Goal: Task Accomplishment & Management: Manage account settings

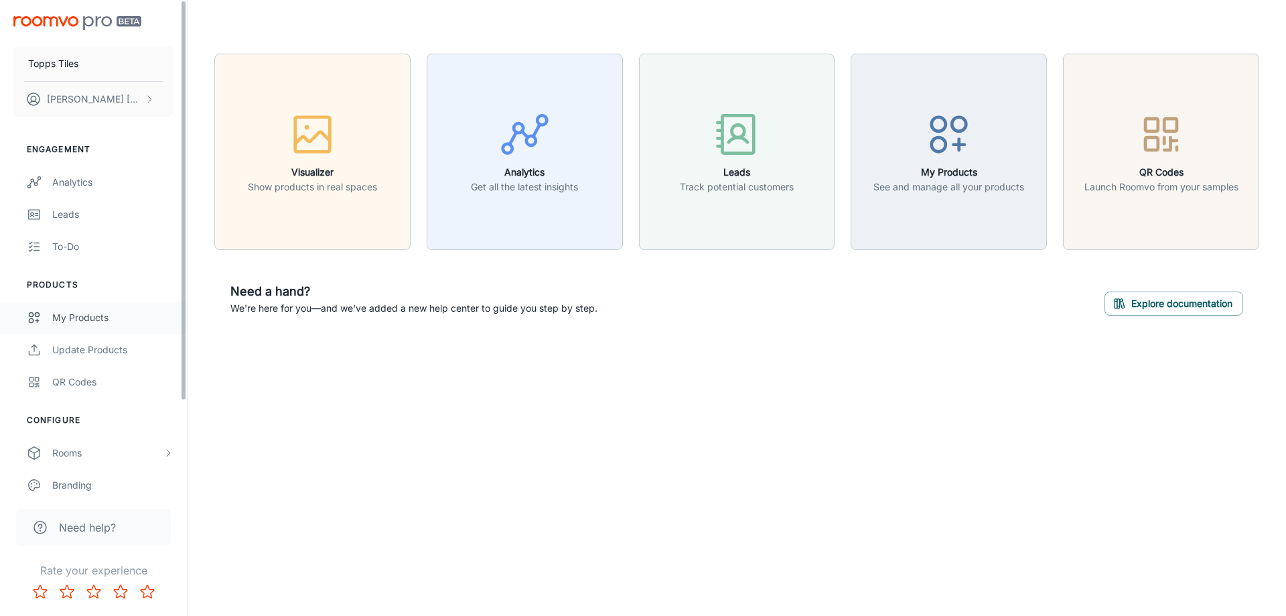
click at [58, 304] on link "My Products" at bounding box center [93, 317] width 187 height 32
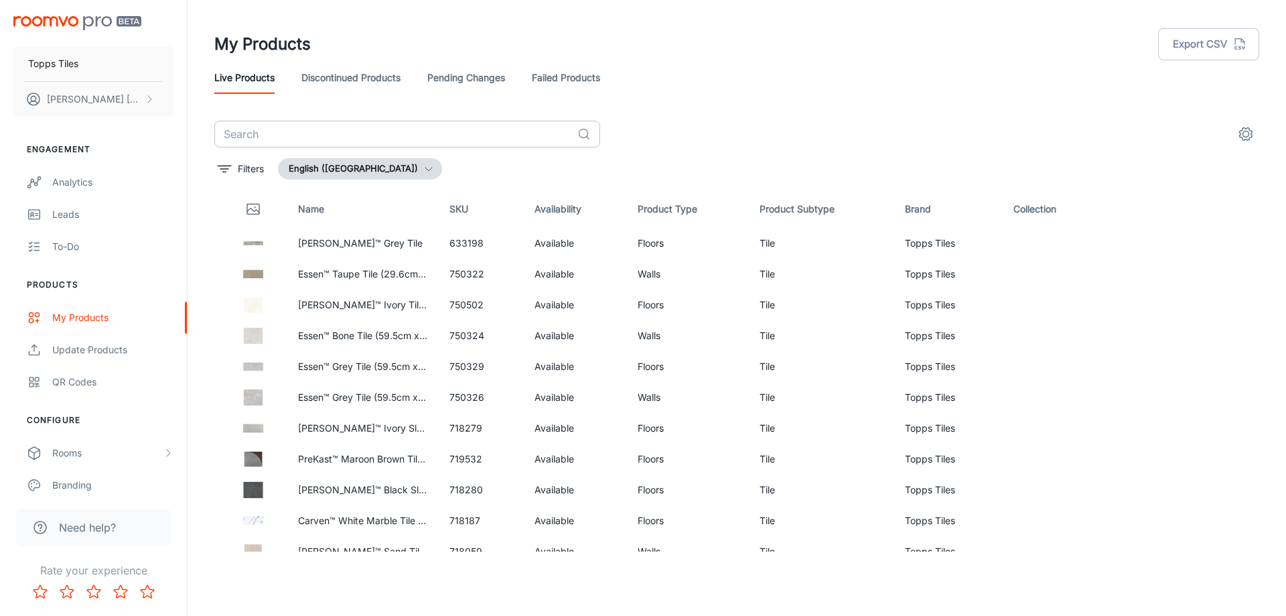
click at [303, 137] on input "text" at bounding box center [393, 134] width 358 height 27
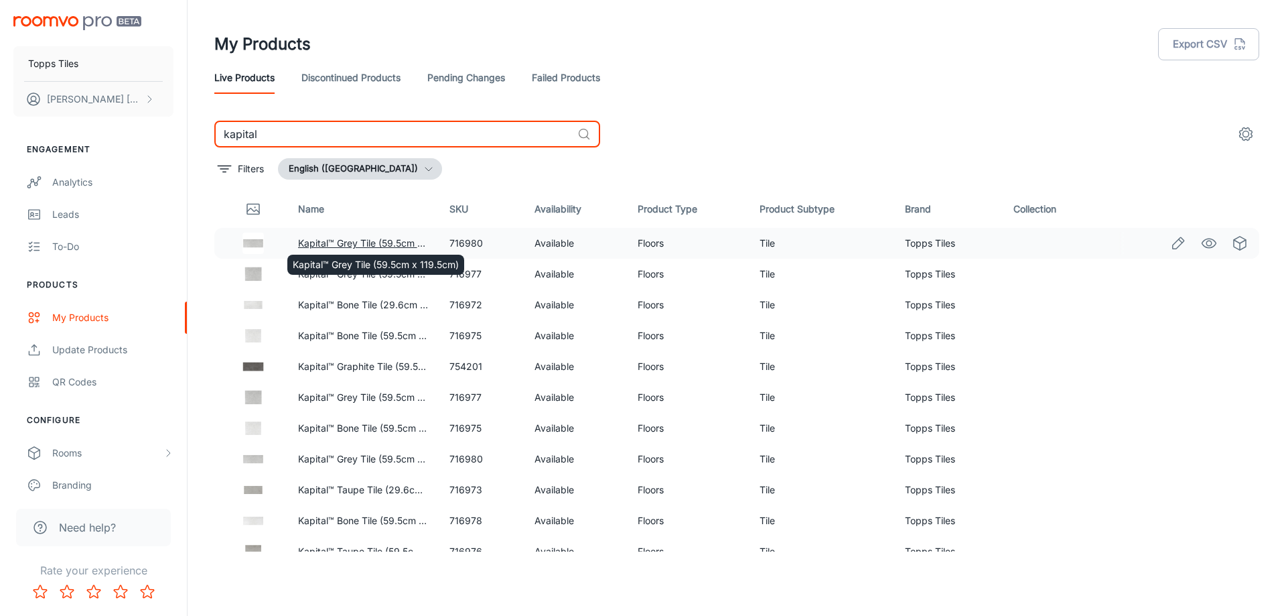
type input "kapital"
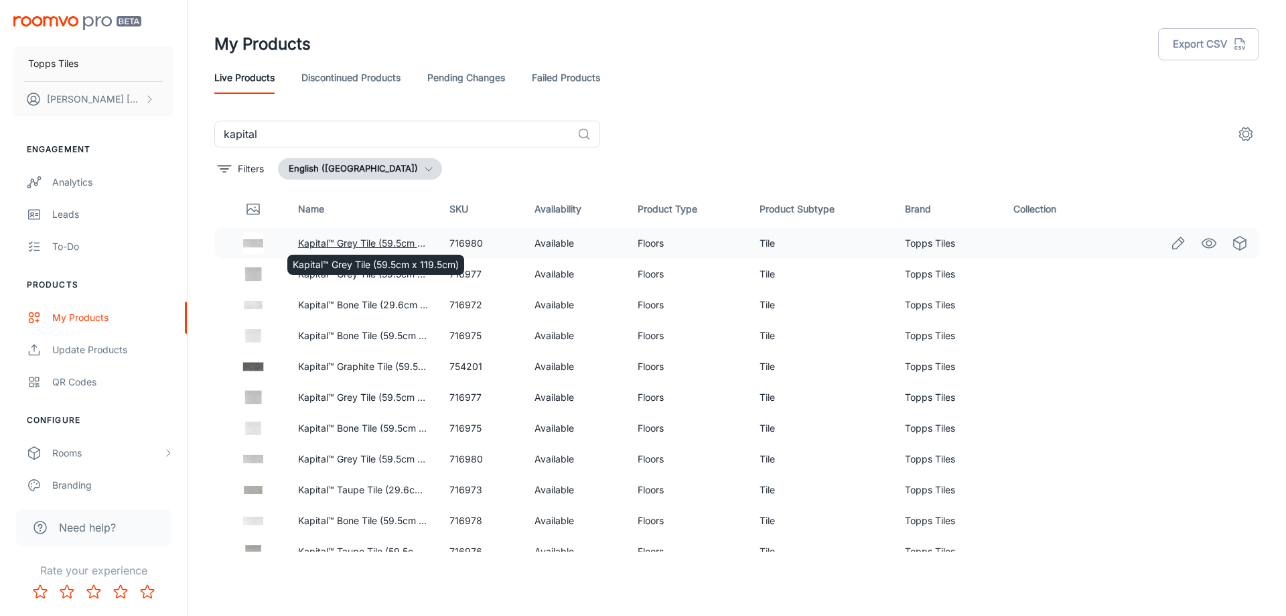
drag, startPoint x: 352, startPoint y: 241, endPoint x: 1165, endPoint y: 251, distance: 812.8
drag, startPoint x: 1165, startPoint y: 251, endPoint x: 1173, endPoint y: 254, distance: 8.7
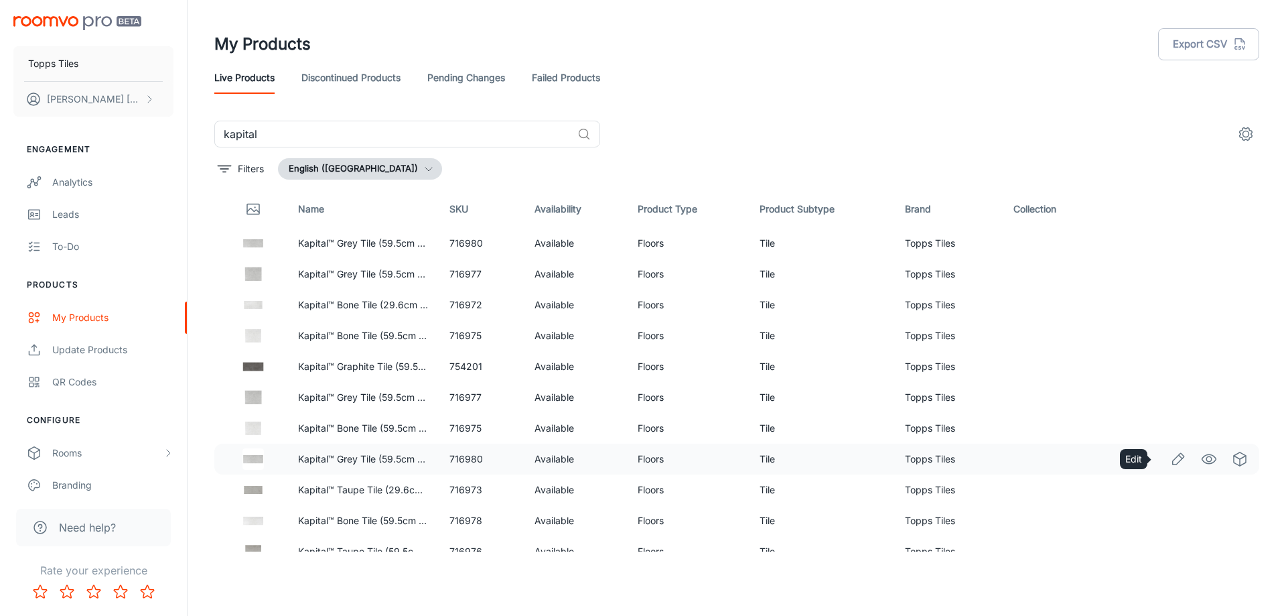
drag, startPoint x: 1160, startPoint y: 460, endPoint x: 1152, endPoint y: 465, distance: 9.7
click at [1152, 465] on div at bounding box center [1193, 459] width 149 height 23
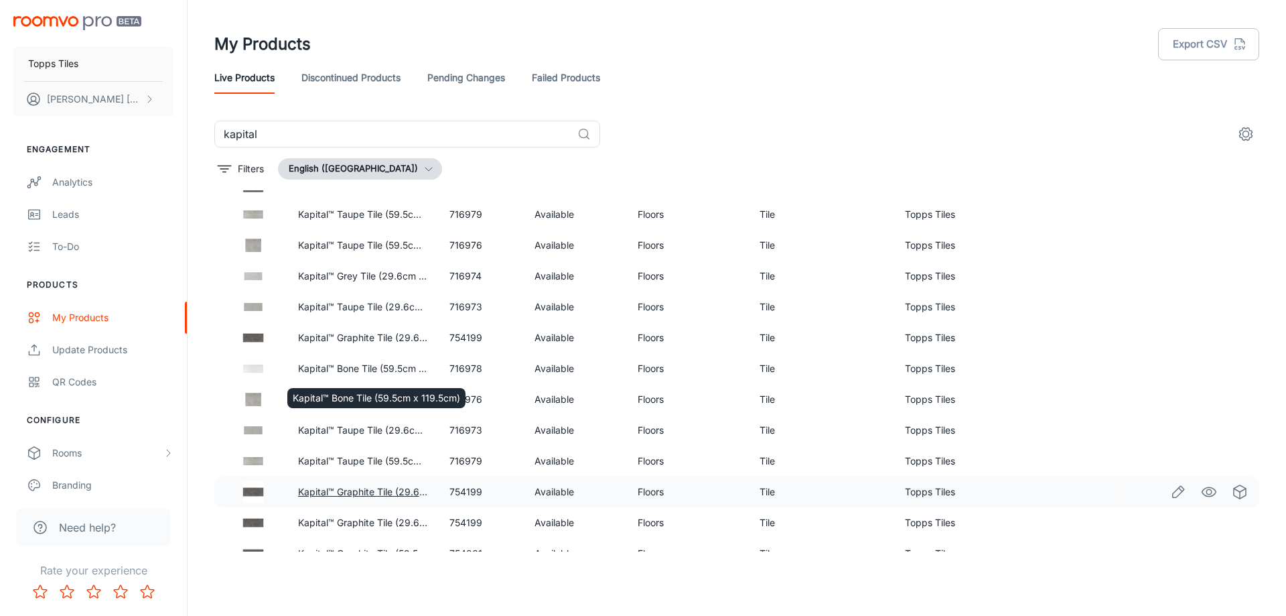
scroll to position [730, 0]
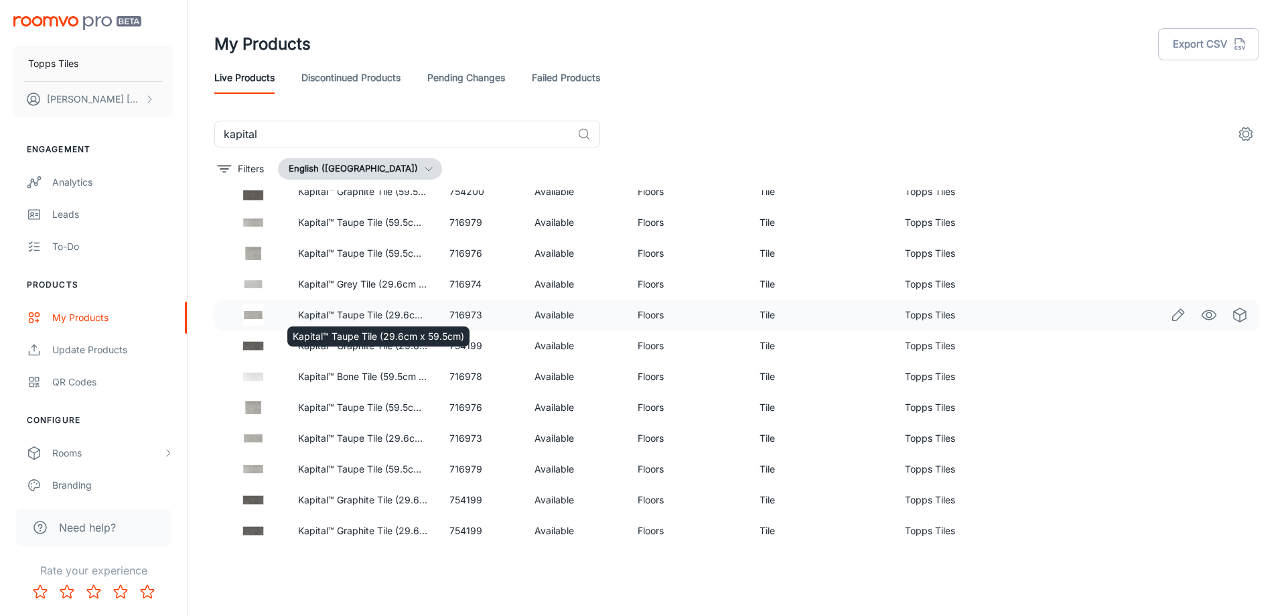
drag, startPoint x: 387, startPoint y: 309, endPoint x: 1178, endPoint y: 312, distance: 790.6
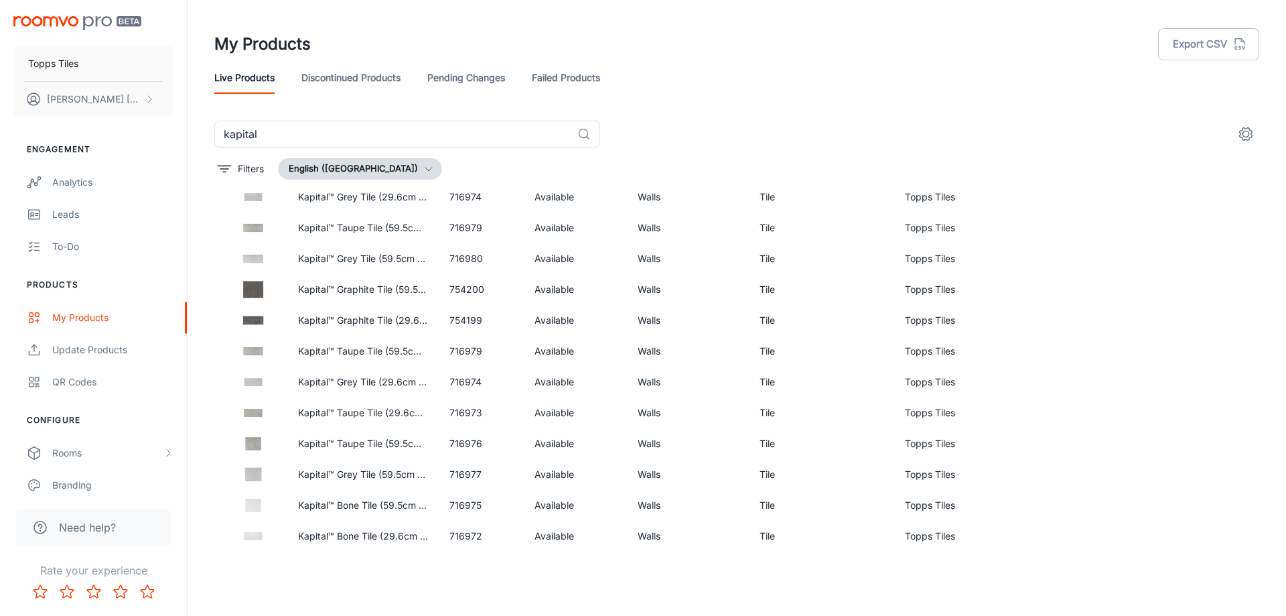
scroll to position [1917, 0]
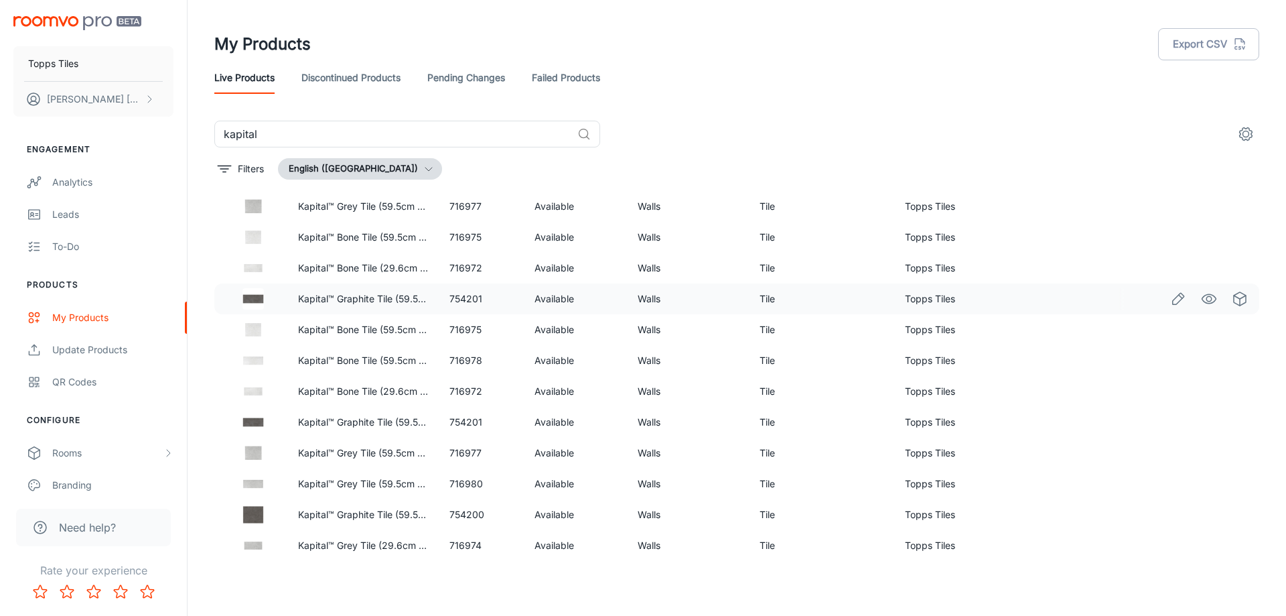
drag, startPoint x: 1162, startPoint y: 280, endPoint x: 1175, endPoint y: 305, distance: 27.9
drag, startPoint x: 1175, startPoint y: 305, endPoint x: 1168, endPoint y: 299, distance: 9.5
drag, startPoint x: 1182, startPoint y: 454, endPoint x: 1168, endPoint y: 454, distance: 13.4
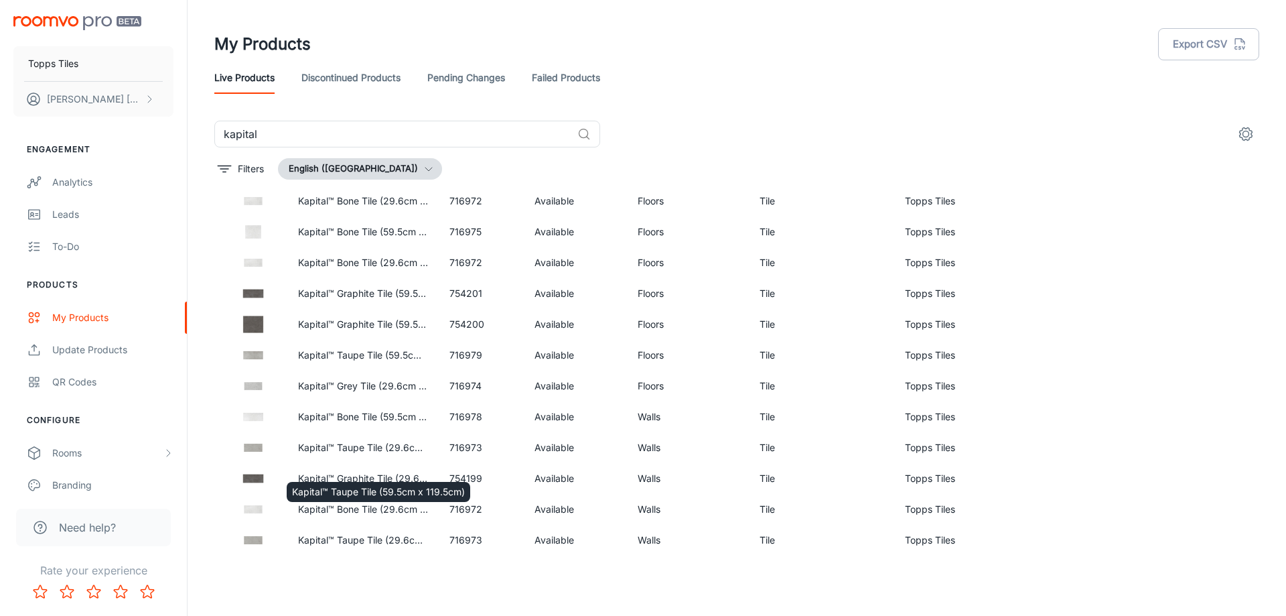
scroll to position [714, 0]
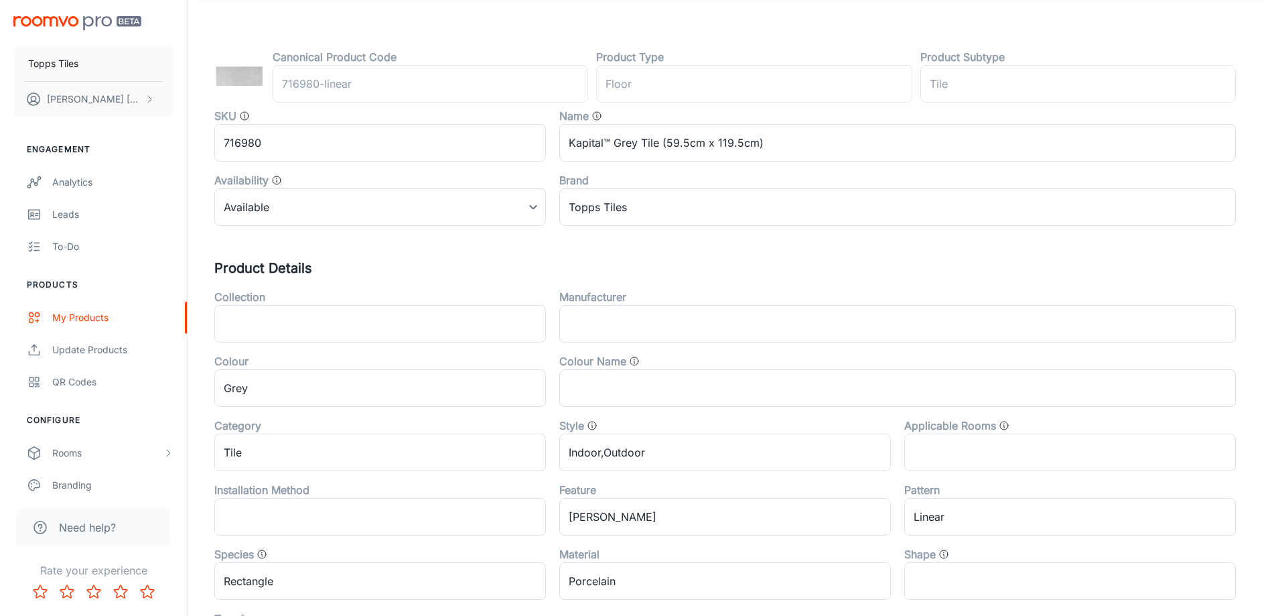
scroll to position [402, 0]
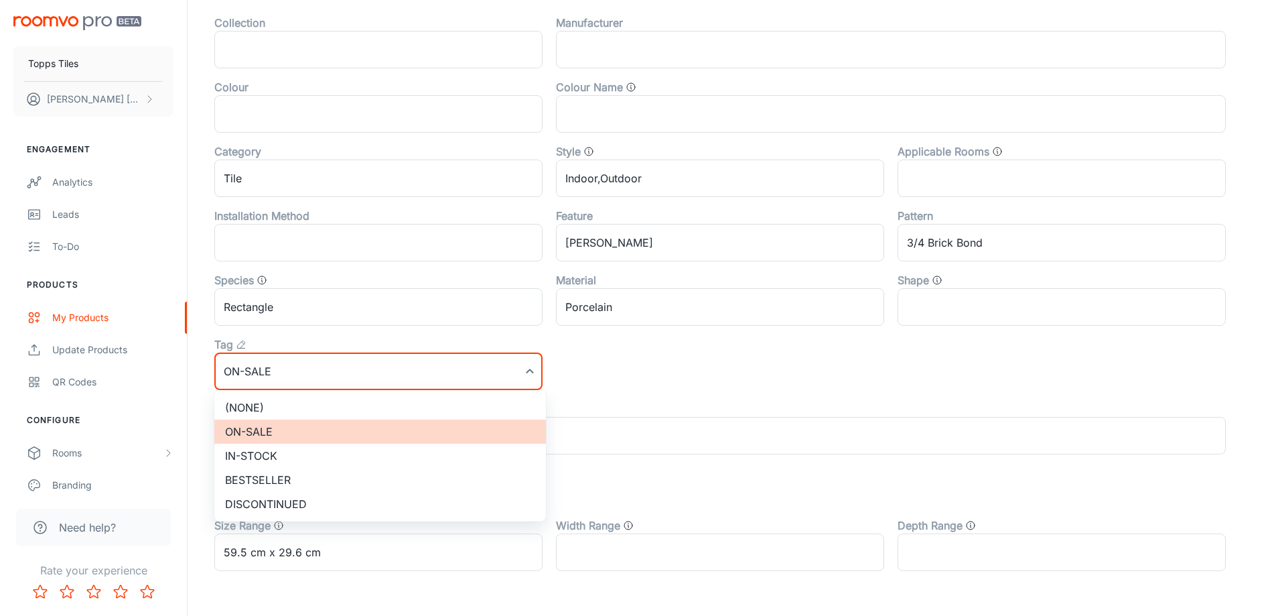
click at [289, 395] on li "(None)" at bounding box center [380, 407] width 332 height 24
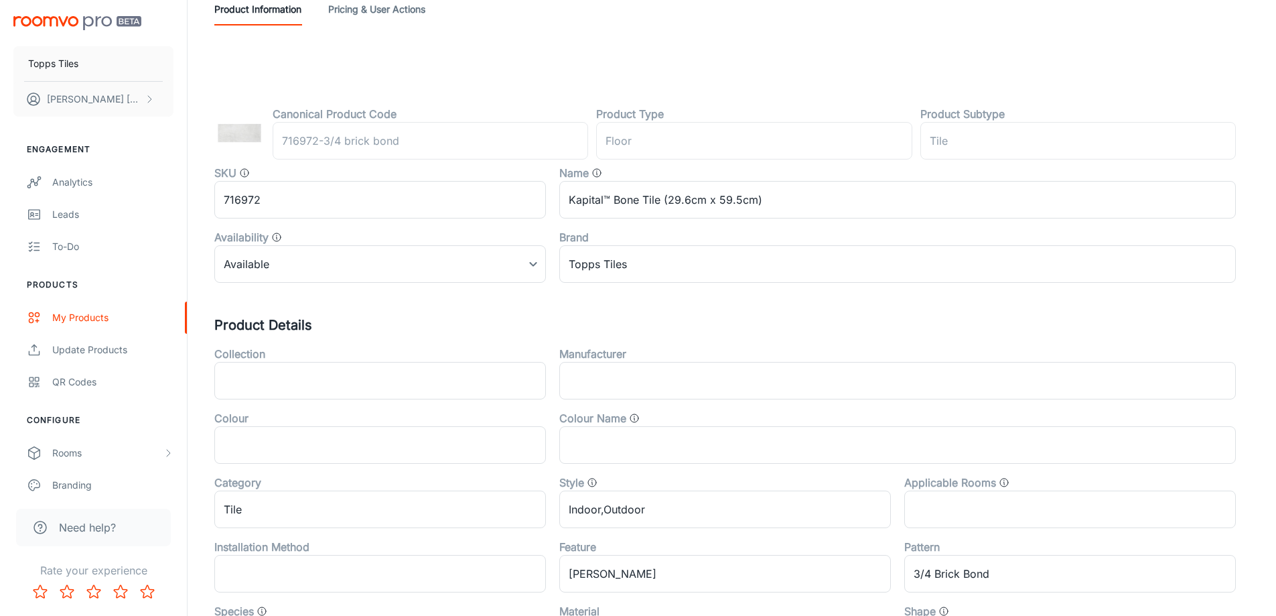
scroll to position [0, 0]
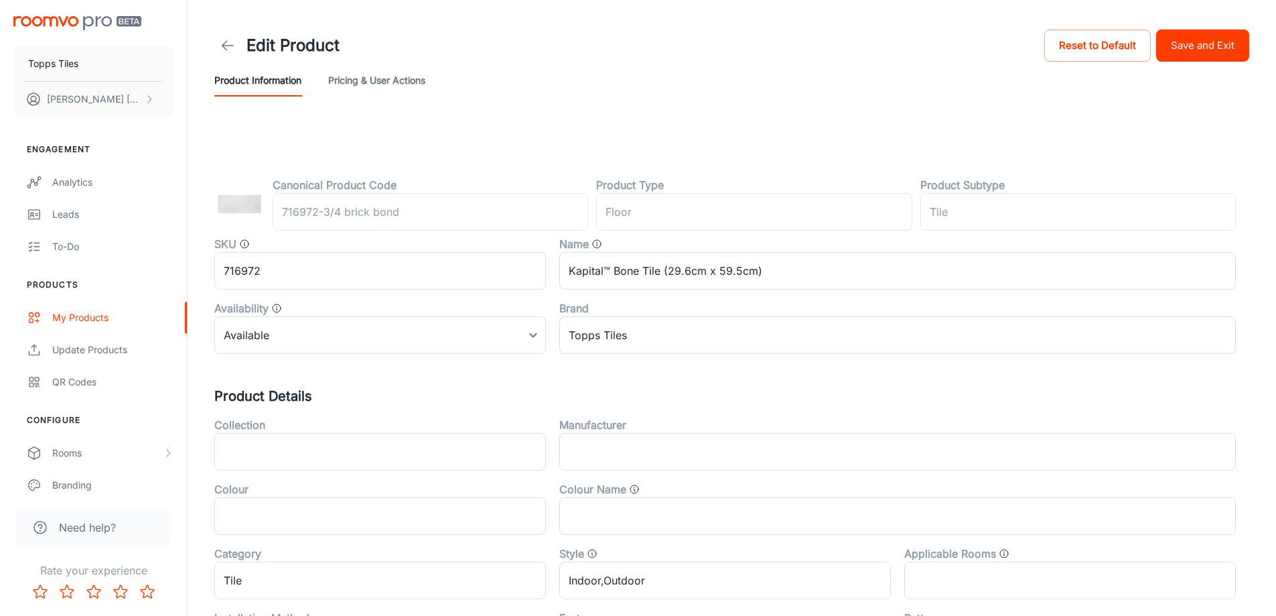
click at [1203, 79] on div "Product Information Pricing & User Actions" at bounding box center [731, 80] width 1035 height 32
click at [1199, 41] on button "Save and Exit" at bounding box center [1202, 45] width 93 height 32
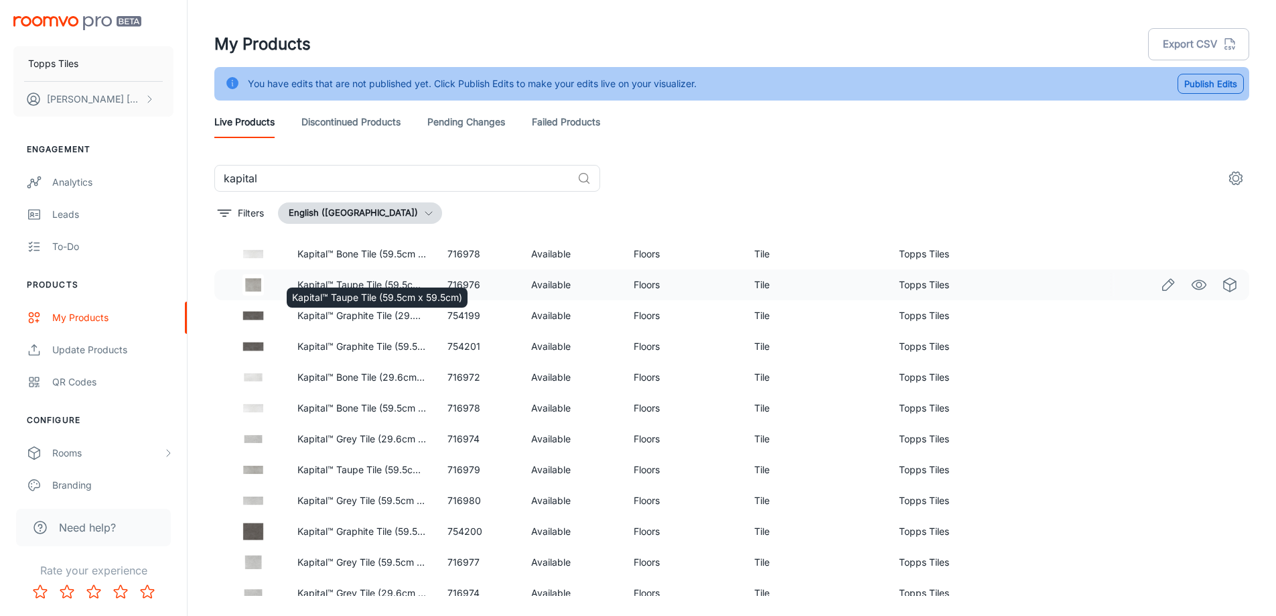
scroll to position [335, 0]
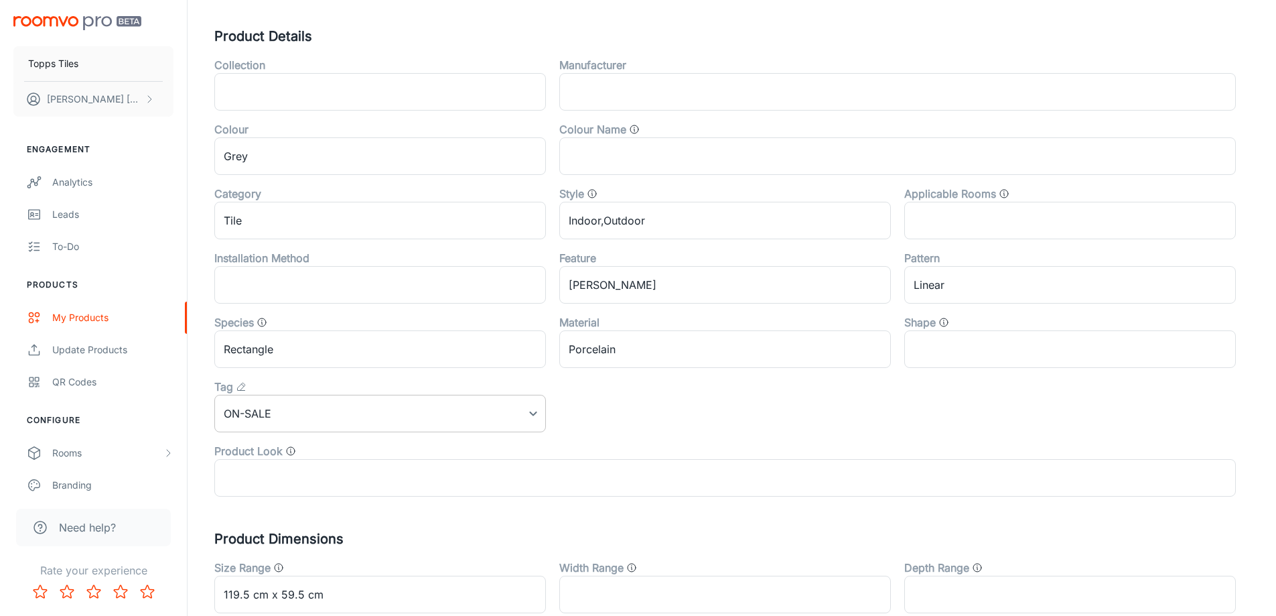
scroll to position [443, 0]
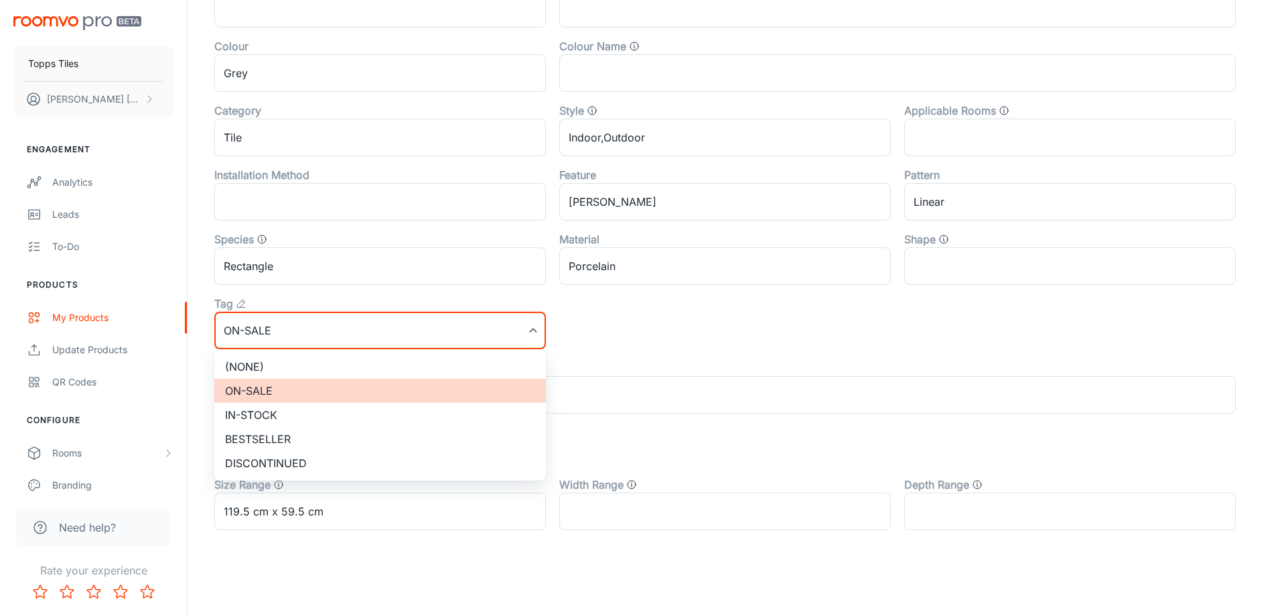
click at [282, 365] on li "(None)" at bounding box center [380, 366] width 332 height 24
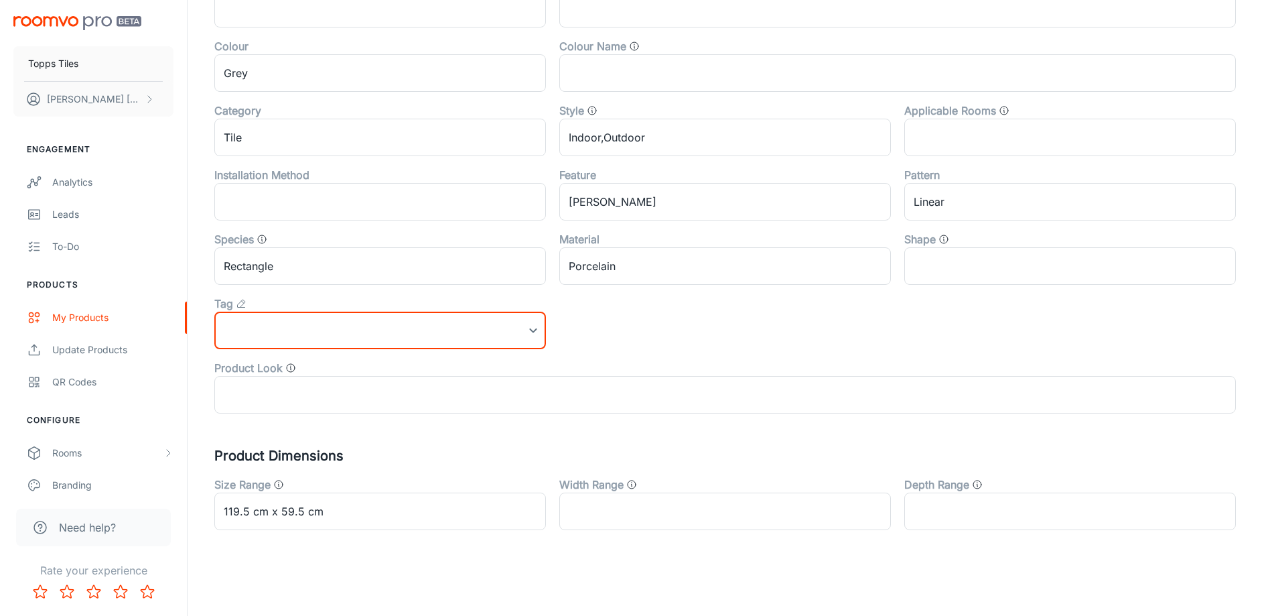
scroll to position [0, 0]
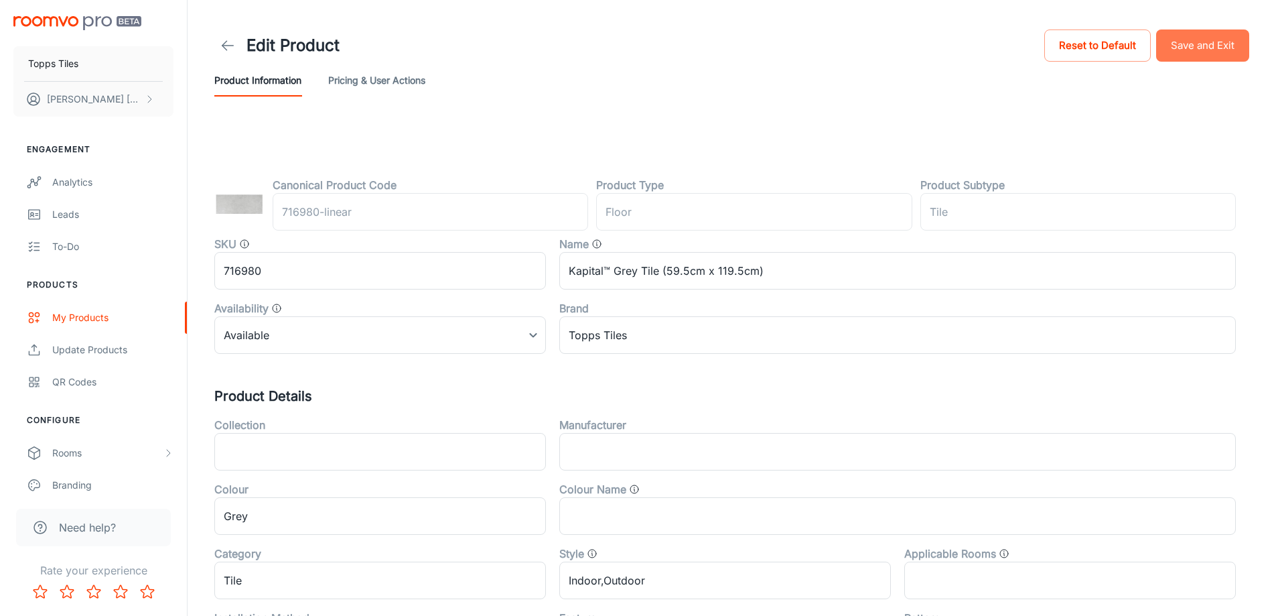
click at [1236, 36] on button "Save and Exit" at bounding box center [1202, 45] width 93 height 32
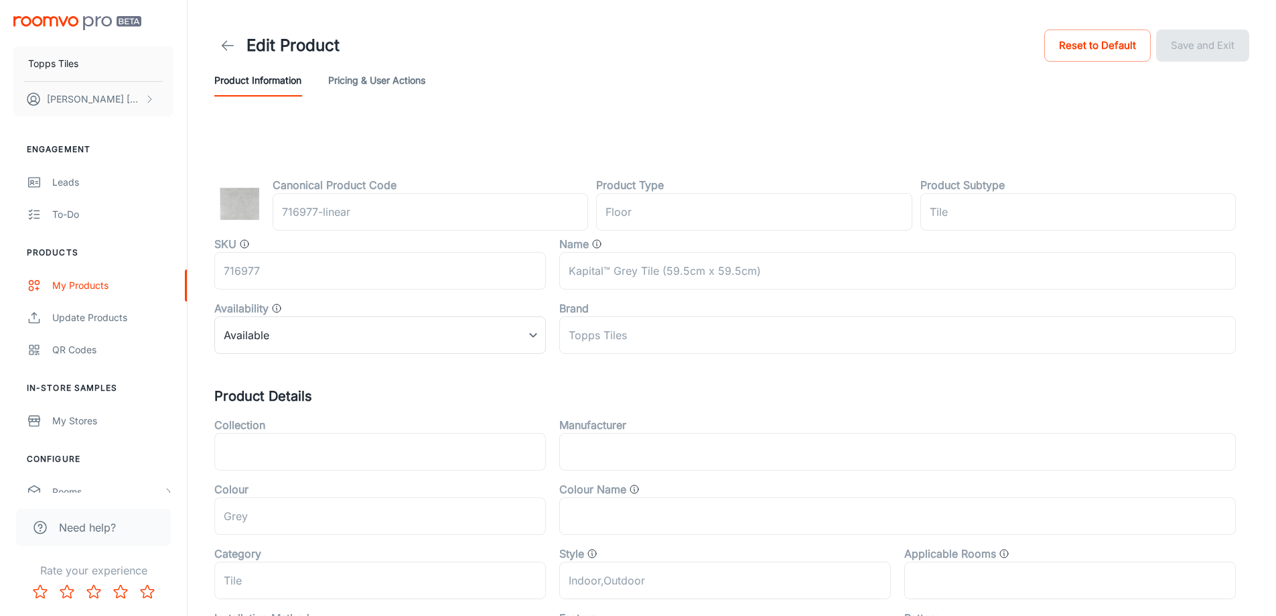
scroll to position [443, 0]
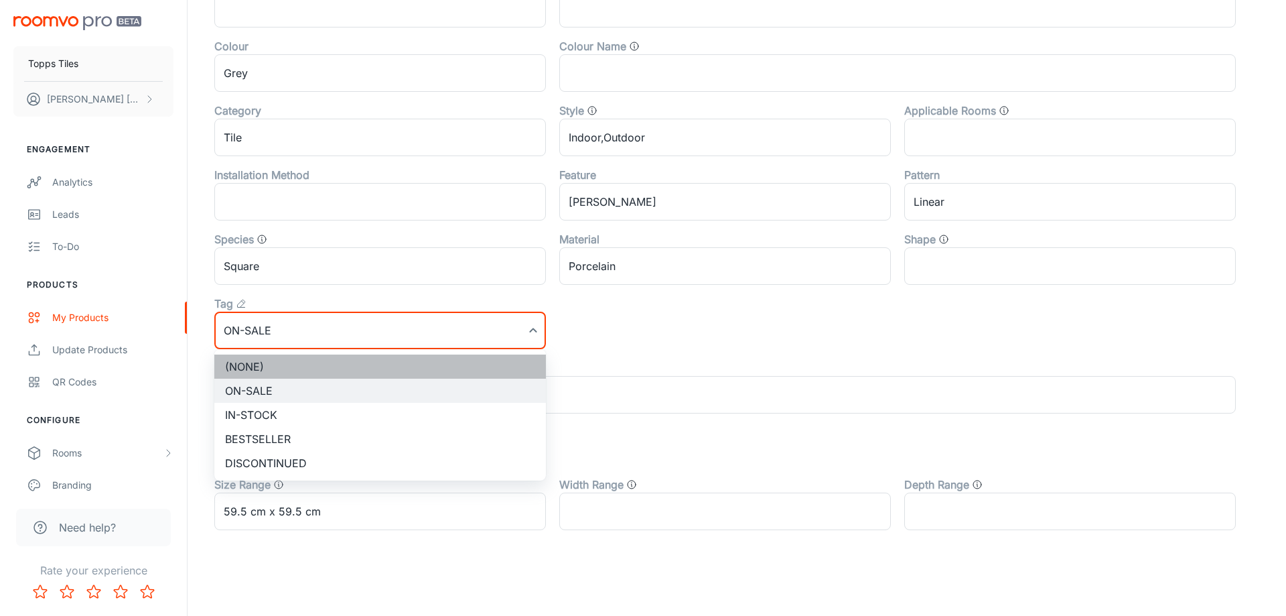
click at [285, 370] on li "(None)" at bounding box center [380, 366] width 332 height 24
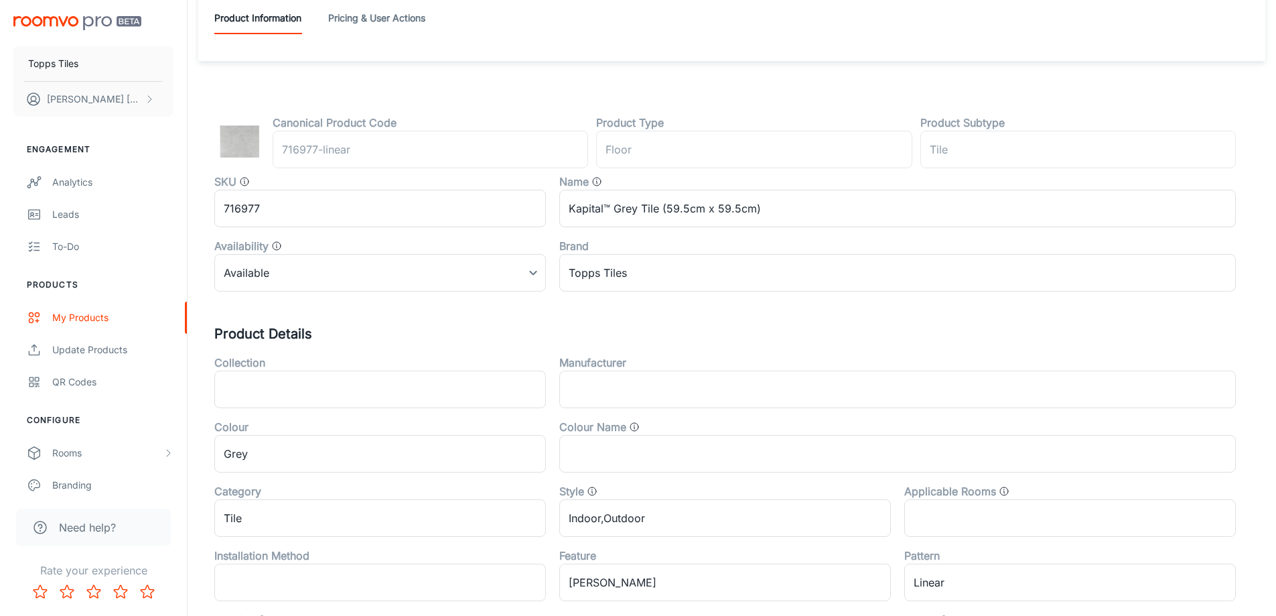
scroll to position [0, 0]
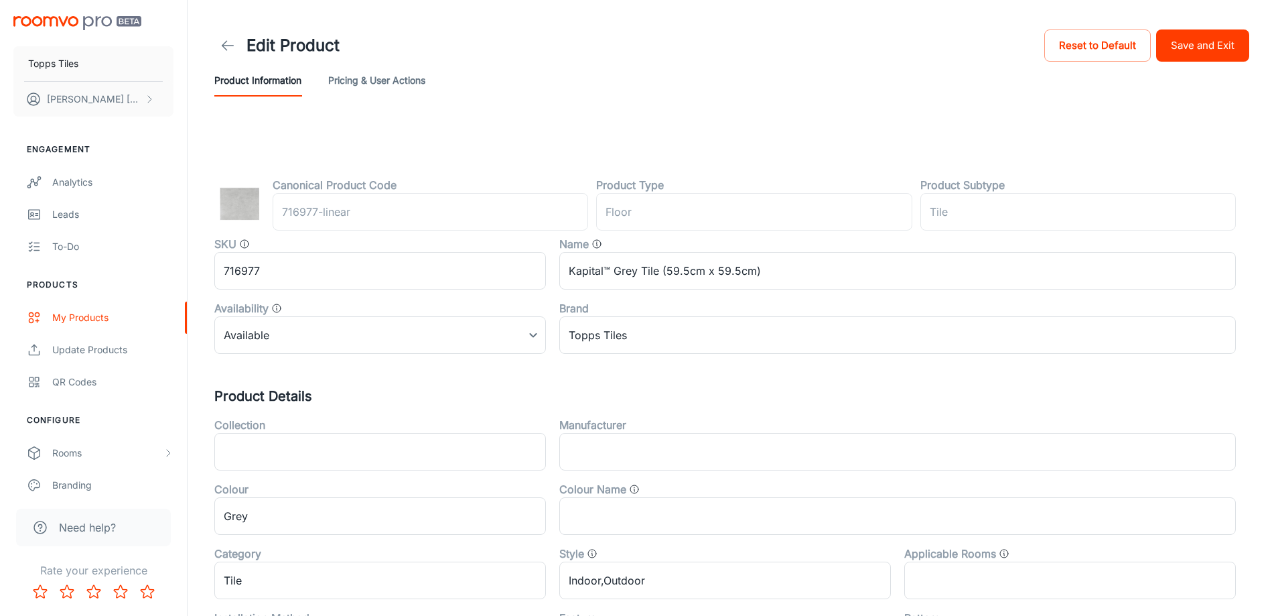
click at [1209, 50] on button "Save and Exit" at bounding box center [1202, 45] width 93 height 32
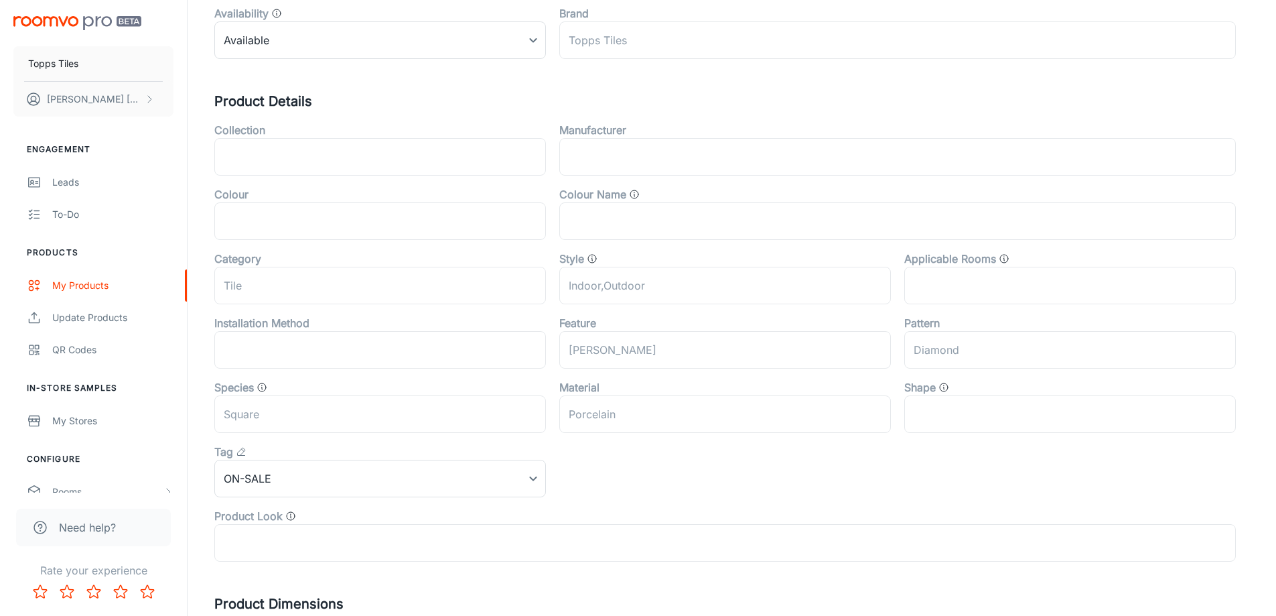
scroll to position [443, 0]
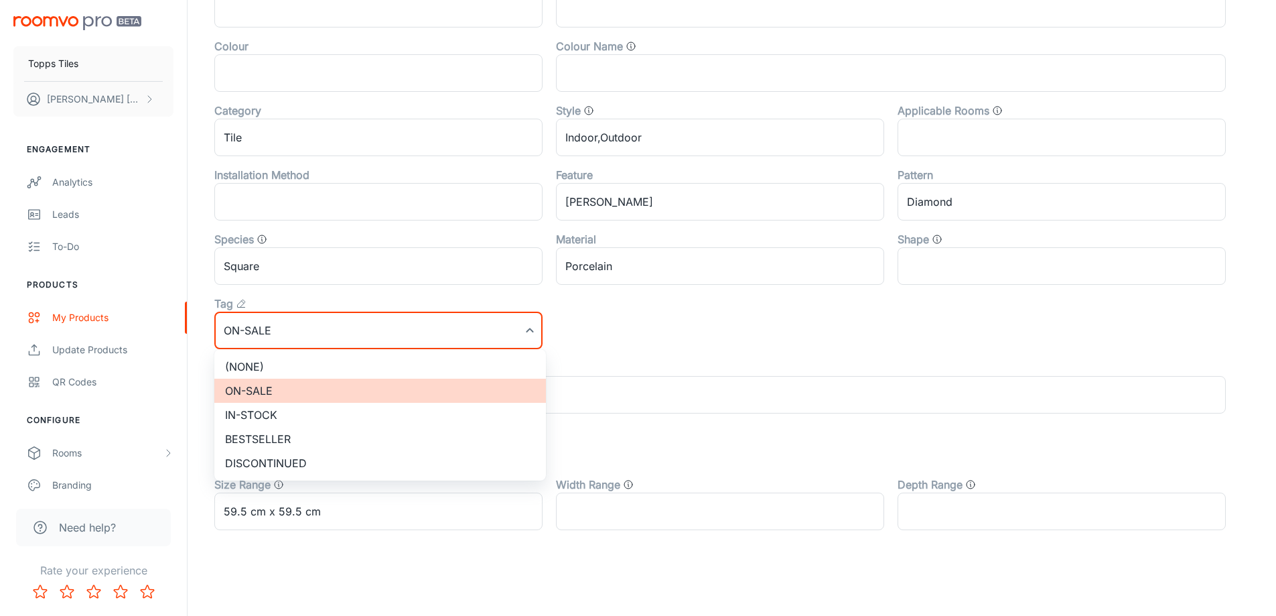
drag, startPoint x: 295, startPoint y: 352, endPoint x: 294, endPoint y: 358, distance: 6.7
click at [295, 354] on ul "(None) On-sale In-stock Bestseller Discontinued" at bounding box center [380, 414] width 332 height 131
click at [293, 360] on li "(None)" at bounding box center [380, 366] width 332 height 24
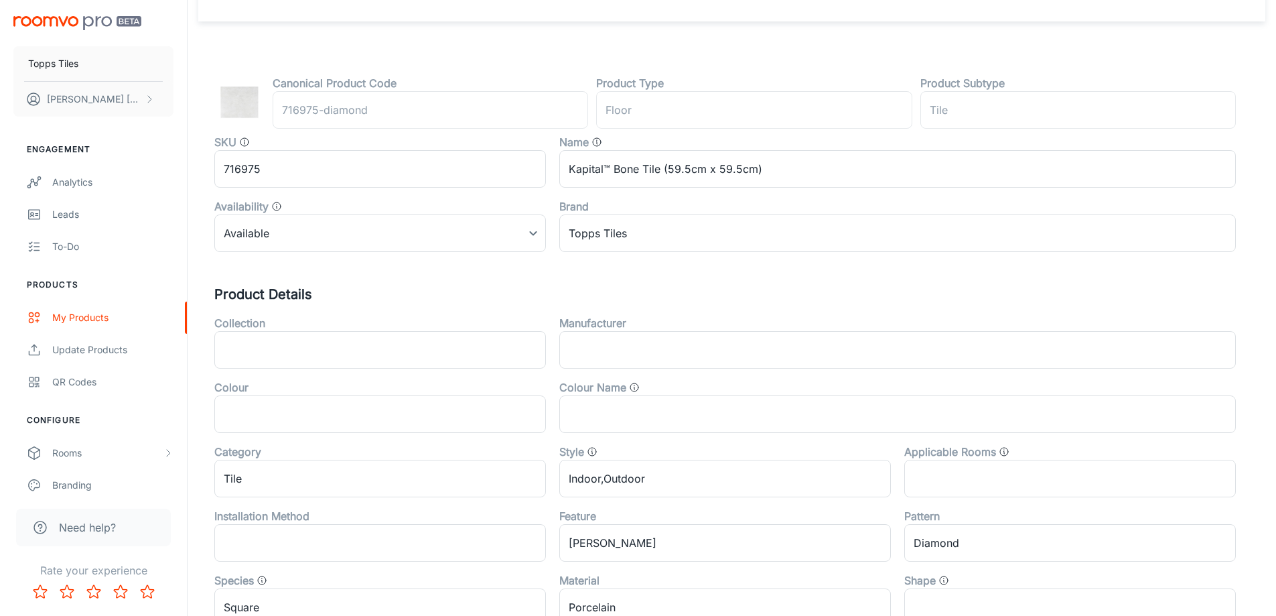
scroll to position [0, 0]
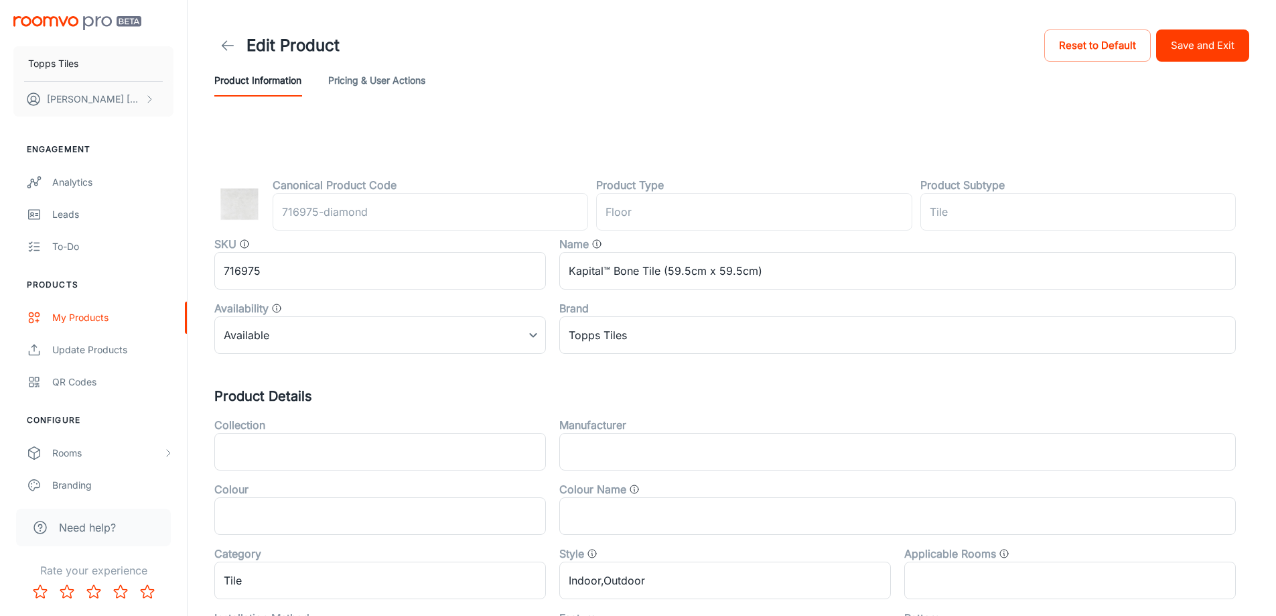
click at [1203, 58] on button "Save and Exit" at bounding box center [1202, 45] width 93 height 32
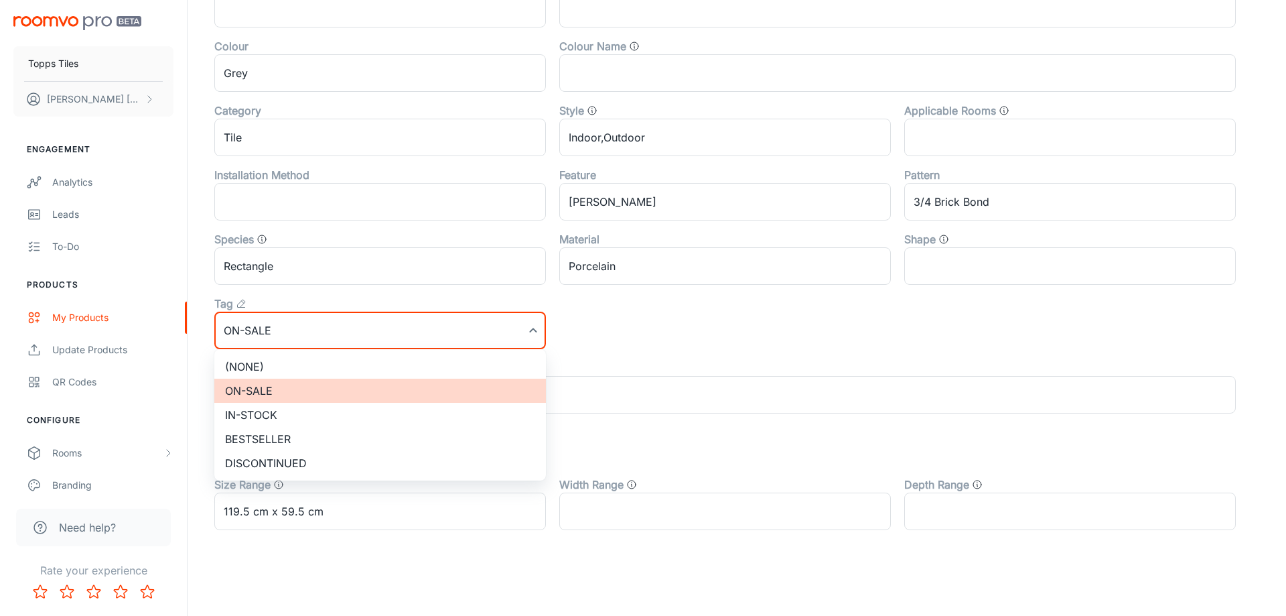
click at [271, 373] on li "(None)" at bounding box center [380, 366] width 332 height 24
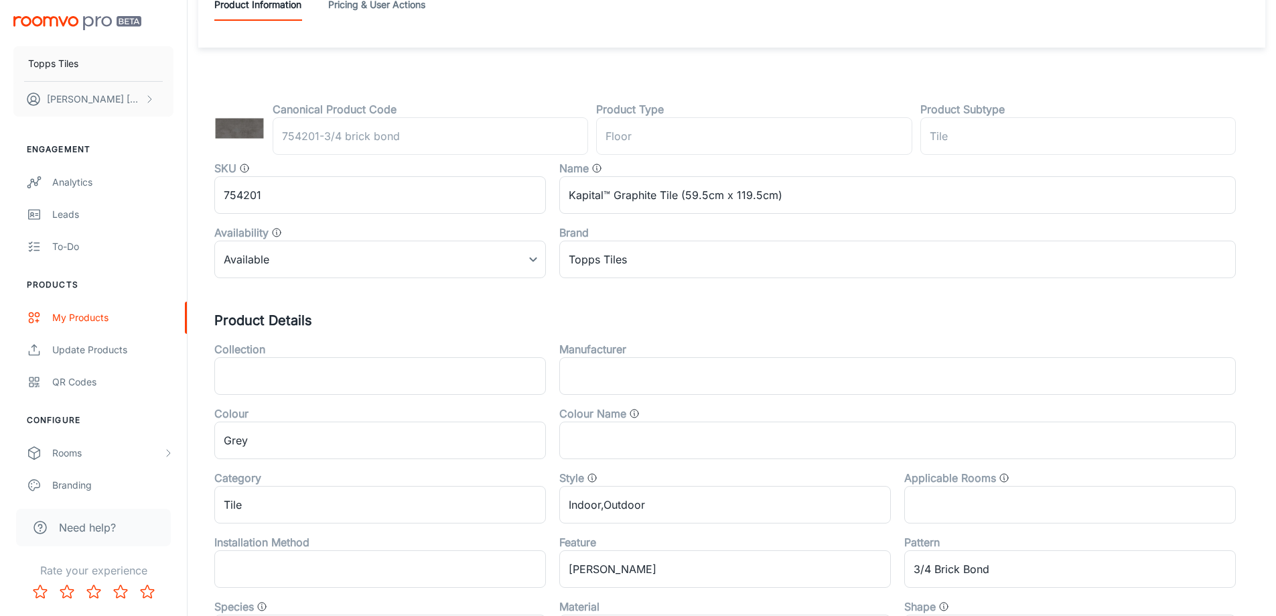
scroll to position [0, 0]
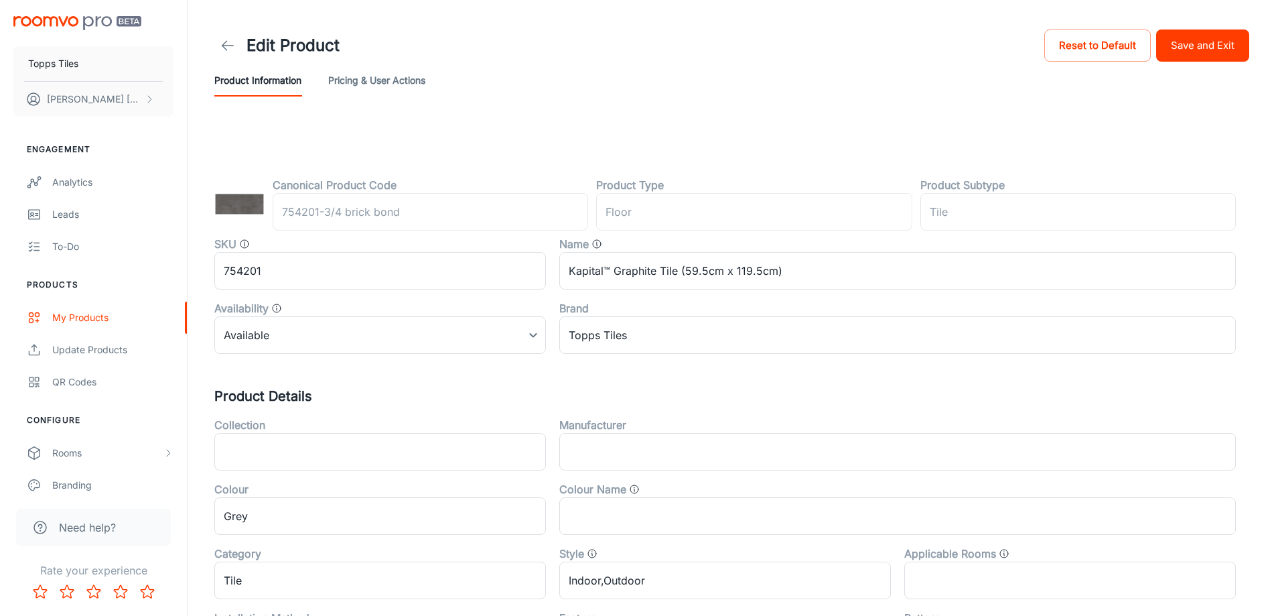
click at [1177, 24] on header "Edit Product Reset to Default Save and Exit Product Information Pricing & User …" at bounding box center [731, 61] width 1067 height 123
click at [1184, 34] on button "Save and Exit" at bounding box center [1202, 45] width 93 height 32
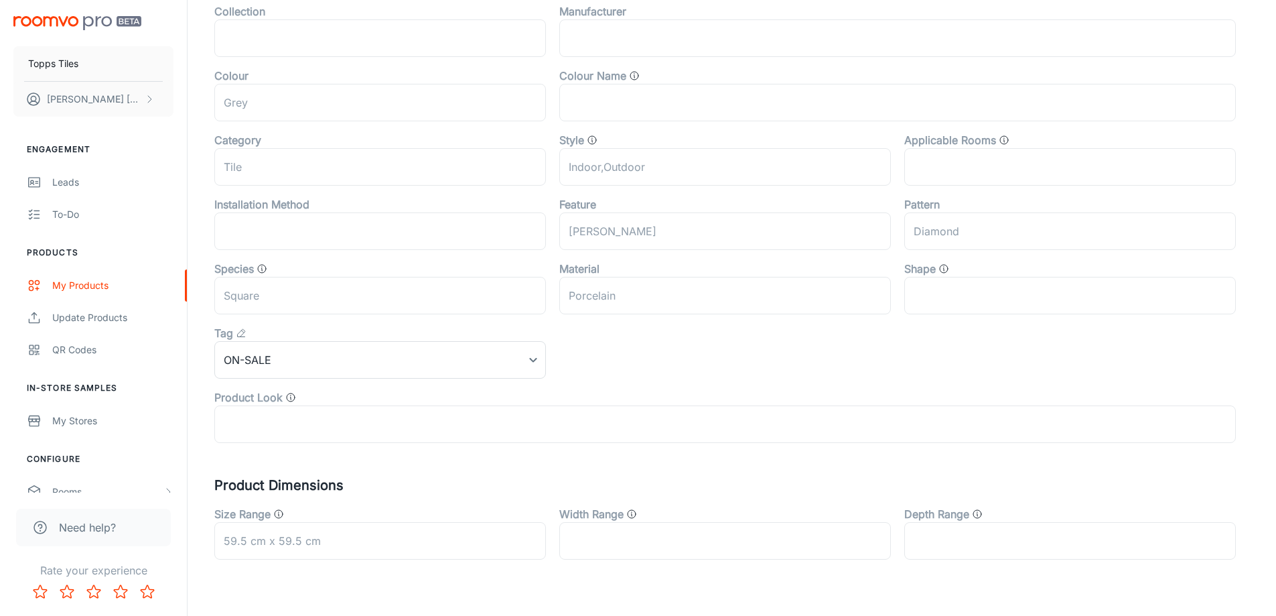
scroll to position [443, 0]
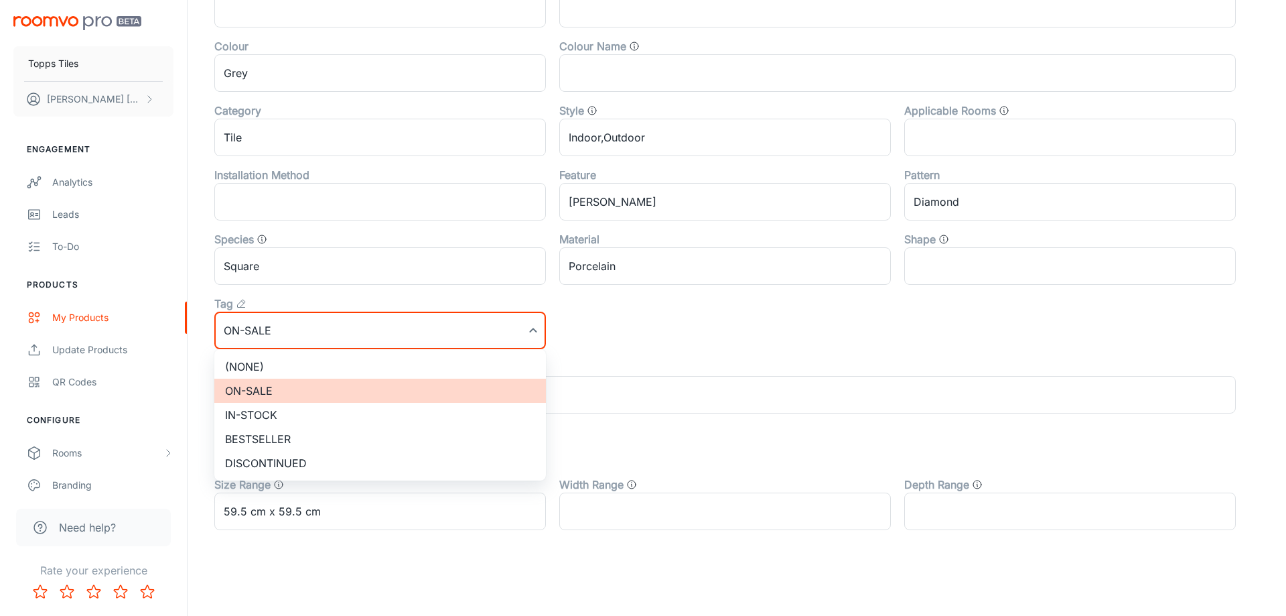
click at [280, 373] on li "(None)" at bounding box center [380, 366] width 332 height 24
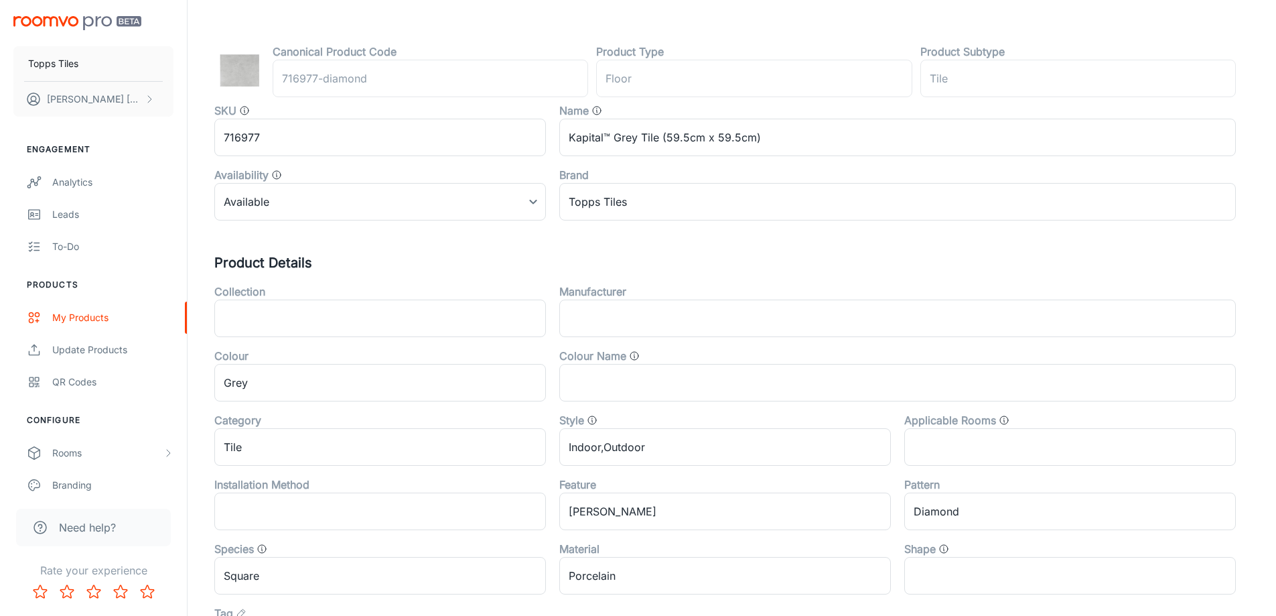
scroll to position [0, 0]
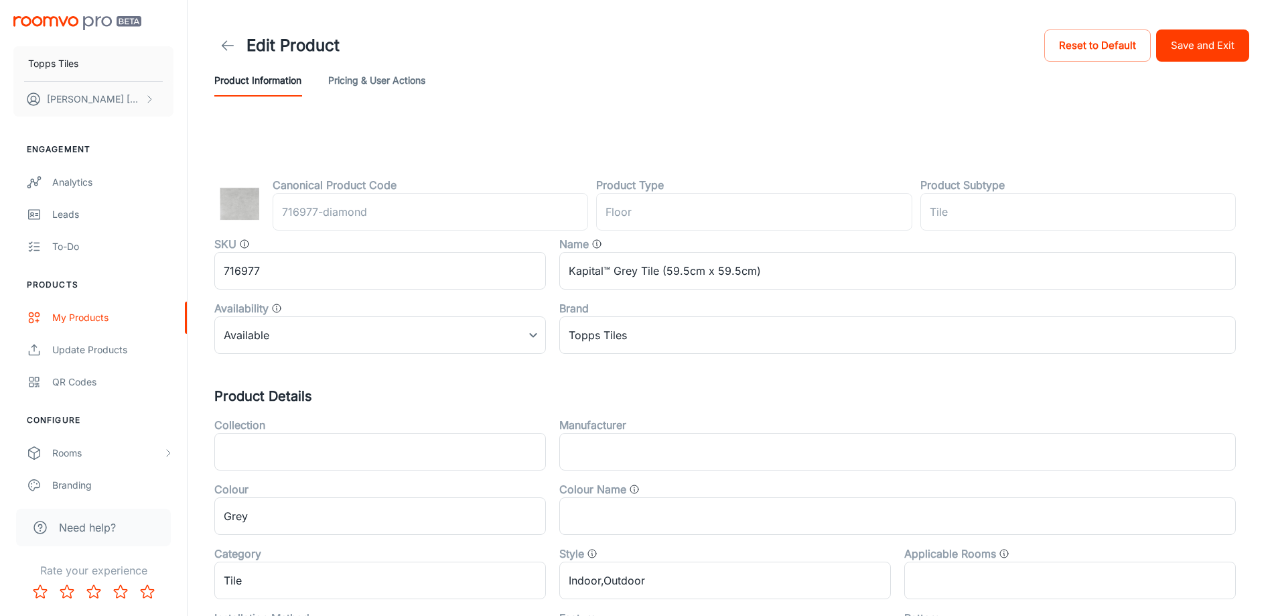
click at [1187, 59] on button "Save and Exit" at bounding box center [1202, 45] width 93 height 32
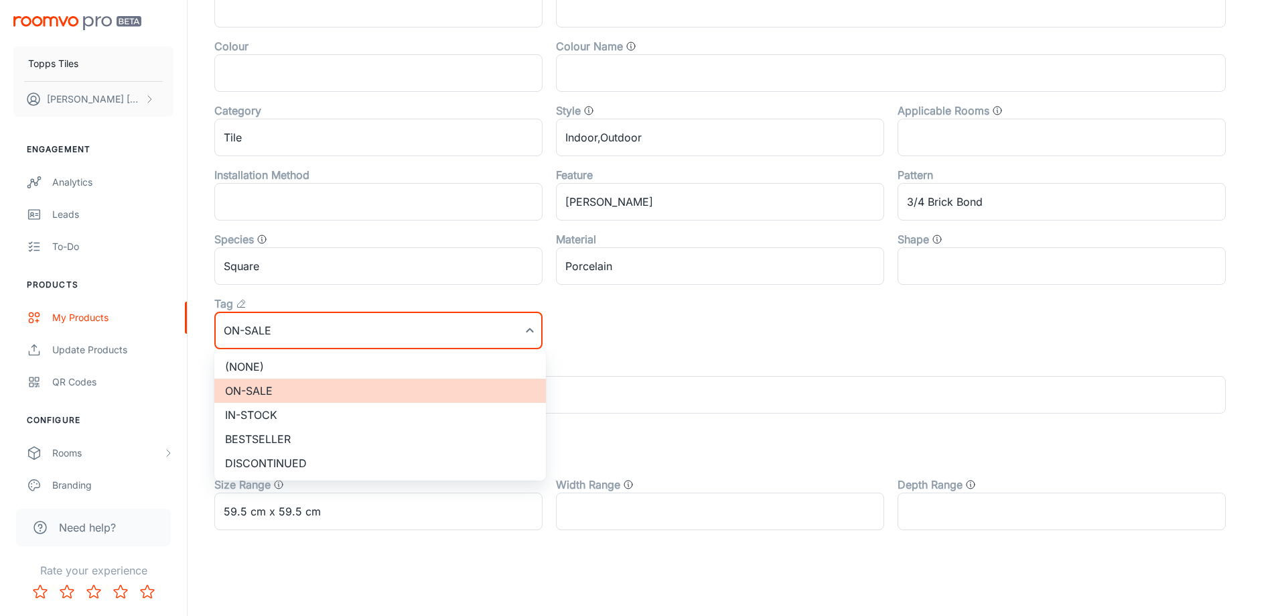
click at [259, 364] on li "(None)" at bounding box center [380, 366] width 332 height 24
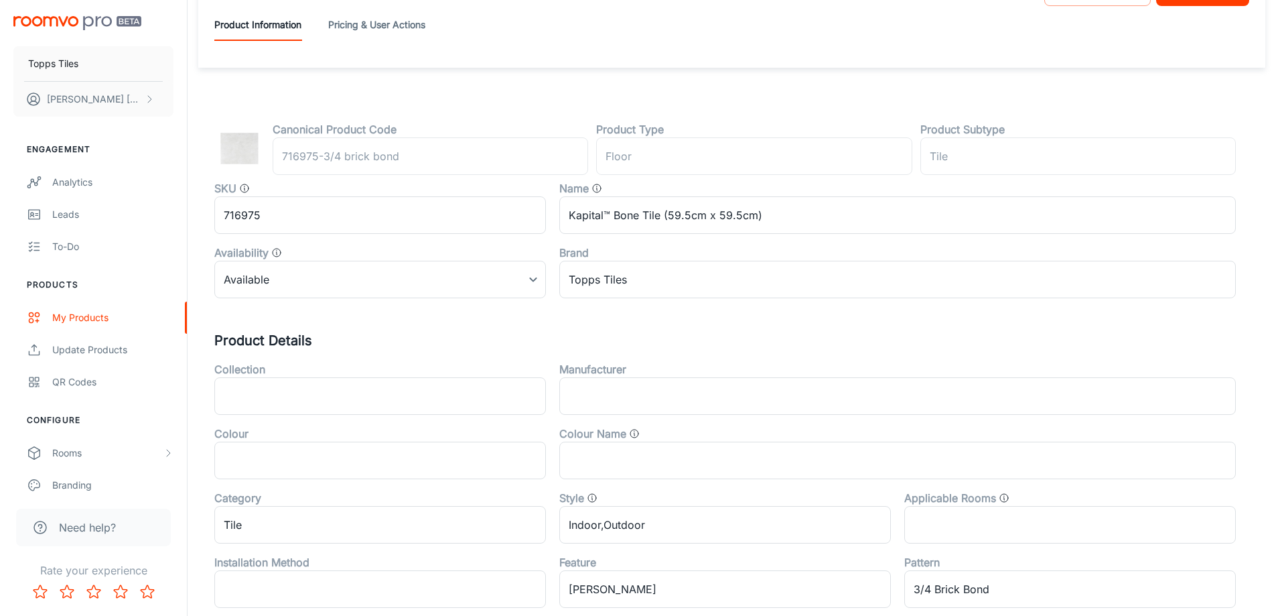
scroll to position [0, 0]
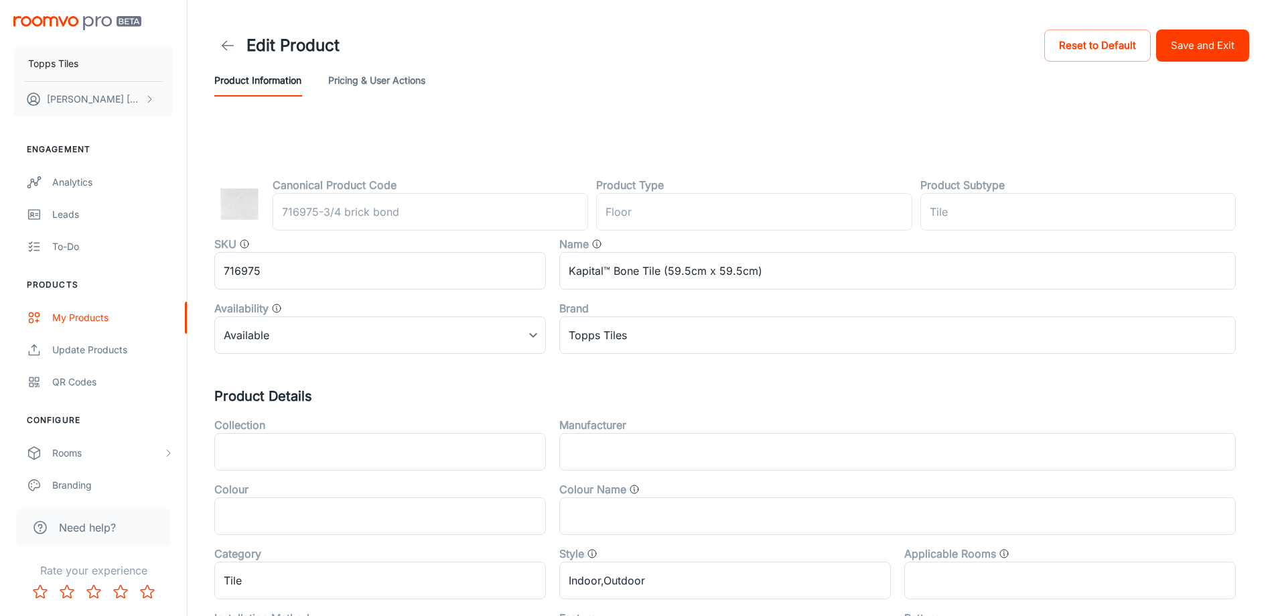
click at [1181, 44] on button "Save and Exit" at bounding box center [1202, 45] width 93 height 32
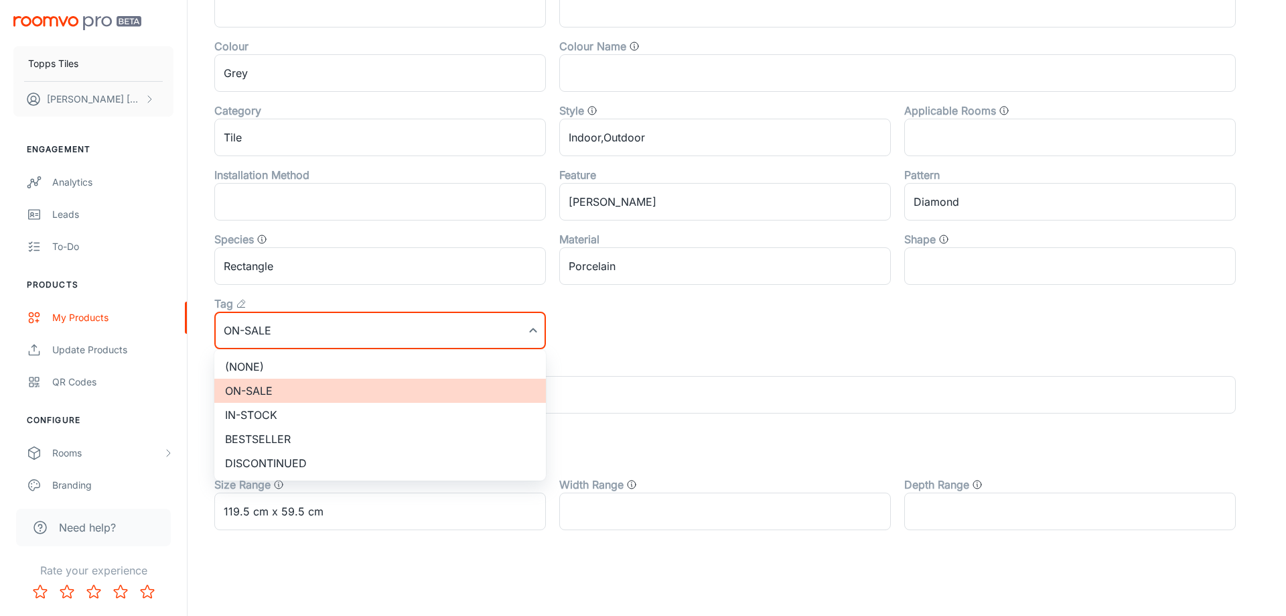
click at [275, 356] on li "(None)" at bounding box center [380, 366] width 332 height 24
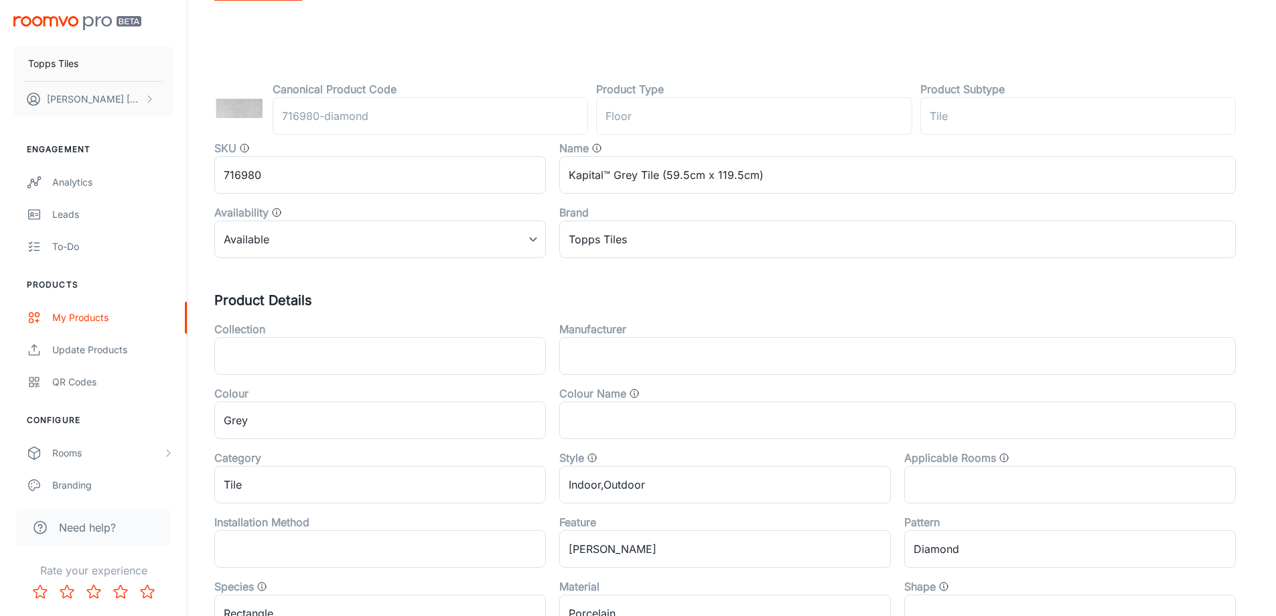
scroll to position [0, 0]
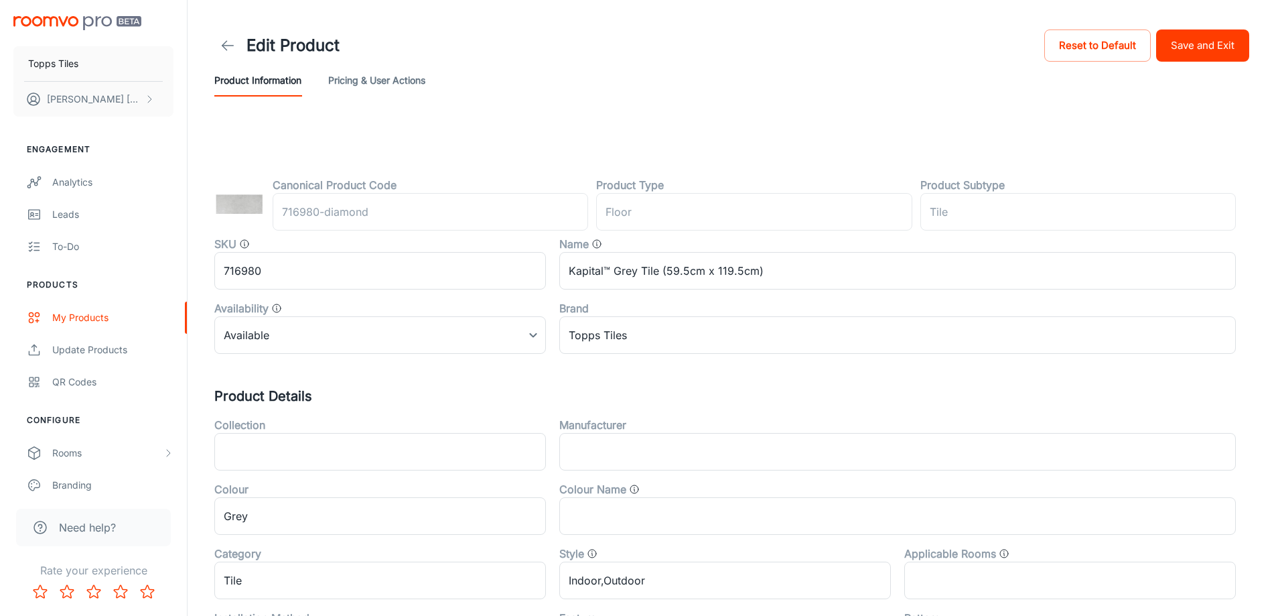
click at [1209, 54] on button "Save and Exit" at bounding box center [1202, 45] width 93 height 32
click at [1198, 56] on button "Save and Exit" at bounding box center [1202, 45] width 93 height 32
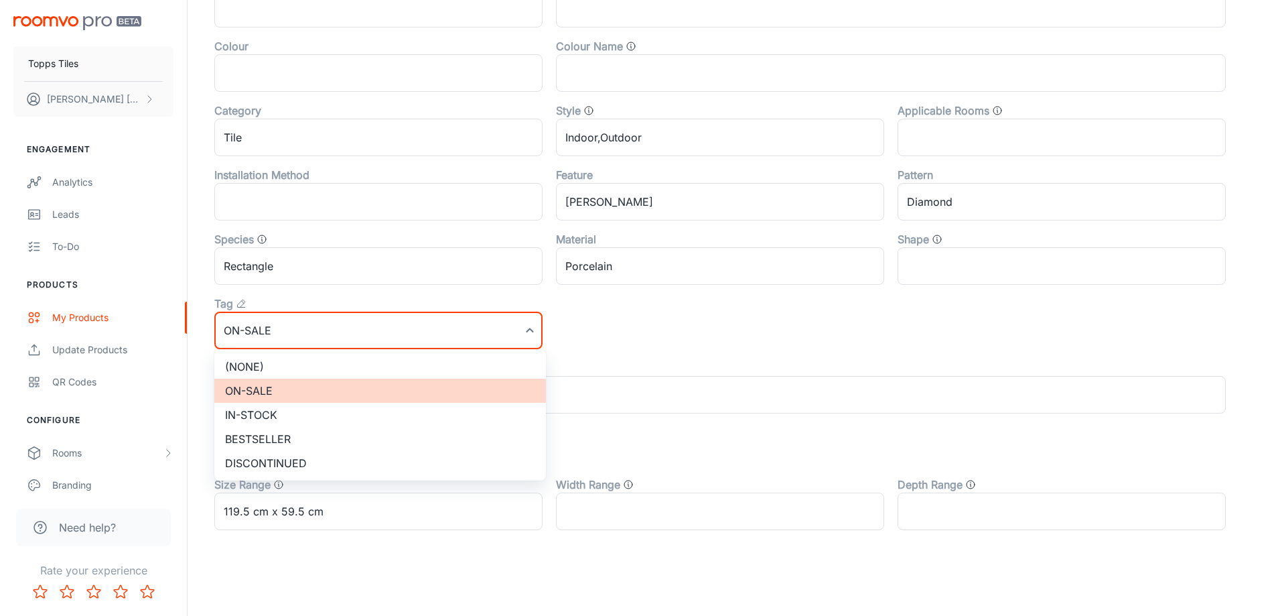
click at [266, 352] on ul "(None) On-sale In-stock Bestseller Discontinued" at bounding box center [380, 414] width 332 height 131
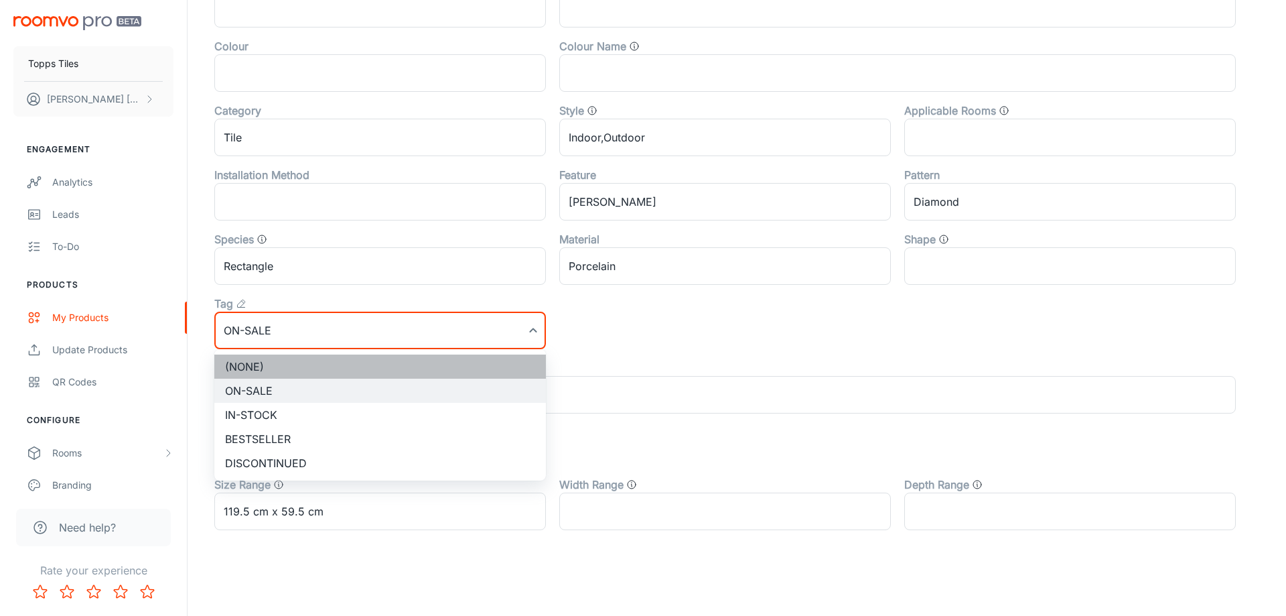
click at [266, 357] on li "(None)" at bounding box center [380, 366] width 332 height 24
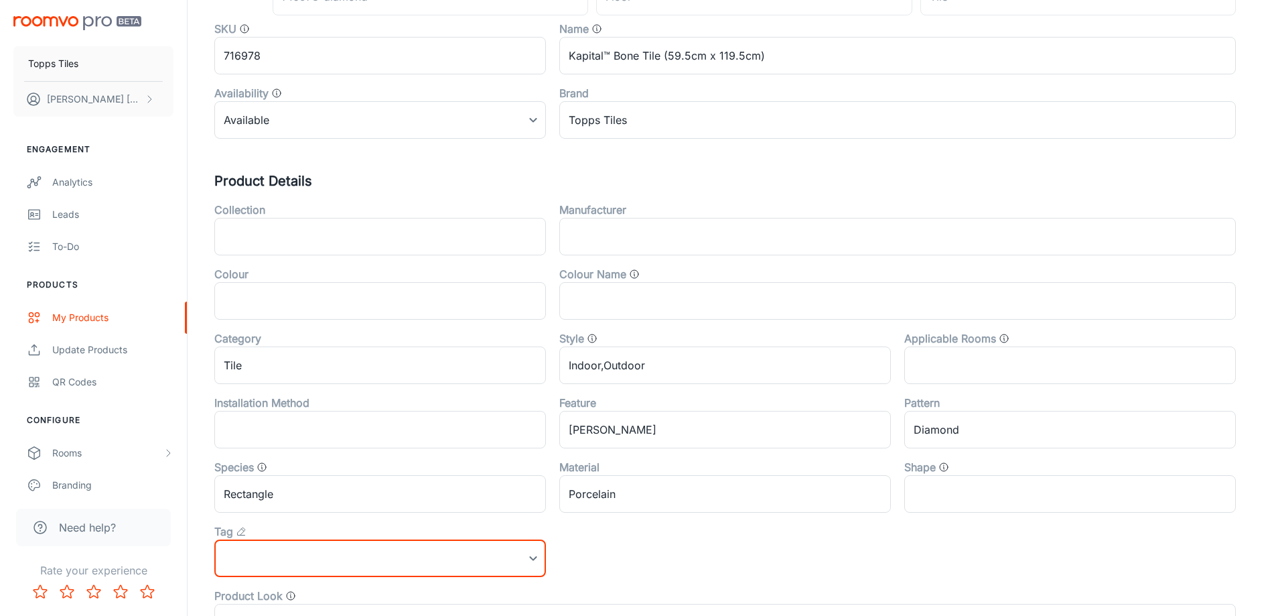
scroll to position [0, 0]
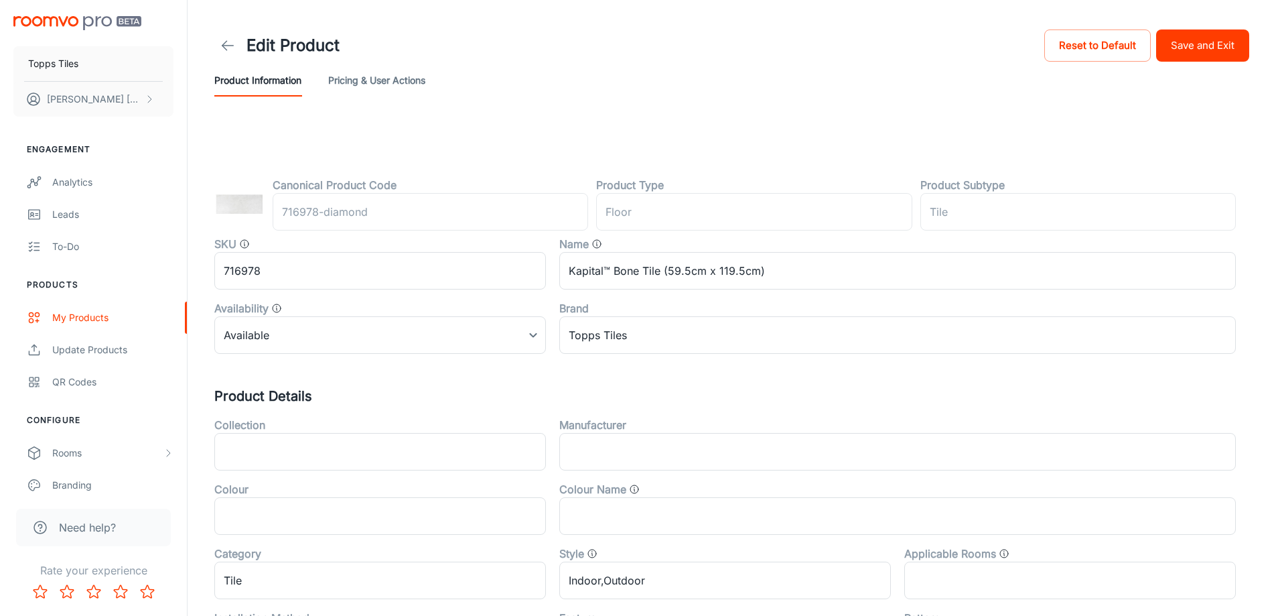
click at [1177, 42] on button "Save and Exit" at bounding box center [1202, 45] width 93 height 32
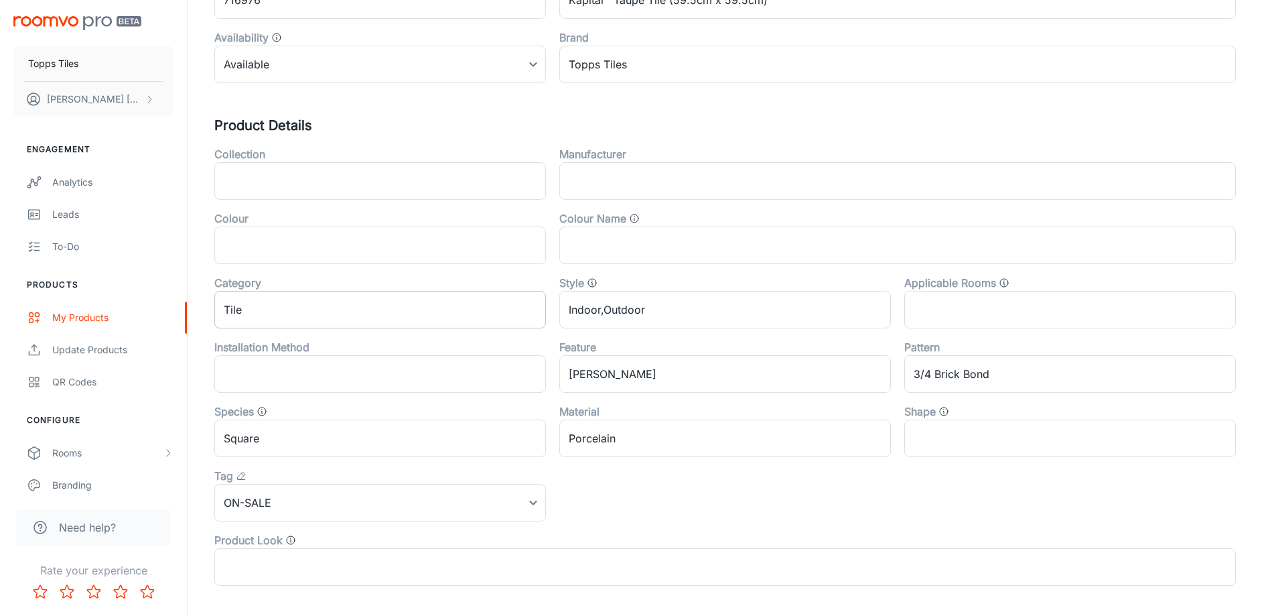
scroll to position [443, 0]
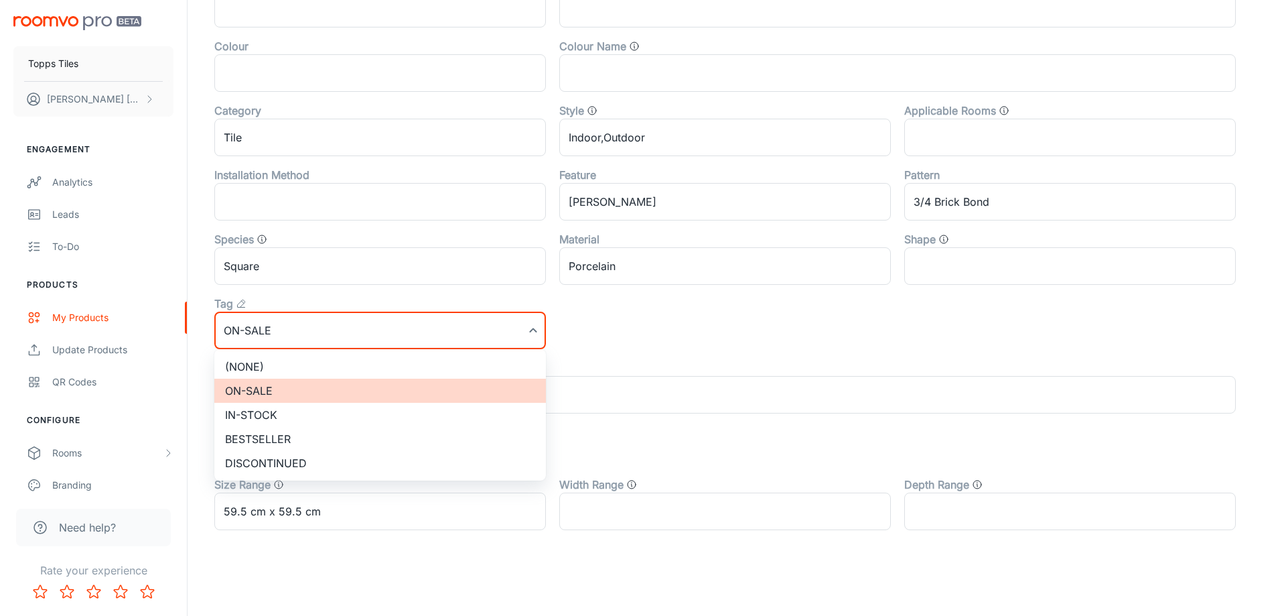
click at [288, 356] on li "(None)" at bounding box center [380, 366] width 332 height 24
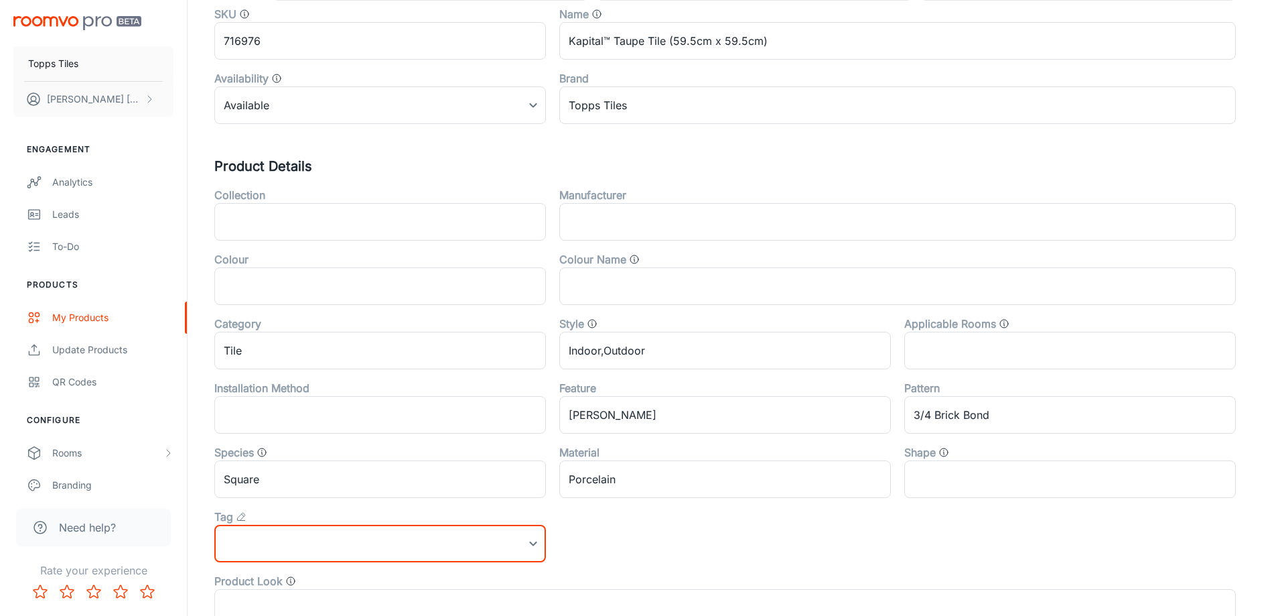
scroll to position [0, 0]
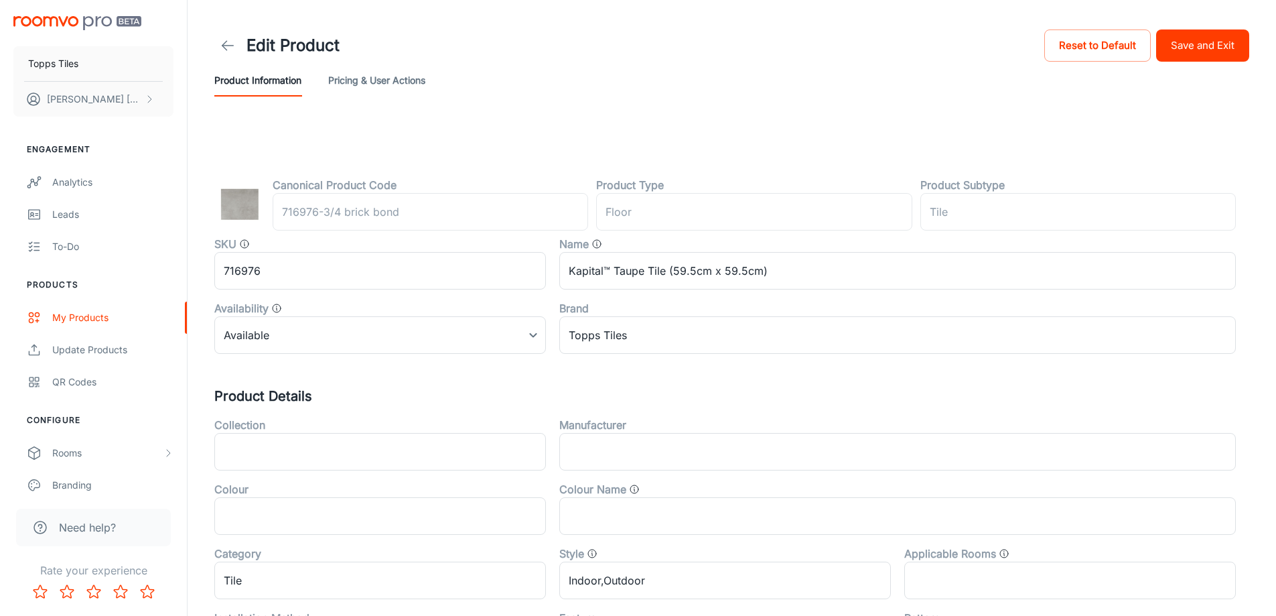
click at [1203, 46] on button "Save and Exit" at bounding box center [1202, 45] width 93 height 32
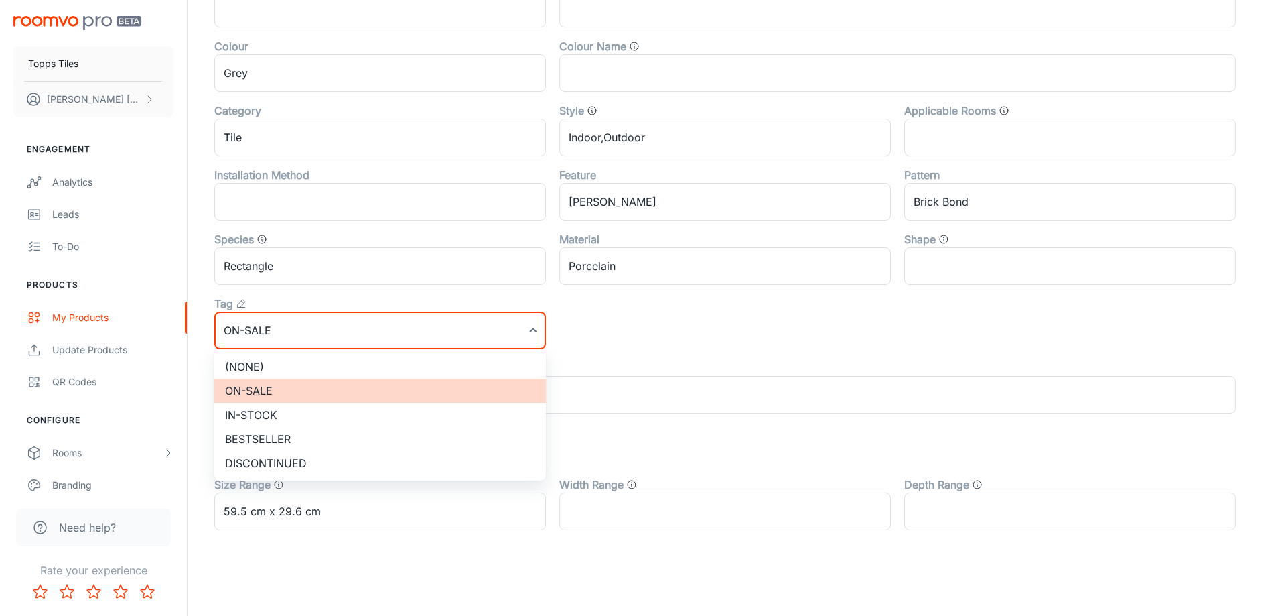
click at [297, 366] on li "(None)" at bounding box center [380, 366] width 332 height 24
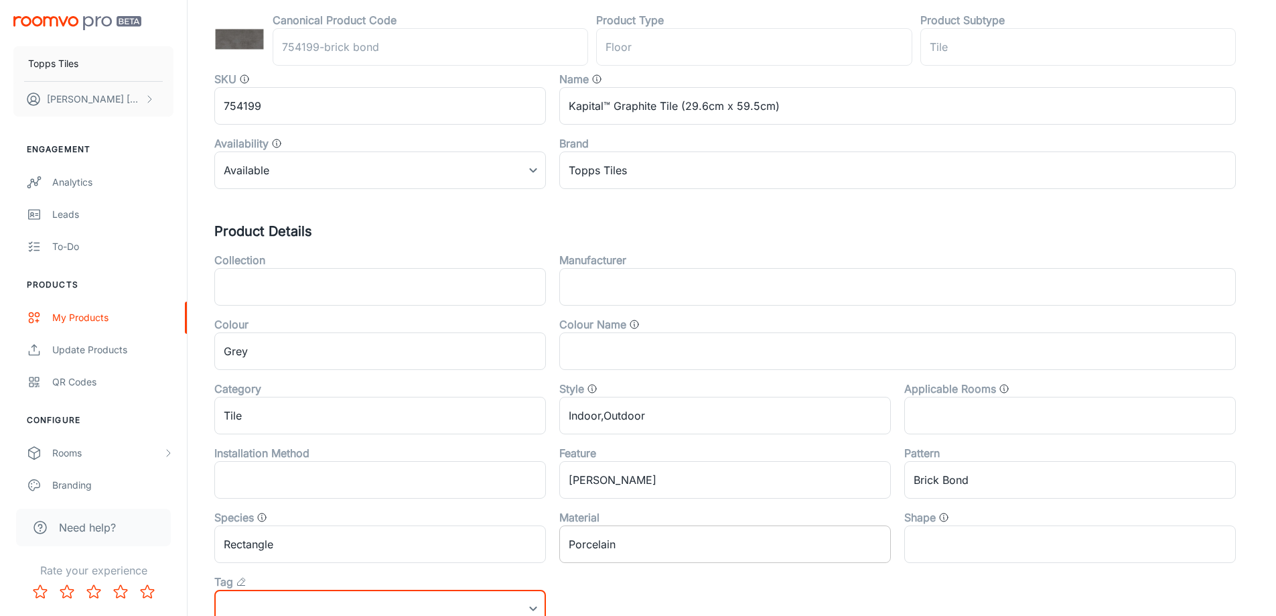
scroll to position [0, 0]
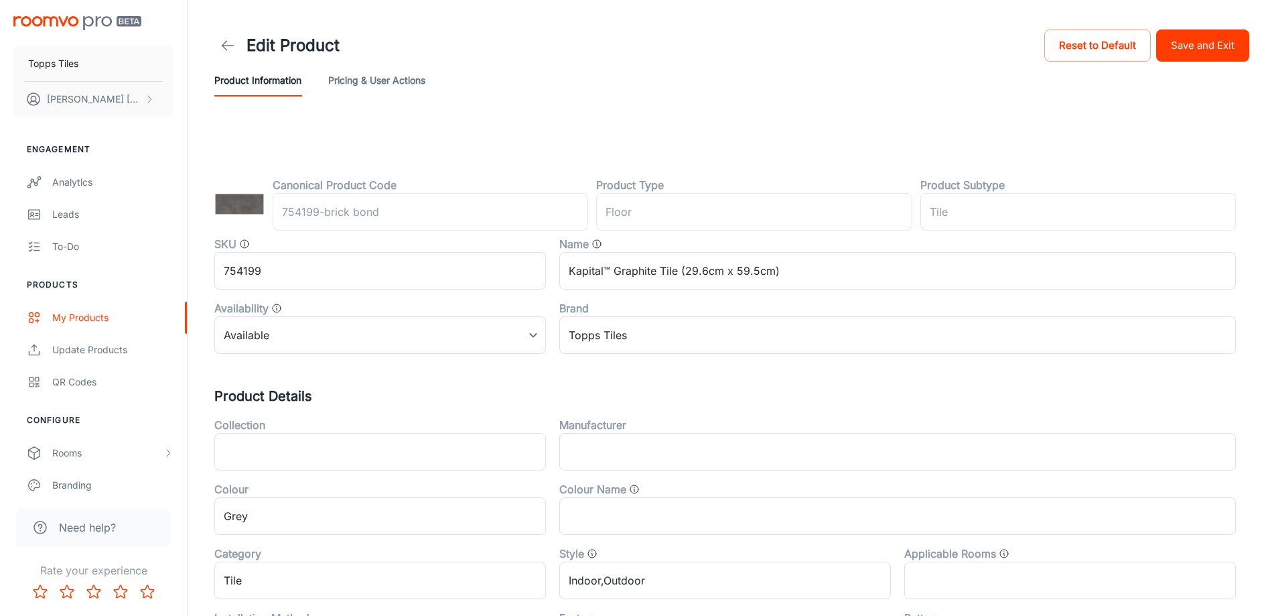
click at [1203, 46] on button "Save and Exit" at bounding box center [1202, 45] width 93 height 32
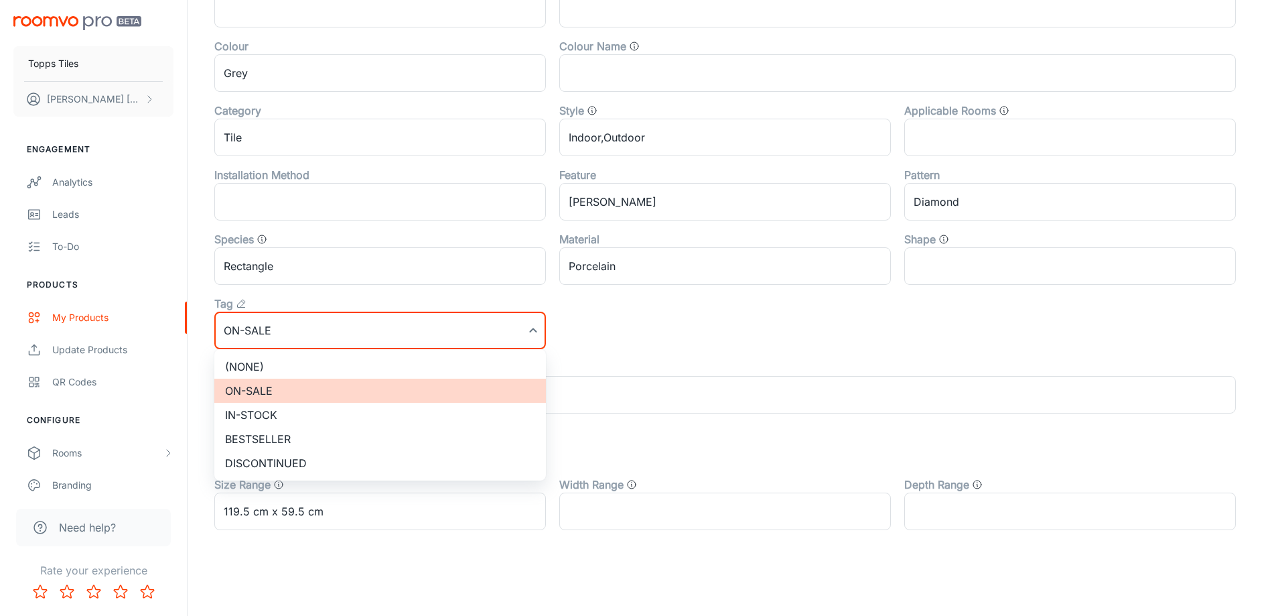
click at [275, 361] on li "(None)" at bounding box center [380, 366] width 332 height 24
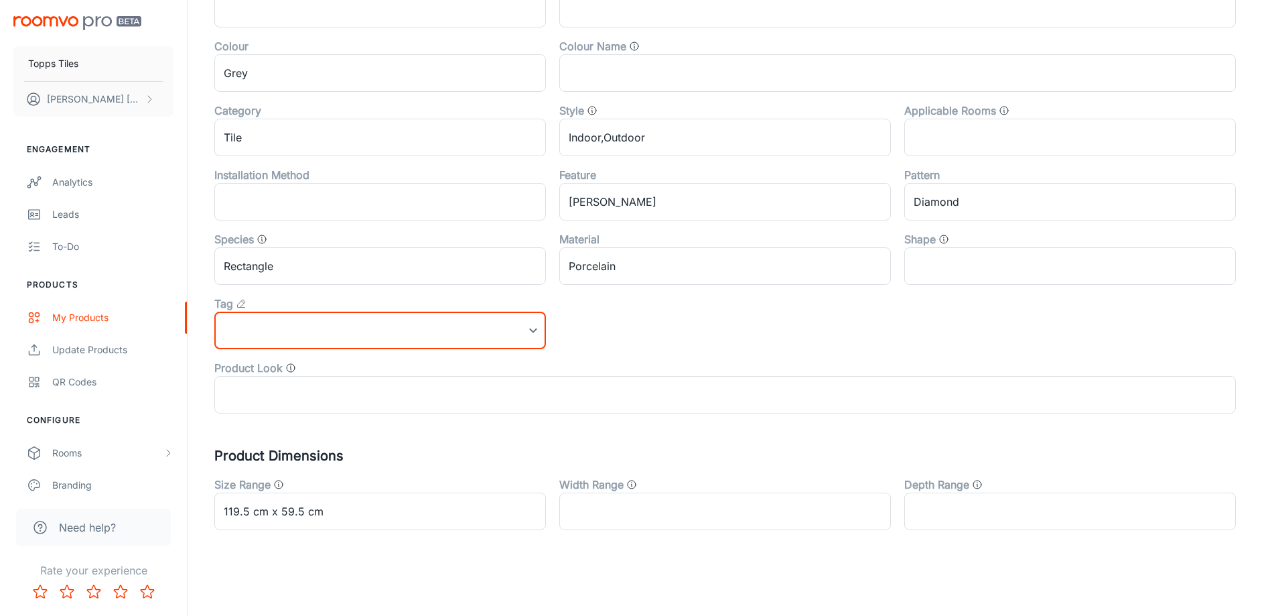
scroll to position [0, 0]
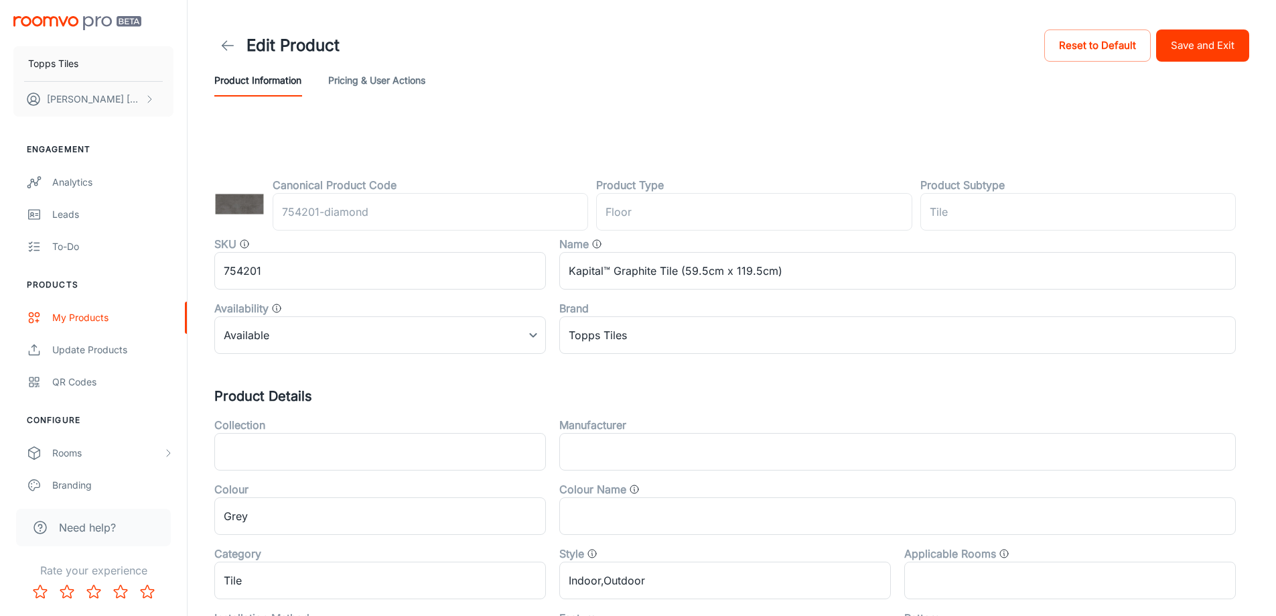
click at [1250, 27] on header "Edit Product Reset to Default Save and Exit Product Information Pricing & User …" at bounding box center [731, 61] width 1067 height 123
click at [1224, 39] on button "Save and Exit" at bounding box center [1202, 45] width 93 height 32
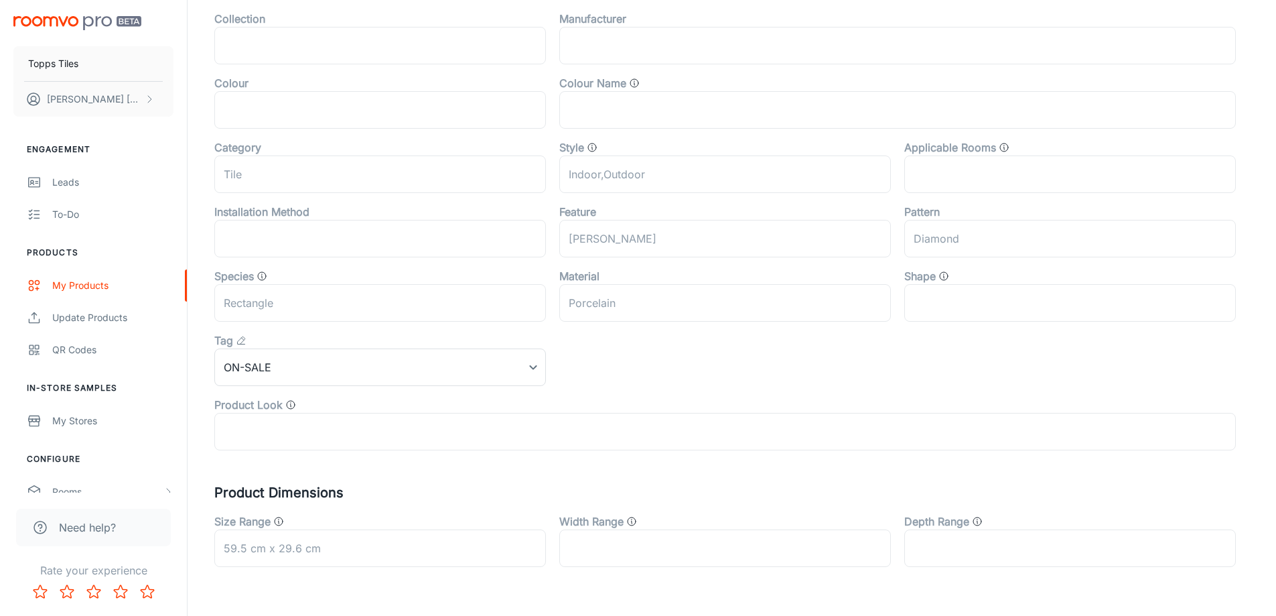
scroll to position [443, 0]
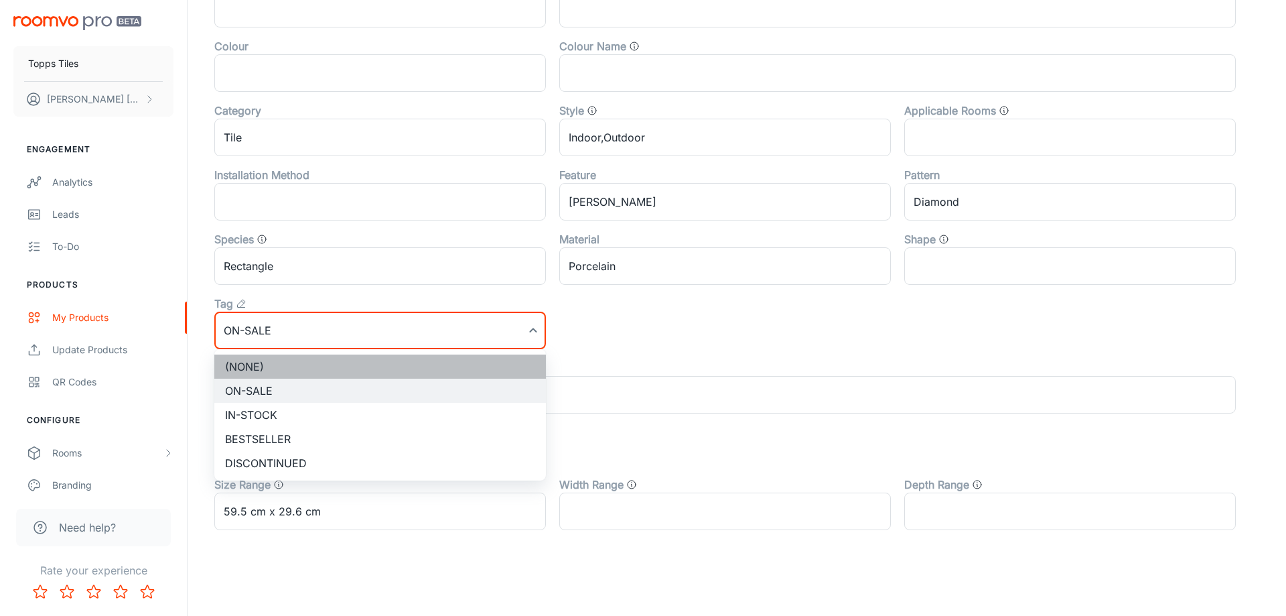
click at [283, 358] on li "(None)" at bounding box center [380, 366] width 332 height 24
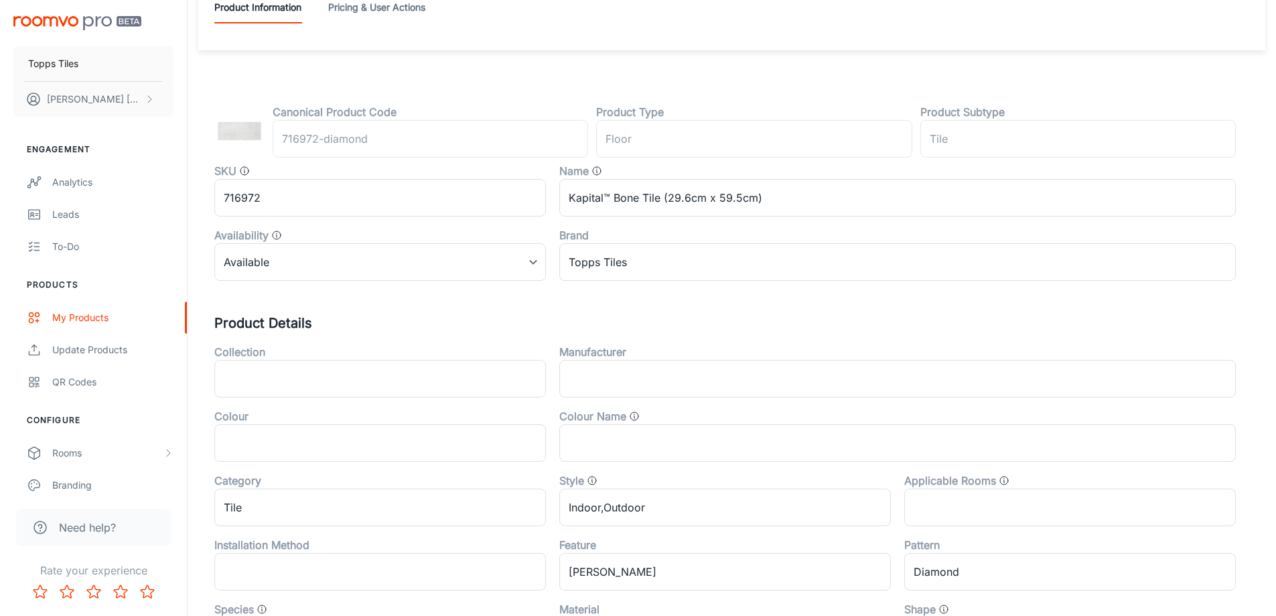
scroll to position [0, 0]
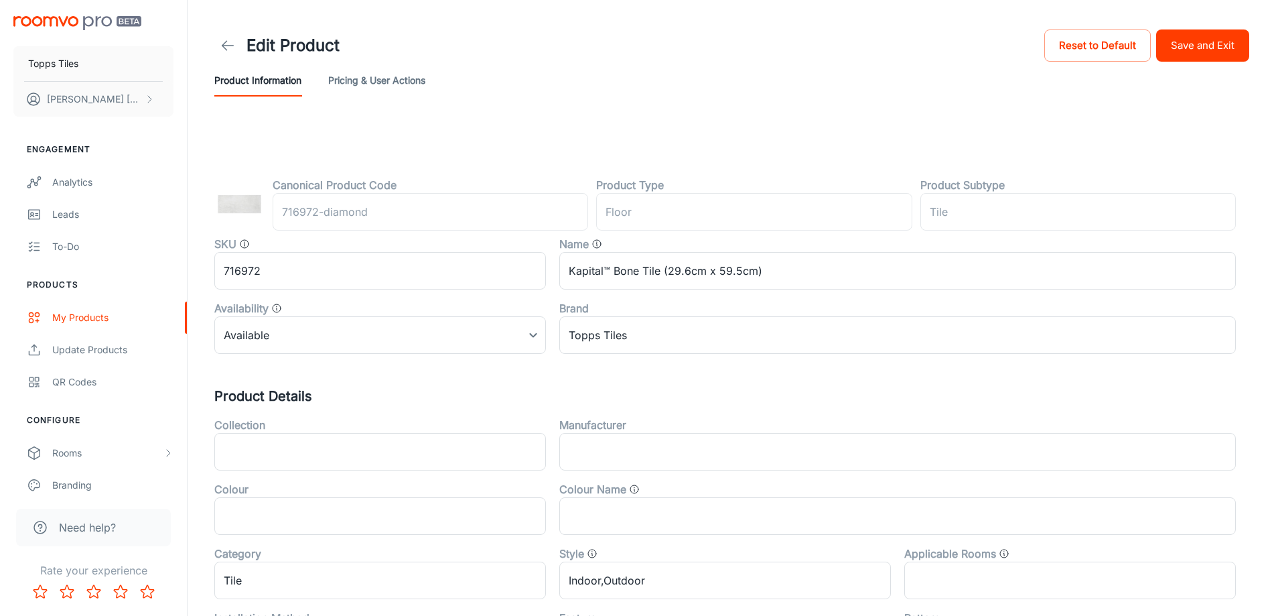
click at [1193, 49] on button "Save and Exit" at bounding box center [1202, 45] width 93 height 32
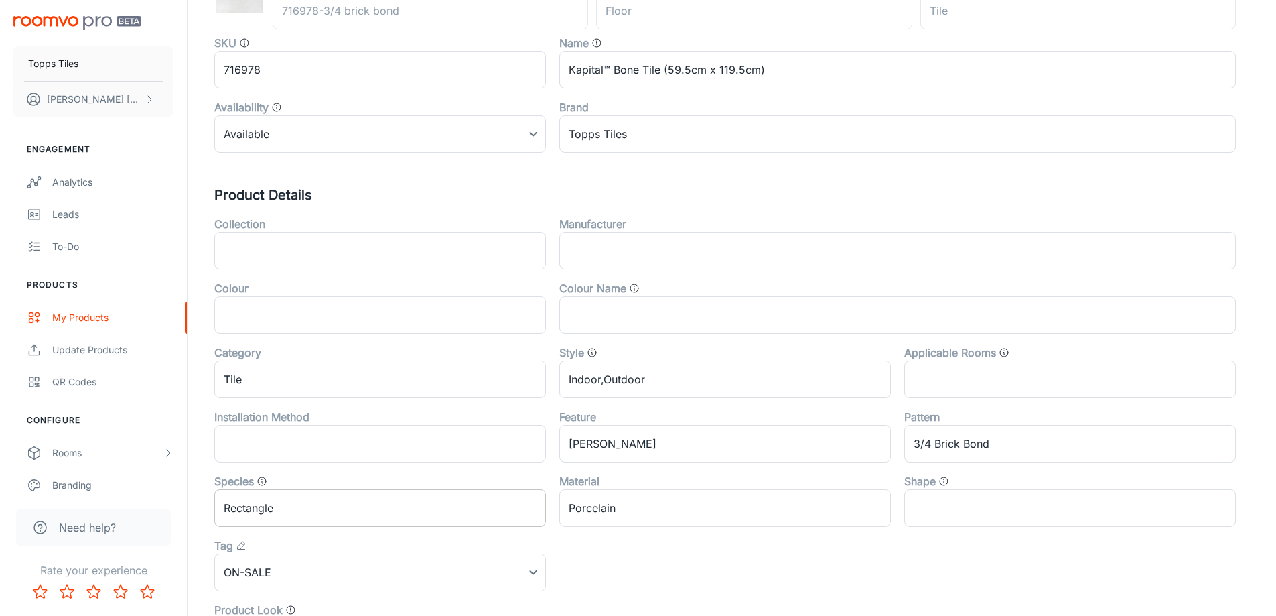
scroll to position [443, 0]
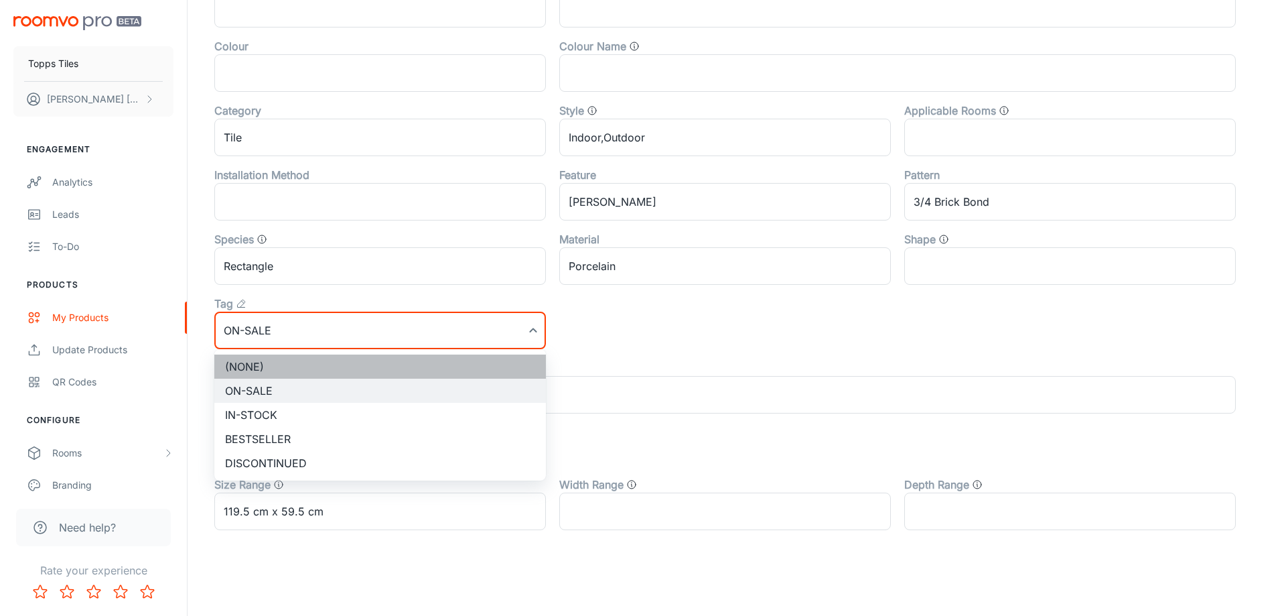
click at [293, 374] on li "(None)" at bounding box center [380, 366] width 332 height 24
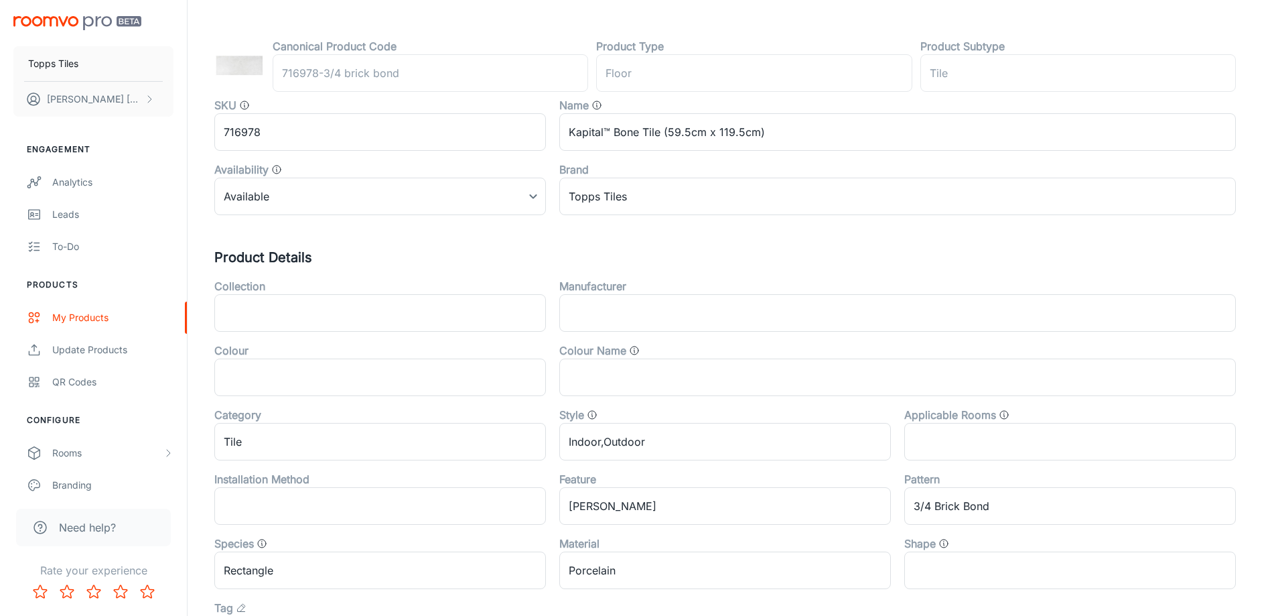
scroll to position [0, 0]
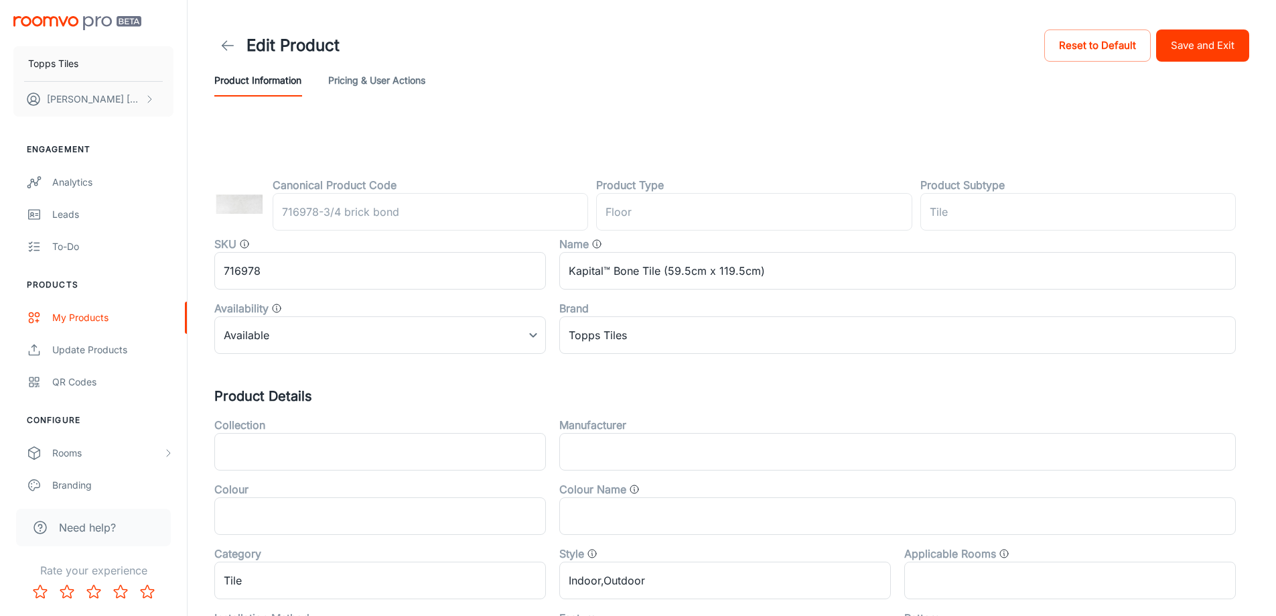
click at [1217, 24] on header "Edit Product Reset to Default Save and Exit Product Information Pricing & User …" at bounding box center [731, 61] width 1067 height 123
click at [1219, 41] on button "Save and Exit" at bounding box center [1202, 45] width 93 height 32
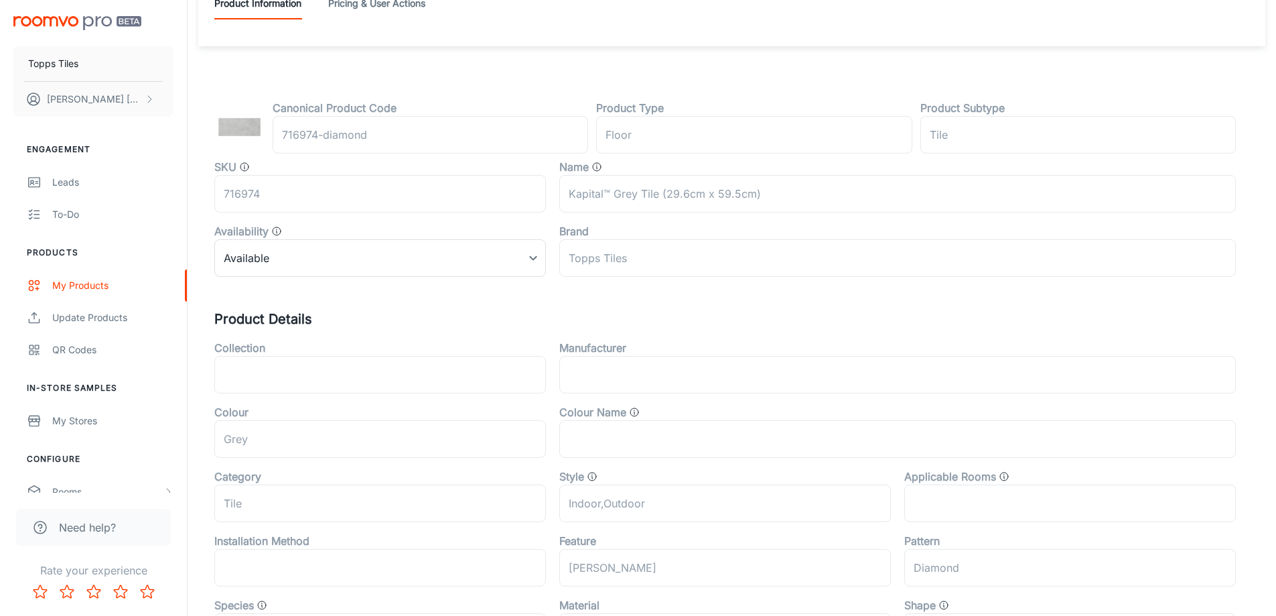
scroll to position [443, 0]
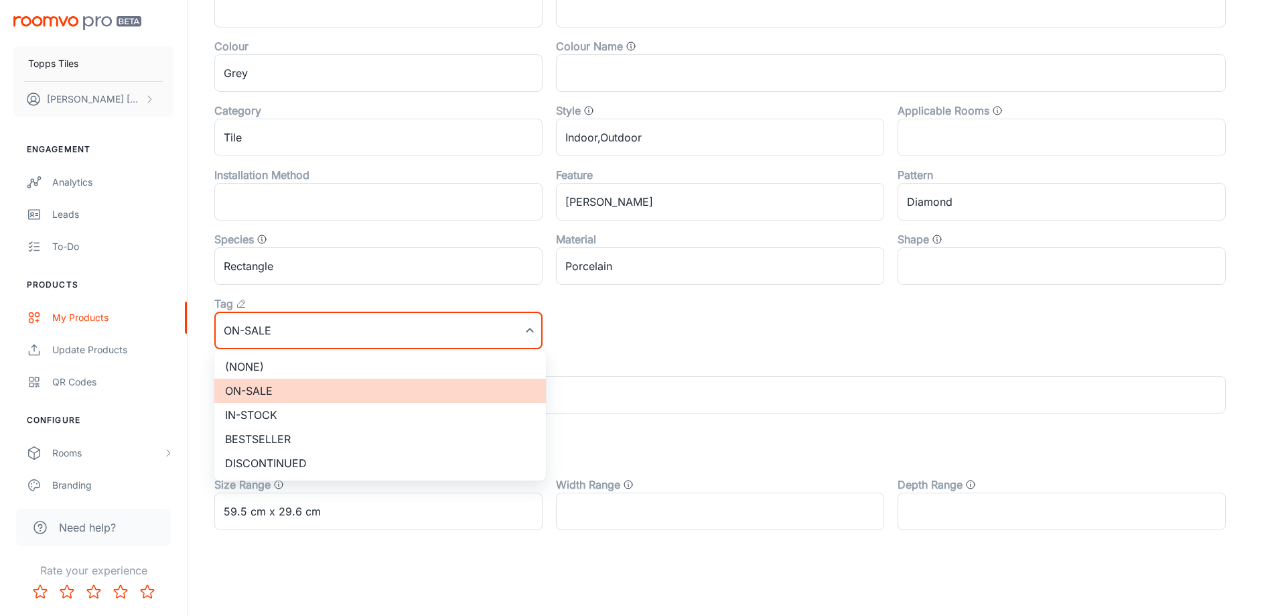
click at [291, 368] on li "(None)" at bounding box center [380, 366] width 332 height 24
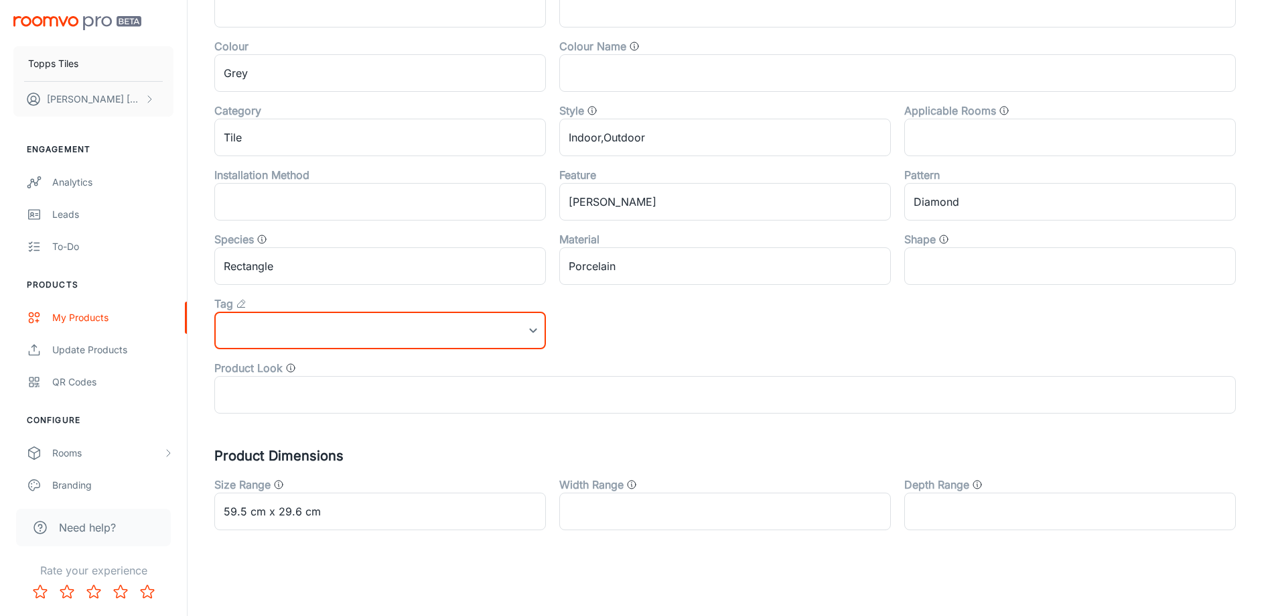
scroll to position [0, 0]
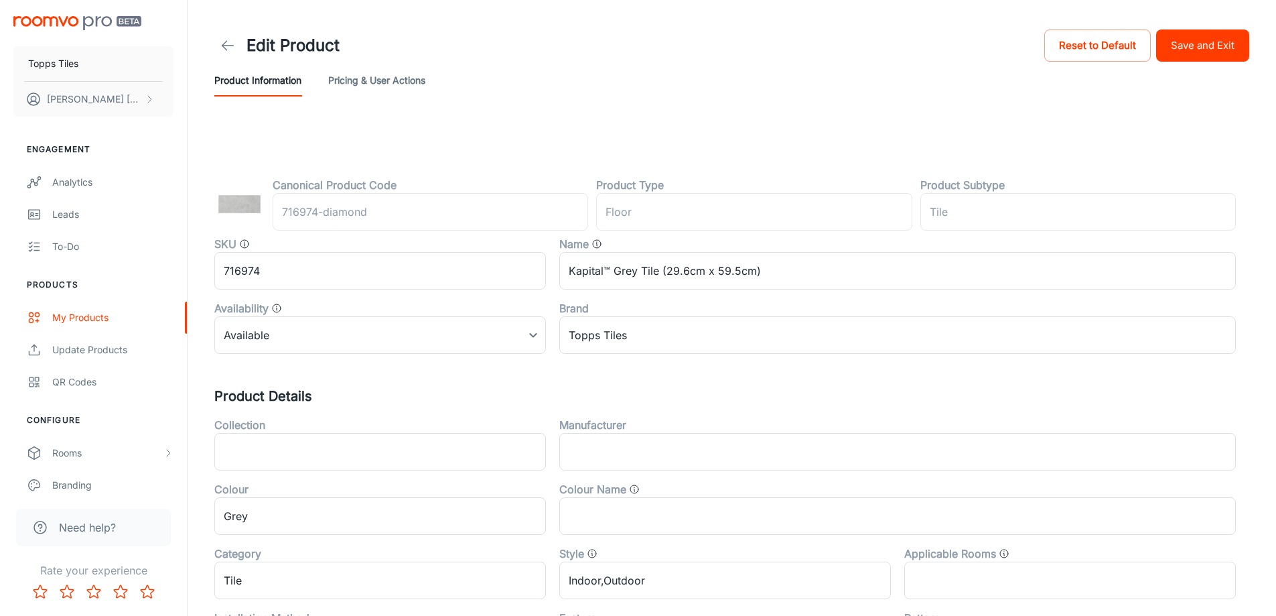
click at [1192, 50] on button "Save and Exit" at bounding box center [1202, 45] width 93 height 32
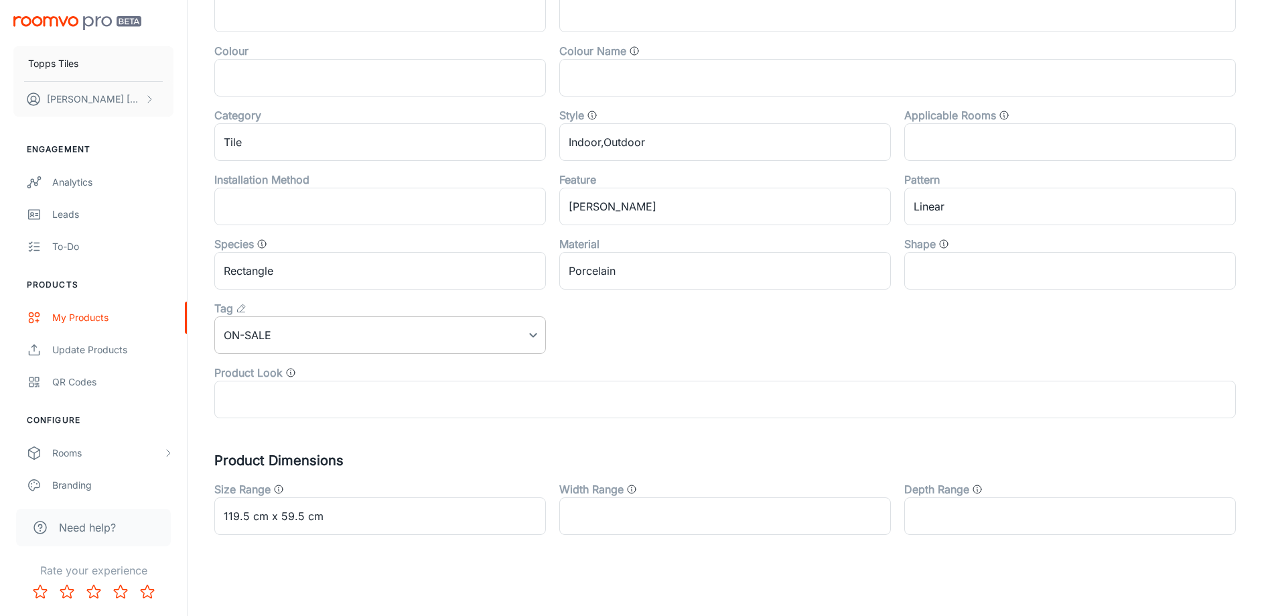
scroll to position [443, 0]
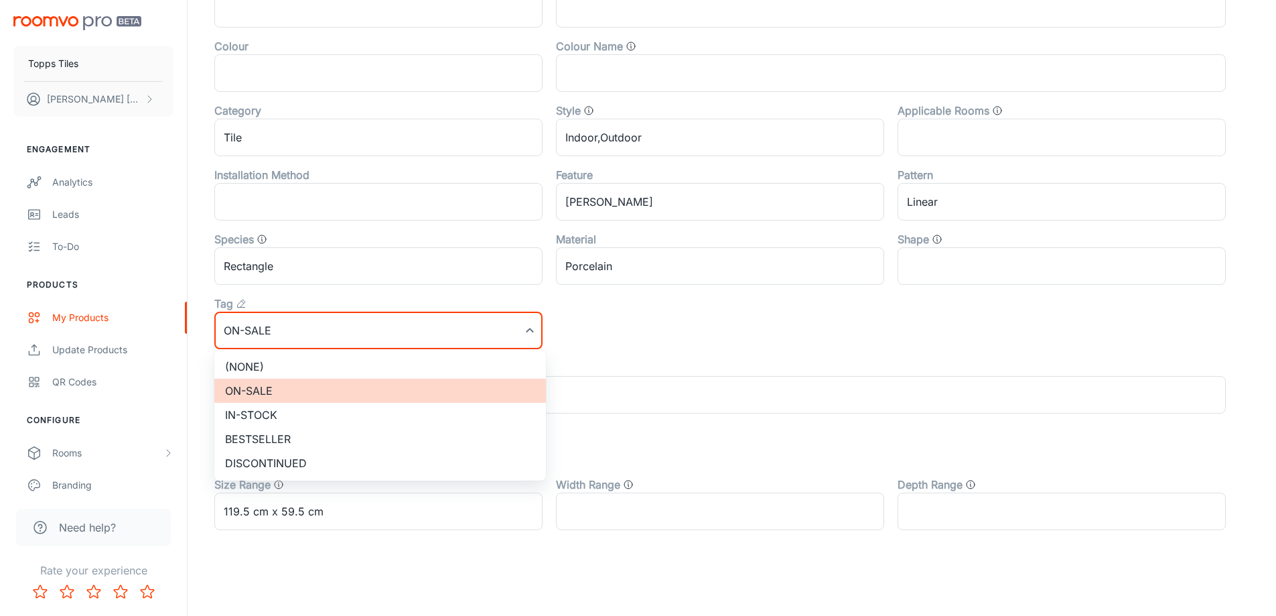
click at [285, 354] on ul "(None) On-sale In-stock Bestseller Discontinued" at bounding box center [380, 414] width 332 height 131
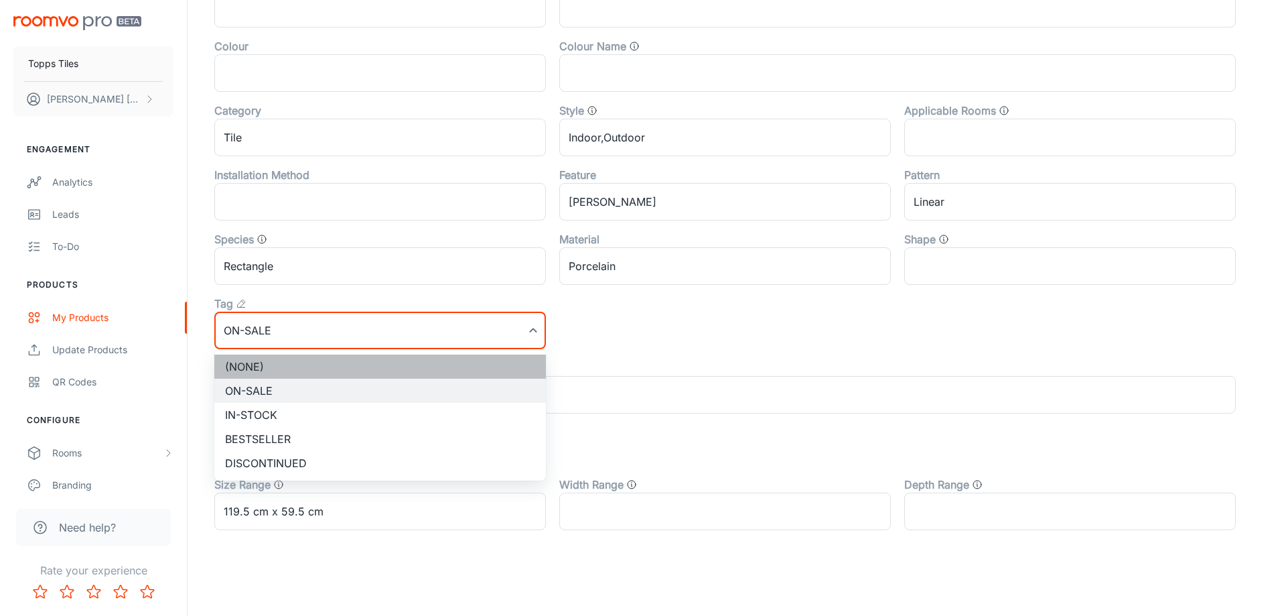
click at [286, 367] on li "(None)" at bounding box center [380, 366] width 332 height 24
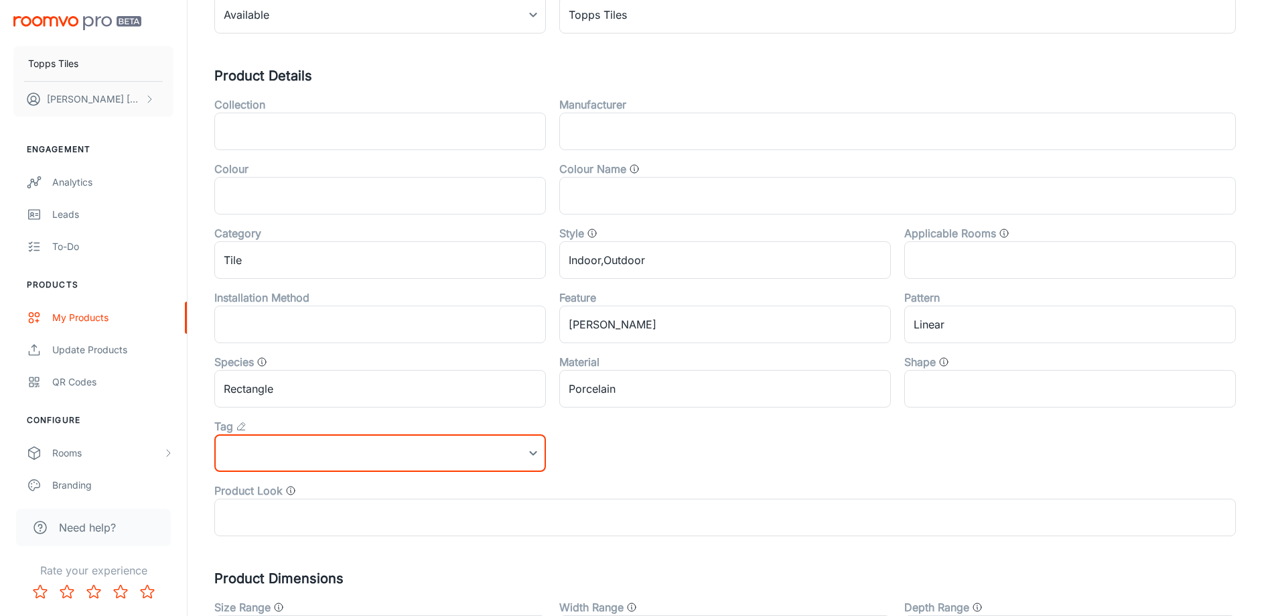
scroll to position [0, 0]
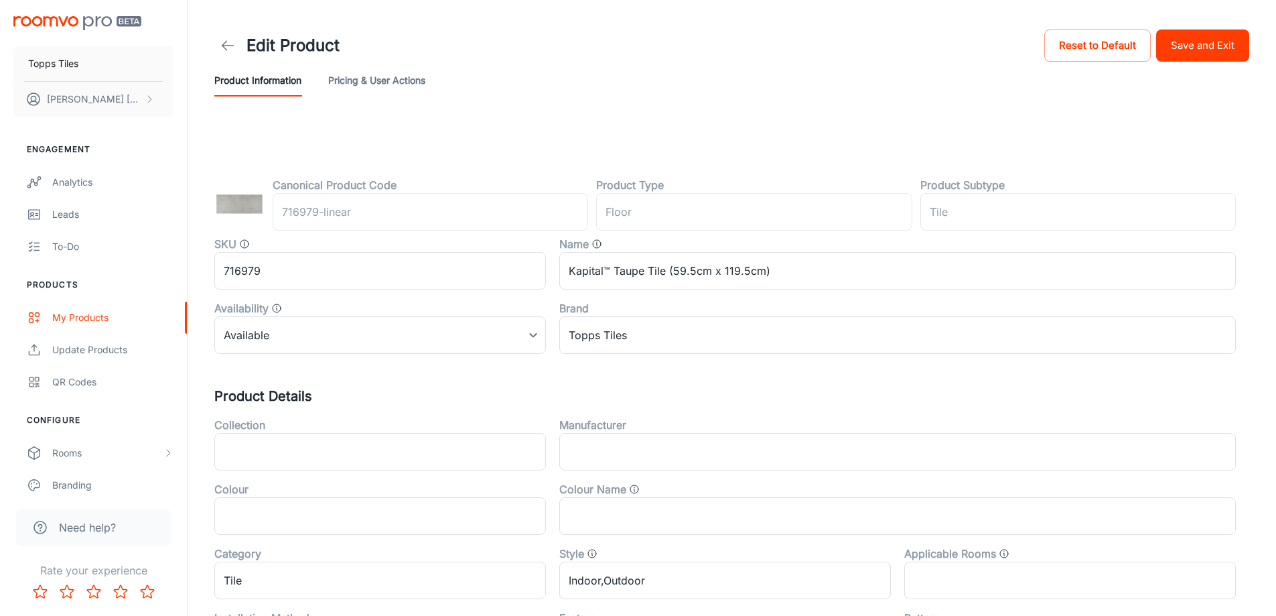
click at [1231, 54] on button "Save and Exit" at bounding box center [1202, 45] width 93 height 32
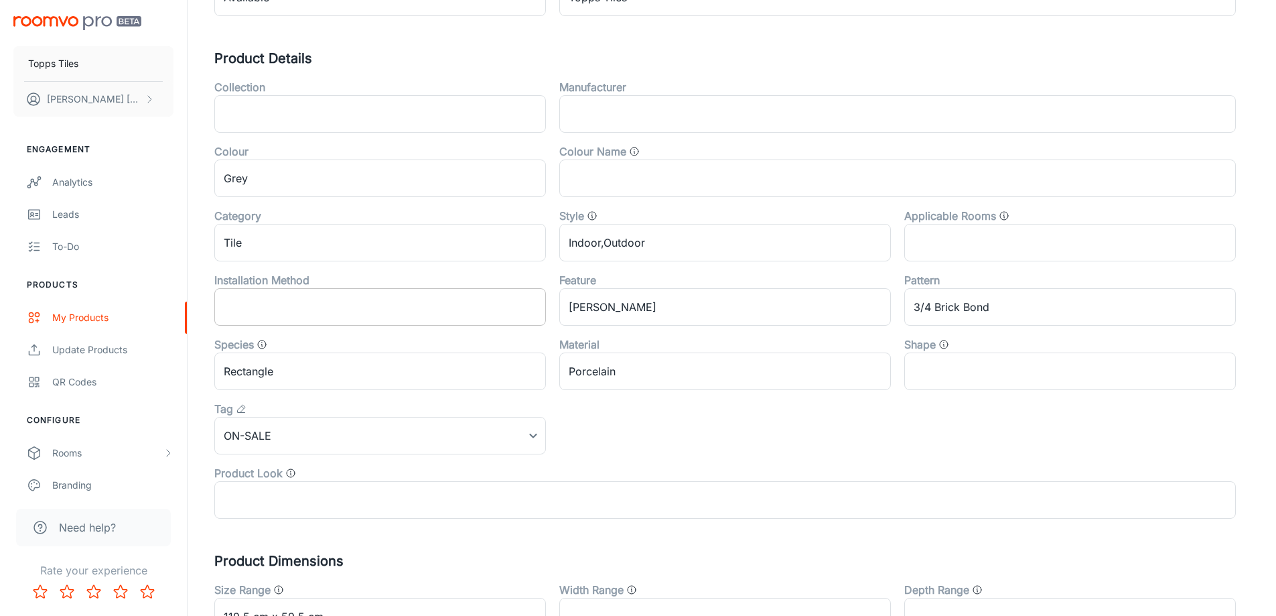
scroll to position [402, 0]
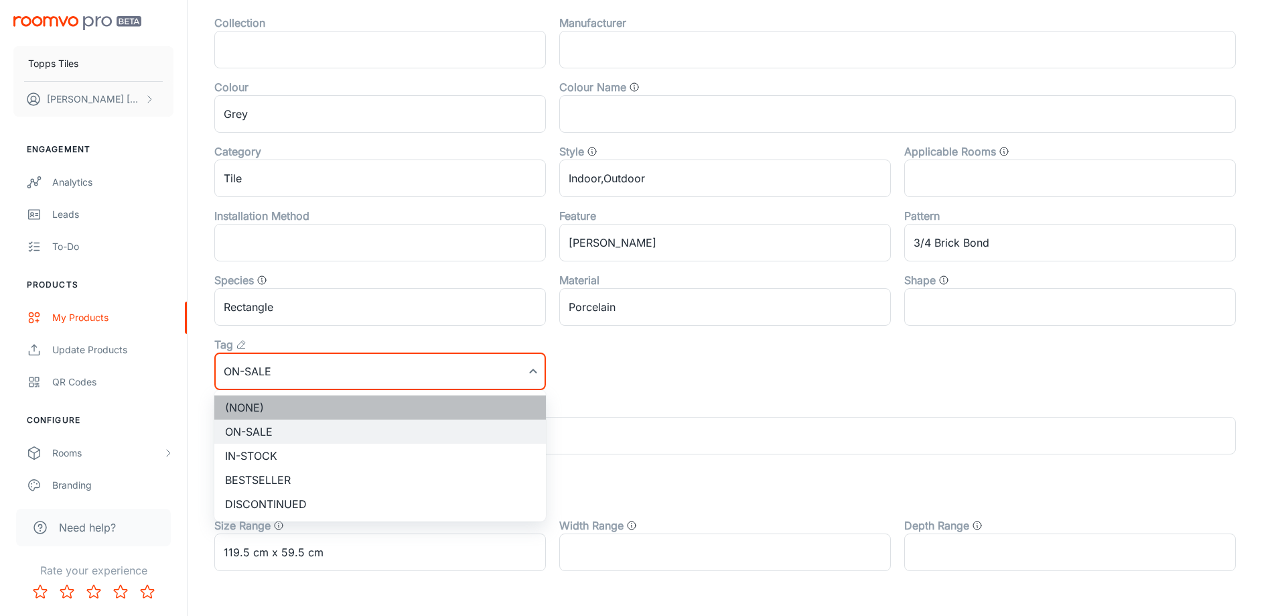
click at [285, 413] on li "(None)" at bounding box center [380, 407] width 332 height 24
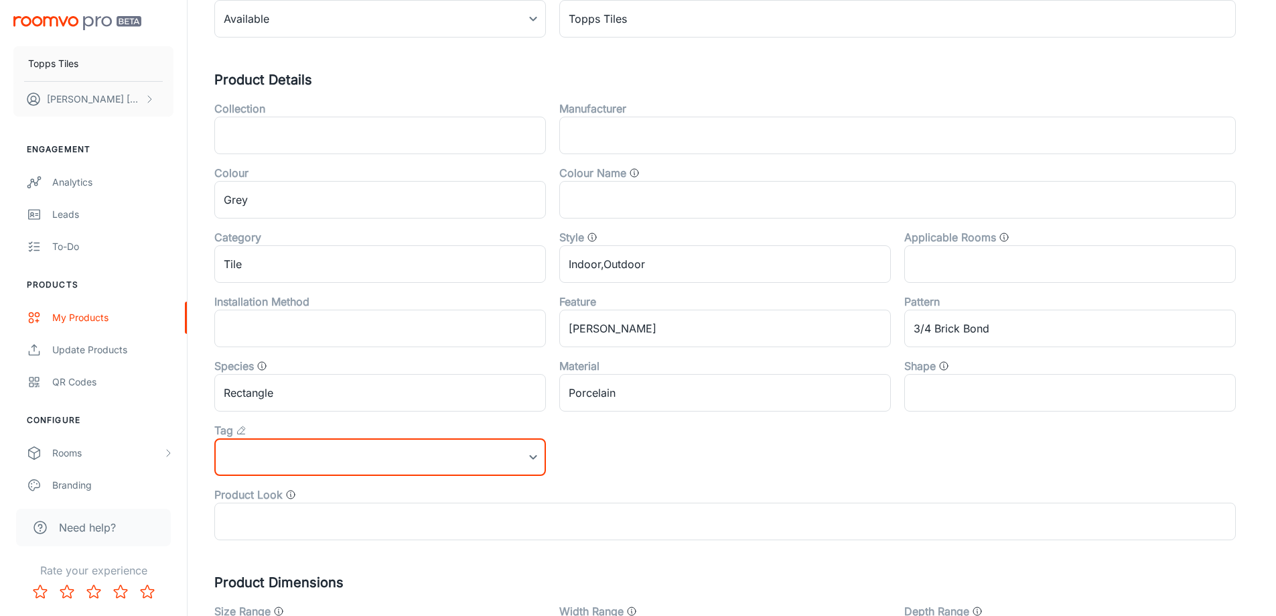
scroll to position [0, 0]
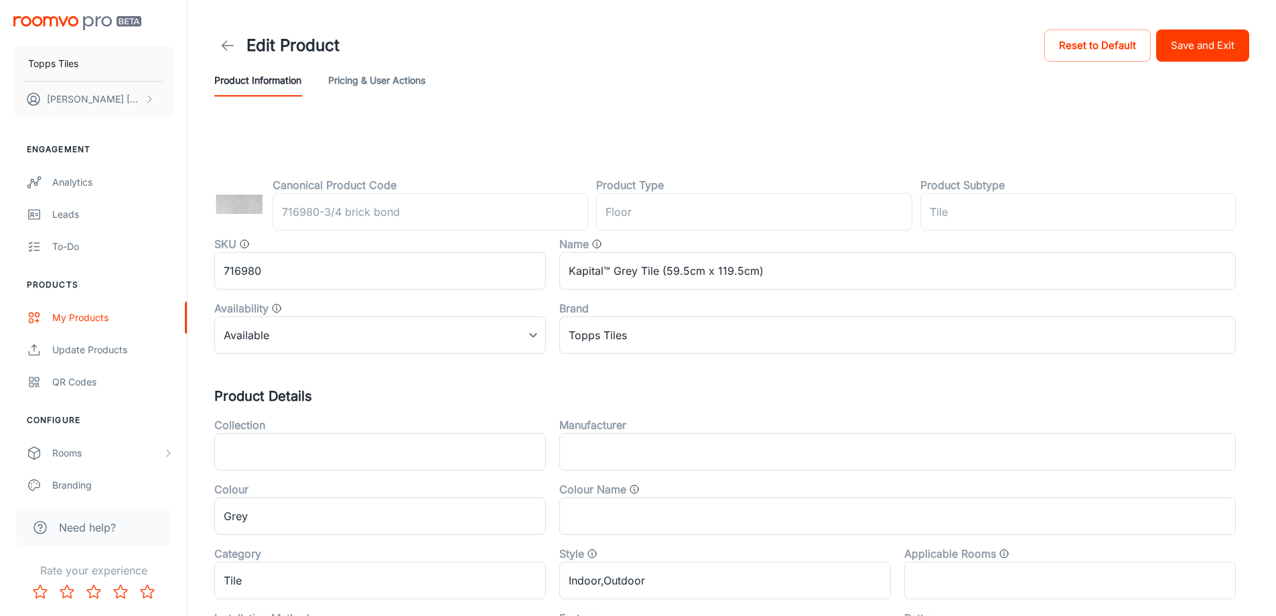
click at [1208, 29] on button "Save and Exit" at bounding box center [1202, 45] width 93 height 32
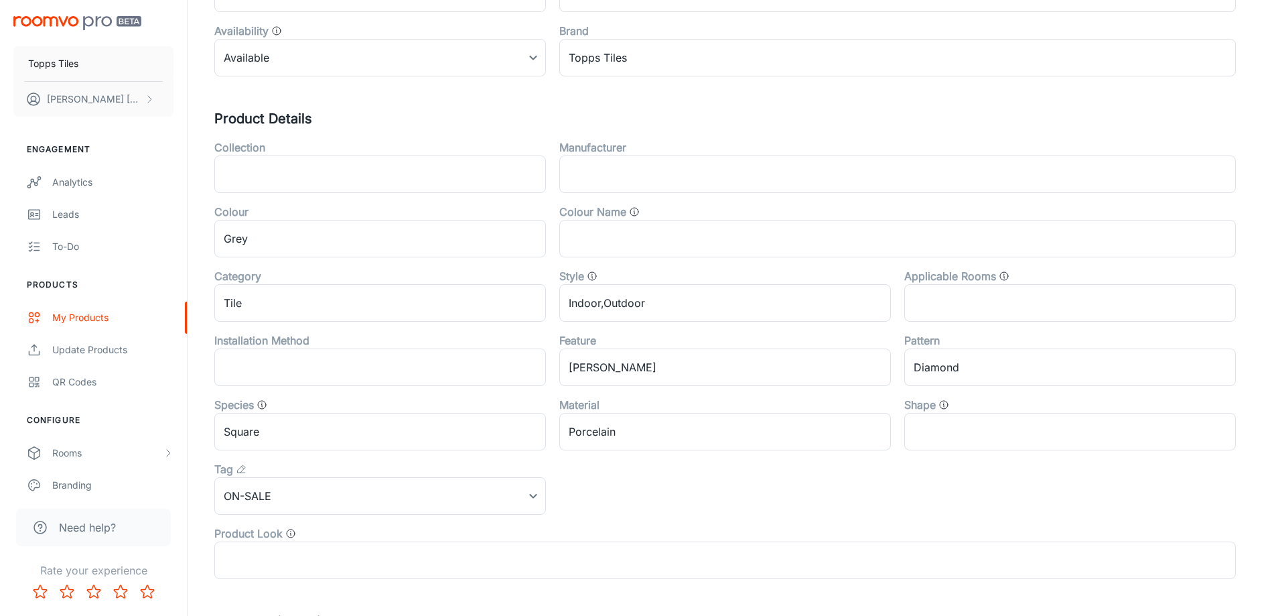
scroll to position [402, 0]
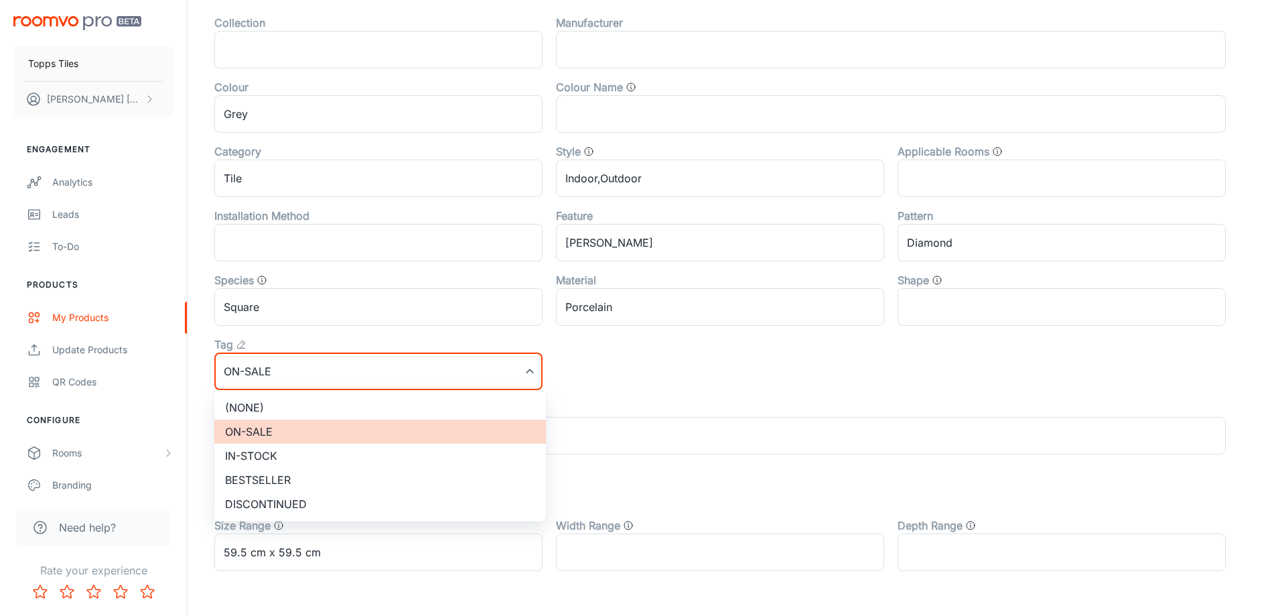
click at [296, 410] on li "(None)" at bounding box center [380, 407] width 332 height 24
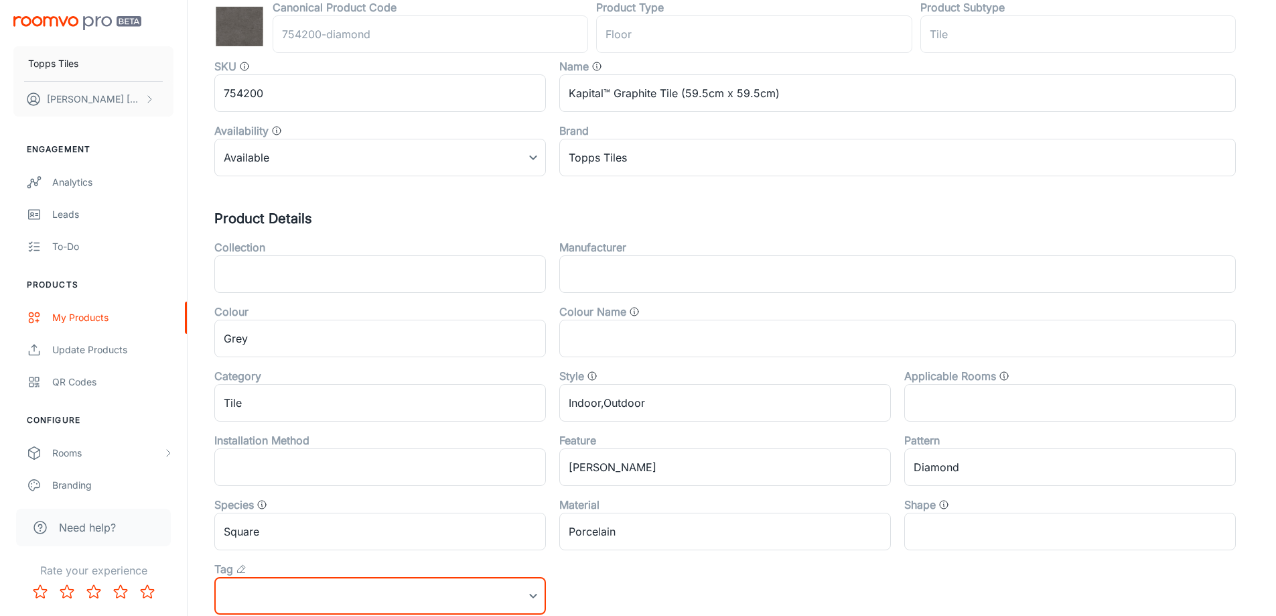
scroll to position [0, 0]
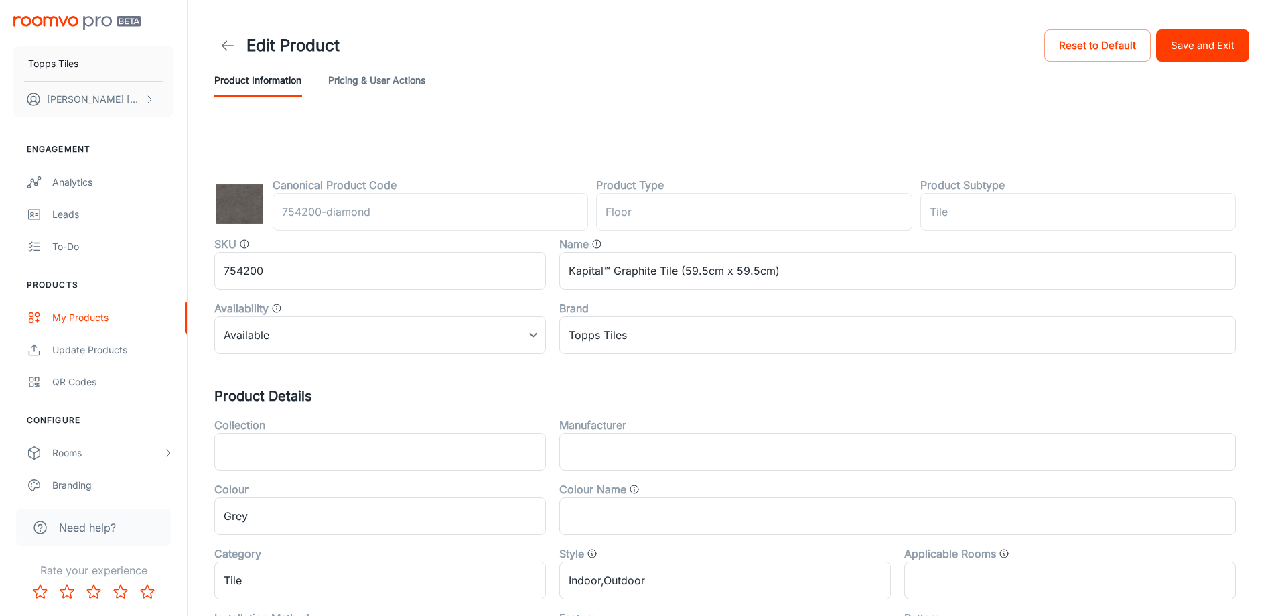
click at [1224, 63] on div "Edit Product Reset to Default Save and Exit" at bounding box center [731, 46] width 1035 height 38
click at [1221, 54] on button "Save and Exit" at bounding box center [1202, 45] width 93 height 32
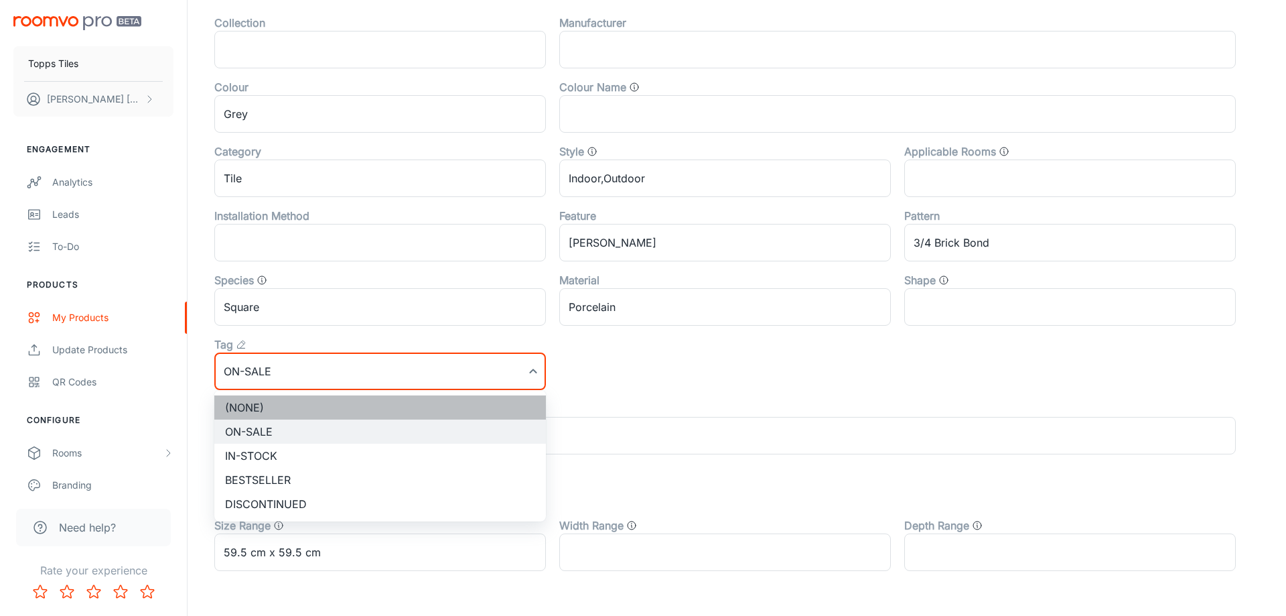
click at [281, 406] on li "(None)" at bounding box center [380, 407] width 332 height 24
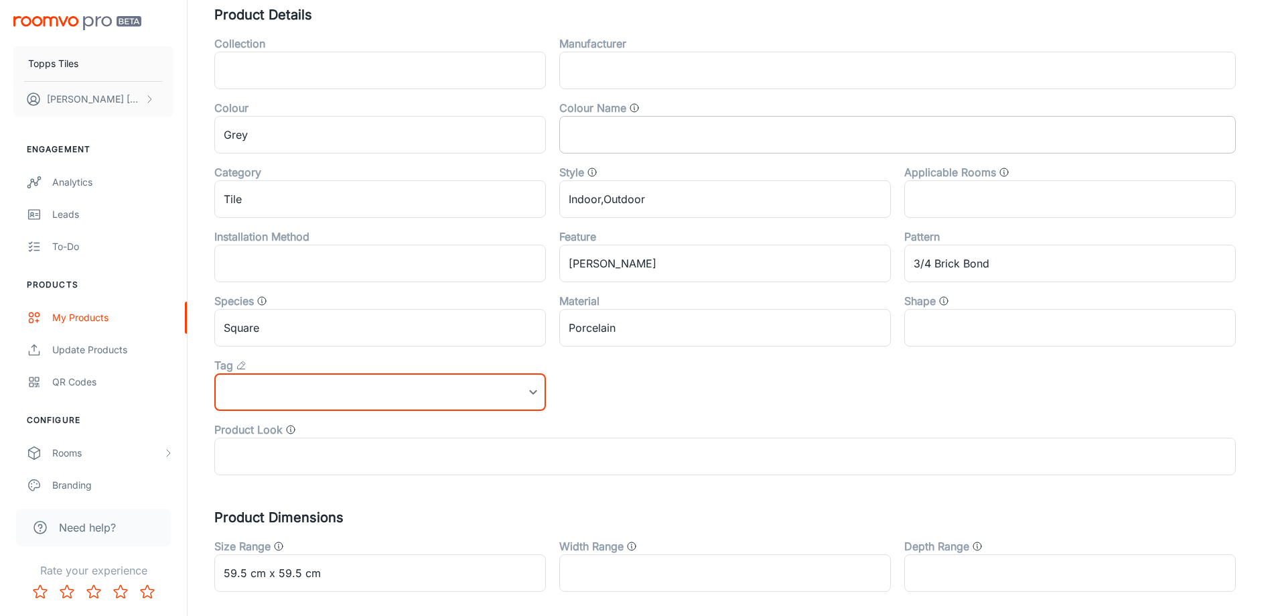
scroll to position [0, 0]
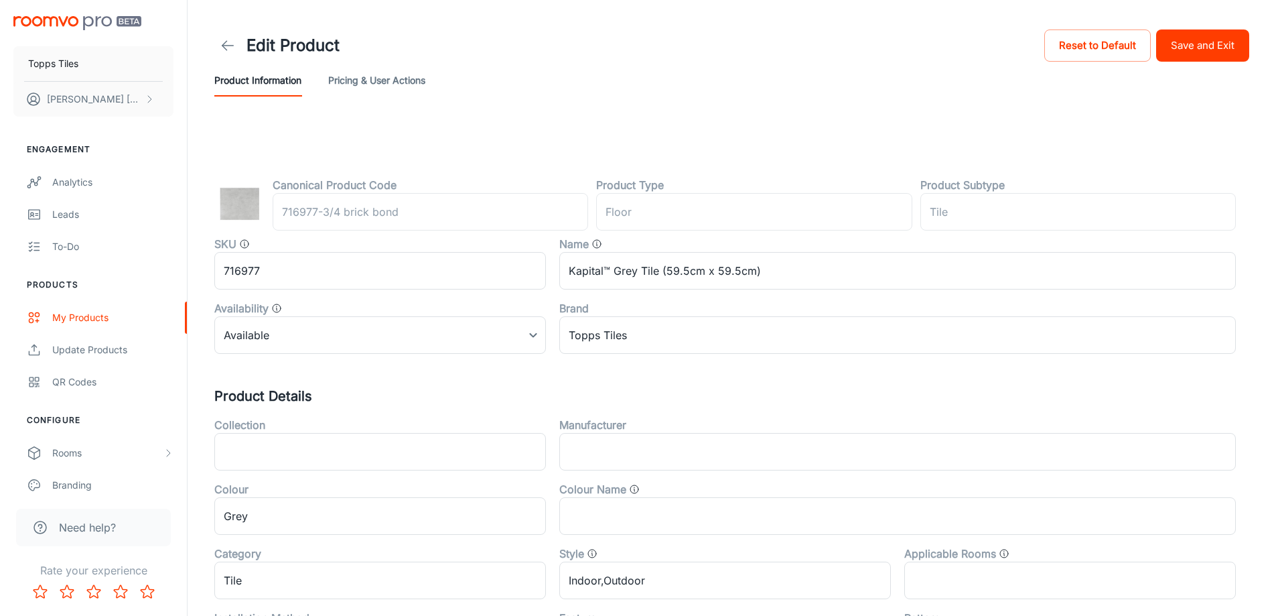
click at [1194, 53] on button "Save and Exit" at bounding box center [1202, 45] width 93 height 32
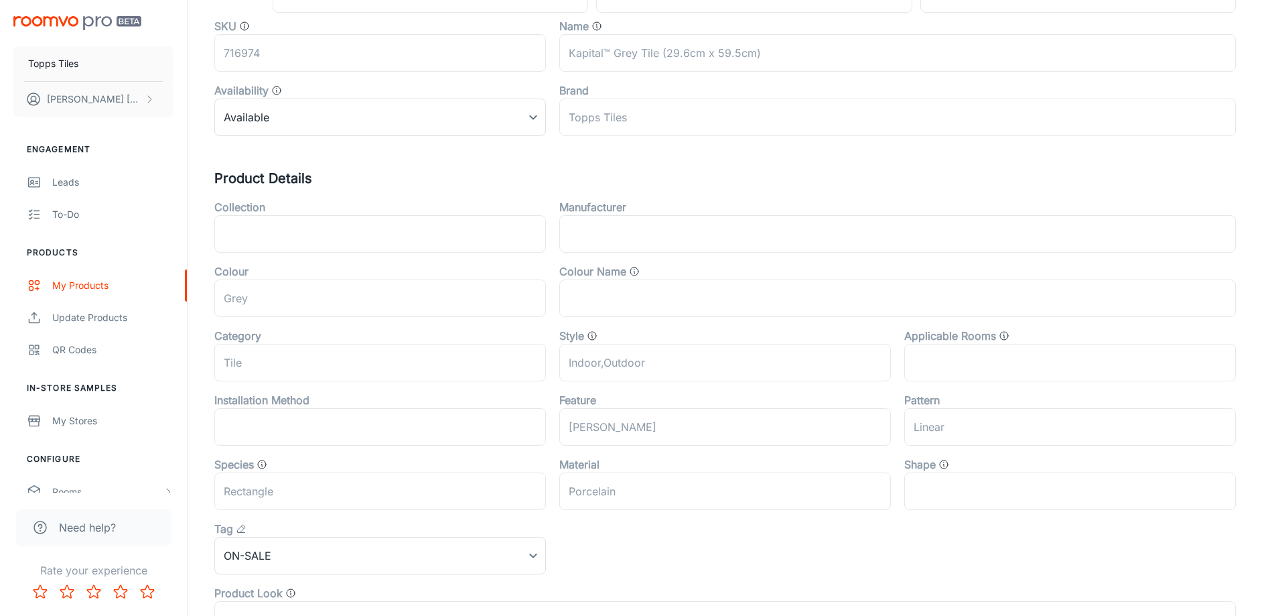
scroll to position [402, 0]
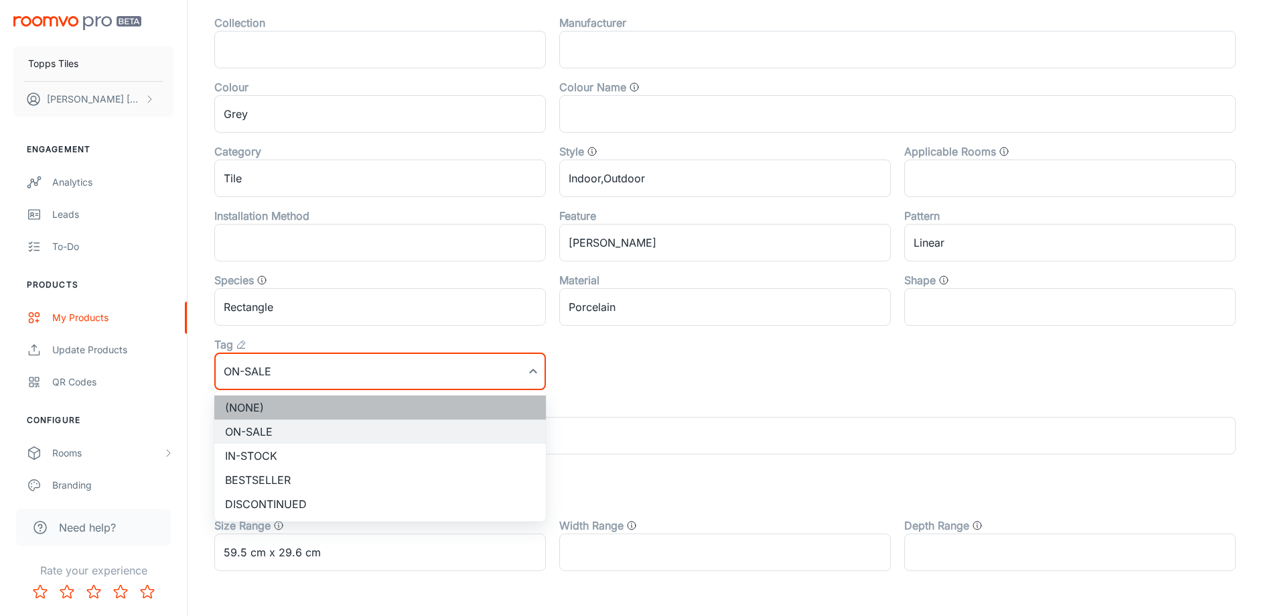
click at [289, 407] on li "(None)" at bounding box center [380, 407] width 332 height 24
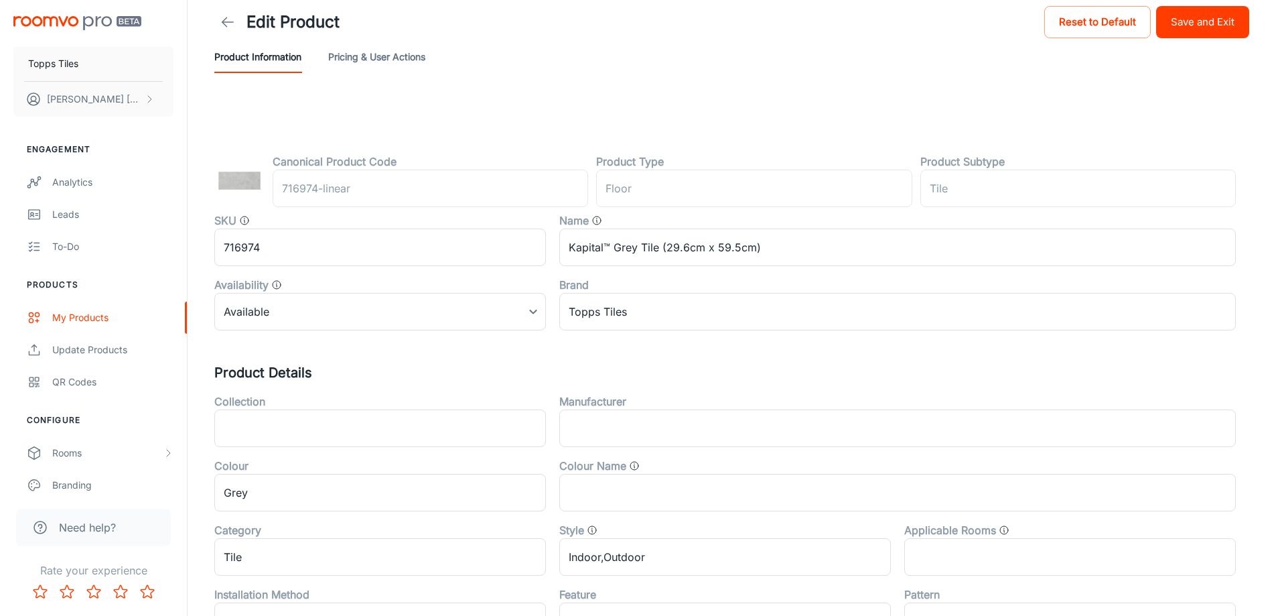
scroll to position [0, 0]
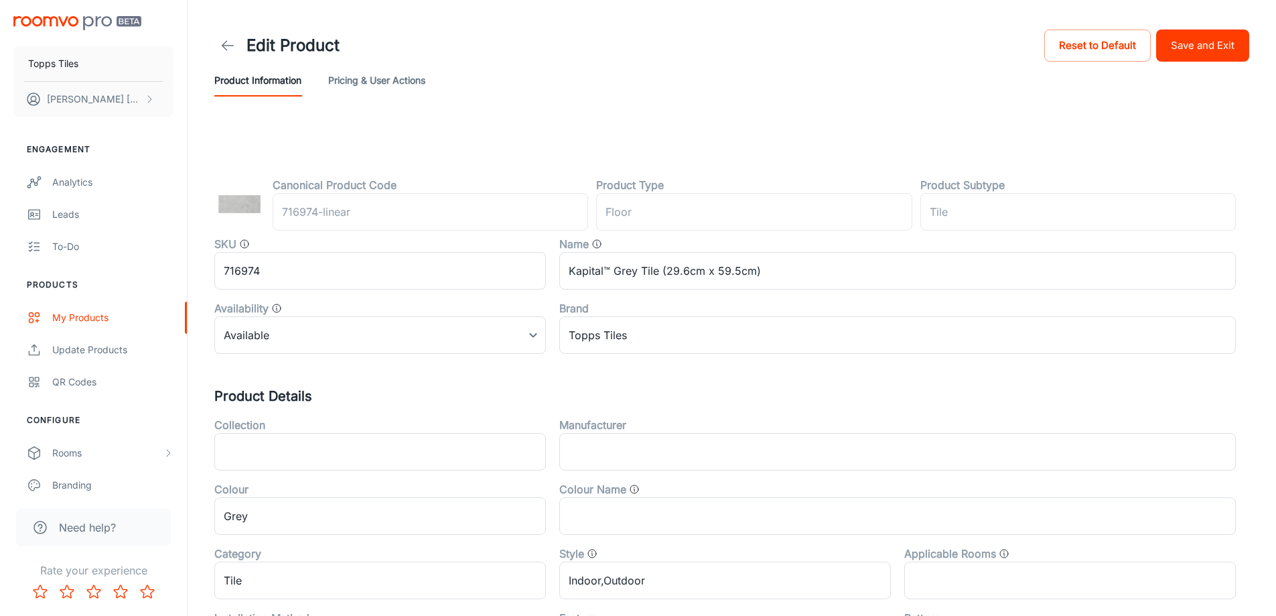
click at [1205, 44] on button "Save and Exit" at bounding box center [1202, 45] width 93 height 32
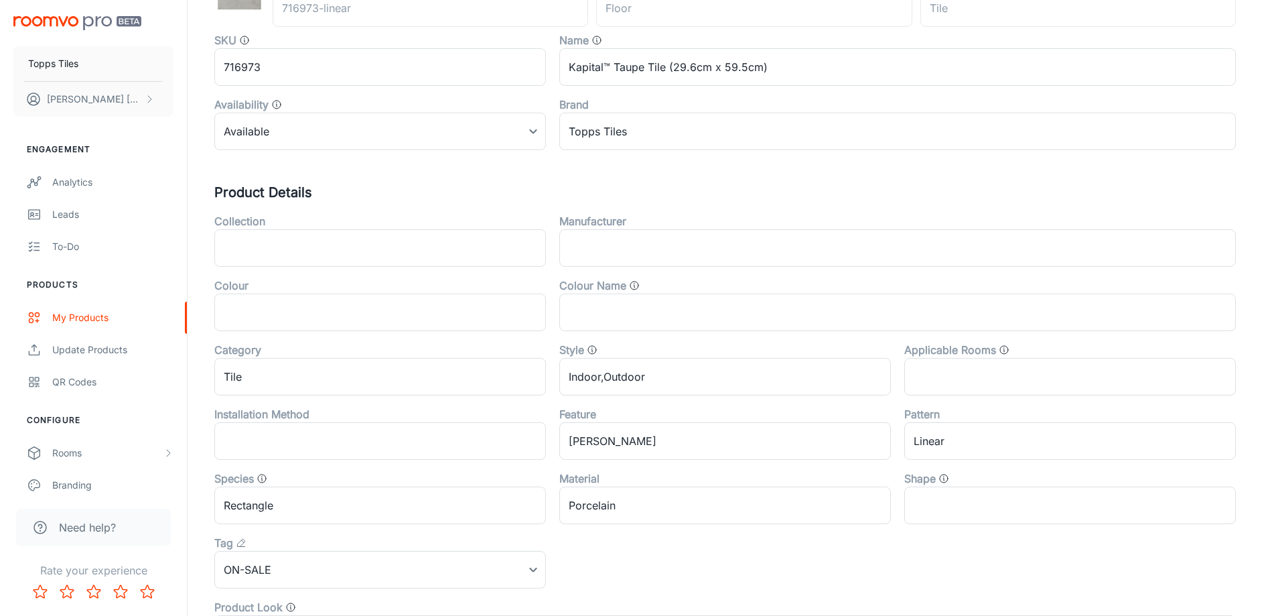
scroll to position [443, 0]
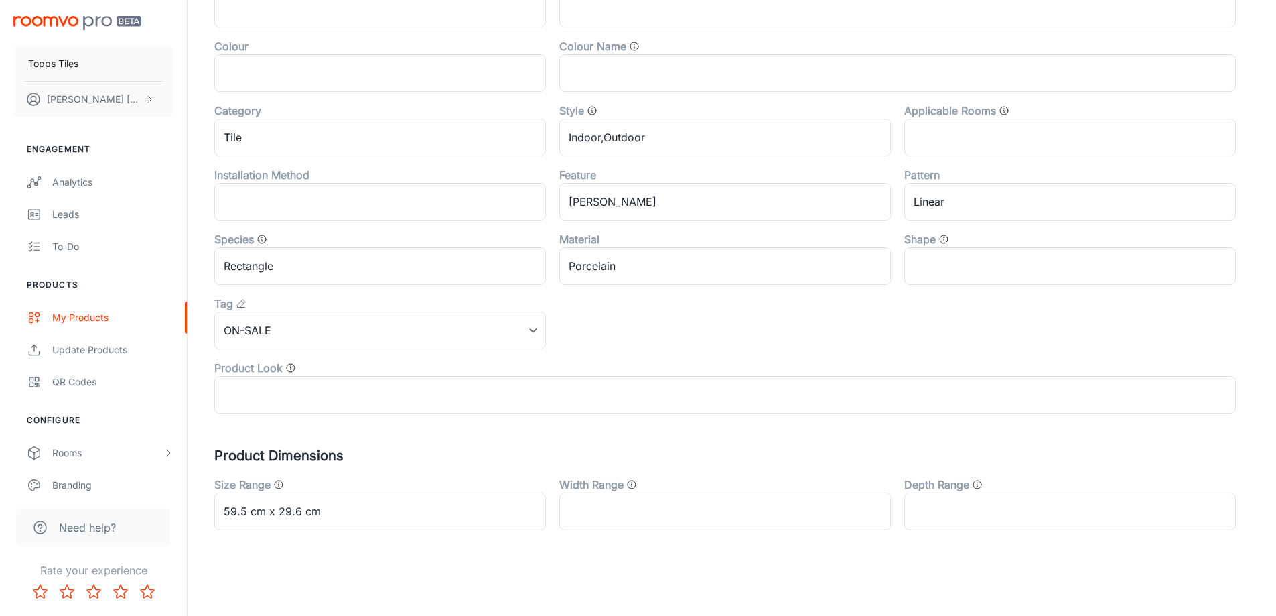
click at [295, 351] on div "Product Look ​" at bounding box center [718, 381] width 1035 height 64
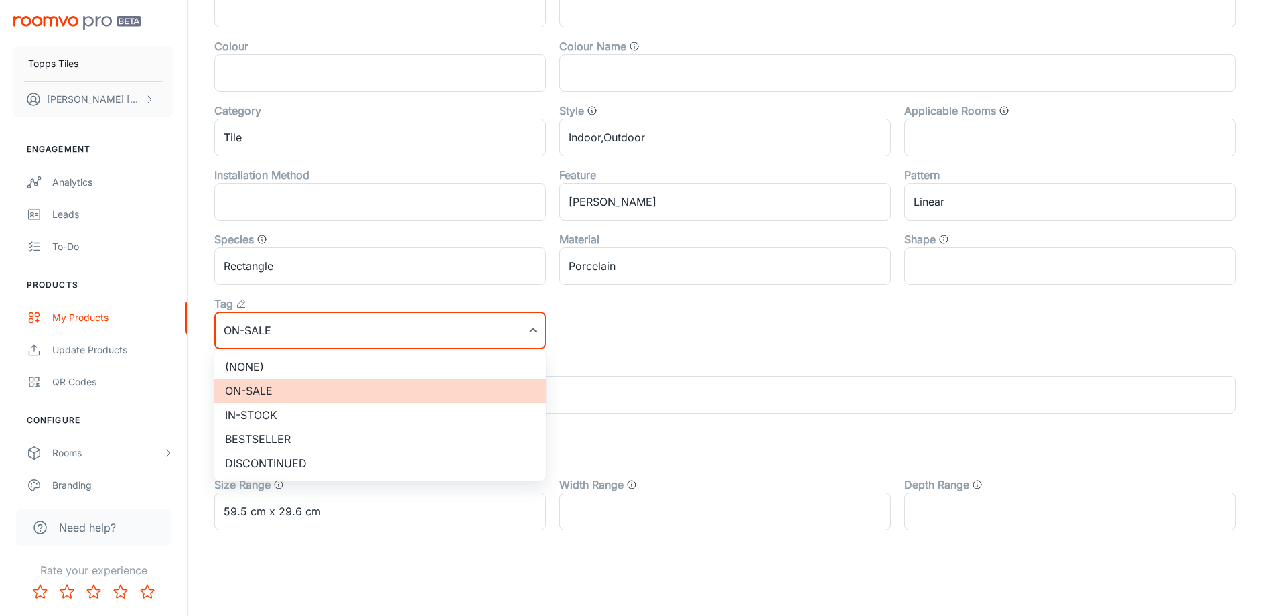
drag, startPoint x: 293, startPoint y: 361, endPoint x: 671, endPoint y: 316, distance: 380.6
click at [293, 362] on li "(None)" at bounding box center [380, 366] width 332 height 24
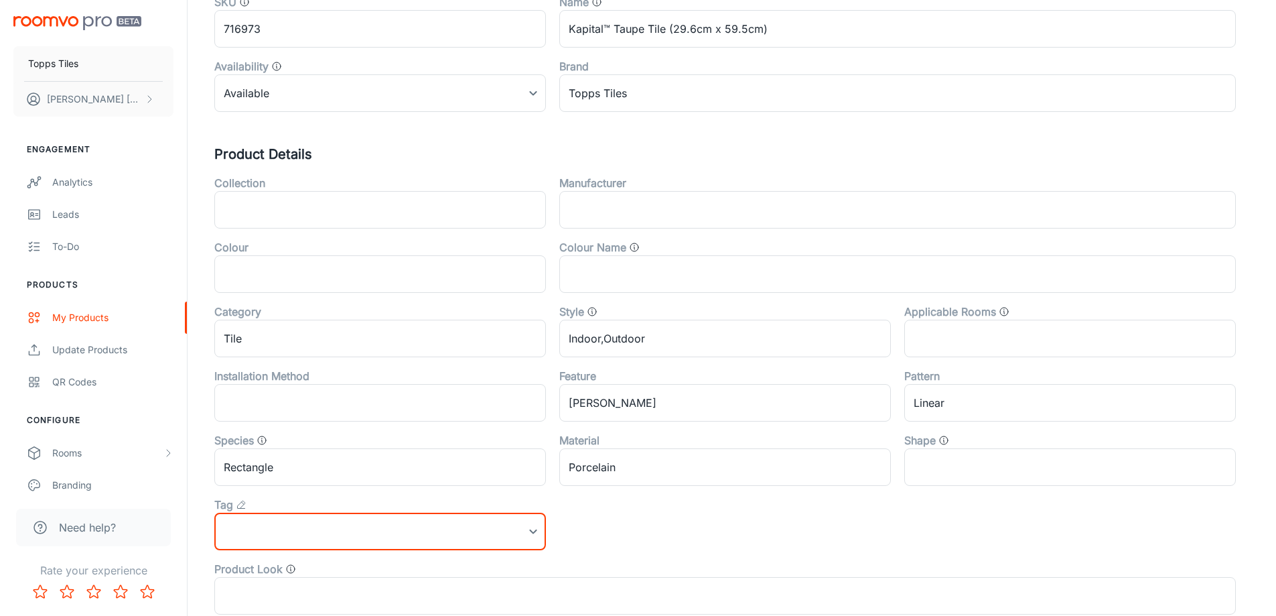
scroll to position [0, 0]
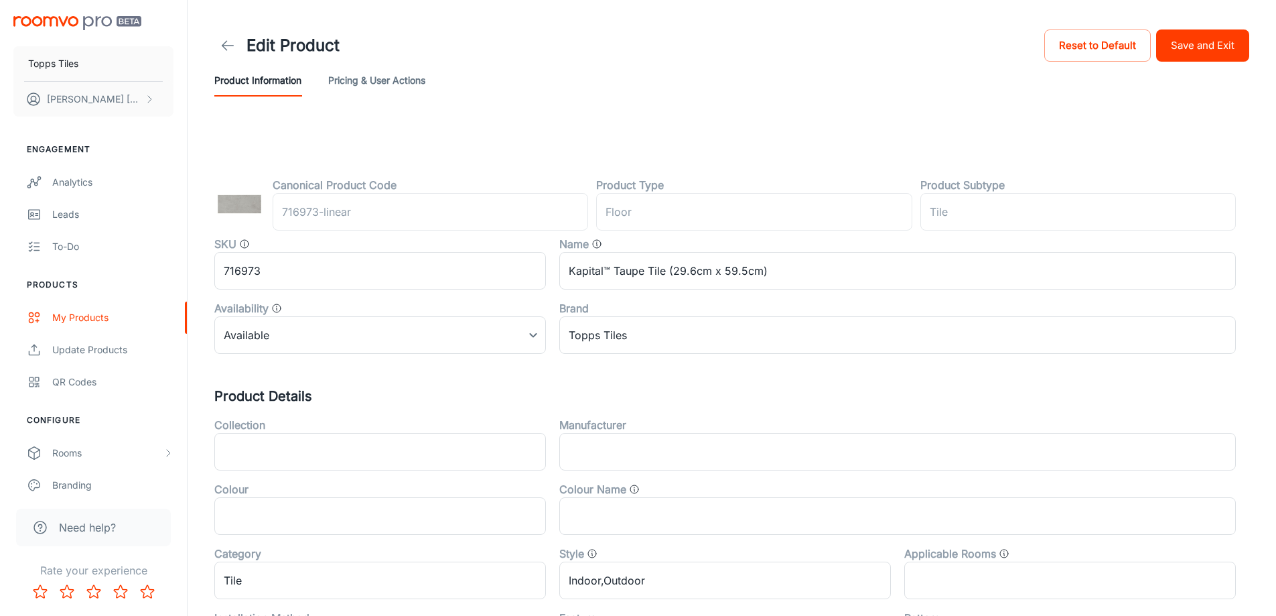
click at [1217, 57] on button "Save and Exit" at bounding box center [1202, 45] width 93 height 32
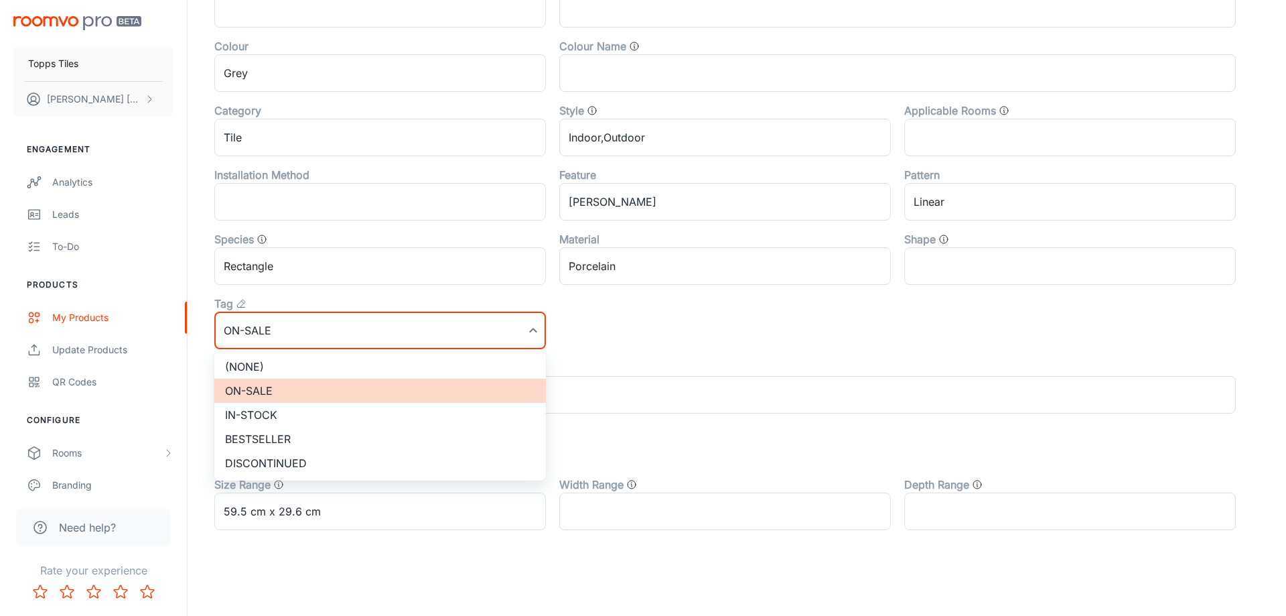
click at [300, 370] on li "(None)" at bounding box center [380, 366] width 332 height 24
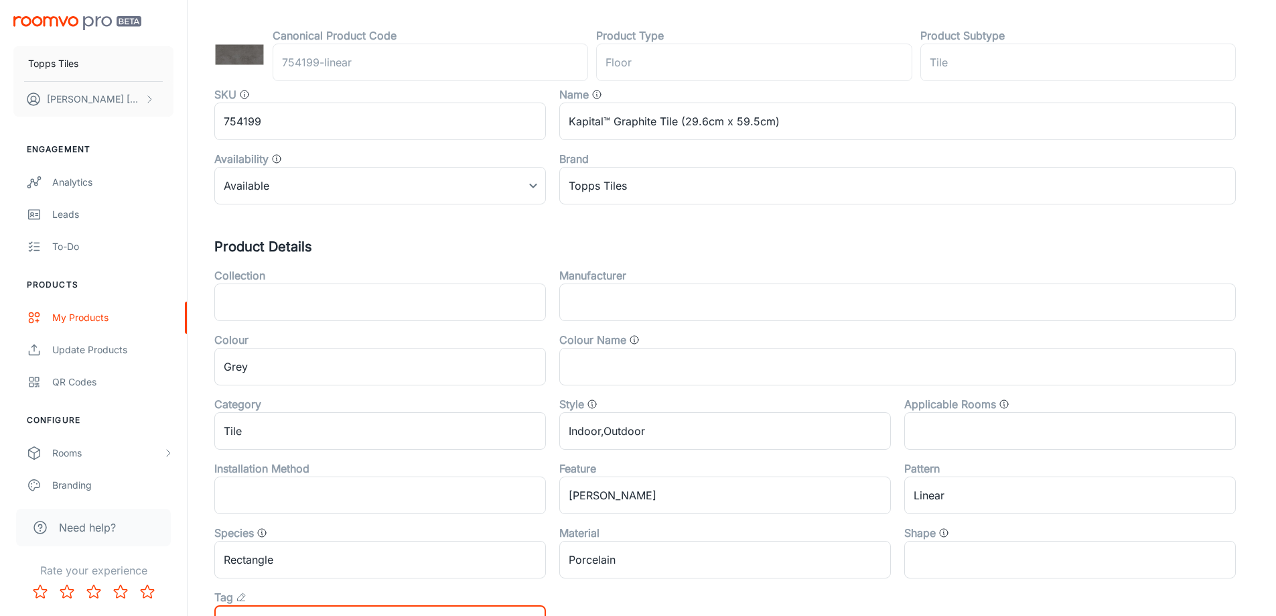
scroll to position [0, 0]
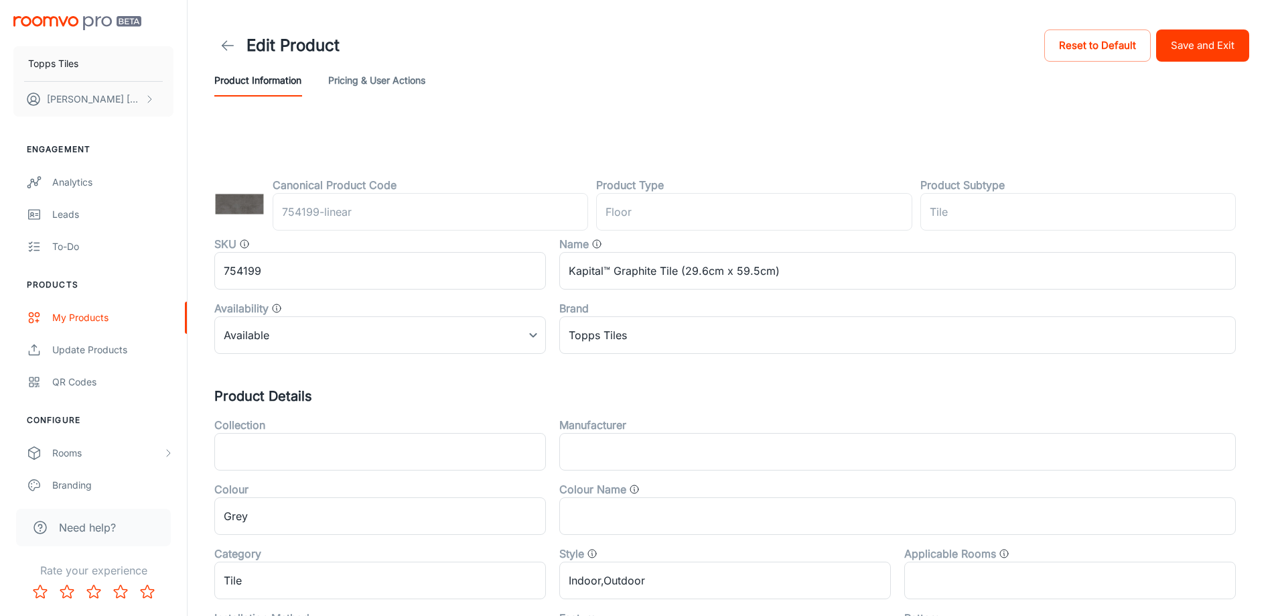
click at [1225, 46] on header "Edit Product Reset to Default Save and Exit Product Information Pricing & User …" at bounding box center [731, 61] width 1067 height 123
click at [1223, 46] on button "Save and Exit" at bounding box center [1202, 45] width 93 height 32
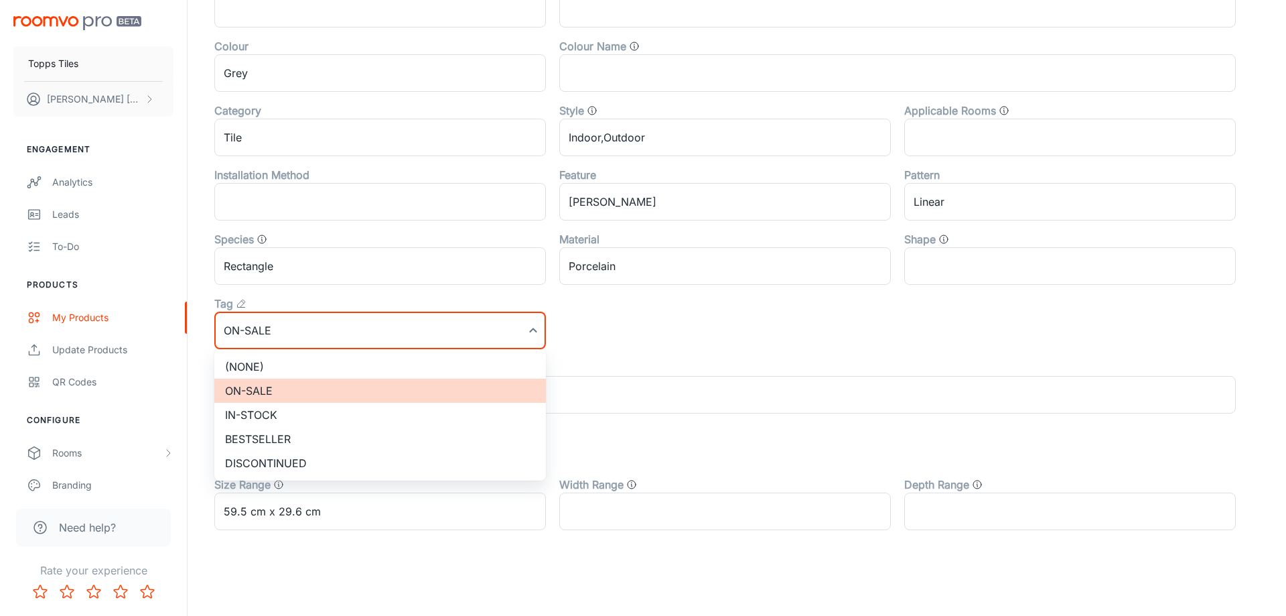
click at [302, 363] on li "(None)" at bounding box center [380, 366] width 332 height 24
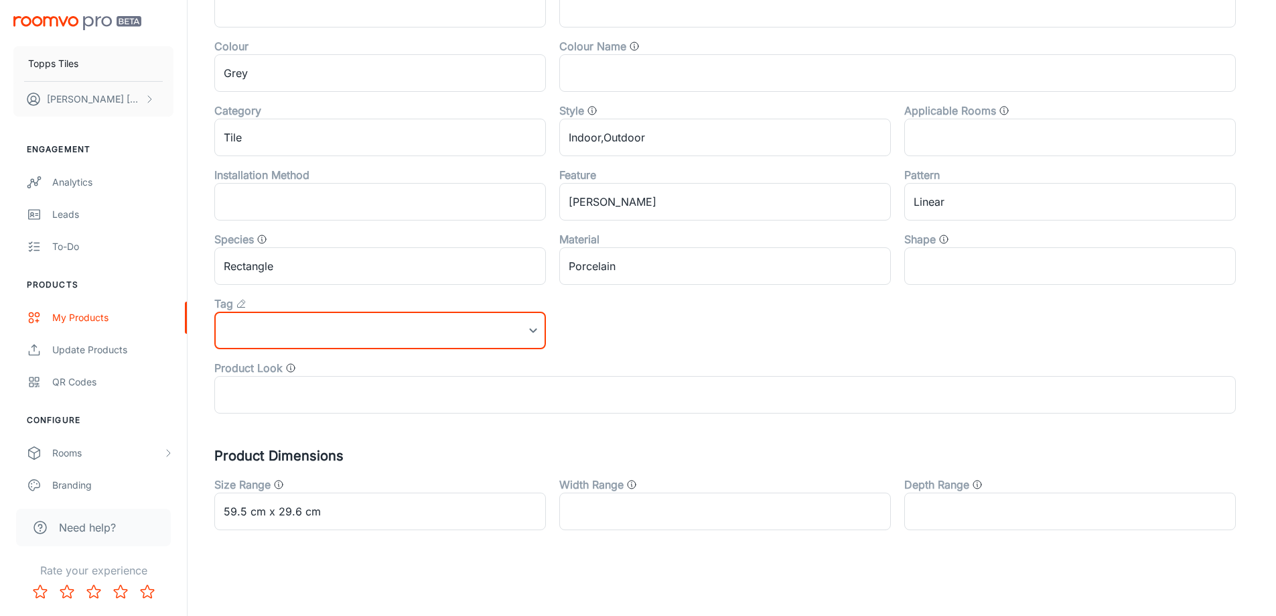
scroll to position [0, 0]
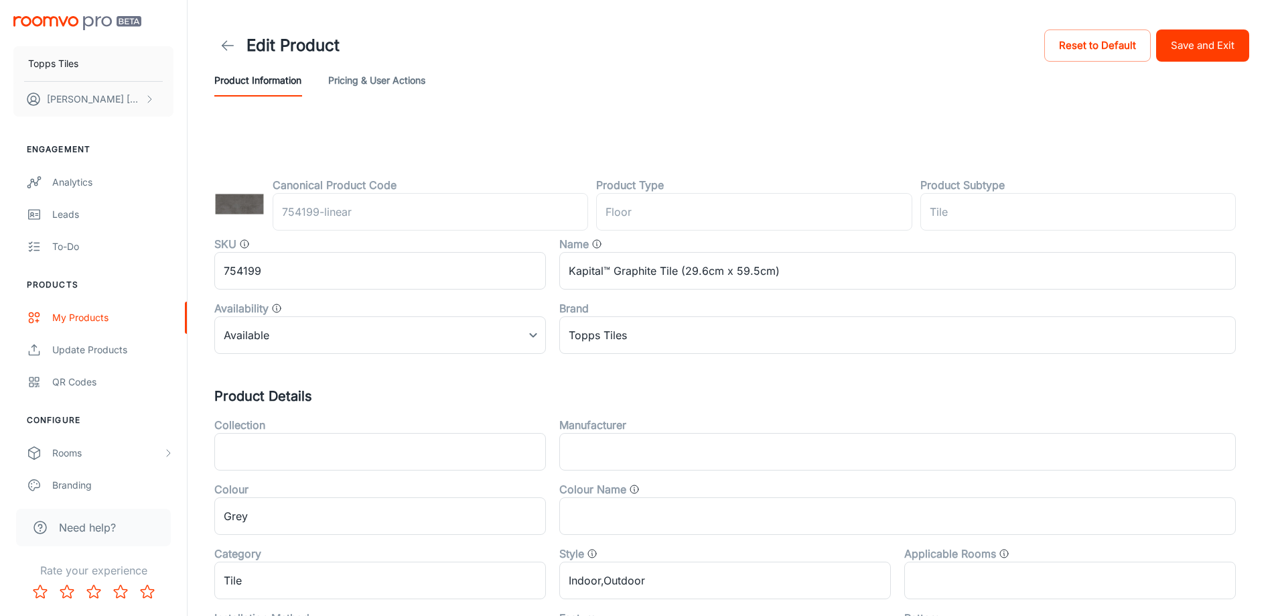
click at [1199, 52] on button "Save and Exit" at bounding box center [1202, 45] width 93 height 32
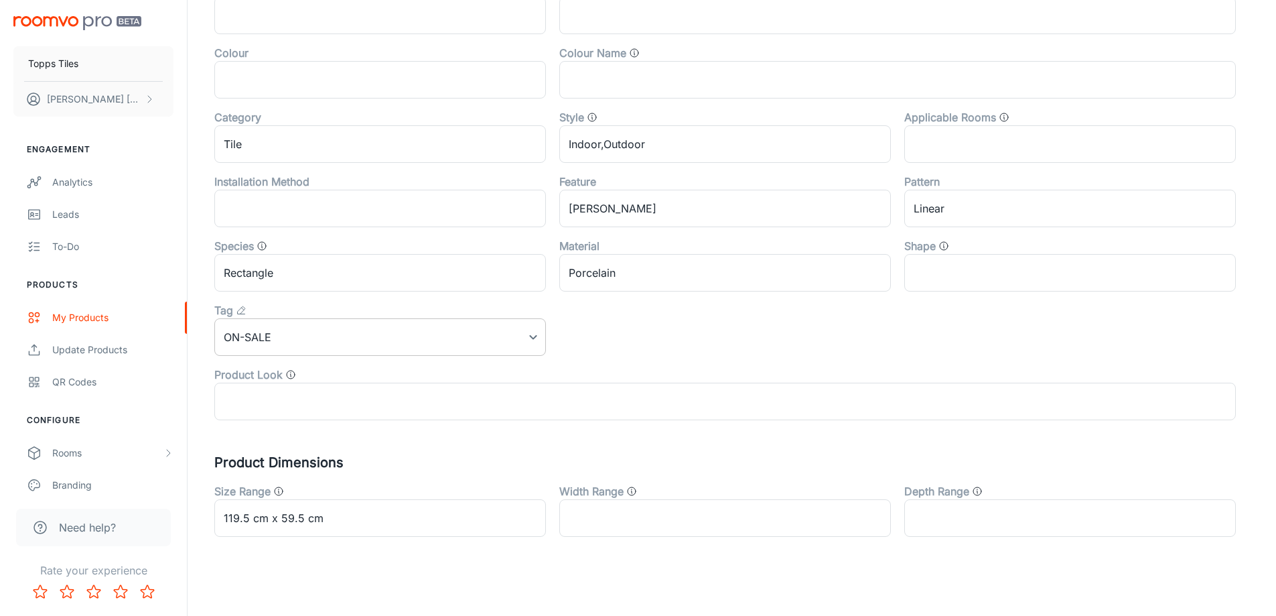
scroll to position [443, 0]
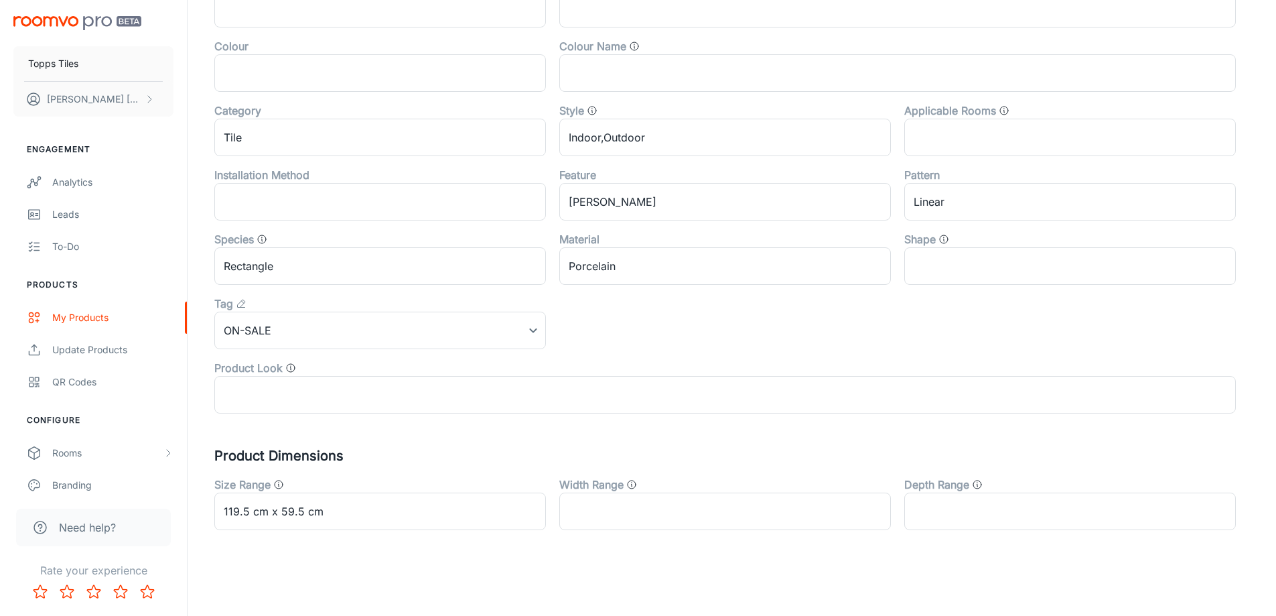
click at [296, 311] on div "Tag" at bounding box center [380, 303] width 332 height 16
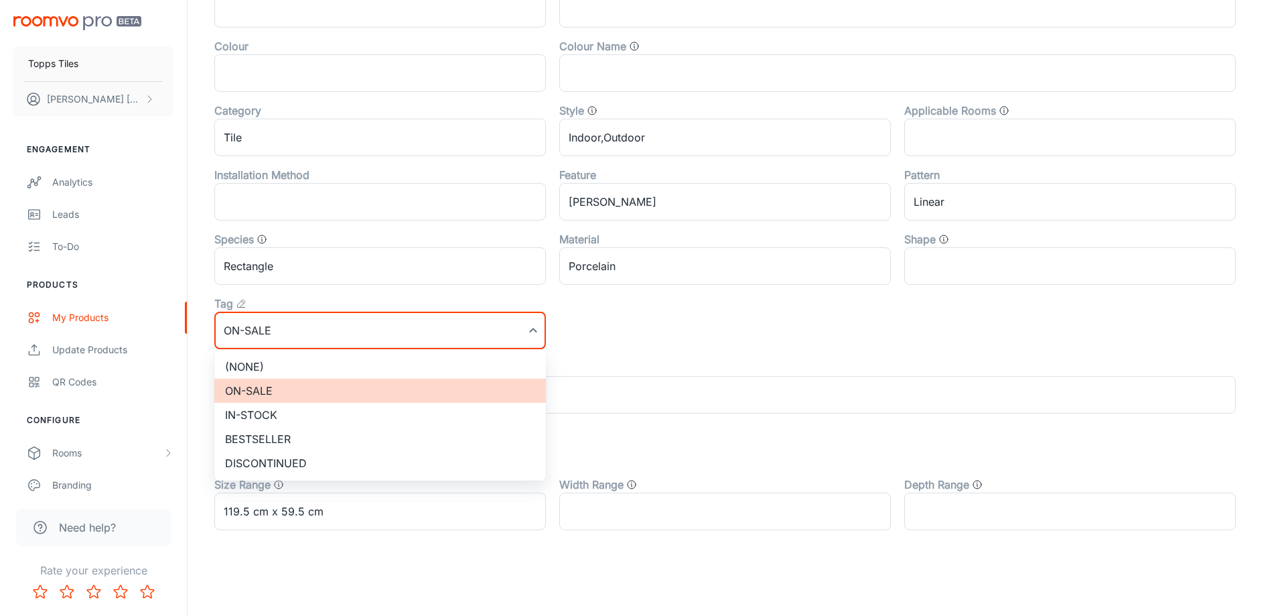
click at [296, 360] on li "(None)" at bounding box center [380, 366] width 332 height 24
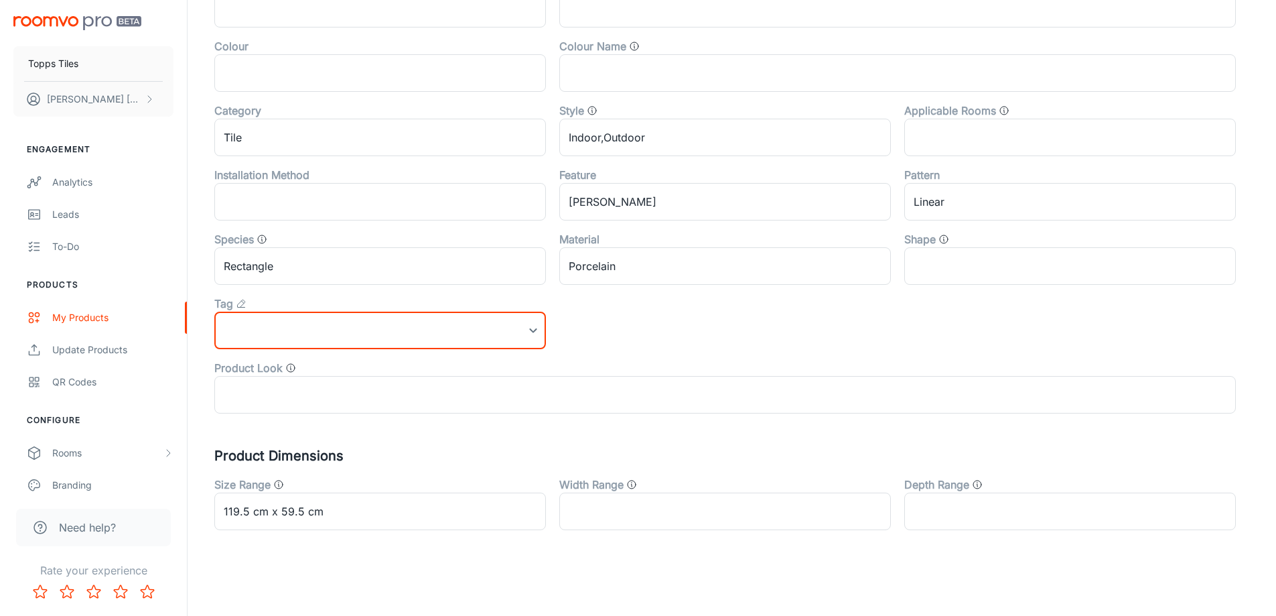
scroll to position [0, 0]
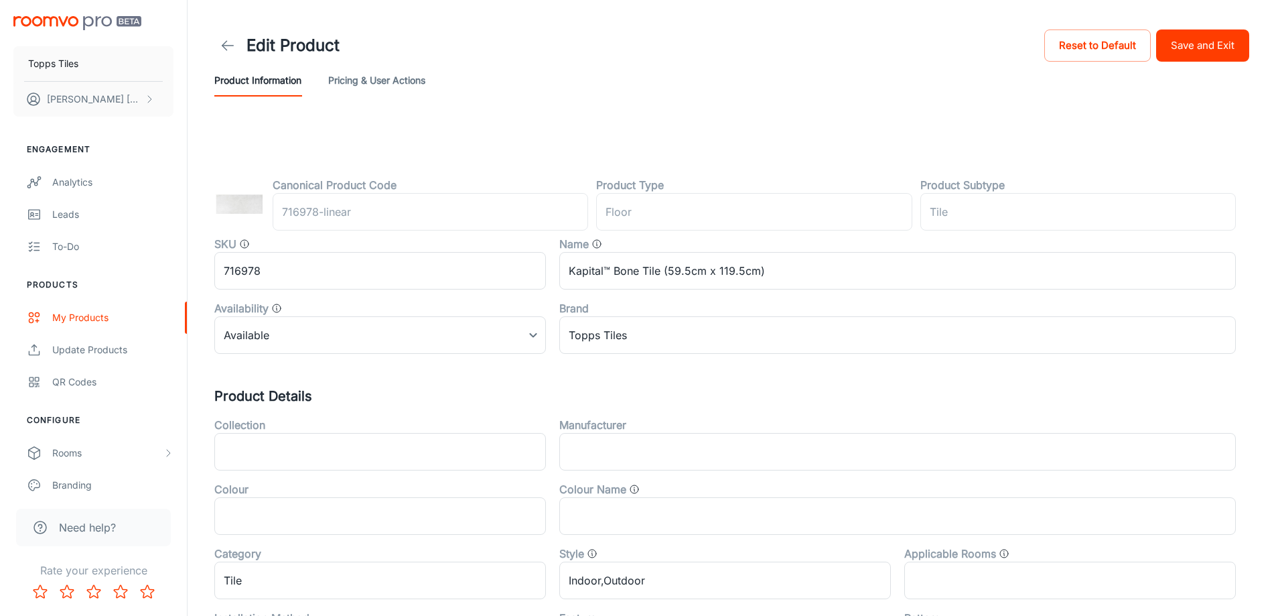
click at [1181, 53] on button "Save and Exit" at bounding box center [1202, 45] width 93 height 32
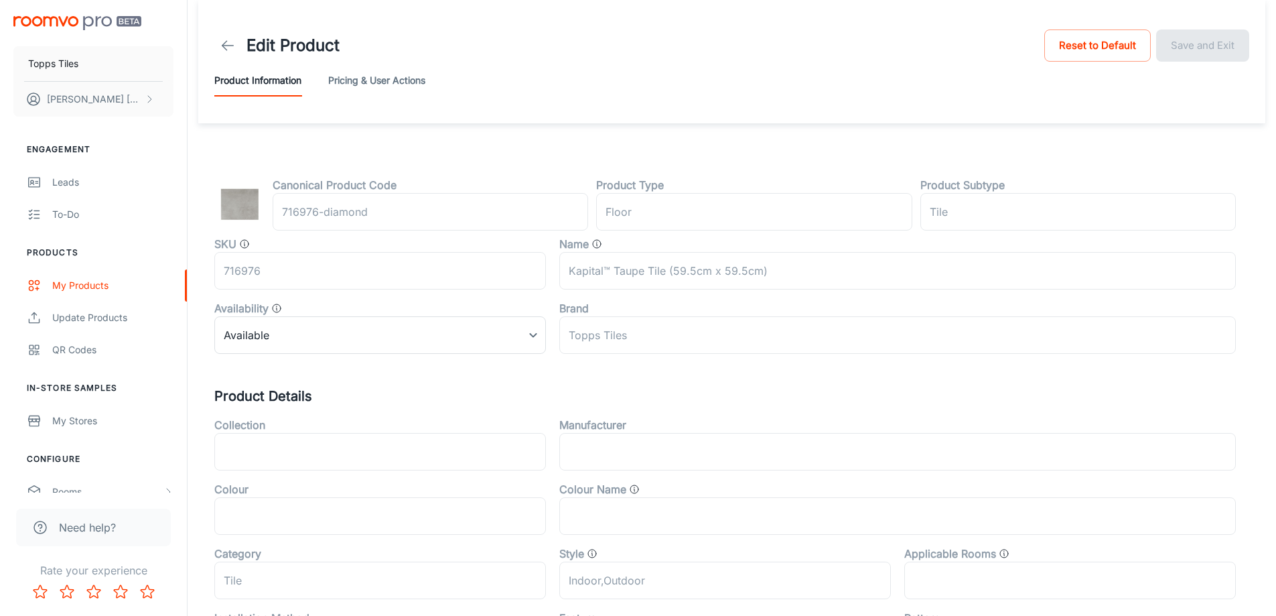
scroll to position [443, 0]
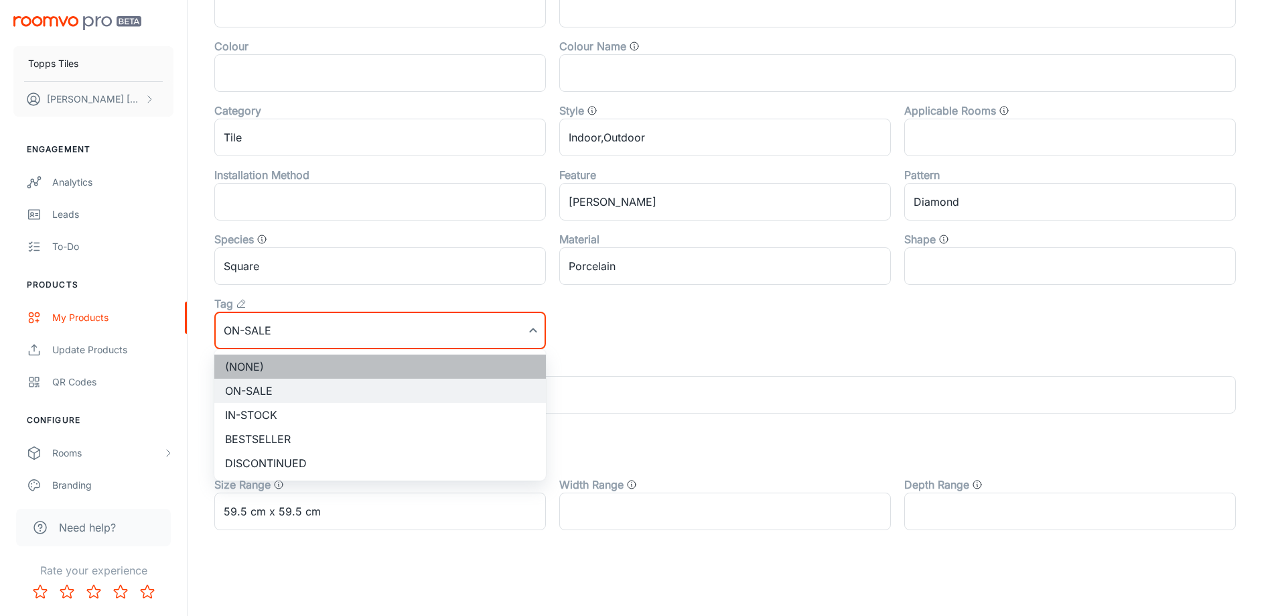
click at [277, 360] on li "(None)" at bounding box center [380, 366] width 332 height 24
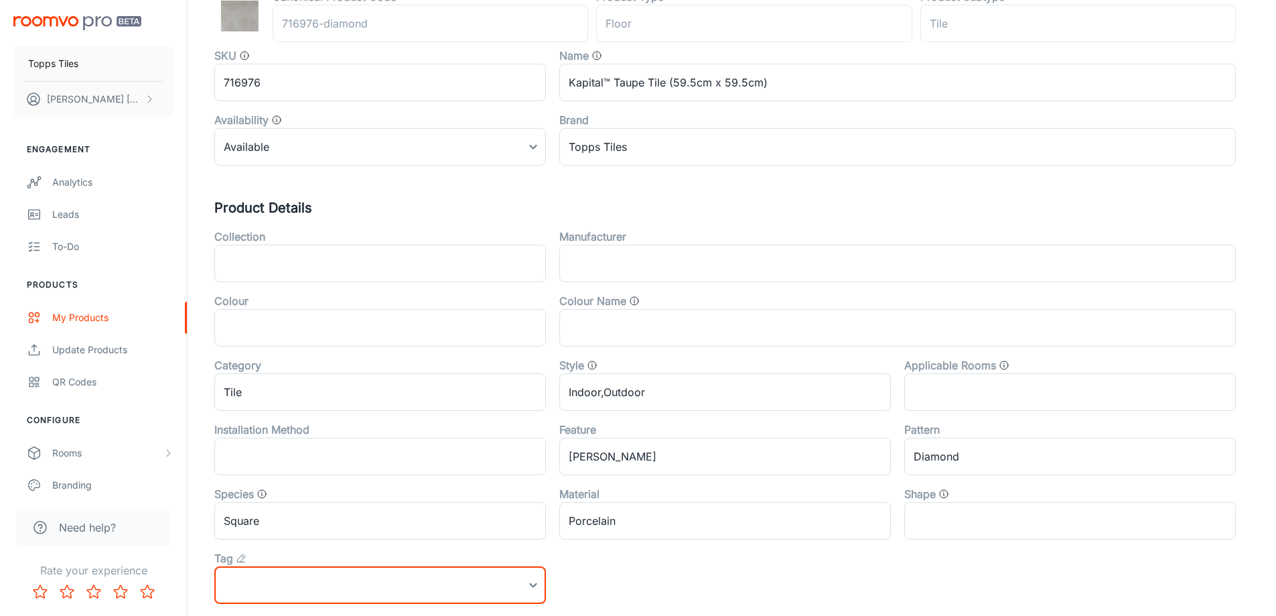
scroll to position [0, 0]
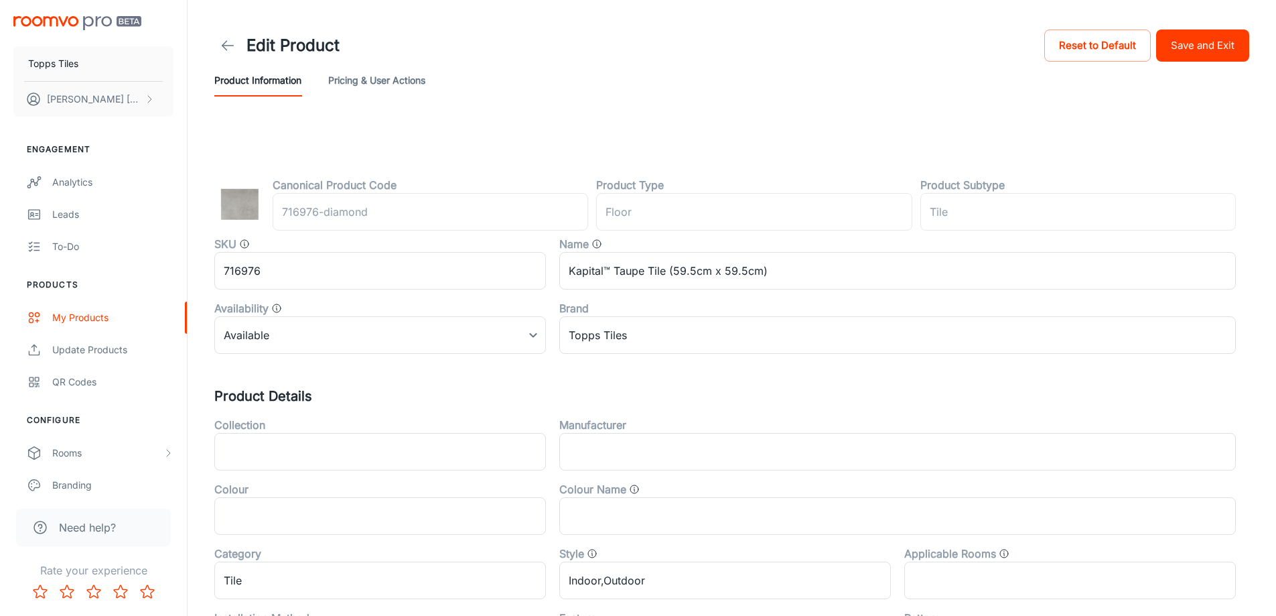
click at [1223, 44] on button "Save and Exit" at bounding box center [1202, 45] width 93 height 32
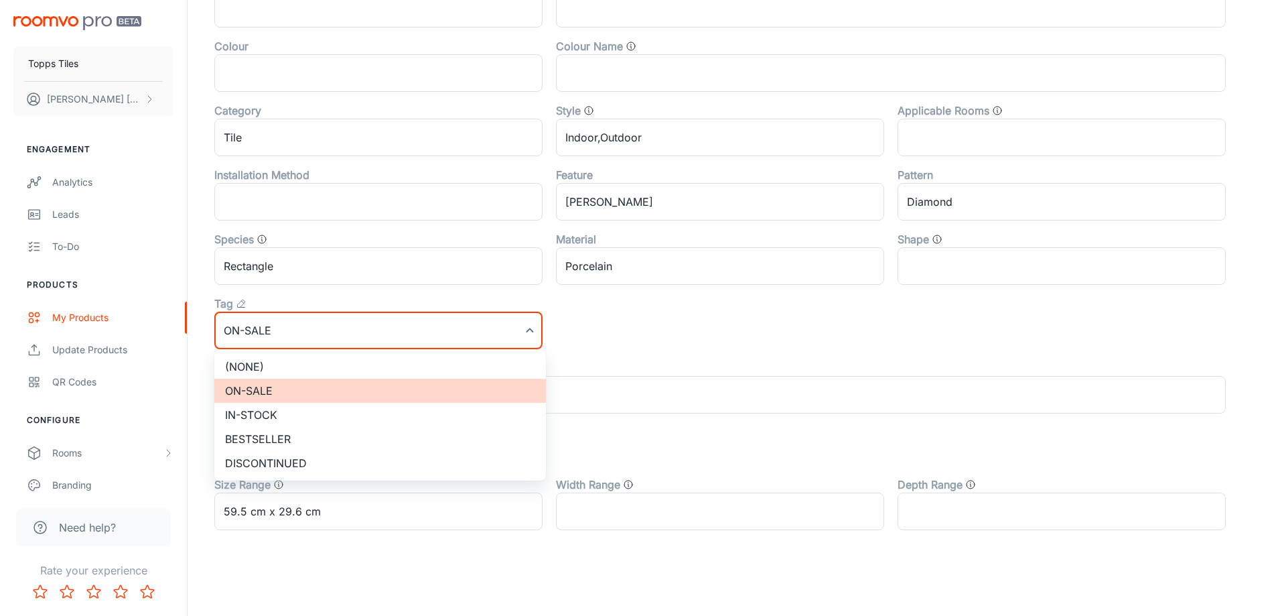
click at [304, 362] on li "(None)" at bounding box center [380, 366] width 332 height 24
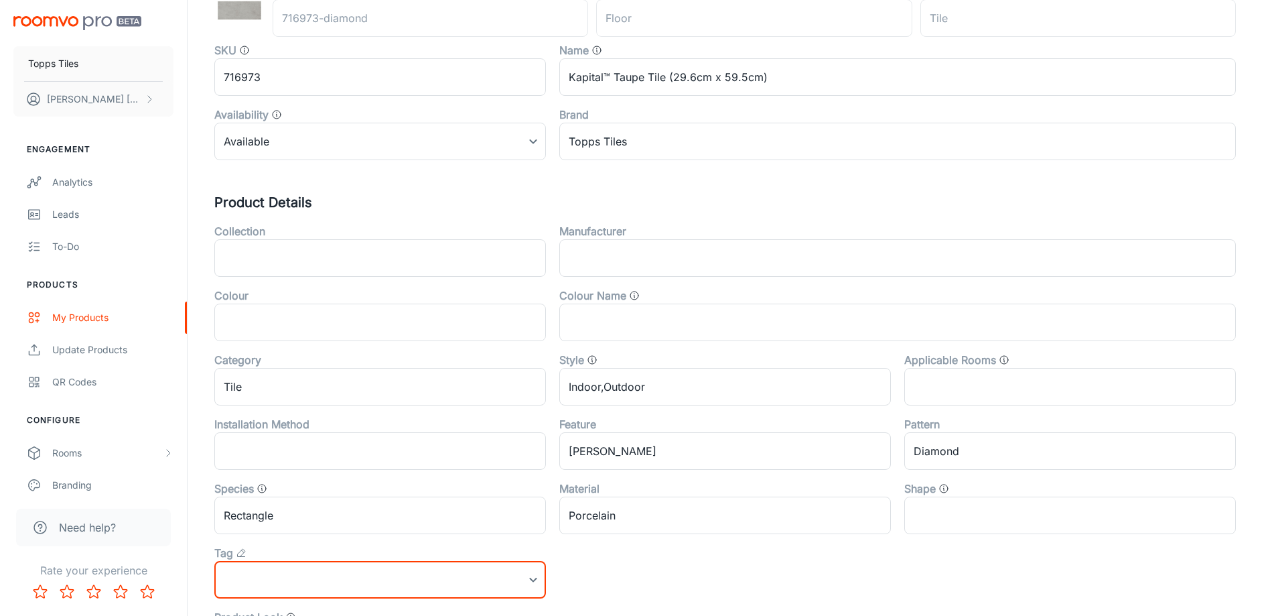
scroll to position [0, 0]
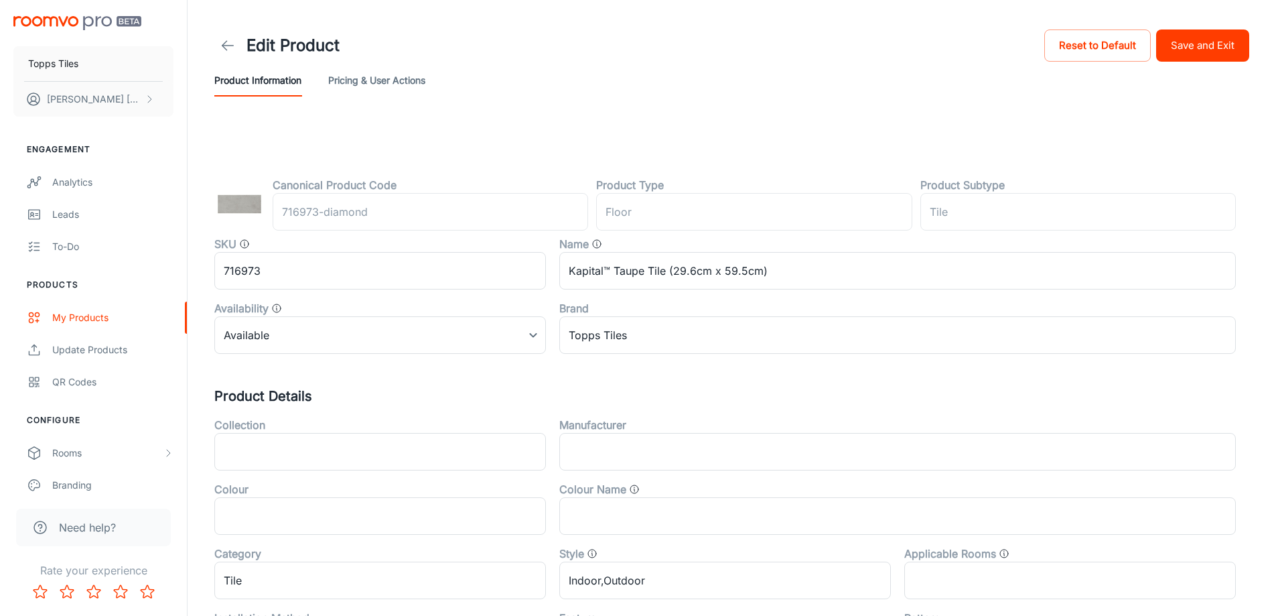
click at [1215, 31] on button "Save and Exit" at bounding box center [1202, 45] width 93 height 32
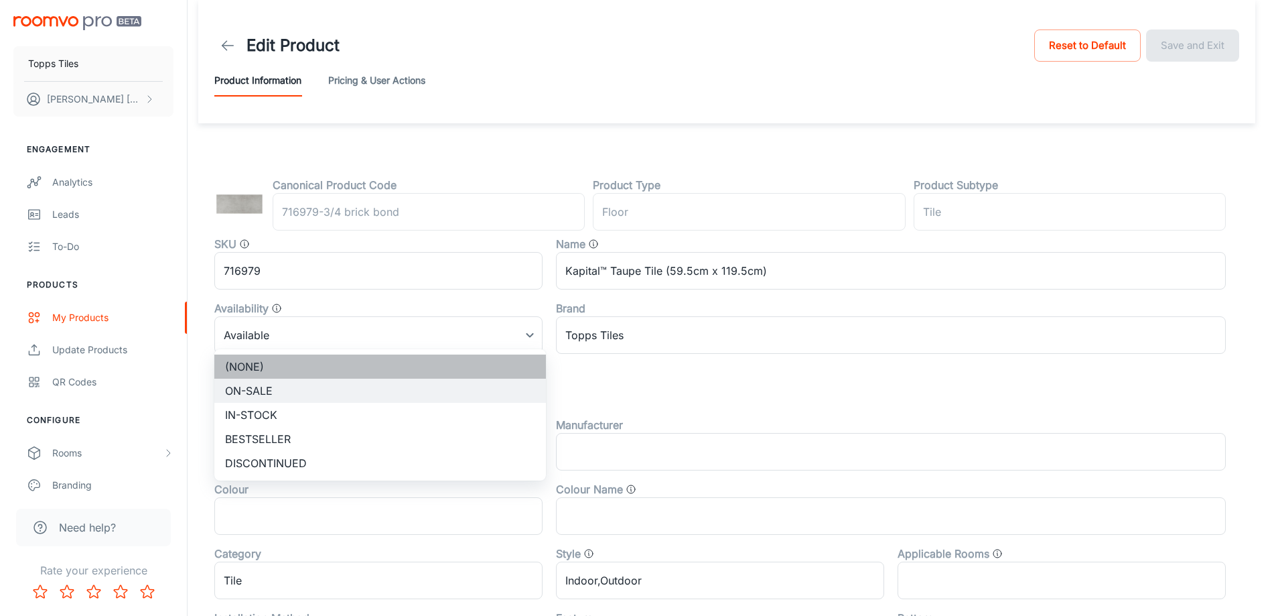
click at [291, 370] on li "(None)" at bounding box center [380, 366] width 332 height 24
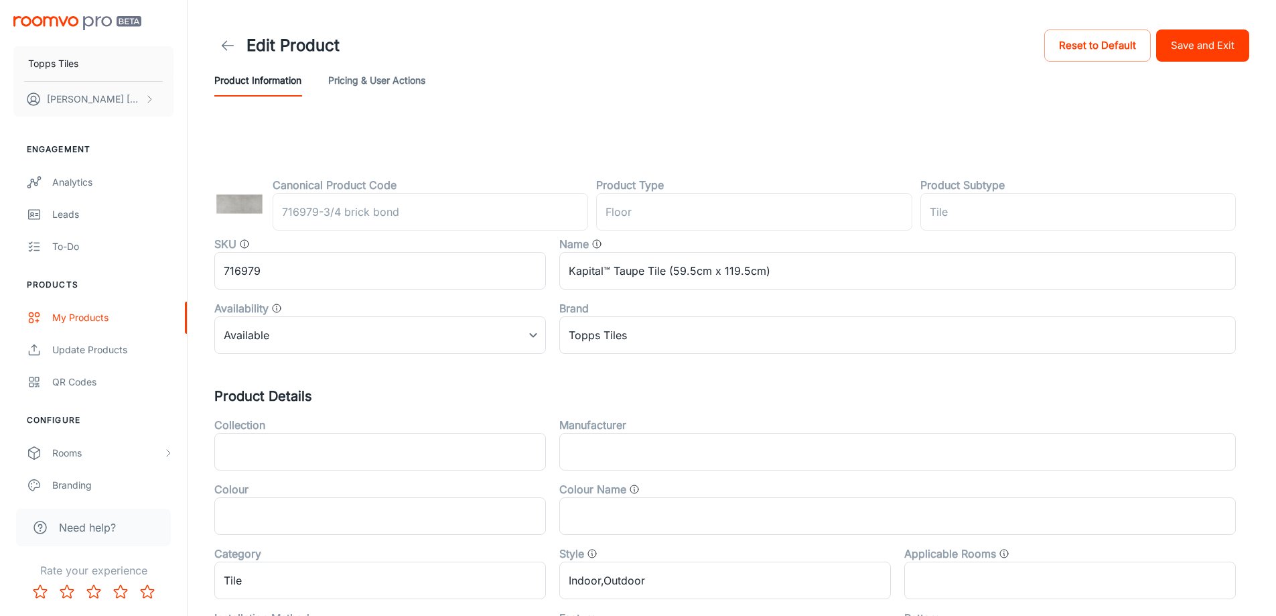
click at [1216, 43] on button "Save and Exit" at bounding box center [1202, 45] width 93 height 32
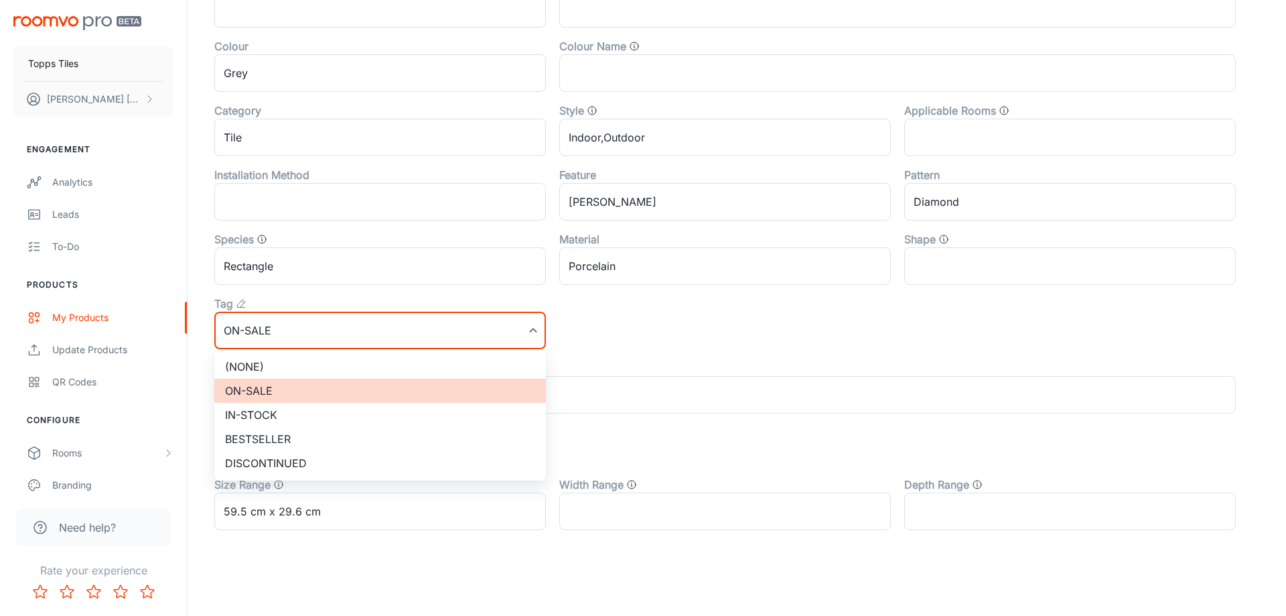
click at [280, 361] on li "(None)" at bounding box center [380, 366] width 332 height 24
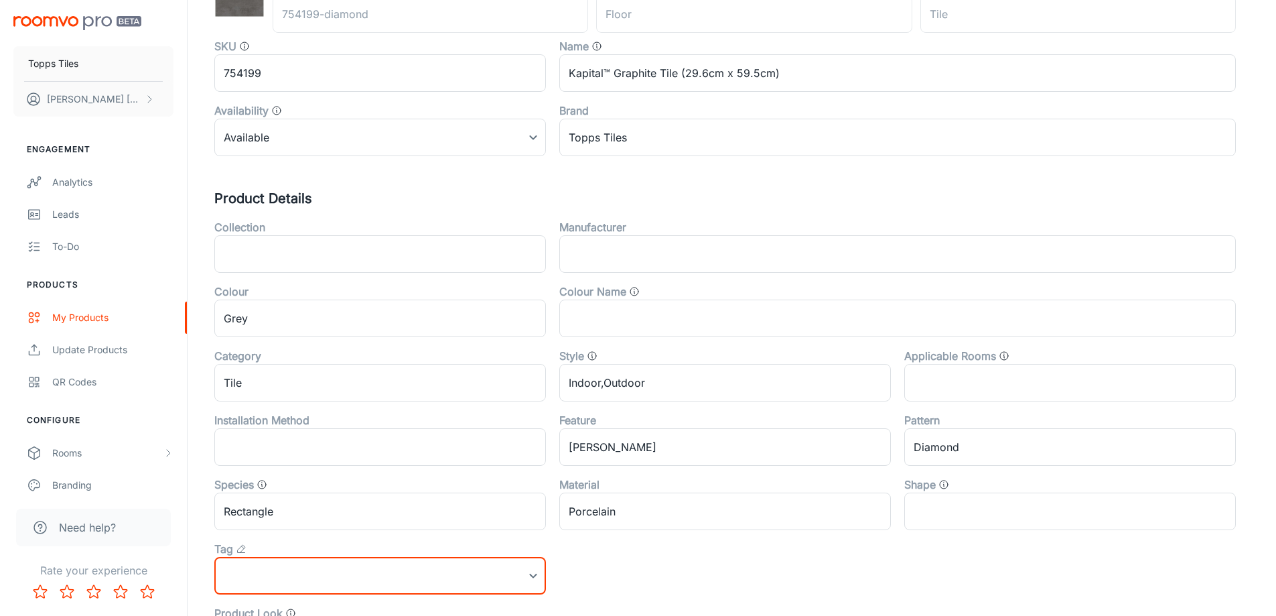
scroll to position [0, 0]
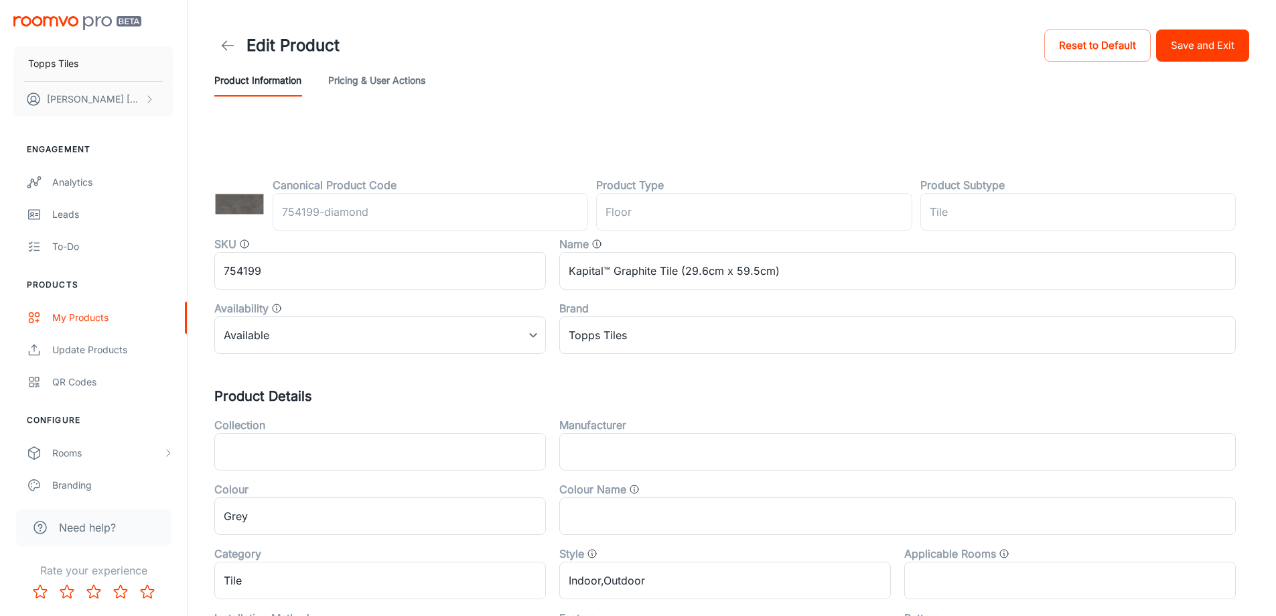
click at [1215, 42] on button "Save and Exit" at bounding box center [1202, 45] width 93 height 32
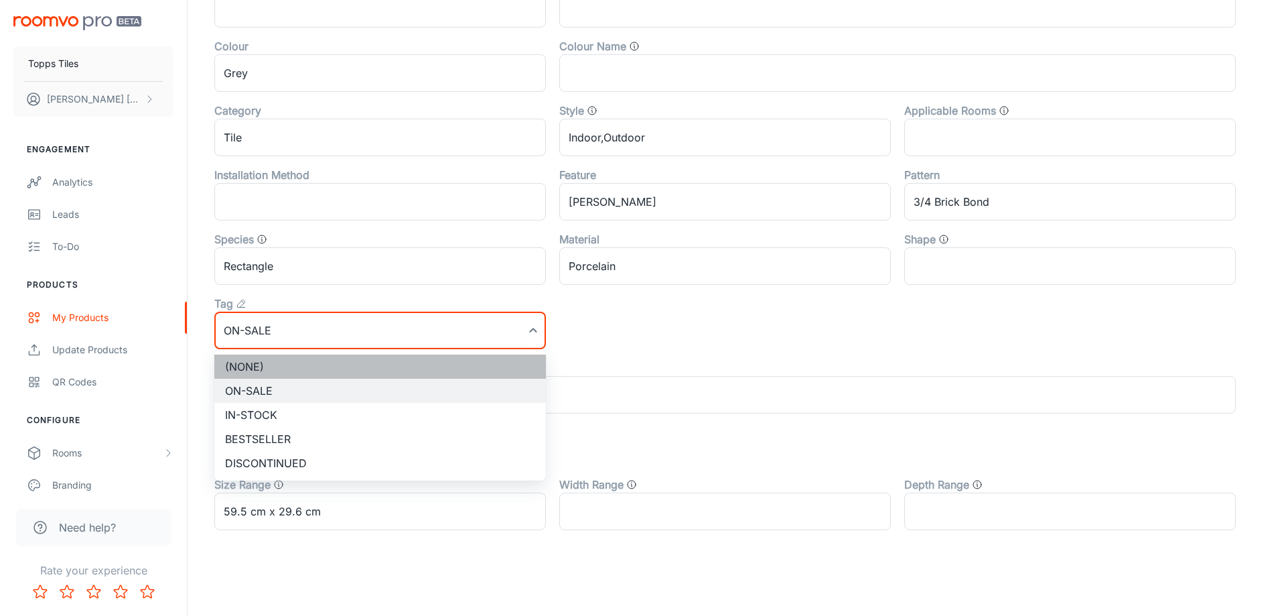
click at [284, 359] on li "(None)" at bounding box center [380, 366] width 332 height 24
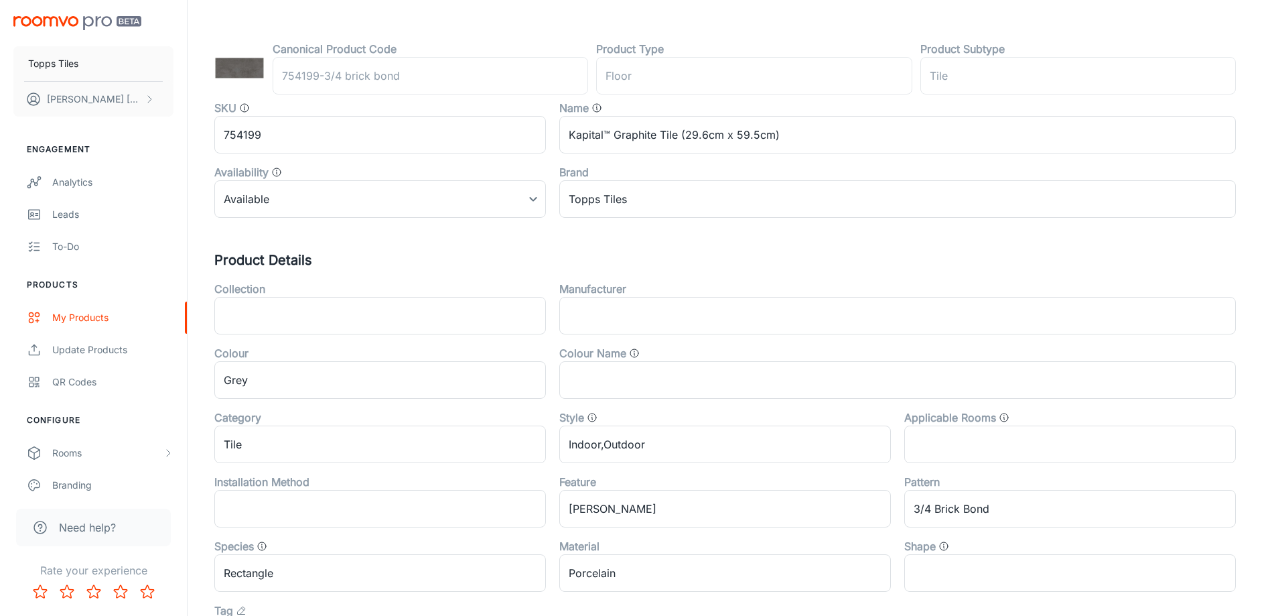
scroll to position [0, 0]
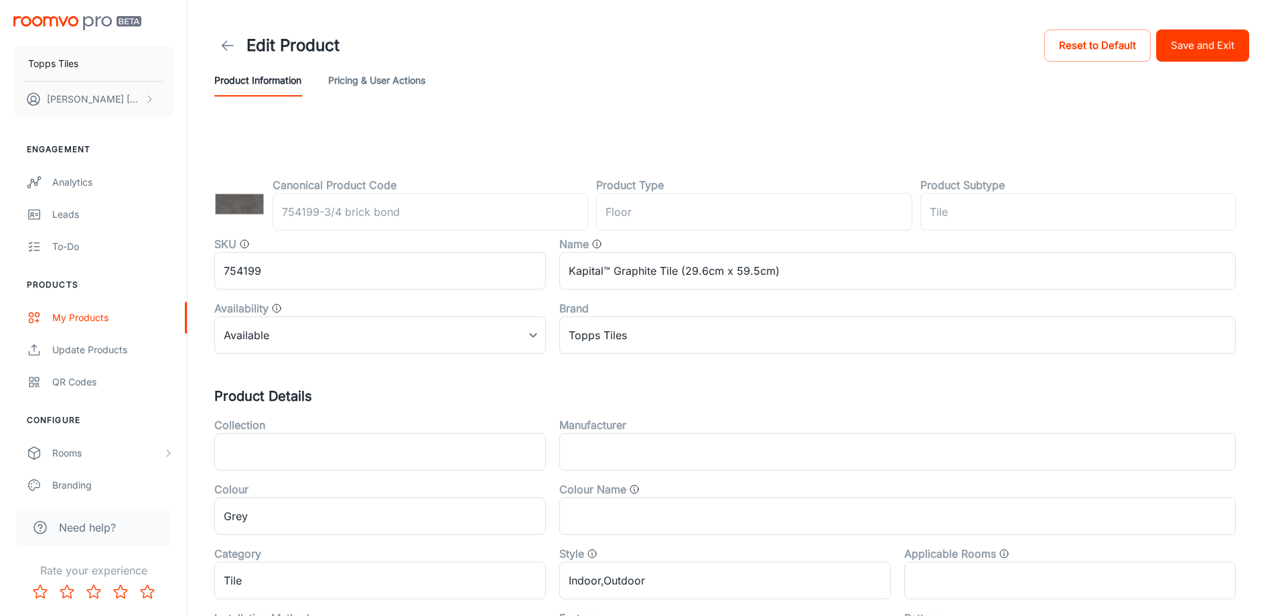
click at [1222, 46] on button "Save and Exit" at bounding box center [1202, 45] width 93 height 32
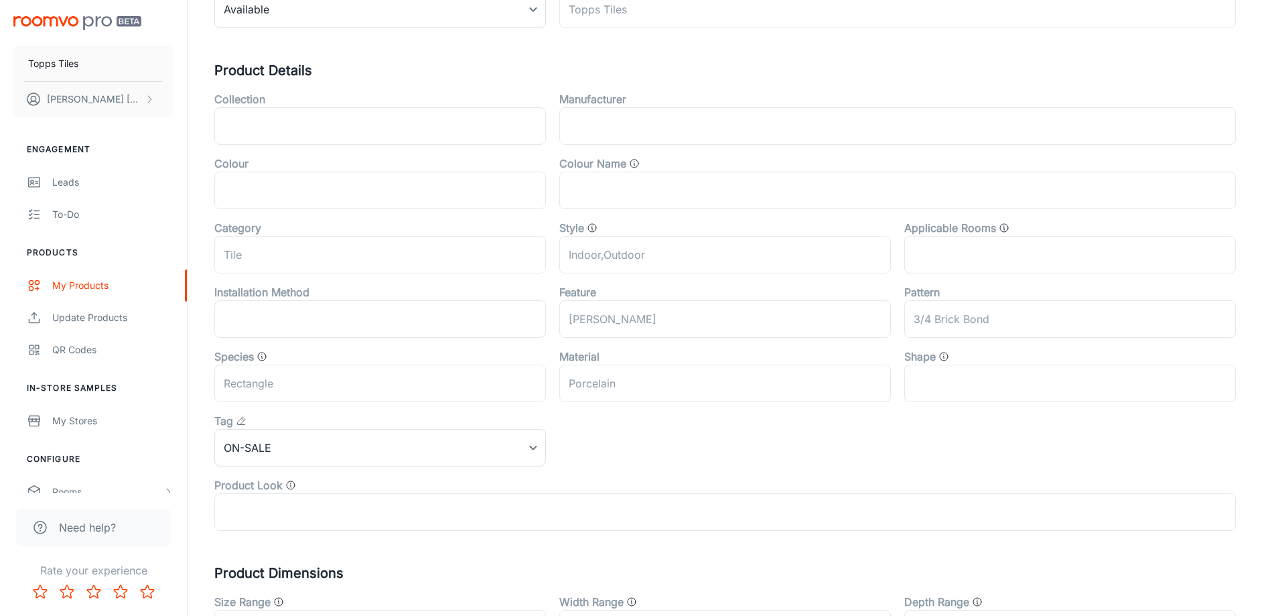
scroll to position [443, 0]
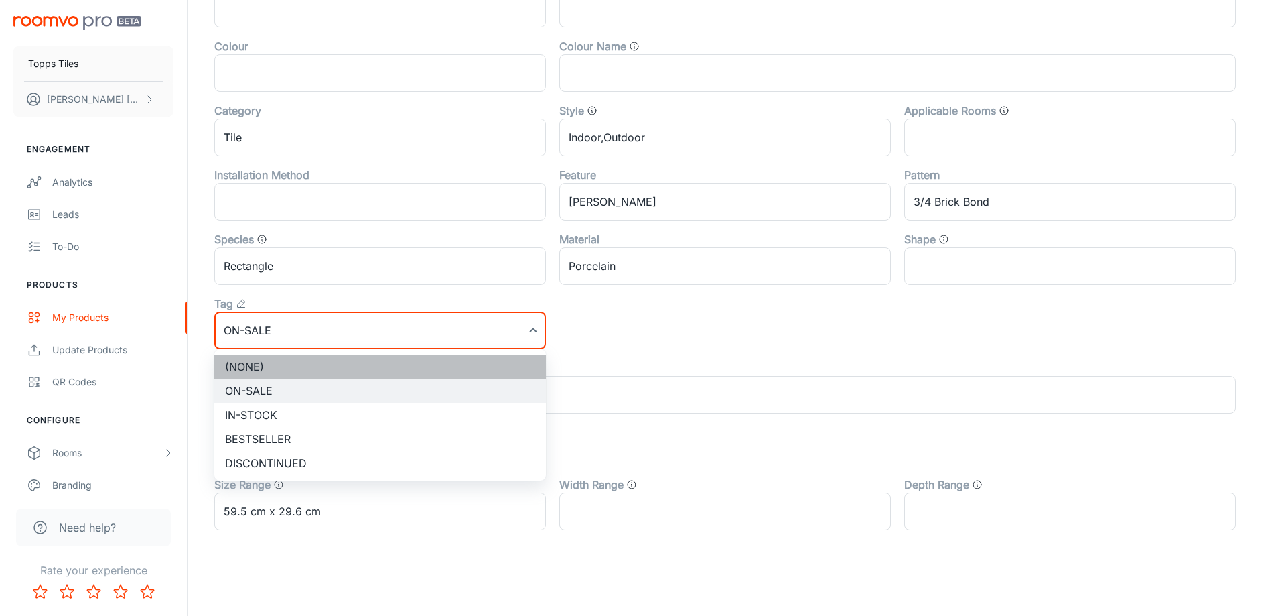
click at [284, 362] on li "(None)" at bounding box center [380, 366] width 332 height 24
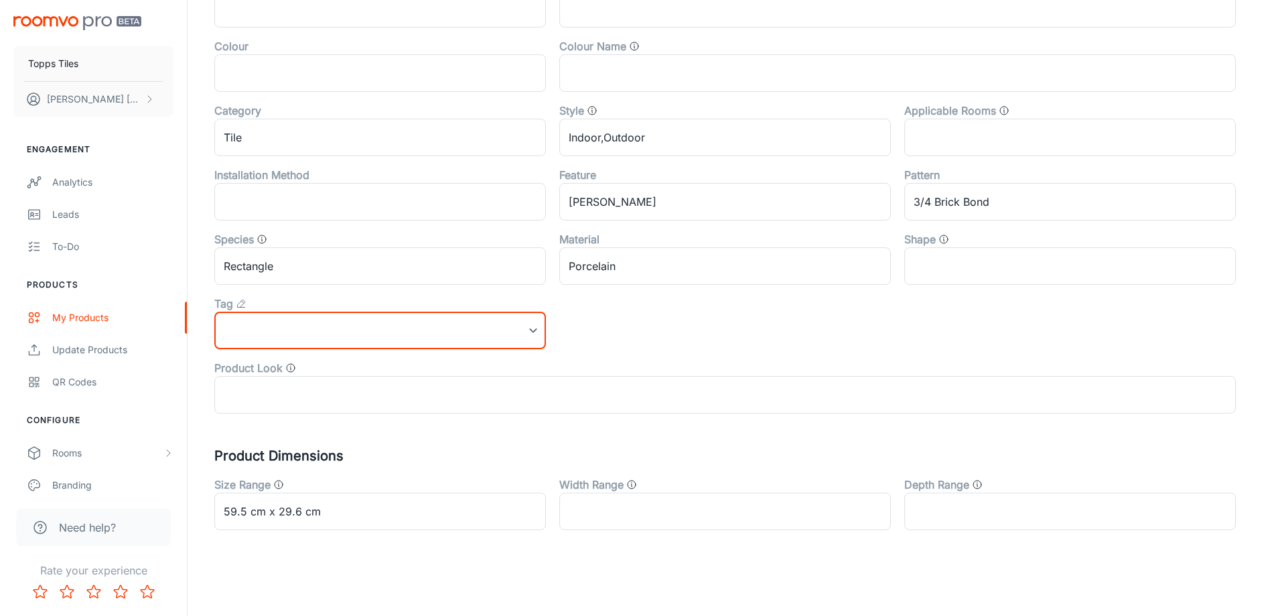
scroll to position [0, 0]
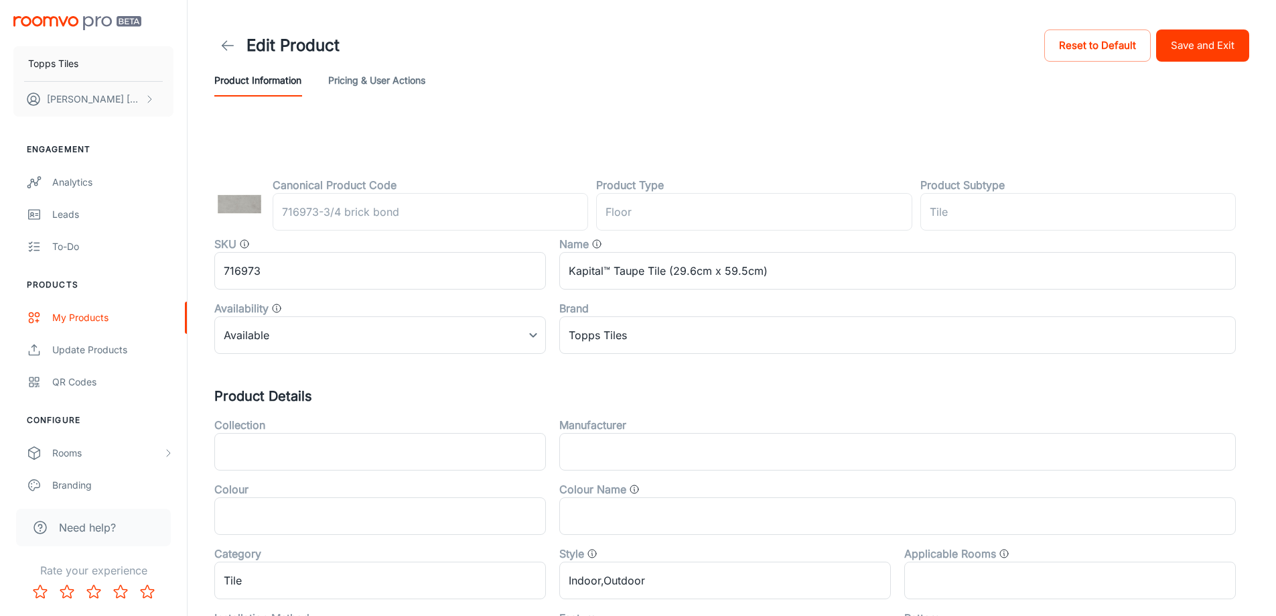
click at [1219, 47] on button "Save and Exit" at bounding box center [1202, 45] width 93 height 32
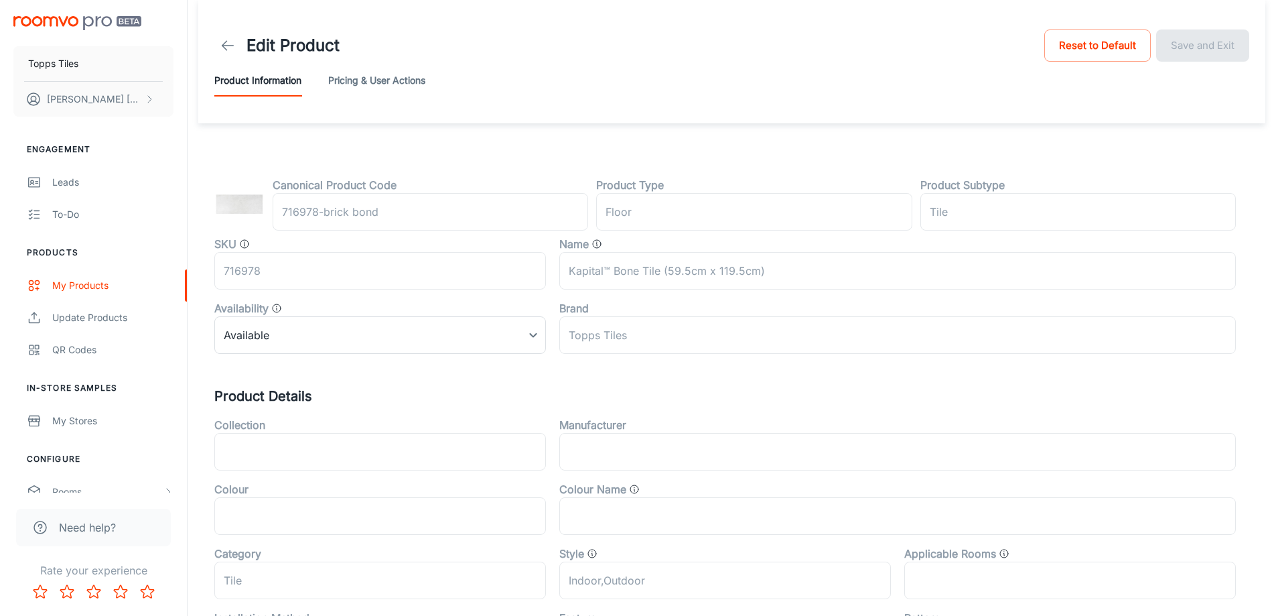
scroll to position [443, 0]
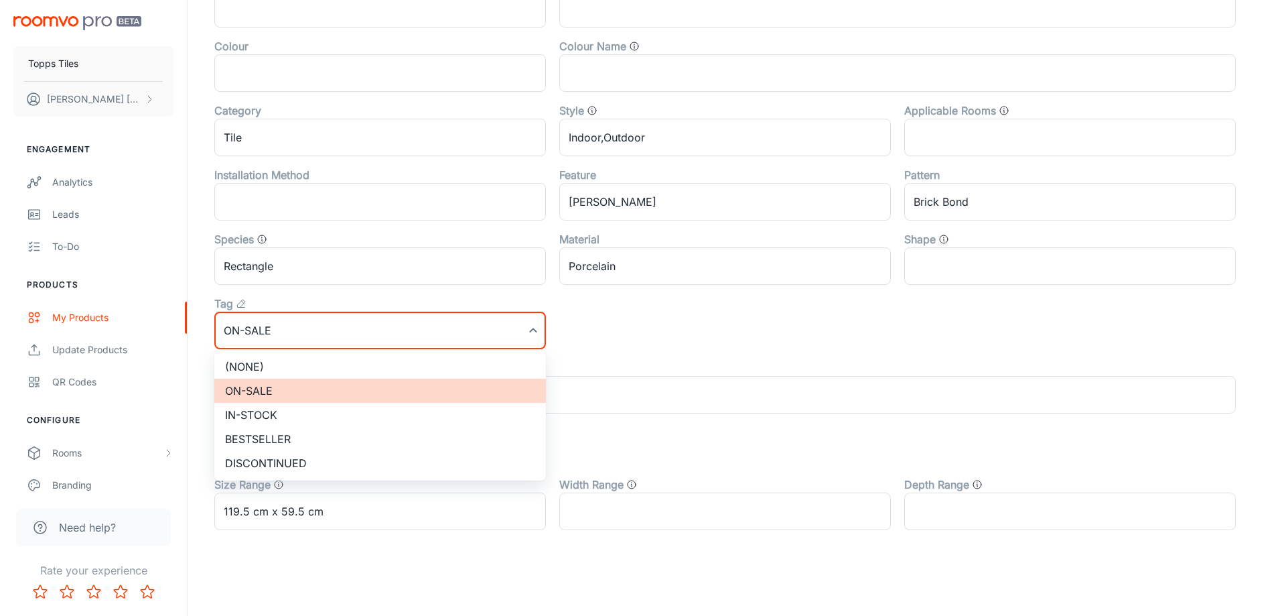
click at [269, 362] on li "(None)" at bounding box center [380, 366] width 332 height 24
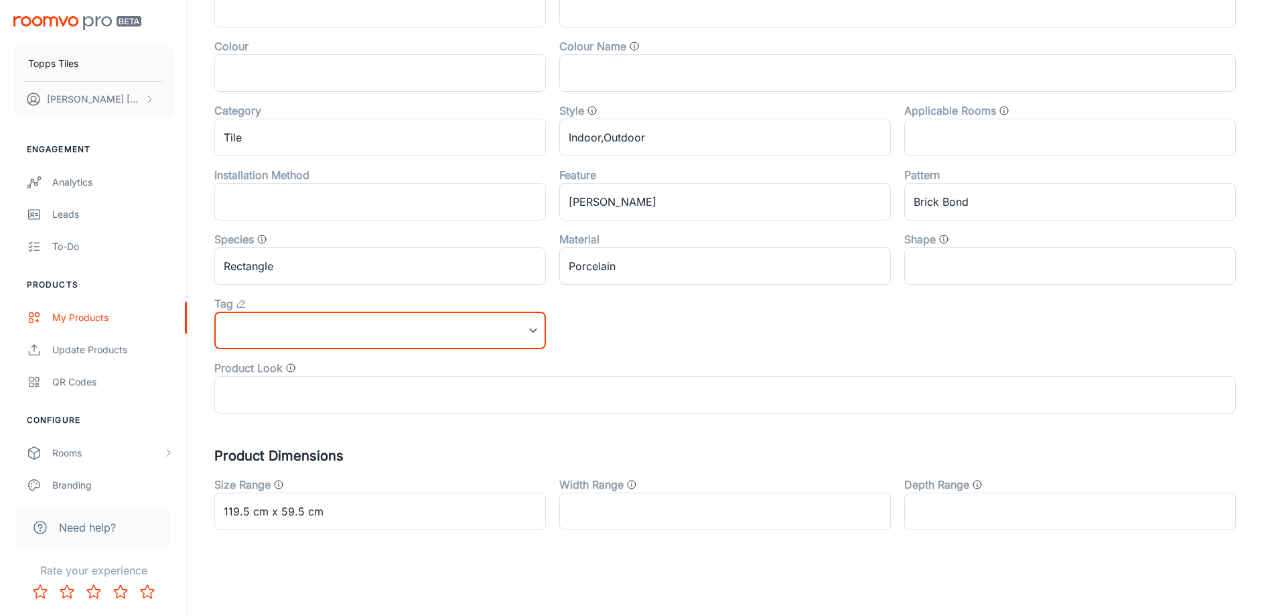
scroll to position [0, 0]
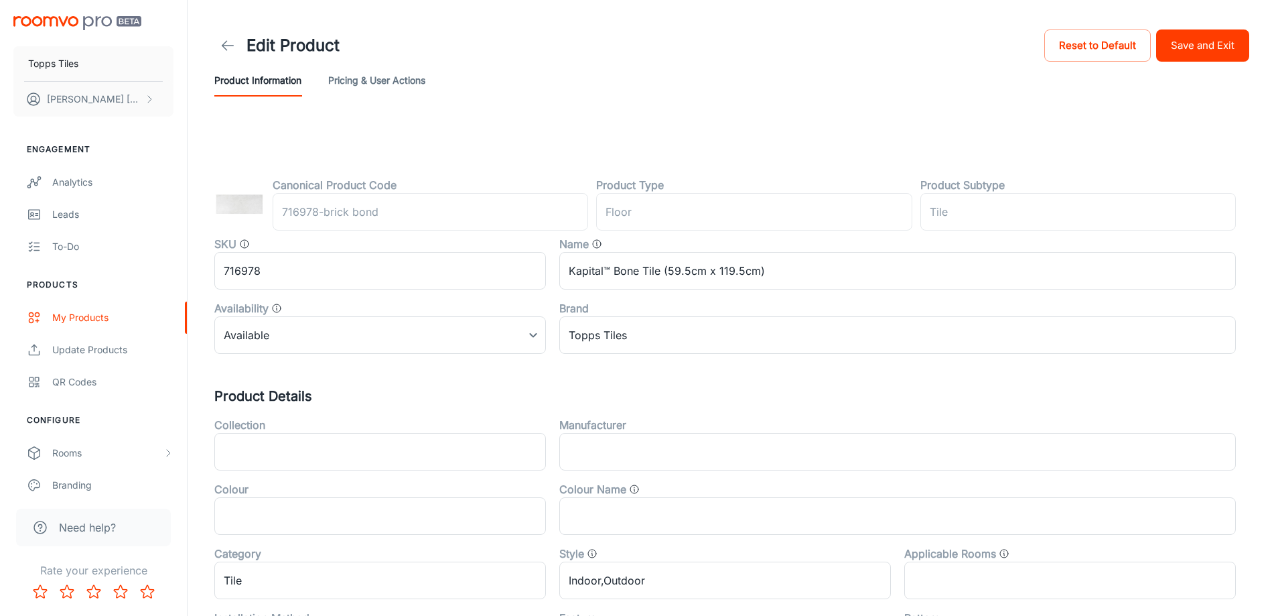
click at [1189, 36] on button "Save and Exit" at bounding box center [1202, 45] width 93 height 32
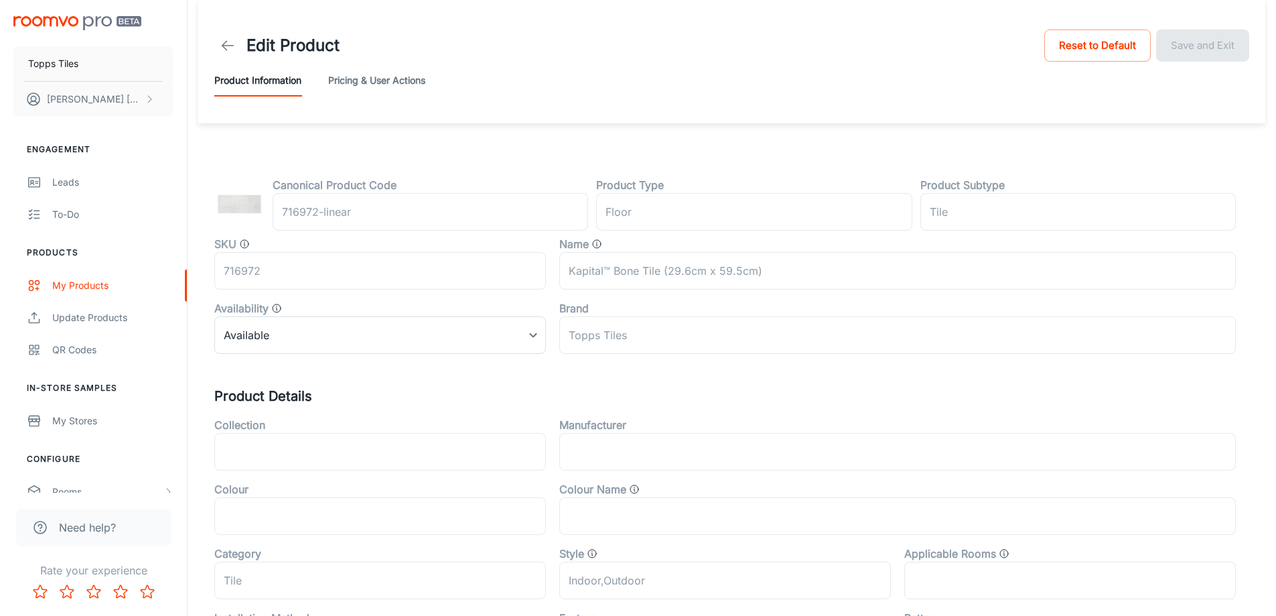
scroll to position [443, 0]
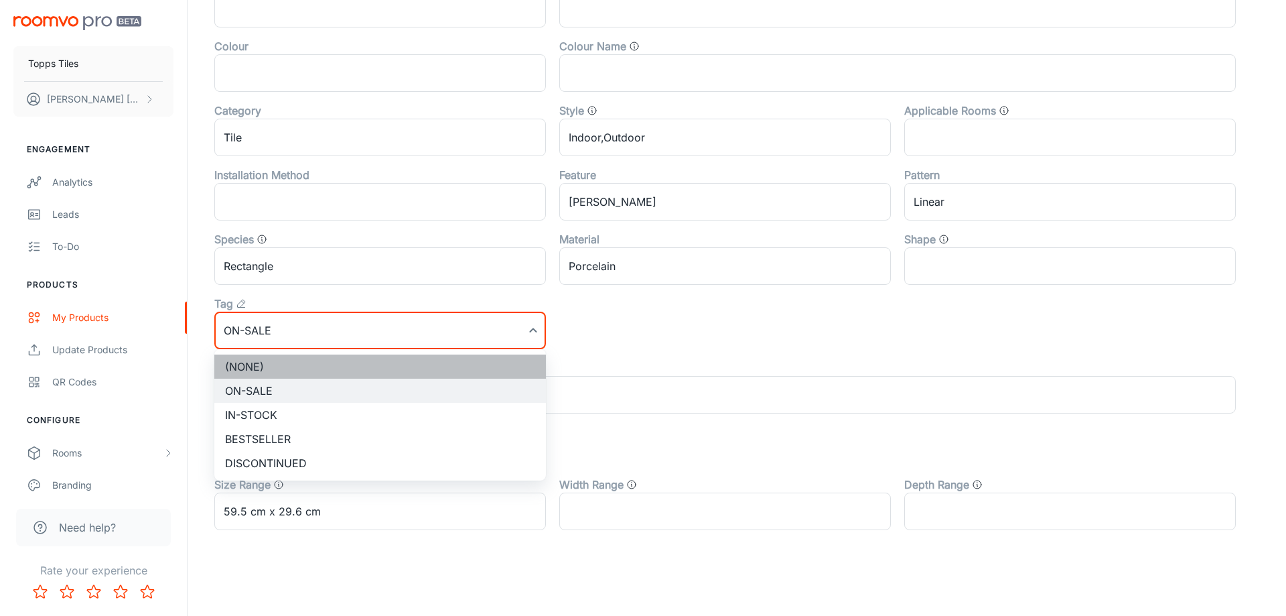
click at [270, 364] on li "(None)" at bounding box center [380, 366] width 332 height 24
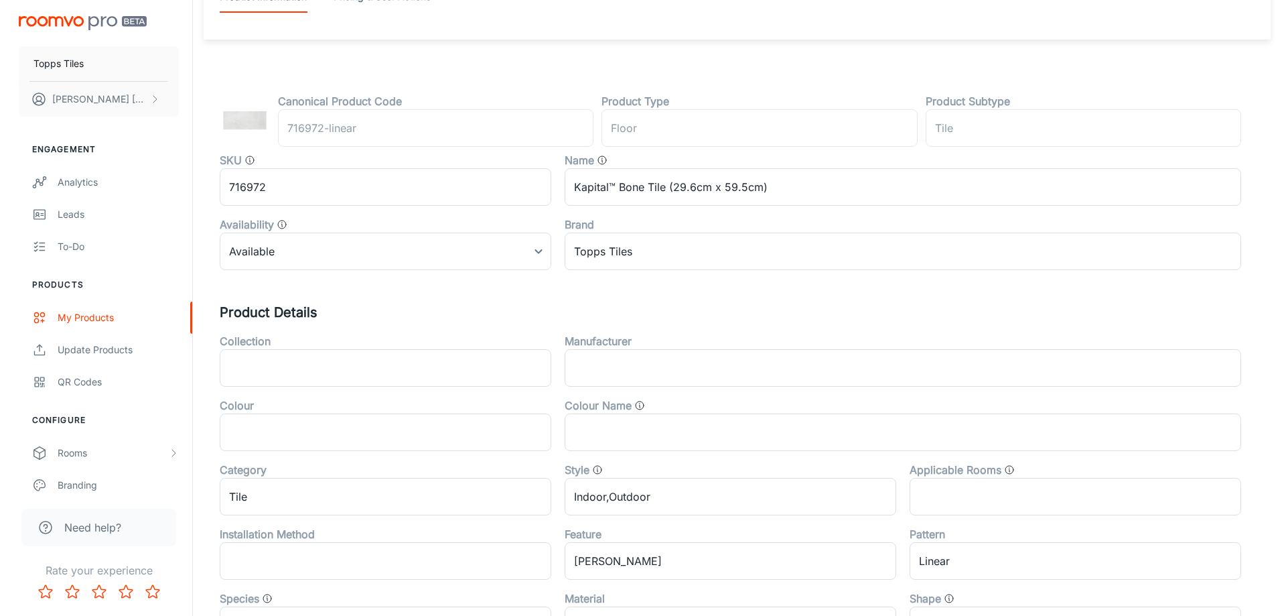
scroll to position [0, 0]
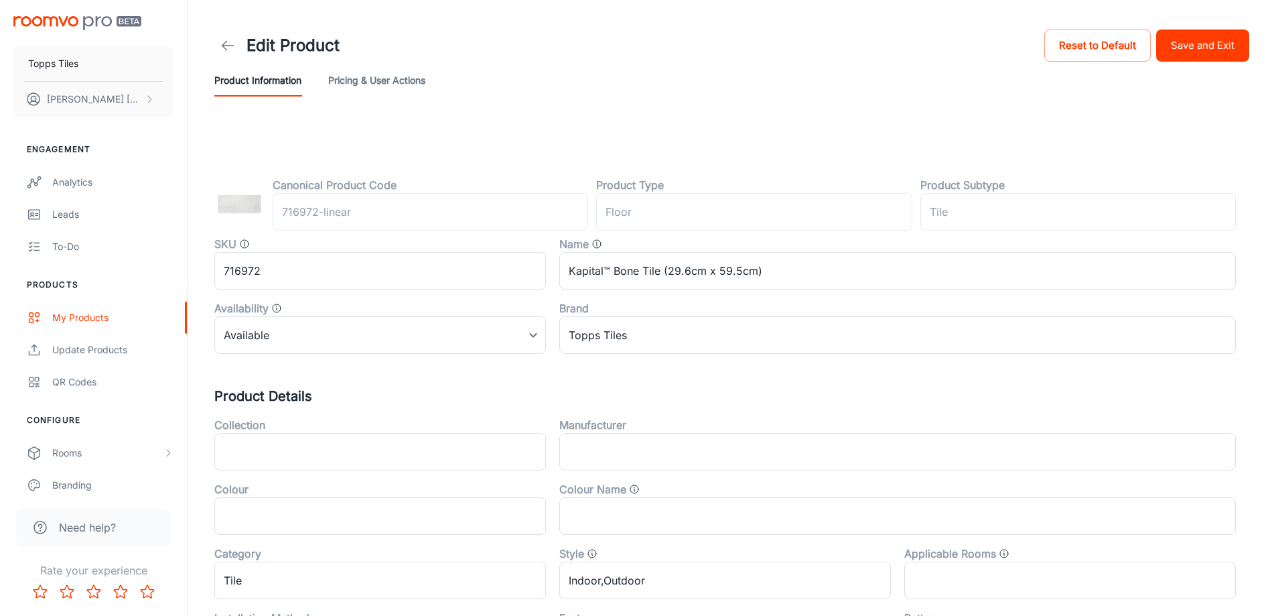
click at [1171, 42] on button "Save and Exit" at bounding box center [1202, 45] width 93 height 32
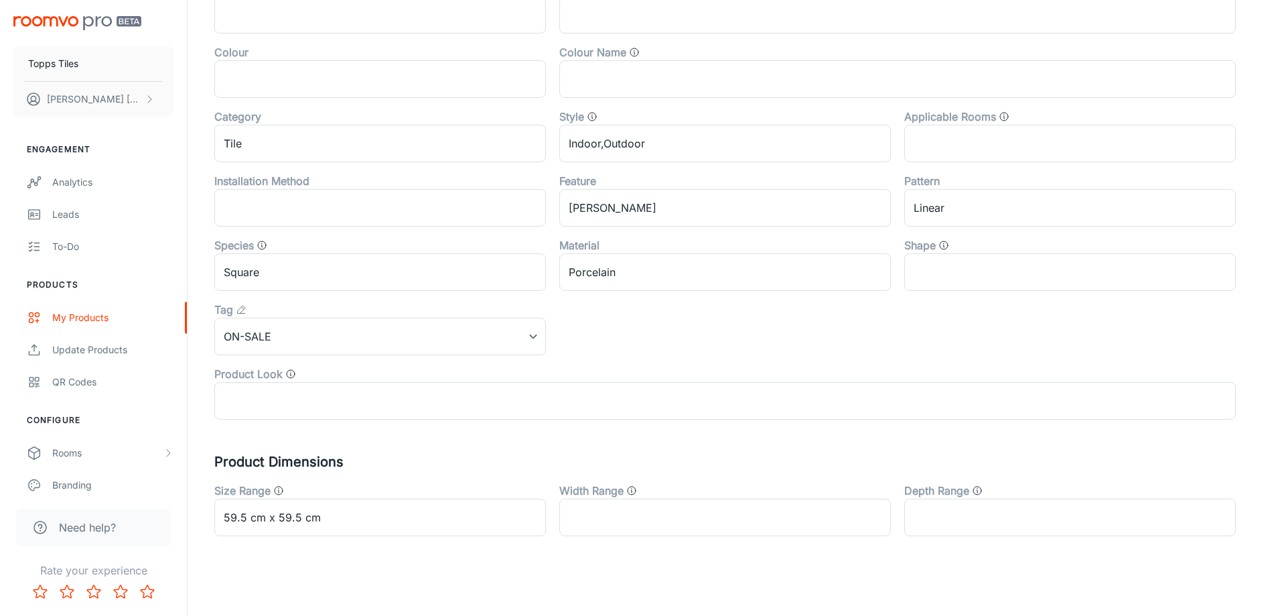
scroll to position [443, 0]
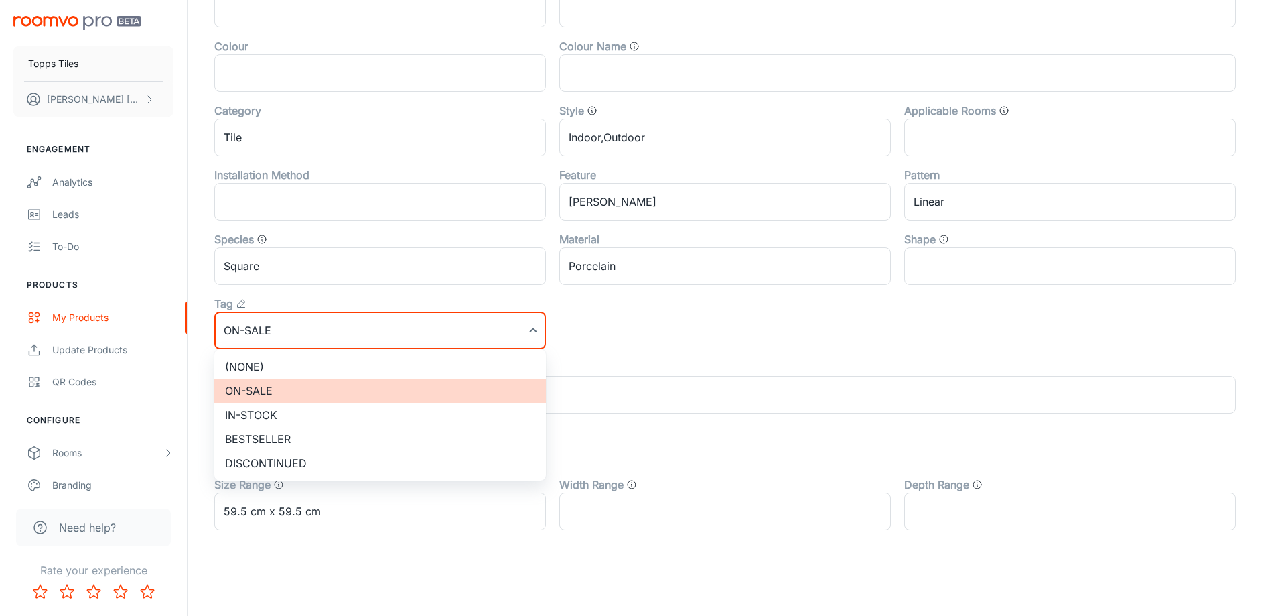
click at [287, 364] on li "(None)" at bounding box center [380, 366] width 332 height 24
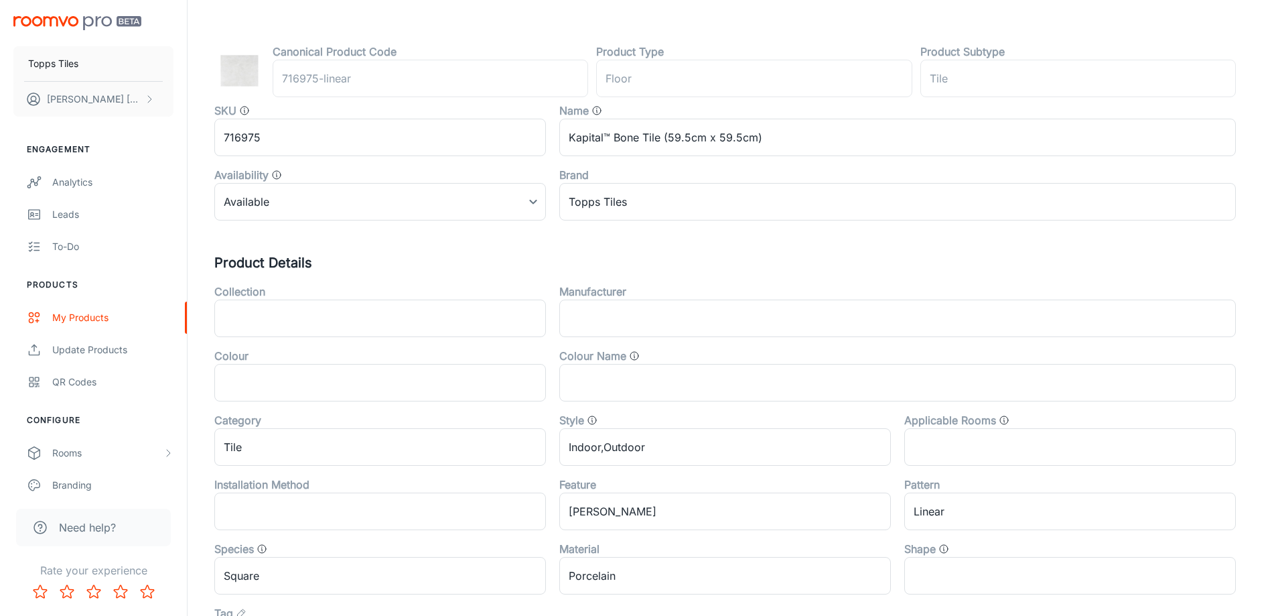
scroll to position [0, 0]
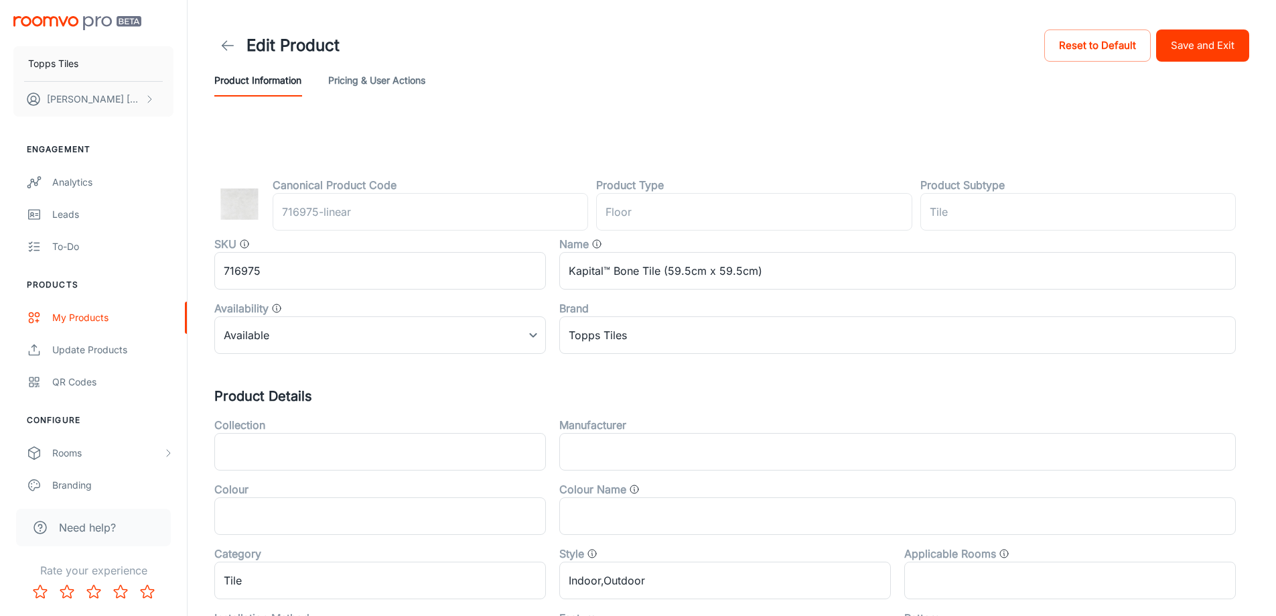
click at [1210, 38] on button "Save and Exit" at bounding box center [1202, 45] width 93 height 32
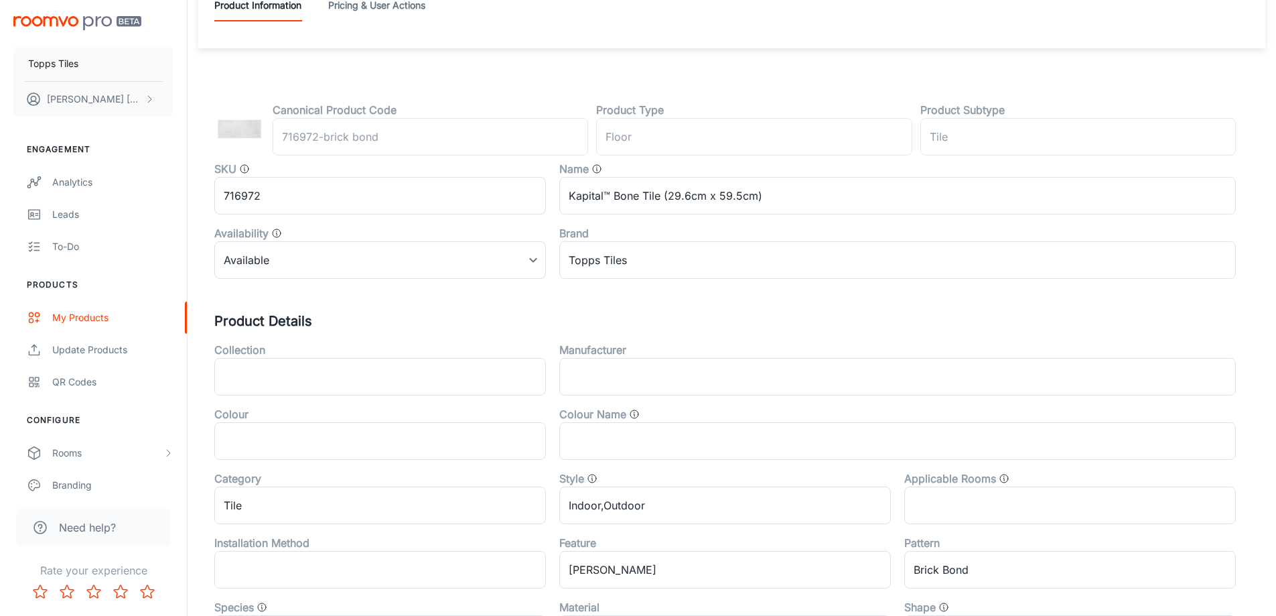
scroll to position [443, 0]
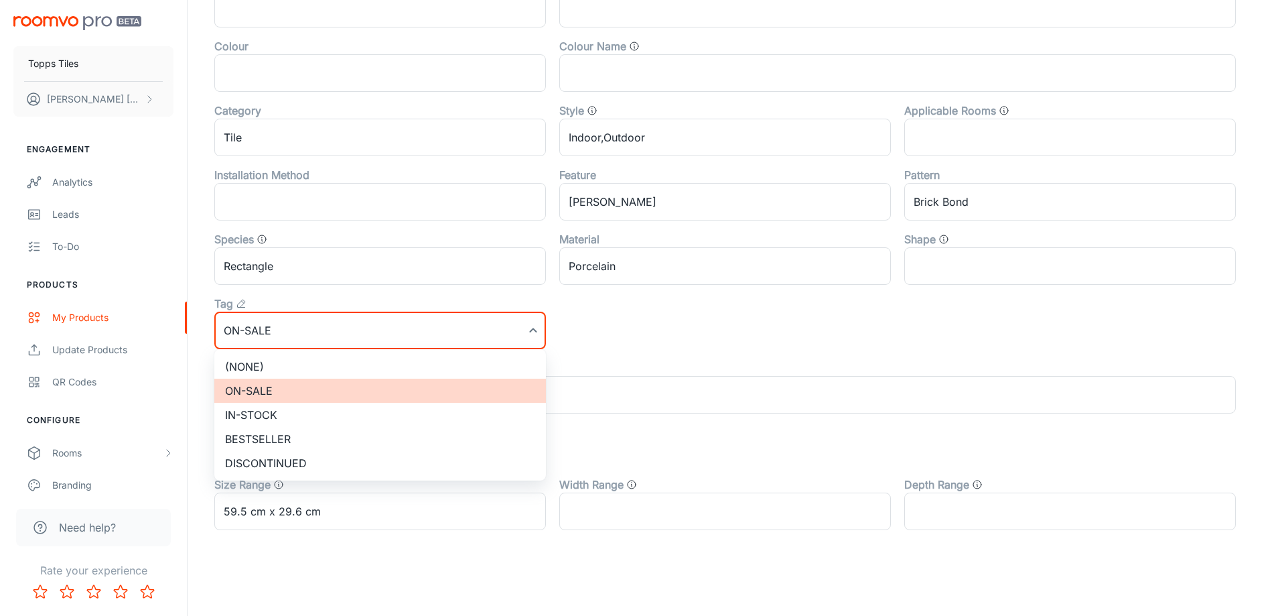
click at [326, 364] on li "(None)" at bounding box center [380, 366] width 332 height 24
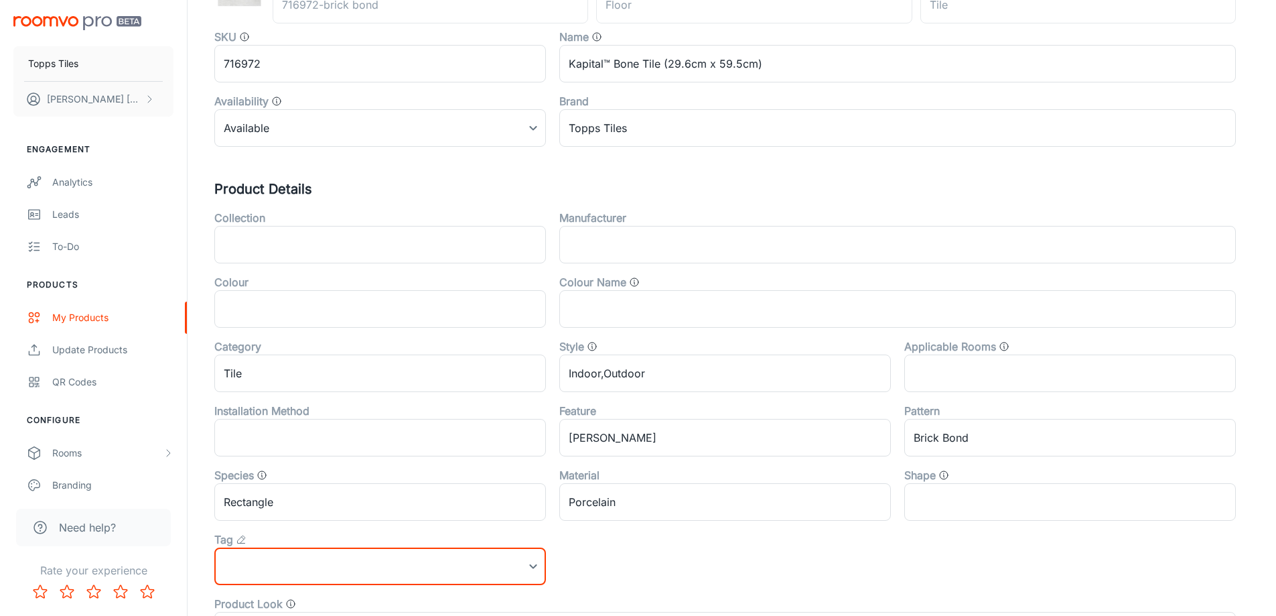
scroll to position [0, 0]
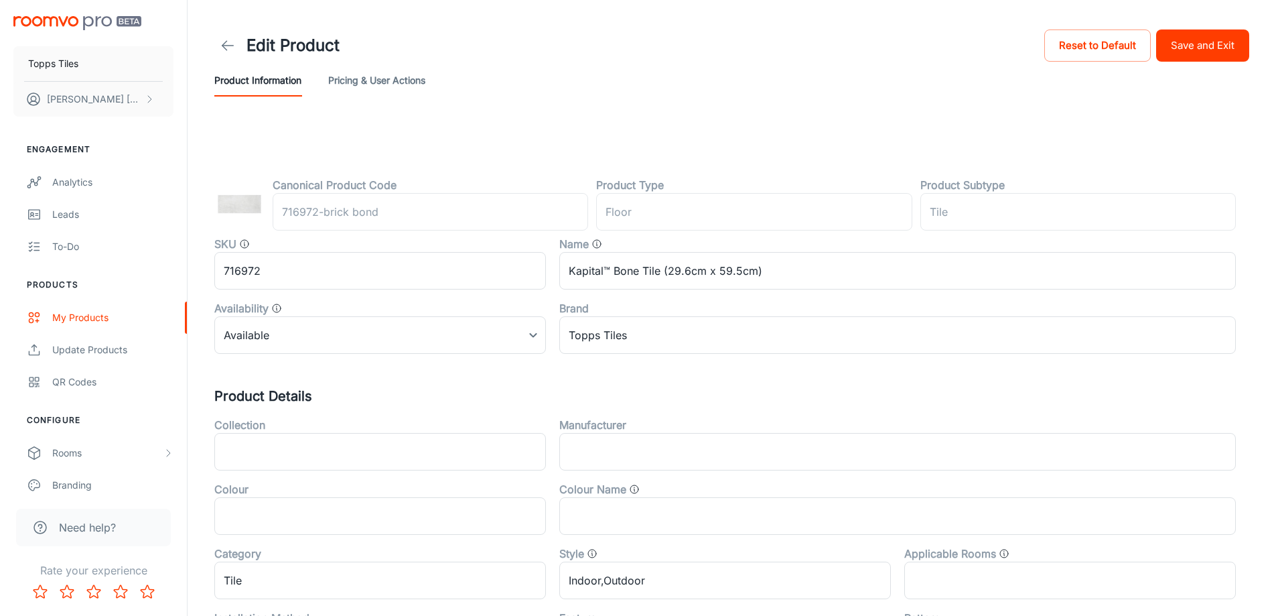
click at [1225, 38] on button "Save and Exit" at bounding box center [1202, 45] width 93 height 32
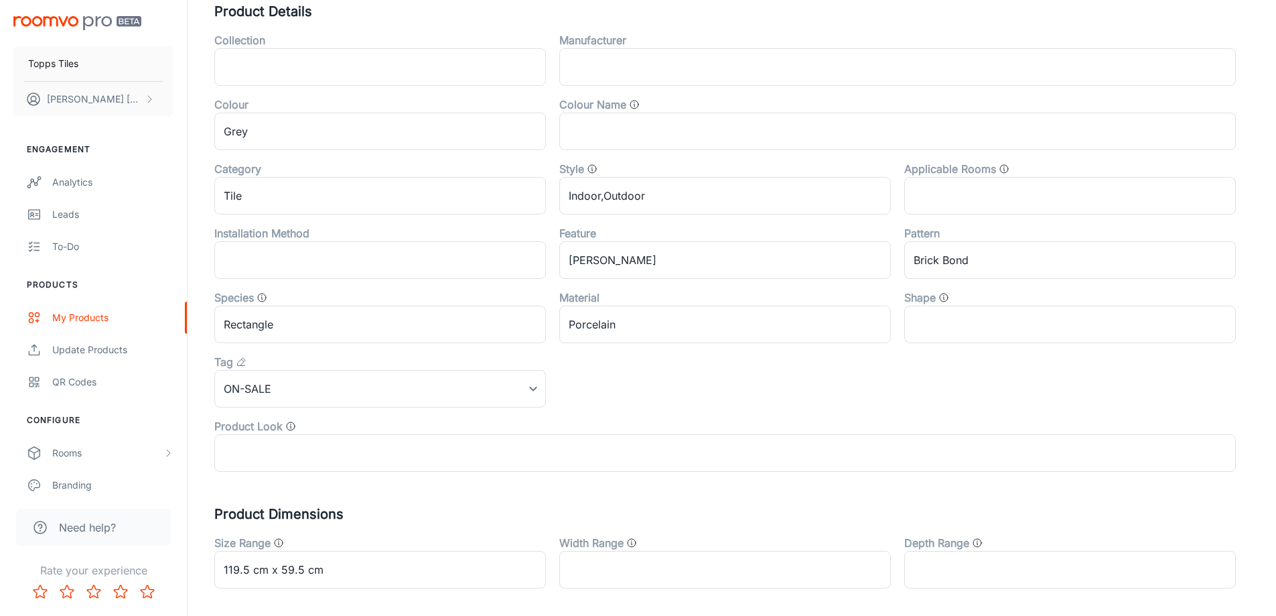
scroll to position [443, 0]
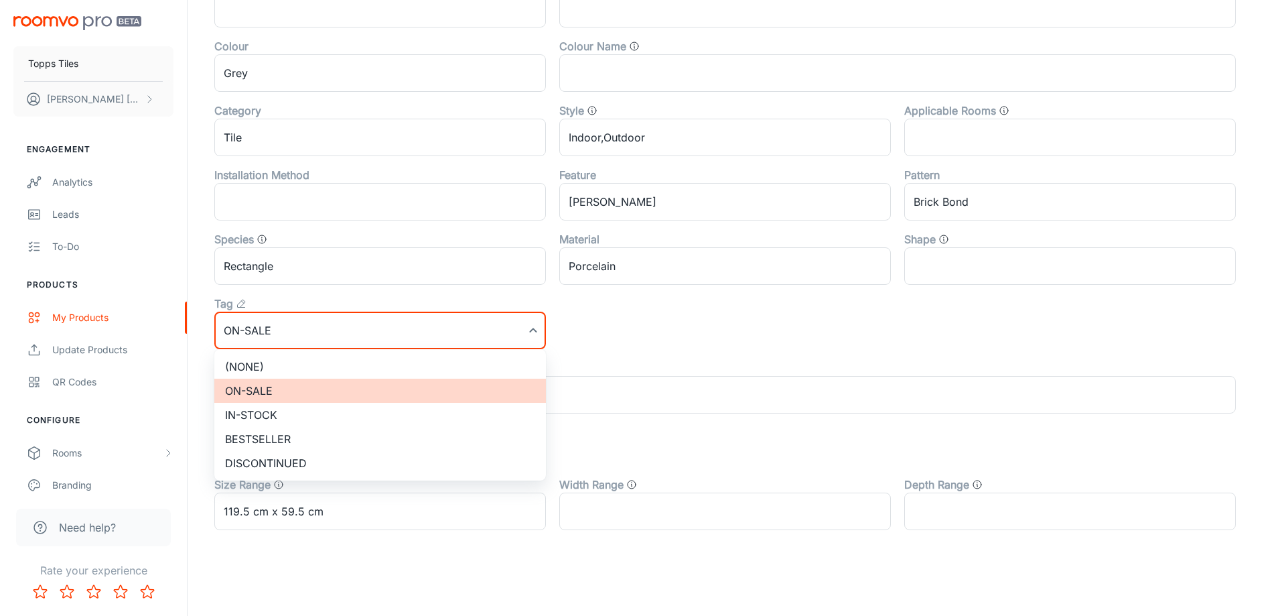
click at [324, 357] on li "(None)" at bounding box center [380, 366] width 332 height 24
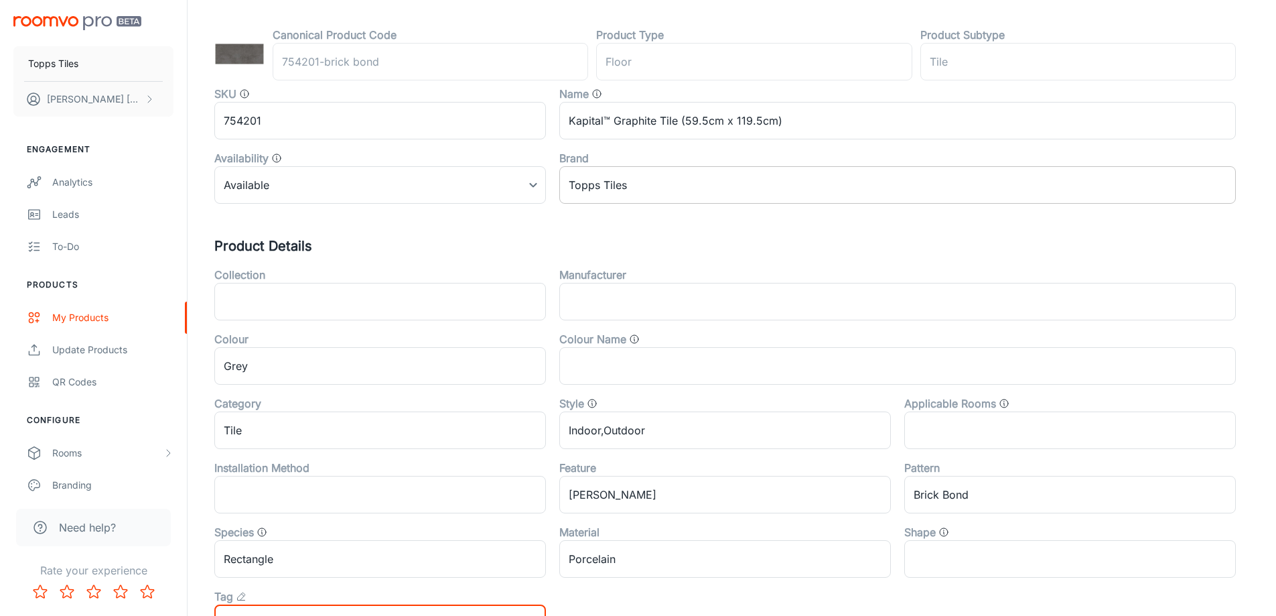
scroll to position [0, 0]
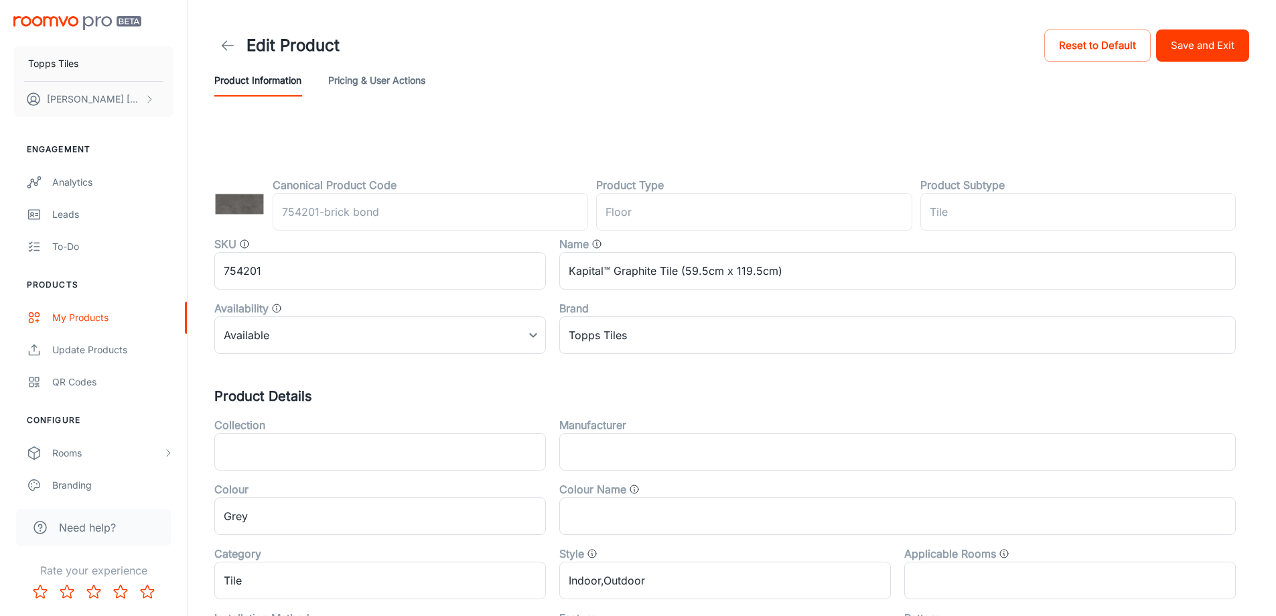
click at [1210, 46] on button "Save and Exit" at bounding box center [1202, 45] width 93 height 32
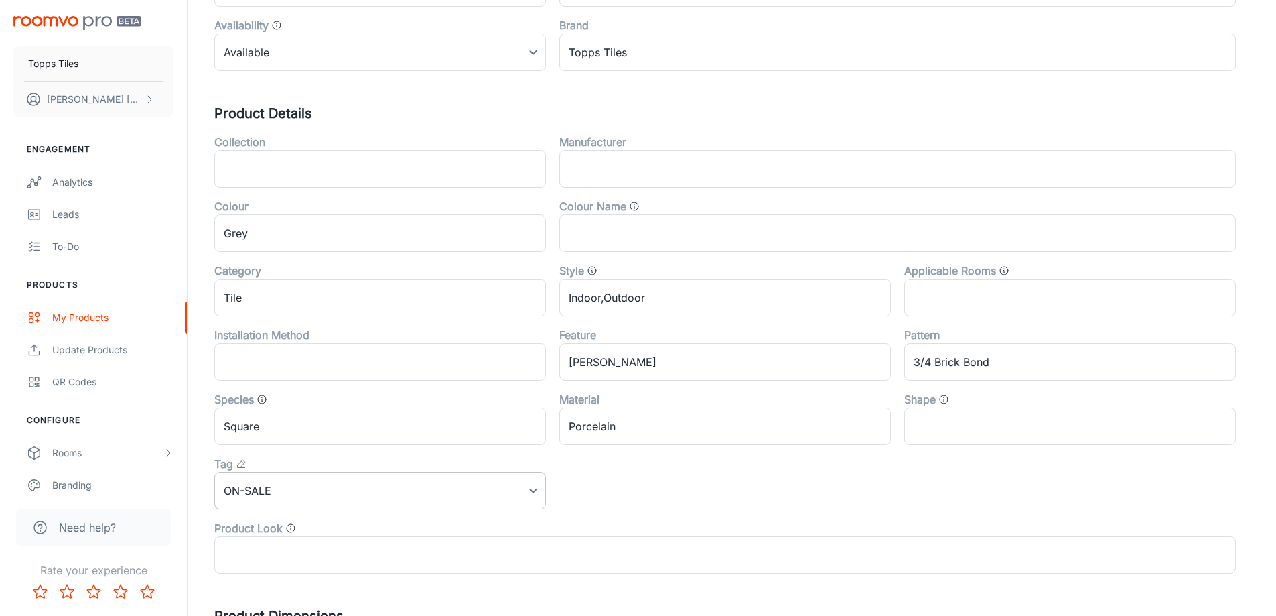
scroll to position [443, 0]
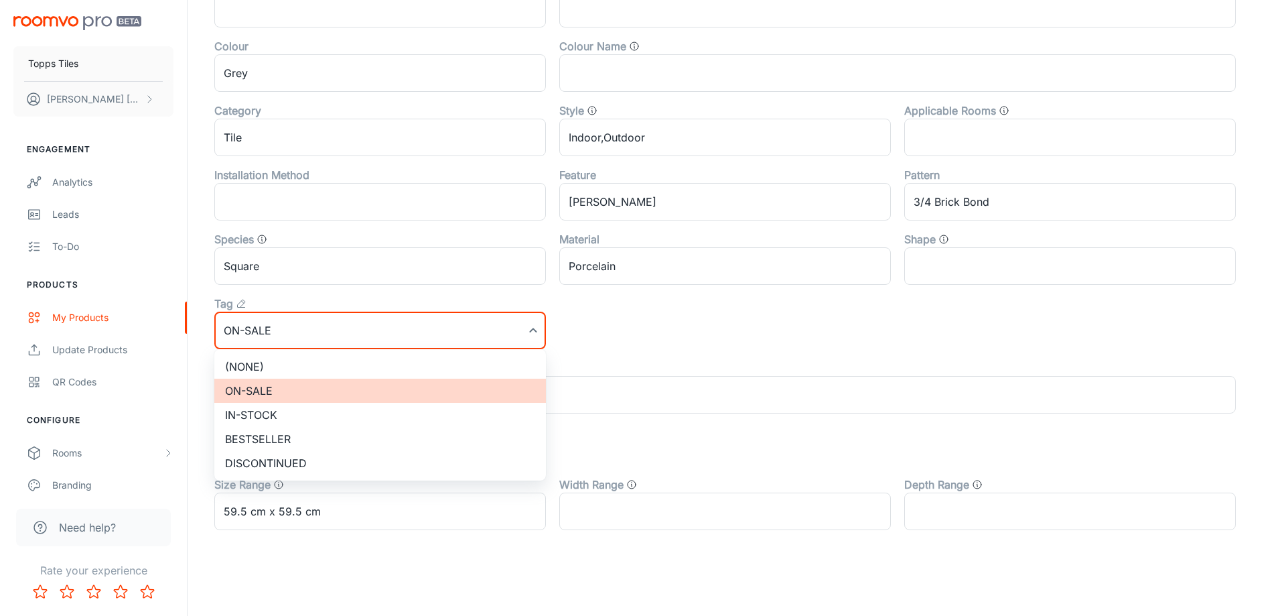
click at [281, 361] on li "(None)" at bounding box center [380, 366] width 332 height 24
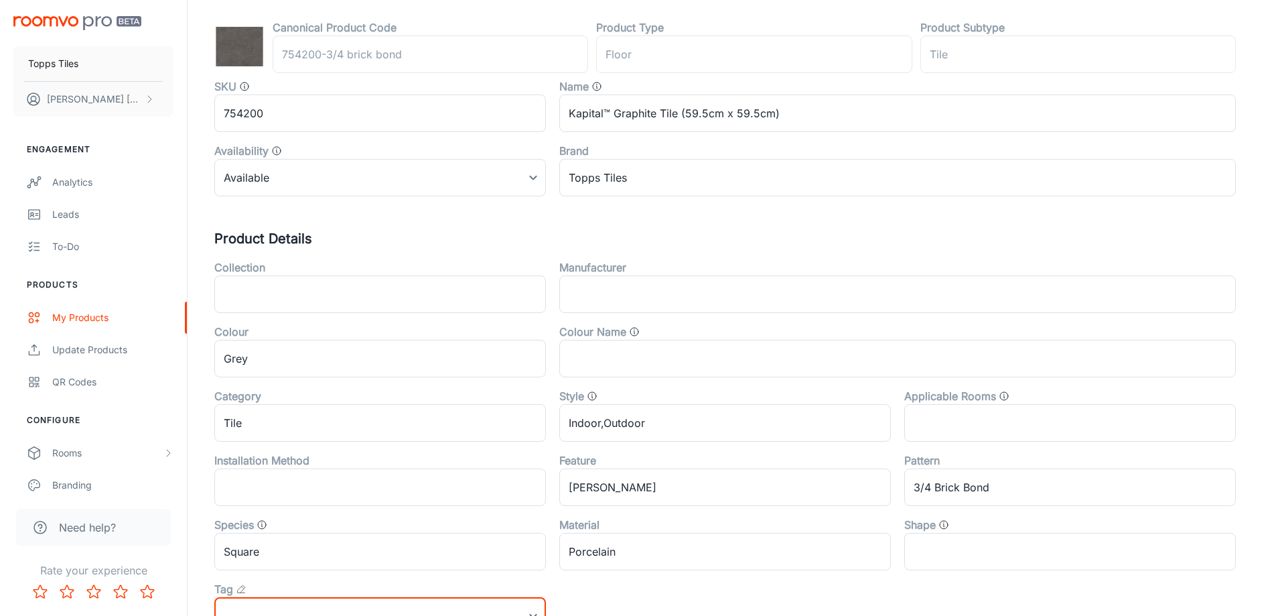
scroll to position [0, 0]
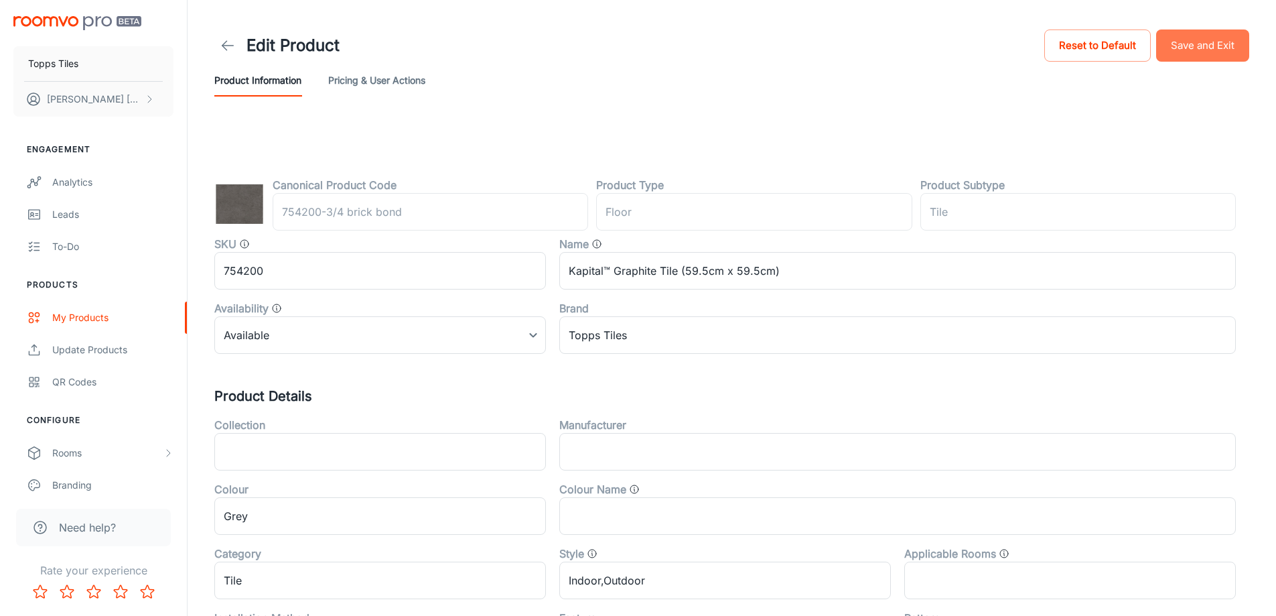
click at [1193, 42] on button "Save and Exit" at bounding box center [1202, 45] width 93 height 32
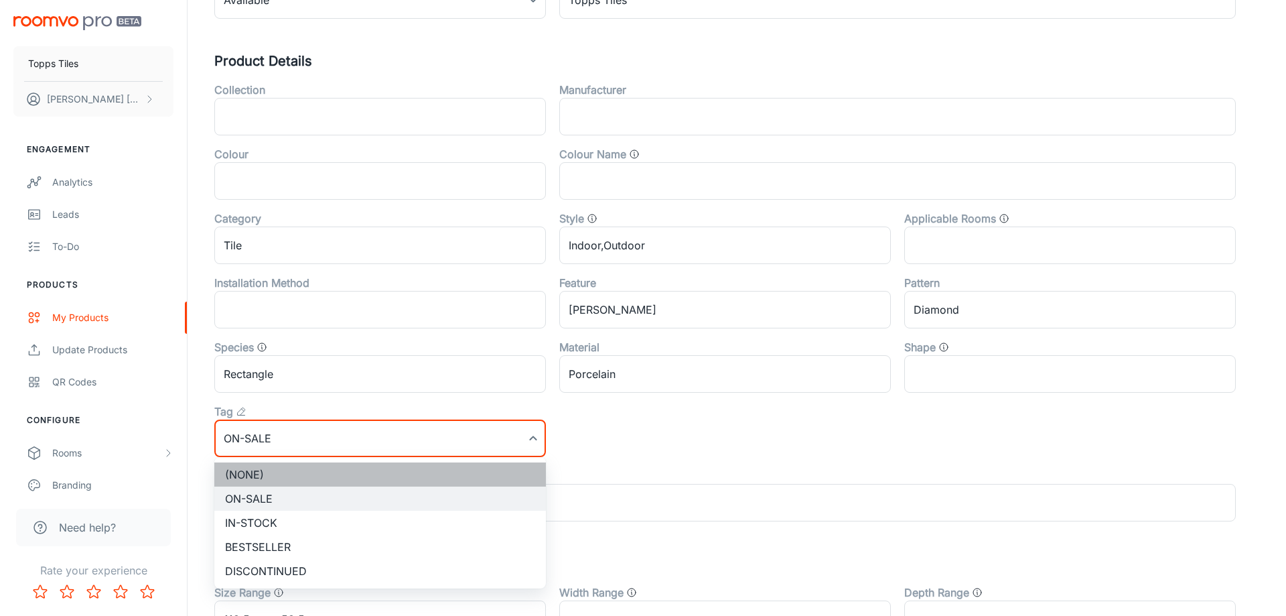
click at [273, 476] on li "(None)" at bounding box center [380, 474] width 332 height 24
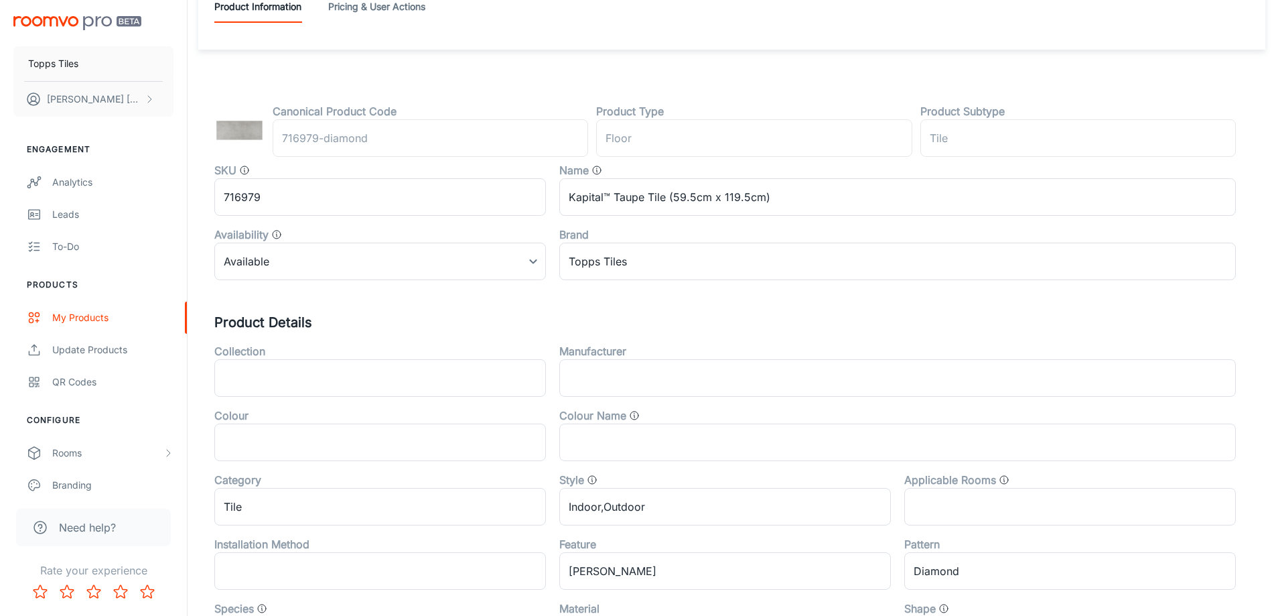
scroll to position [0, 0]
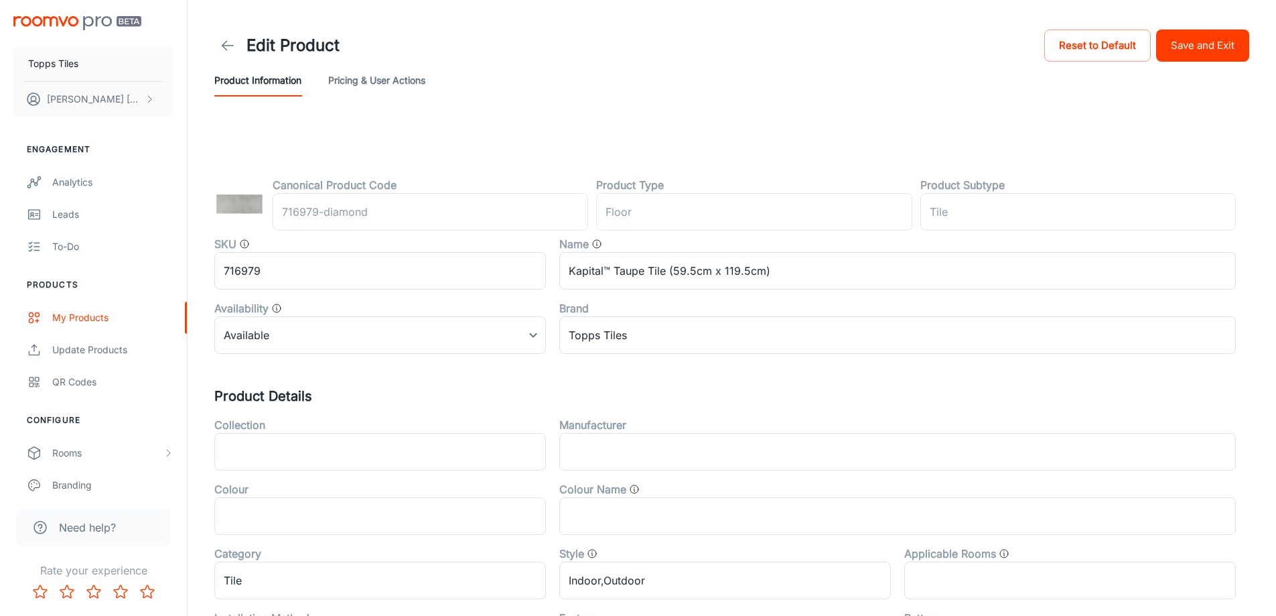
click at [1209, 51] on button "Save and Exit" at bounding box center [1202, 45] width 93 height 32
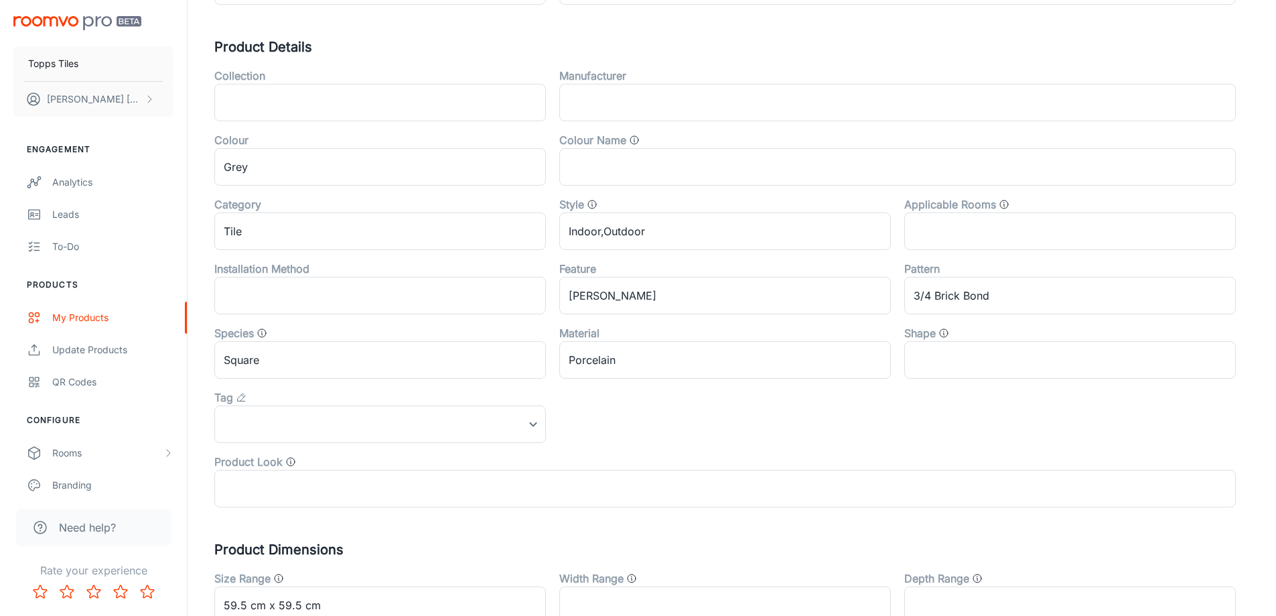
scroll to position [402, 0]
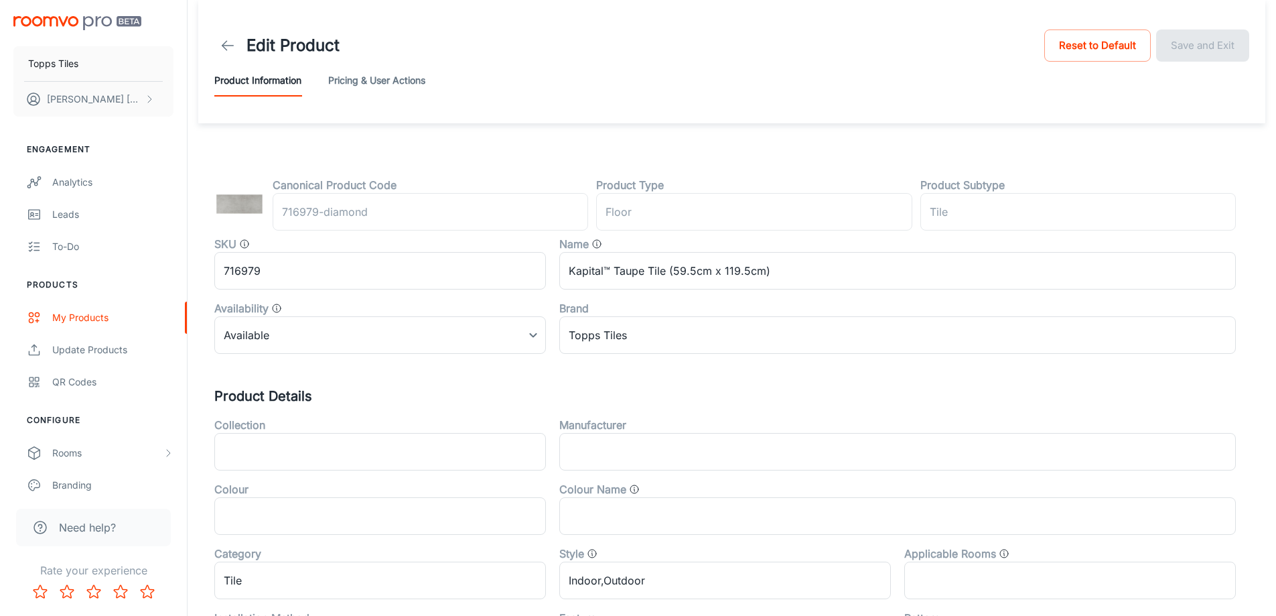
scroll to position [443, 0]
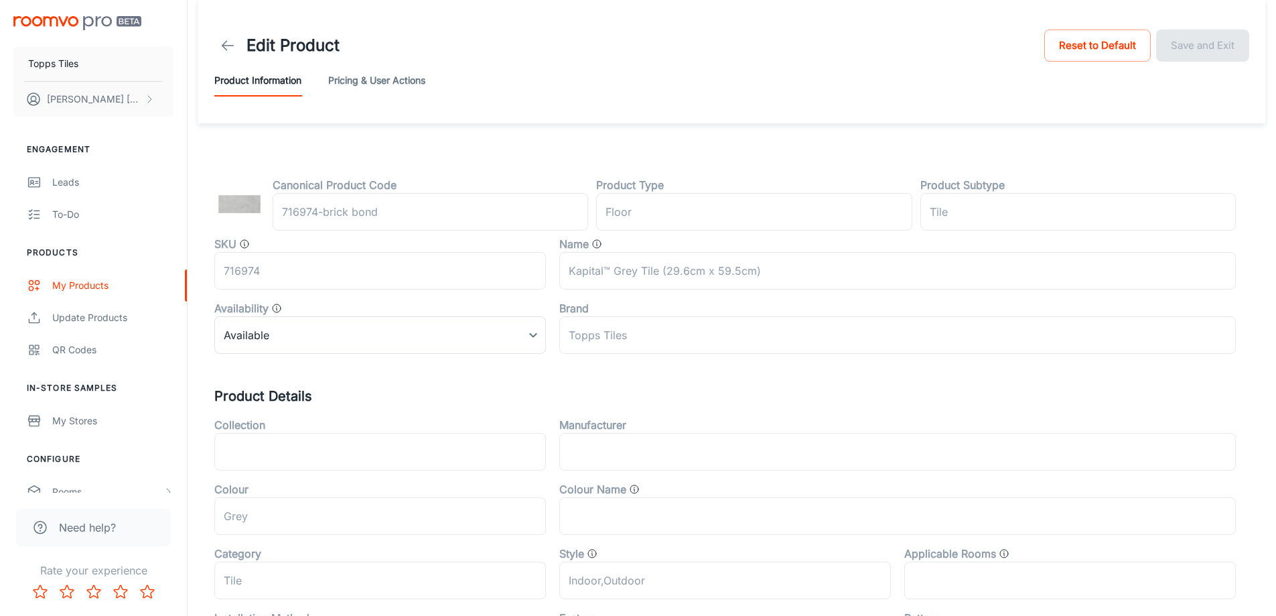
scroll to position [443, 0]
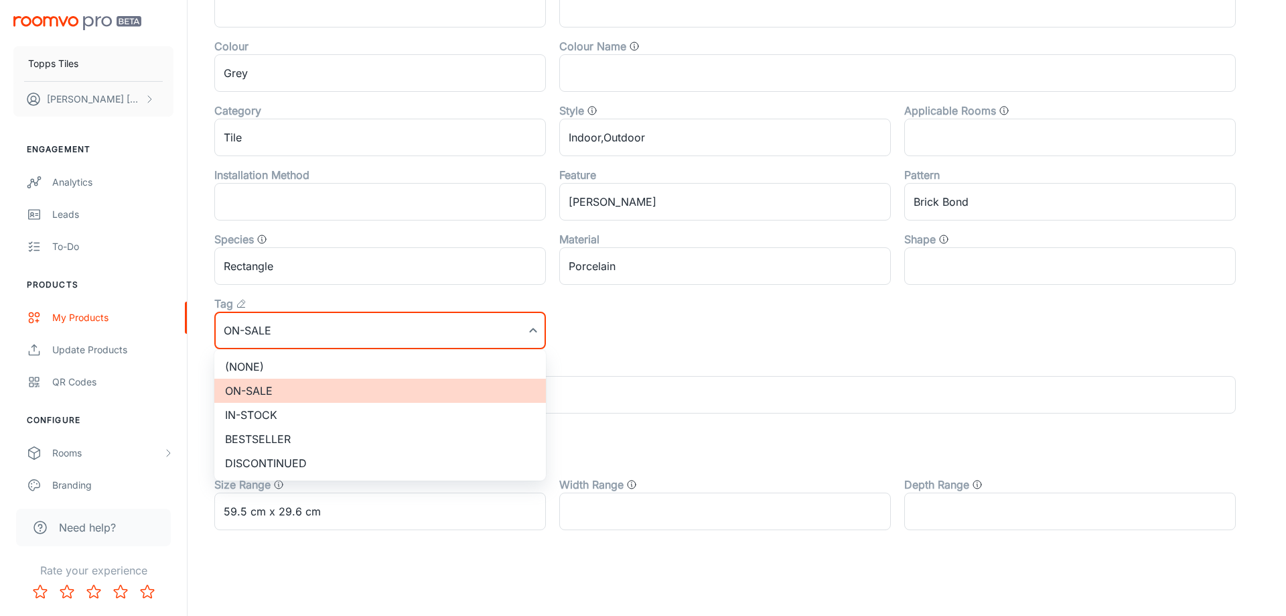
drag, startPoint x: 318, startPoint y: 355, endPoint x: 734, endPoint y: 216, distance: 438.6
click at [317, 355] on li "(None)" at bounding box center [380, 366] width 332 height 24
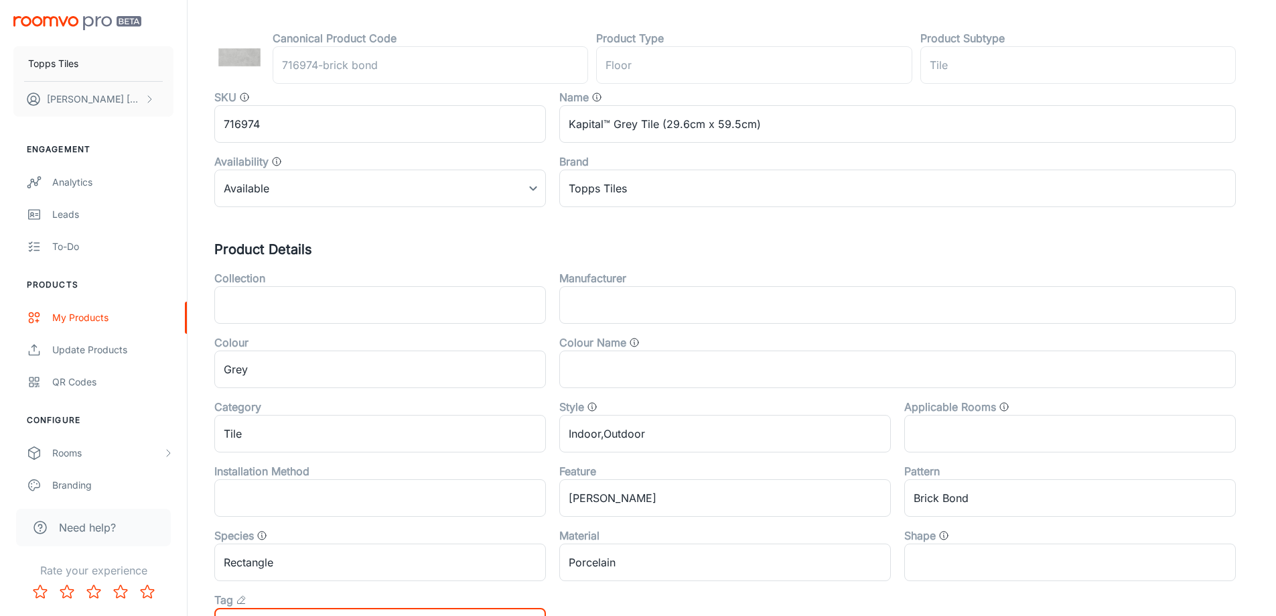
scroll to position [0, 0]
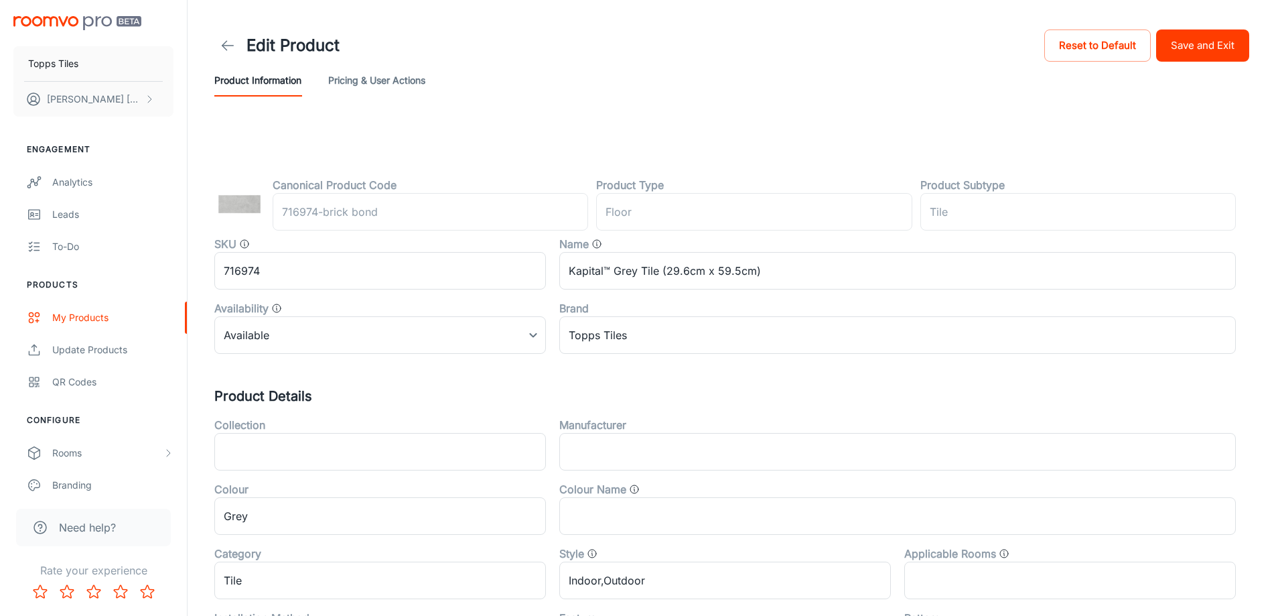
click at [1222, 53] on button "Save and Exit" at bounding box center [1202, 45] width 93 height 32
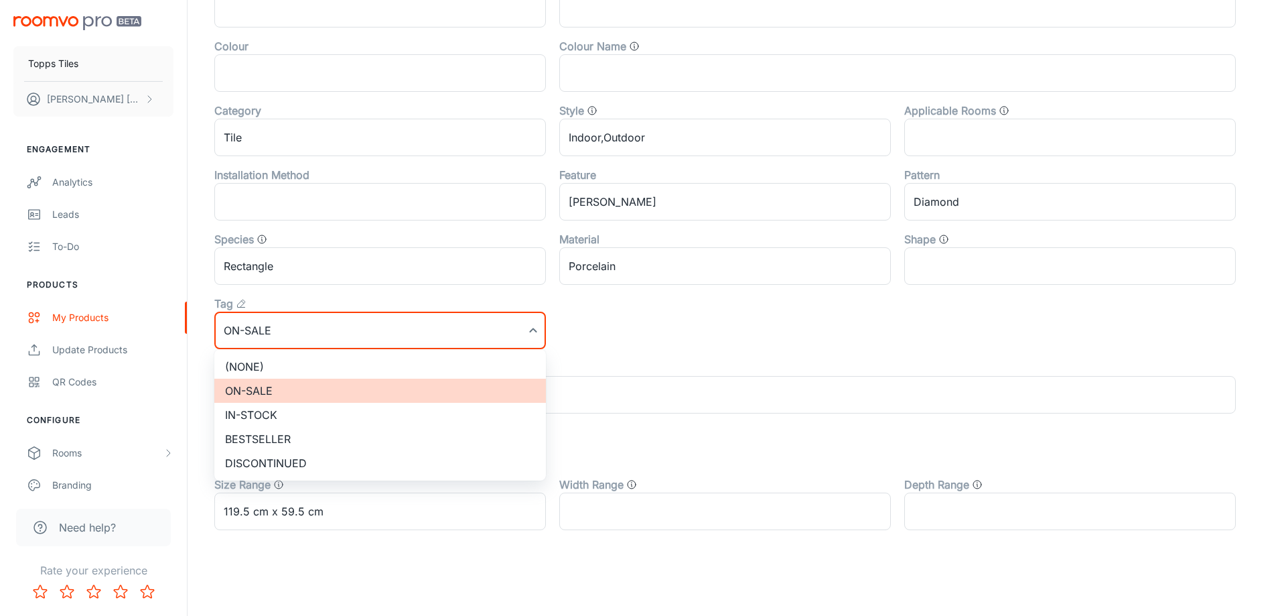
click at [264, 369] on li "(None)" at bounding box center [380, 366] width 332 height 24
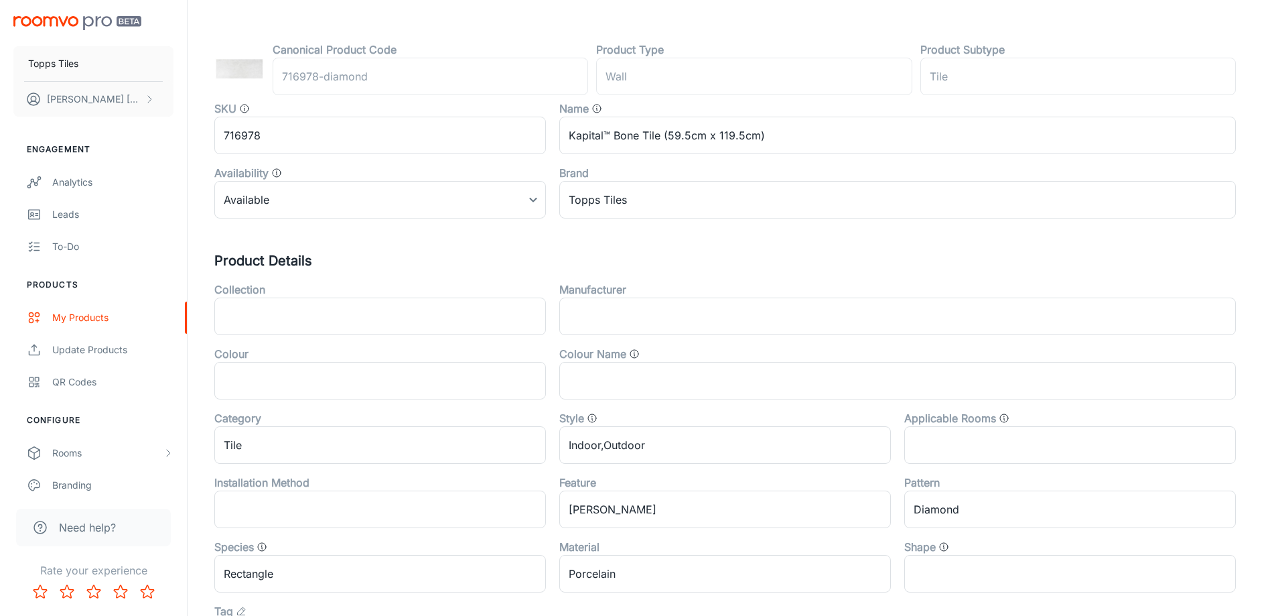
scroll to position [0, 0]
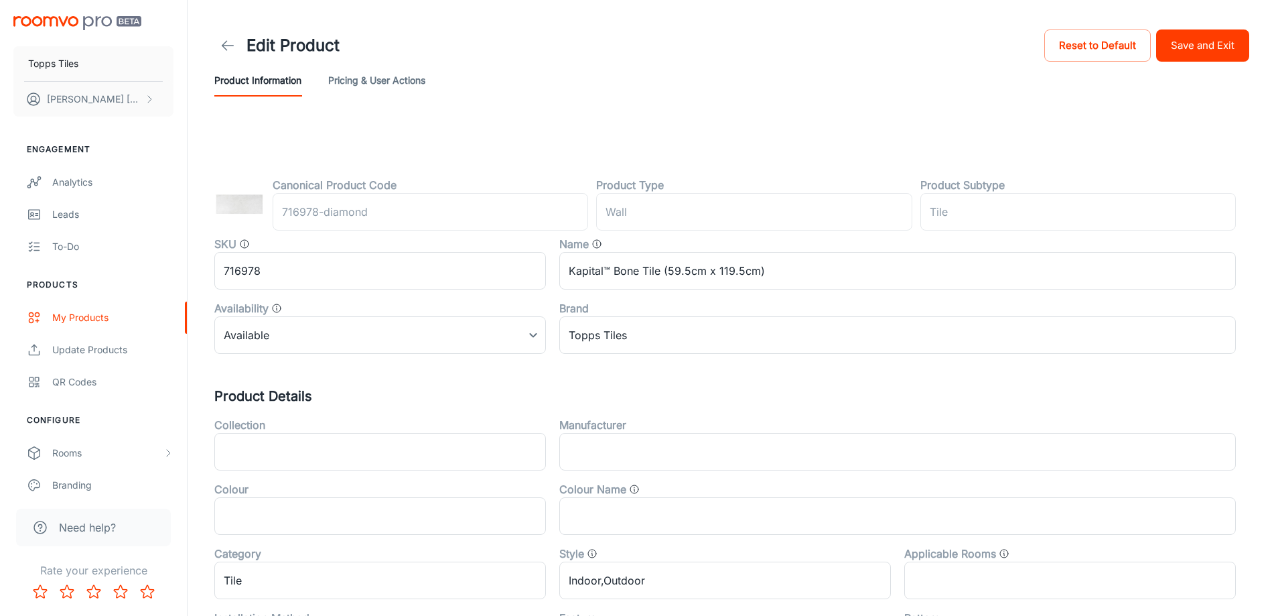
click at [1175, 46] on button "Save and Exit" at bounding box center [1202, 45] width 93 height 32
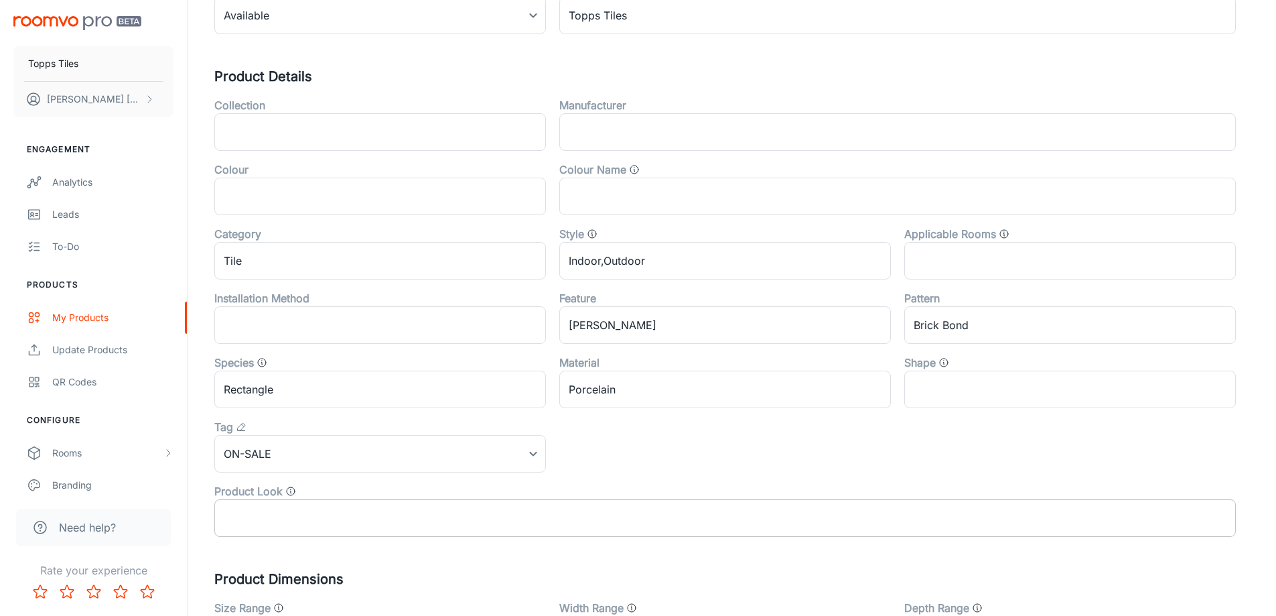
scroll to position [335, 0]
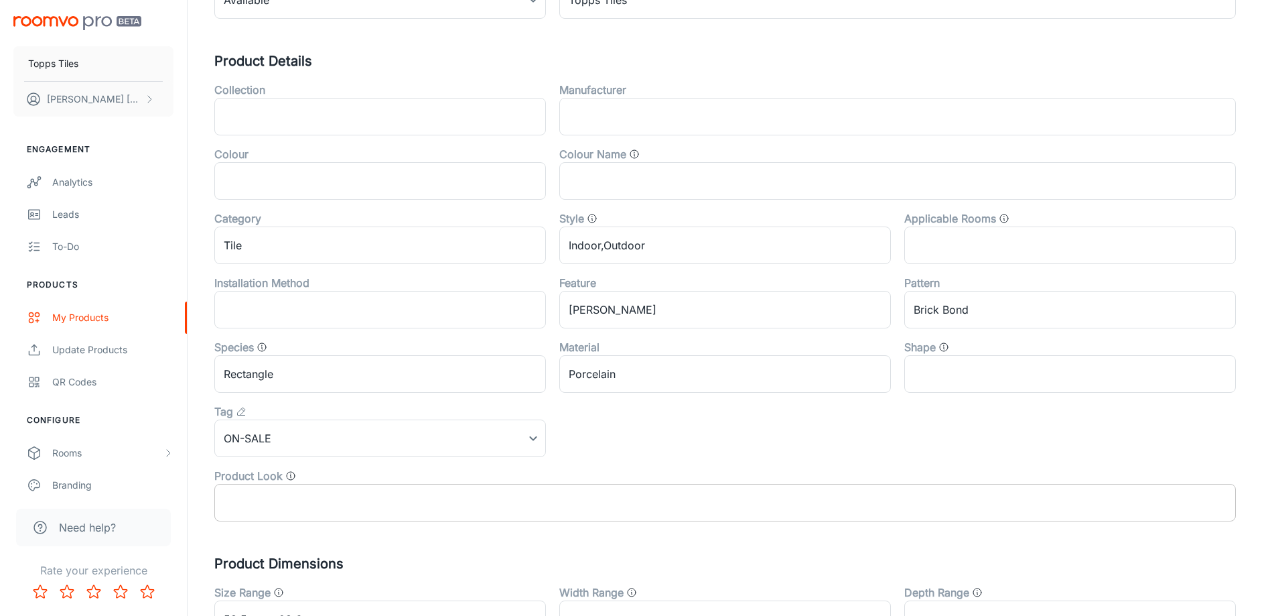
click at [296, 489] on input "text" at bounding box center [725, 503] width 1022 height 38
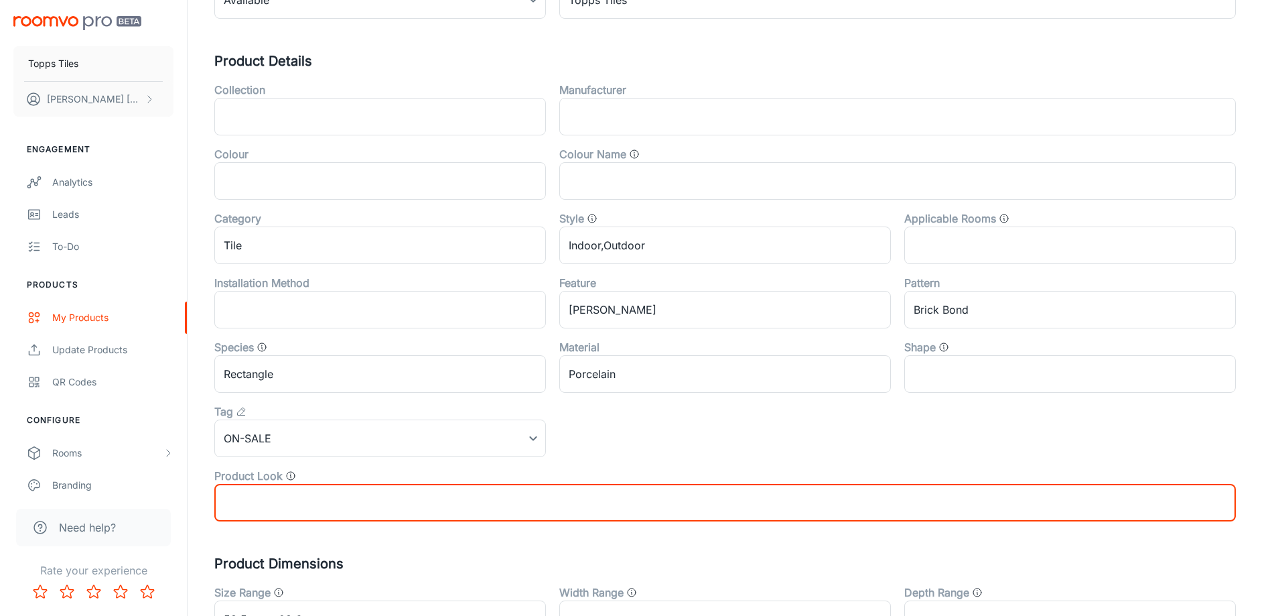
click at [293, 458] on div "Product Look ​" at bounding box center [718, 489] width 1035 height 64
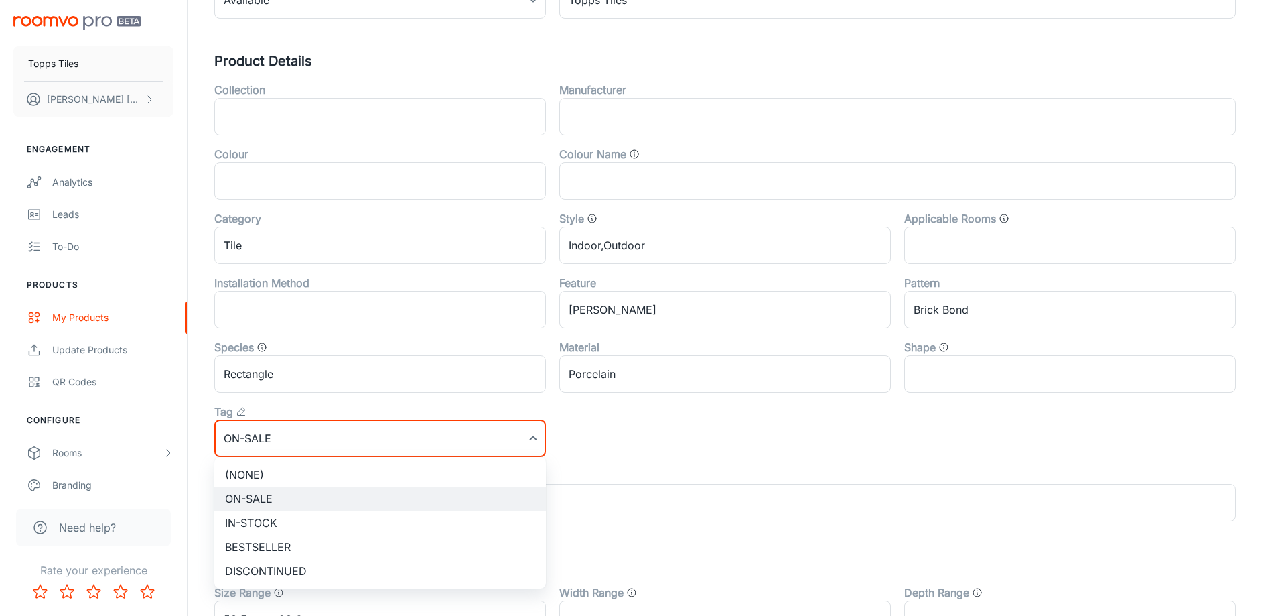
click at [291, 475] on li "(None)" at bounding box center [380, 474] width 332 height 24
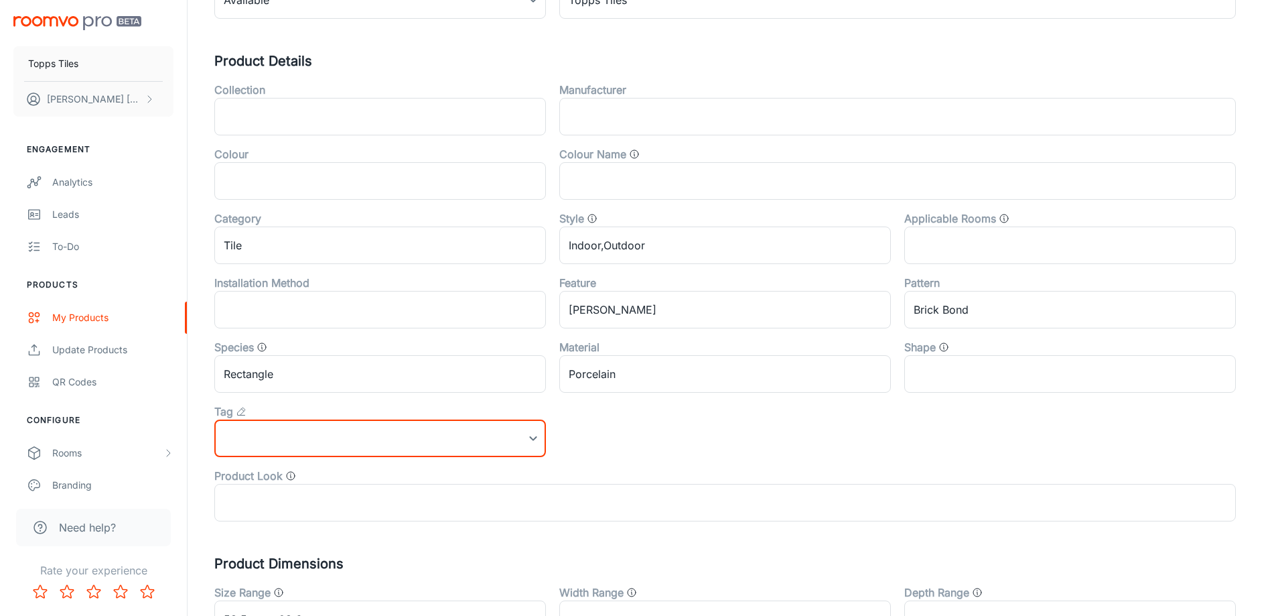
scroll to position [0, 0]
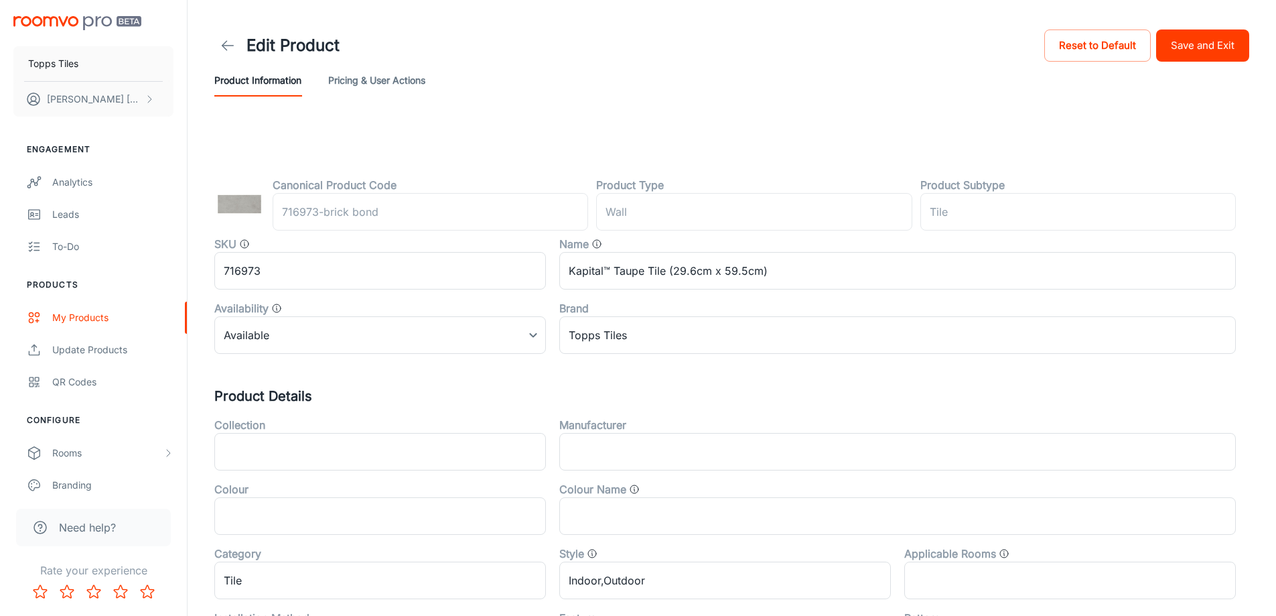
click at [1220, 38] on button "Save and Exit" at bounding box center [1202, 45] width 93 height 32
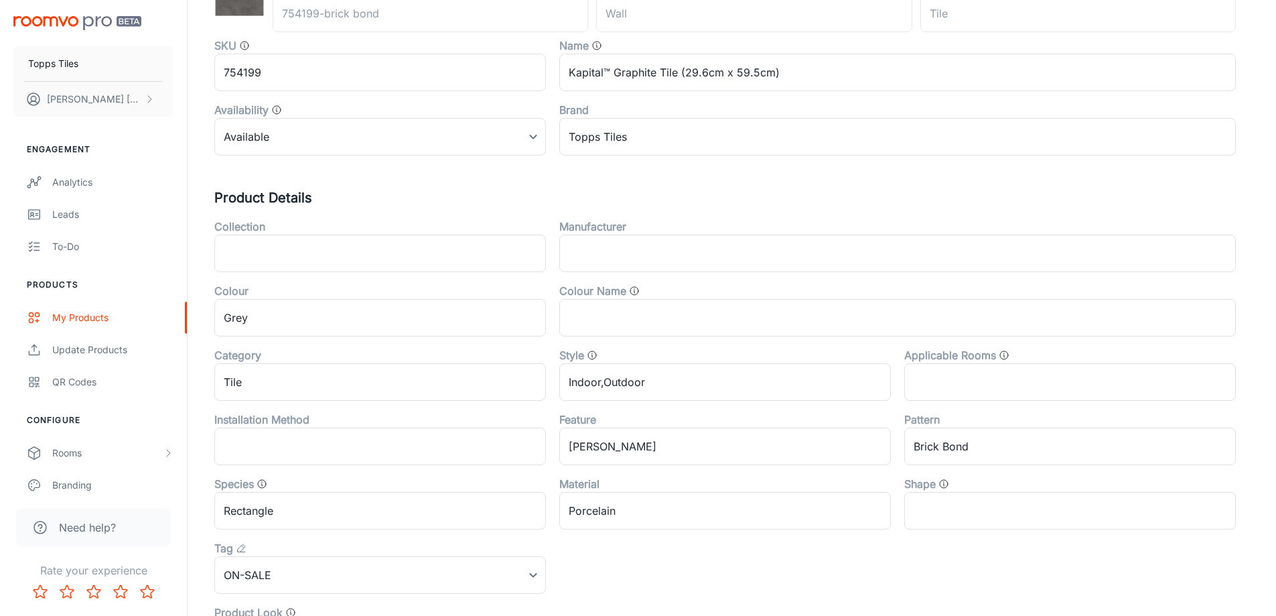
scroll to position [443, 0]
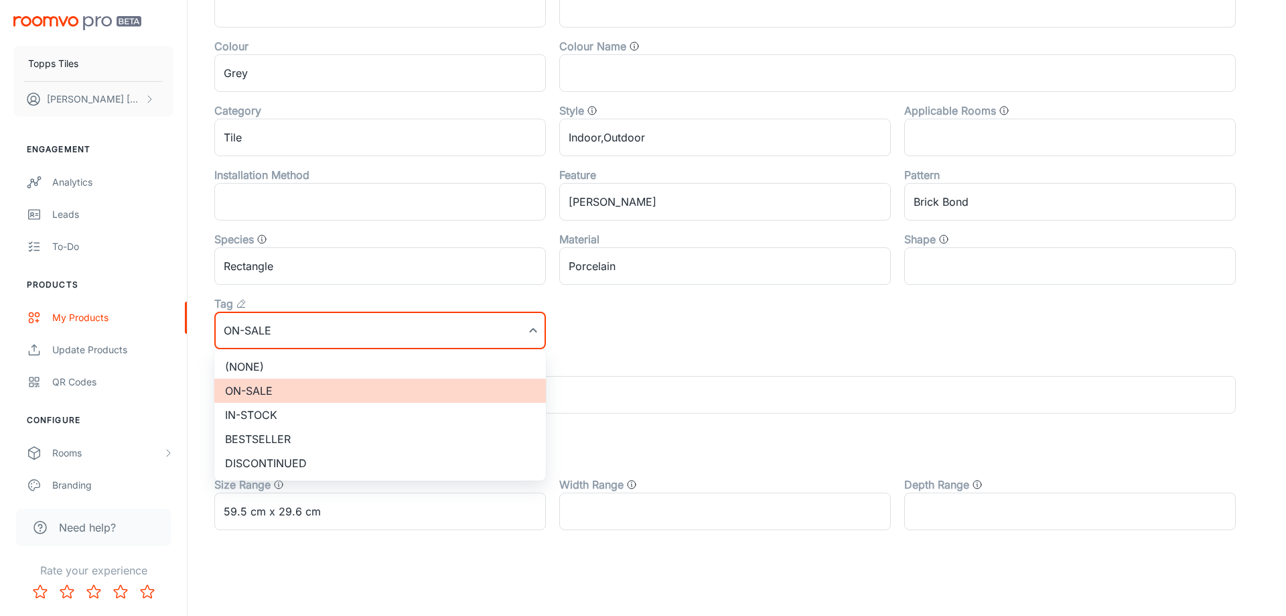
click at [271, 371] on li "(None)" at bounding box center [380, 366] width 332 height 24
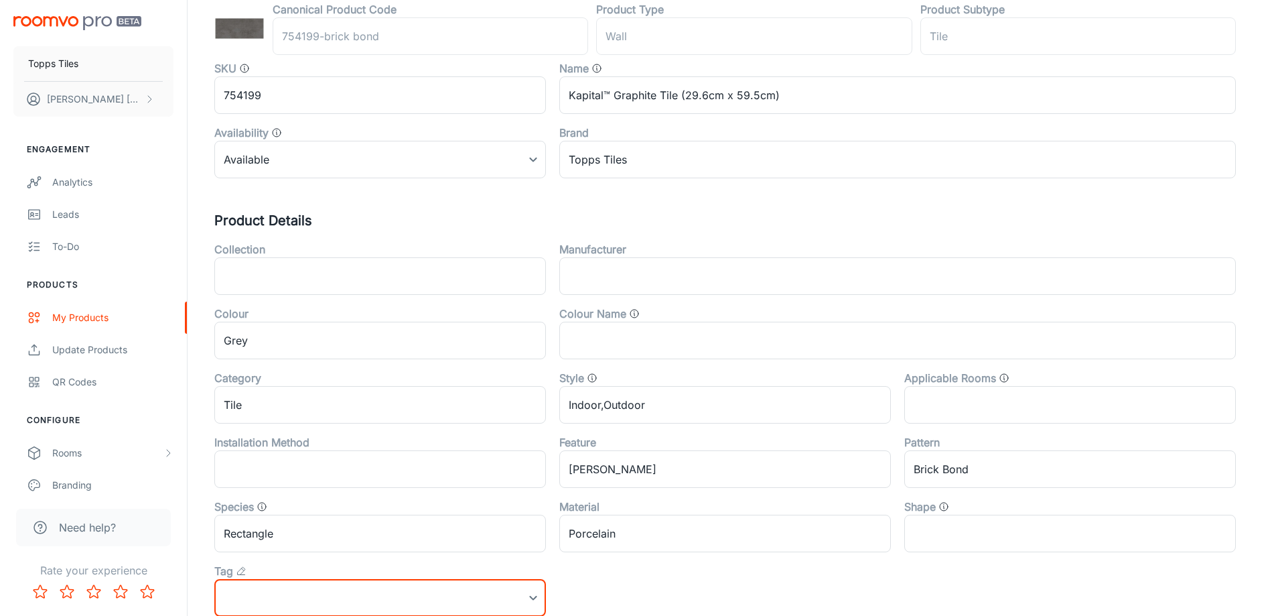
scroll to position [0, 0]
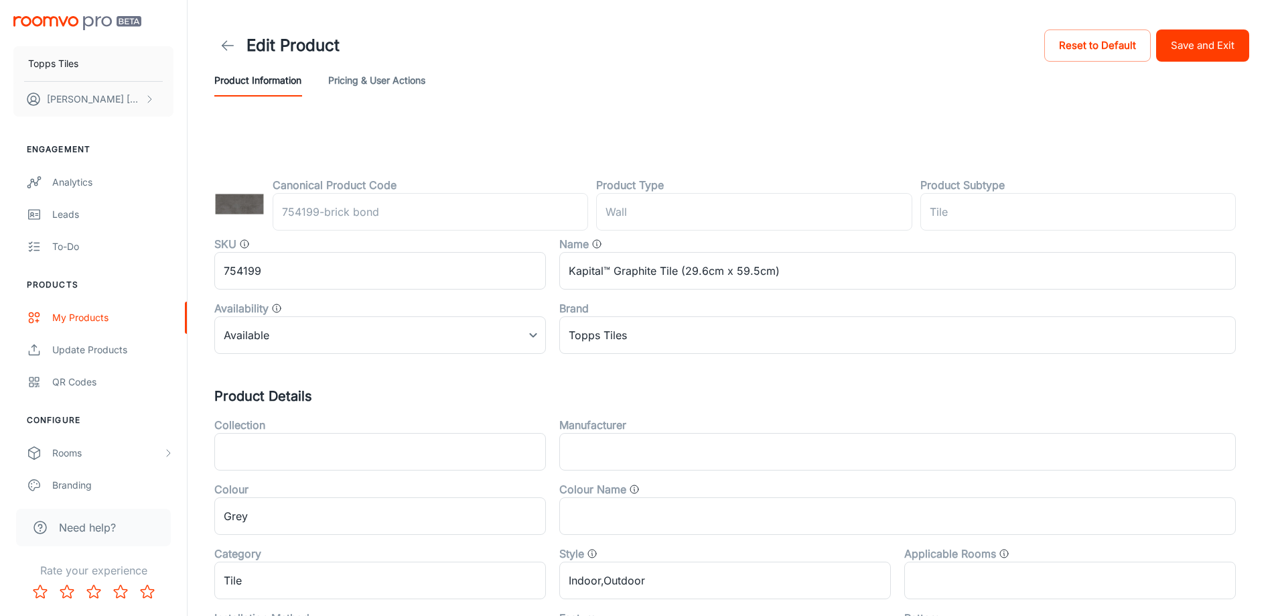
click at [1183, 42] on button "Save and Exit" at bounding box center [1202, 45] width 93 height 32
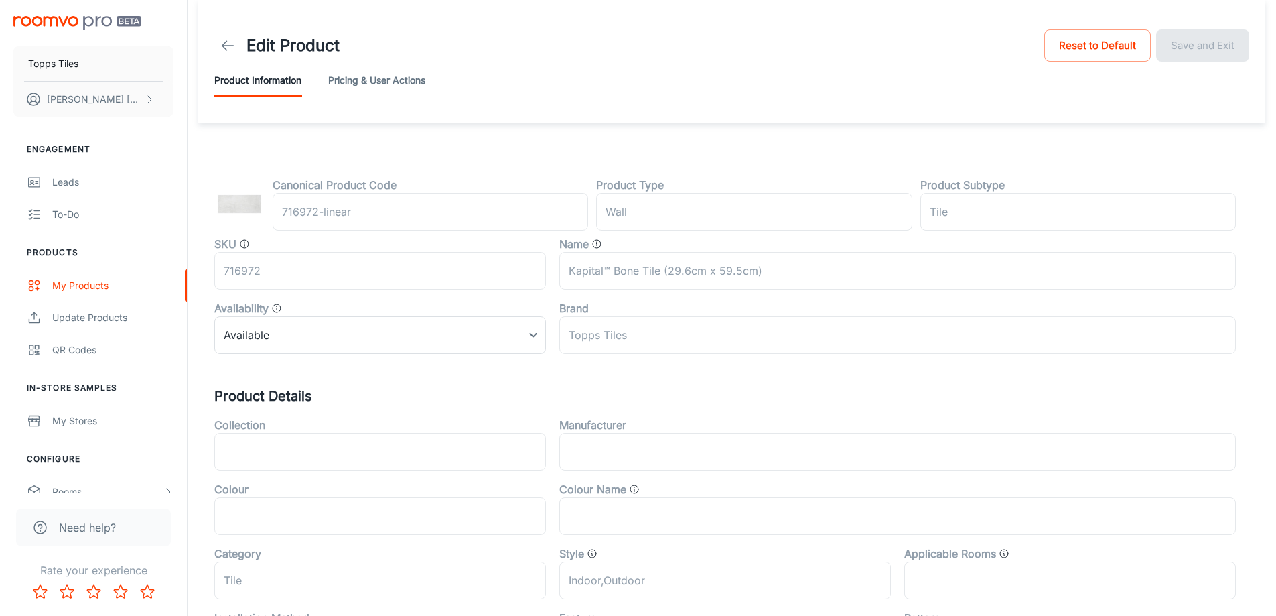
scroll to position [443, 0]
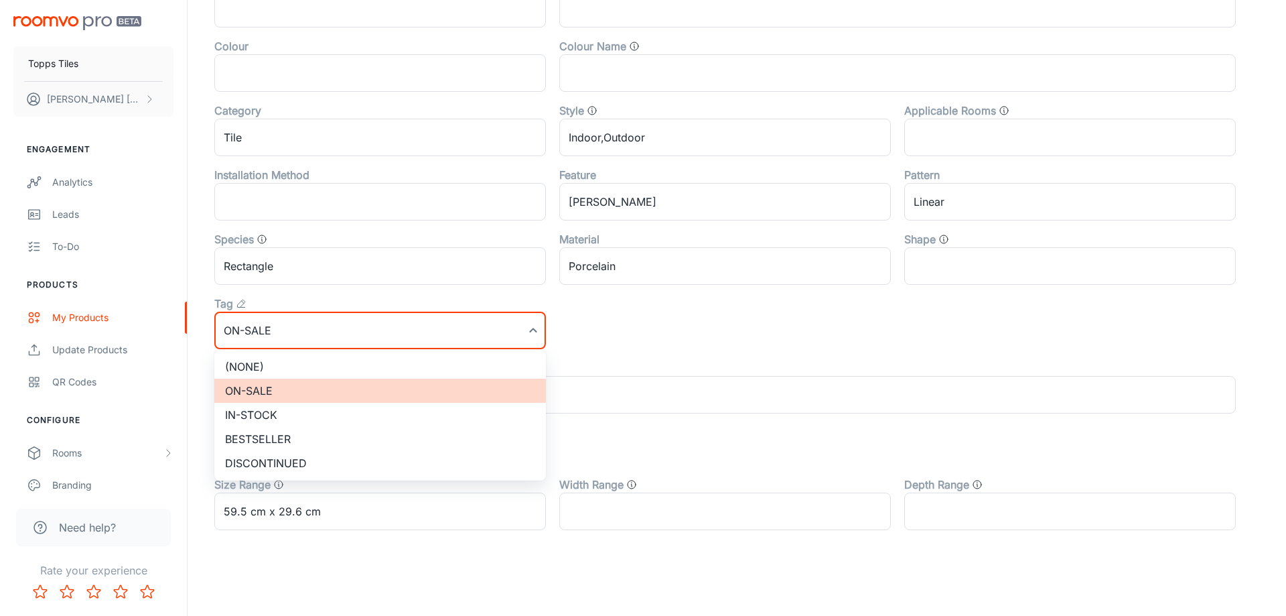
click at [284, 376] on li "(None)" at bounding box center [380, 366] width 332 height 24
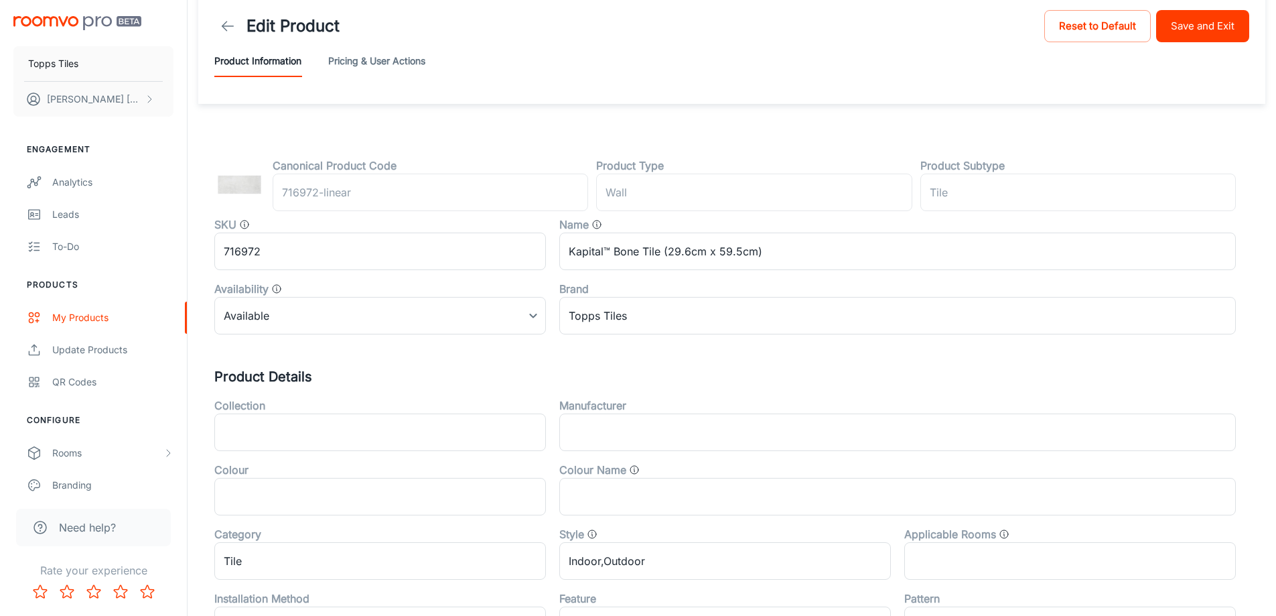
scroll to position [0, 0]
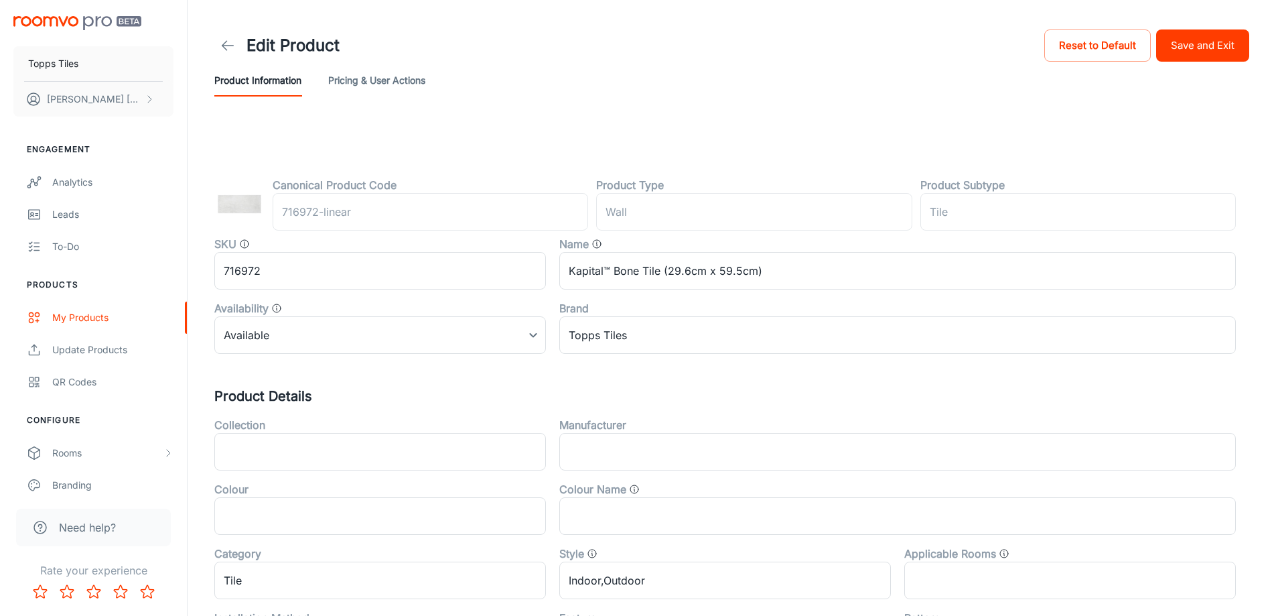
click at [1172, 62] on div "Edit Product Reset to Default Save and Exit" at bounding box center [731, 46] width 1035 height 38
click at [1192, 46] on button "Save and Exit" at bounding box center [1202, 45] width 93 height 32
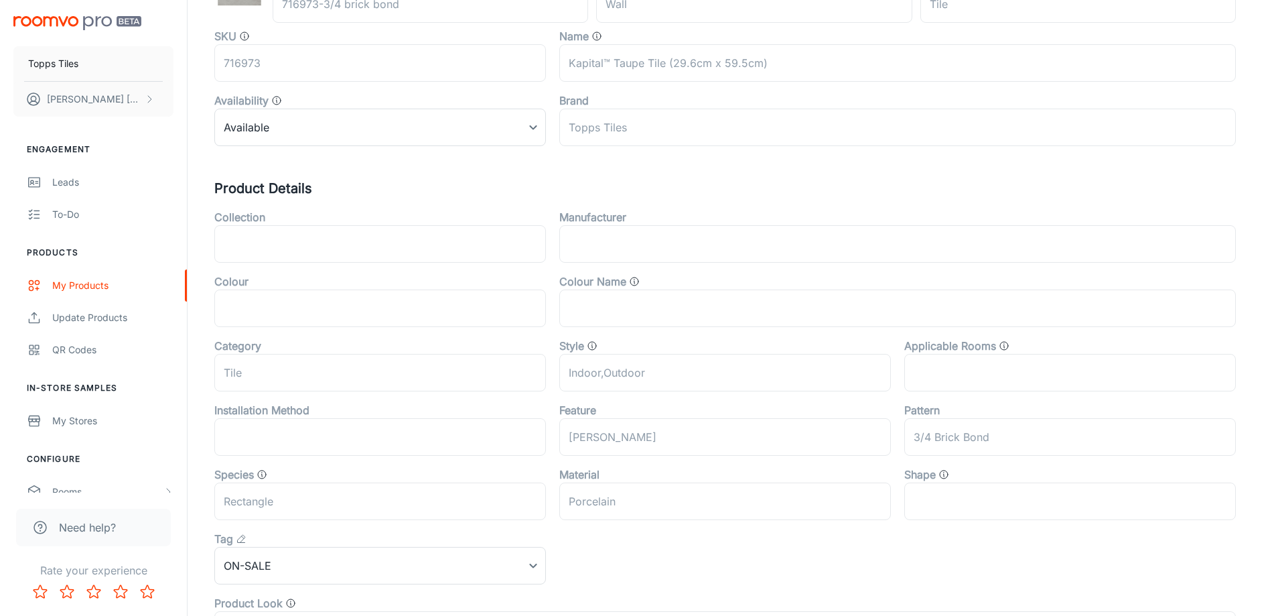
scroll to position [443, 0]
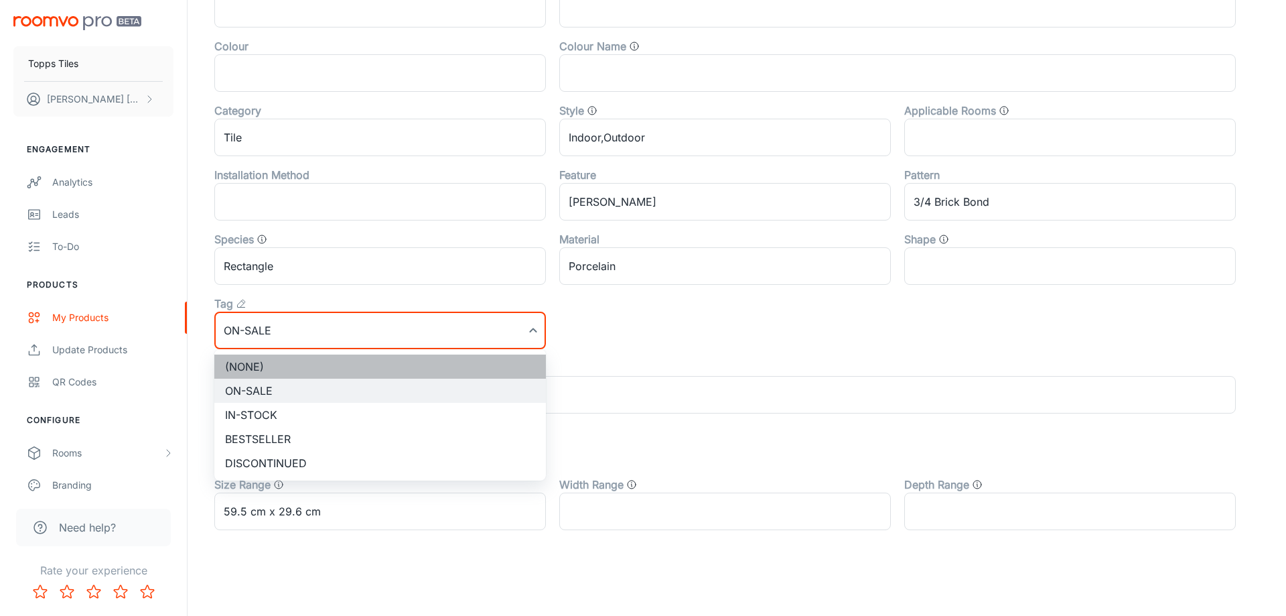
click at [269, 360] on li "(None)" at bounding box center [380, 366] width 332 height 24
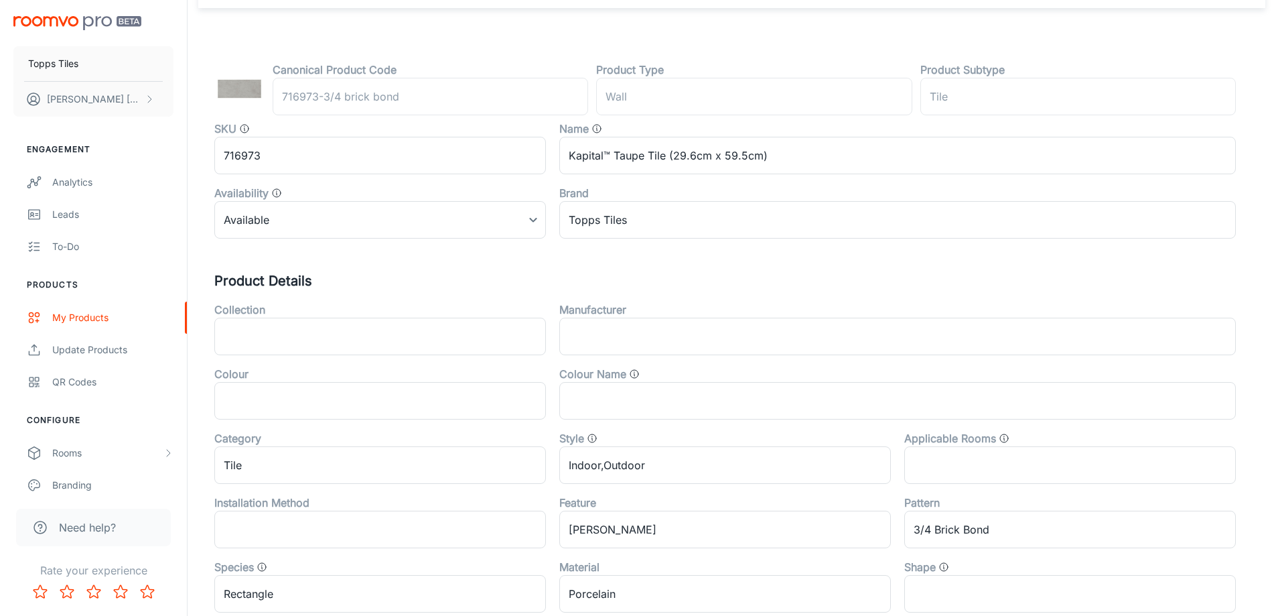
scroll to position [0, 0]
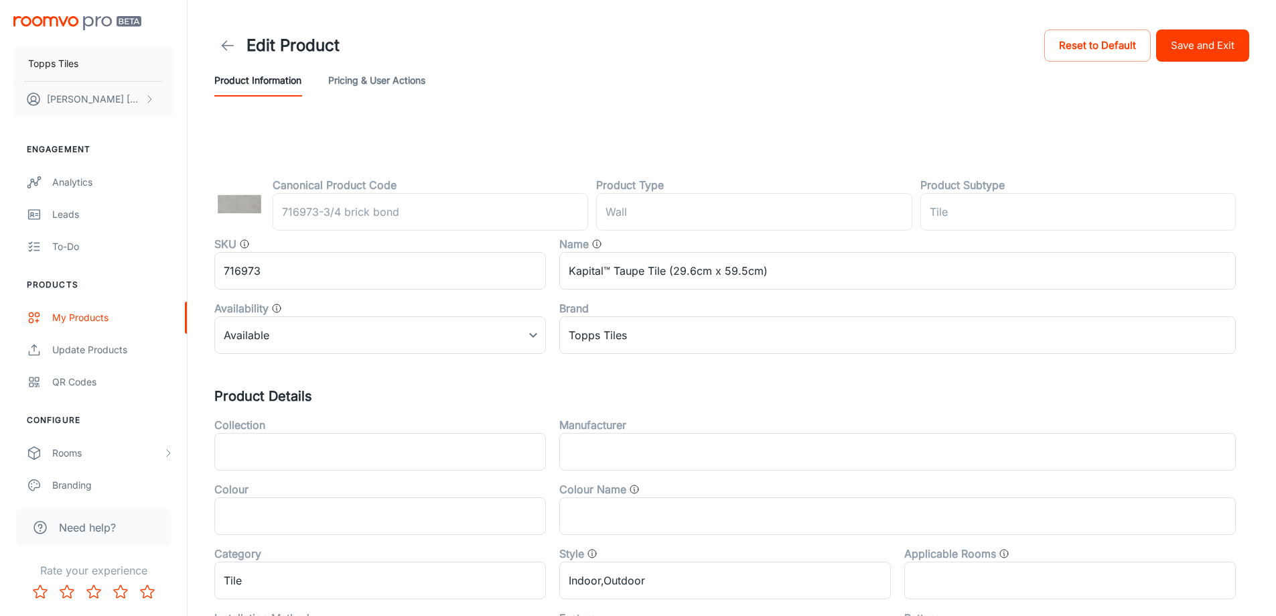
click at [1176, 54] on button "Save and Exit" at bounding box center [1202, 45] width 93 height 32
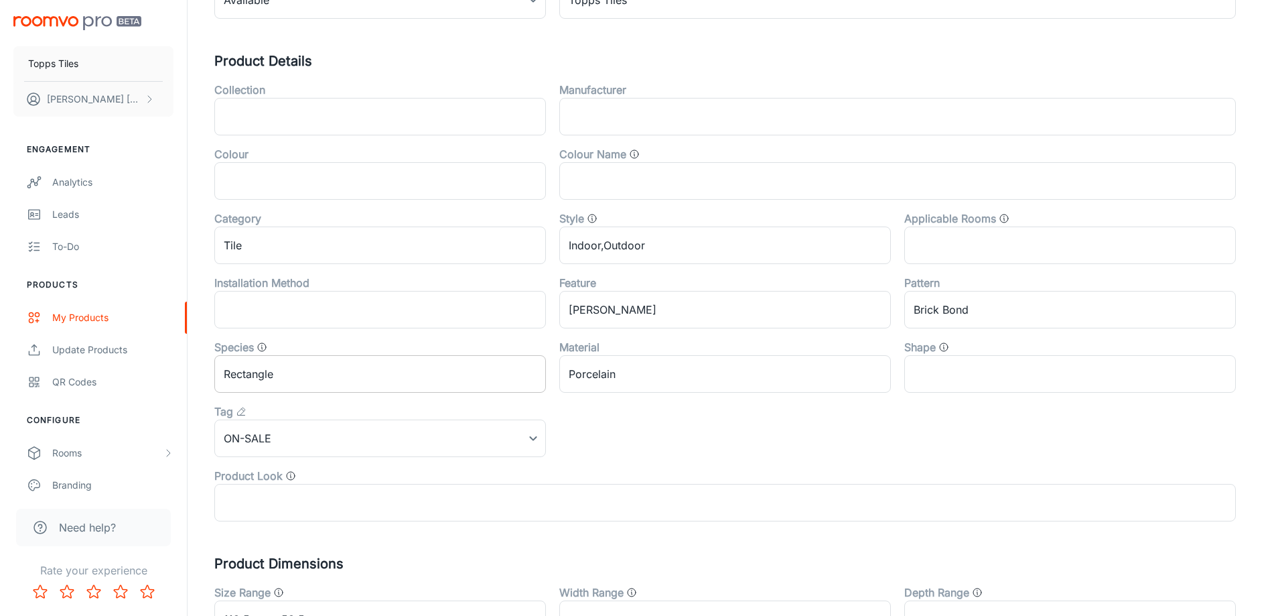
scroll to position [335, 0]
drag, startPoint x: 267, startPoint y: 362, endPoint x: 267, endPoint y: 389, distance: 26.1
click at [267, 366] on input "Rectangle" at bounding box center [380, 374] width 332 height 38
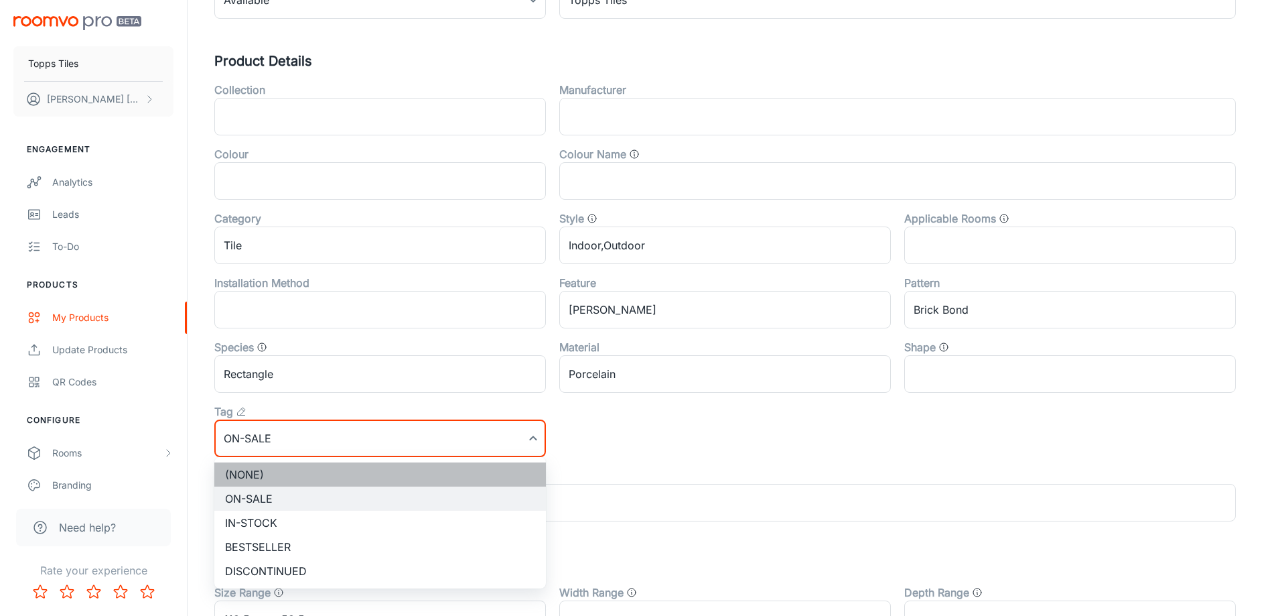
click at [298, 473] on li "(None)" at bounding box center [380, 474] width 332 height 24
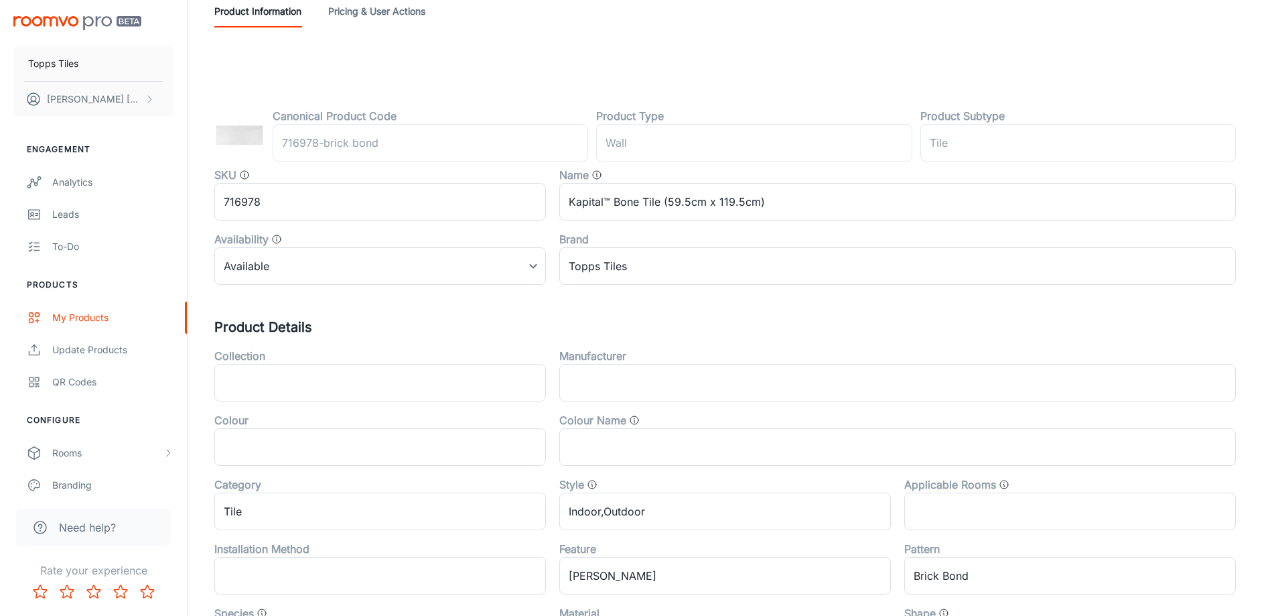
scroll to position [0, 0]
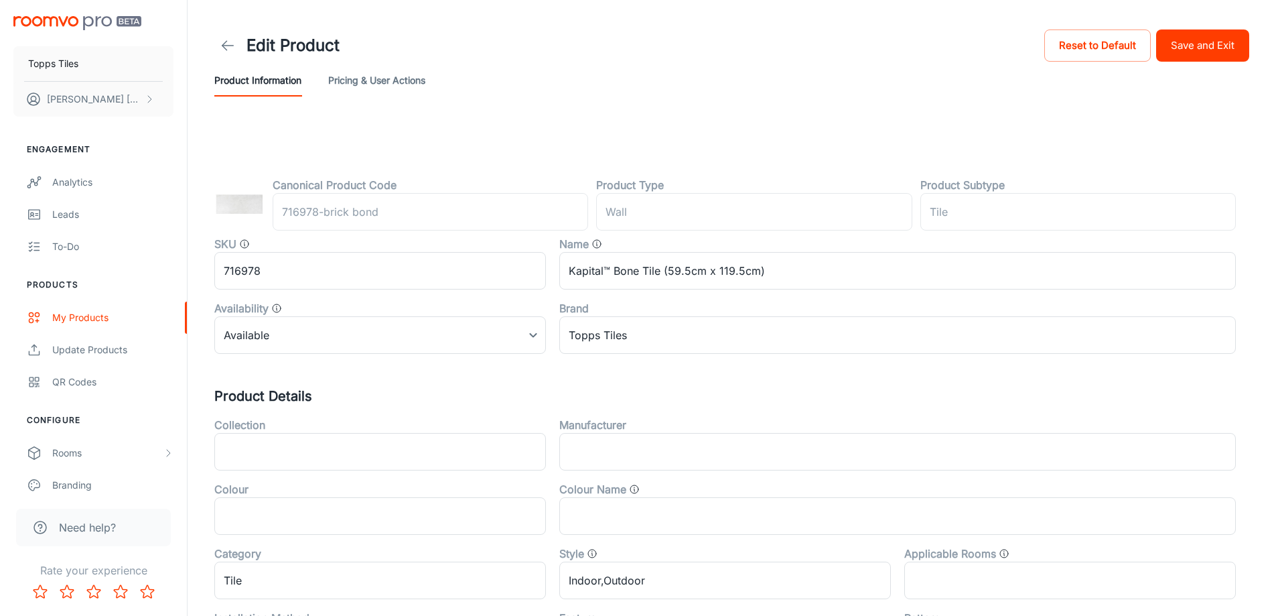
click at [1179, 53] on button "Save and Exit" at bounding box center [1202, 45] width 93 height 32
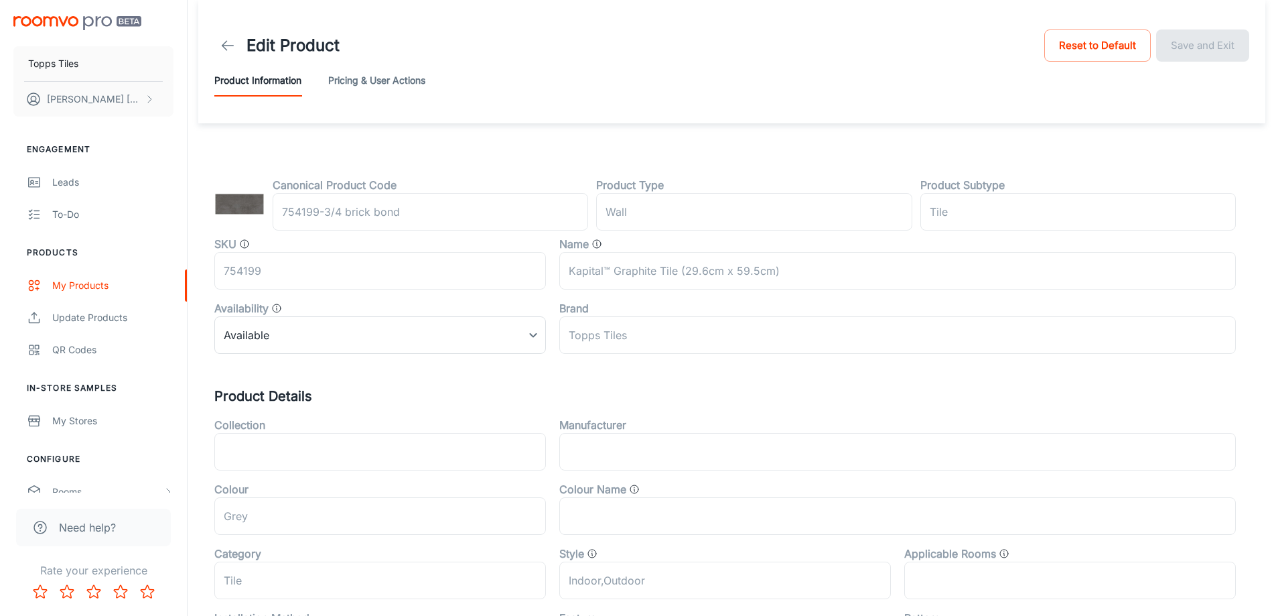
scroll to position [443, 0]
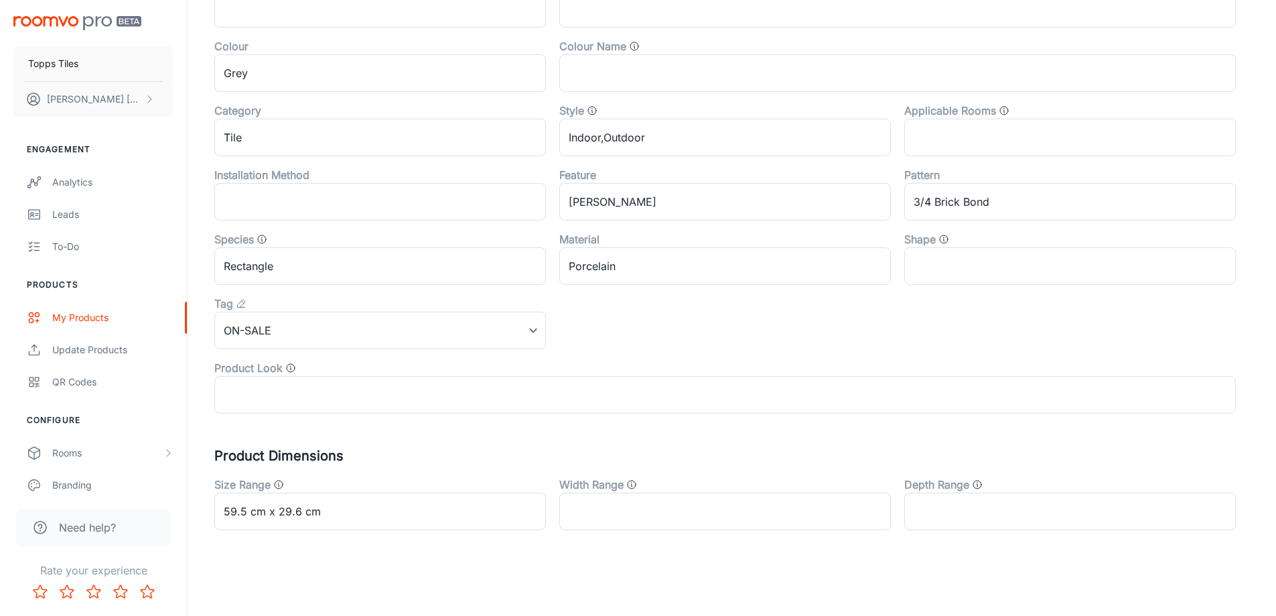
click at [265, 350] on div "Product Look ​" at bounding box center [718, 381] width 1035 height 64
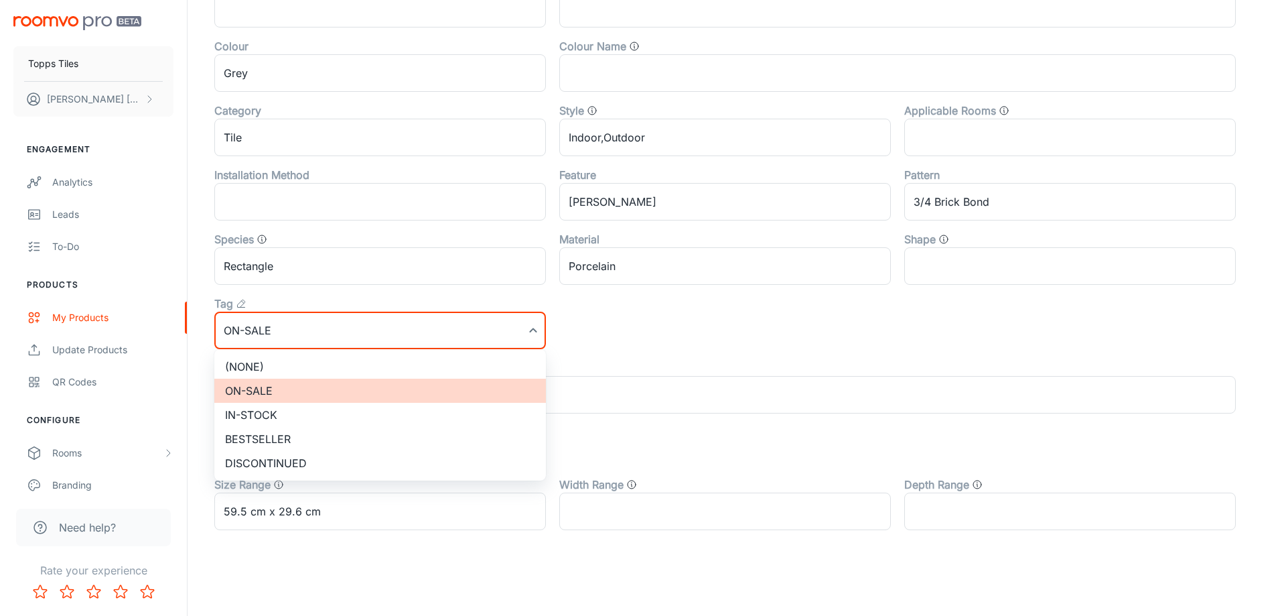
click at [263, 368] on li "(None)" at bounding box center [380, 366] width 332 height 24
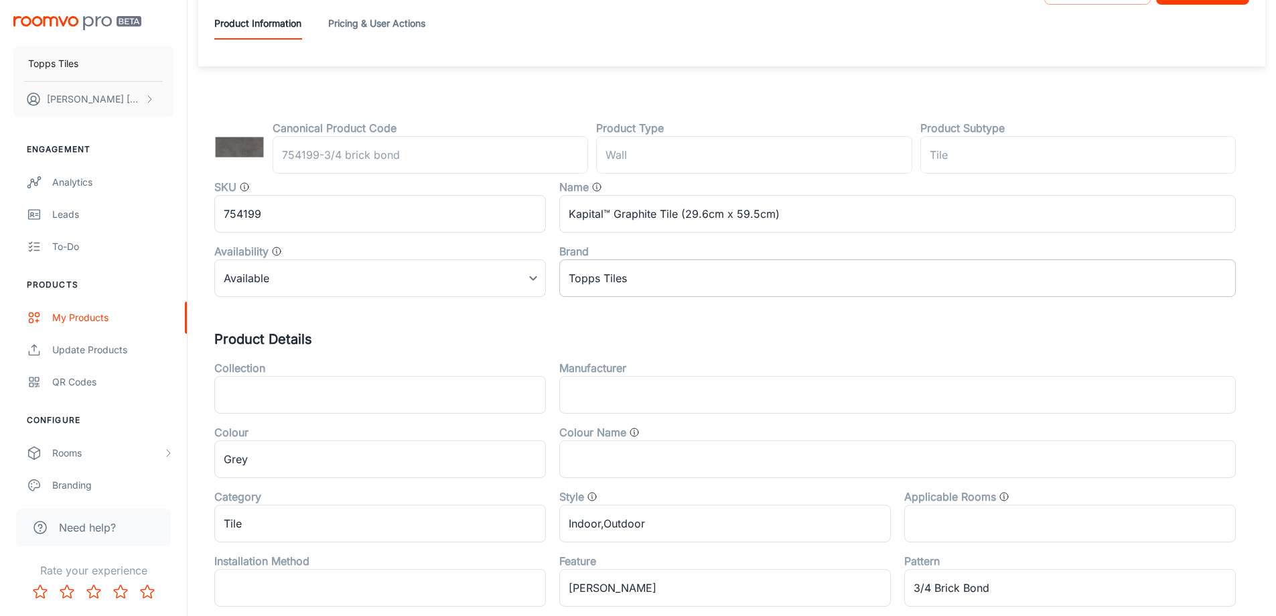
scroll to position [0, 0]
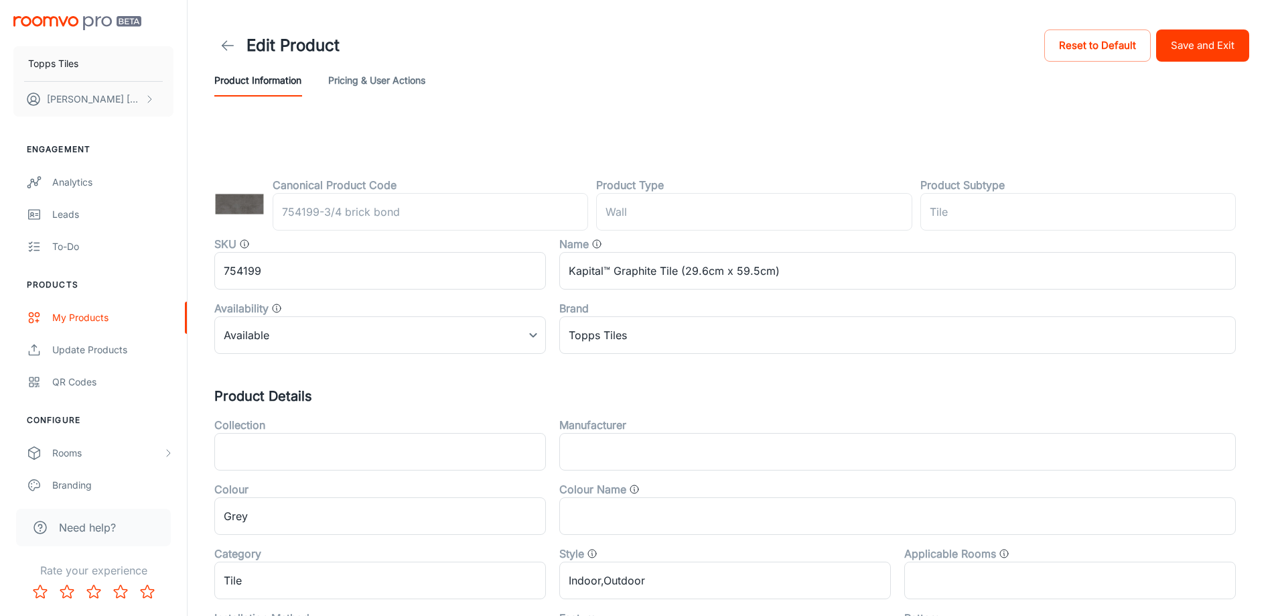
click at [1187, 58] on button "Save and Exit" at bounding box center [1202, 45] width 93 height 32
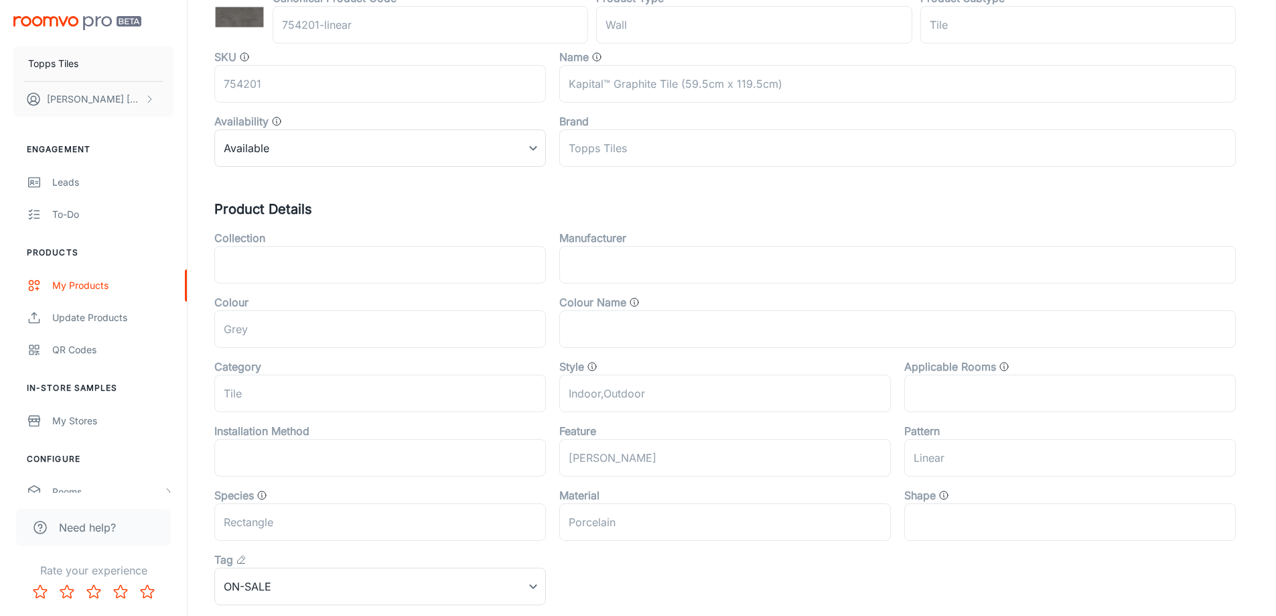
scroll to position [402, 0]
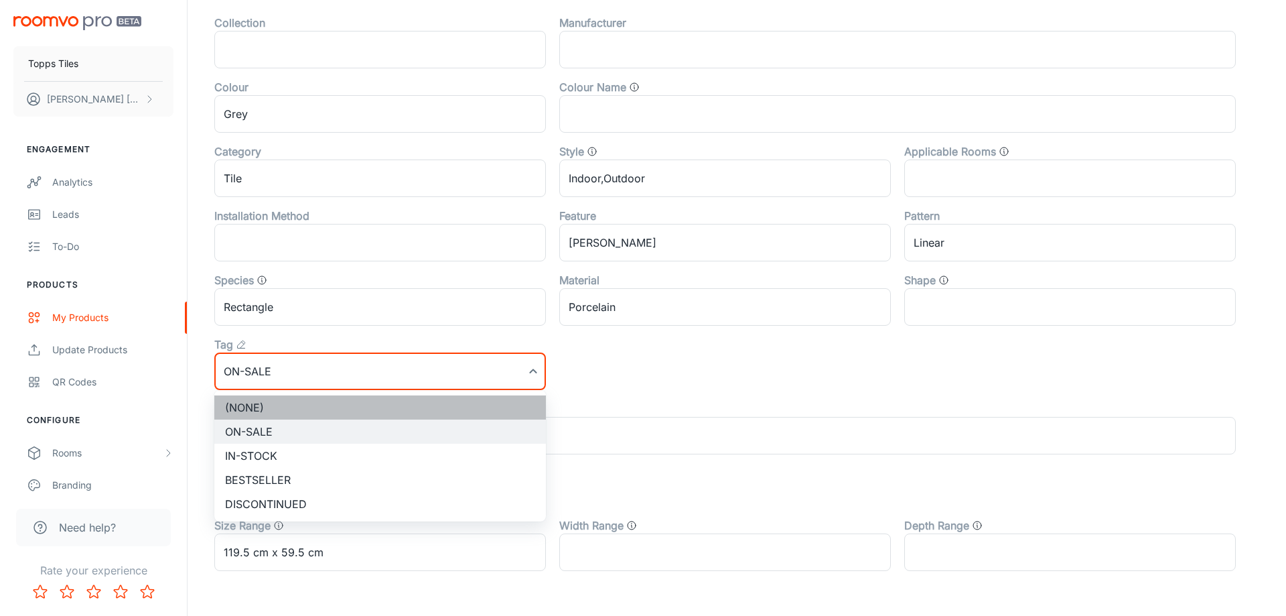
click at [281, 406] on li "(None)" at bounding box center [380, 407] width 332 height 24
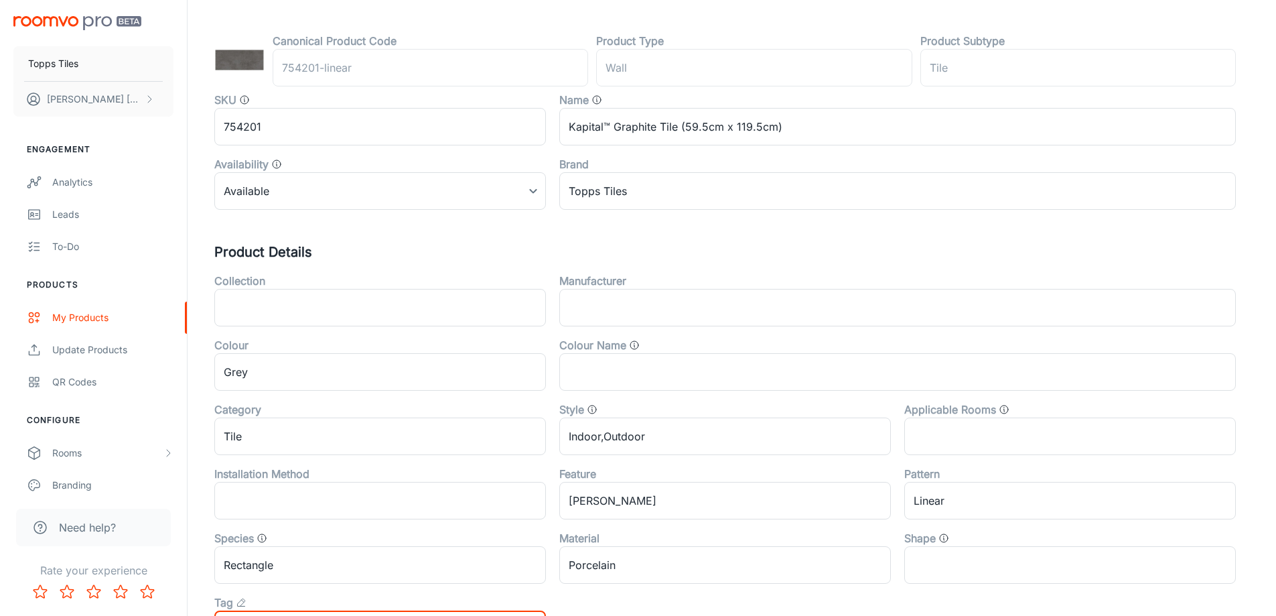
scroll to position [0, 0]
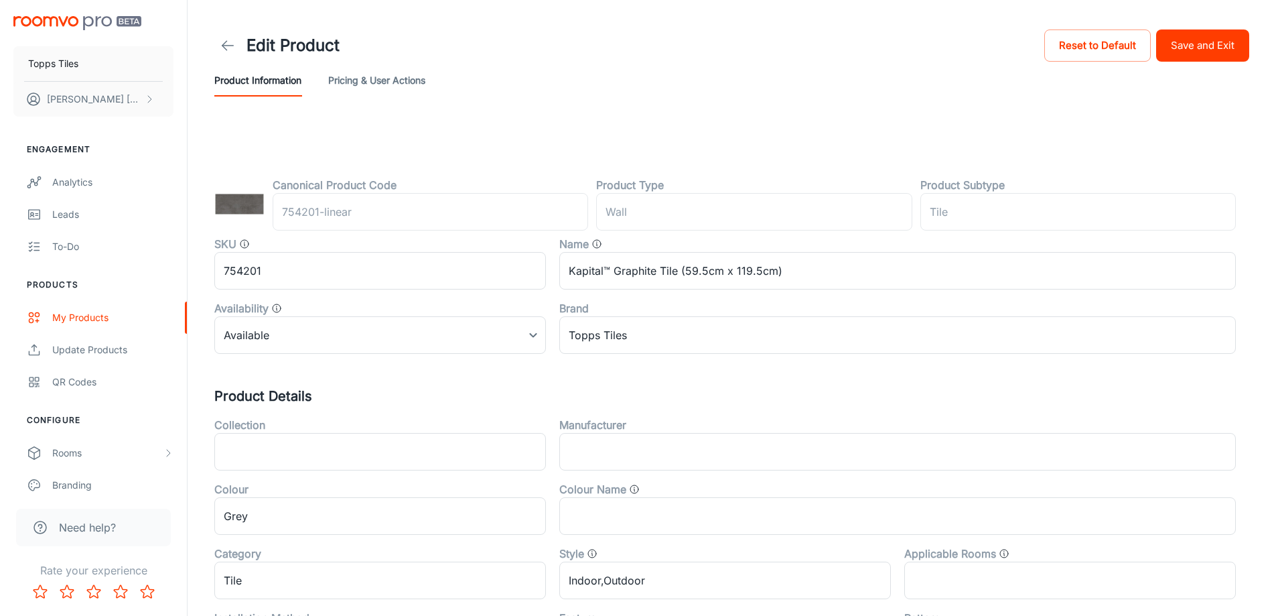
click at [1182, 43] on button "Save and Exit" at bounding box center [1202, 45] width 93 height 32
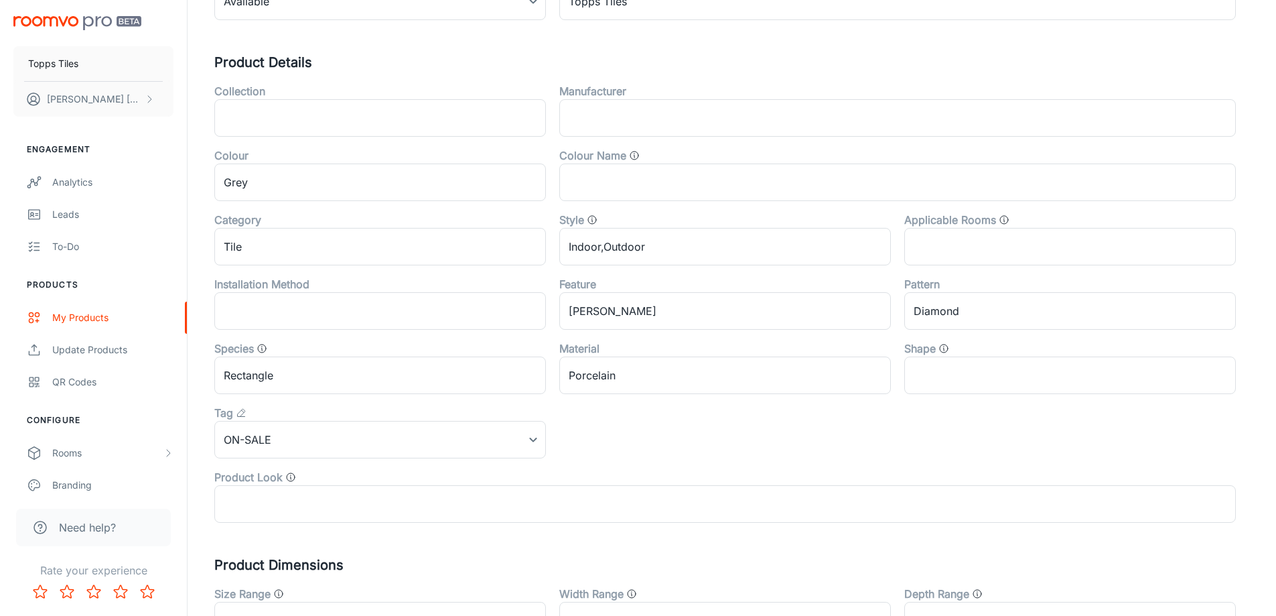
scroll to position [443, 0]
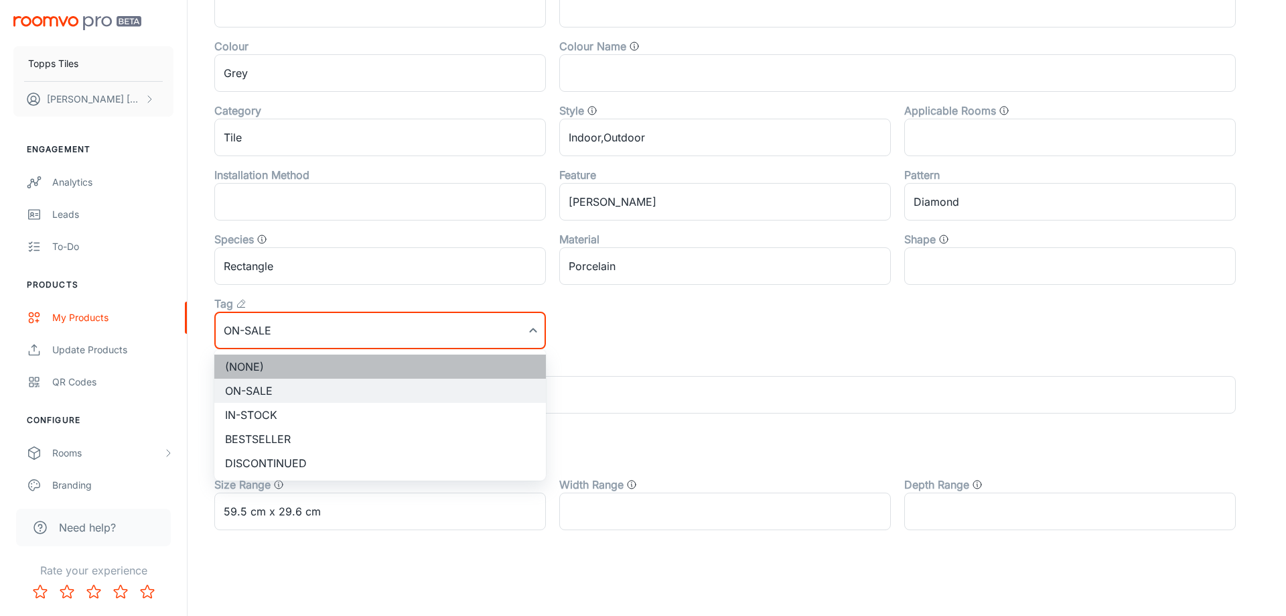
click at [245, 359] on li "(None)" at bounding box center [380, 366] width 332 height 24
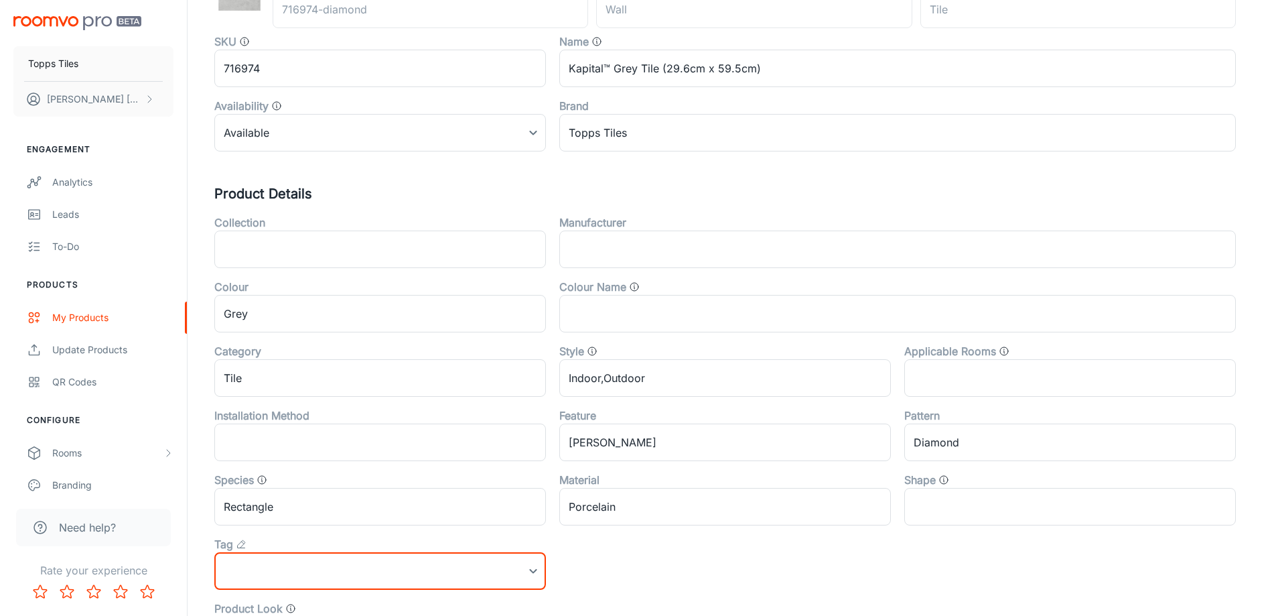
scroll to position [0, 0]
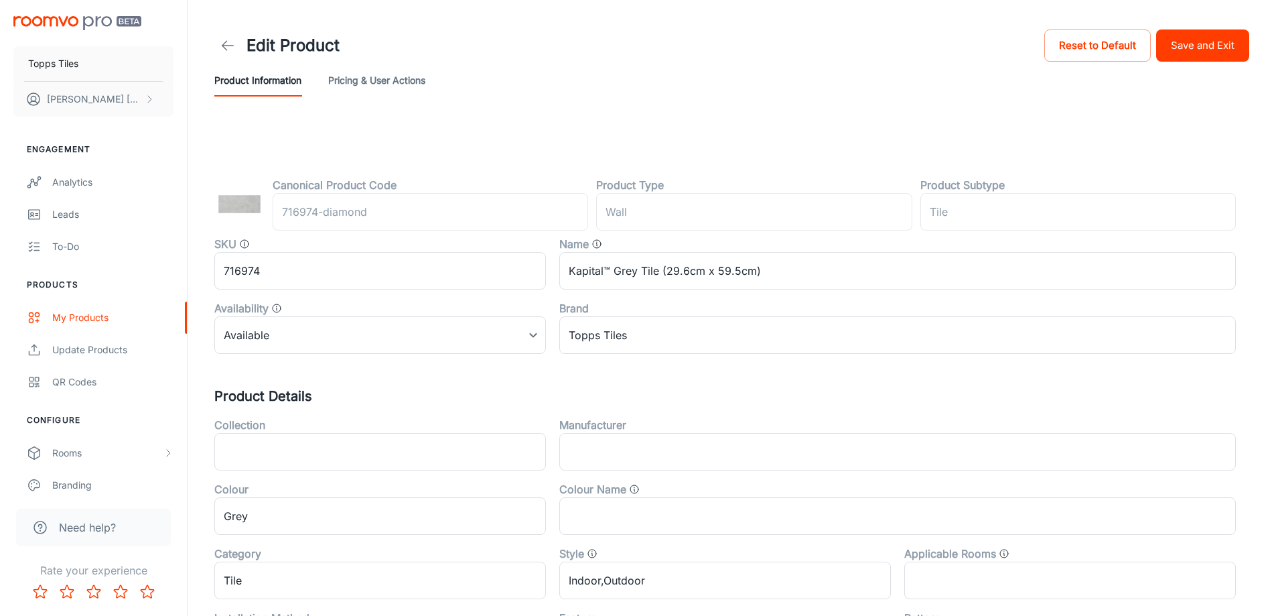
click at [1175, 44] on button "Save and Exit" at bounding box center [1202, 45] width 93 height 32
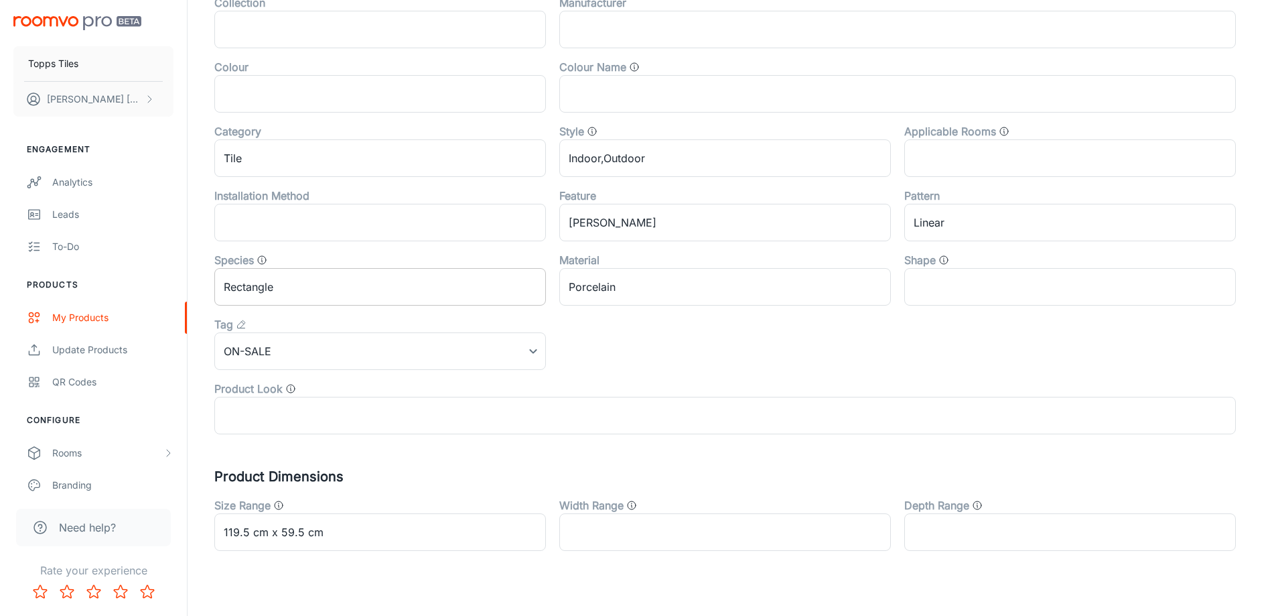
scroll to position [443, 0]
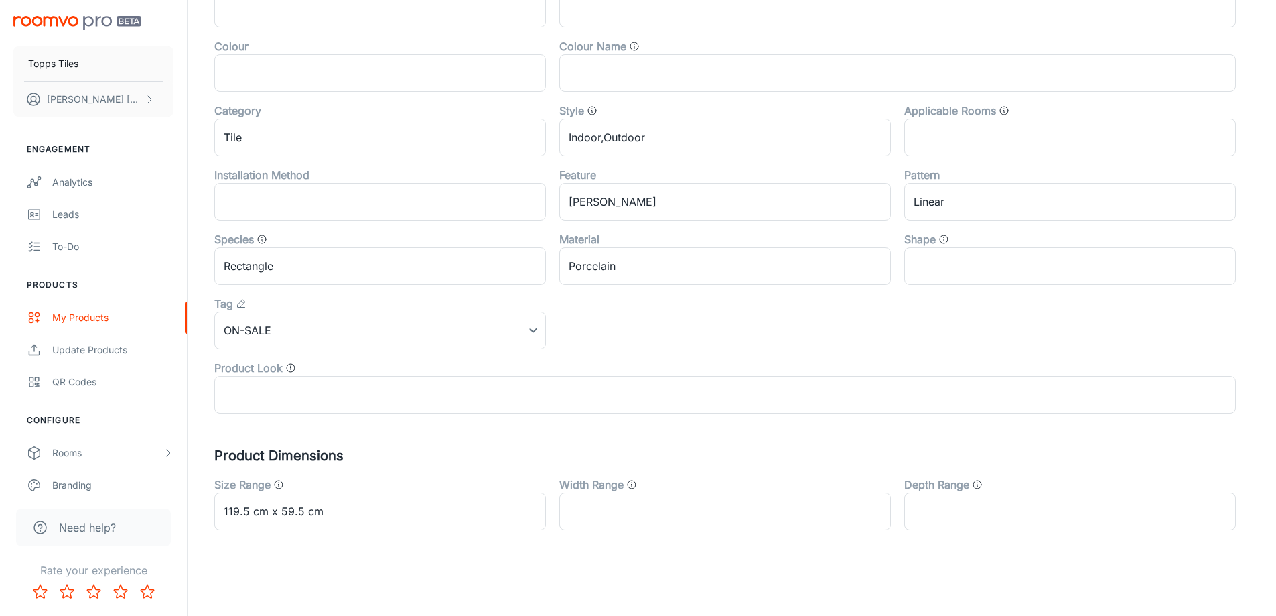
click at [281, 311] on div "Tag" at bounding box center [380, 303] width 332 height 16
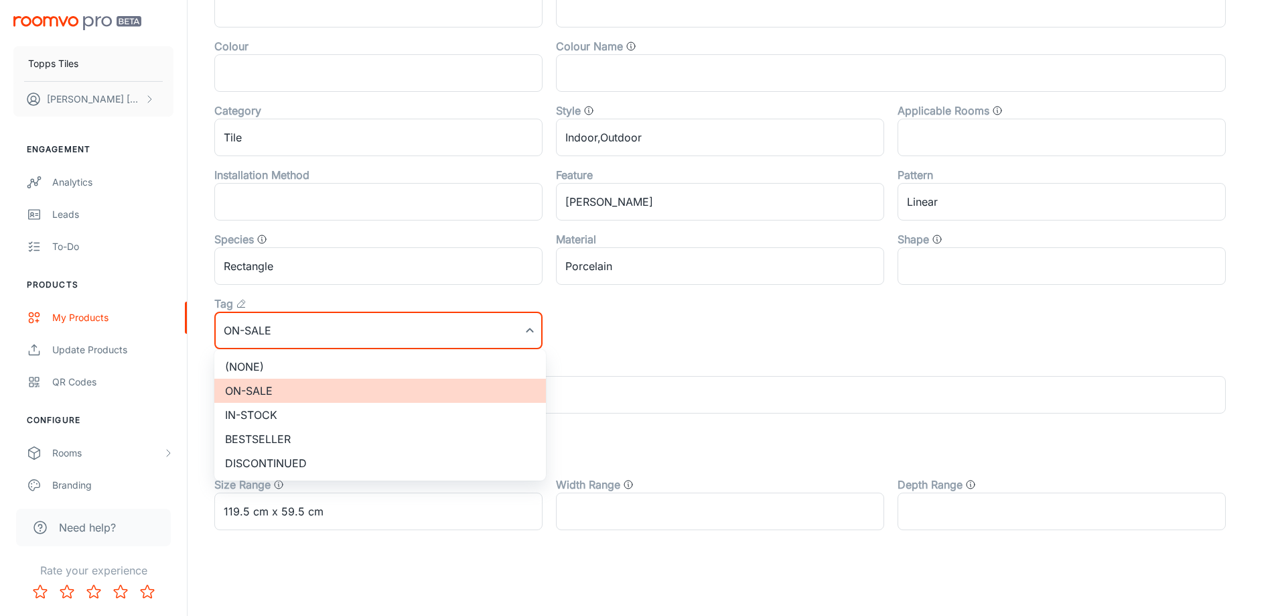
drag, startPoint x: 280, startPoint y: 320, endPoint x: 280, endPoint y: 352, distance: 32.2
click at [280, 355] on li "(None)" at bounding box center [380, 366] width 332 height 24
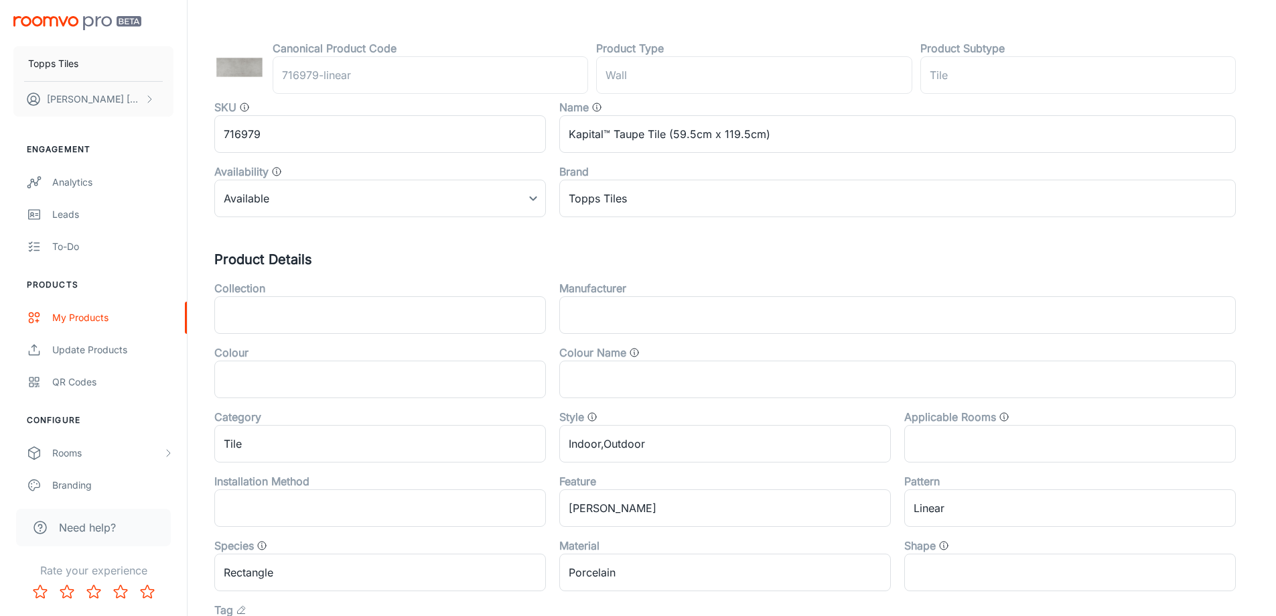
scroll to position [0, 0]
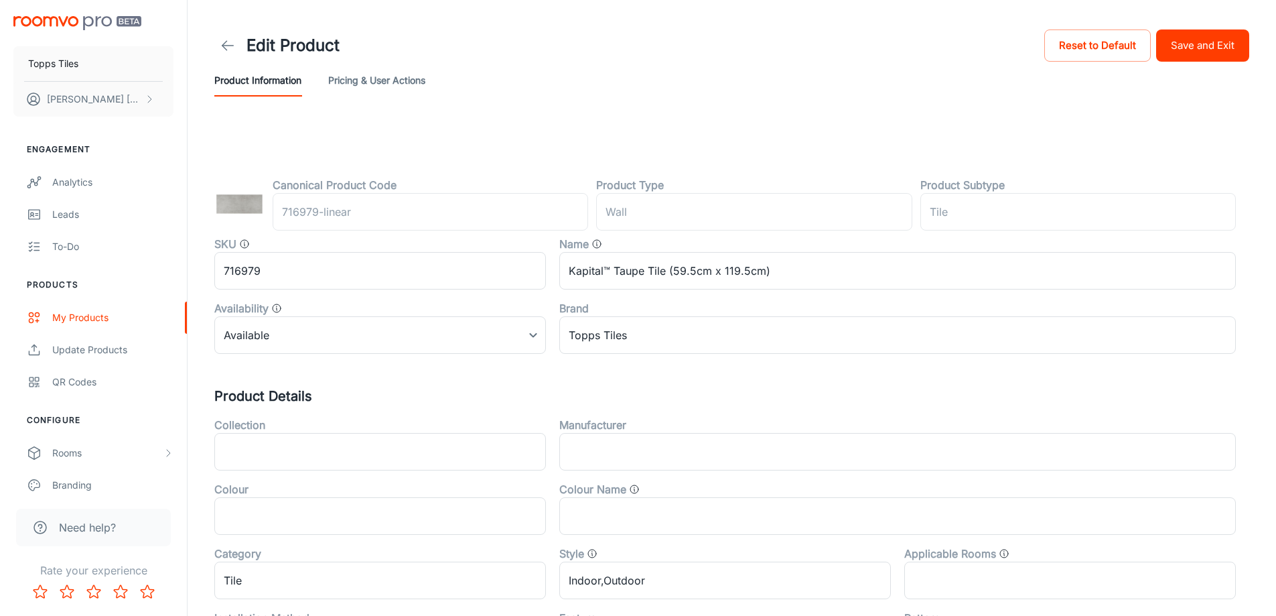
click at [1209, 53] on button "Save and Exit" at bounding box center [1202, 45] width 93 height 32
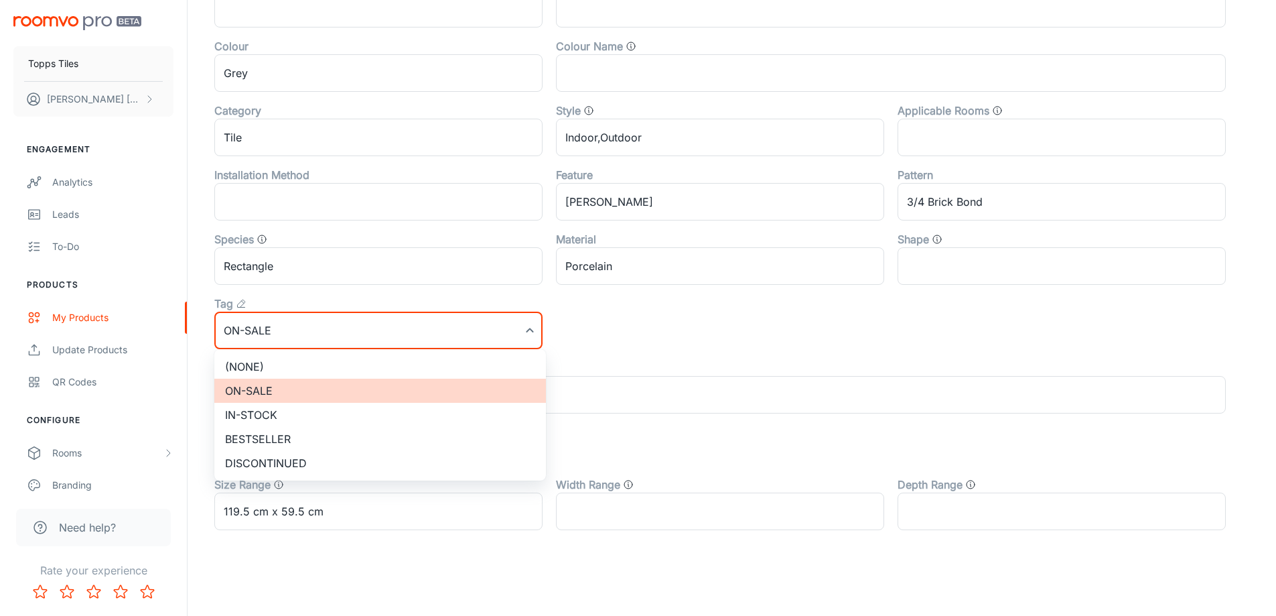
click at [276, 375] on li "(None)" at bounding box center [380, 366] width 332 height 24
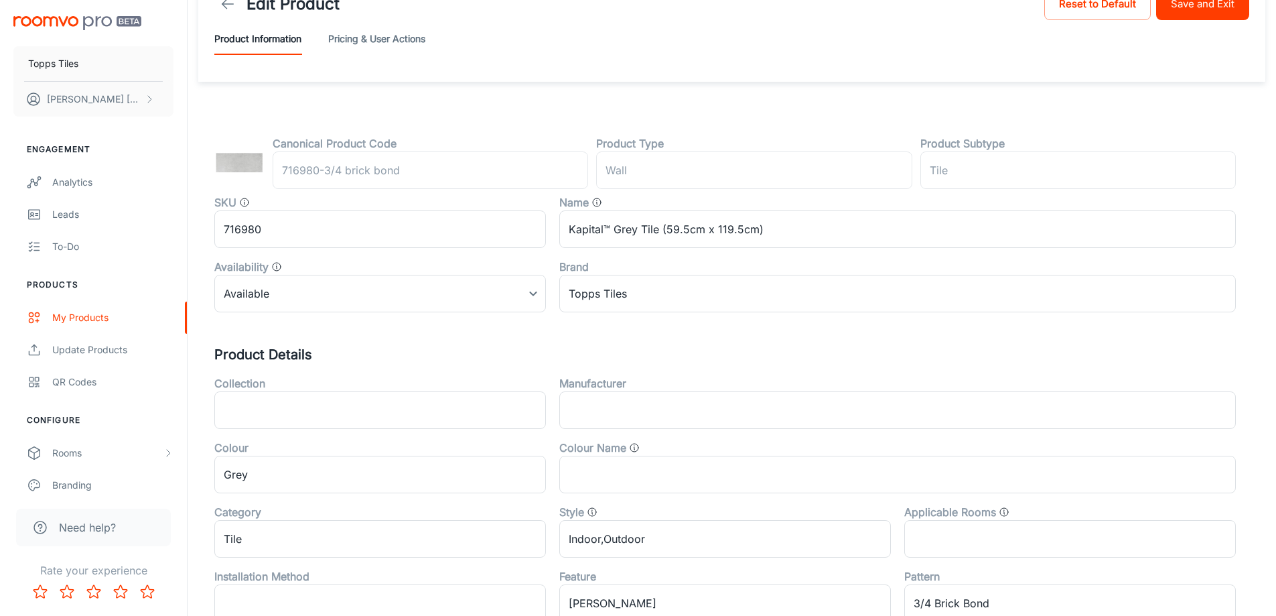
scroll to position [41, 0]
drag, startPoint x: 1177, startPoint y: 19, endPoint x: 850, endPoint y: 1, distance: 328.1
click at [1177, 17] on button "Save and Exit" at bounding box center [1202, 5] width 93 height 32
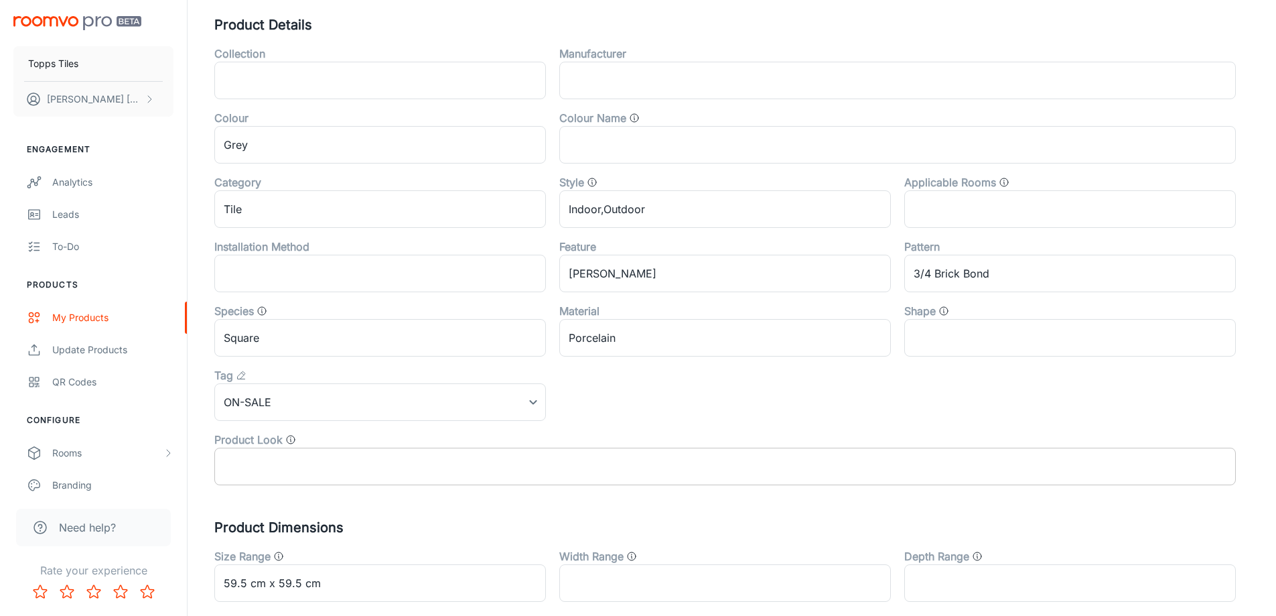
scroll to position [402, 0]
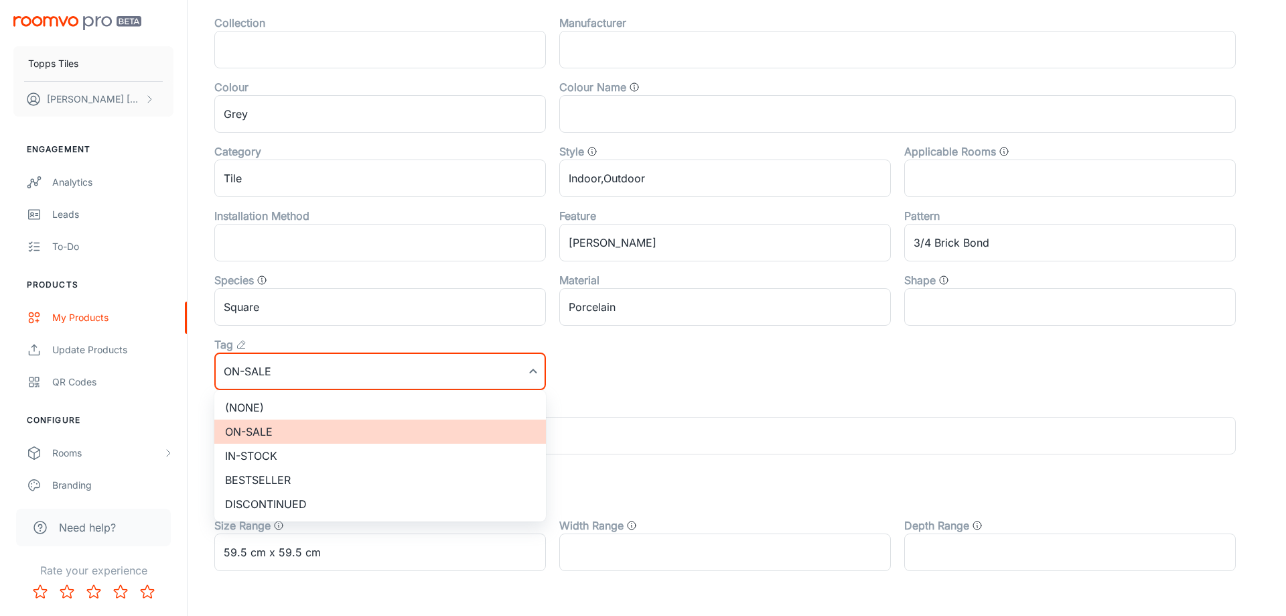
click at [289, 406] on li "(None)" at bounding box center [380, 407] width 332 height 24
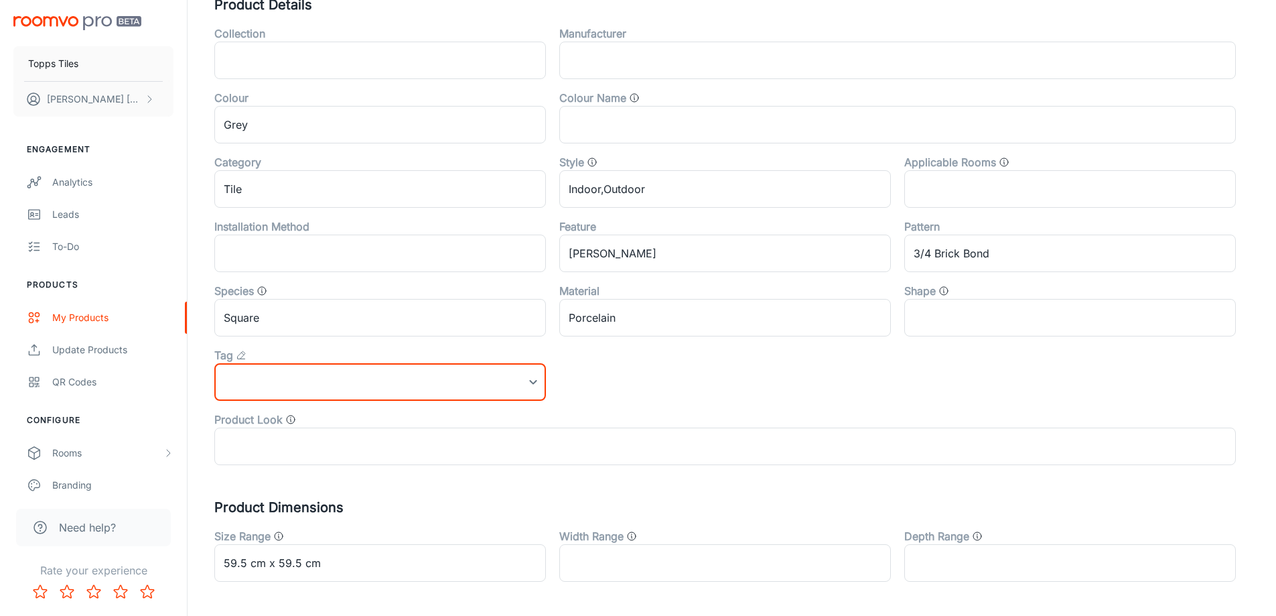
scroll to position [0, 0]
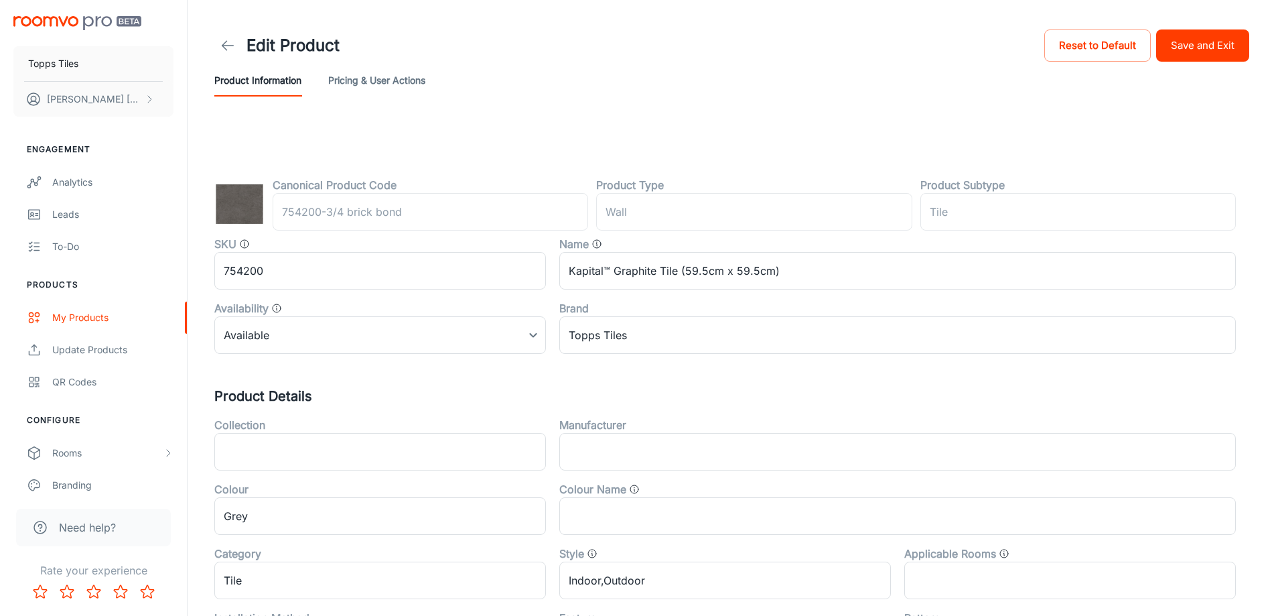
click at [1219, 66] on div "Product Information Pricing & User Actions" at bounding box center [731, 80] width 1035 height 32
click at [1205, 38] on button "Save and Exit" at bounding box center [1202, 45] width 93 height 32
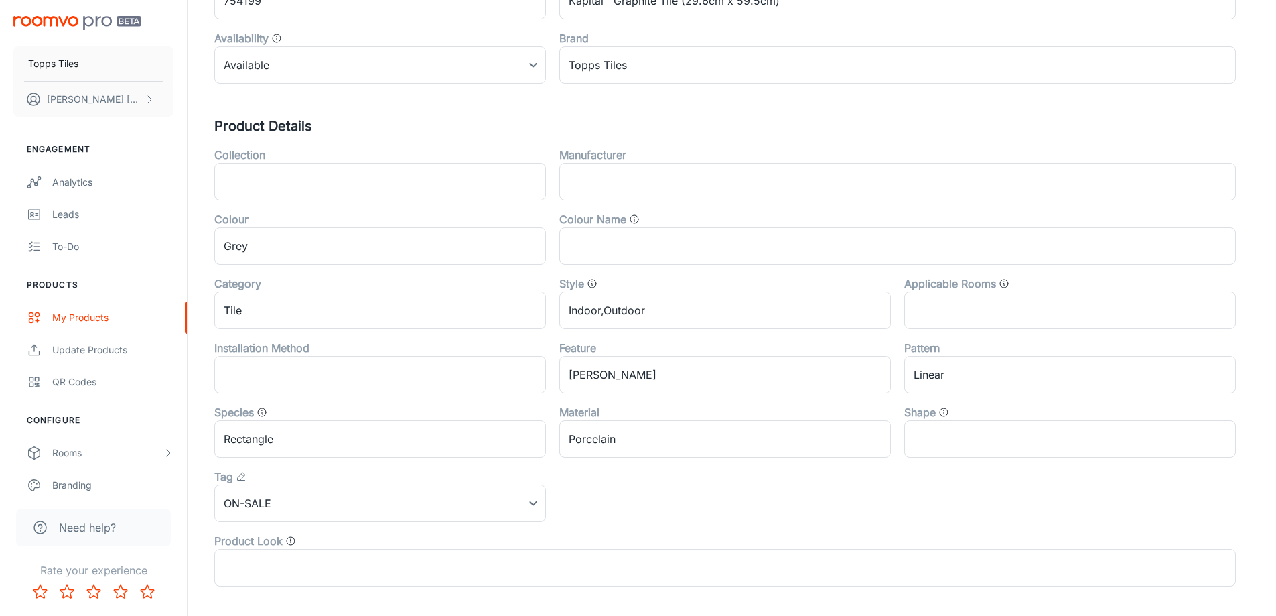
scroll to position [443, 0]
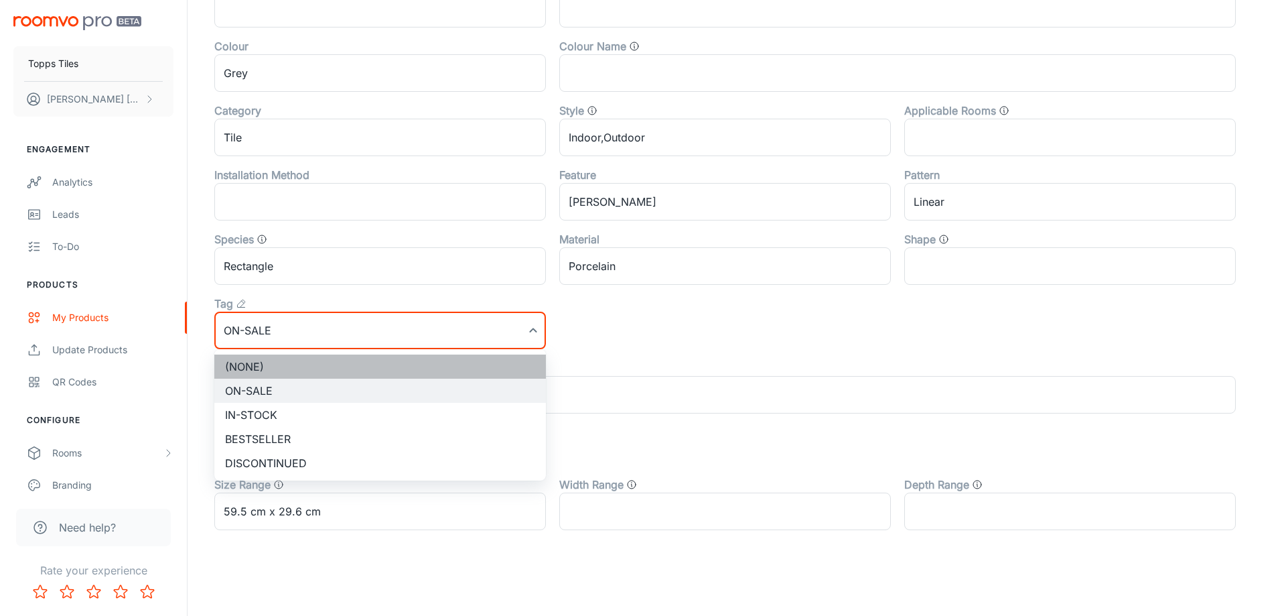
click at [275, 363] on li "(None)" at bounding box center [380, 366] width 332 height 24
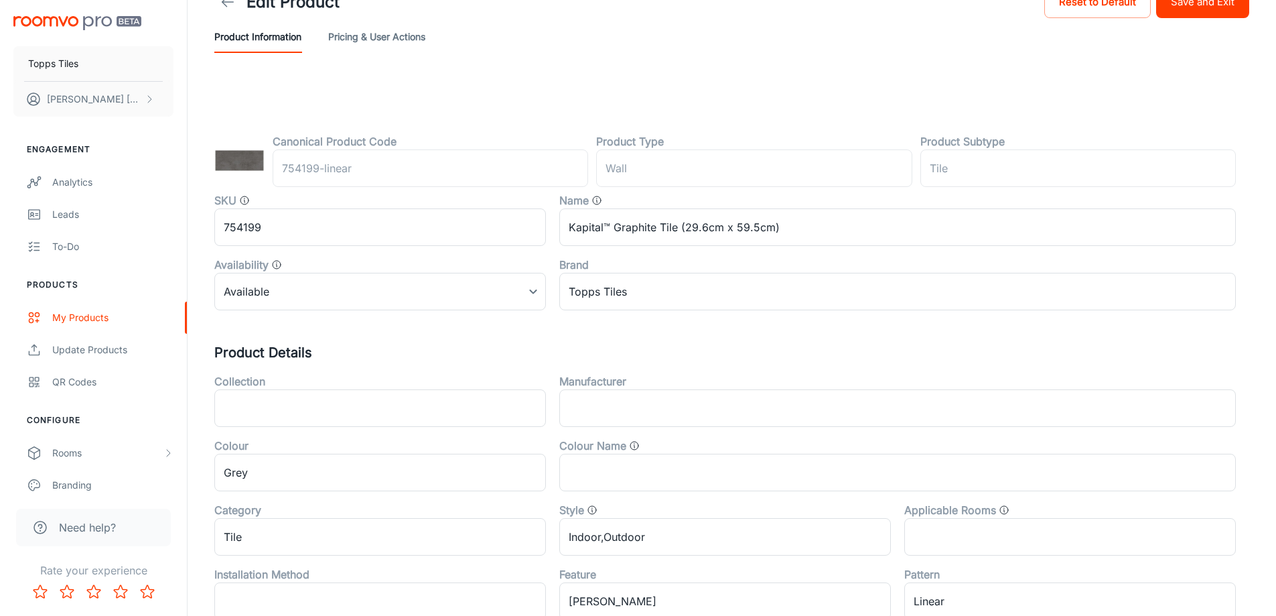
scroll to position [0, 0]
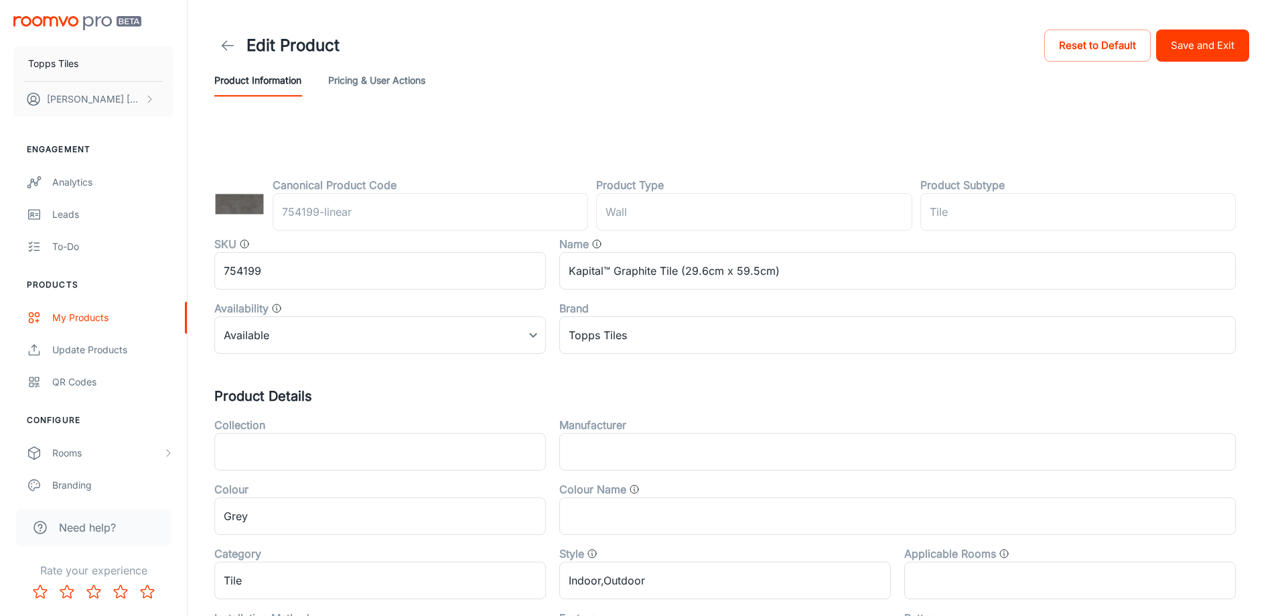
click at [1170, 32] on button "Save and Exit" at bounding box center [1202, 45] width 93 height 32
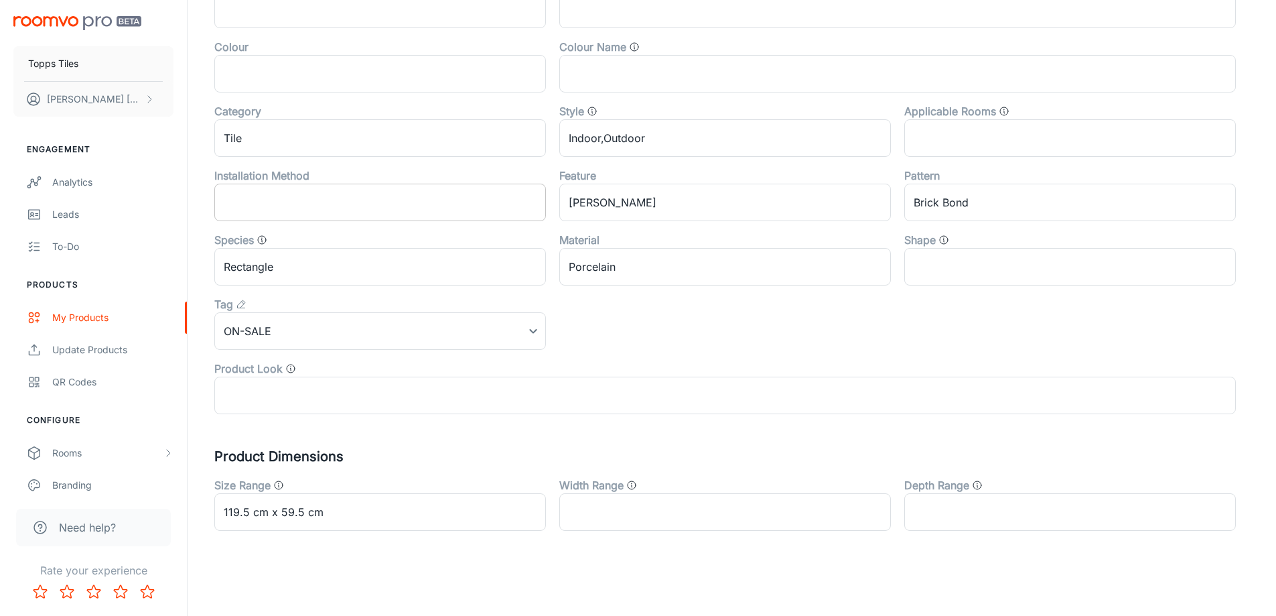
scroll to position [443, 0]
click at [281, 309] on div "Tag" at bounding box center [380, 303] width 332 height 16
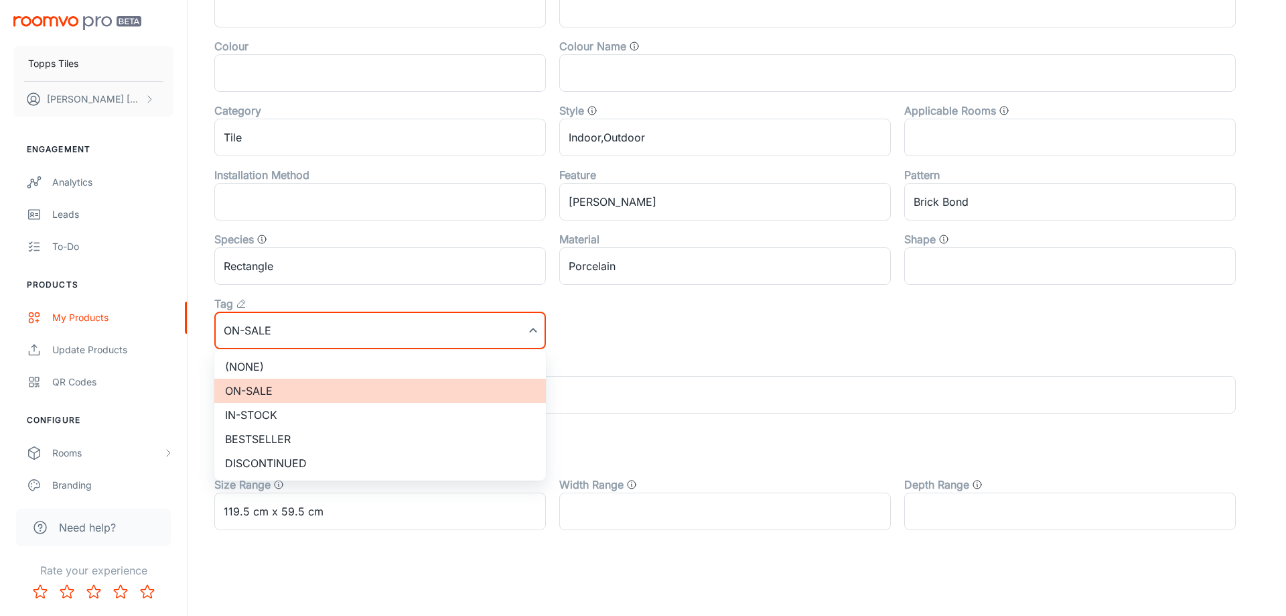
click at [281, 354] on li "(None)" at bounding box center [380, 366] width 332 height 24
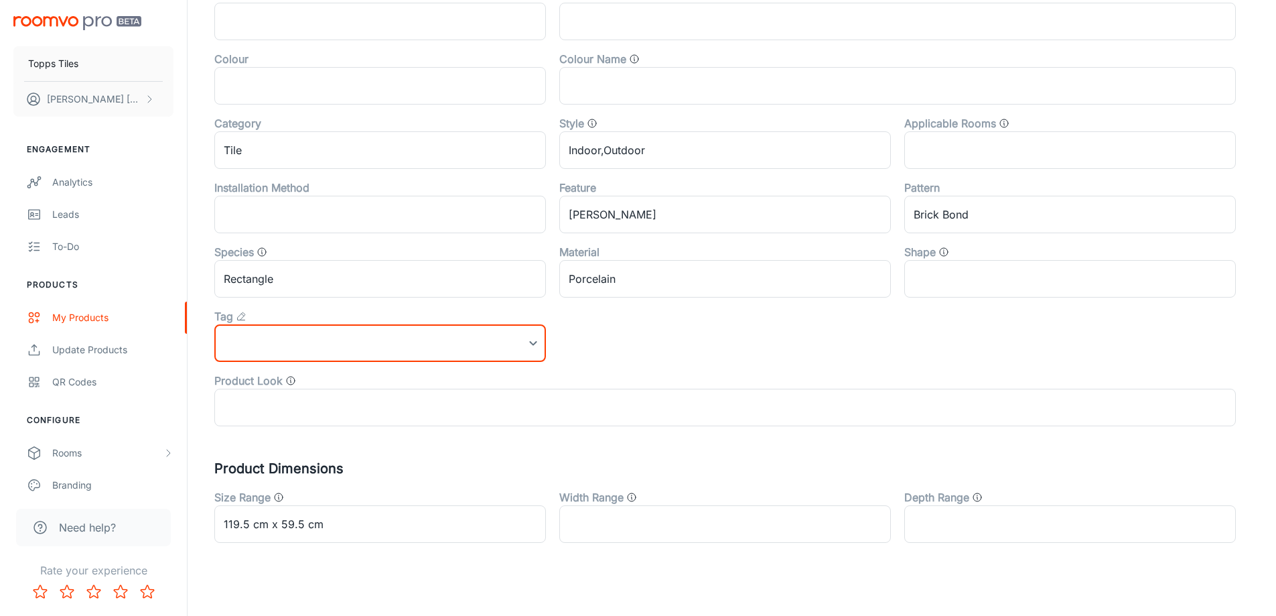
scroll to position [0, 0]
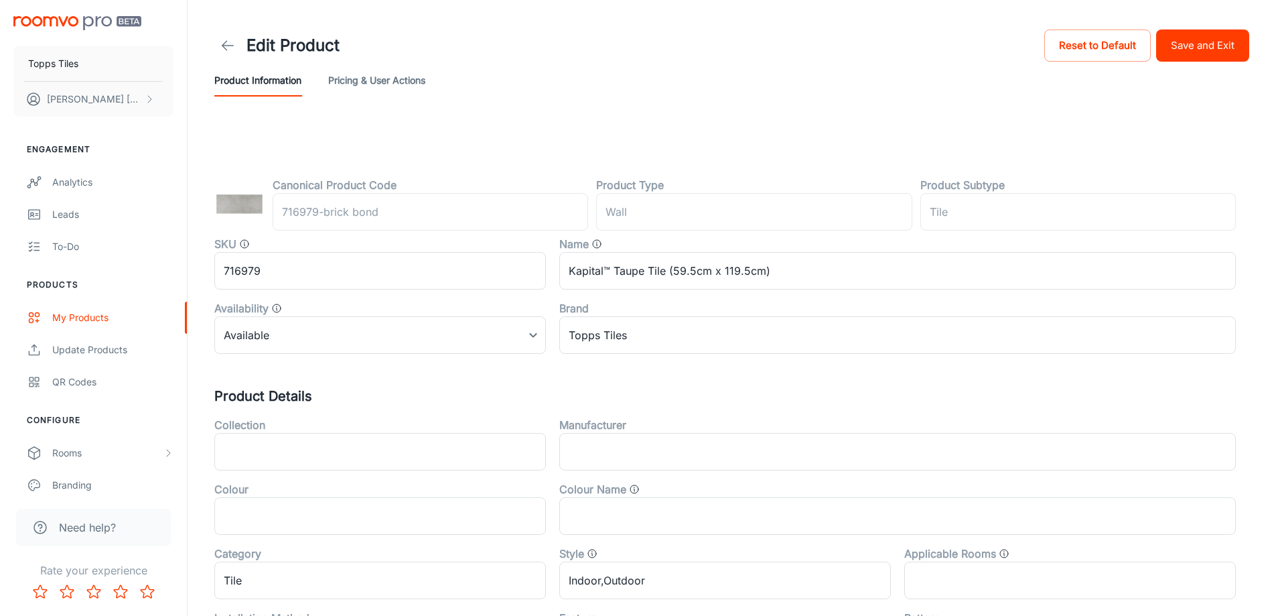
click at [1254, 46] on header "Edit Product Reset to Default Save and Exit Product Information Pricing & User …" at bounding box center [731, 61] width 1067 height 123
click at [1230, 46] on button "Save and Exit" at bounding box center [1202, 45] width 93 height 32
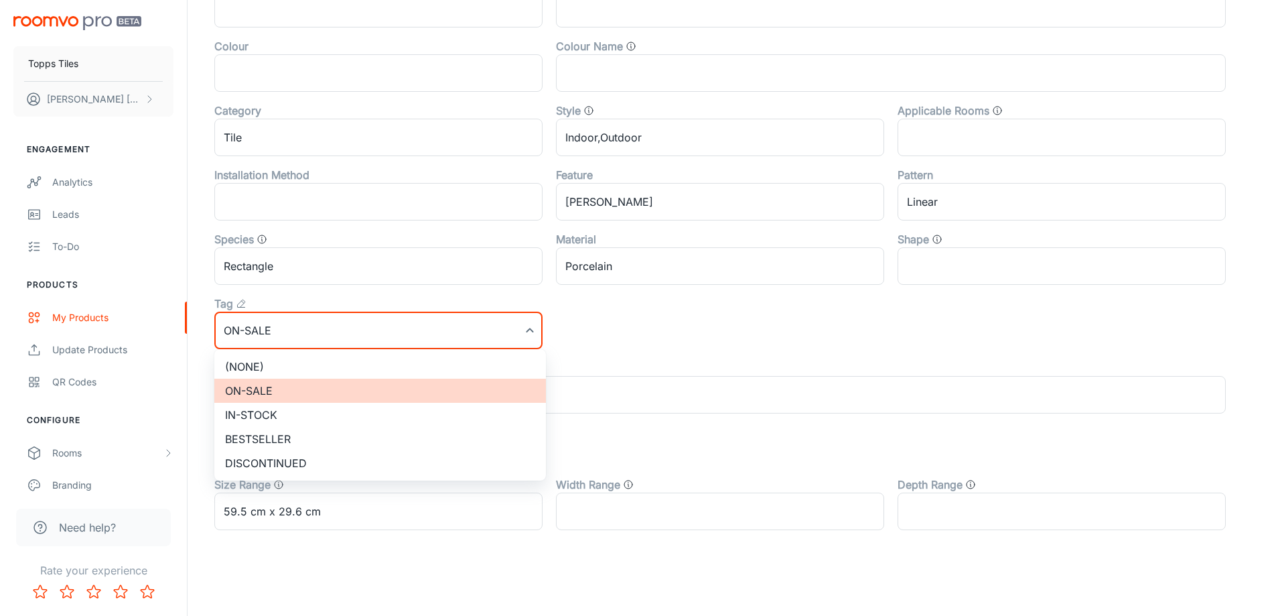
click at [277, 358] on li "(None)" at bounding box center [380, 366] width 332 height 24
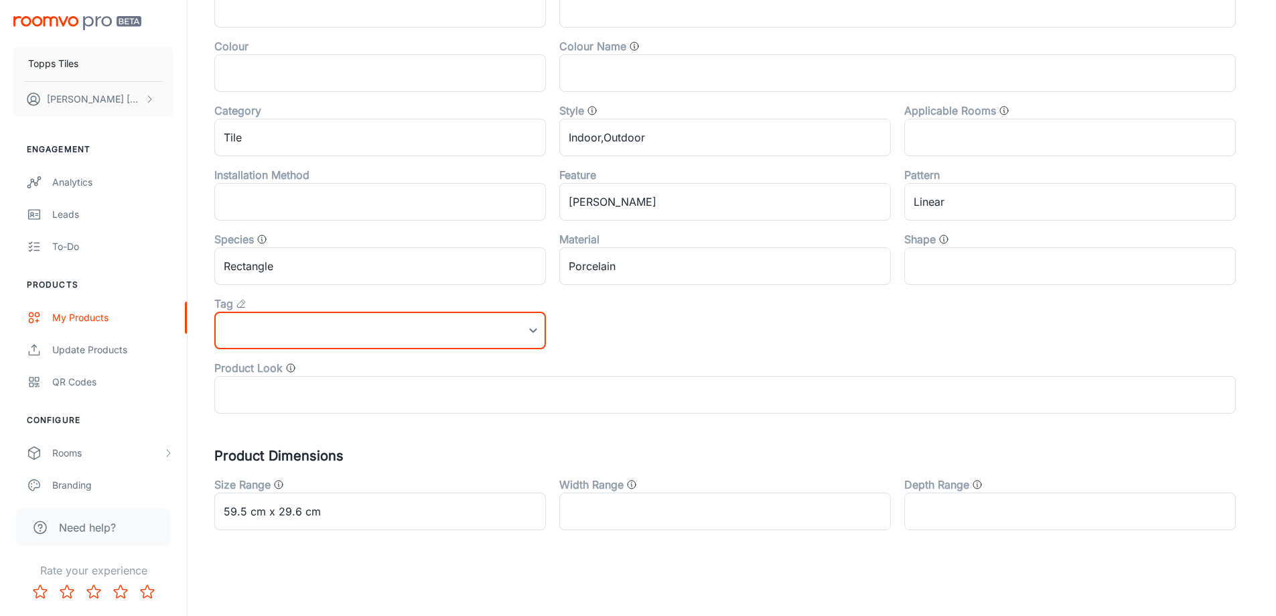
scroll to position [0, 0]
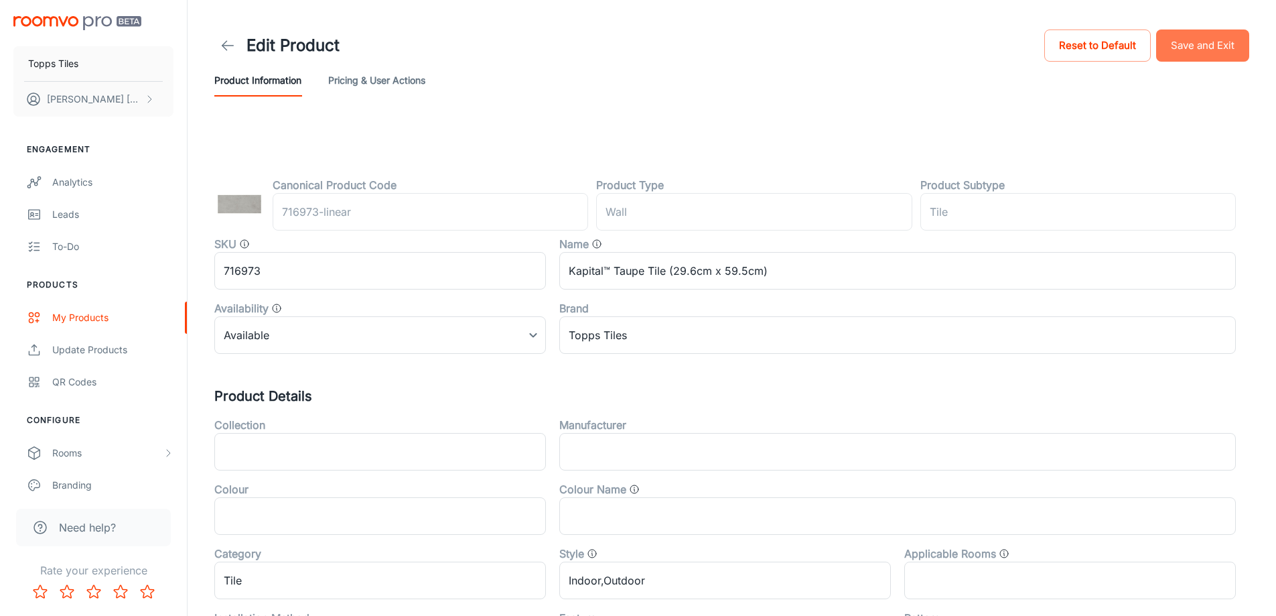
click at [1209, 36] on button "Save and Exit" at bounding box center [1202, 45] width 93 height 32
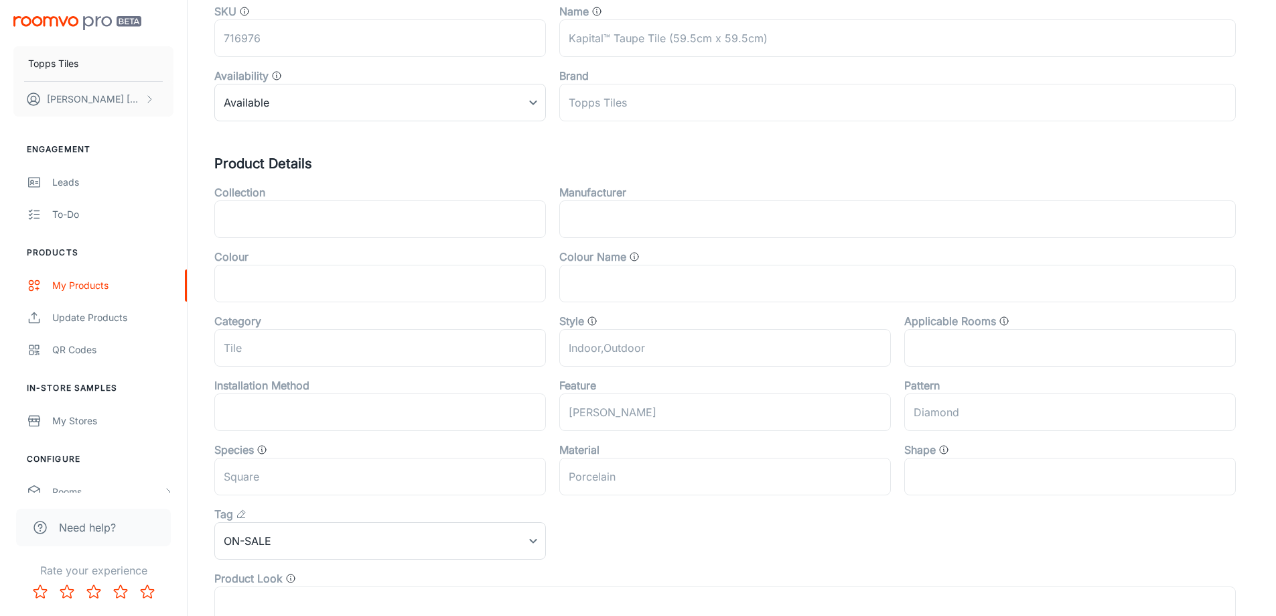
scroll to position [402, 0]
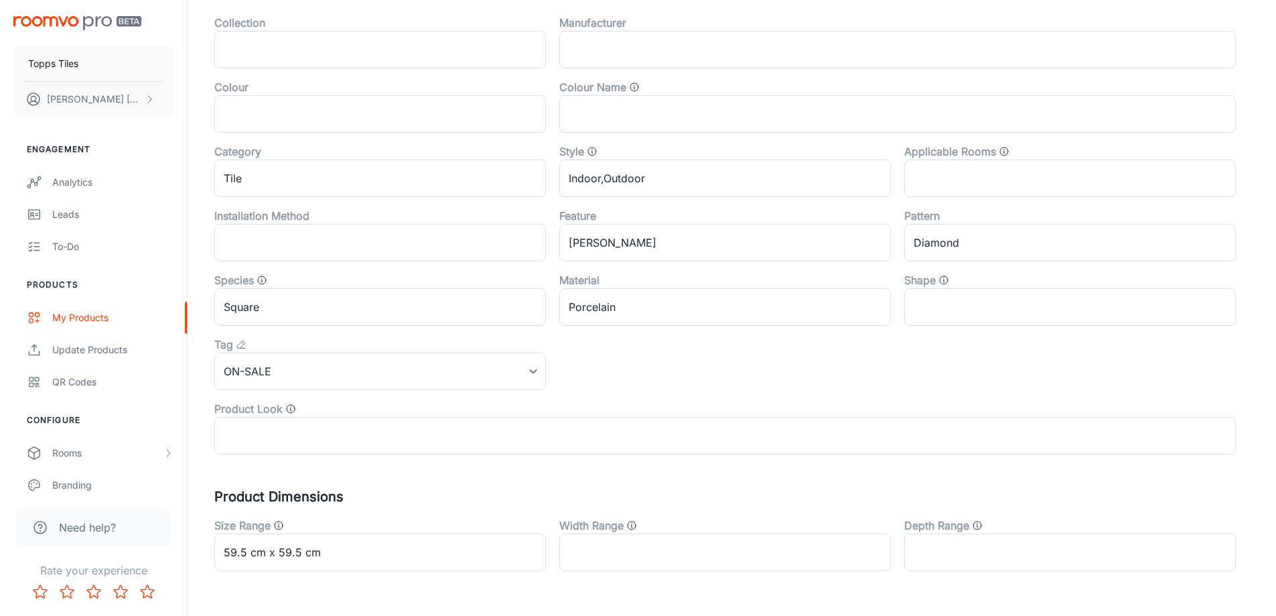
click at [280, 339] on div "Tag" at bounding box center [380, 344] width 332 height 16
click at [279, 352] on div "Tag" at bounding box center [380, 344] width 332 height 16
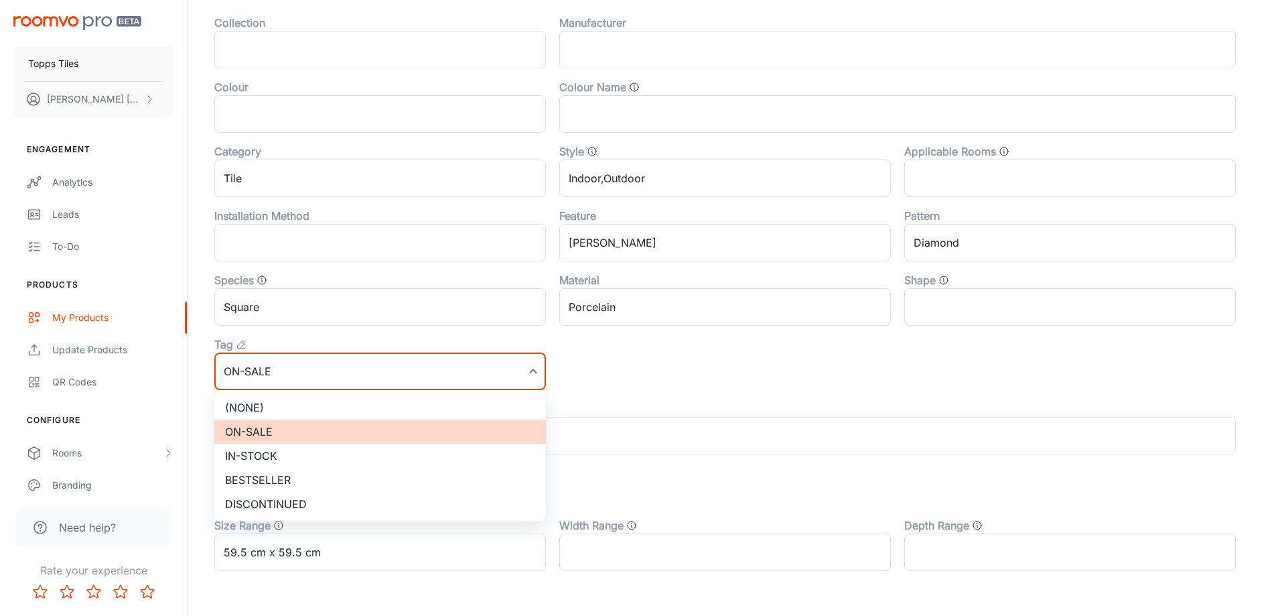
click at [267, 403] on li "(None)" at bounding box center [380, 407] width 332 height 24
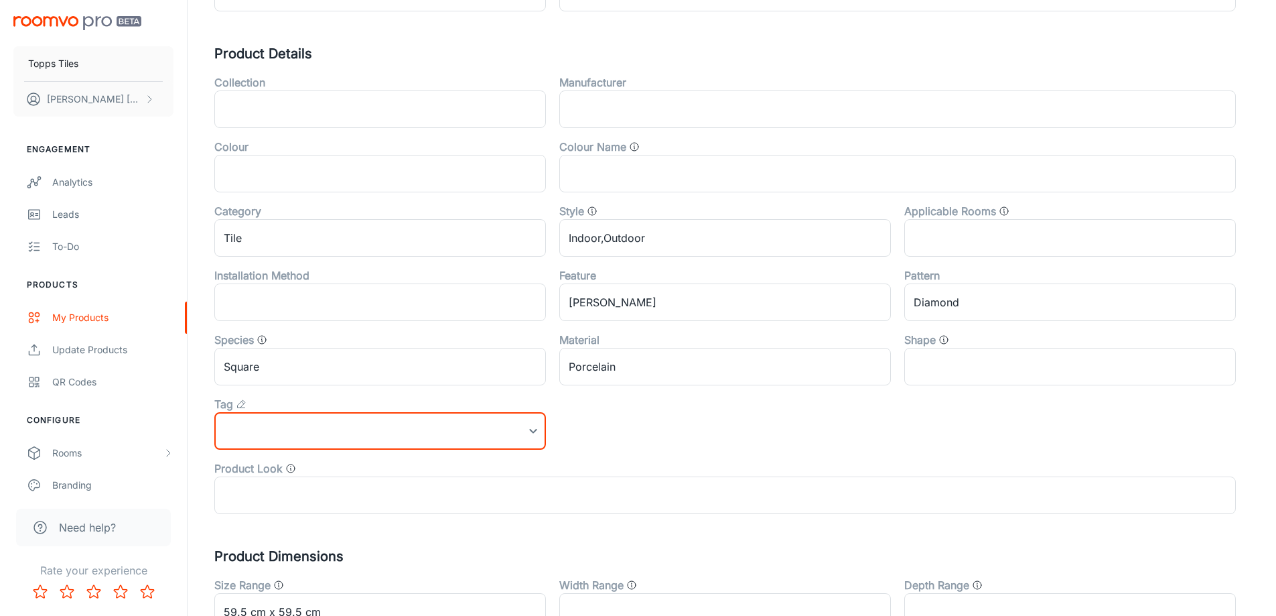
scroll to position [0, 0]
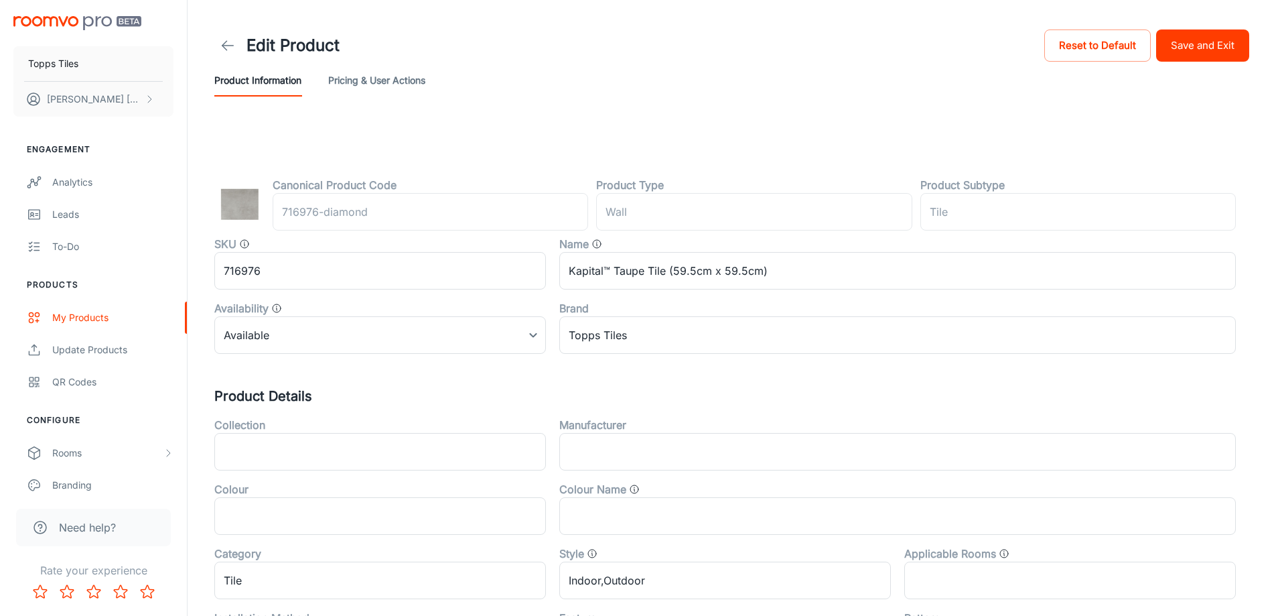
click at [1185, 48] on button "Save and Exit" at bounding box center [1202, 45] width 93 height 32
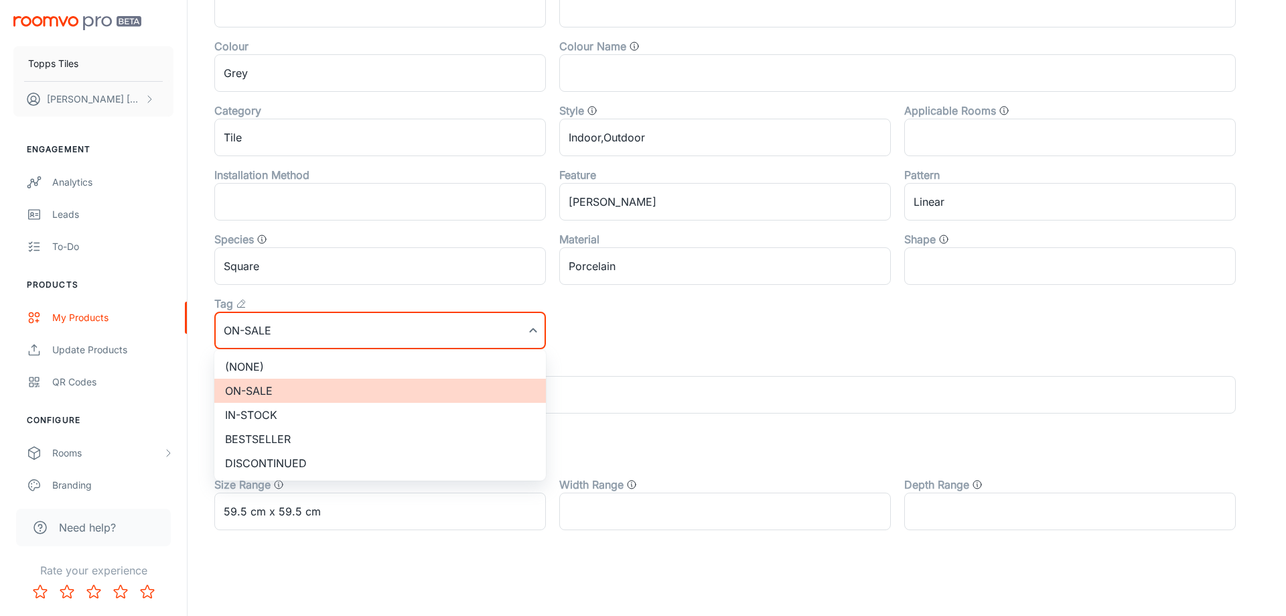
click at [301, 362] on li "(None)" at bounding box center [380, 366] width 332 height 24
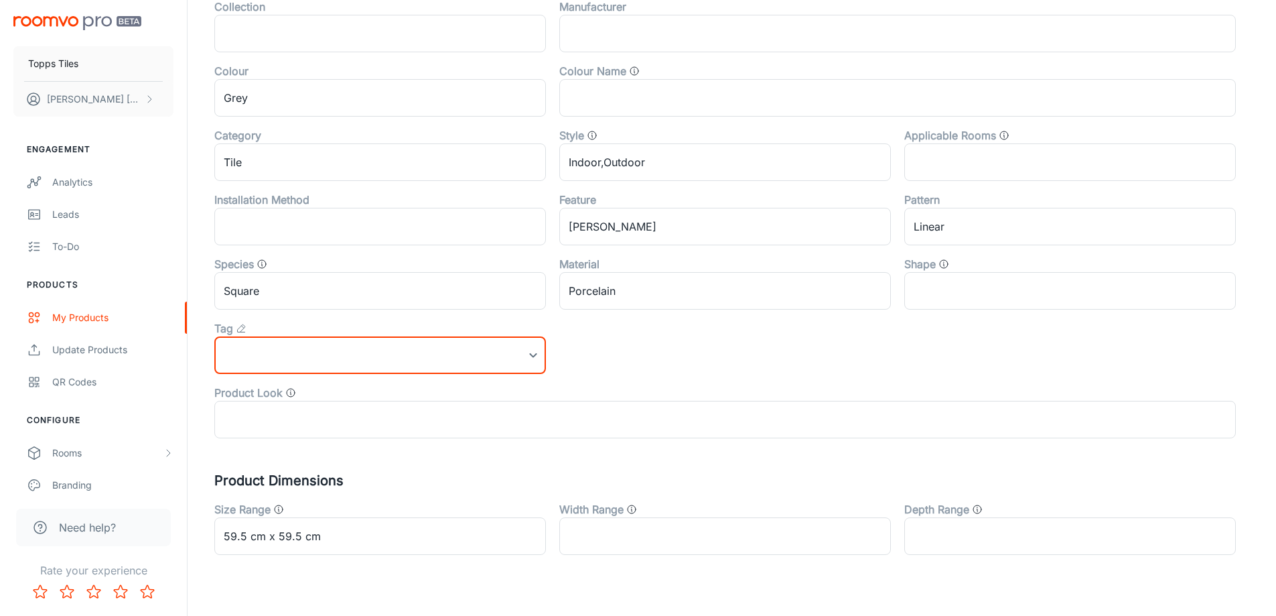
scroll to position [41, 0]
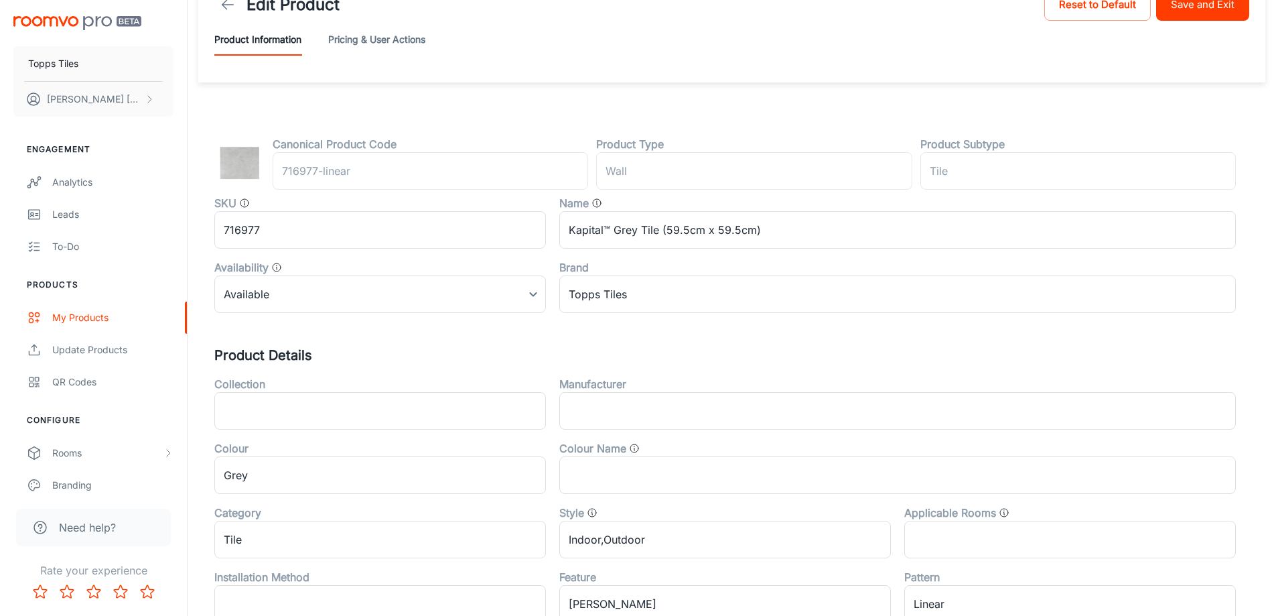
click at [1190, 5] on button "Save and Exit" at bounding box center [1202, 5] width 93 height 32
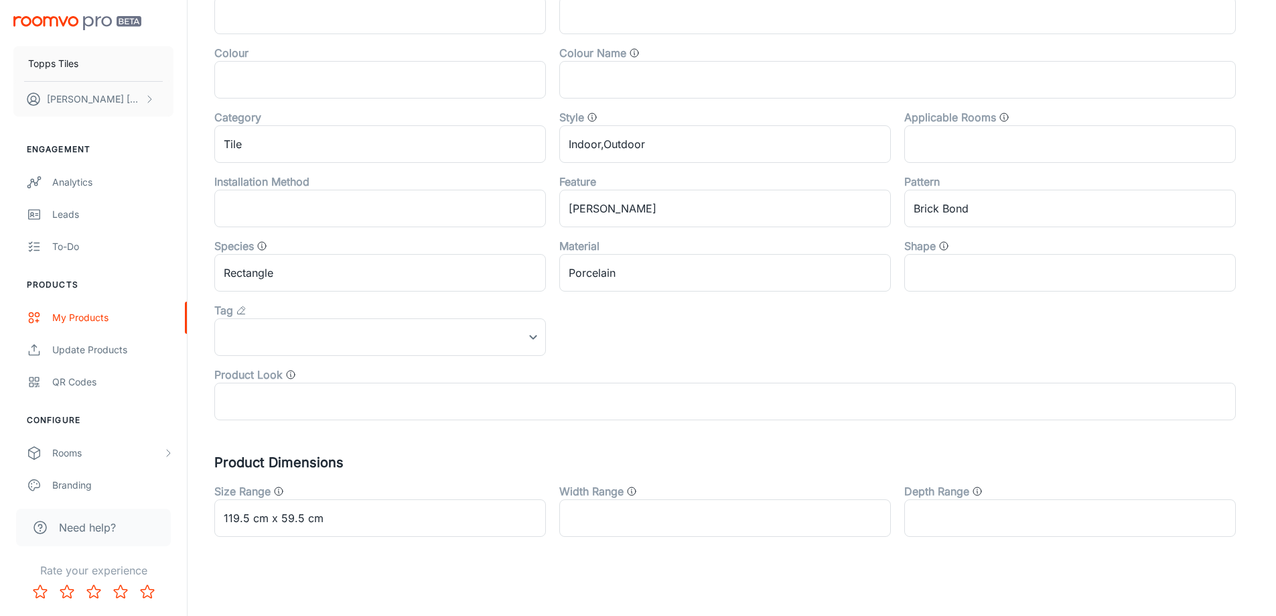
scroll to position [443, 0]
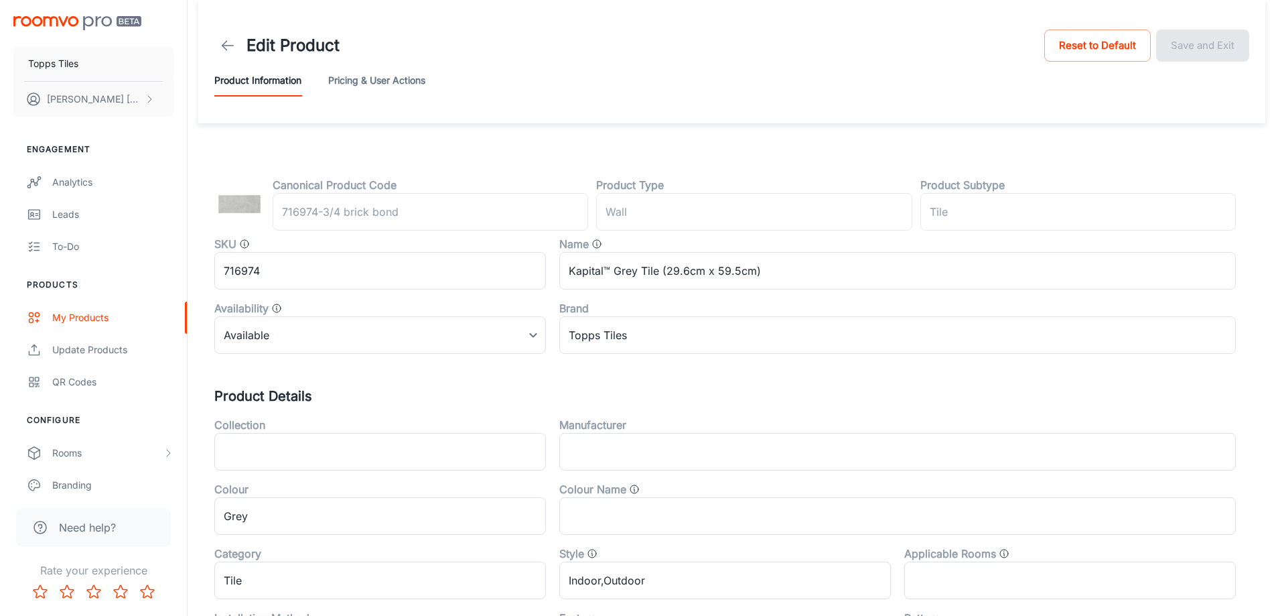
scroll to position [443, 0]
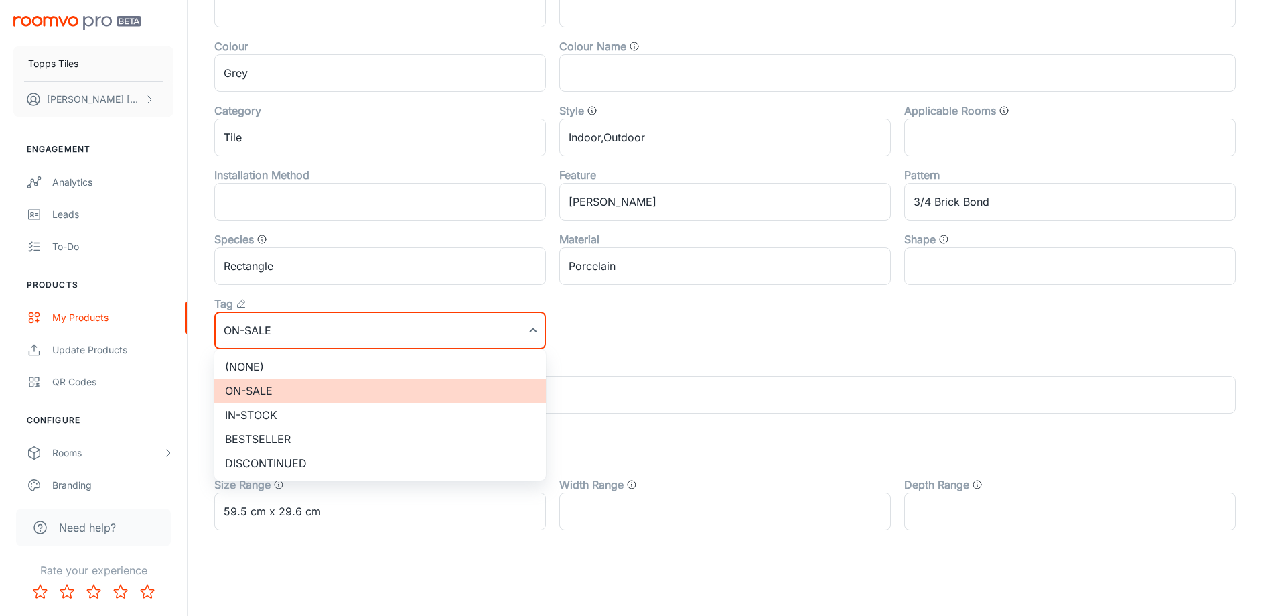
click at [304, 364] on li "(None)" at bounding box center [380, 366] width 332 height 24
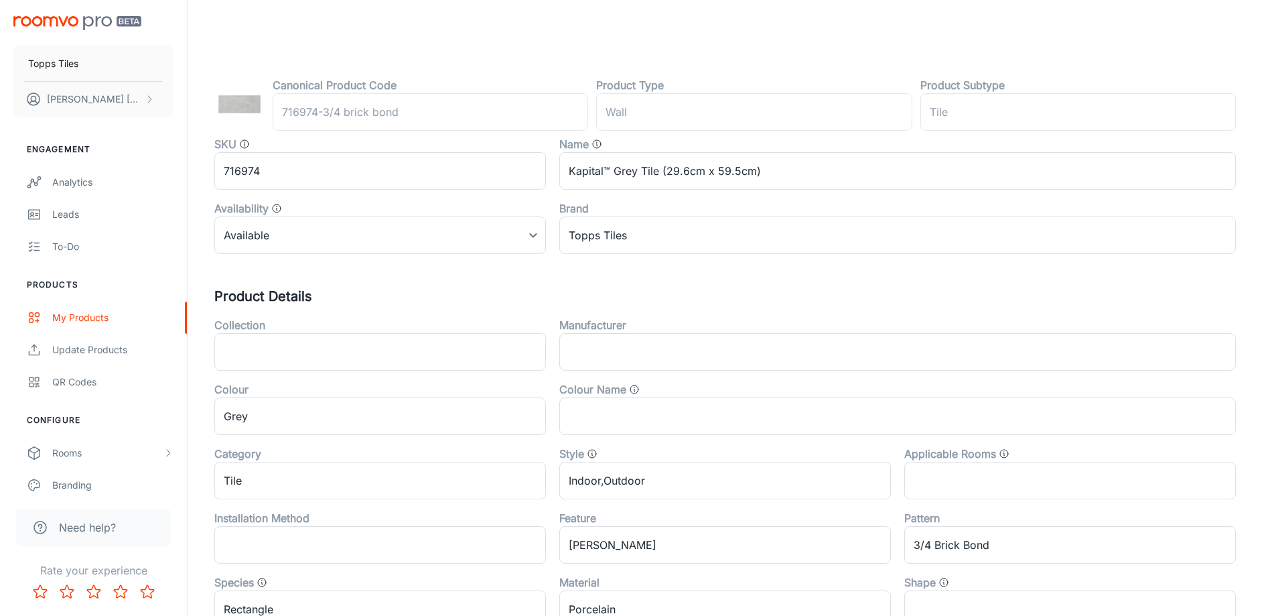
scroll to position [0, 0]
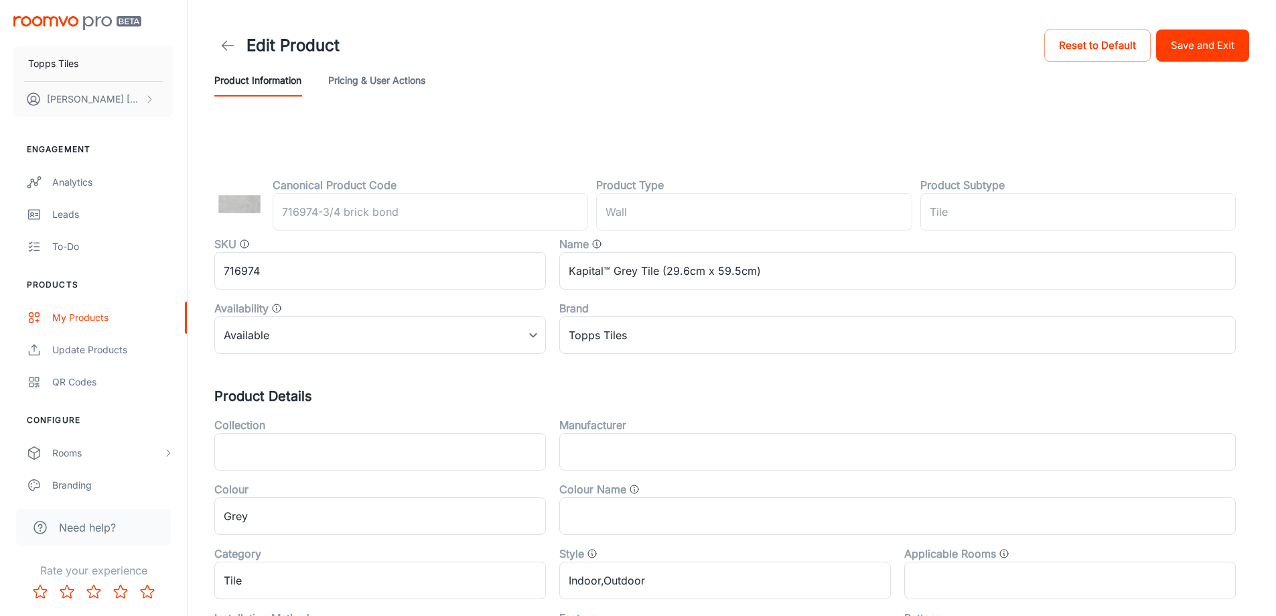
click at [1174, 48] on button "Save and Exit" at bounding box center [1202, 45] width 93 height 32
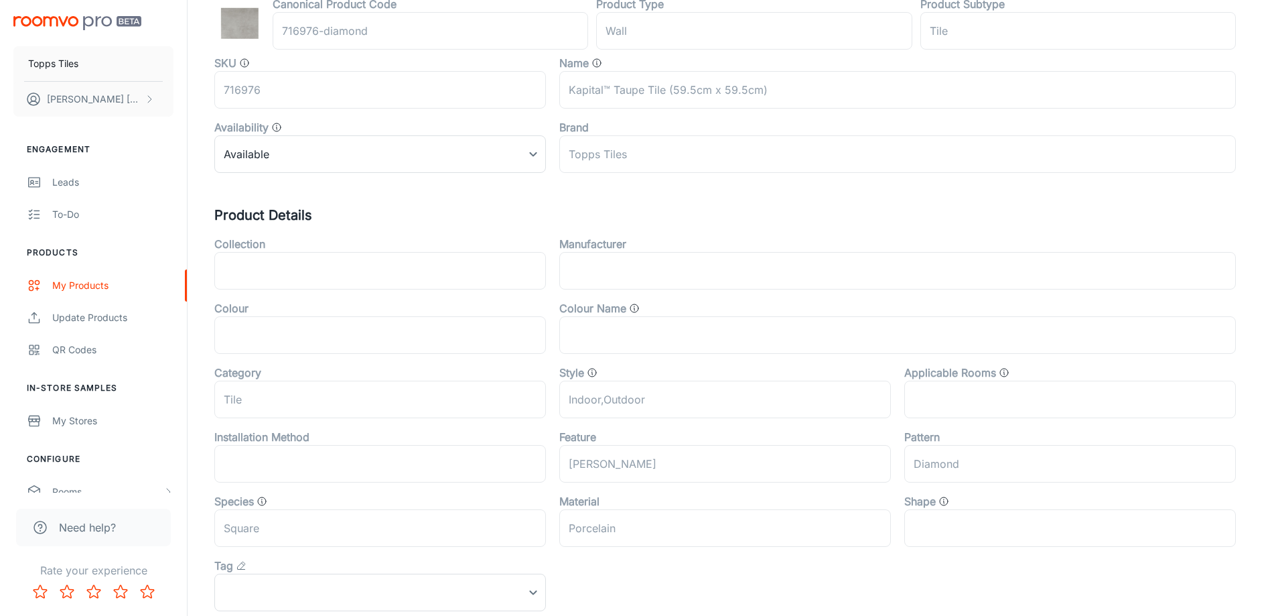
scroll to position [443, 0]
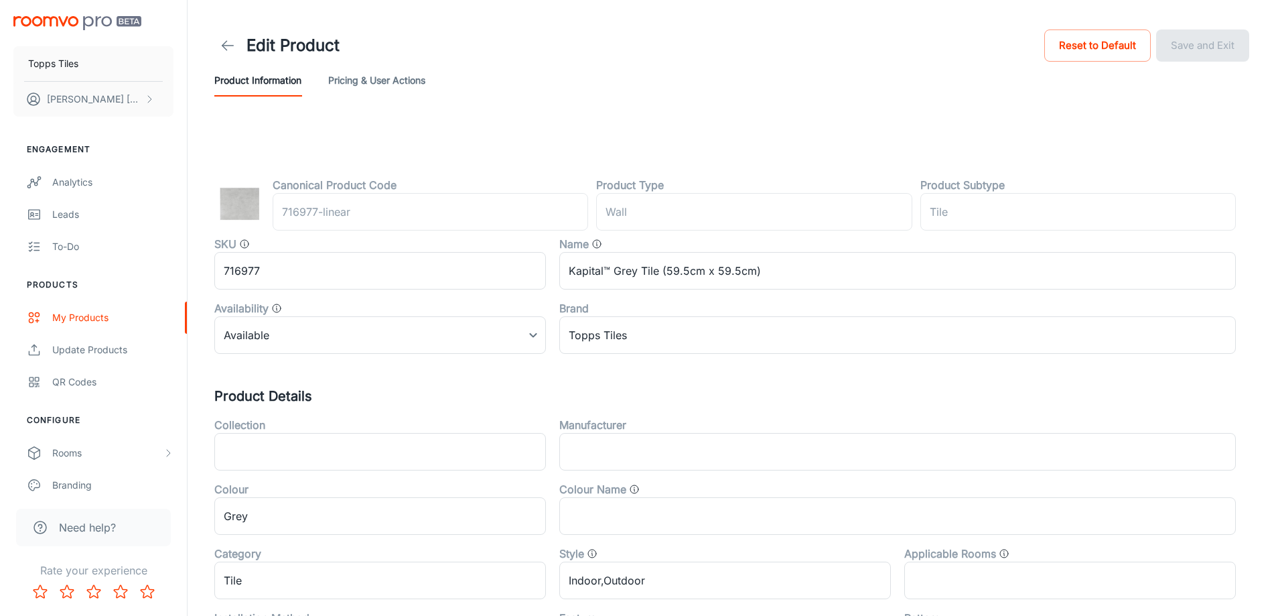
scroll to position [443, 0]
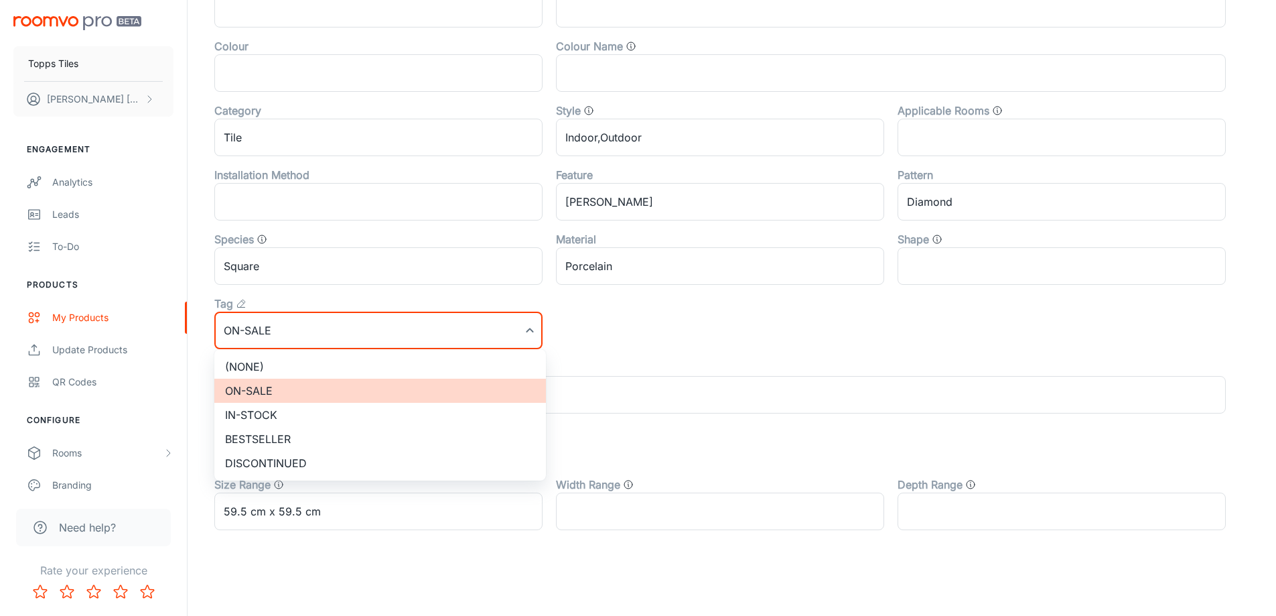
click at [317, 347] on div at bounding box center [643, 308] width 1286 height 616
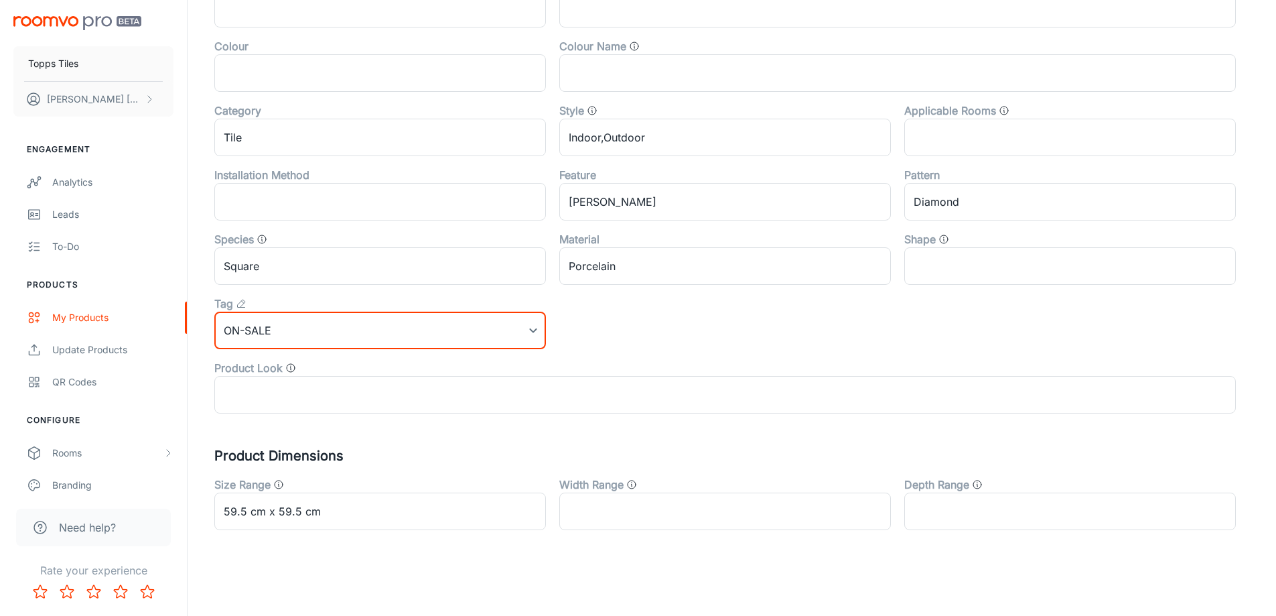
click at [318, 357] on li "(None)" at bounding box center [380, 358] width 249 height 13
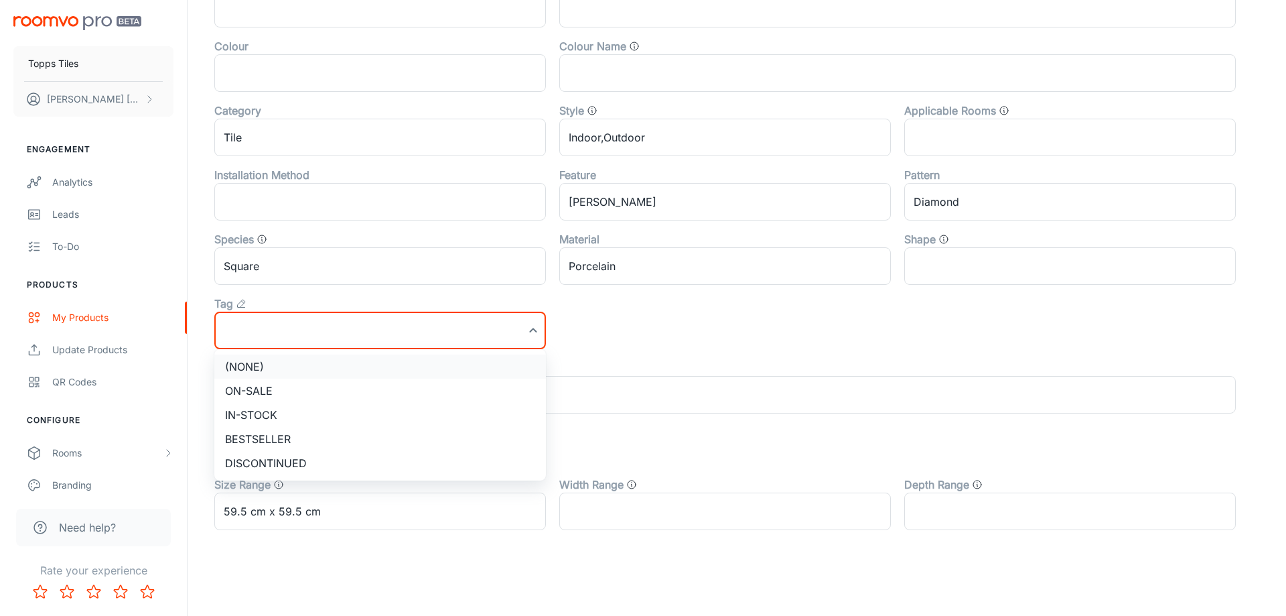
click at [332, 361] on li "(None)" at bounding box center [380, 366] width 332 height 24
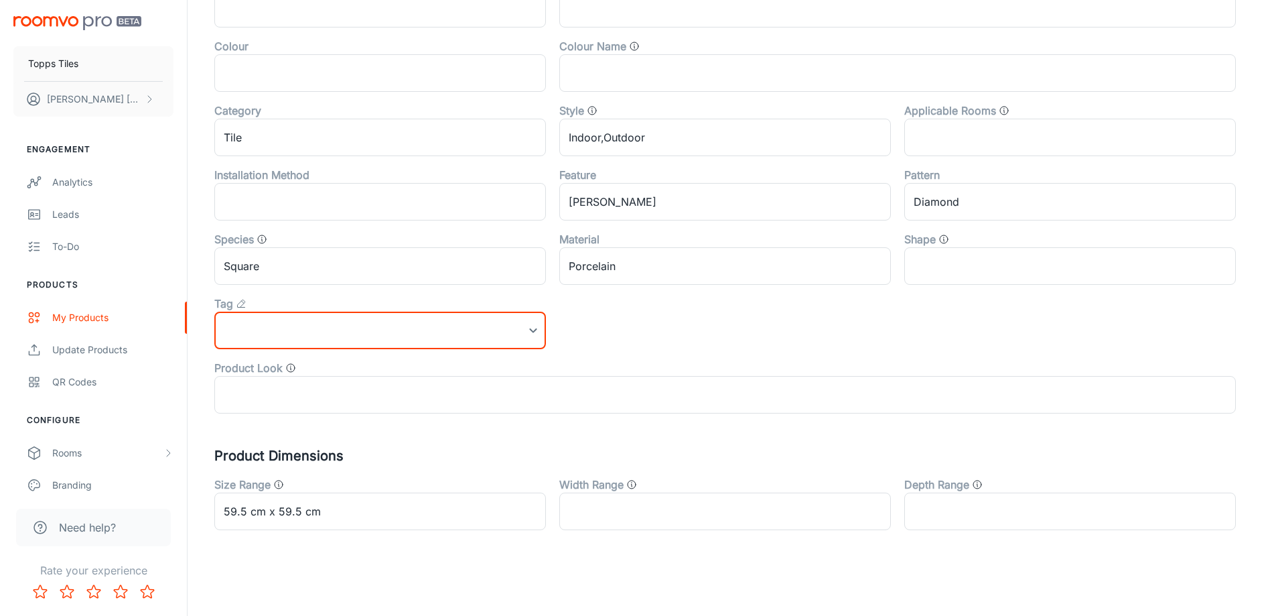
scroll to position [0, 0]
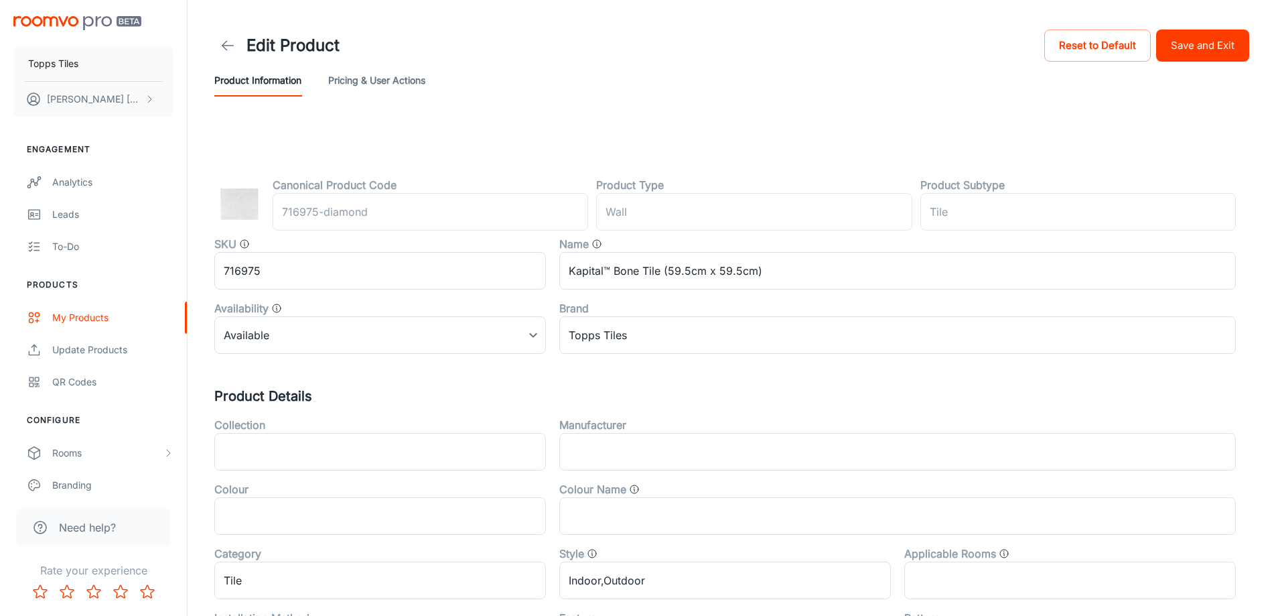
click at [1177, 41] on button "Save and Exit" at bounding box center [1202, 45] width 93 height 32
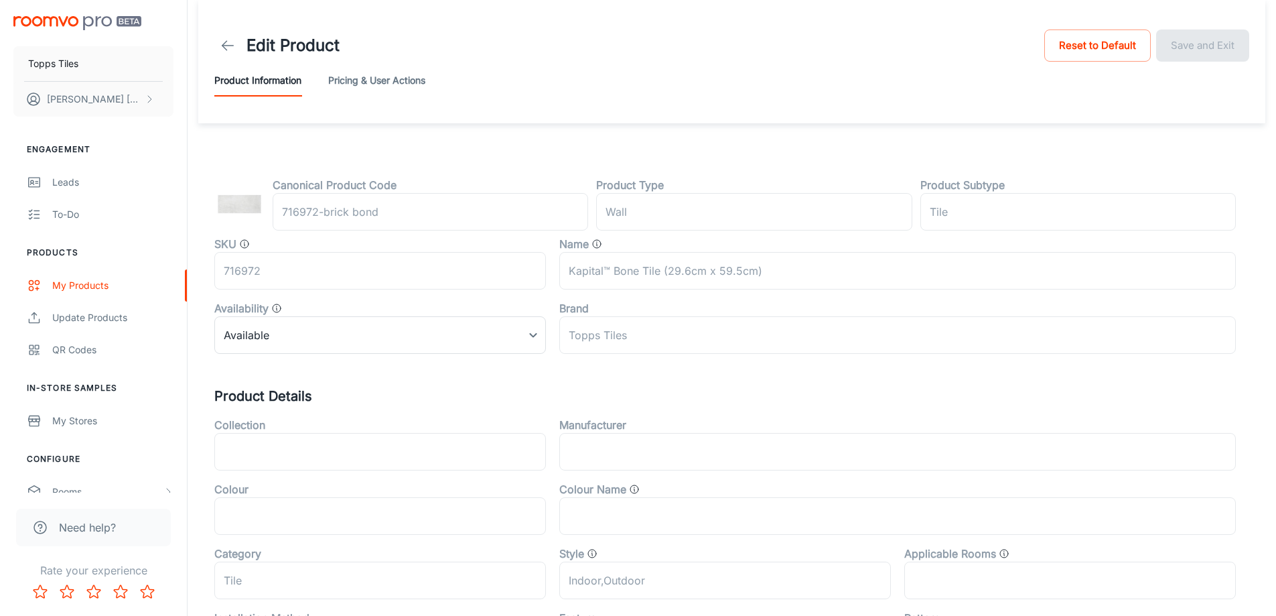
scroll to position [443, 0]
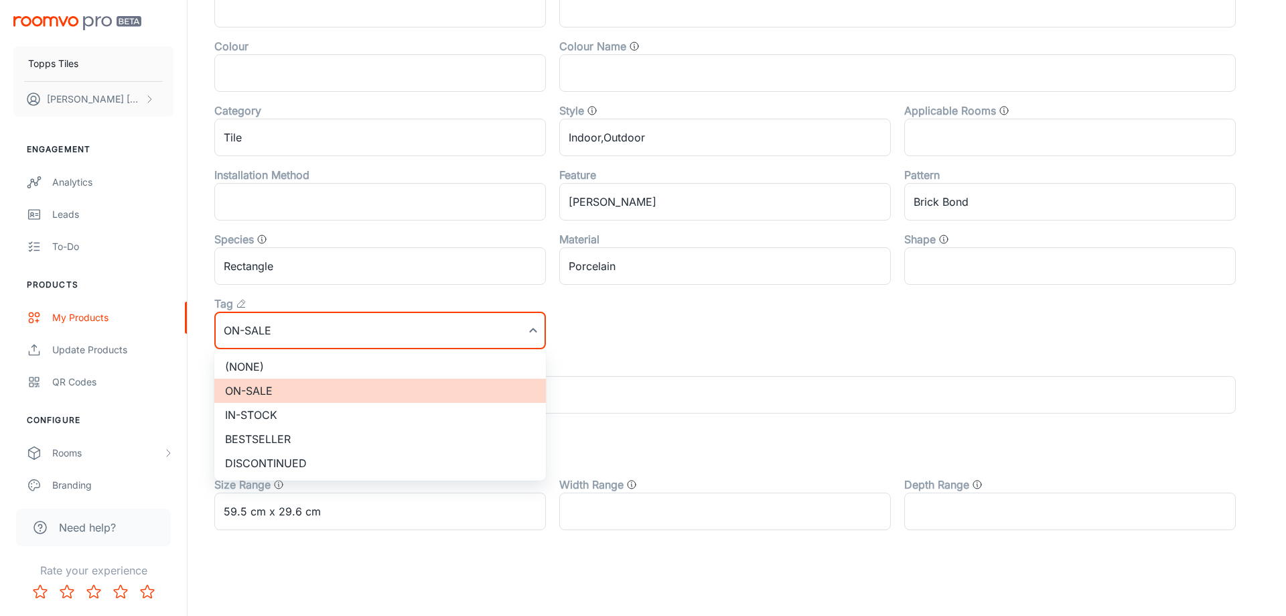
click at [318, 362] on li "(None)" at bounding box center [380, 366] width 332 height 24
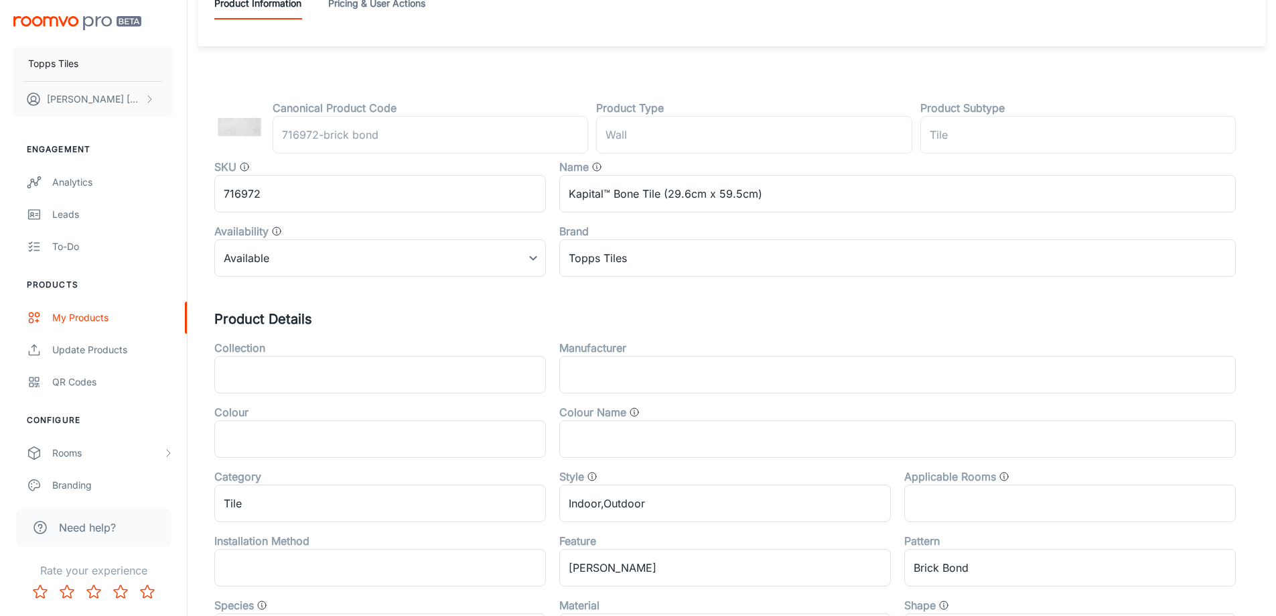
scroll to position [0, 0]
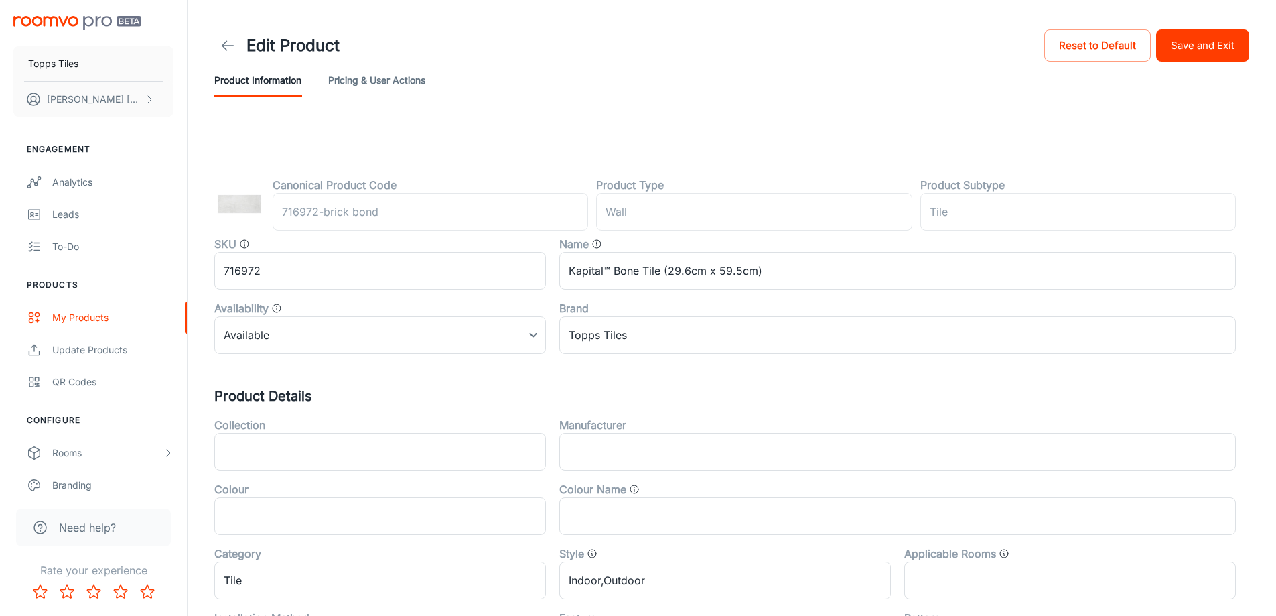
click at [1158, 56] on button "Save and Exit" at bounding box center [1202, 45] width 93 height 32
click at [1186, 47] on div "Reset to Default Save and Exit" at bounding box center [1147, 45] width 205 height 32
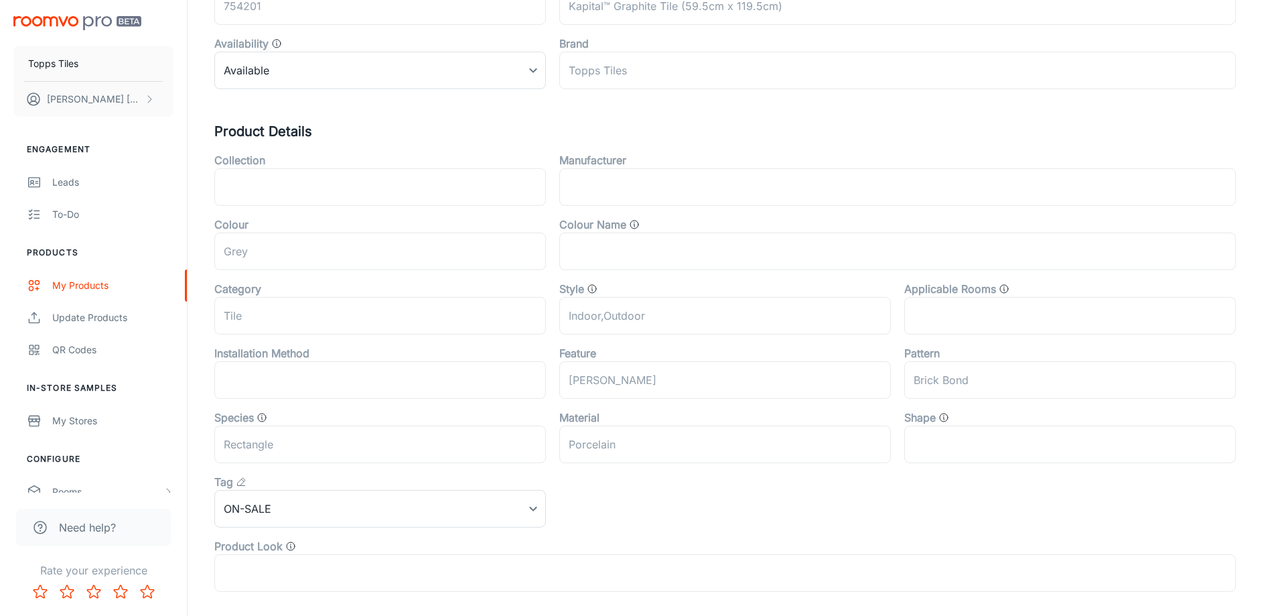
scroll to position [335, 0]
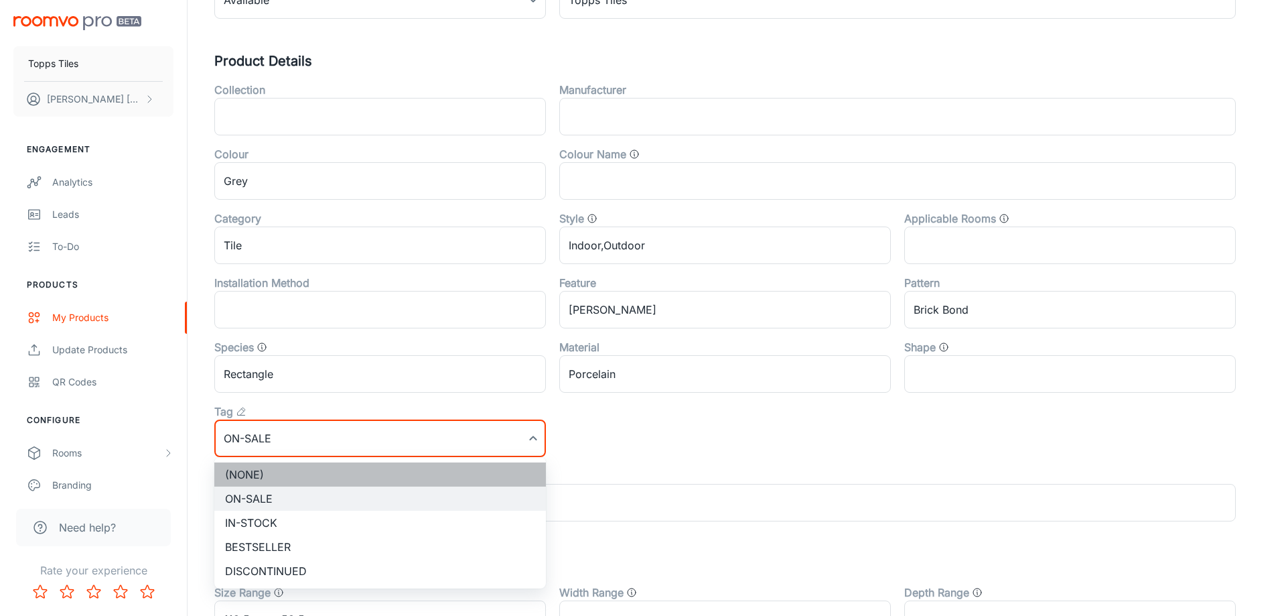
click at [287, 465] on li "(None)" at bounding box center [380, 474] width 332 height 24
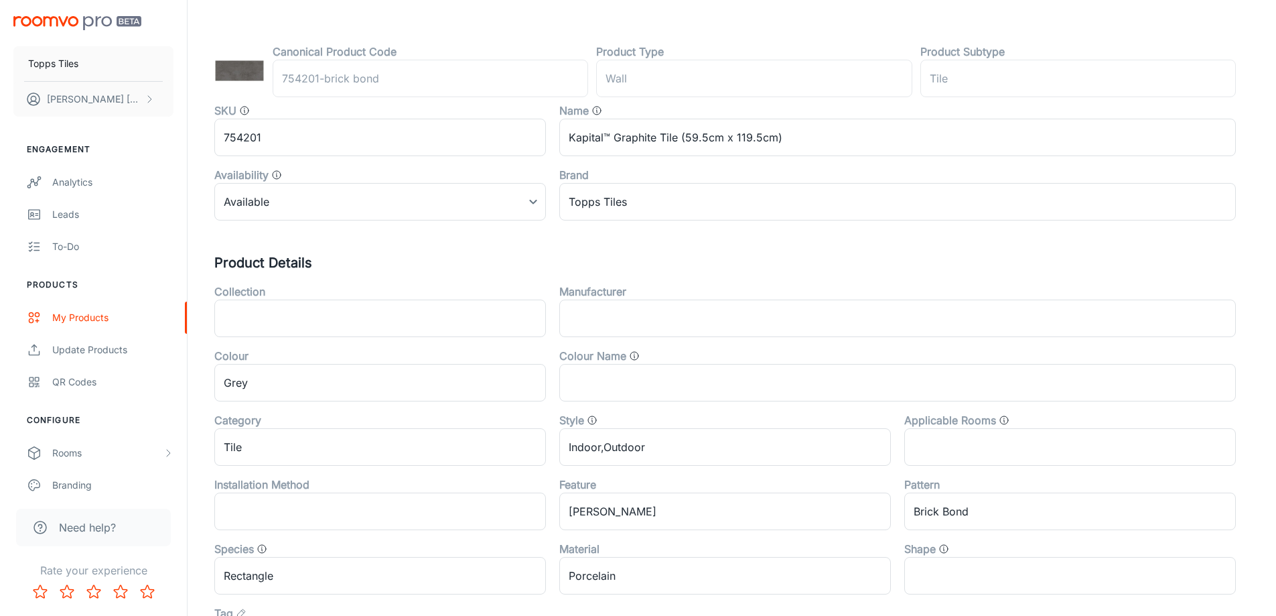
scroll to position [0, 0]
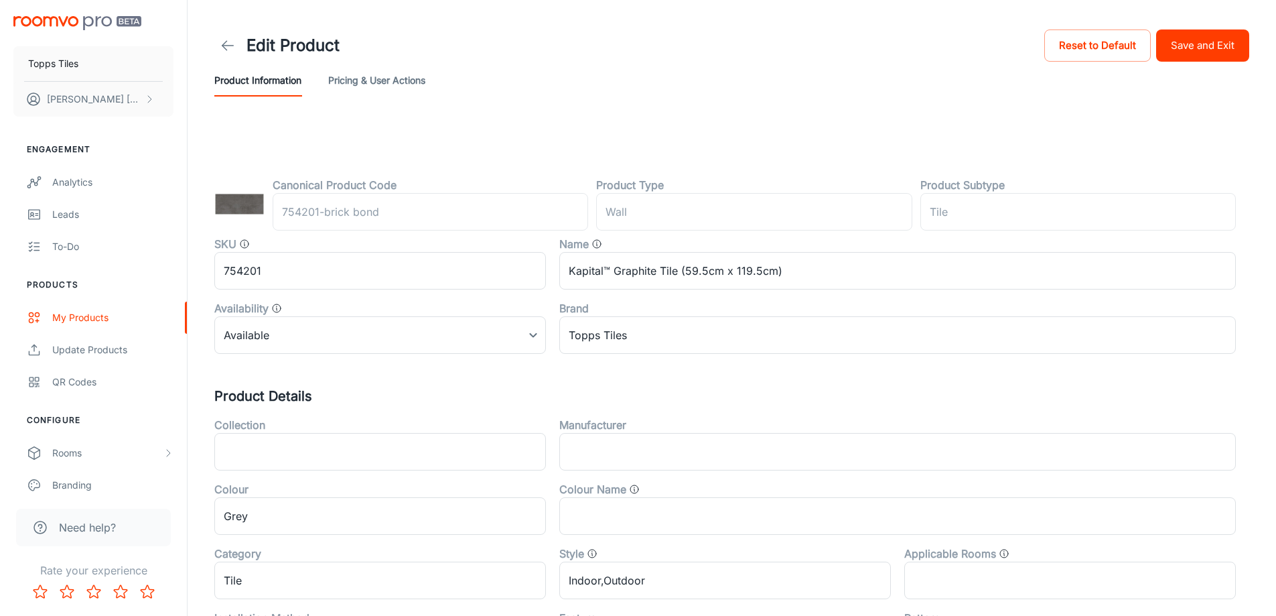
click at [1193, 63] on div "Edit Product Reset to Default Save and Exit" at bounding box center [731, 46] width 1035 height 38
click at [1194, 53] on button "Save and Exit" at bounding box center [1202, 45] width 93 height 32
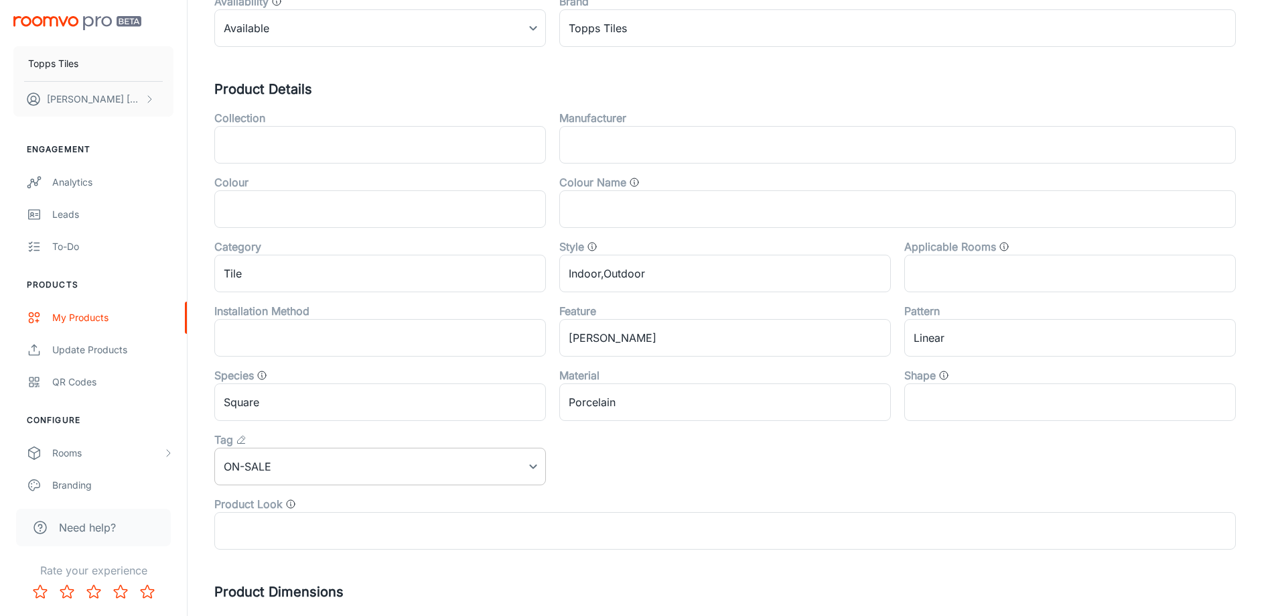
scroll to position [443, 0]
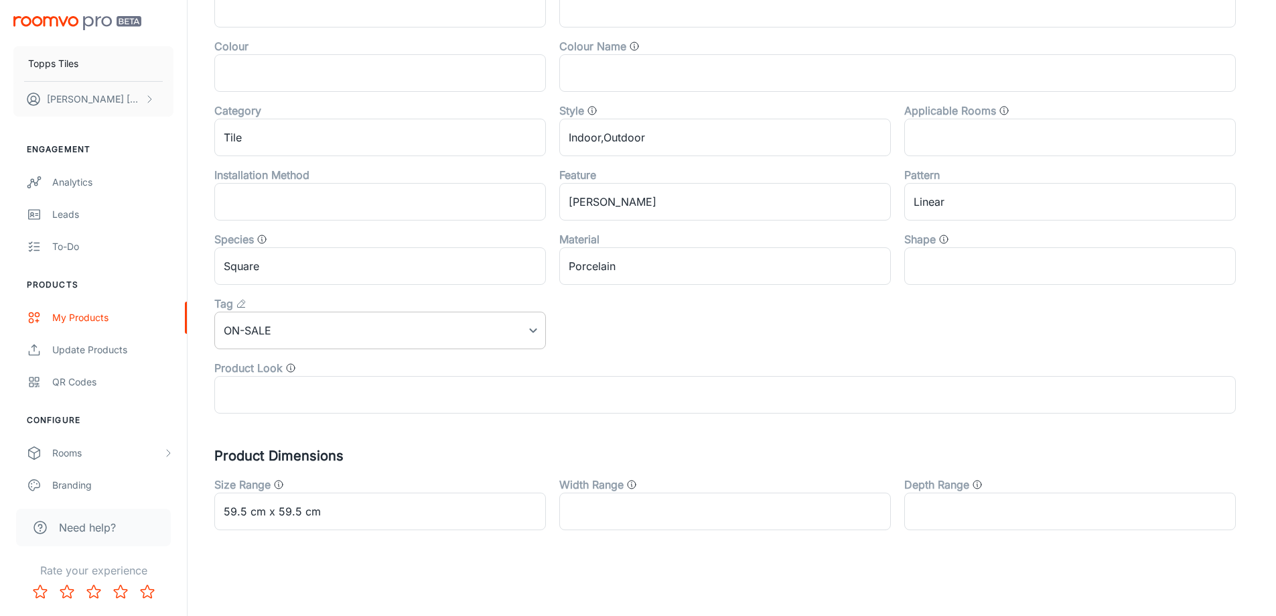
click at [285, 346] on div "Collection ​ Manufacturer ​ Colour ​ Colour Name ​ Category Tile ​ Style Indoor…" at bounding box center [718, 188] width 1035 height 450
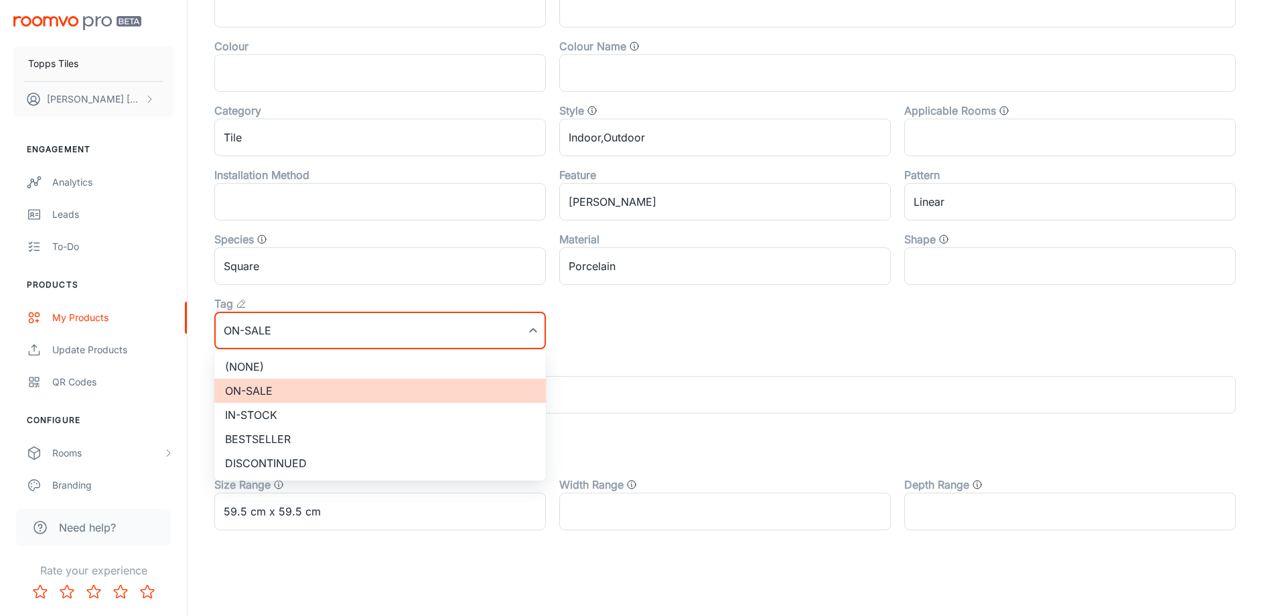
click at [287, 366] on li "(None)" at bounding box center [380, 366] width 332 height 24
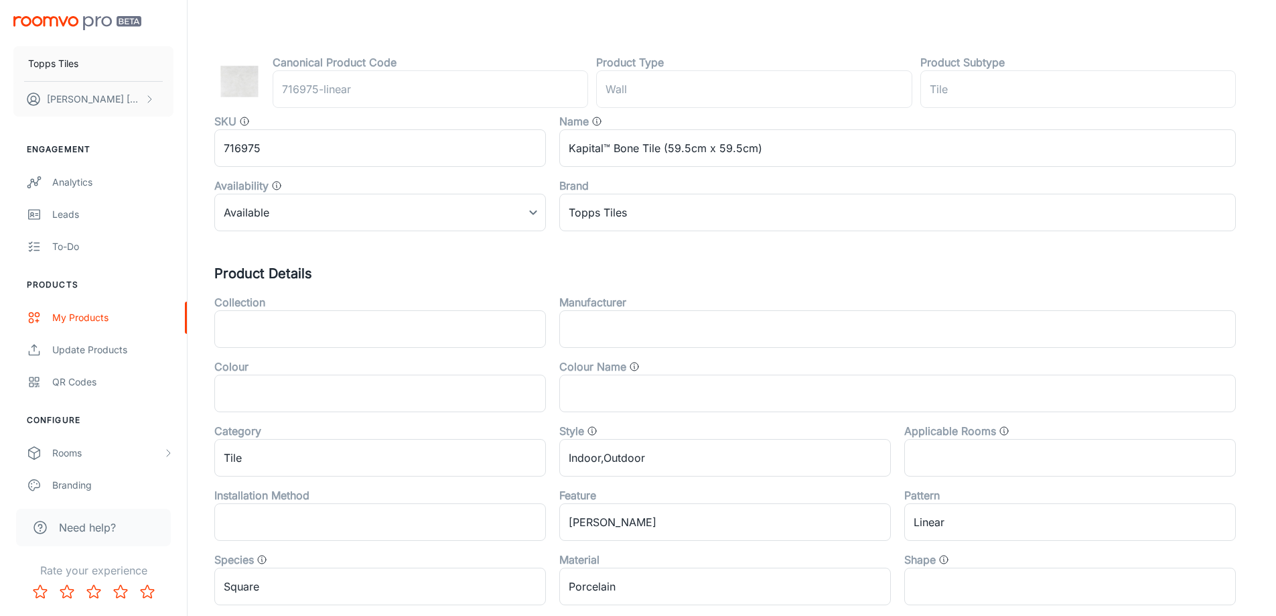
scroll to position [0, 0]
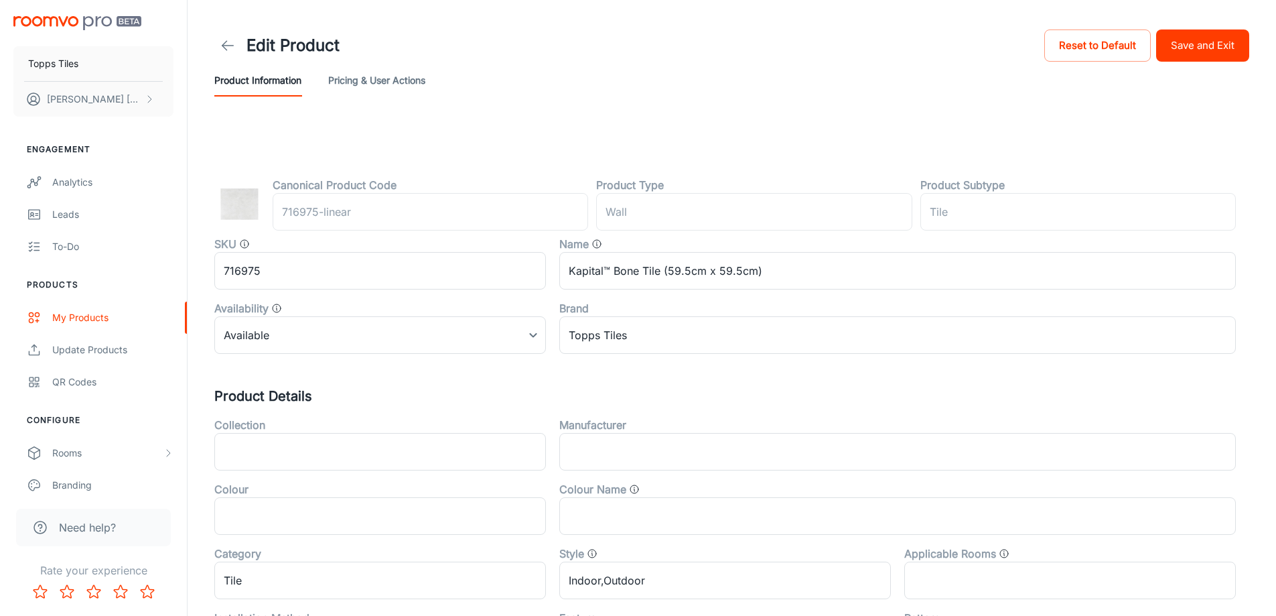
click at [1213, 68] on div "Product Information Pricing & User Actions" at bounding box center [731, 80] width 1035 height 32
click at [1219, 56] on button "Save and Exit" at bounding box center [1202, 45] width 93 height 32
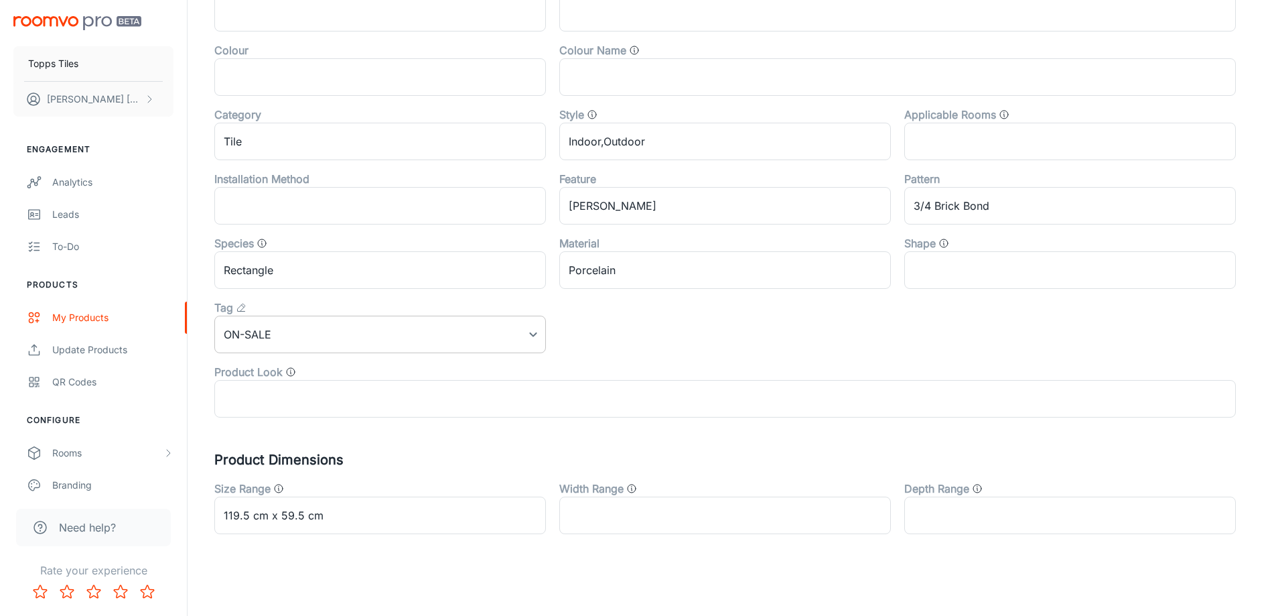
scroll to position [443, 0]
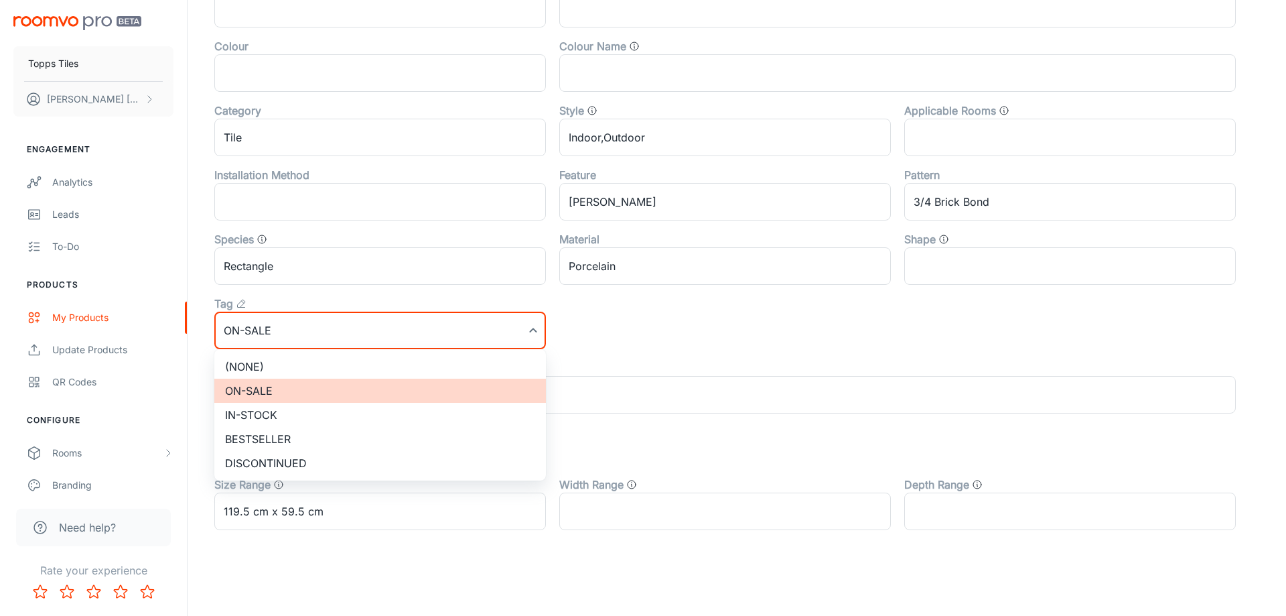
click at [292, 375] on li "(None)" at bounding box center [380, 366] width 332 height 24
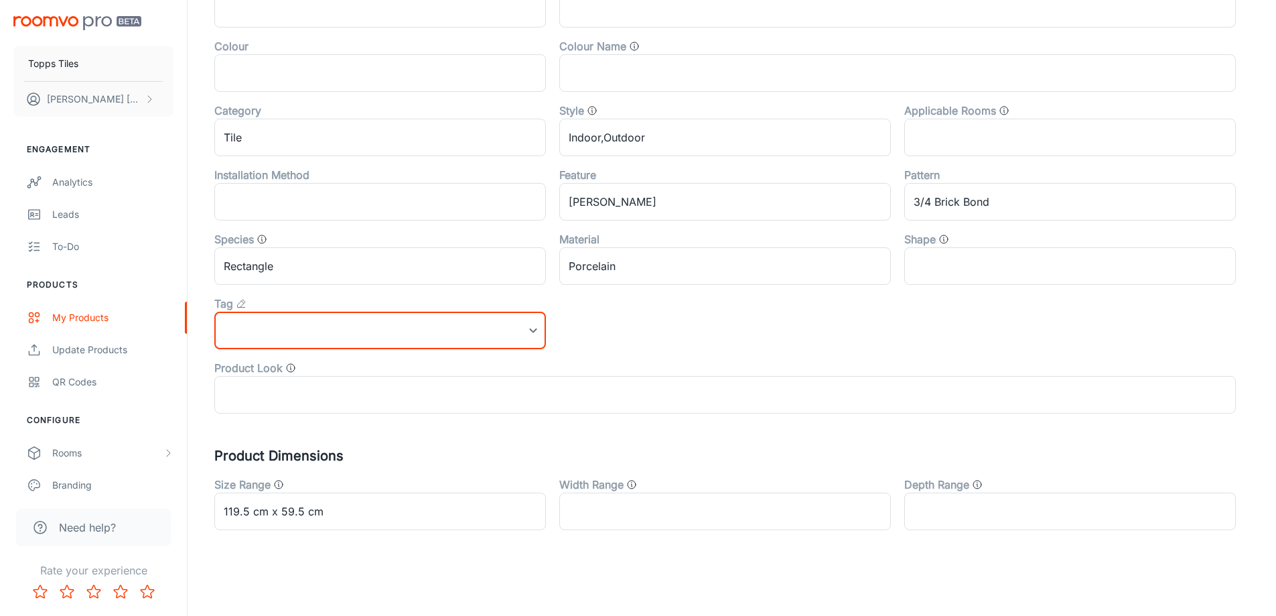
scroll to position [0, 0]
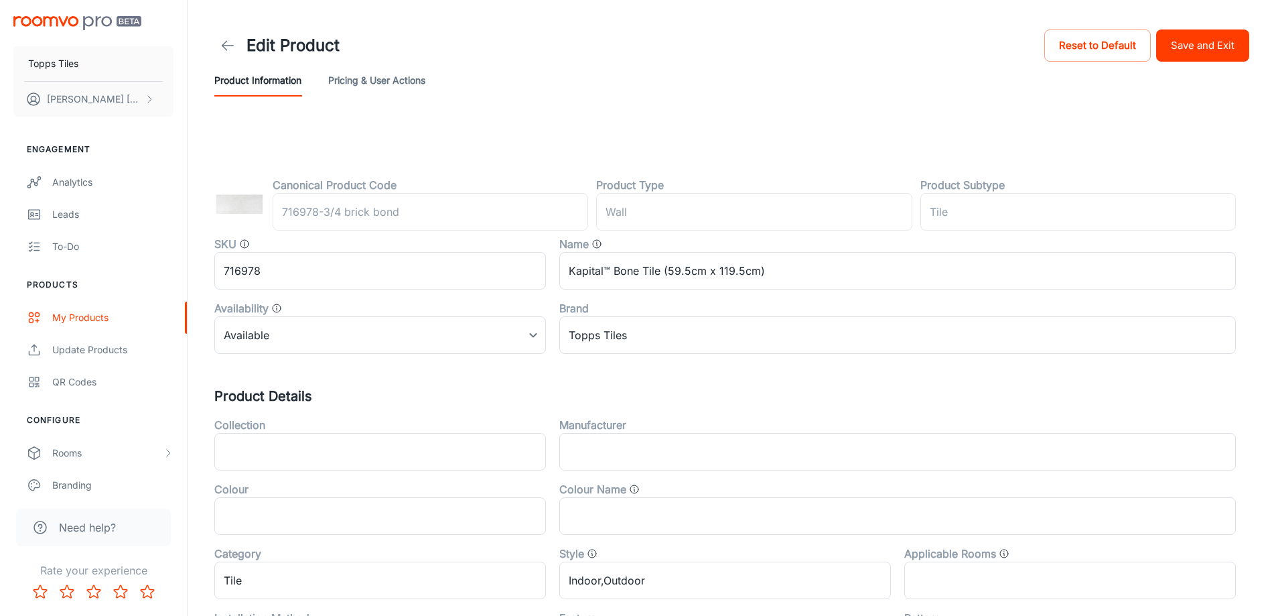
click at [1197, 65] on div "Product Information Pricing & User Actions" at bounding box center [731, 80] width 1035 height 32
click at [1201, 50] on button "Save and Exit" at bounding box center [1202, 45] width 93 height 32
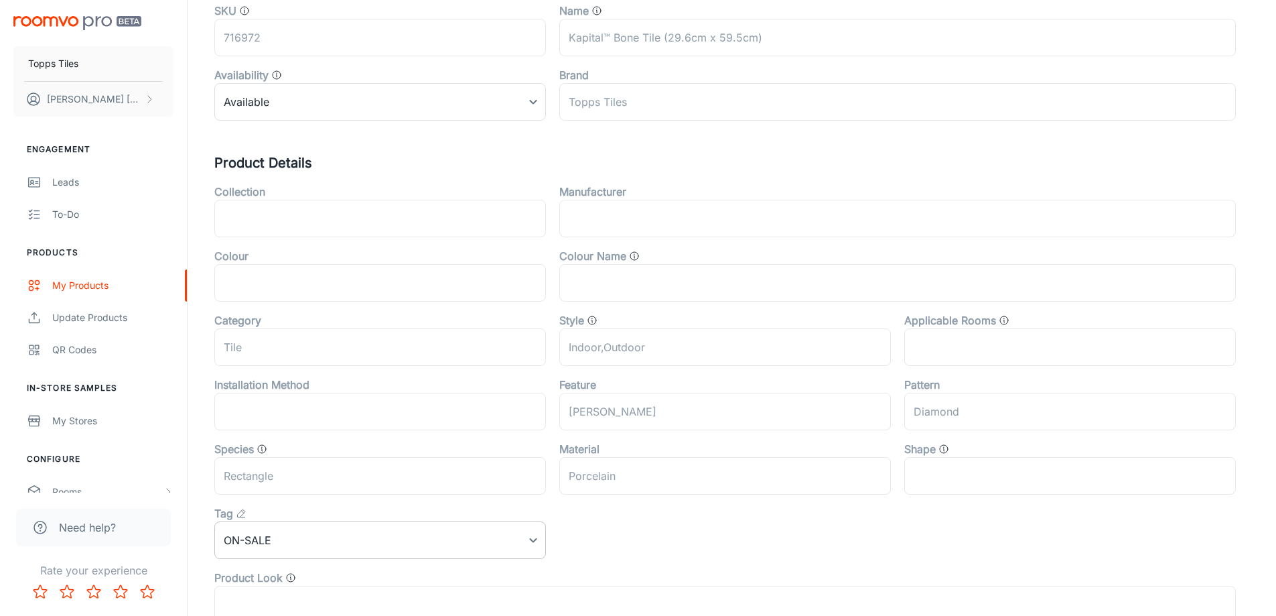
scroll to position [443, 0]
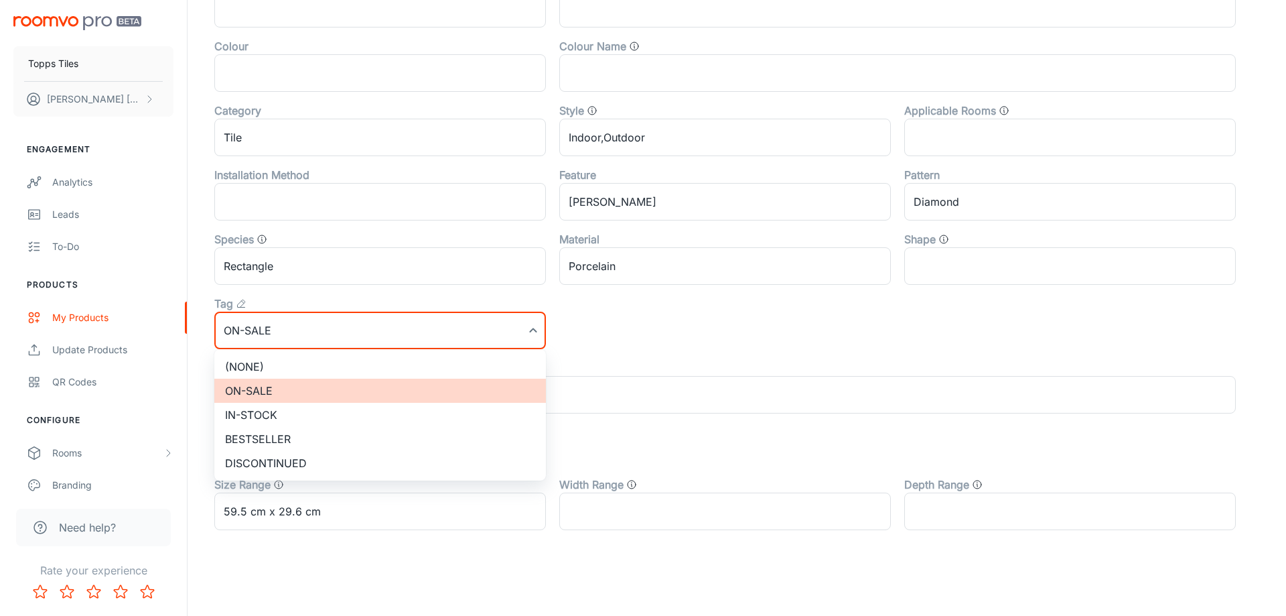
click at [272, 371] on li "(None)" at bounding box center [380, 366] width 332 height 24
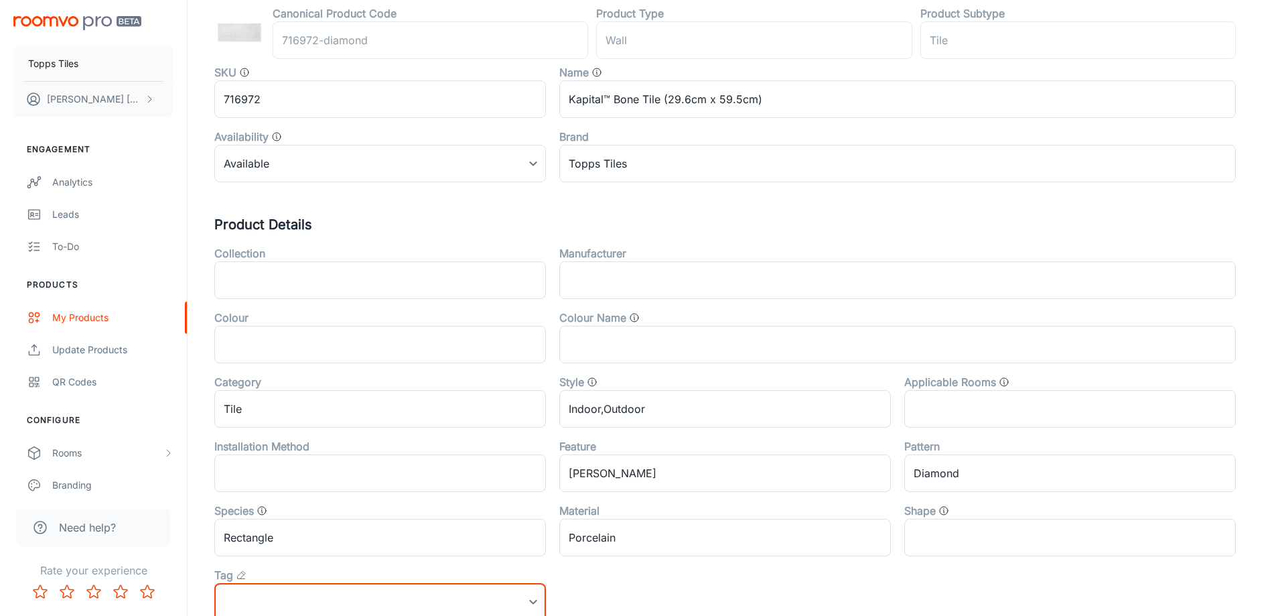
scroll to position [0, 0]
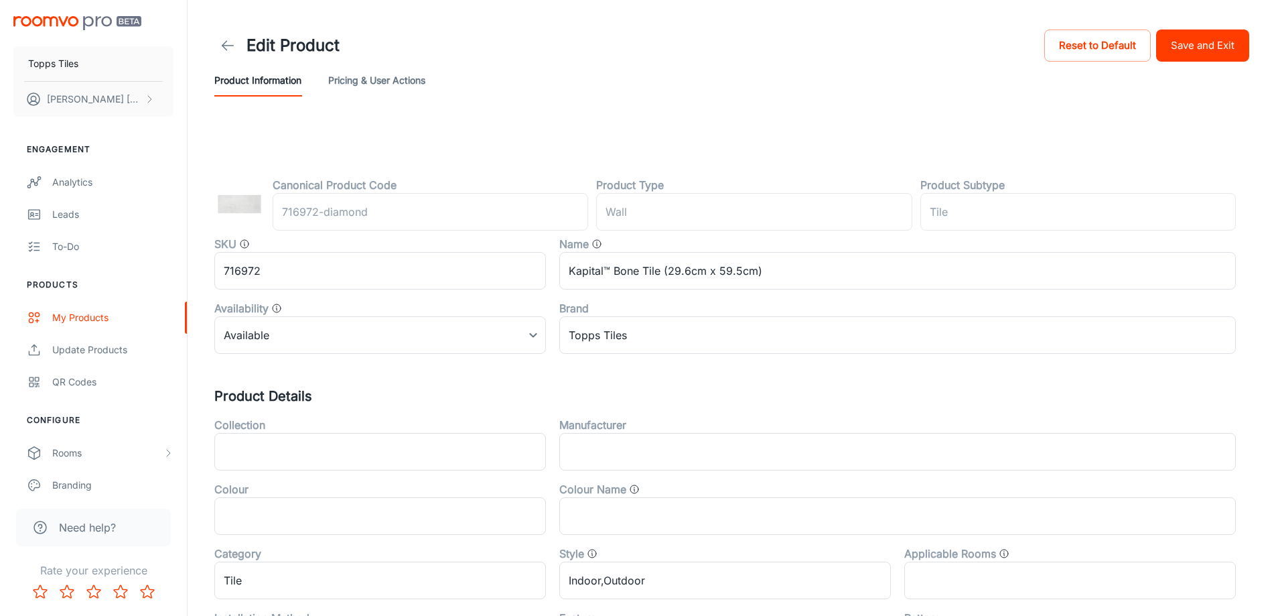
click at [1203, 52] on button "Save and Exit" at bounding box center [1202, 45] width 93 height 32
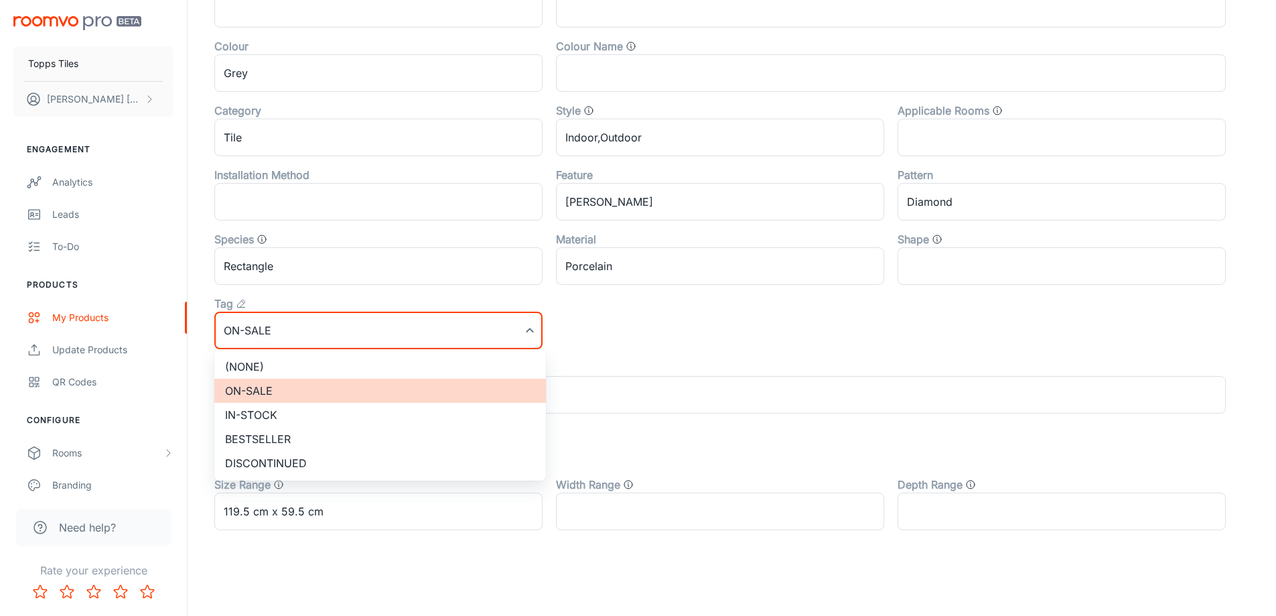
click at [364, 363] on li "(None)" at bounding box center [380, 366] width 332 height 24
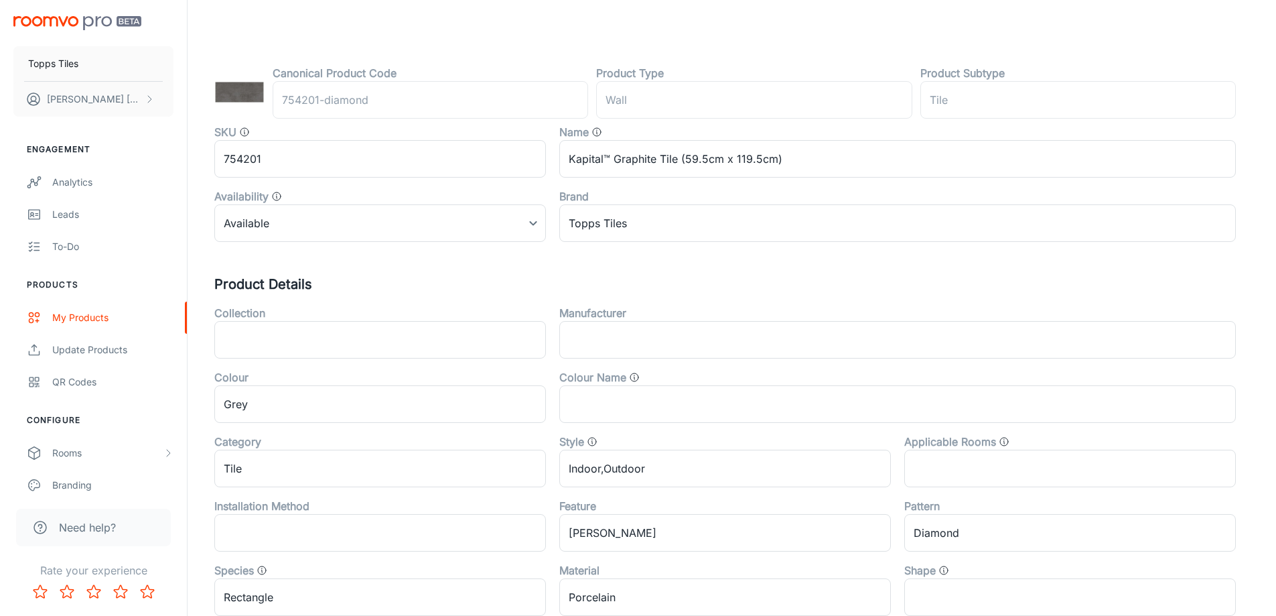
scroll to position [0, 0]
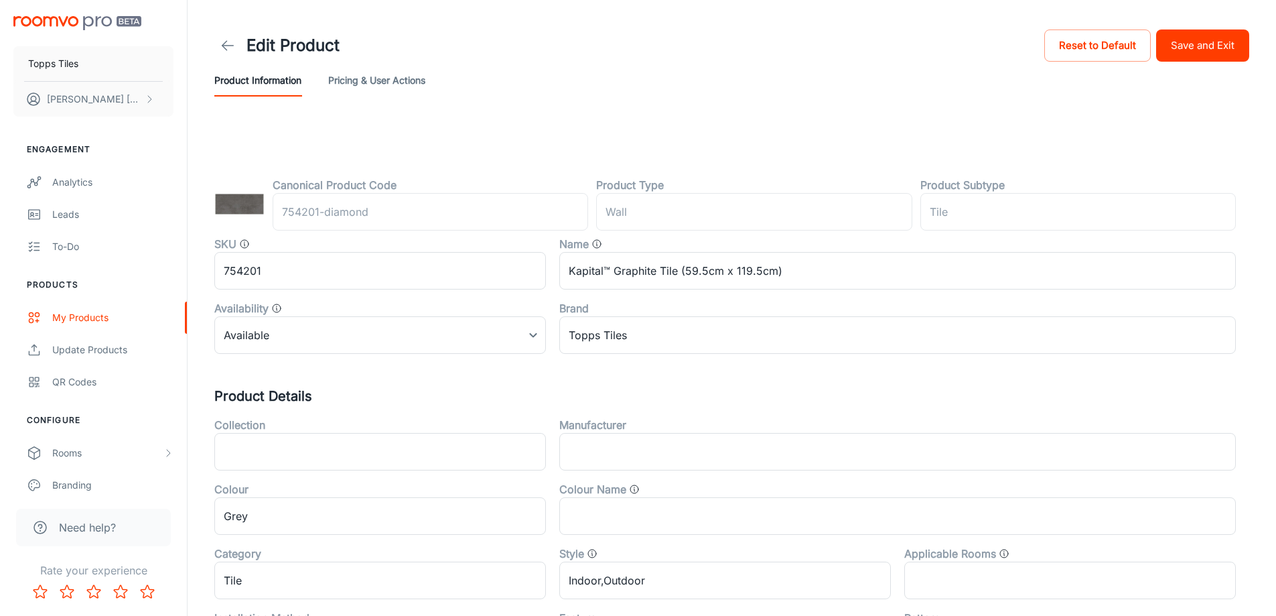
click at [1219, 40] on button "Save and Exit" at bounding box center [1202, 45] width 93 height 32
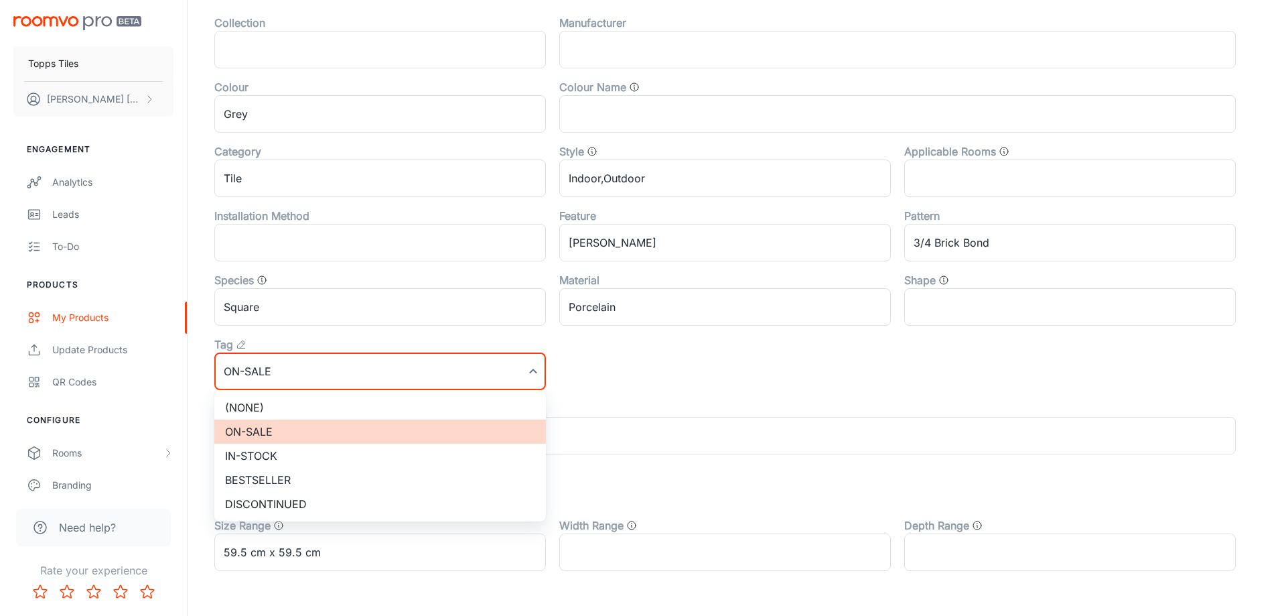
click at [284, 399] on li "(None)" at bounding box center [380, 407] width 332 height 24
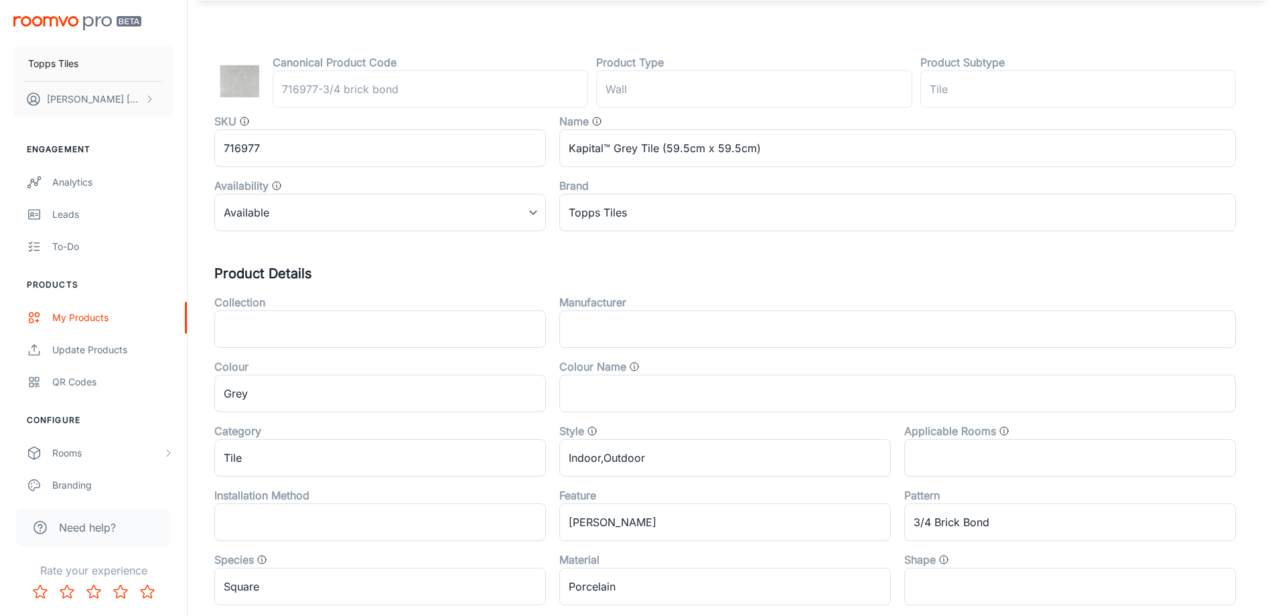
scroll to position [0, 0]
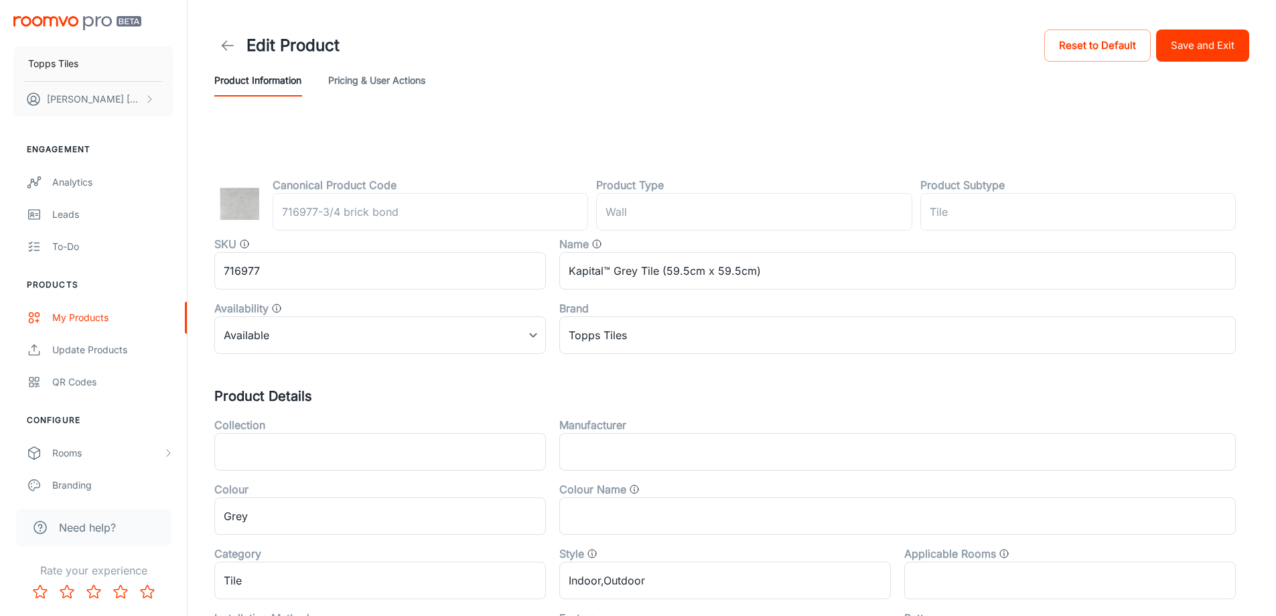
click at [1194, 58] on button "Save and Exit" at bounding box center [1202, 45] width 93 height 32
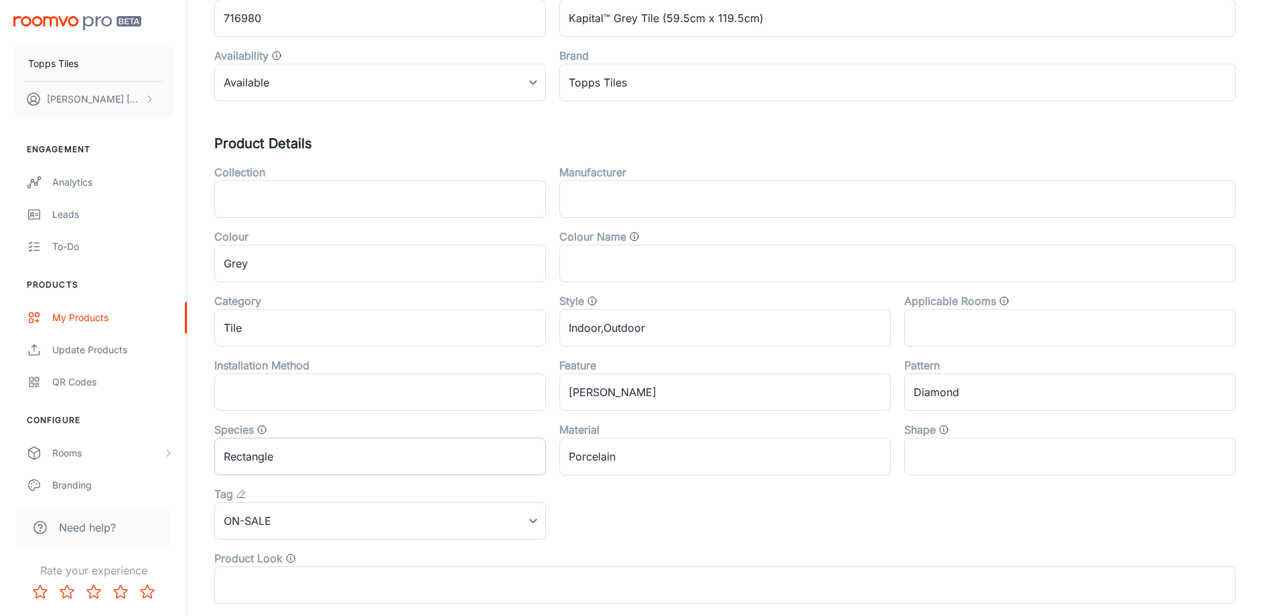
scroll to position [443, 0]
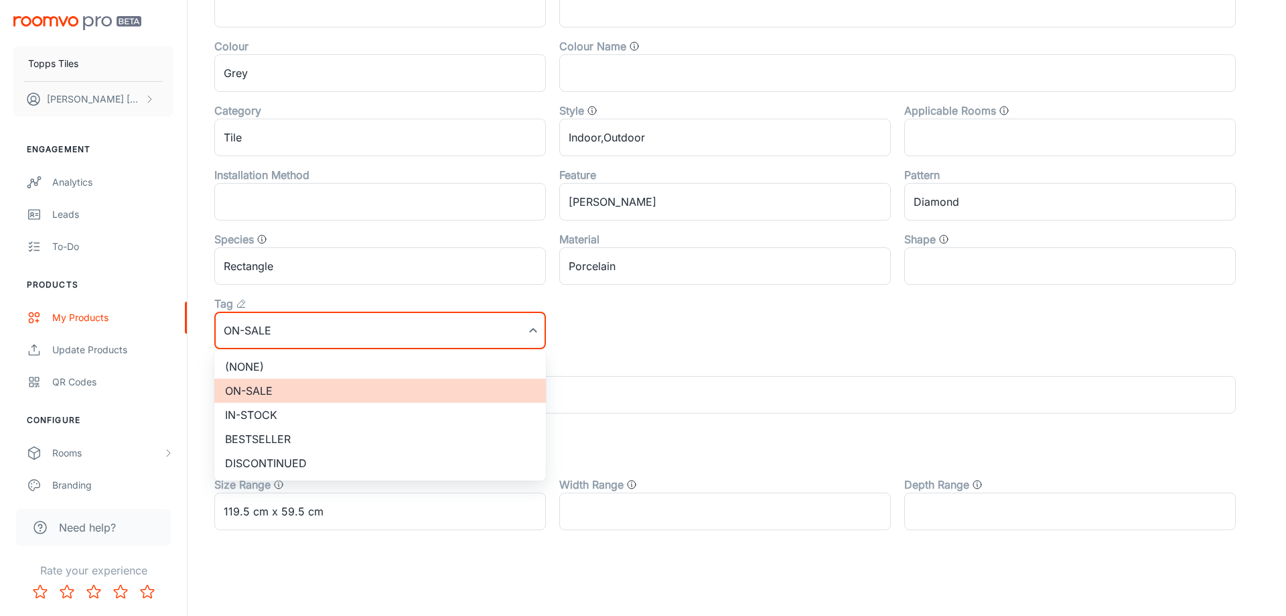
click at [310, 351] on ul "(None) On-sale In-stock Bestseller Discontinued" at bounding box center [380, 414] width 332 height 131
click at [310, 361] on li "(None)" at bounding box center [380, 366] width 332 height 24
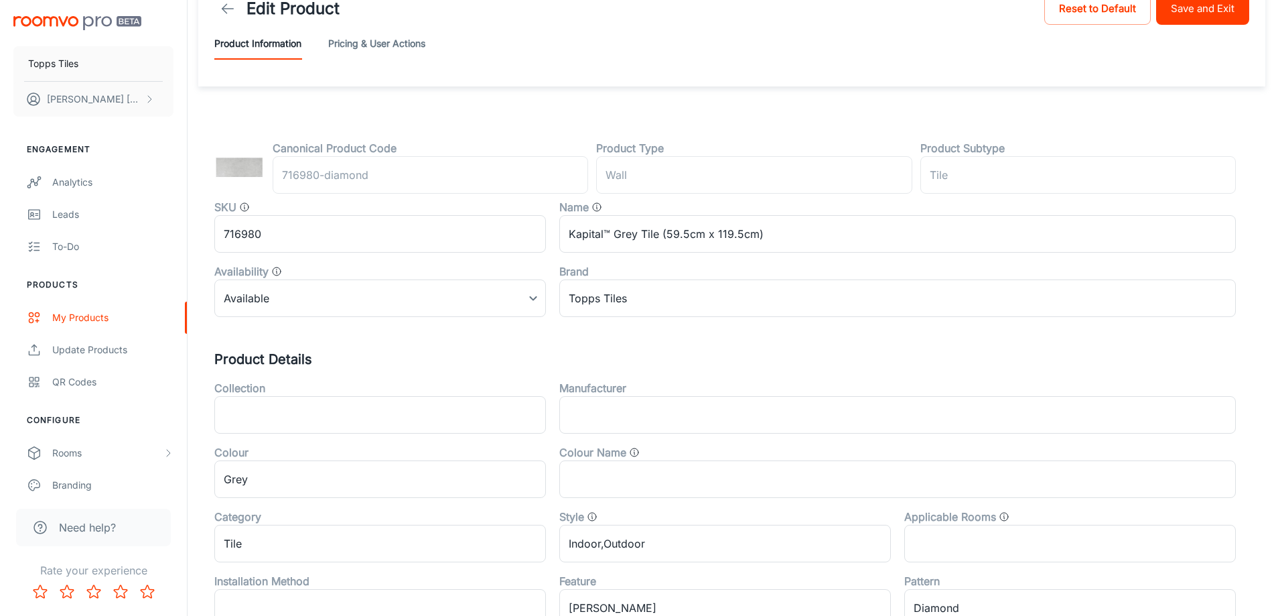
scroll to position [0, 0]
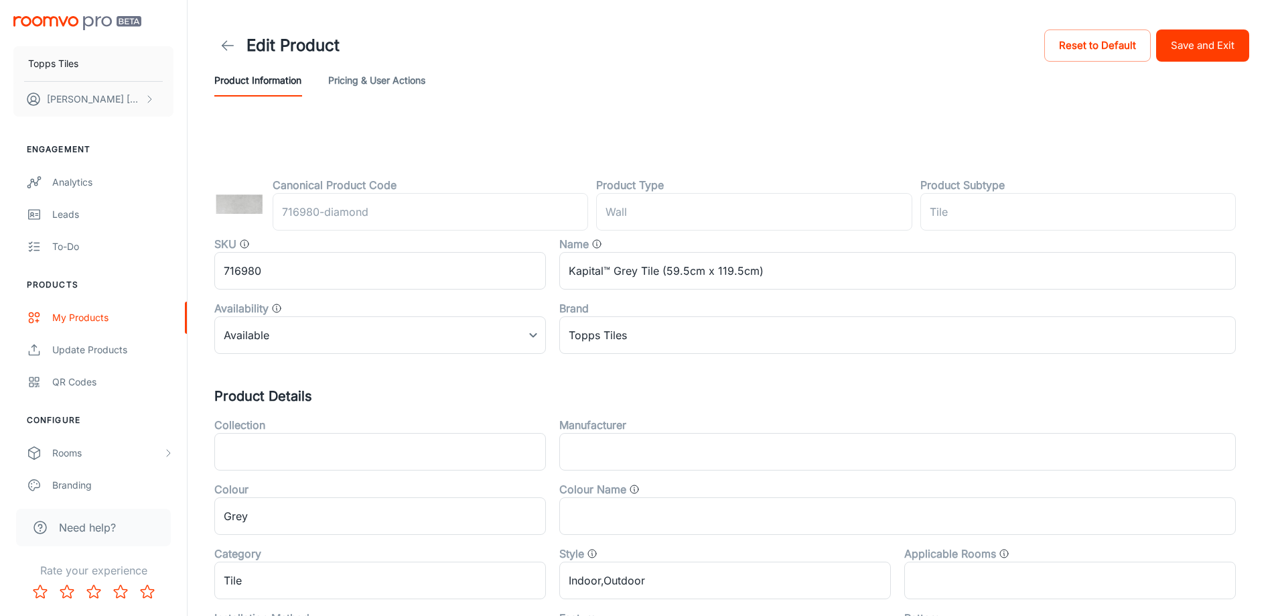
click at [1174, 51] on button "Save and Exit" at bounding box center [1202, 45] width 93 height 32
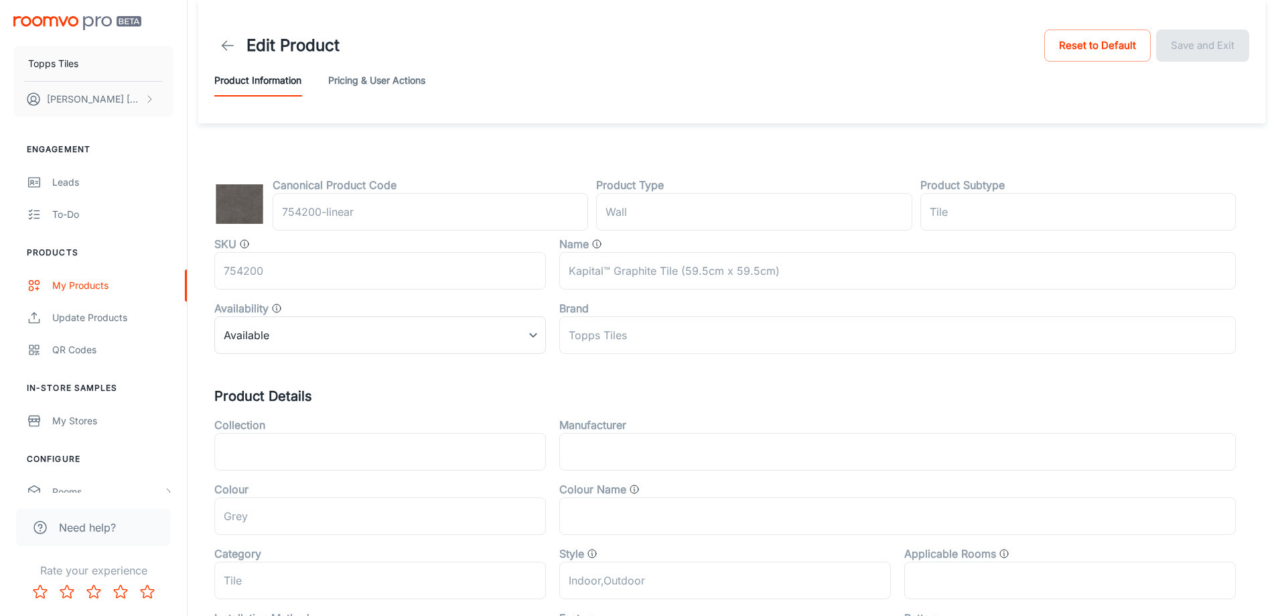
scroll to position [443, 0]
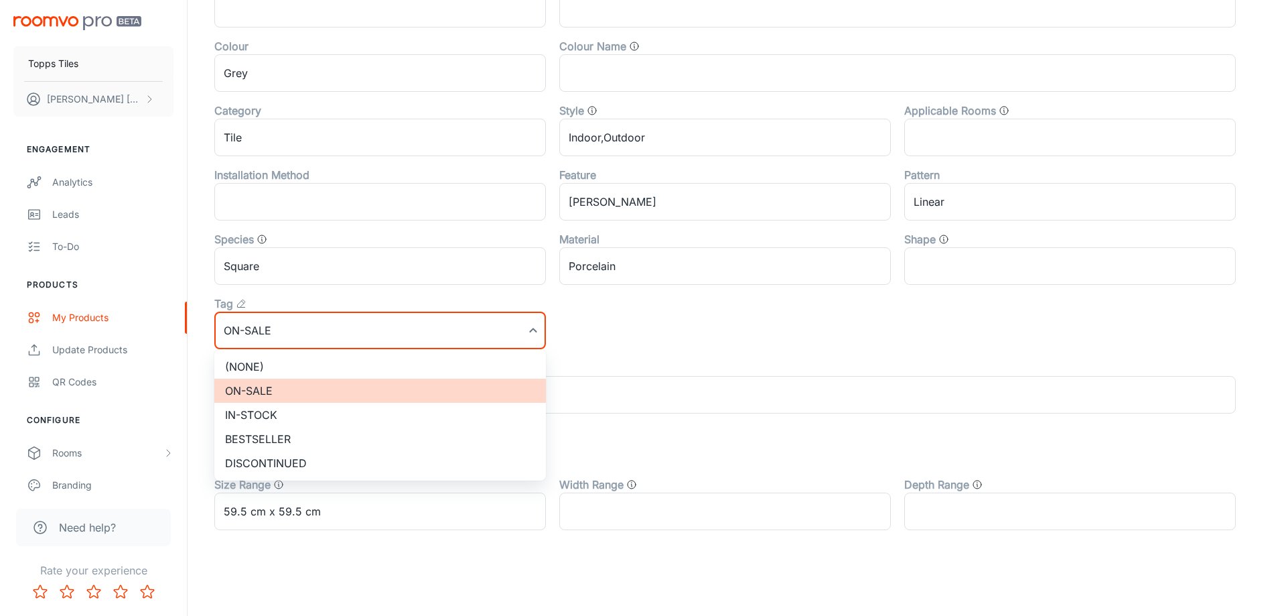
click at [291, 355] on li "(None)" at bounding box center [380, 366] width 332 height 24
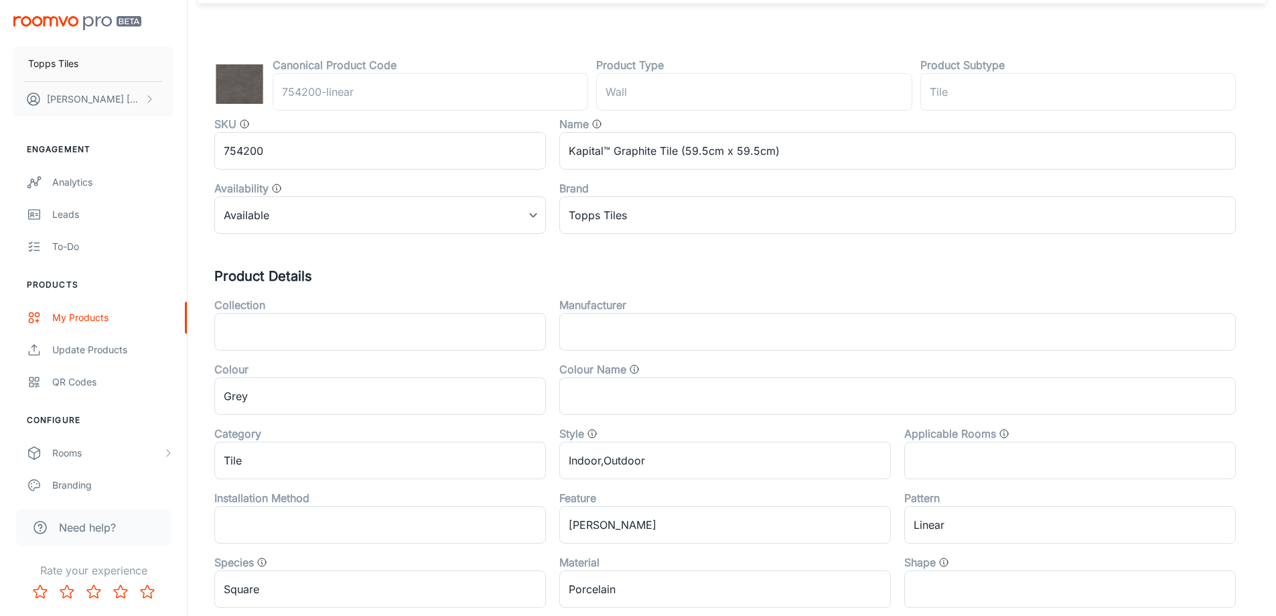
scroll to position [0, 0]
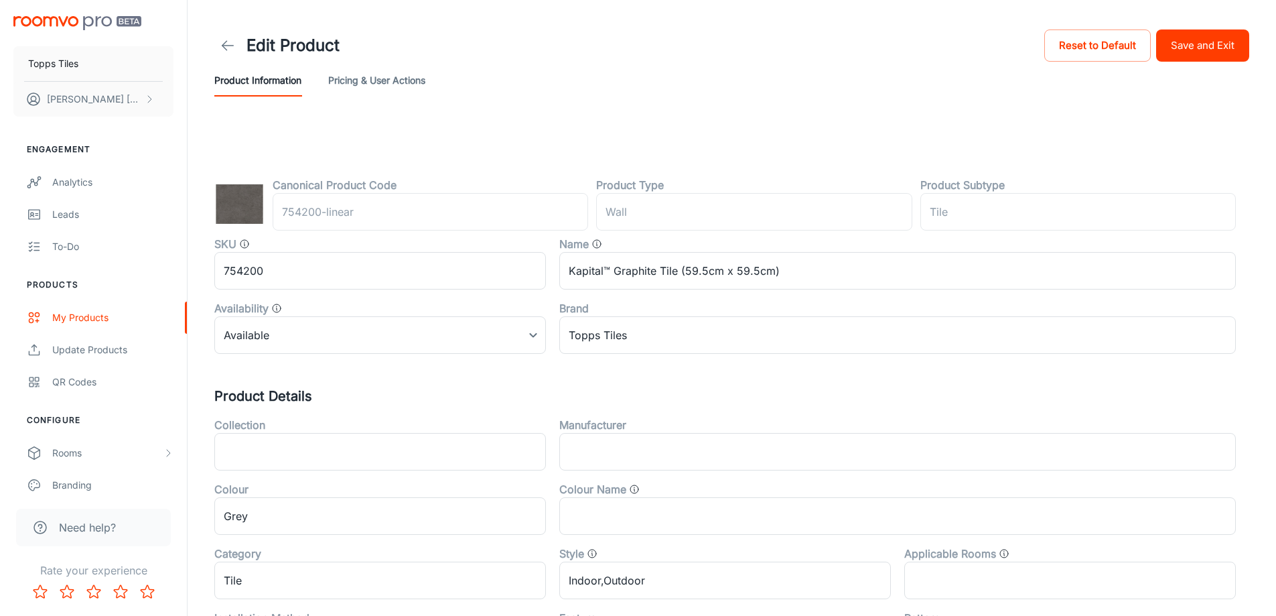
click at [1187, 44] on button "Save and Exit" at bounding box center [1202, 45] width 93 height 32
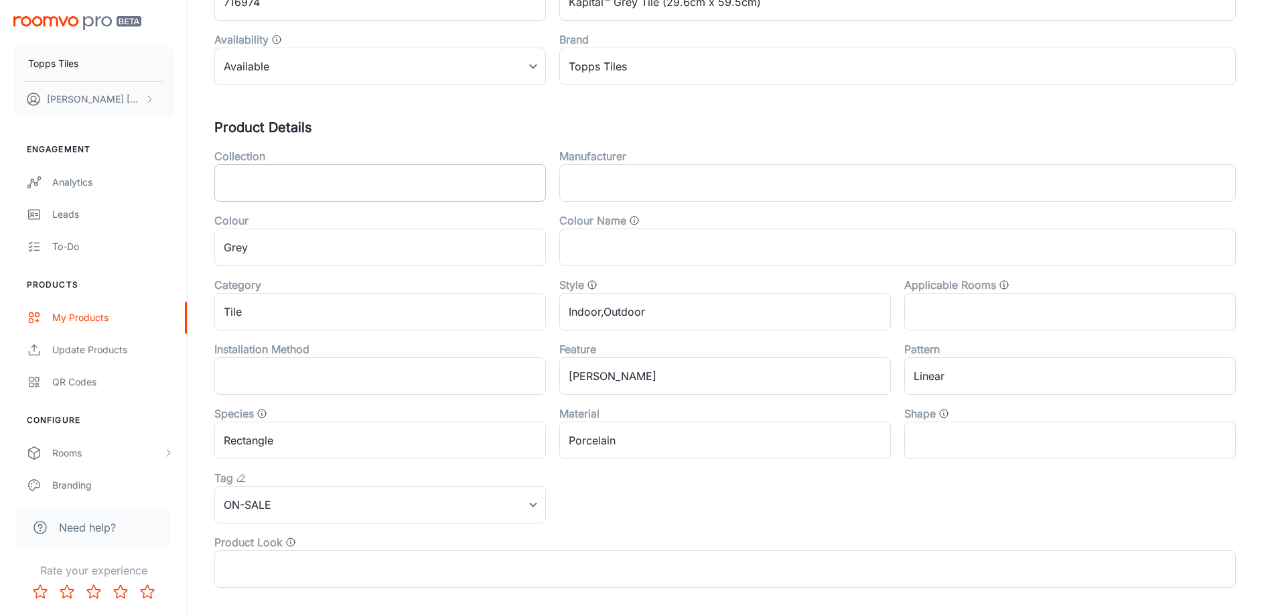
scroll to position [402, 0]
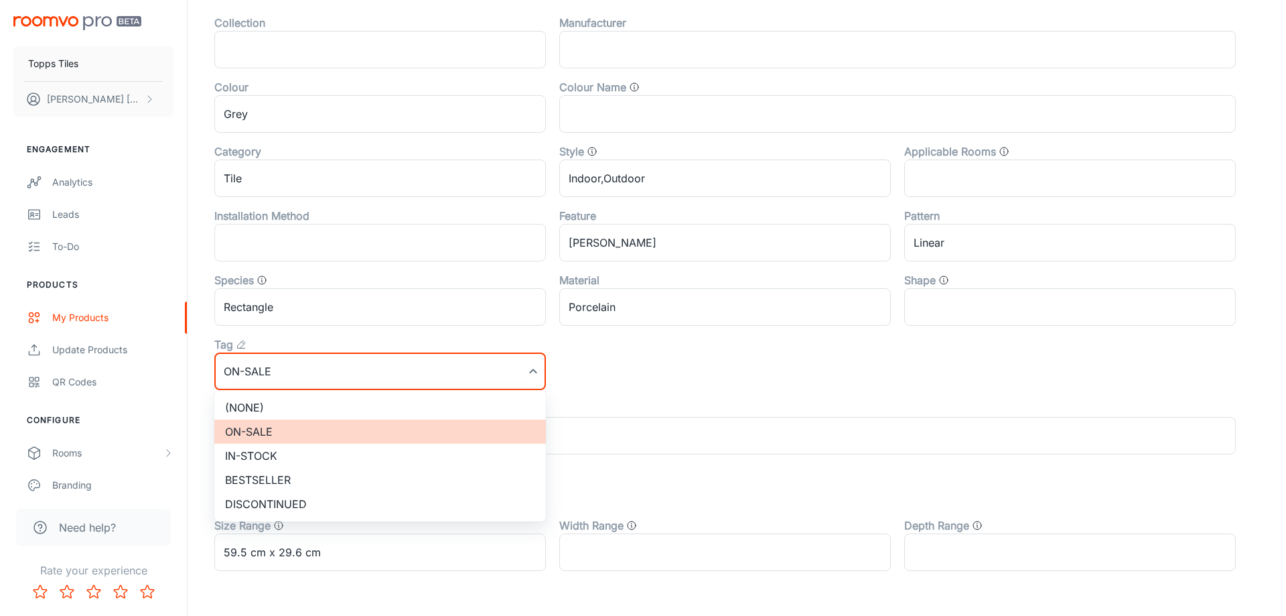
click at [310, 402] on li "(None)" at bounding box center [380, 407] width 332 height 24
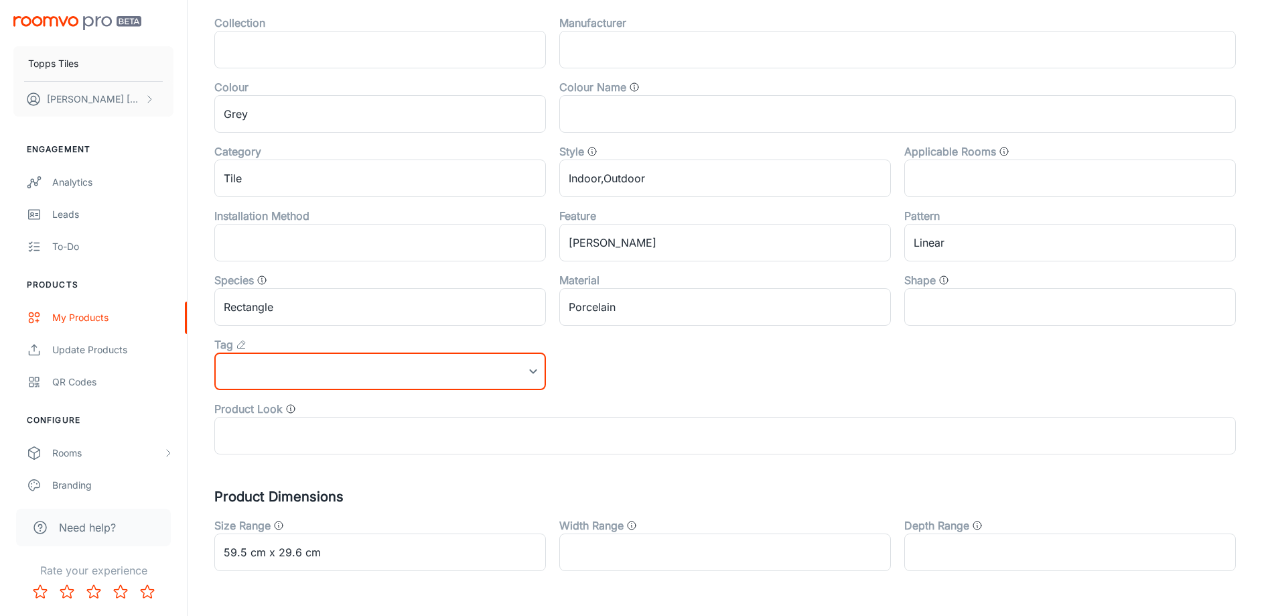
scroll to position [0, 0]
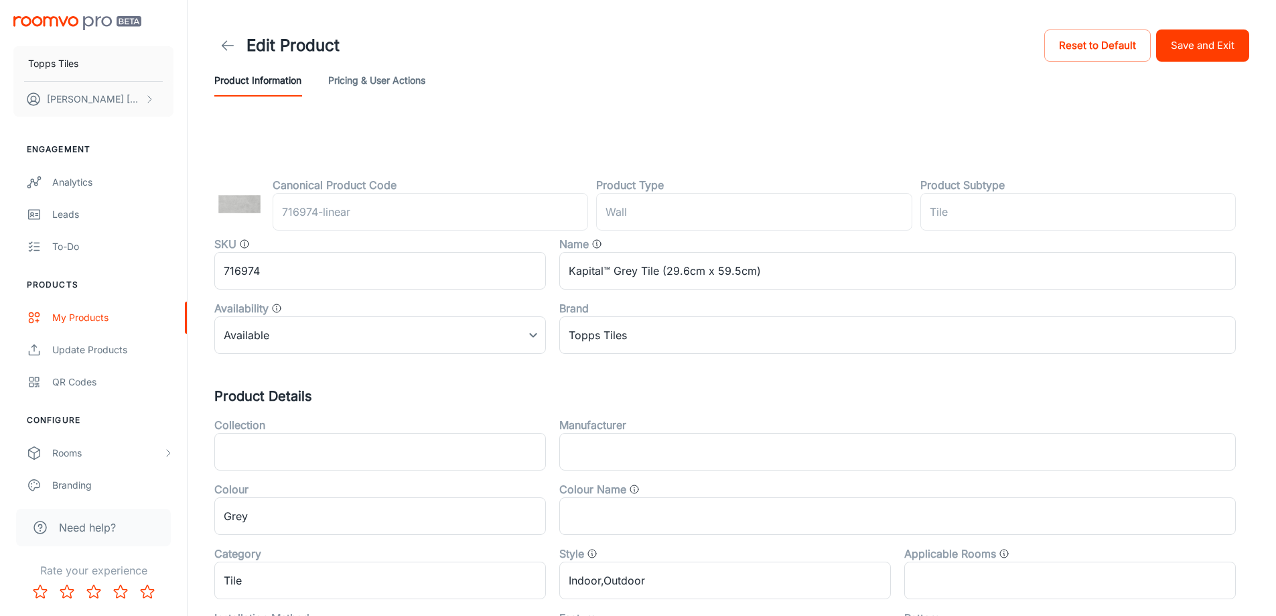
click at [1245, 46] on button "Save and Exit" at bounding box center [1202, 45] width 93 height 32
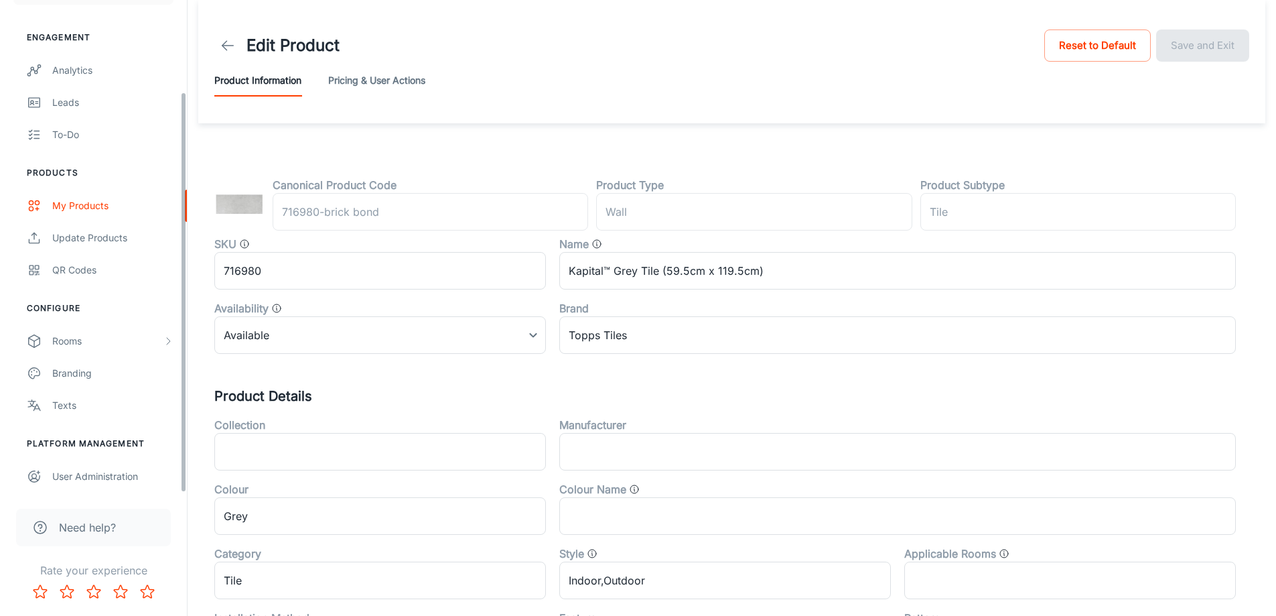
scroll to position [443, 0]
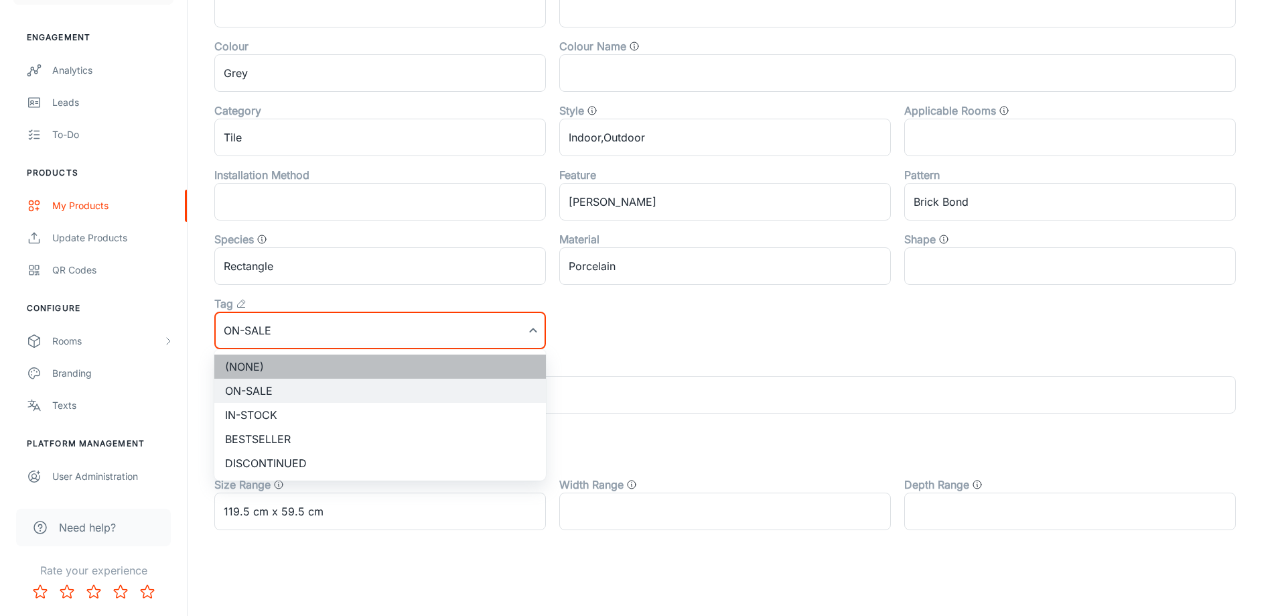
click at [297, 367] on li "(None)" at bounding box center [380, 366] width 332 height 24
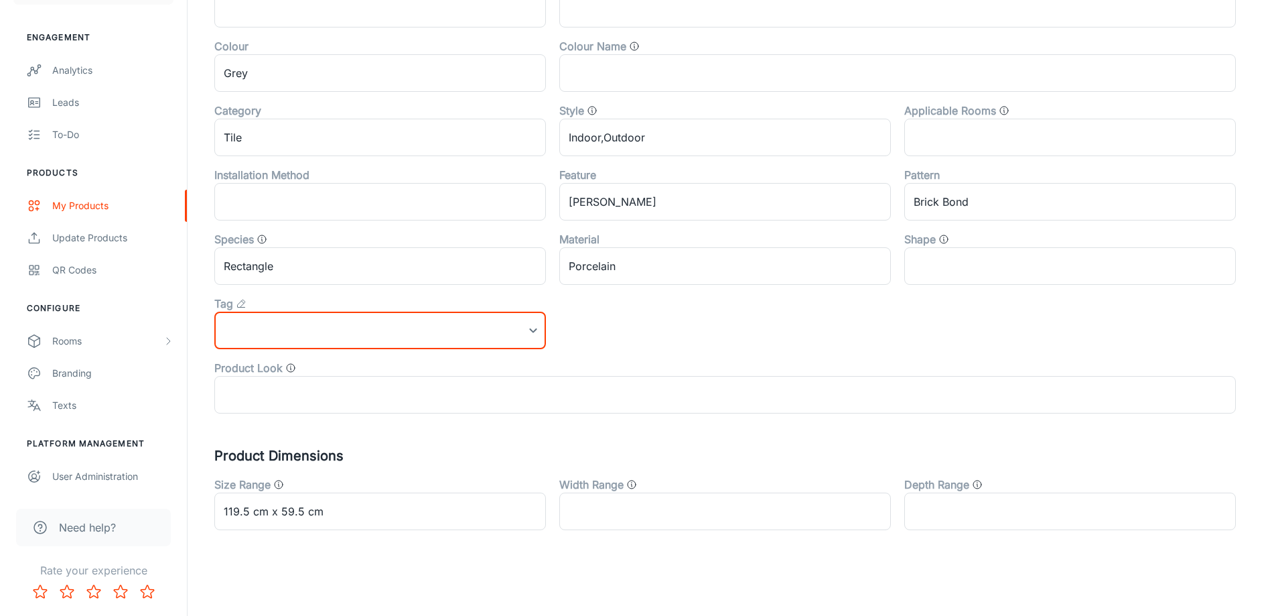
scroll to position [0, 0]
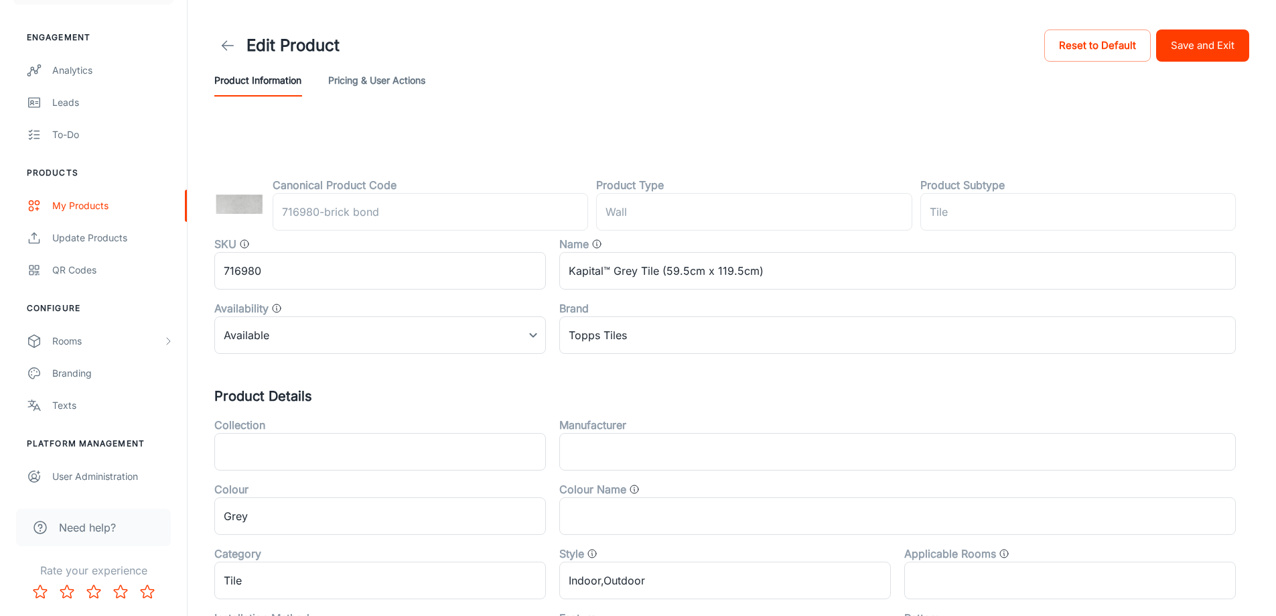
click at [1229, 43] on button "Save and Exit" at bounding box center [1202, 45] width 93 height 32
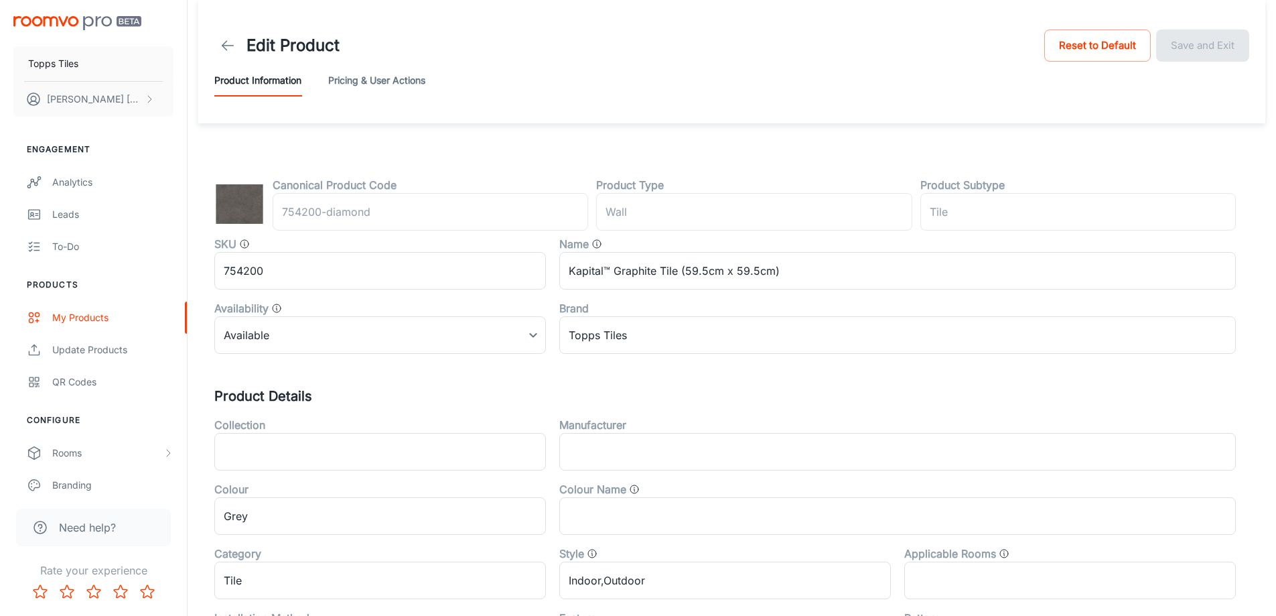
scroll to position [443, 0]
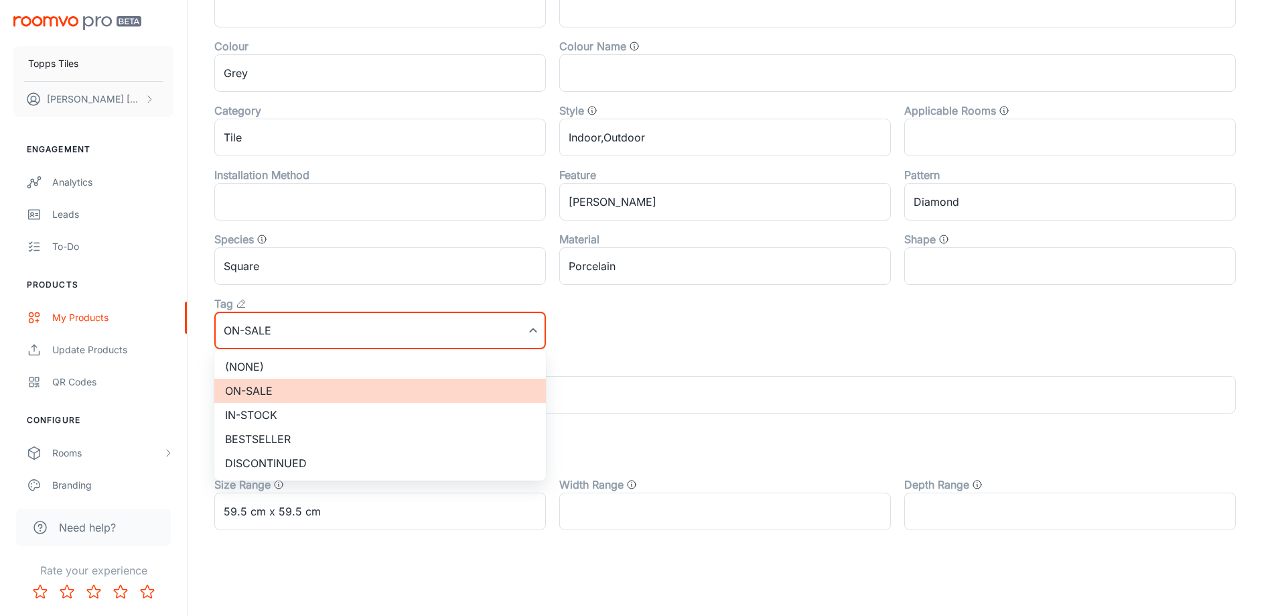
click at [275, 371] on li "(None)" at bounding box center [380, 366] width 332 height 24
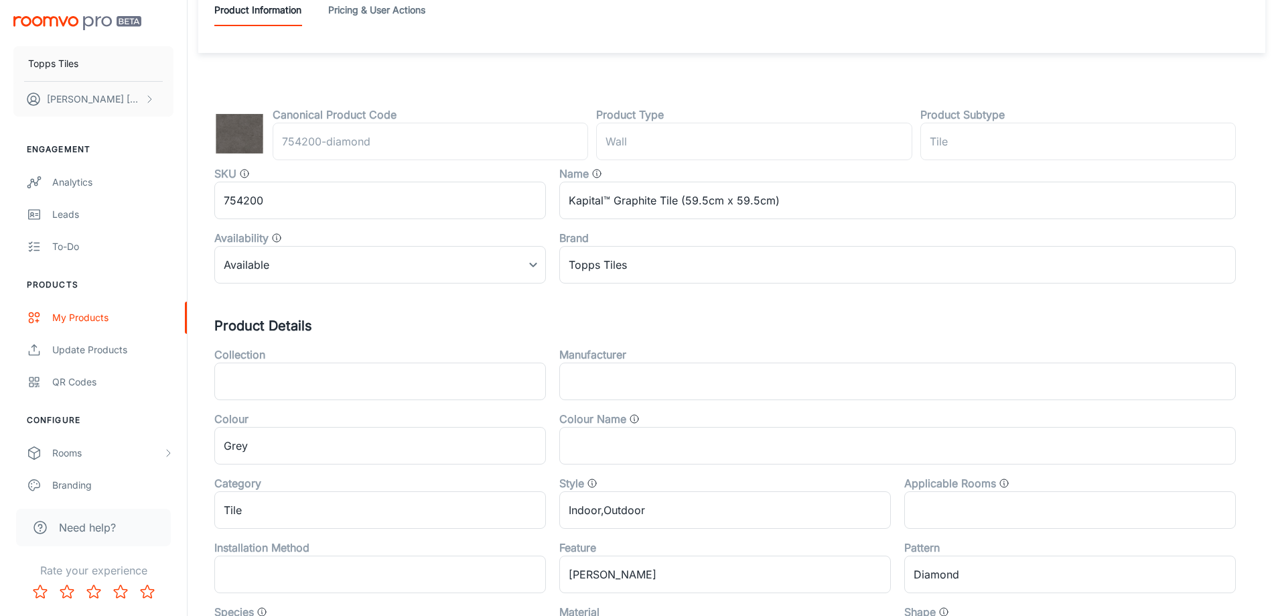
scroll to position [0, 0]
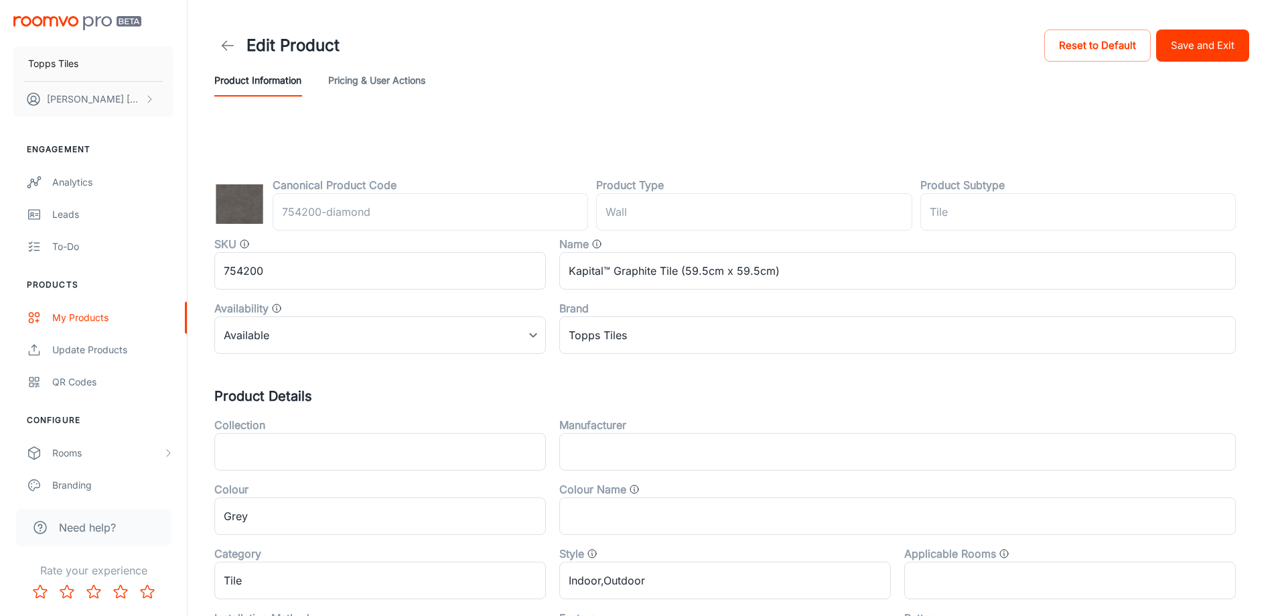
click at [1225, 54] on button "Save and Exit" at bounding box center [1202, 45] width 93 height 32
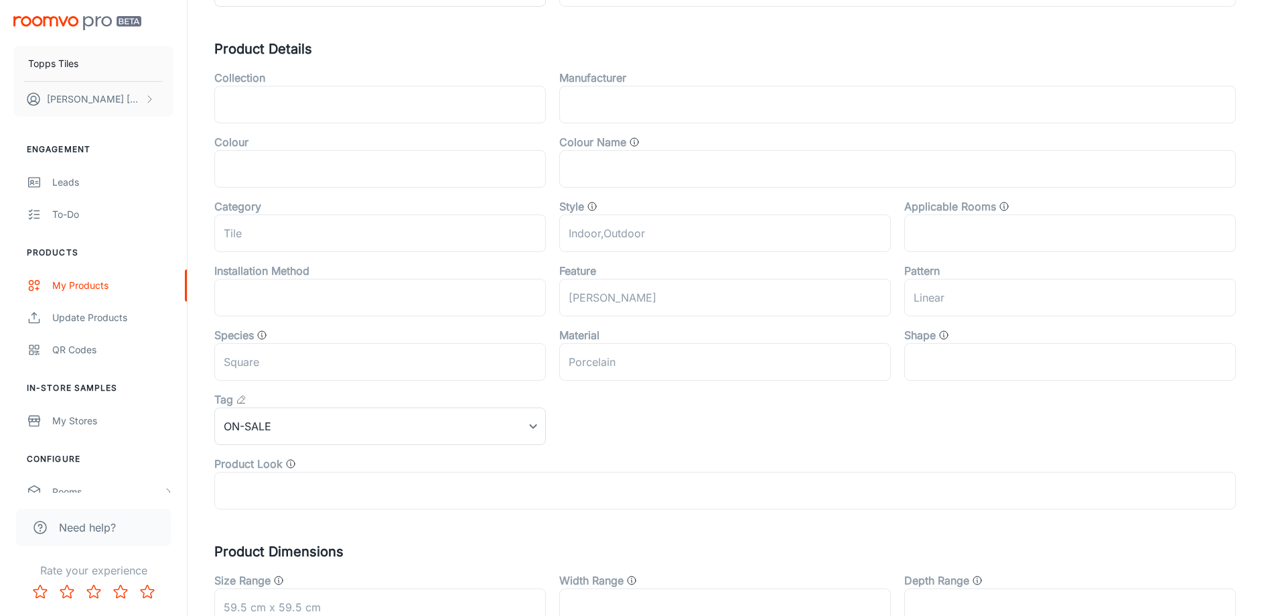
scroll to position [443, 0]
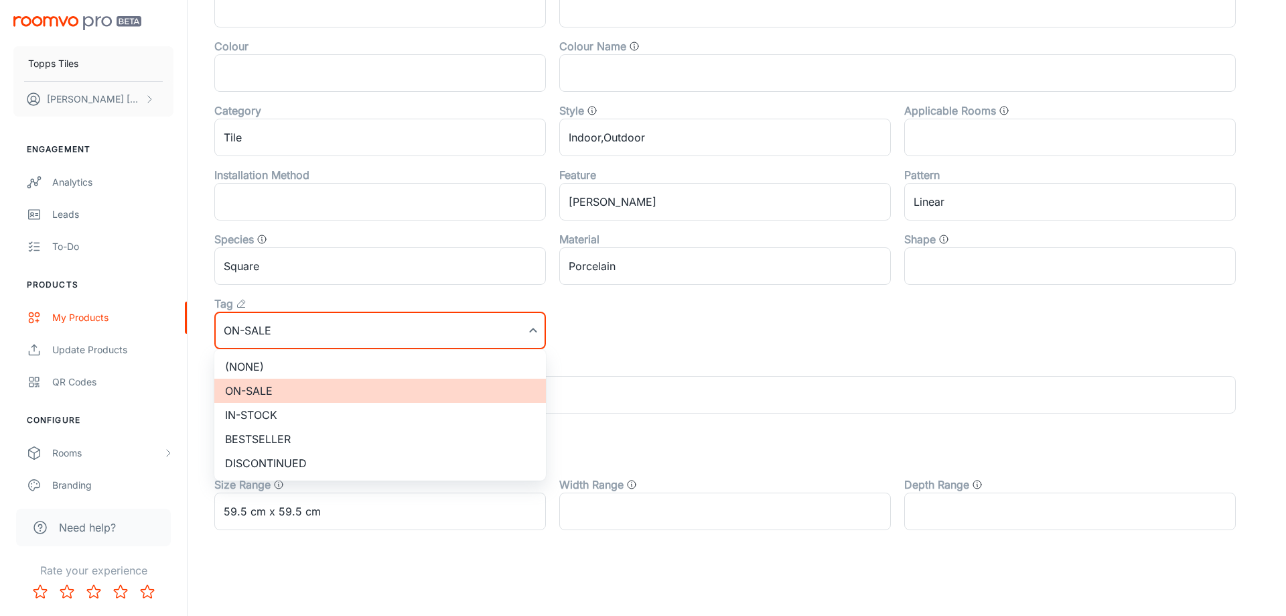
click at [286, 358] on li "(None)" at bounding box center [380, 366] width 332 height 24
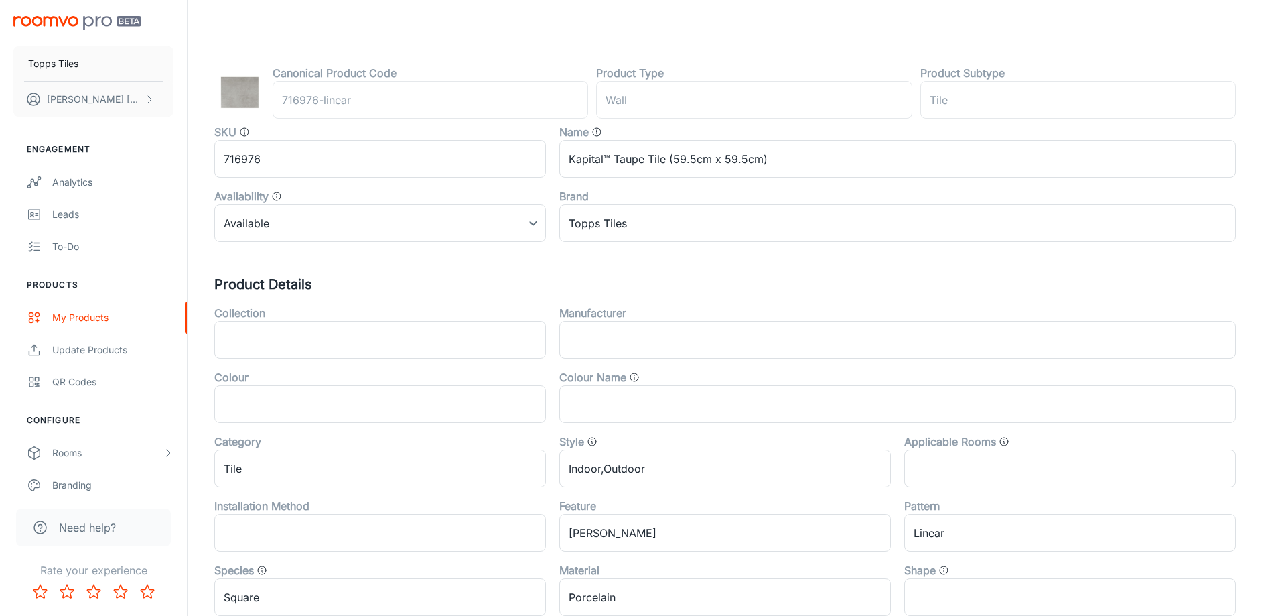
scroll to position [0, 0]
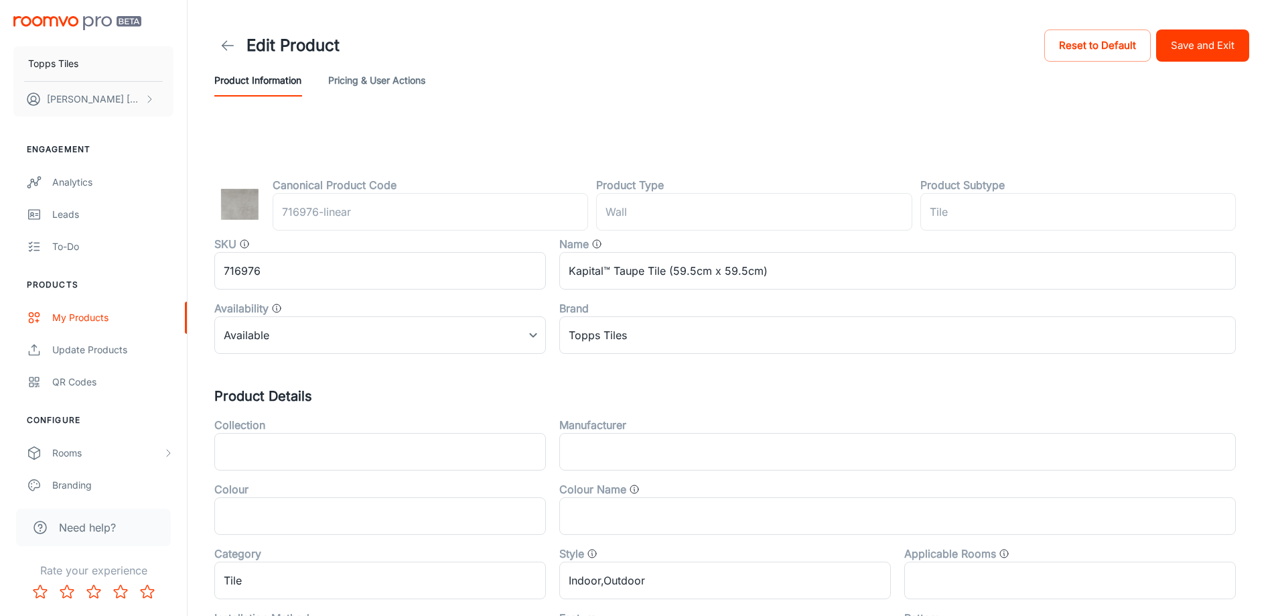
click at [1208, 50] on button "Save and Exit" at bounding box center [1202, 45] width 93 height 32
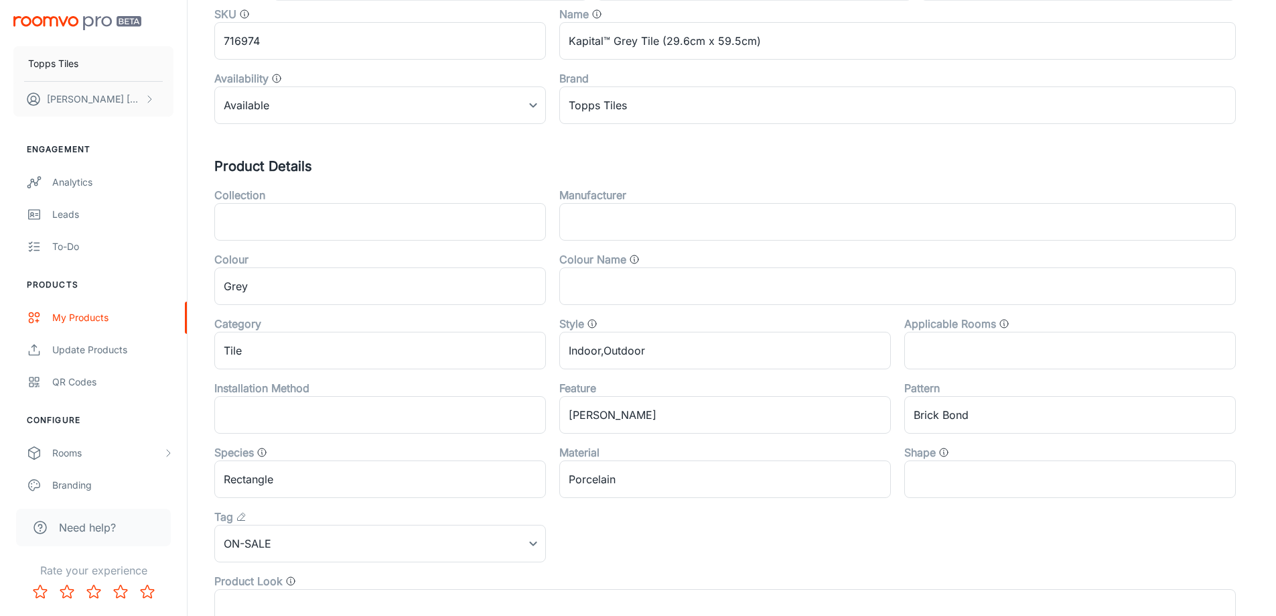
scroll to position [443, 0]
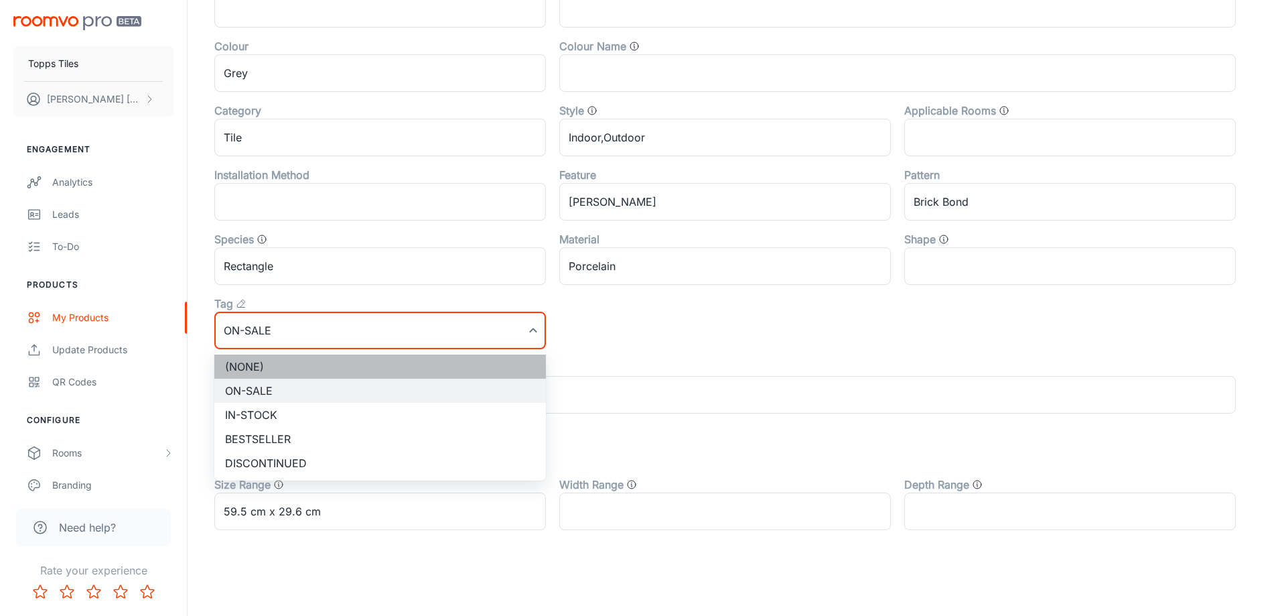
click at [277, 365] on li "(None)" at bounding box center [380, 366] width 332 height 24
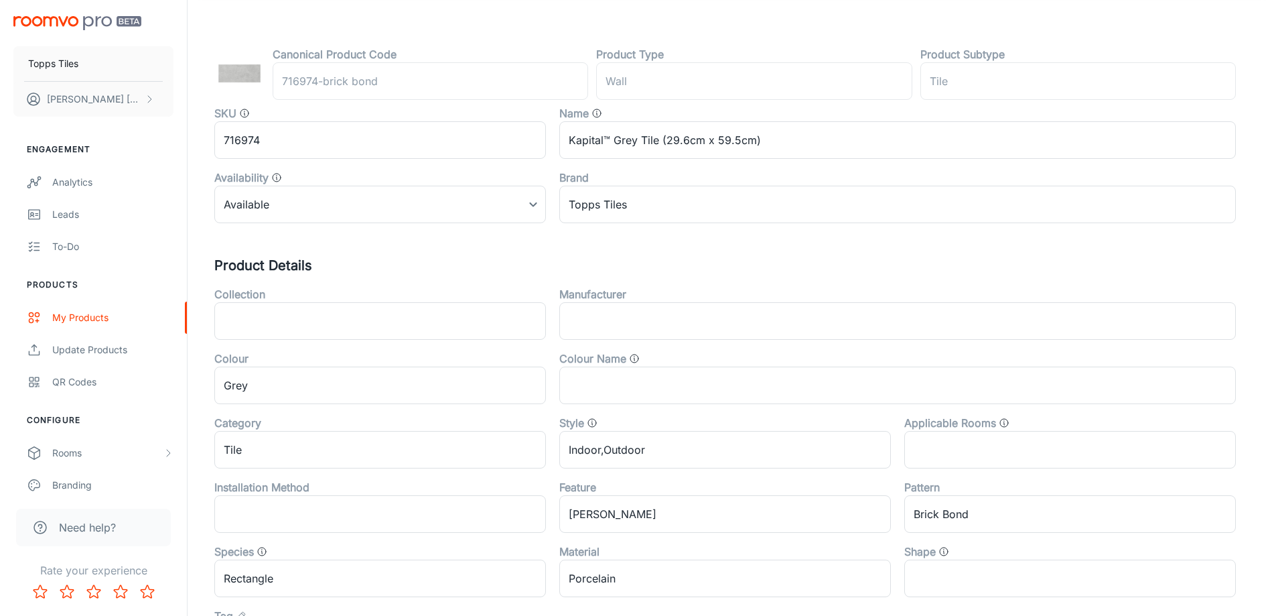
scroll to position [0, 0]
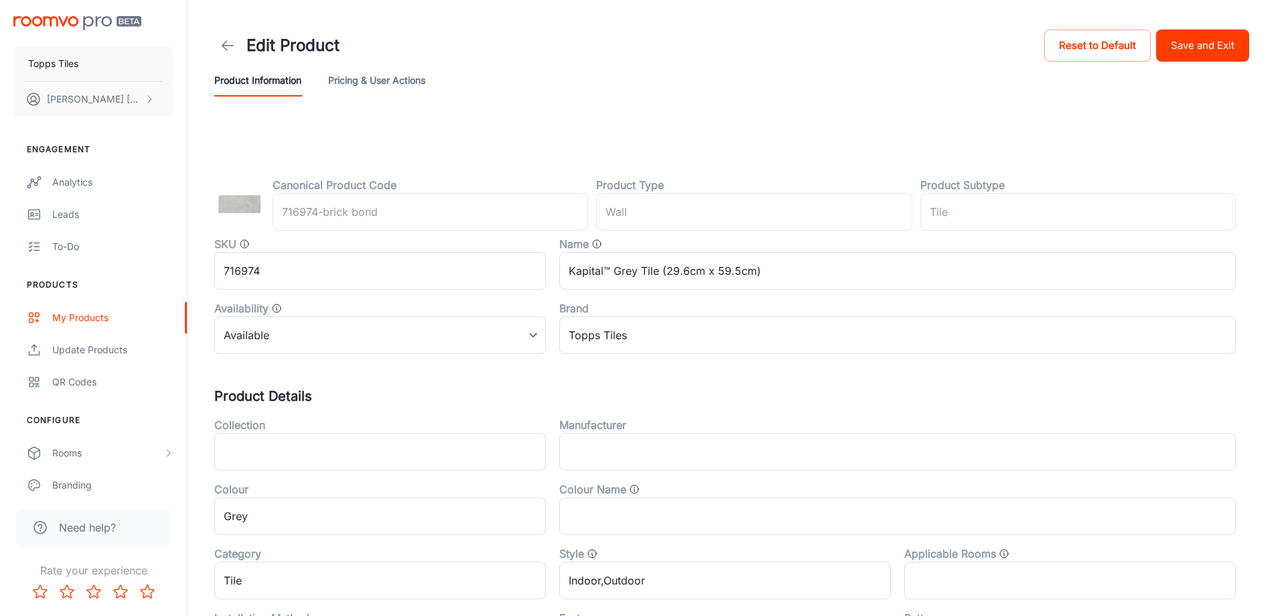
click at [1211, 40] on button "Save and Exit" at bounding box center [1202, 45] width 93 height 32
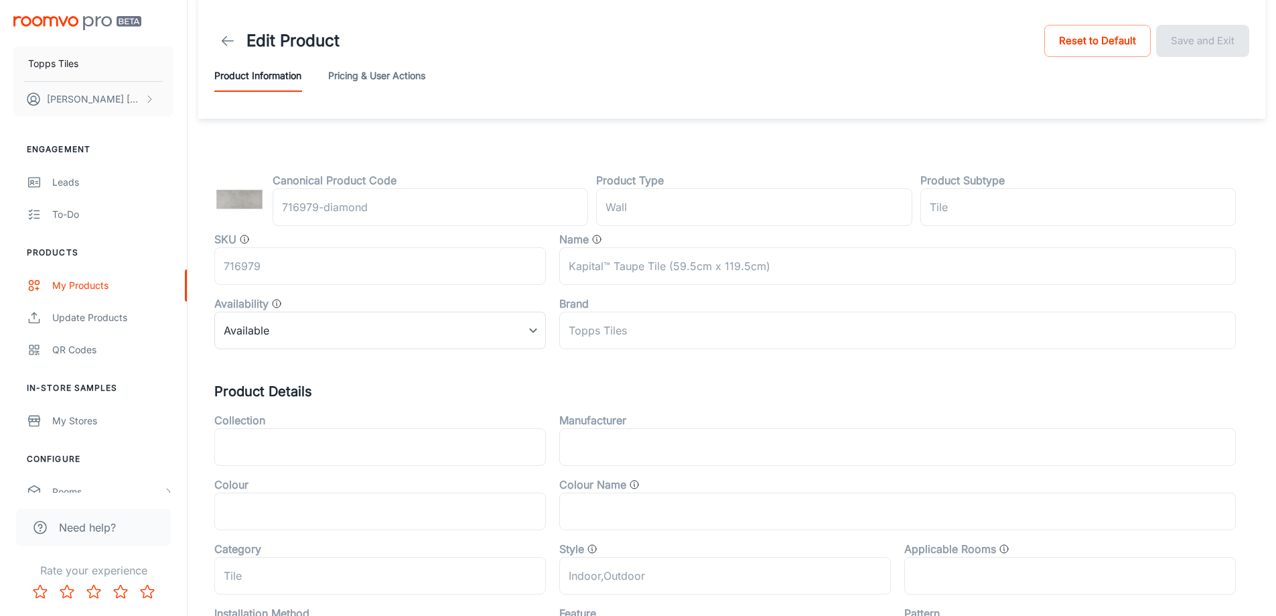
scroll to position [443, 0]
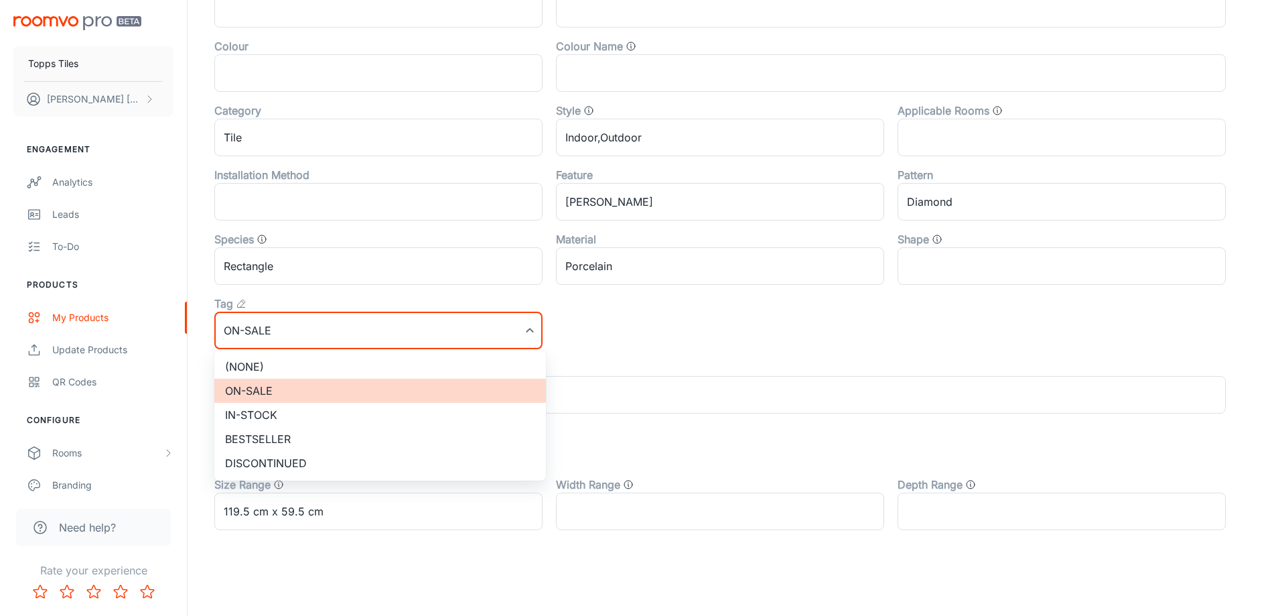
drag, startPoint x: 336, startPoint y: 338, endPoint x: 324, endPoint y: 357, distance: 22.5
click at [322, 359] on li "(None)" at bounding box center [380, 366] width 332 height 24
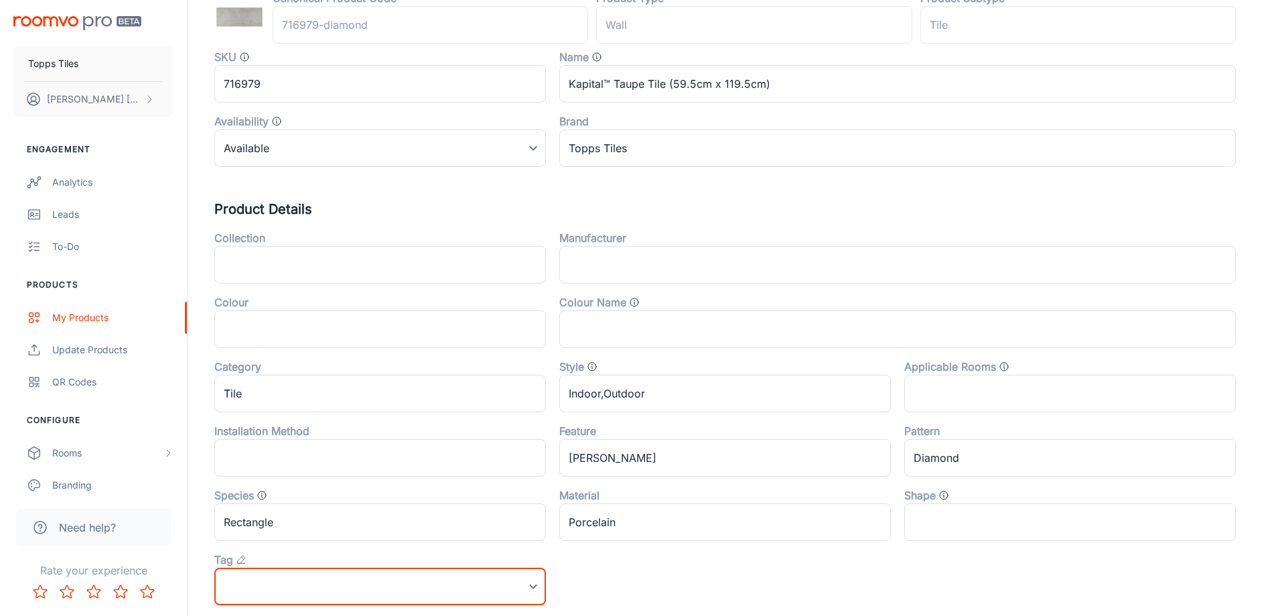
scroll to position [0, 0]
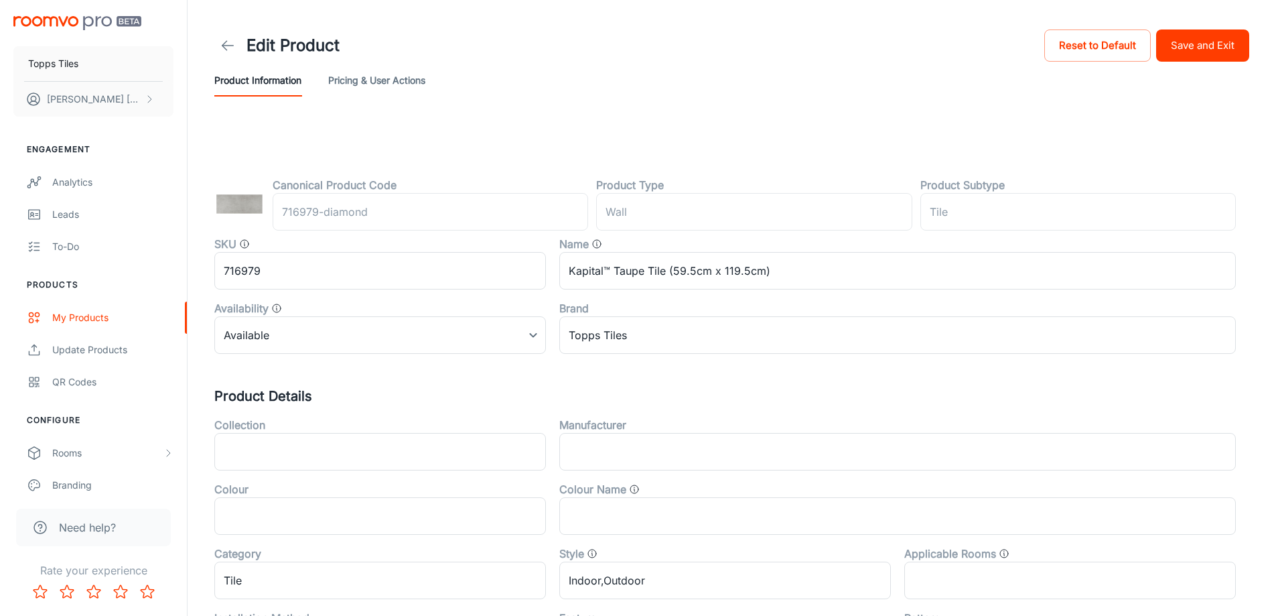
click at [1202, 46] on button "Save and Exit" at bounding box center [1202, 45] width 93 height 32
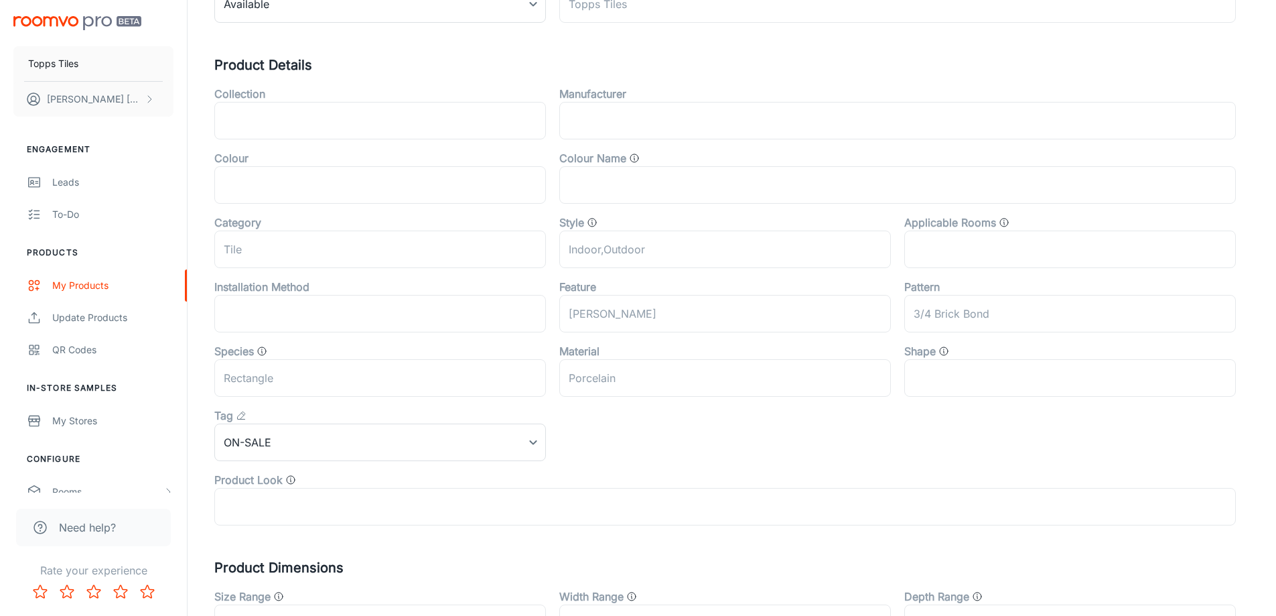
scroll to position [443, 0]
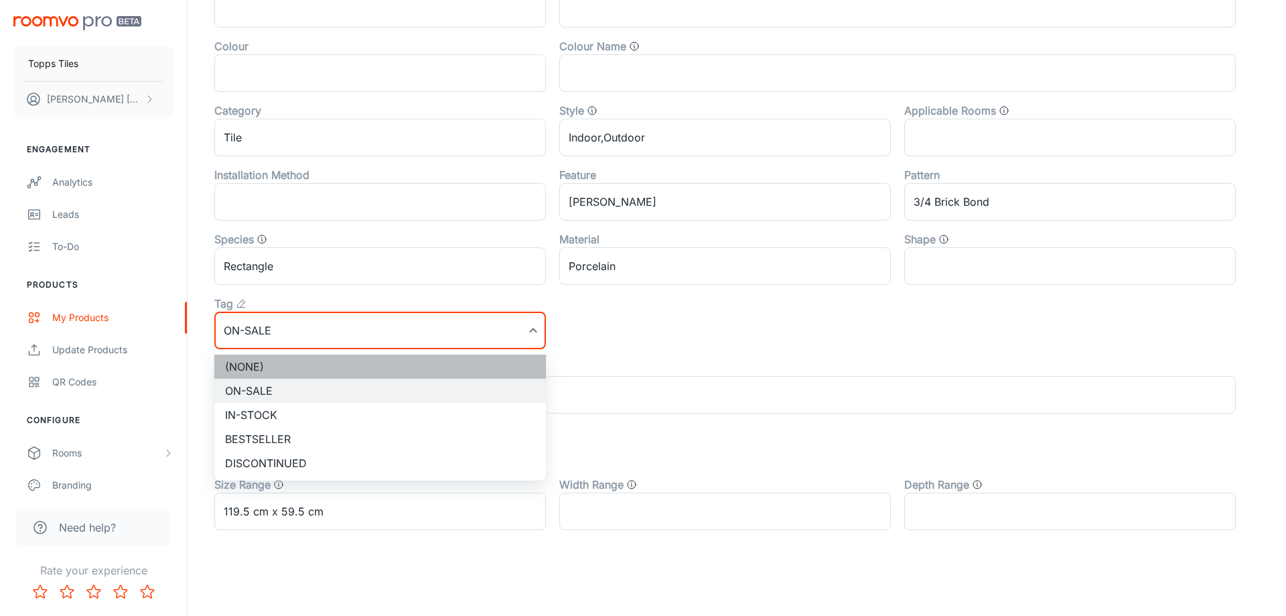
click at [295, 365] on li "(None)" at bounding box center [380, 366] width 332 height 24
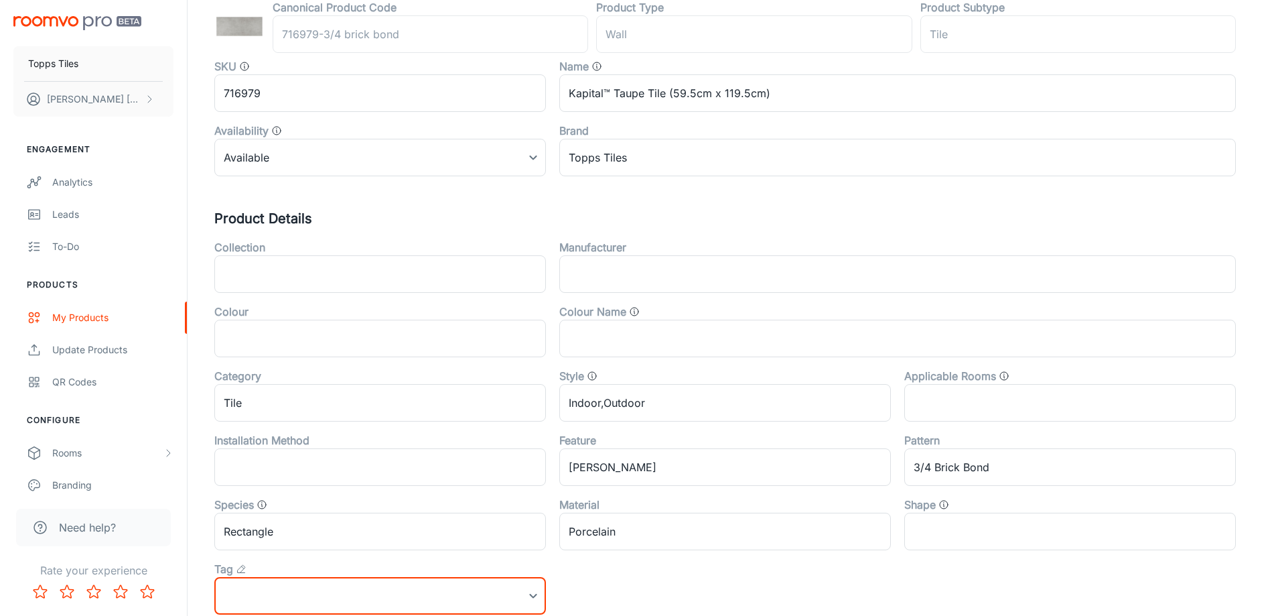
scroll to position [0, 0]
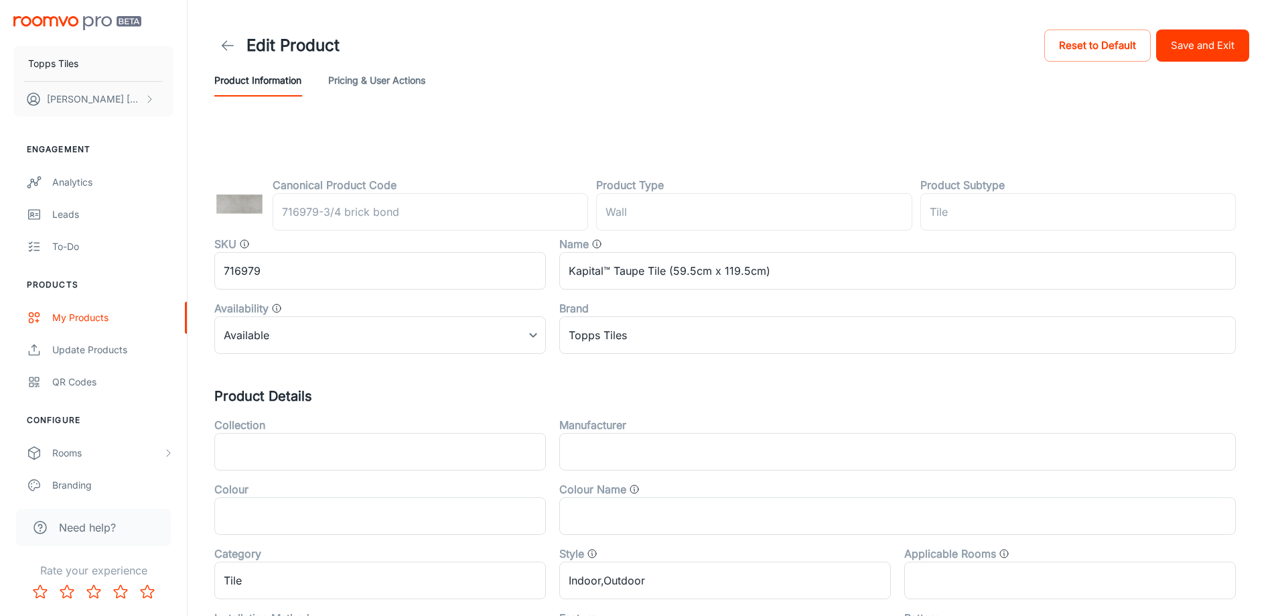
click at [1196, 56] on button "Save and Exit" at bounding box center [1202, 45] width 93 height 32
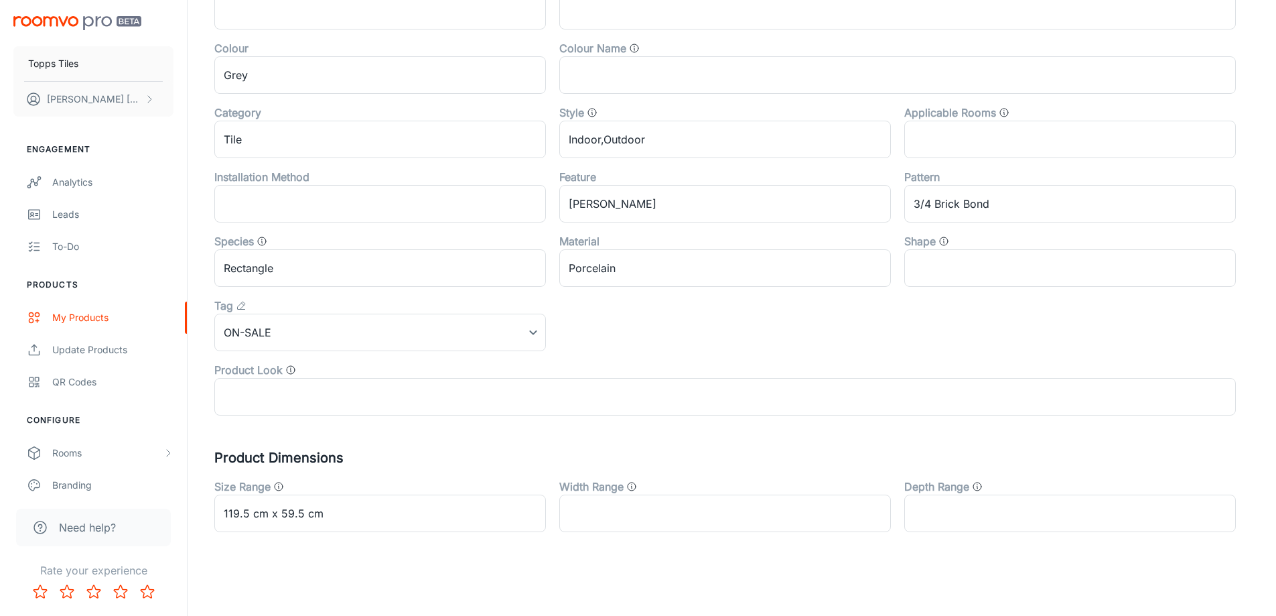
scroll to position [443, 0]
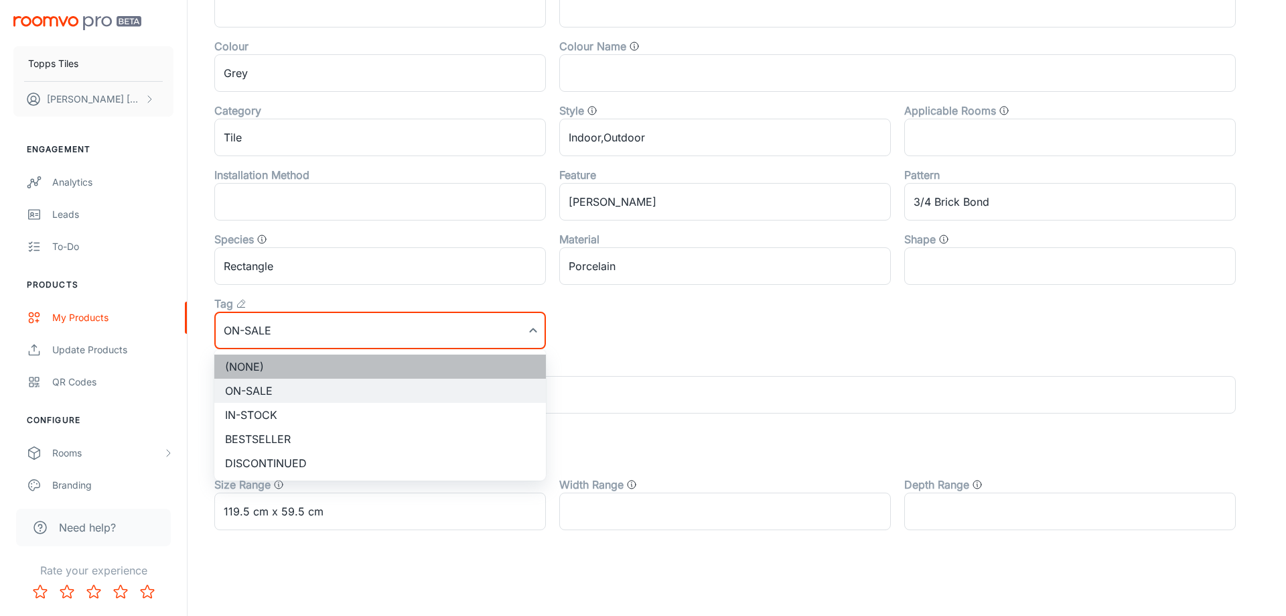
click at [282, 357] on li "(None)" at bounding box center [380, 366] width 332 height 24
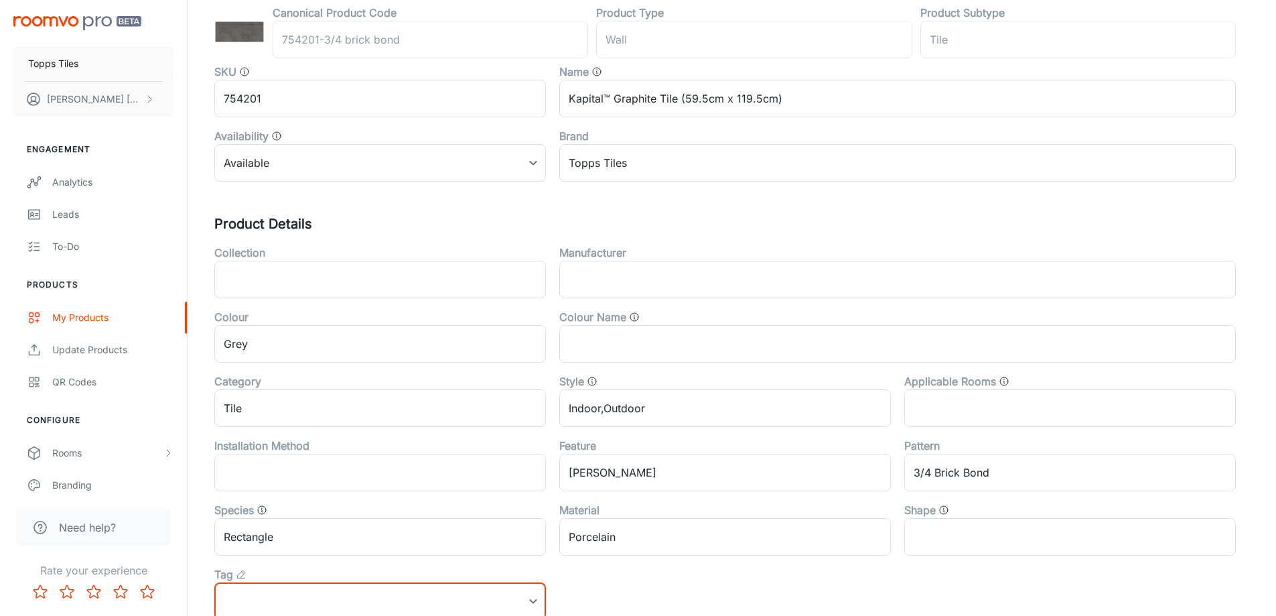
scroll to position [0, 0]
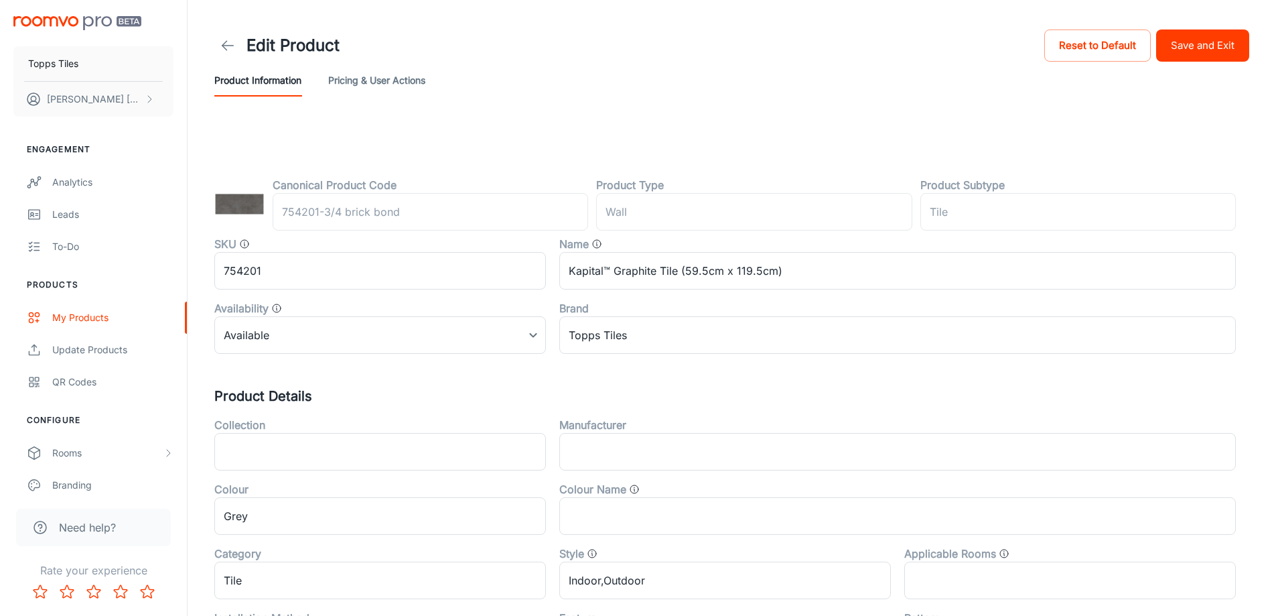
click at [1219, 36] on button "Save and Exit" at bounding box center [1202, 45] width 93 height 32
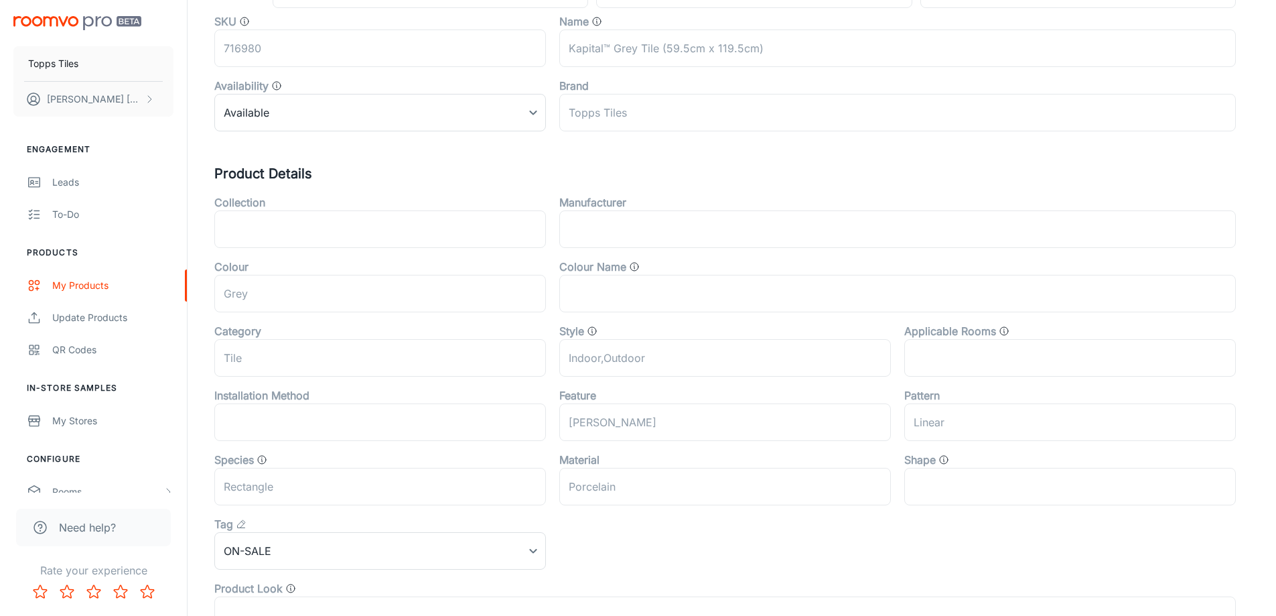
scroll to position [443, 0]
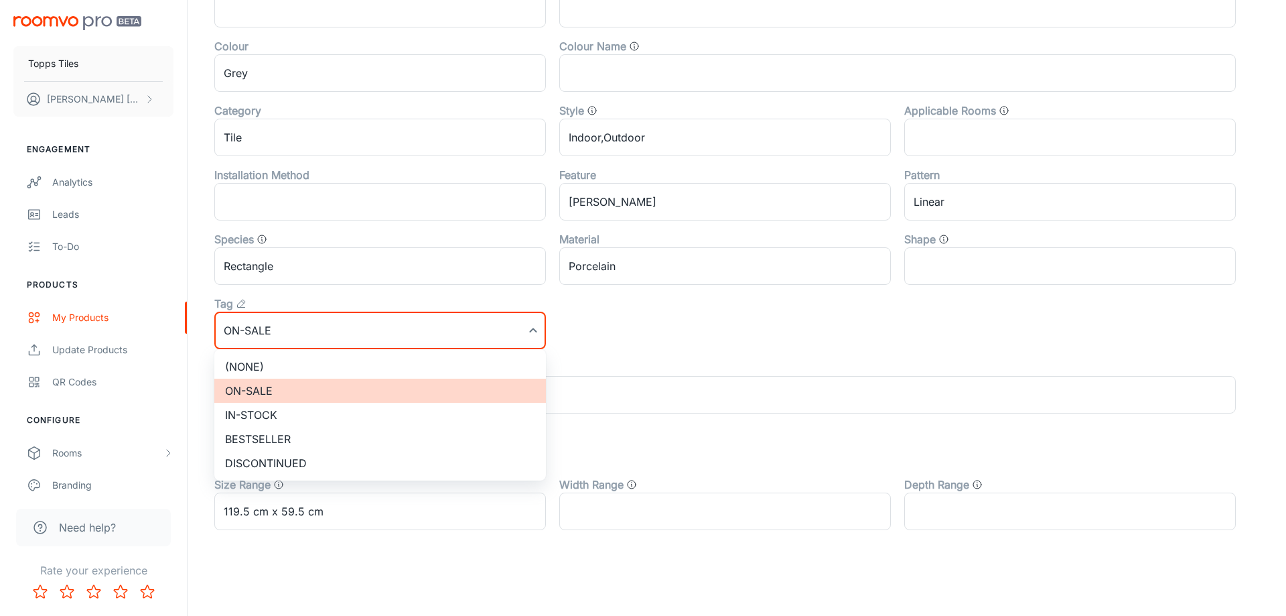
click at [277, 364] on li "(None)" at bounding box center [380, 366] width 332 height 24
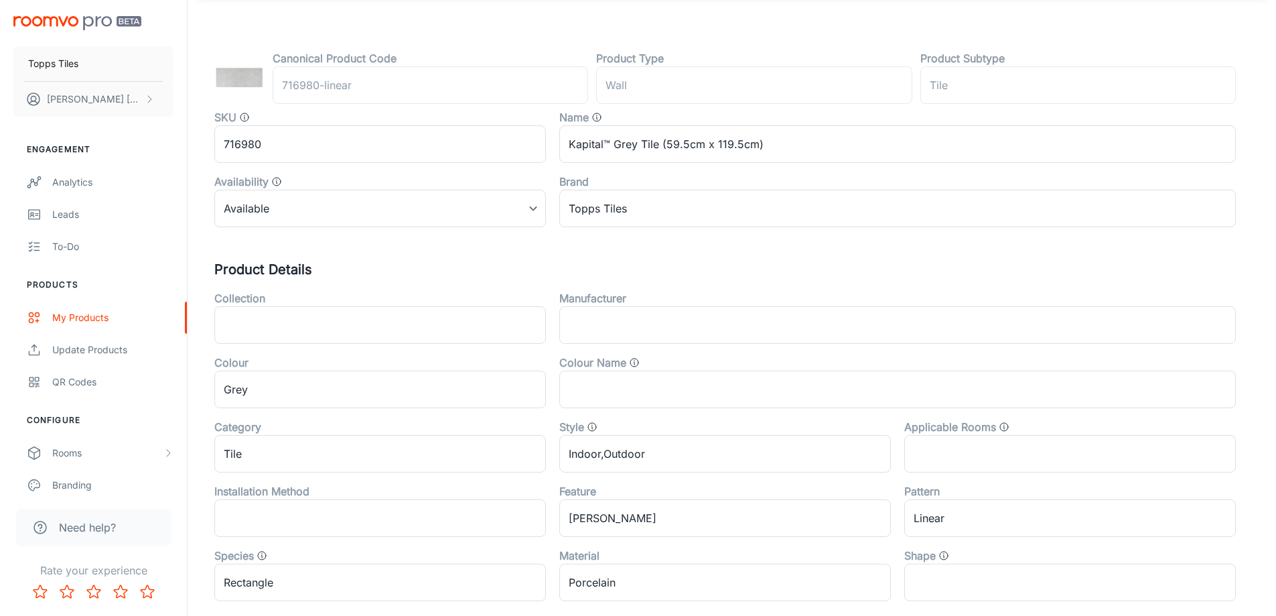
scroll to position [0, 0]
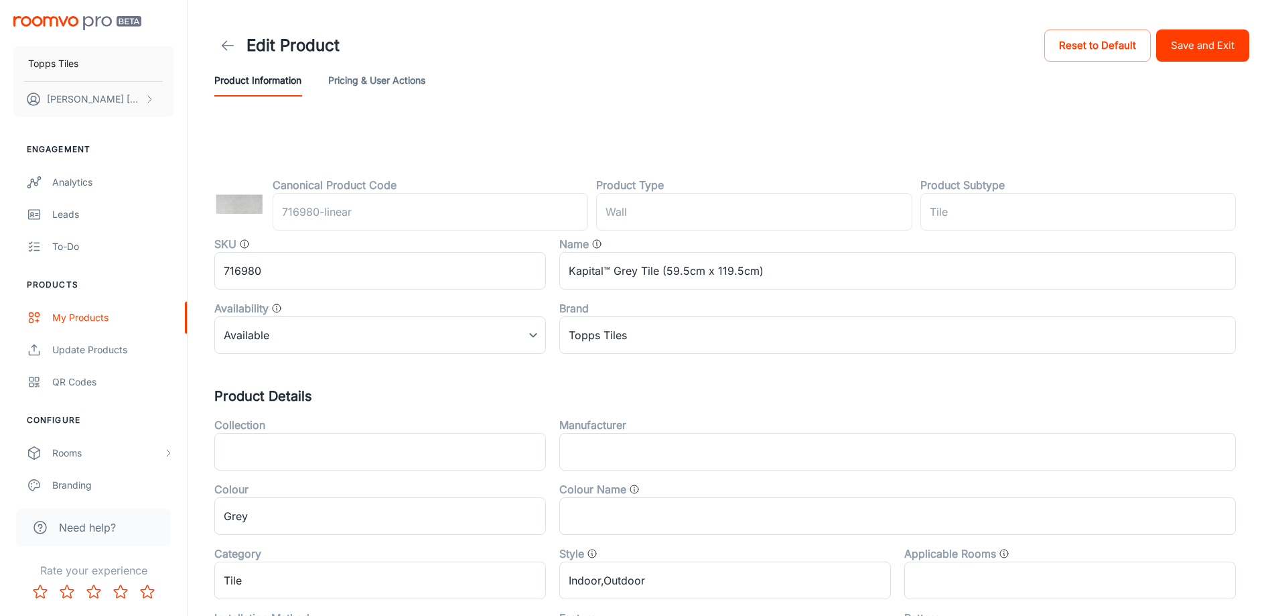
click at [1184, 58] on button "Save and Exit" at bounding box center [1202, 45] width 93 height 32
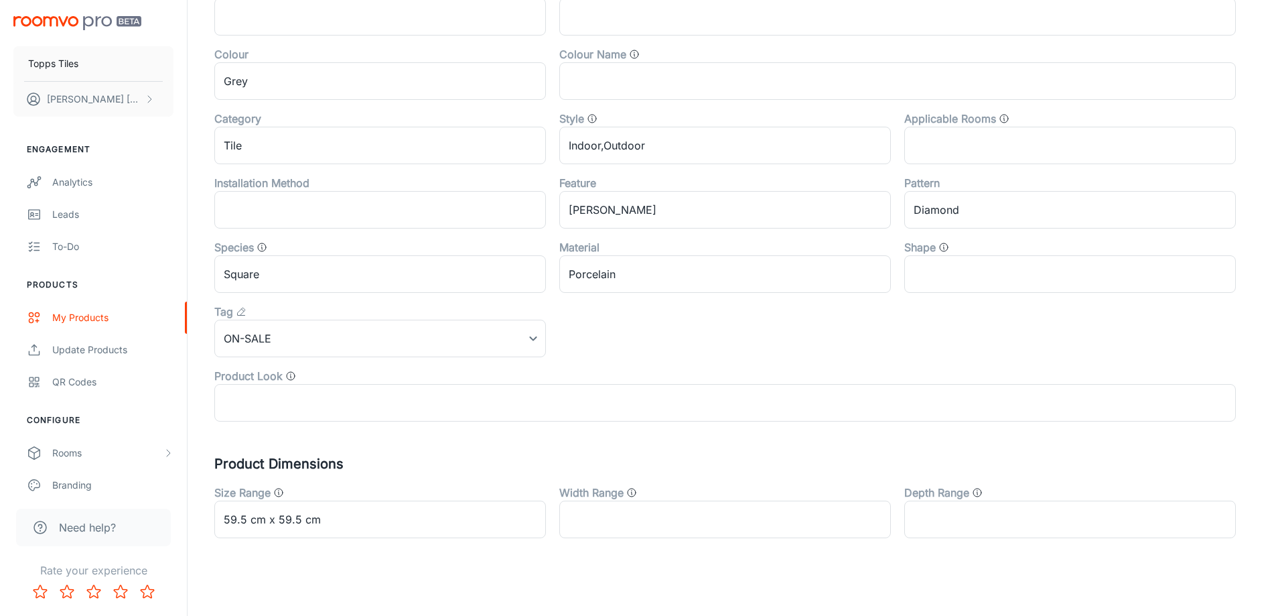
scroll to position [443, 0]
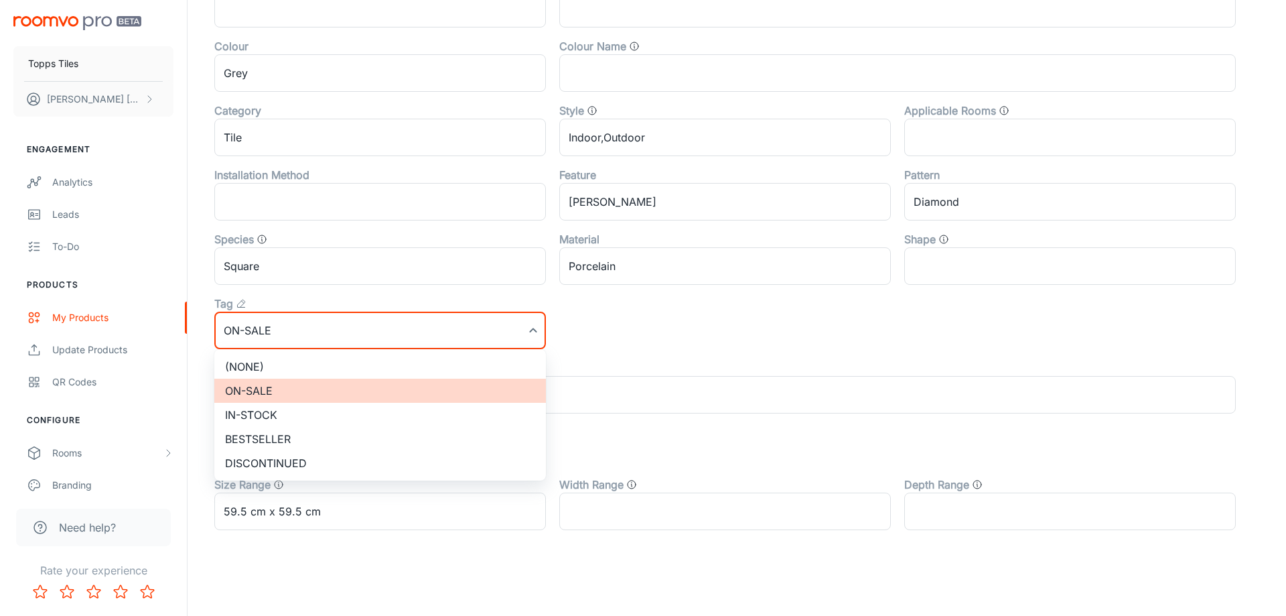
click at [262, 362] on li "(None)" at bounding box center [380, 366] width 332 height 24
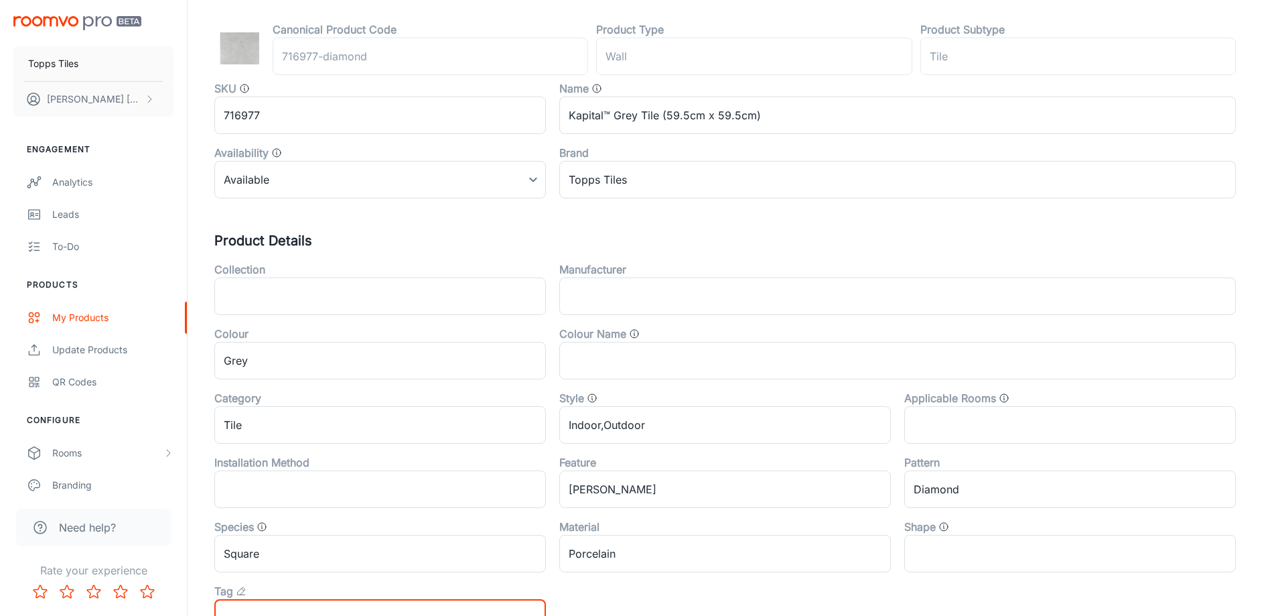
scroll to position [0, 0]
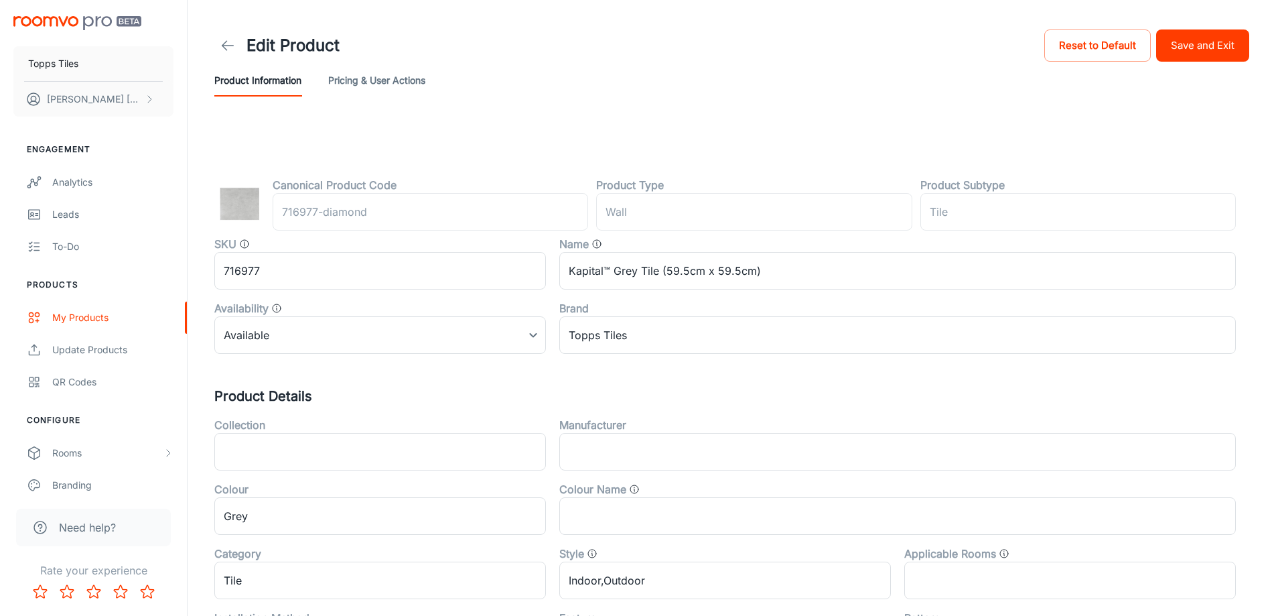
click at [1188, 33] on button "Save and Exit" at bounding box center [1202, 45] width 93 height 32
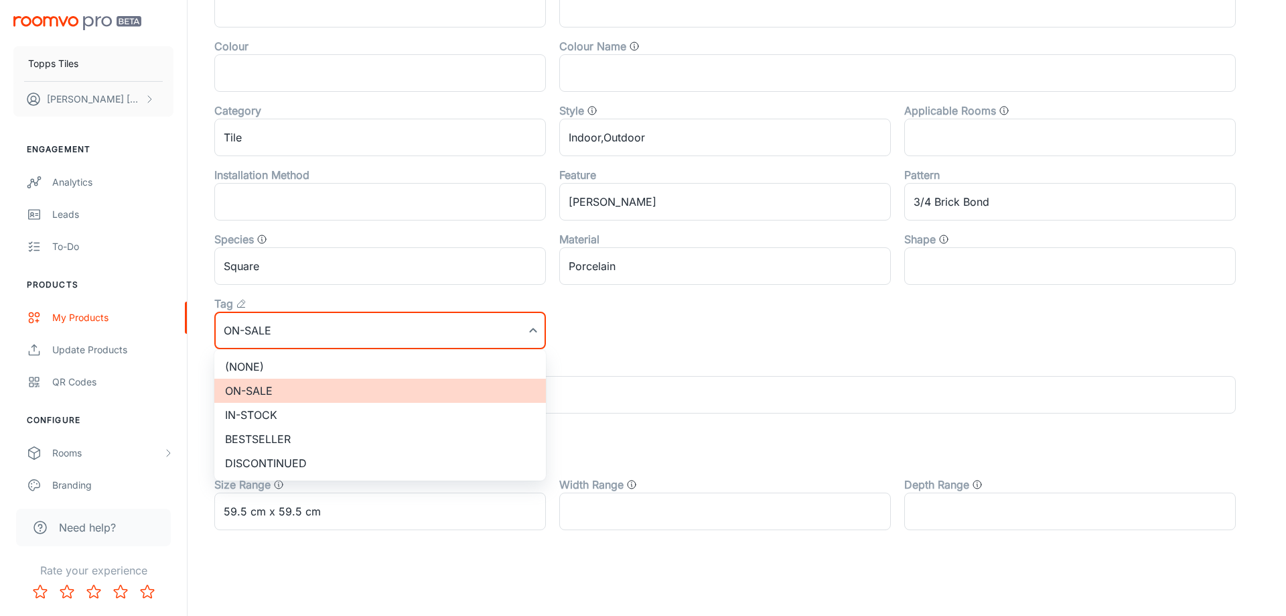
click at [328, 346] on div at bounding box center [643, 308] width 1286 height 616
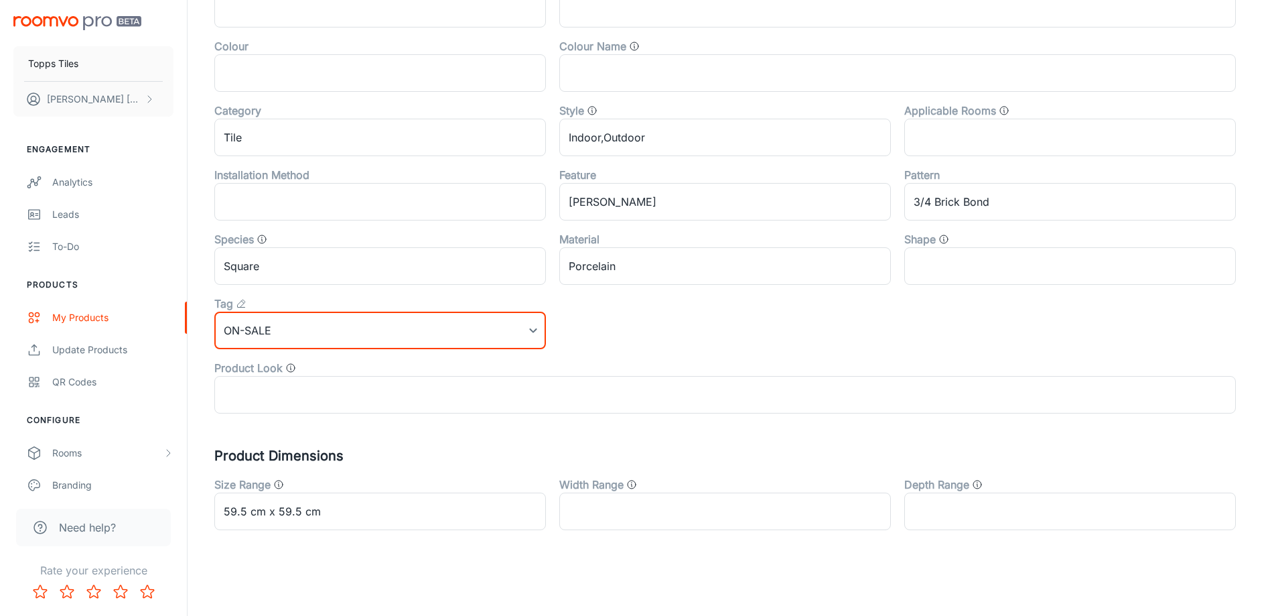
click at [326, 356] on li "(None)" at bounding box center [380, 358] width 249 height 13
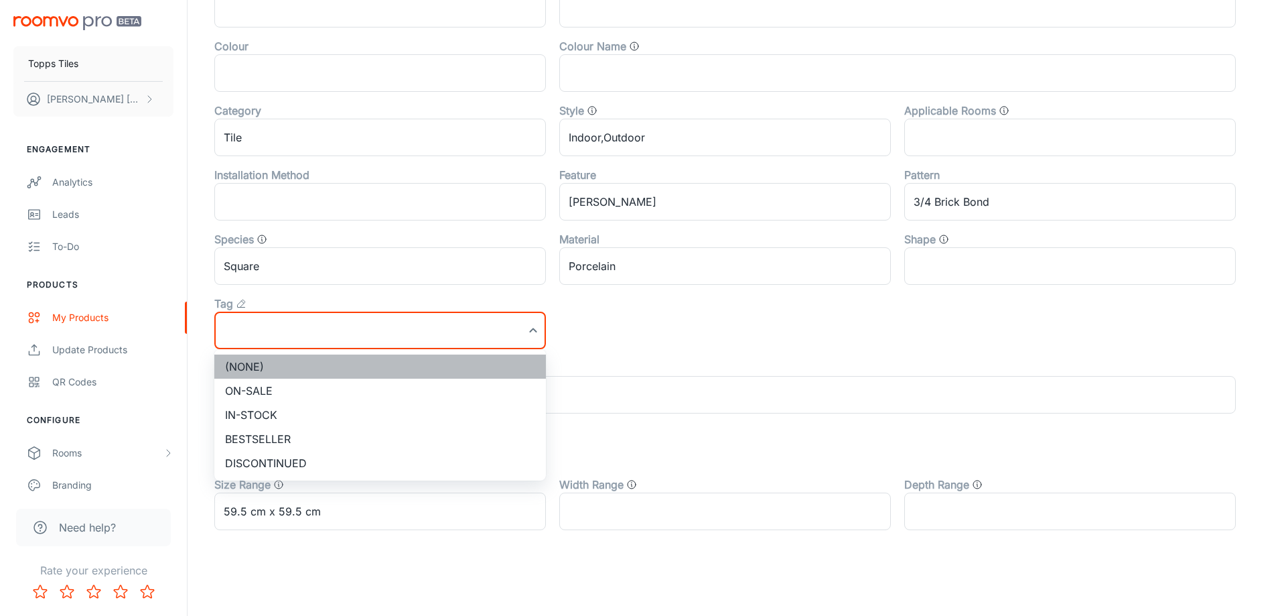
click at [318, 364] on li "(None)" at bounding box center [380, 366] width 332 height 24
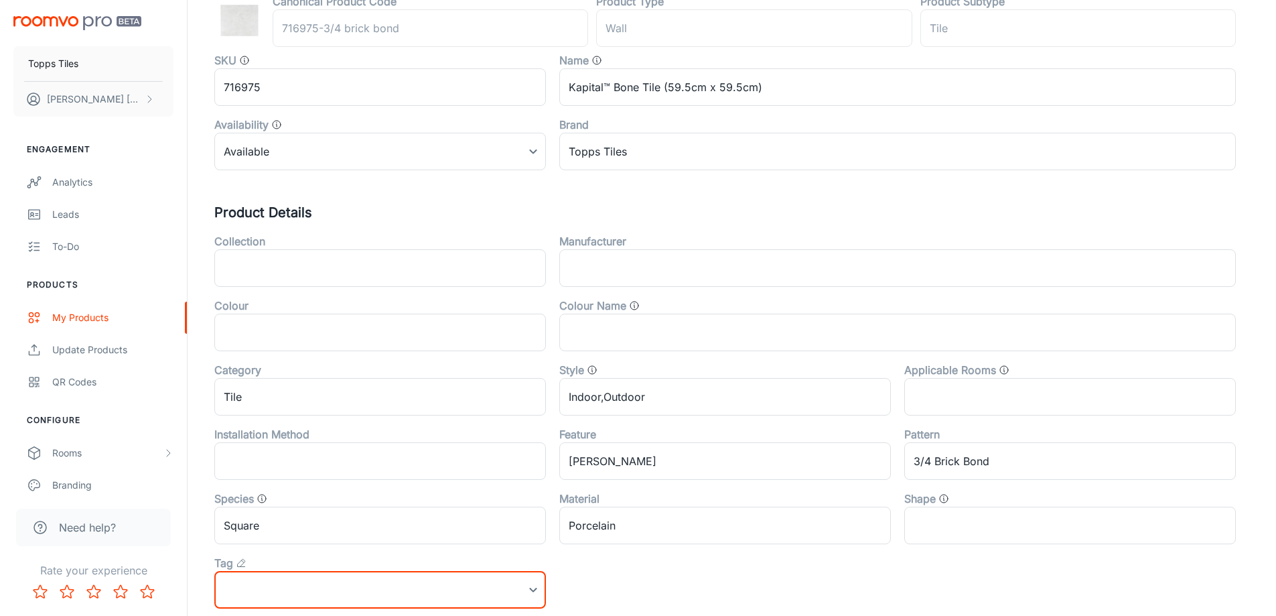
scroll to position [0, 0]
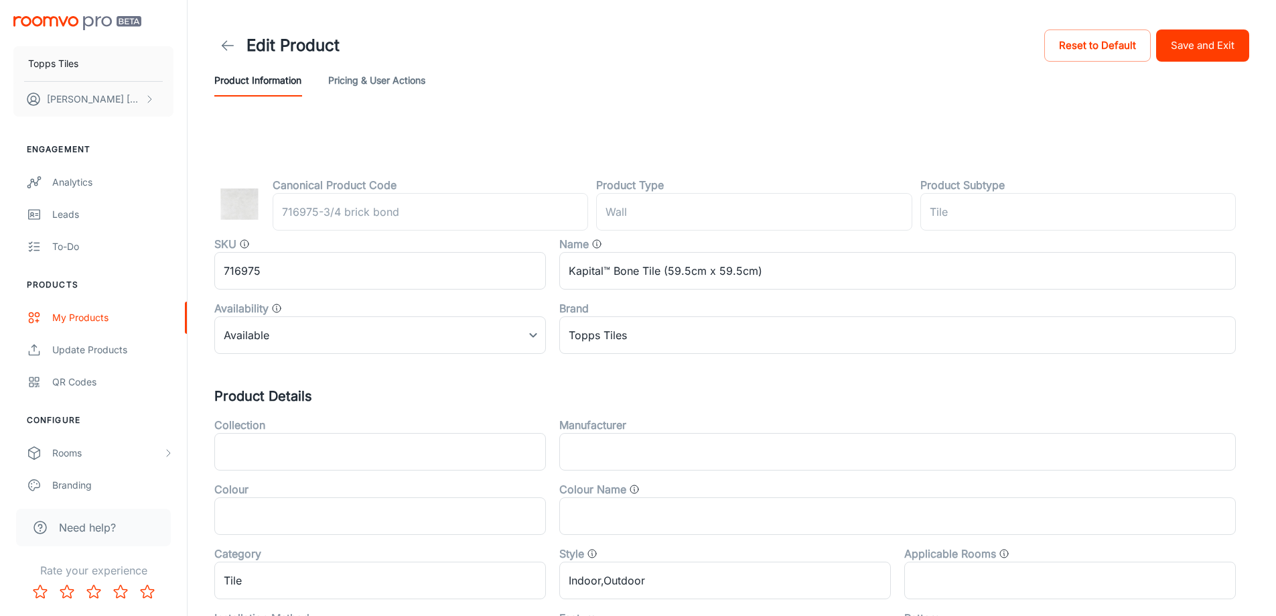
click at [1192, 41] on button "Save and Exit" at bounding box center [1202, 45] width 93 height 32
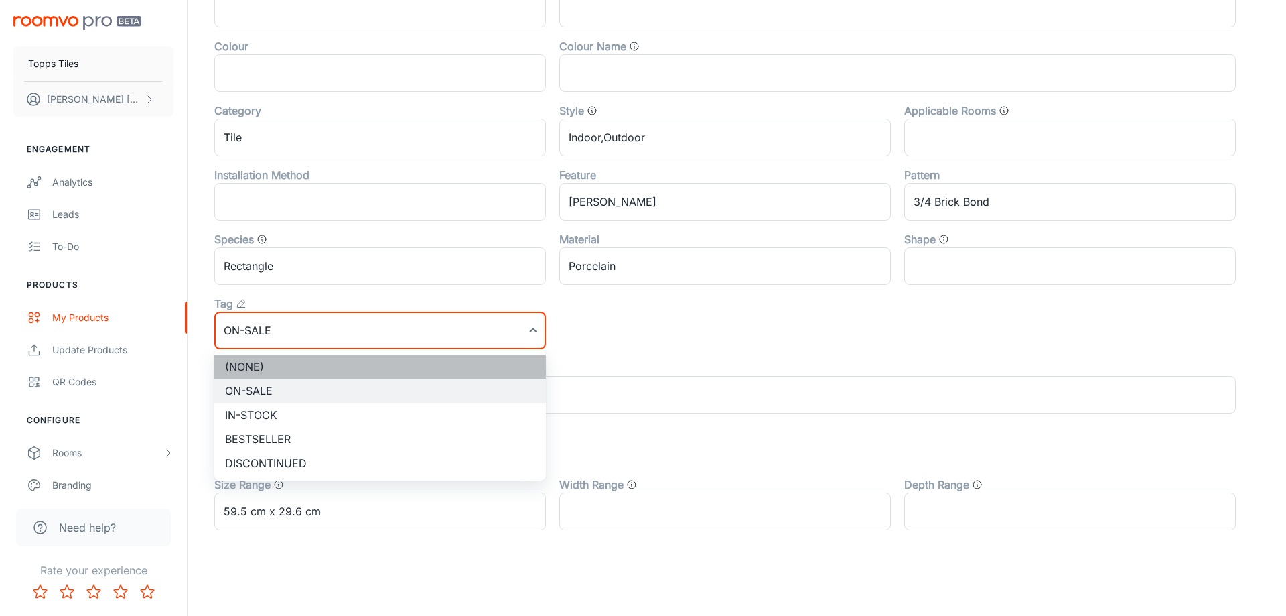
click at [284, 365] on li "(None)" at bounding box center [380, 366] width 332 height 24
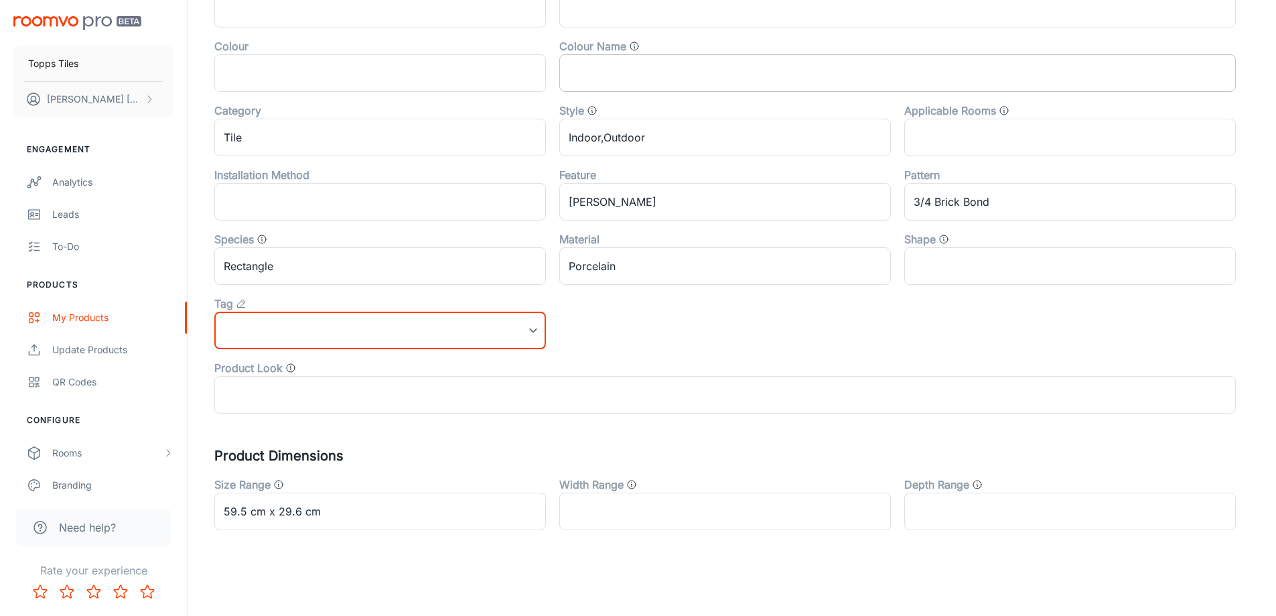
scroll to position [0, 0]
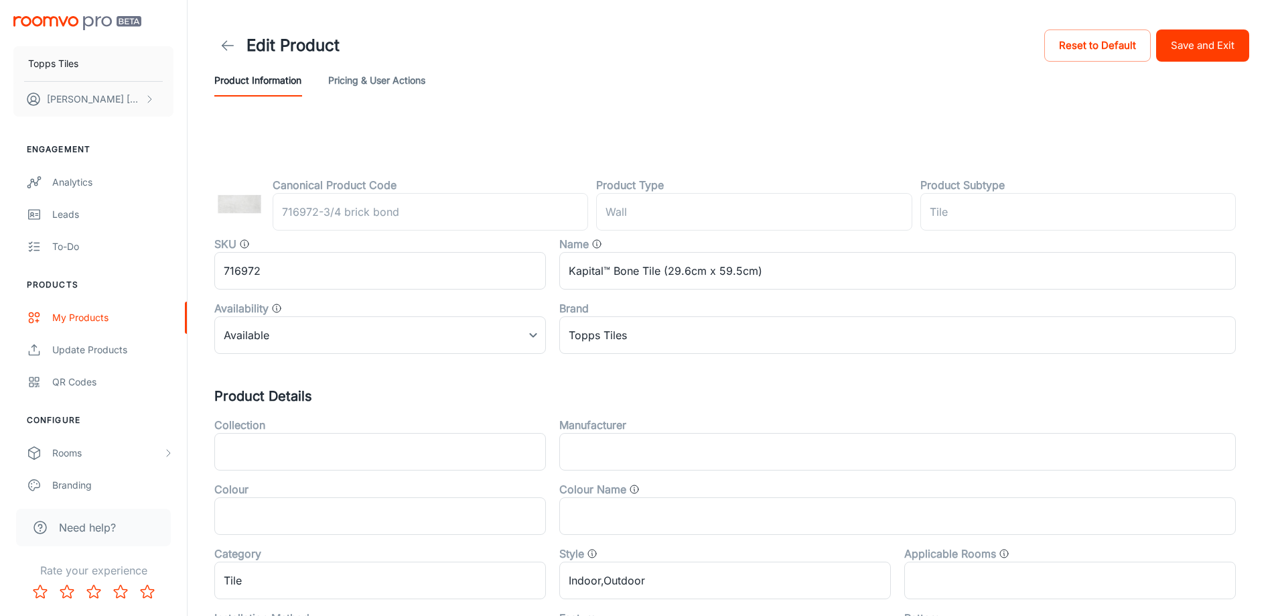
click at [1220, 56] on button "Save and Exit" at bounding box center [1202, 45] width 93 height 32
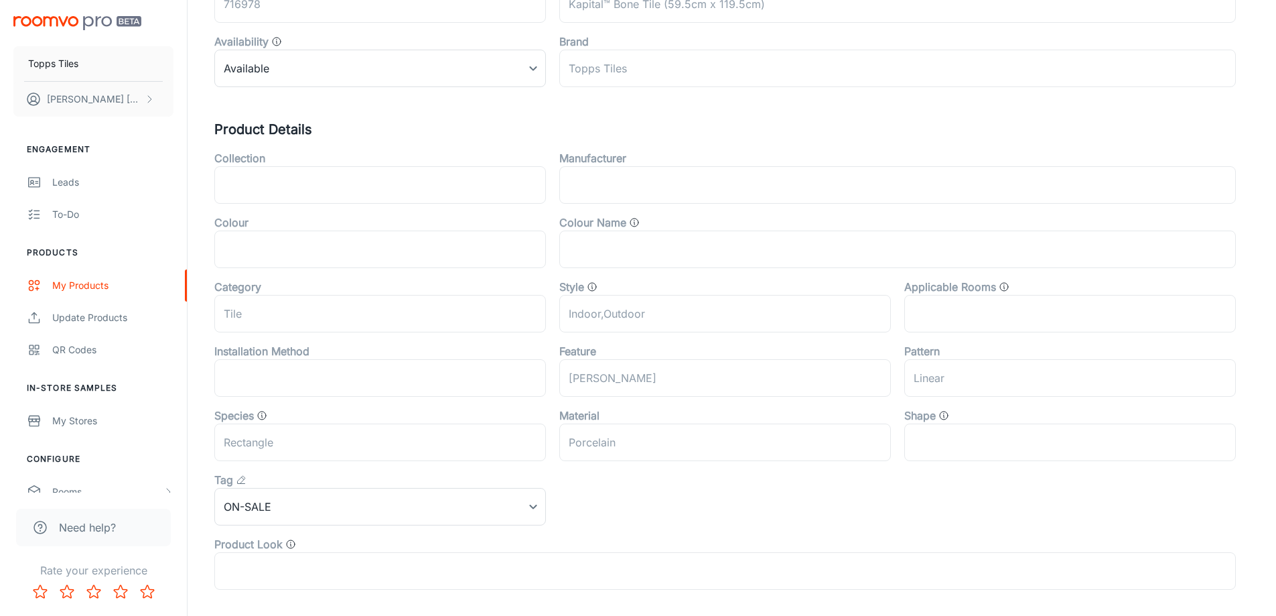
scroll to position [268, 0]
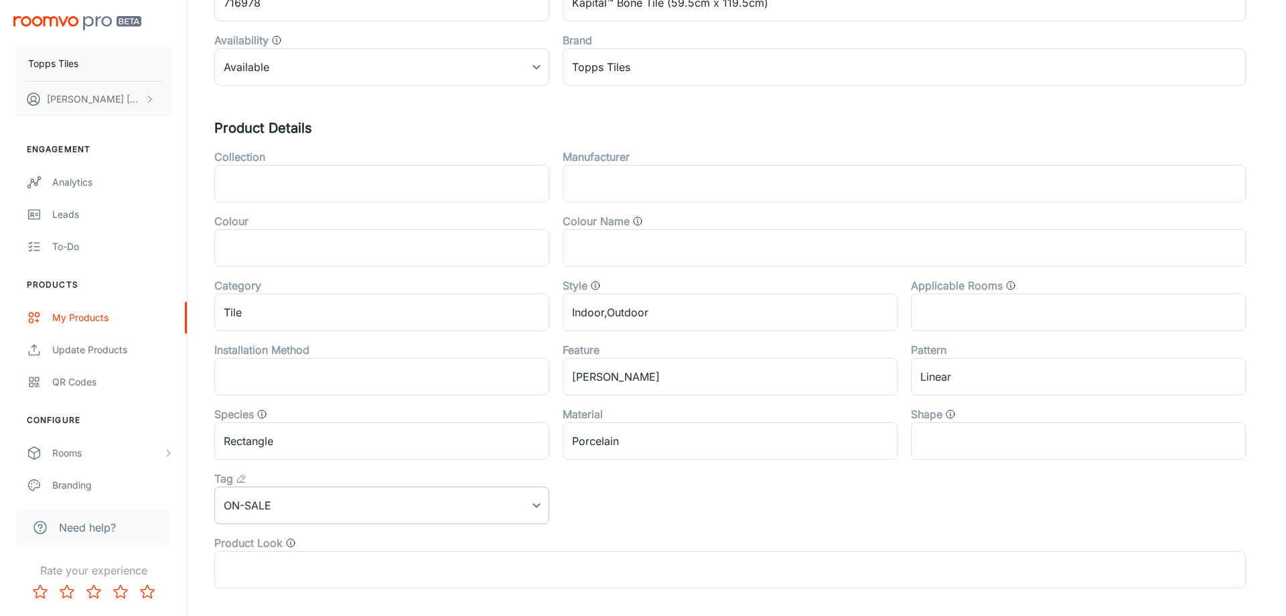
click at [332, 348] on body "Topps Tiles [PERSON_NAME] Engagement Analytics Leads To-do Products My Products…" at bounding box center [643, 40] width 1286 height 616
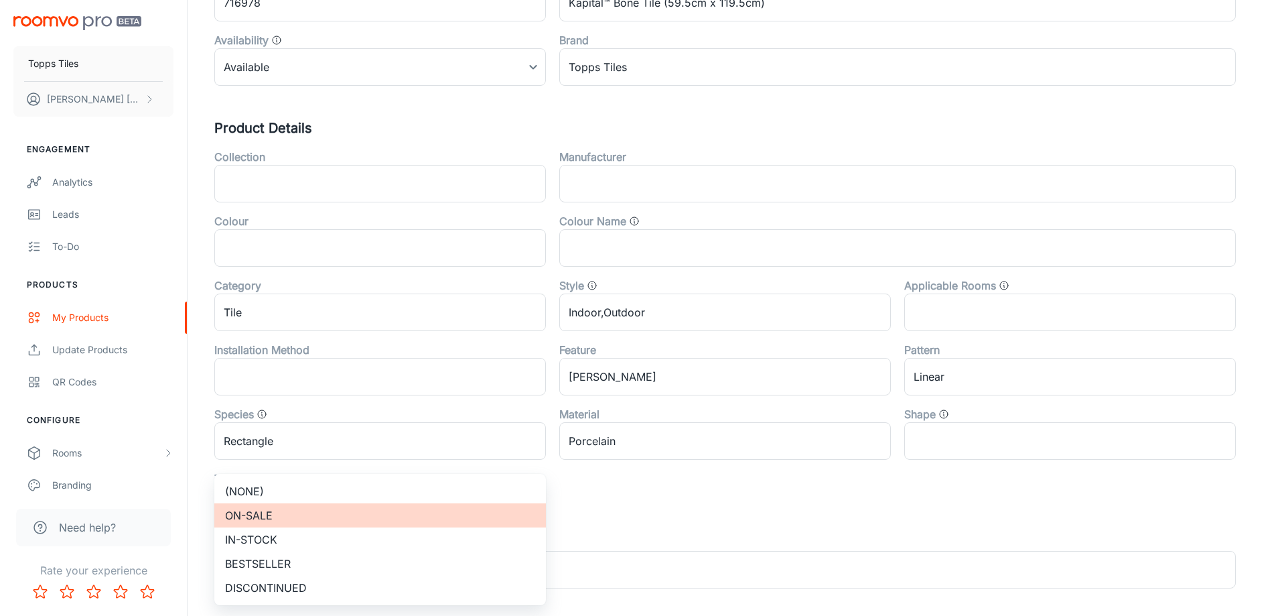
drag, startPoint x: 298, startPoint y: 489, endPoint x: 476, endPoint y: 412, distance: 193.5
click at [297, 489] on li "(None)" at bounding box center [380, 491] width 332 height 24
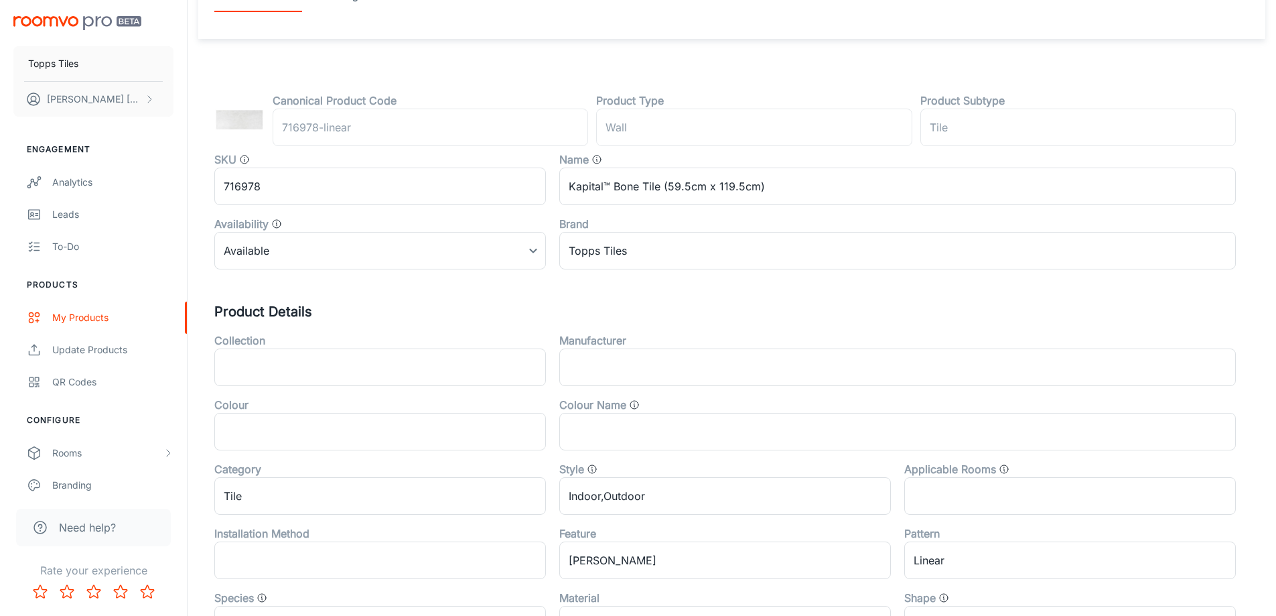
scroll to position [0, 0]
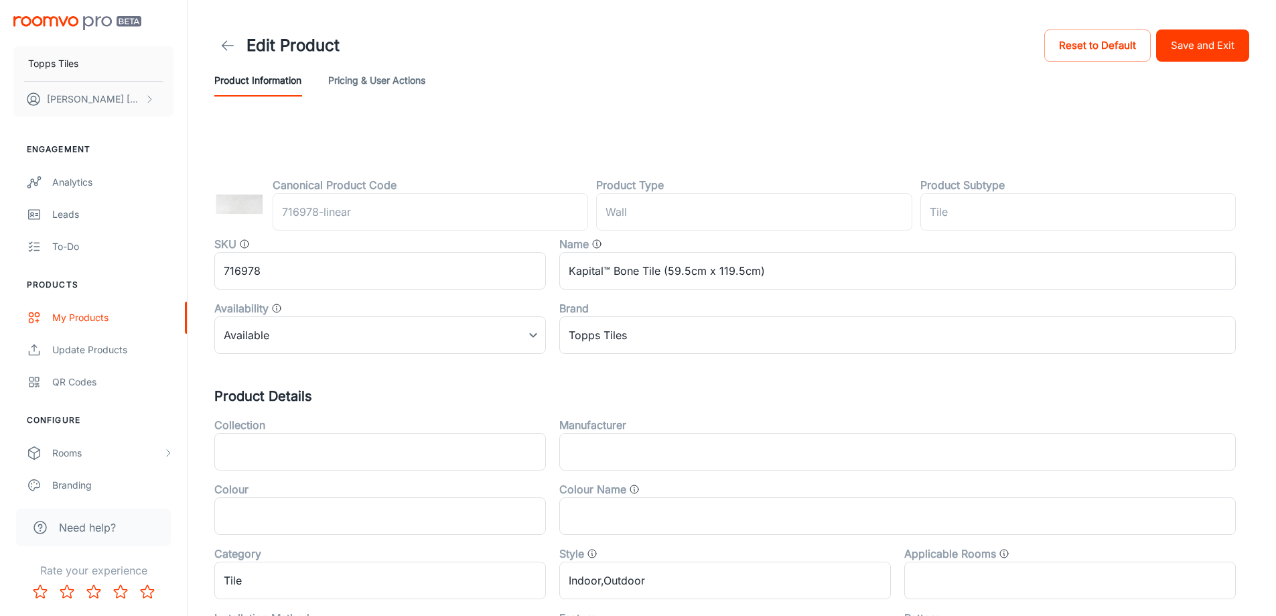
click at [1195, 60] on button "Save and Exit" at bounding box center [1202, 45] width 93 height 32
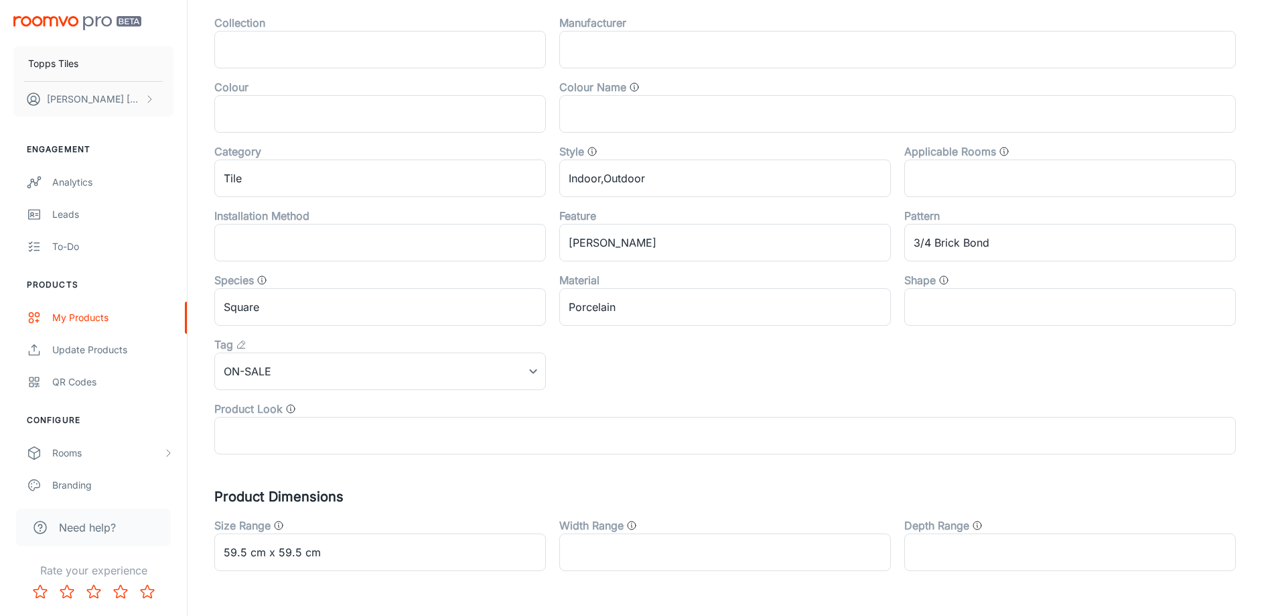
click at [267, 352] on div "Tag" at bounding box center [380, 344] width 332 height 16
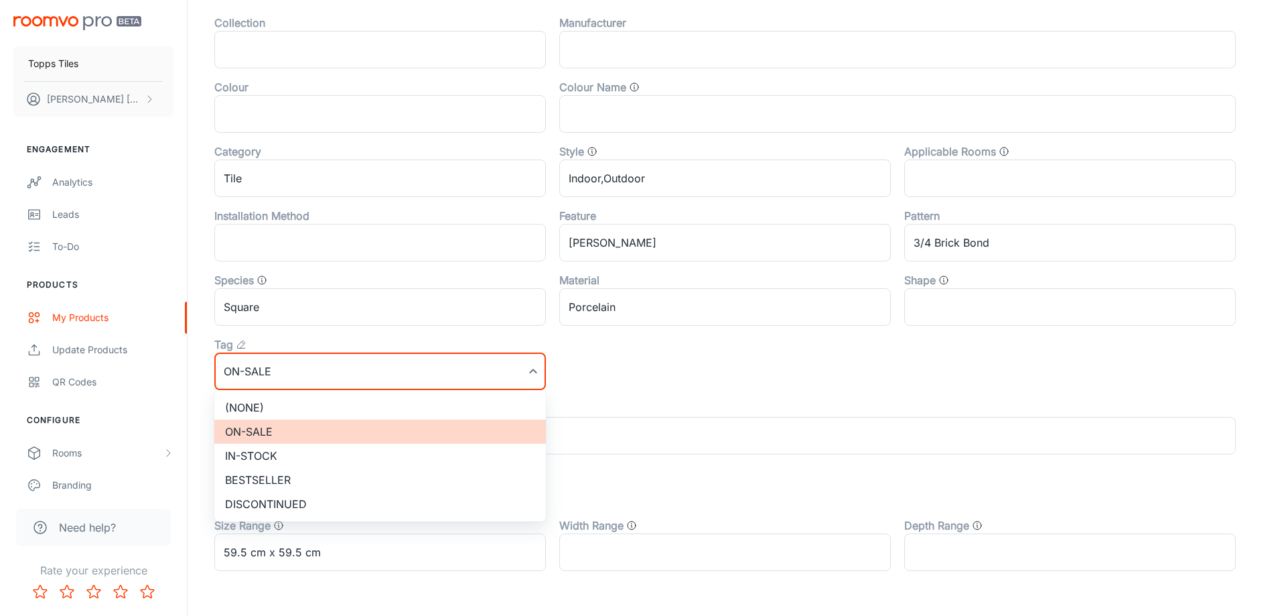
click at [266, 405] on li "(None)" at bounding box center [380, 407] width 332 height 24
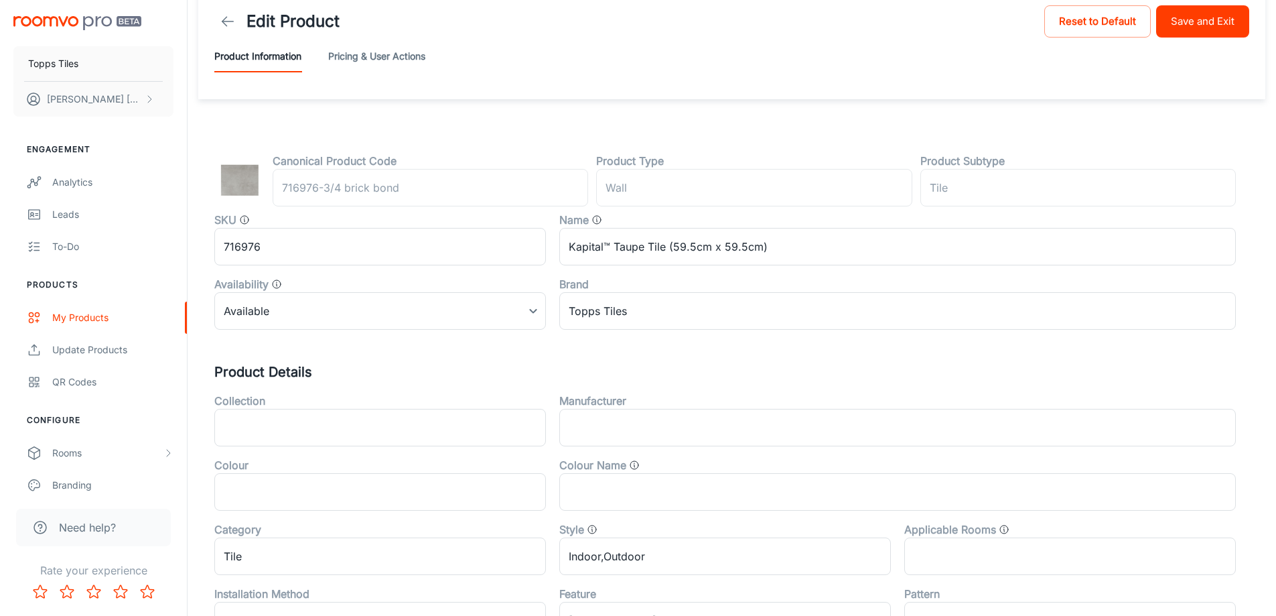
scroll to position [0, 0]
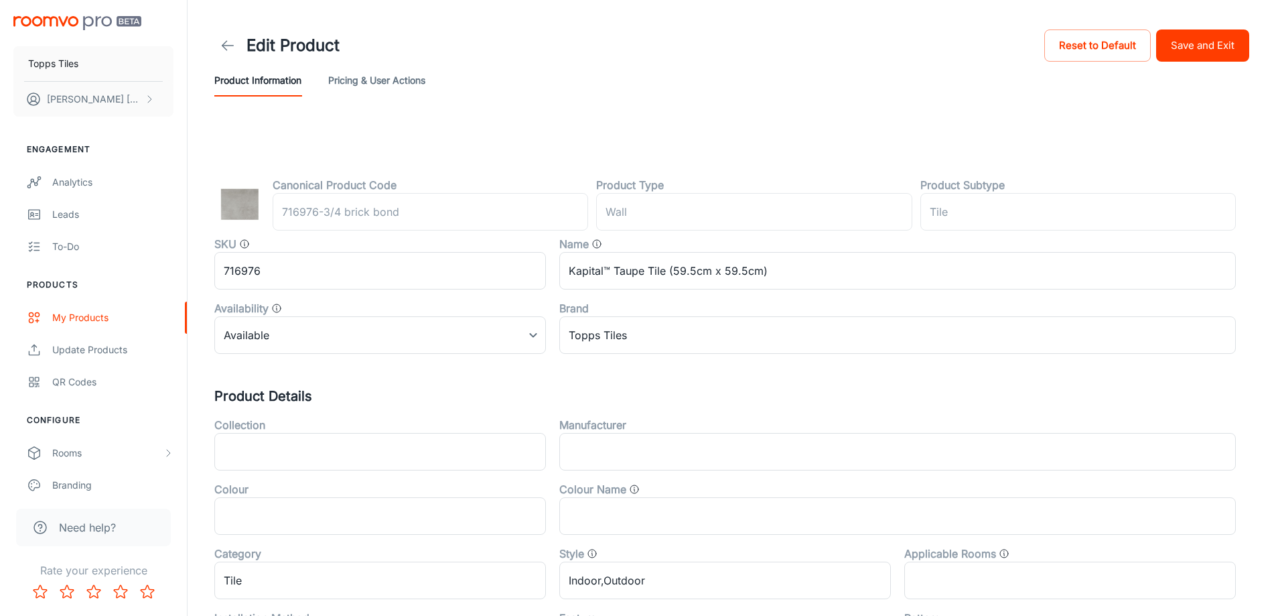
click at [1210, 58] on button "Save and Exit" at bounding box center [1202, 45] width 93 height 32
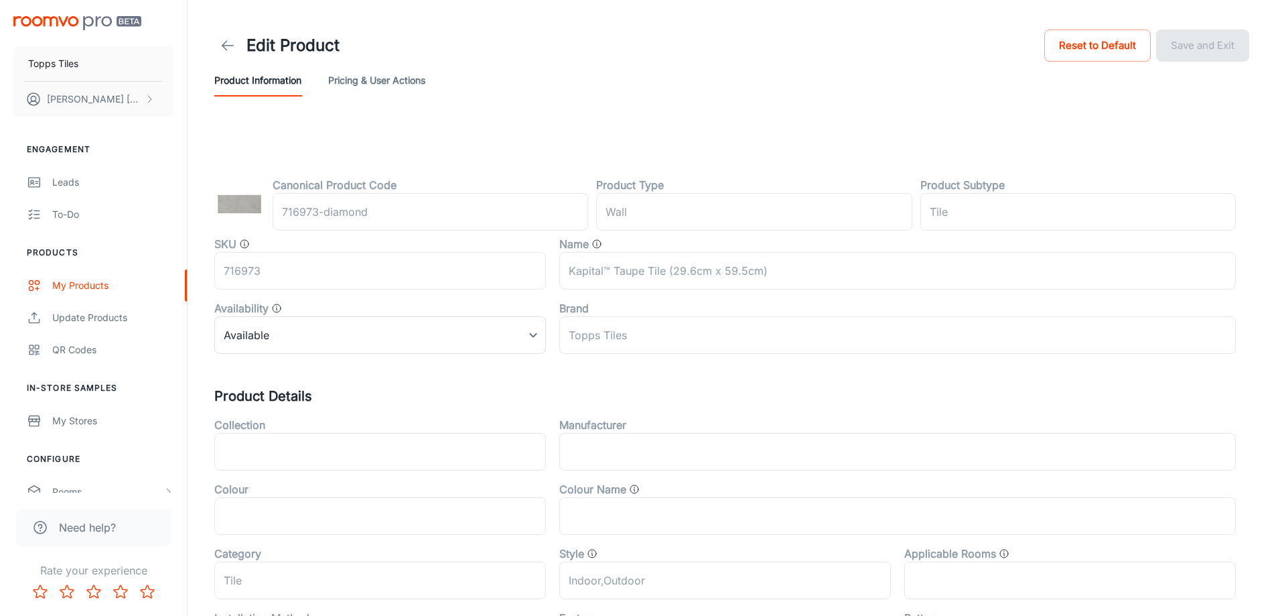
scroll to position [443, 0]
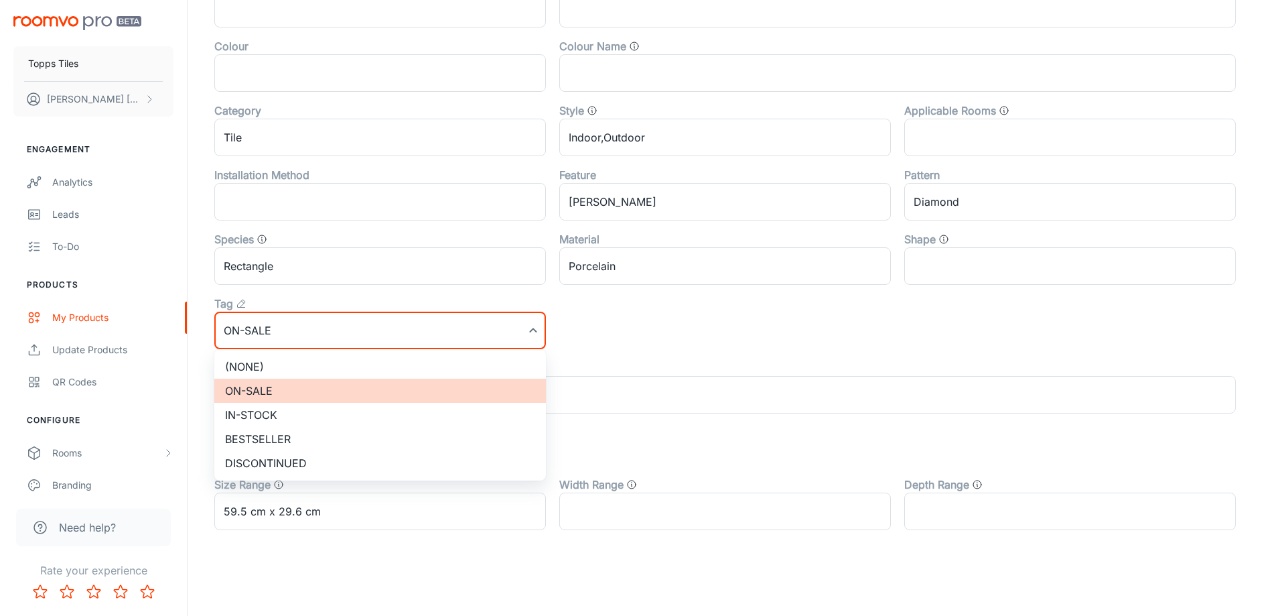
click at [279, 362] on li "(None)" at bounding box center [380, 366] width 332 height 24
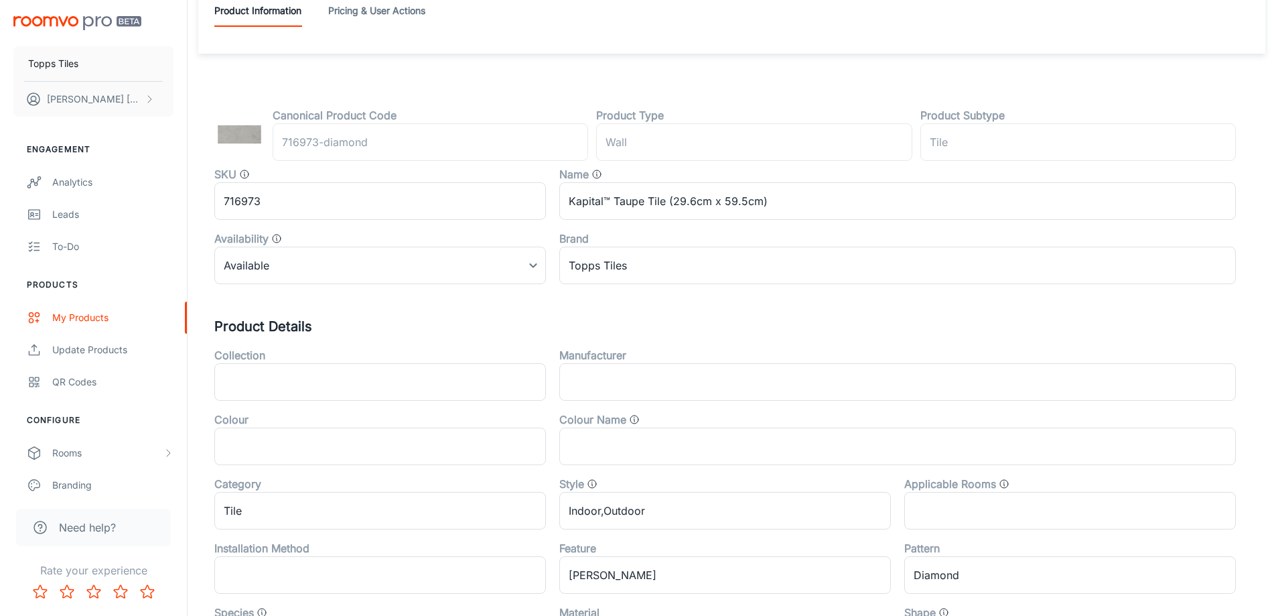
scroll to position [0, 0]
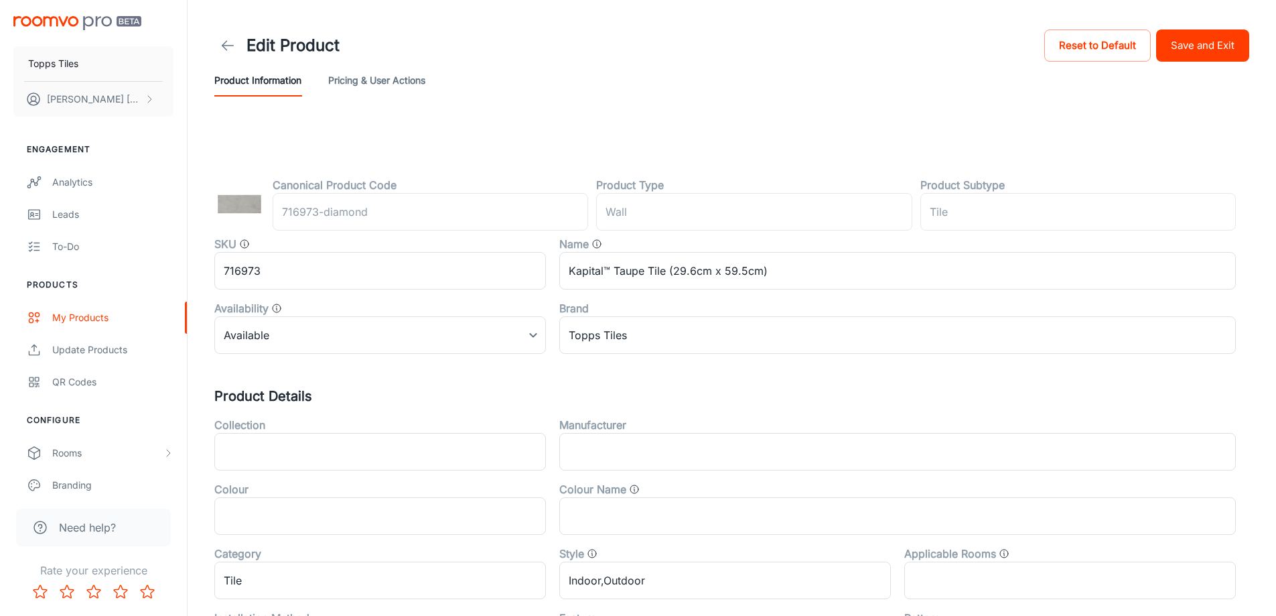
click at [1188, 54] on button "Save and Exit" at bounding box center [1202, 45] width 93 height 32
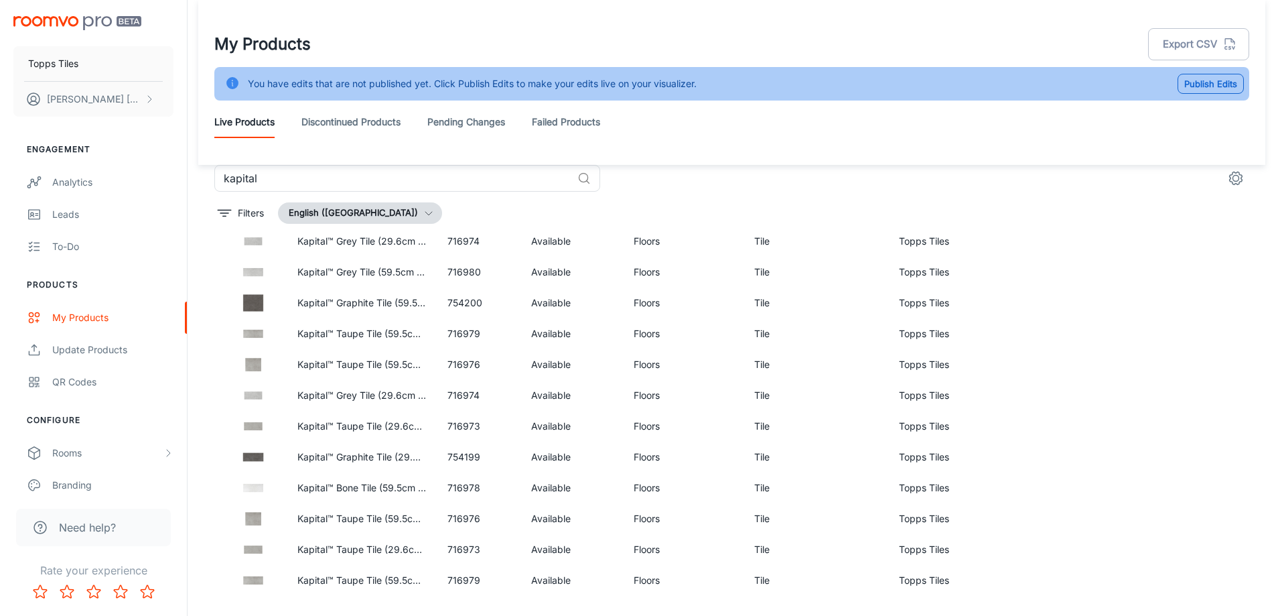
scroll to position [1649, 0]
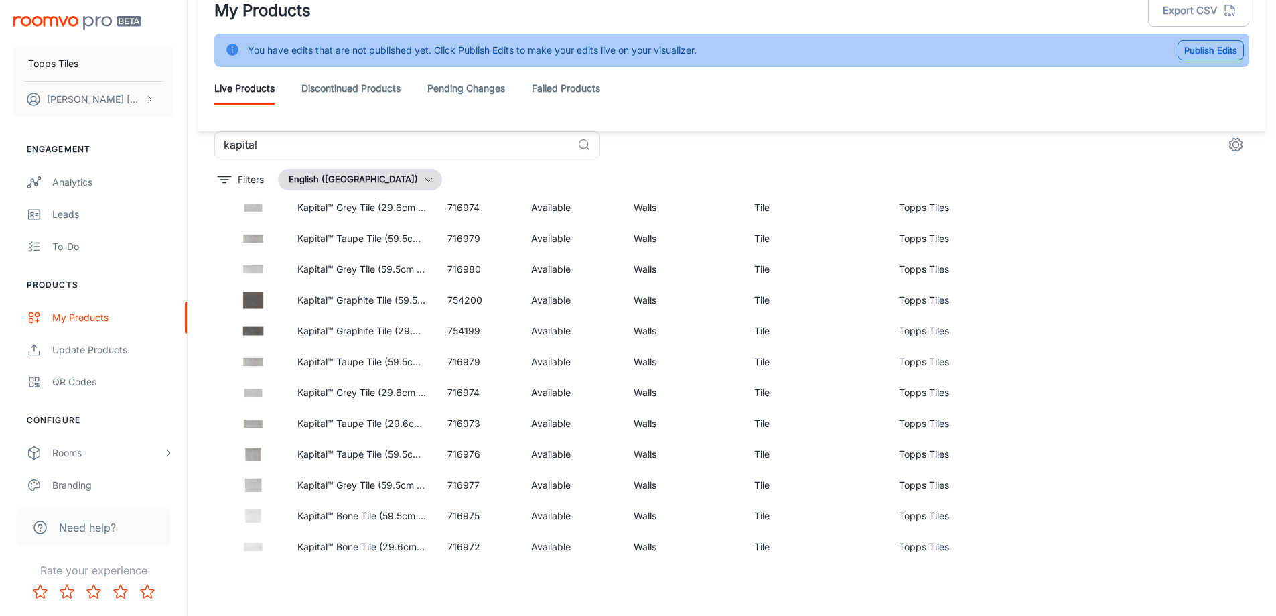
drag, startPoint x: 1250, startPoint y: 480, endPoint x: 1250, endPoint y: 442, distance: 38.2
click at [1246, 517] on div "kapital ​ Filters English (United Kingdom) Name SKU Availability Product Type P…" at bounding box center [731, 346] width 1067 height 431
click at [289, 147] on input "kapital" at bounding box center [393, 144] width 358 height 27
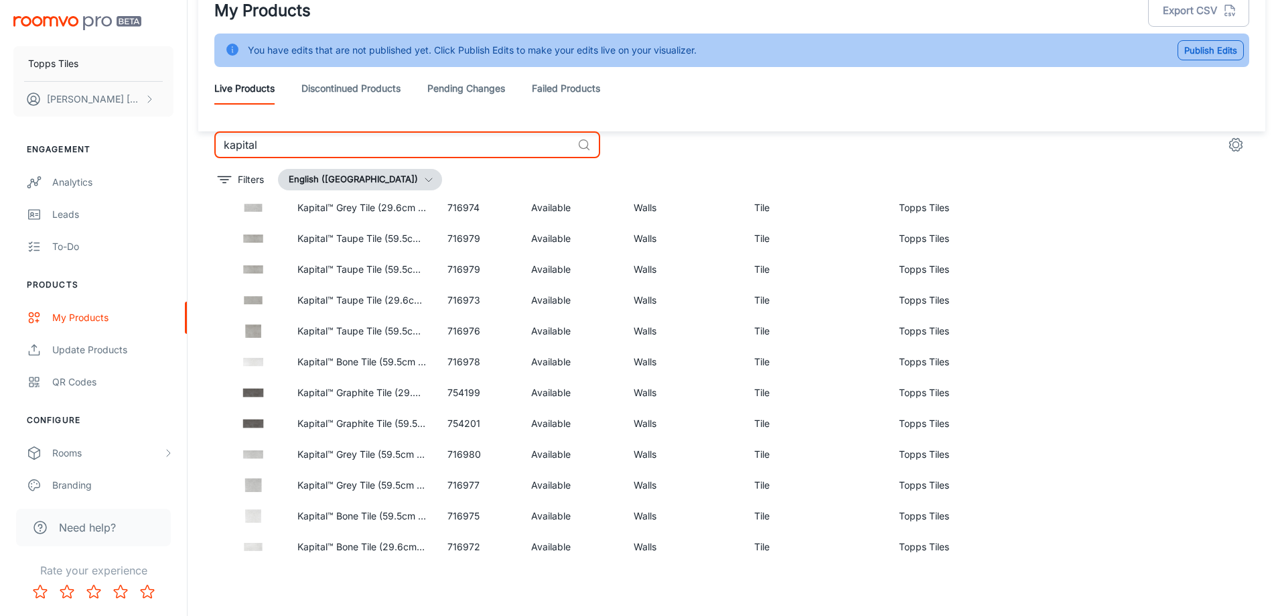
click at [289, 147] on input "kapital" at bounding box center [393, 144] width 358 height 27
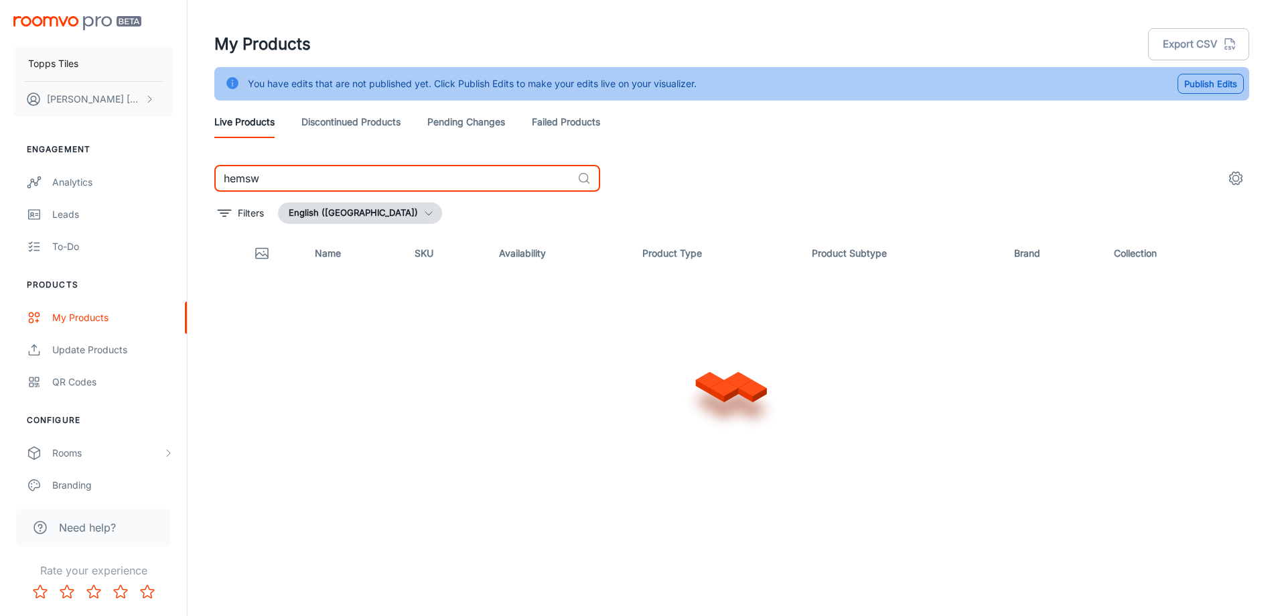
click at [296, 178] on input "hemsw" at bounding box center [393, 178] width 358 height 27
type input "hemsworth"
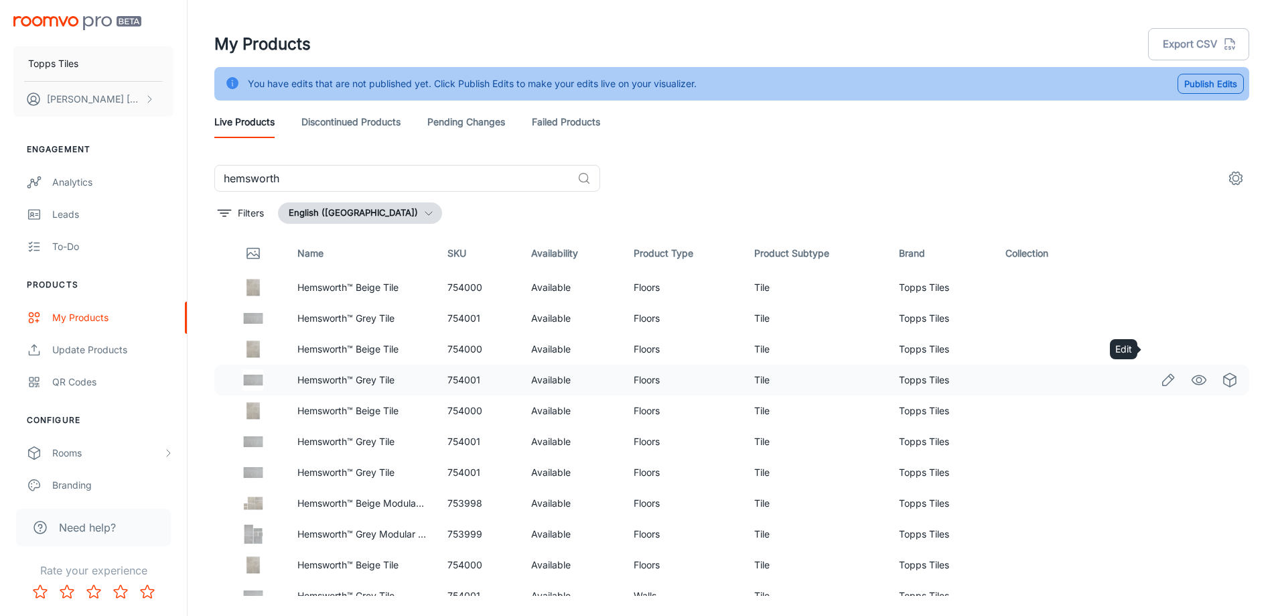
drag, startPoint x: 1157, startPoint y: 346, endPoint x: 1162, endPoint y: 366, distance: 20.8
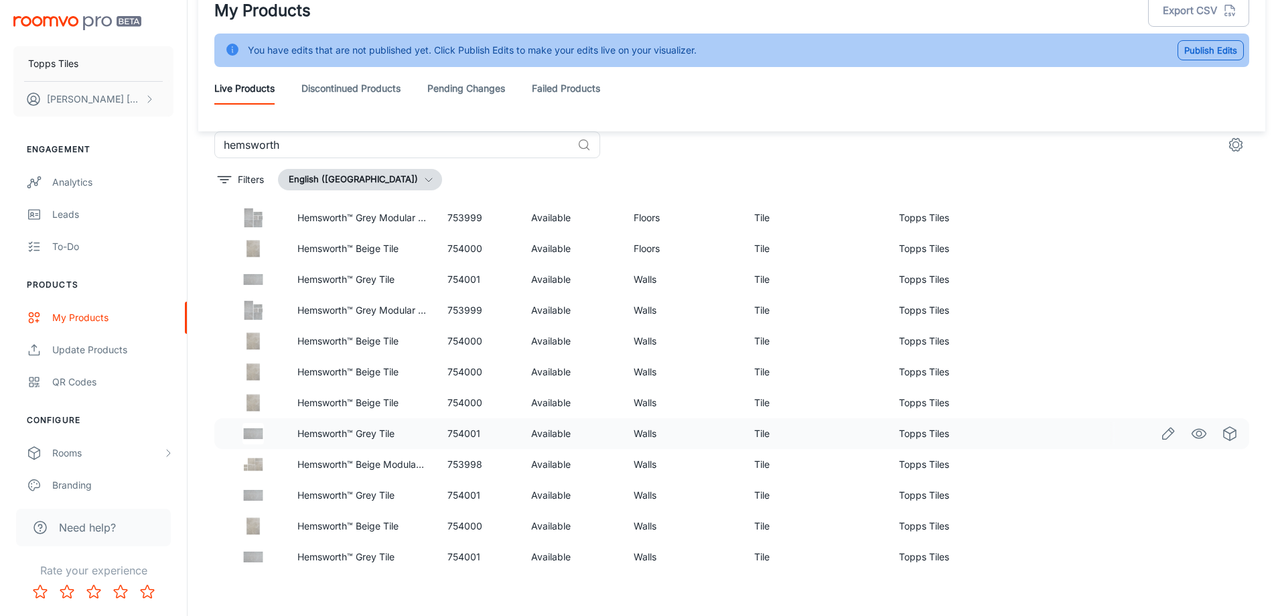
scroll to position [293, 0]
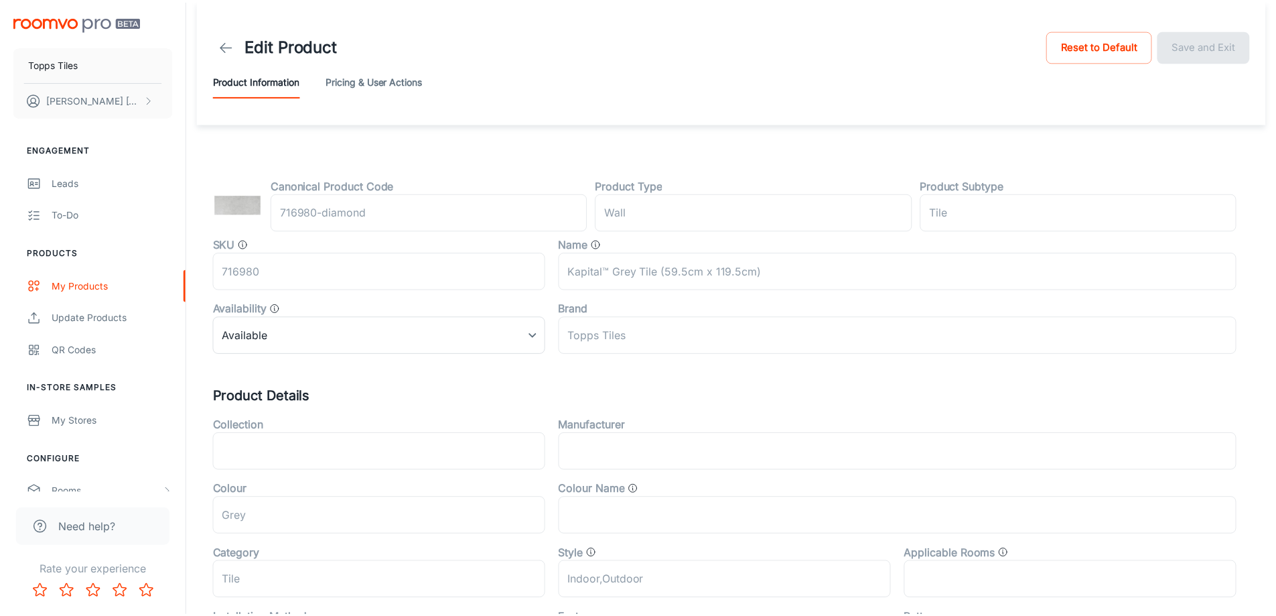
scroll to position [443, 0]
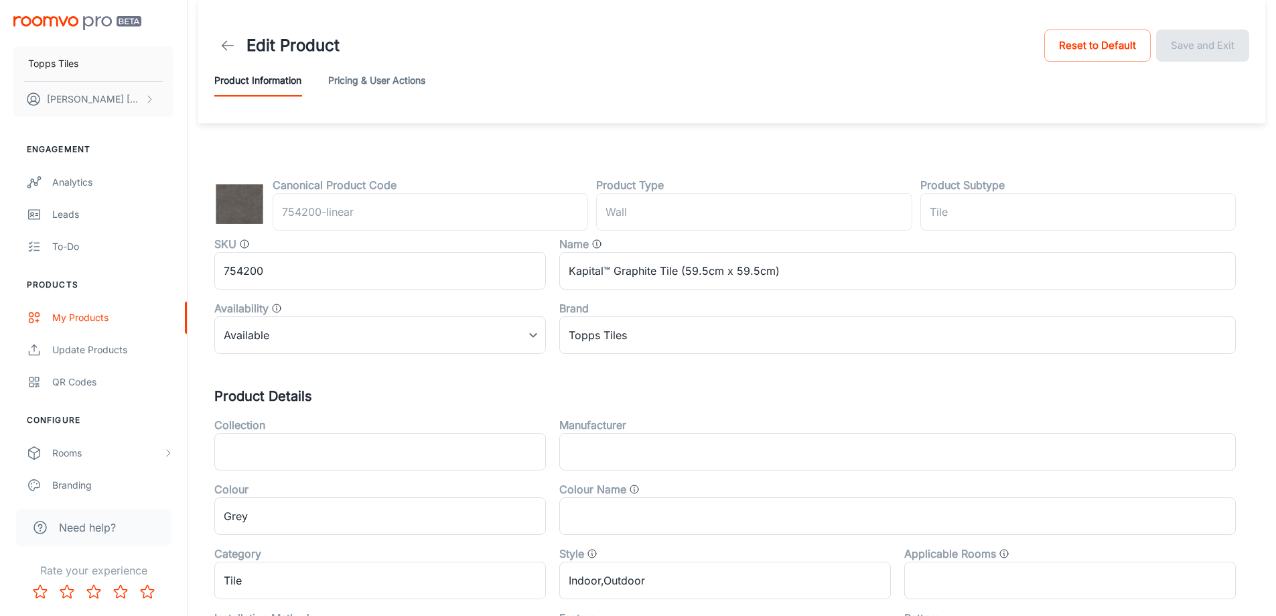
scroll to position [443, 0]
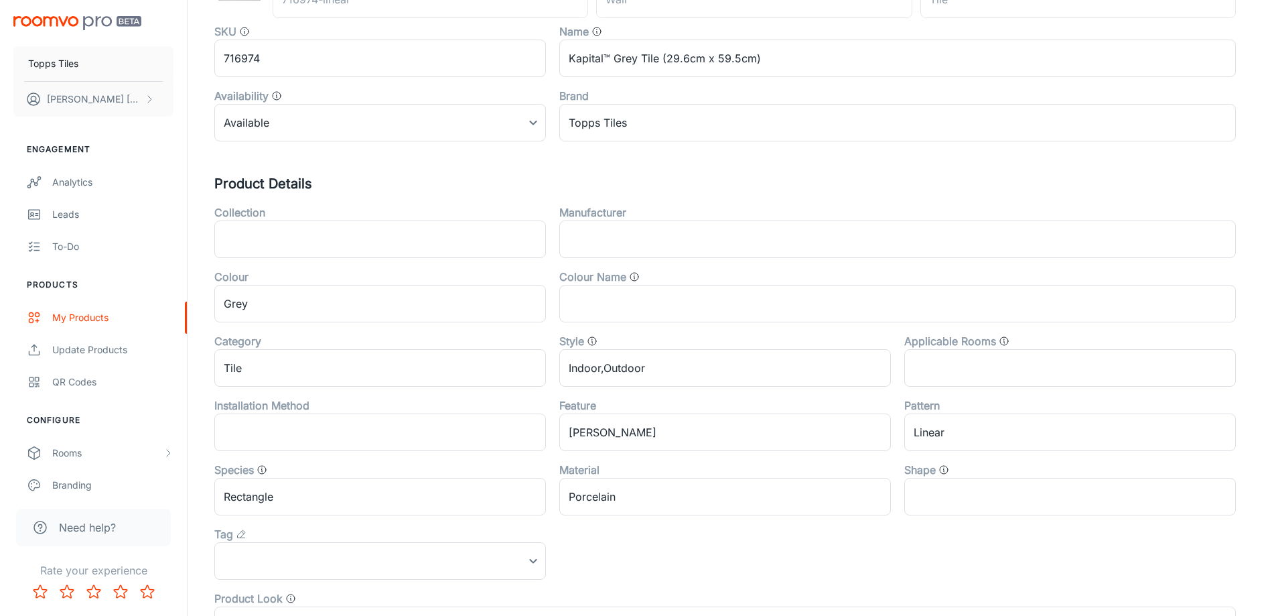
scroll to position [443, 0]
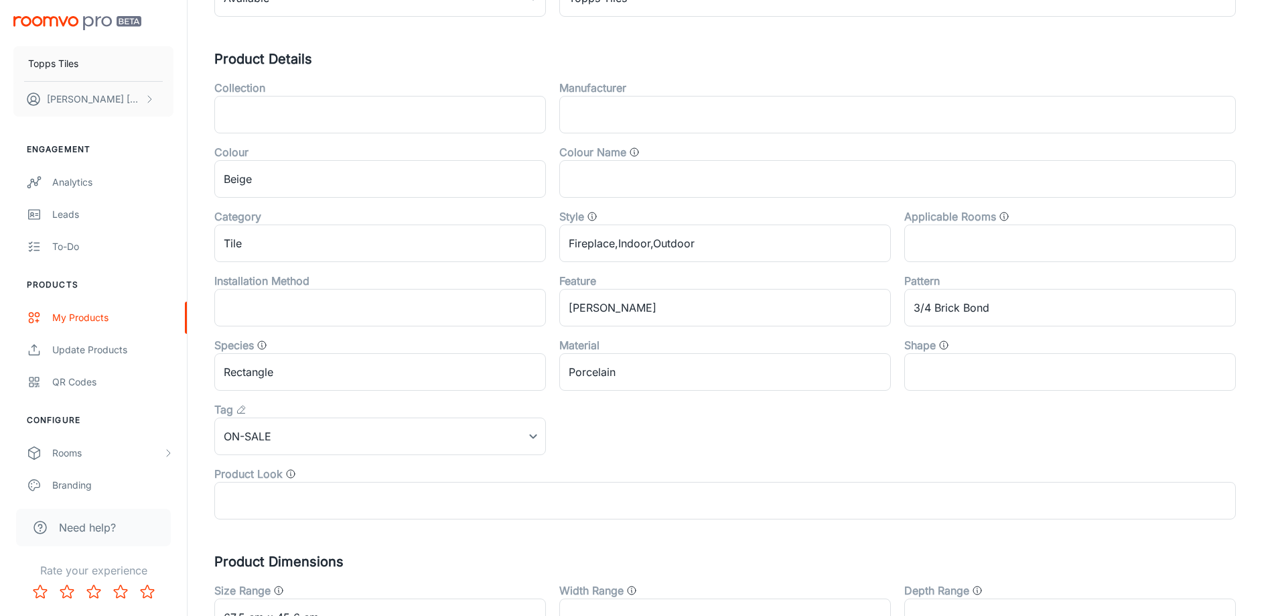
scroll to position [443, 0]
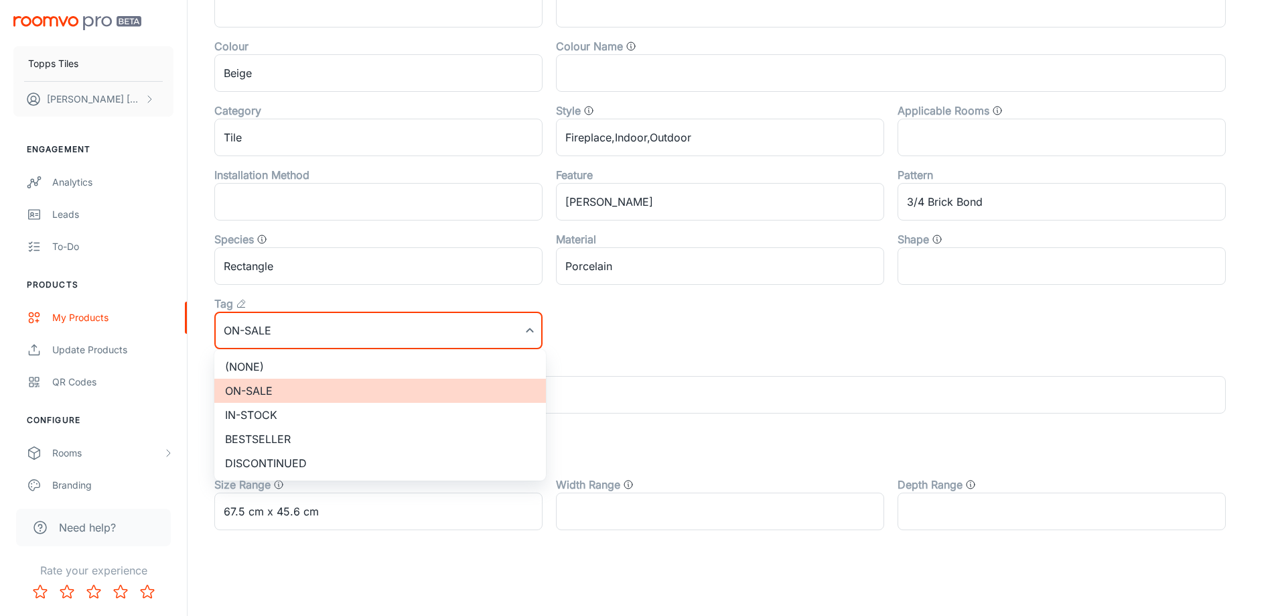
click at [288, 364] on li "(None)" at bounding box center [380, 366] width 332 height 24
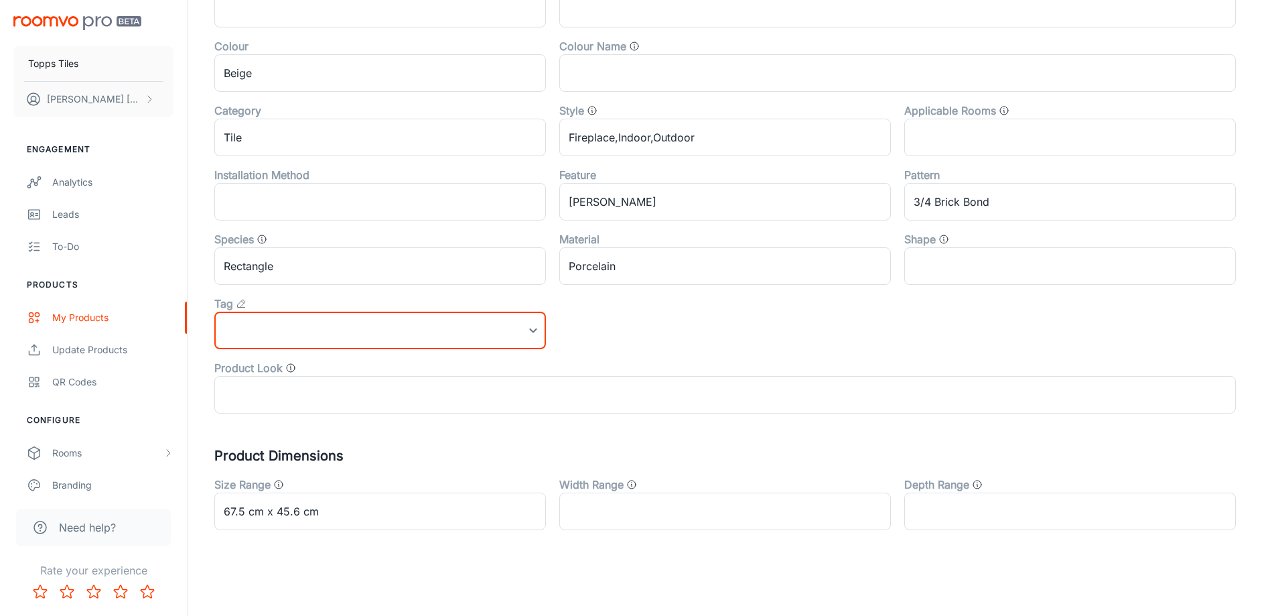
scroll to position [0, 0]
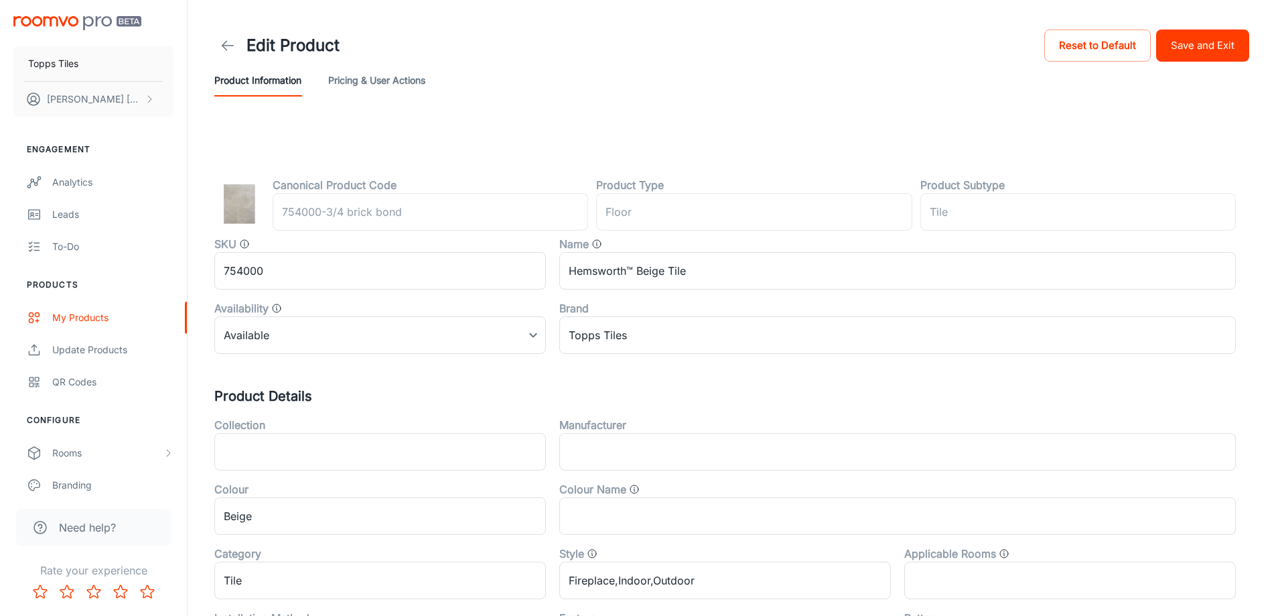
click at [1195, 41] on button "Save and Exit" at bounding box center [1202, 45] width 93 height 32
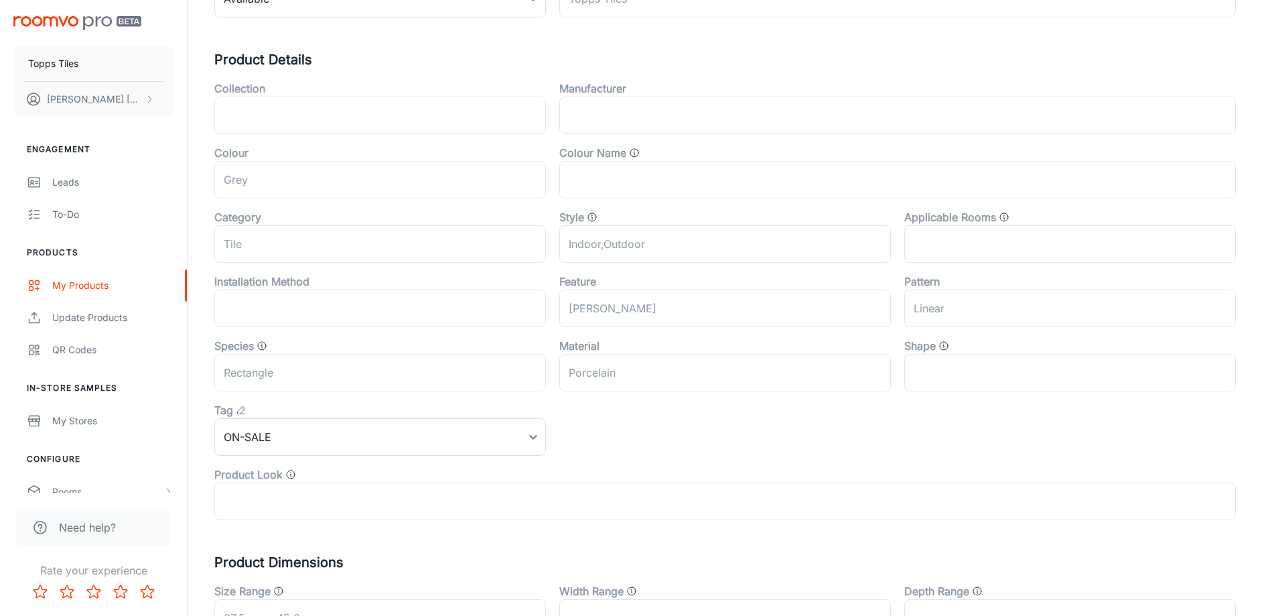
scroll to position [443, 0]
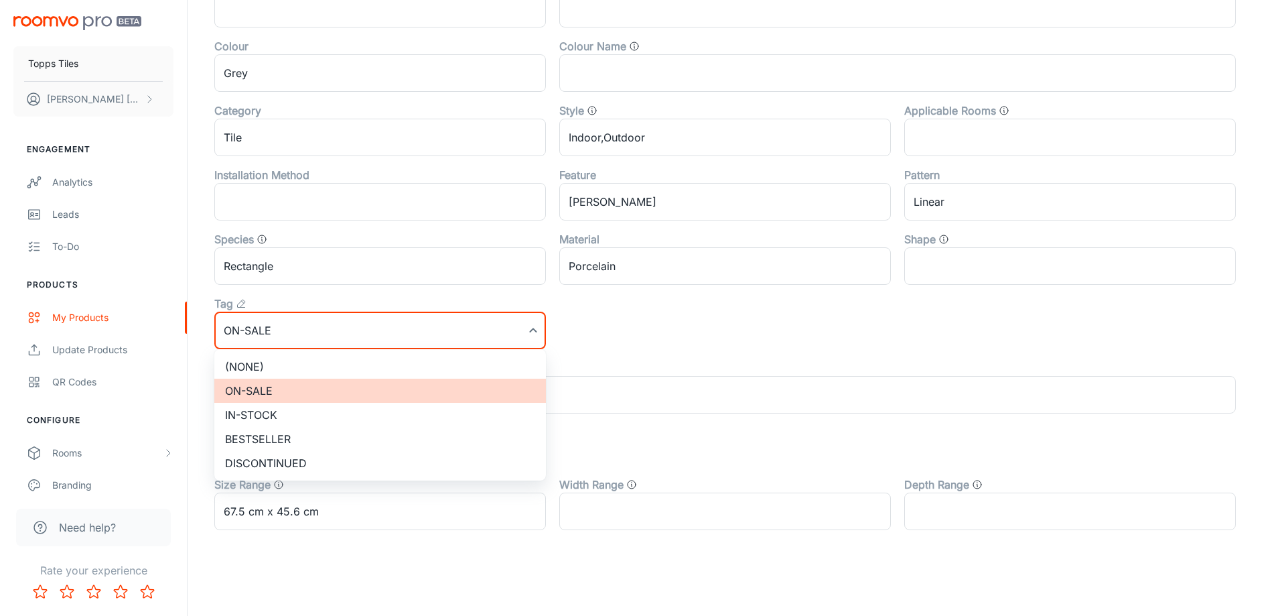
drag, startPoint x: 303, startPoint y: 340, endPoint x: 482, endPoint y: 346, distance: 179.7
click at [299, 371] on li "(None)" at bounding box center [380, 366] width 332 height 24
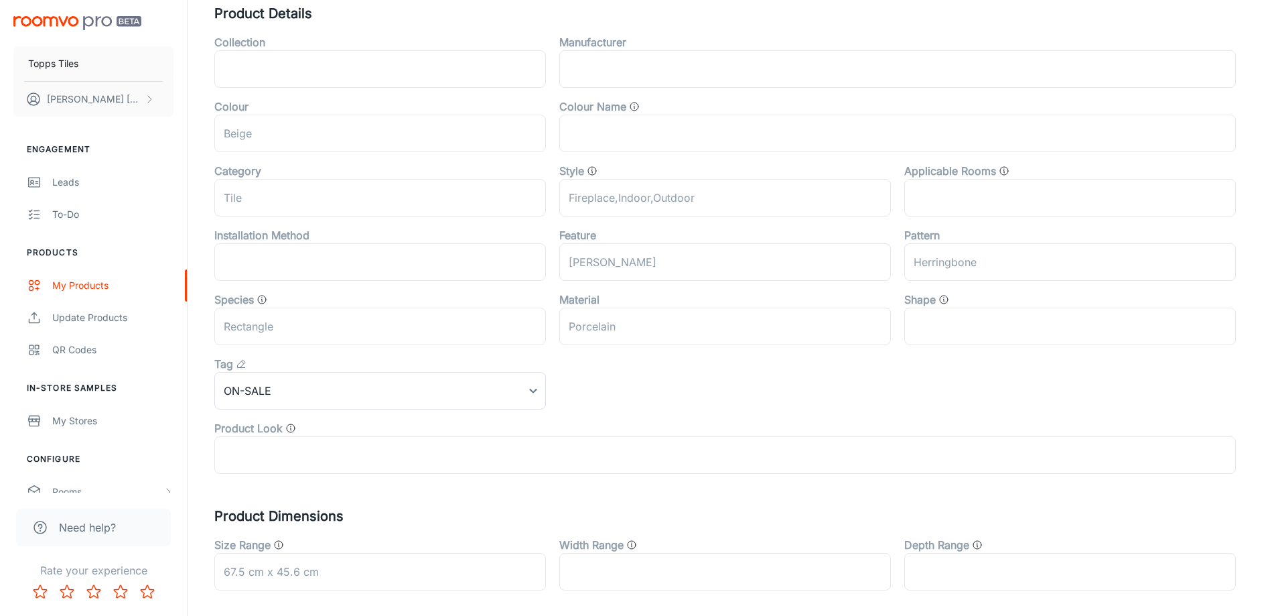
scroll to position [443, 0]
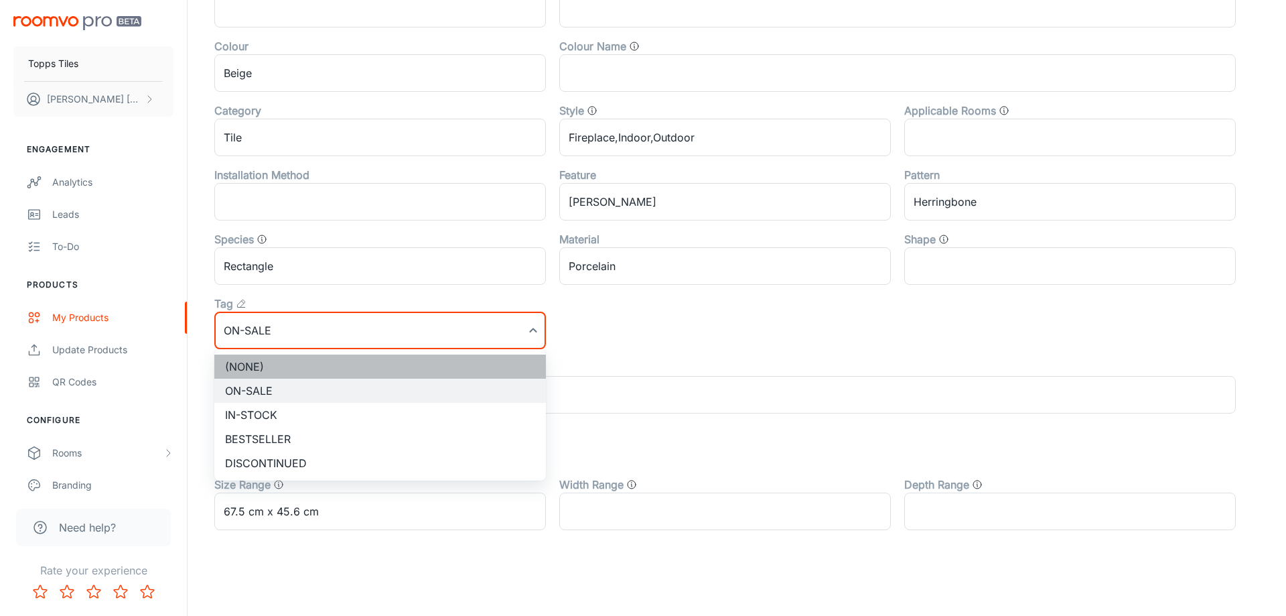
click at [299, 355] on li "(None)" at bounding box center [380, 366] width 332 height 24
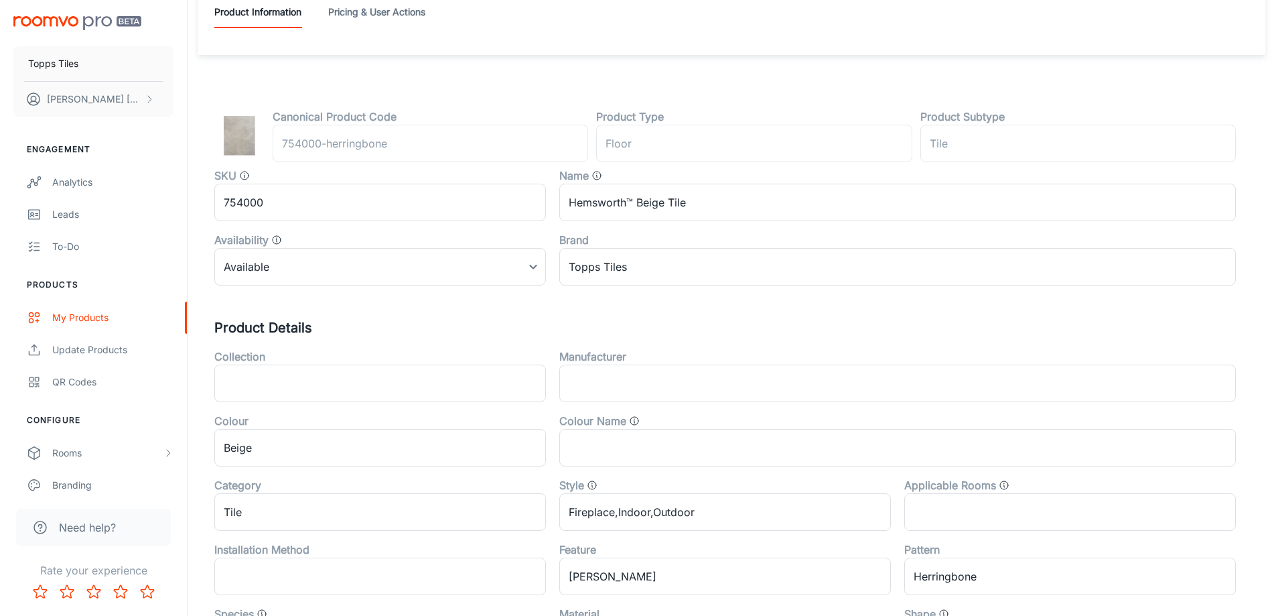
scroll to position [0, 0]
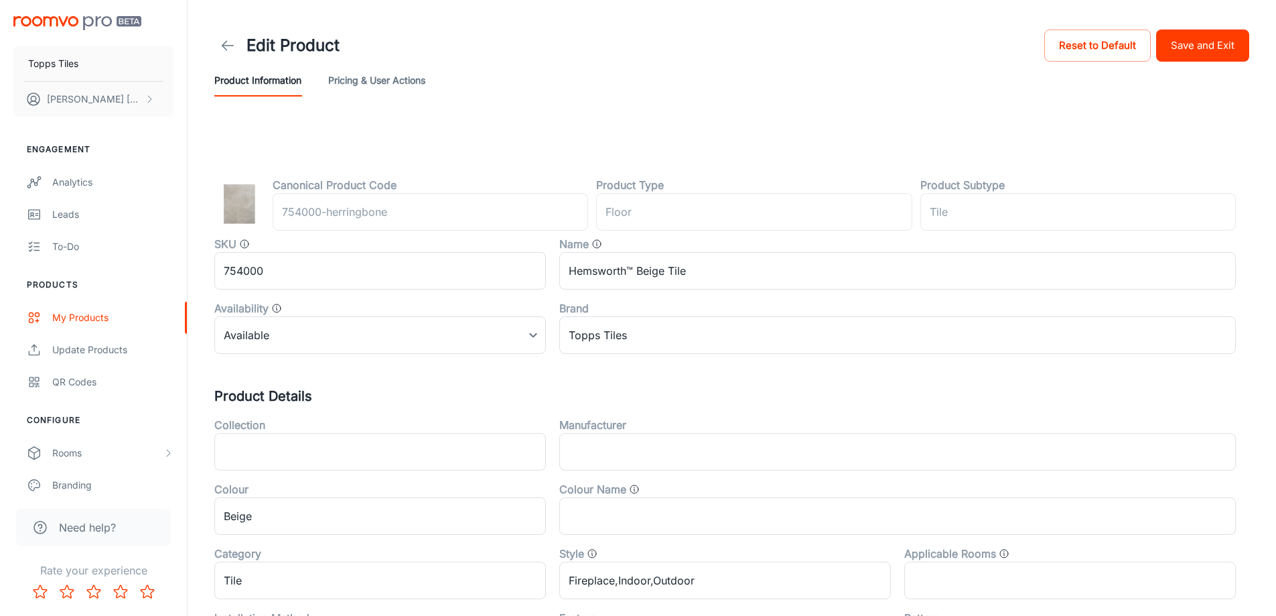
click at [1170, 29] on div "Edit Product Reset to Default Save and Exit" at bounding box center [731, 46] width 1035 height 38
click at [1181, 40] on button "Save and Exit" at bounding box center [1202, 45] width 93 height 32
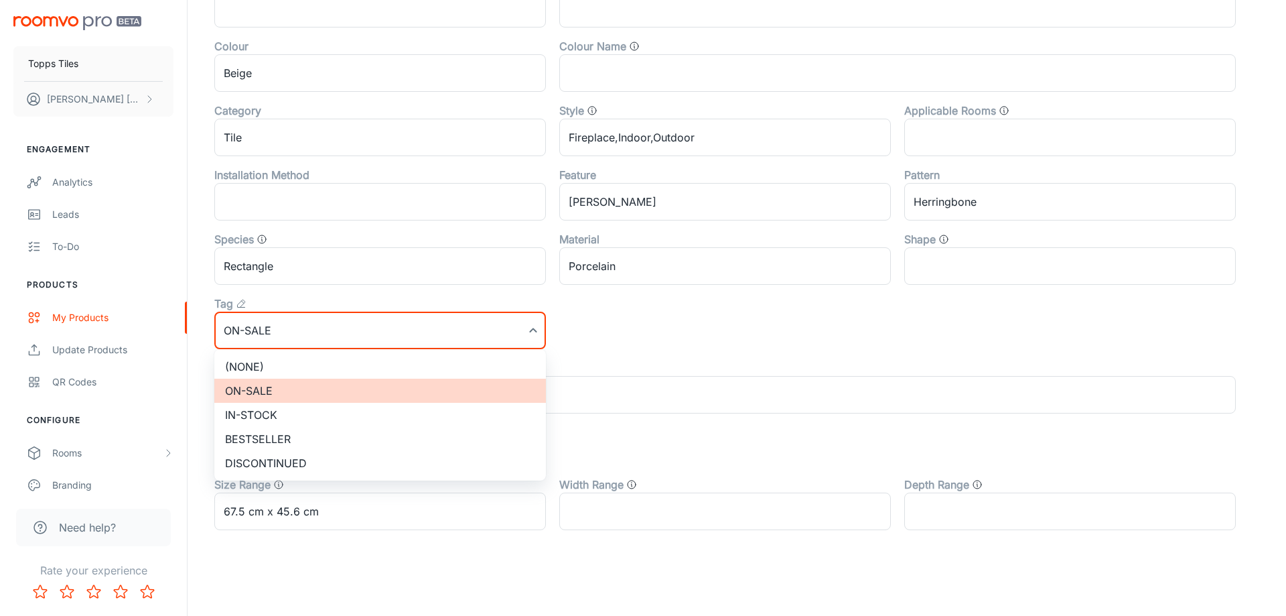
drag, startPoint x: 295, startPoint y: 329, endPoint x: 297, endPoint y: 359, distance: 30.2
click at [297, 359] on li "(None)" at bounding box center [380, 366] width 332 height 24
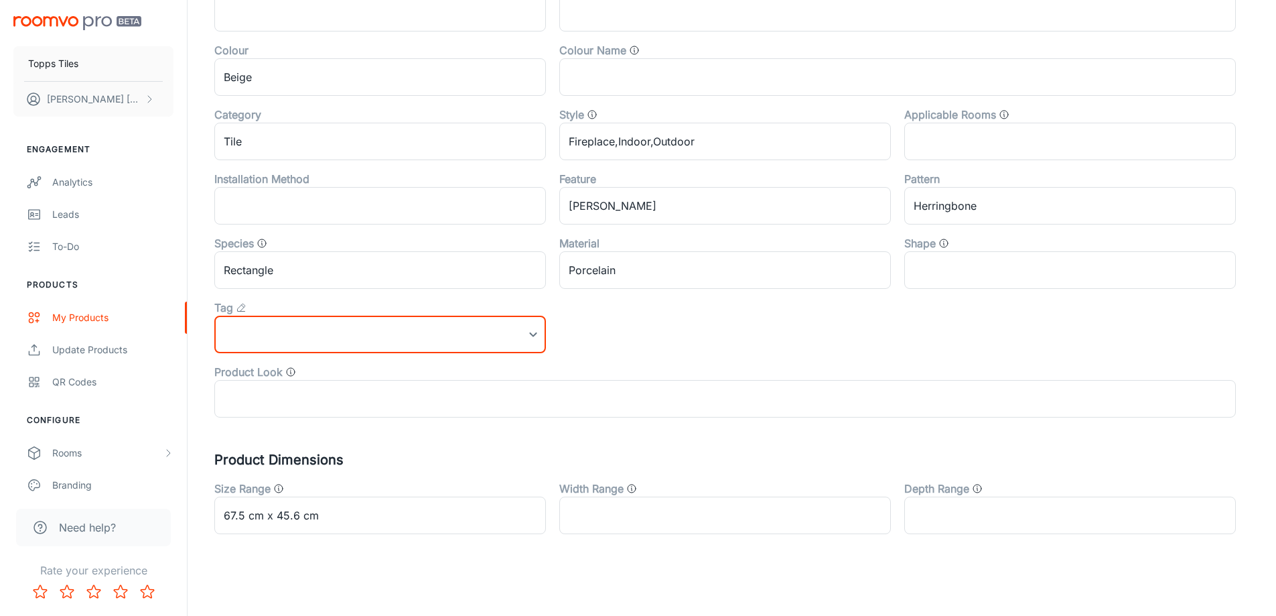
scroll to position [0, 0]
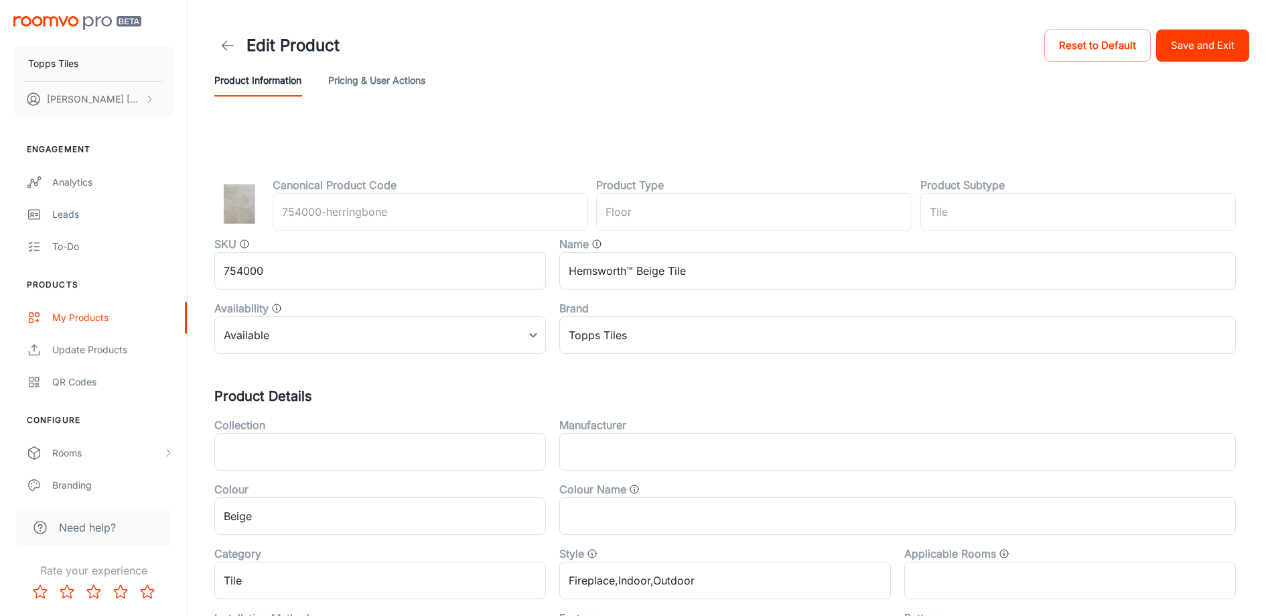
click at [1243, 59] on button "Save and Exit" at bounding box center [1202, 45] width 93 height 32
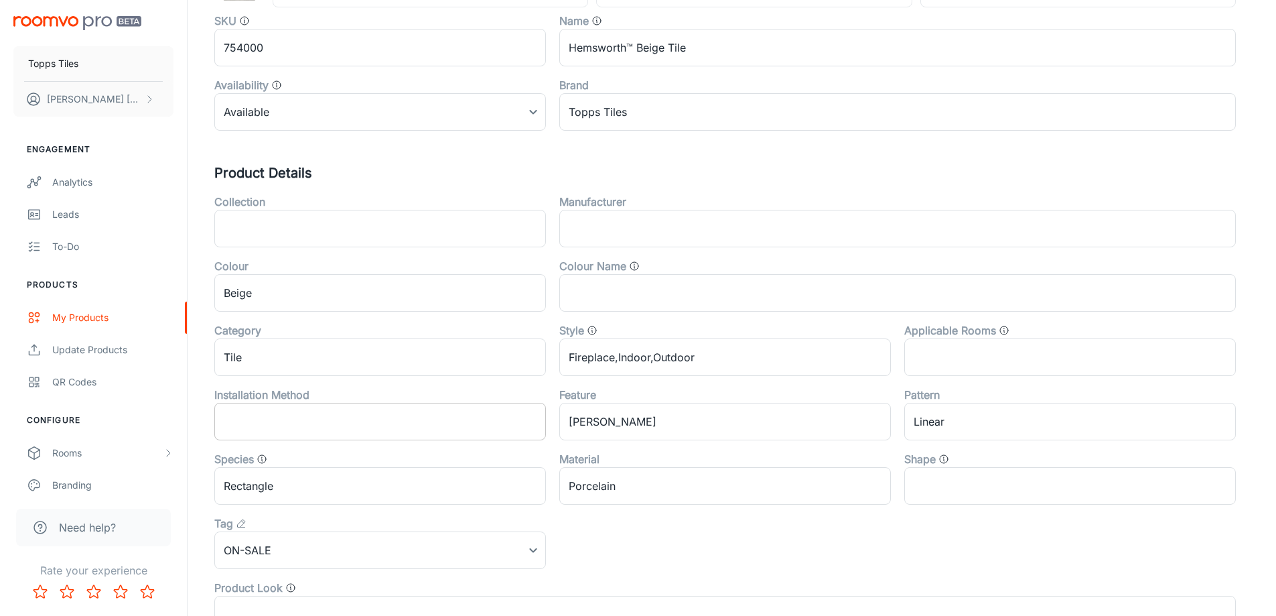
scroll to position [443, 0]
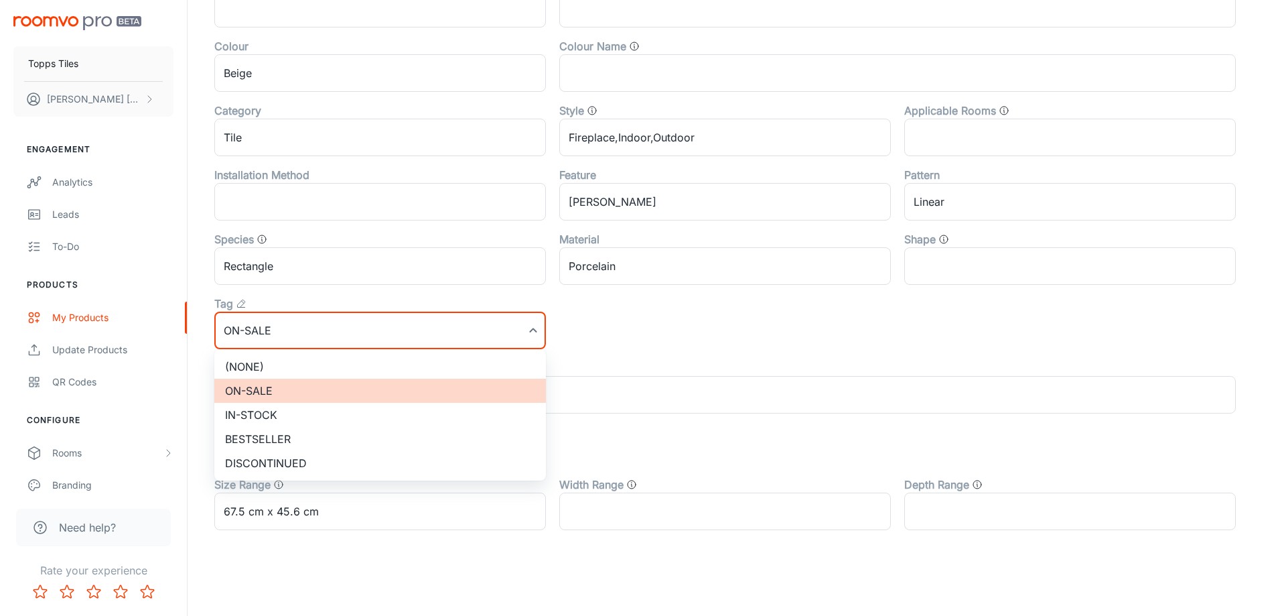
click at [285, 375] on li "(None)" at bounding box center [380, 366] width 332 height 24
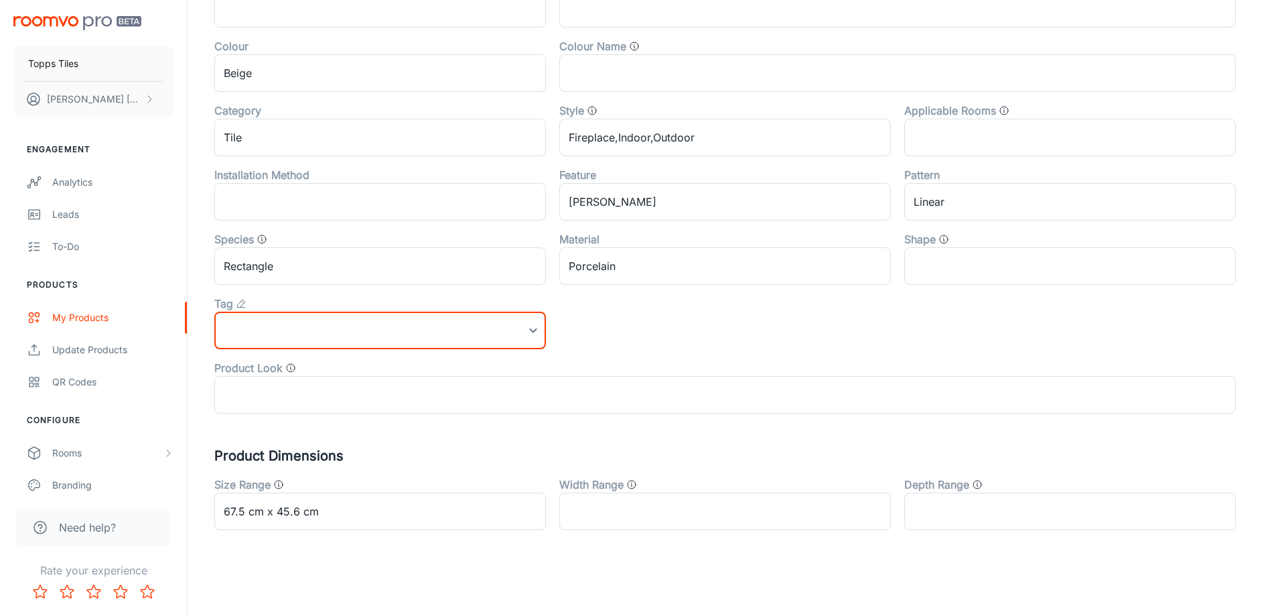
scroll to position [0, 0]
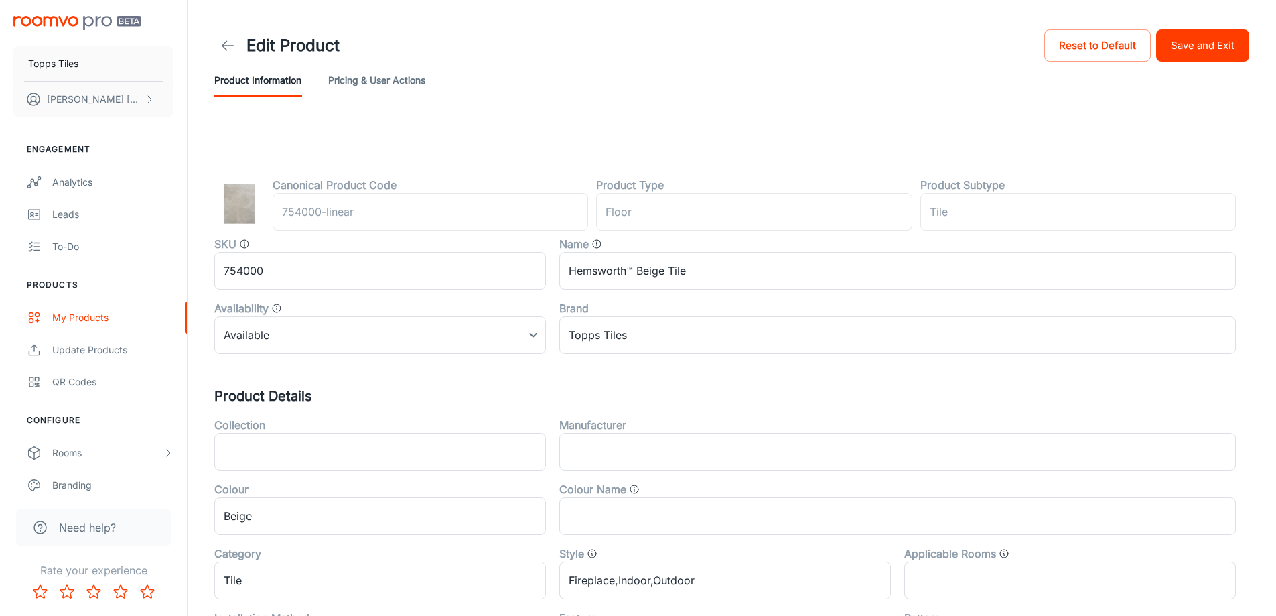
click at [1209, 45] on button "Save and Exit" at bounding box center [1202, 45] width 93 height 32
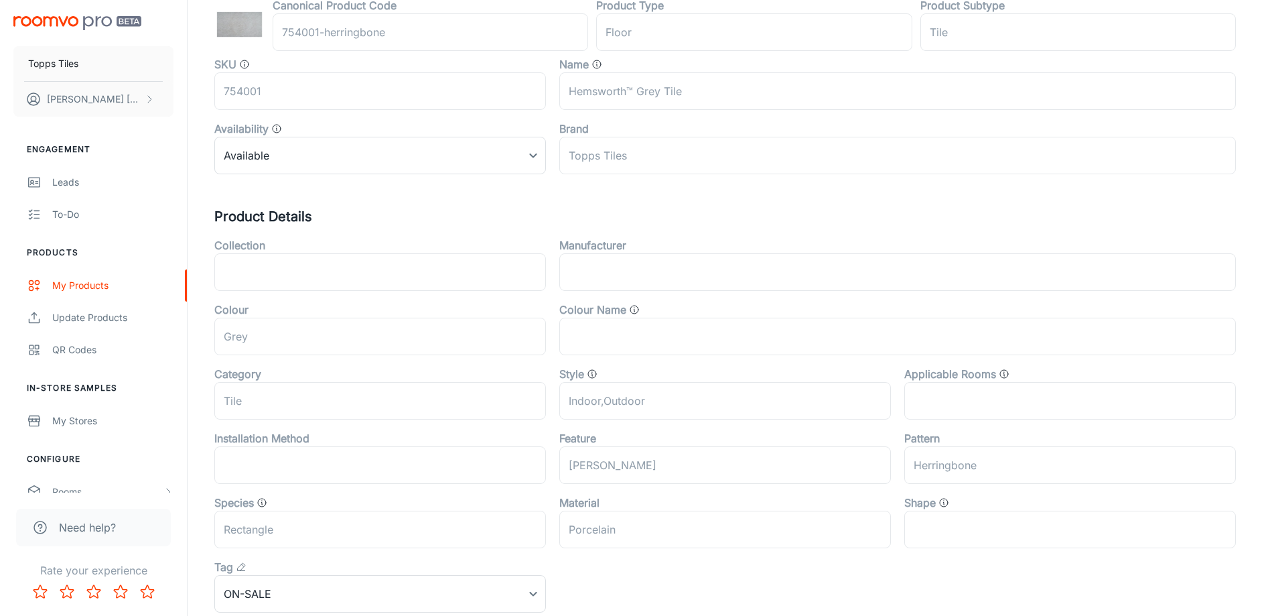
scroll to position [443, 0]
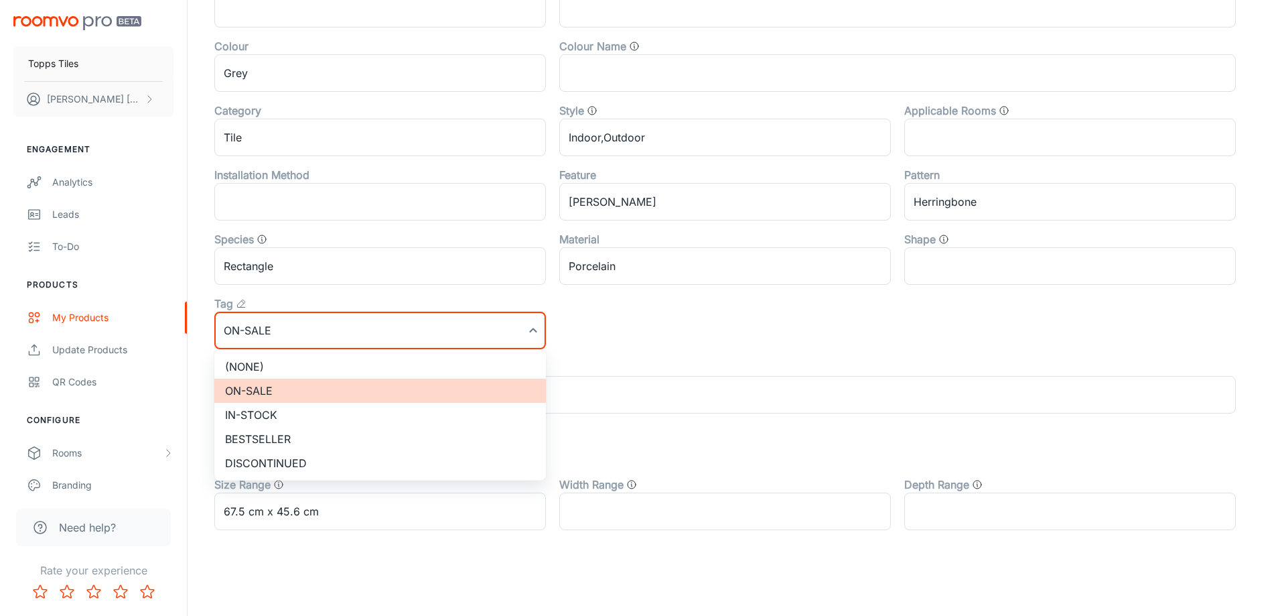
click at [310, 356] on li "(None)" at bounding box center [380, 366] width 332 height 24
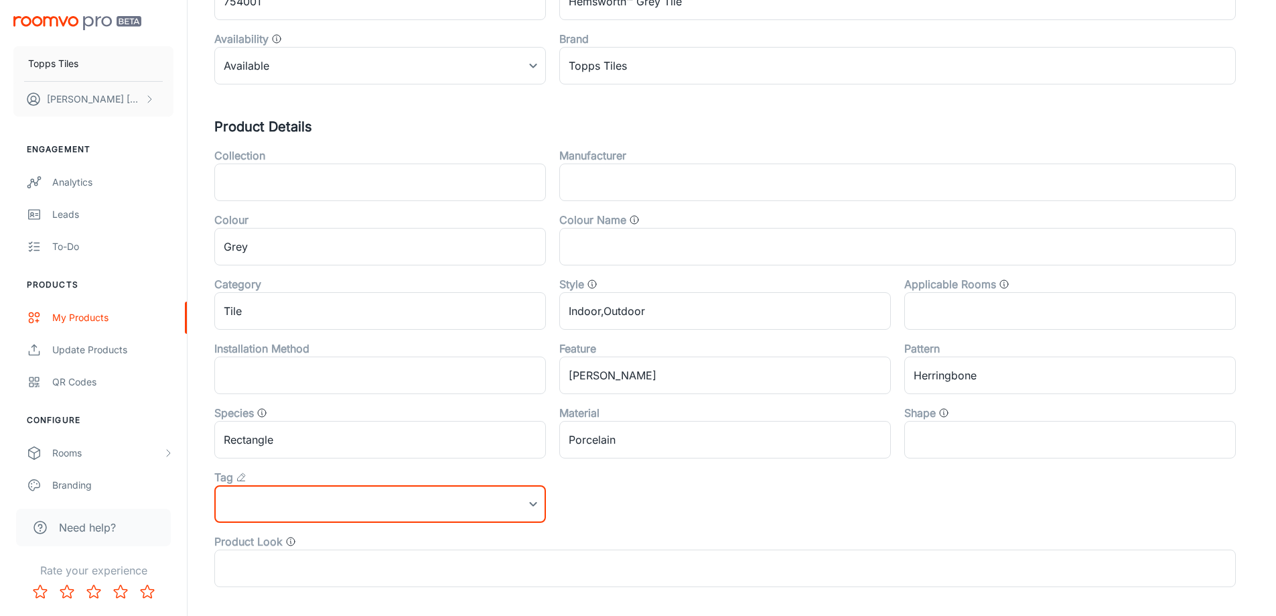
scroll to position [0, 0]
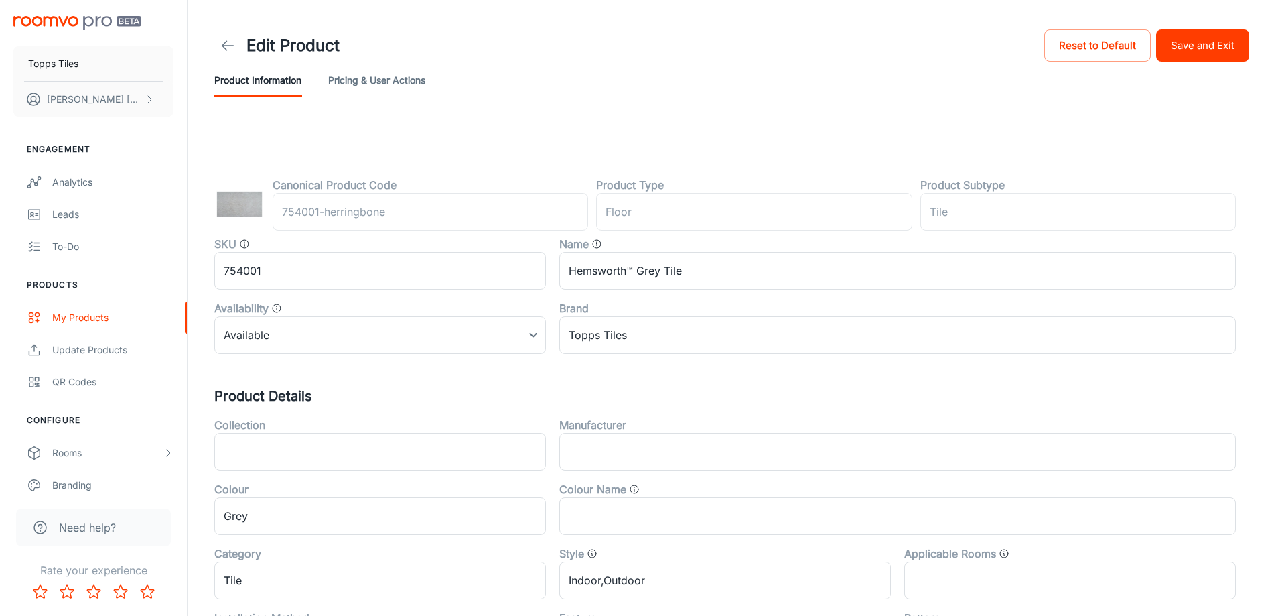
click at [1203, 37] on button "Save and Exit" at bounding box center [1202, 45] width 93 height 32
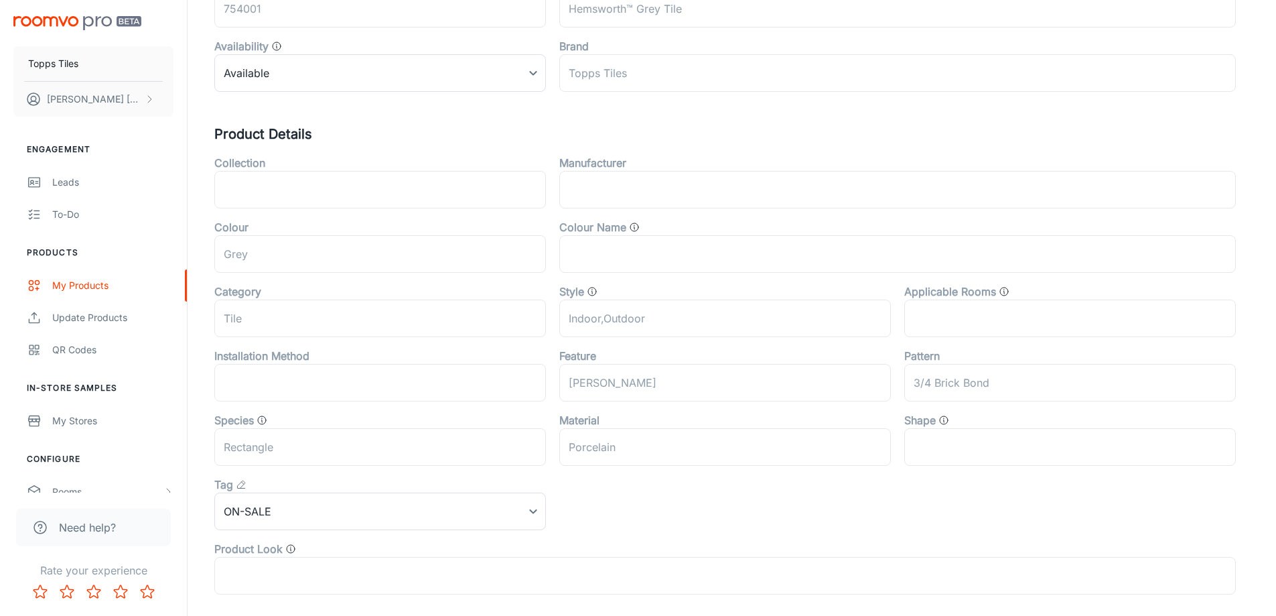
scroll to position [443, 0]
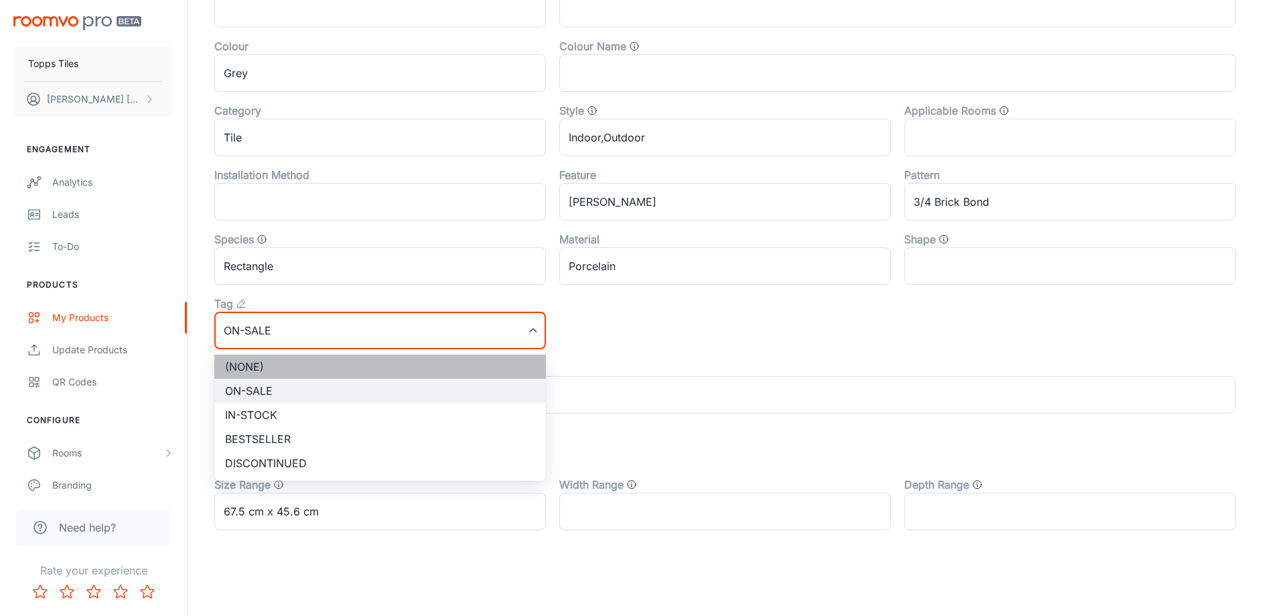
click at [287, 368] on li "(None)" at bounding box center [380, 366] width 332 height 24
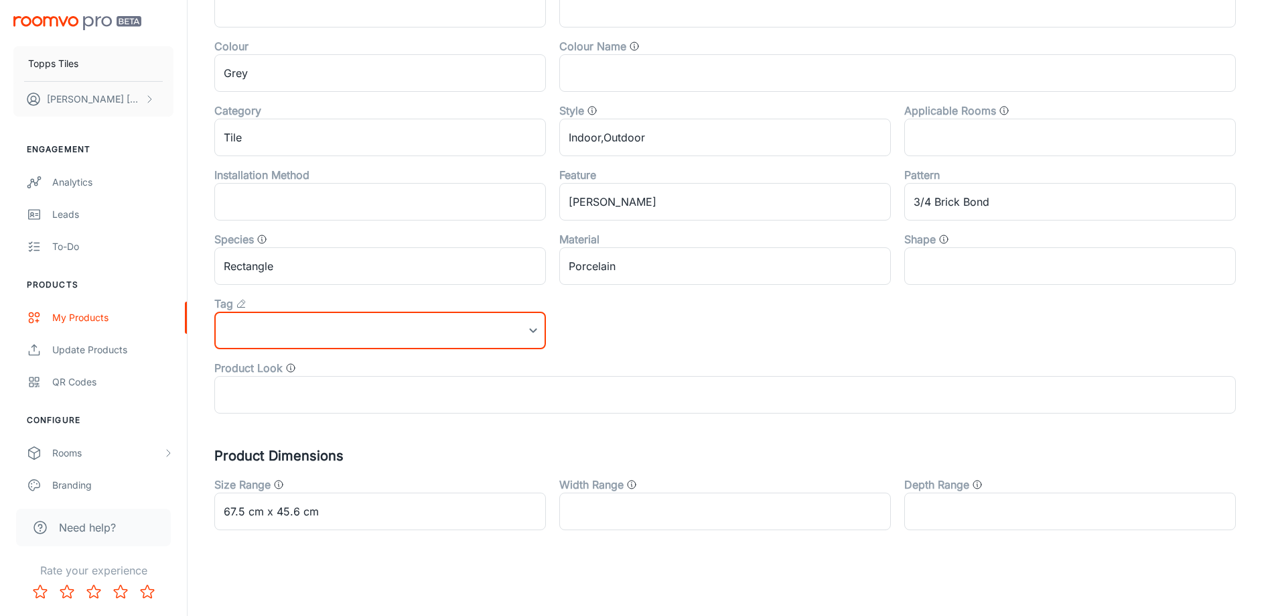
scroll to position [0, 0]
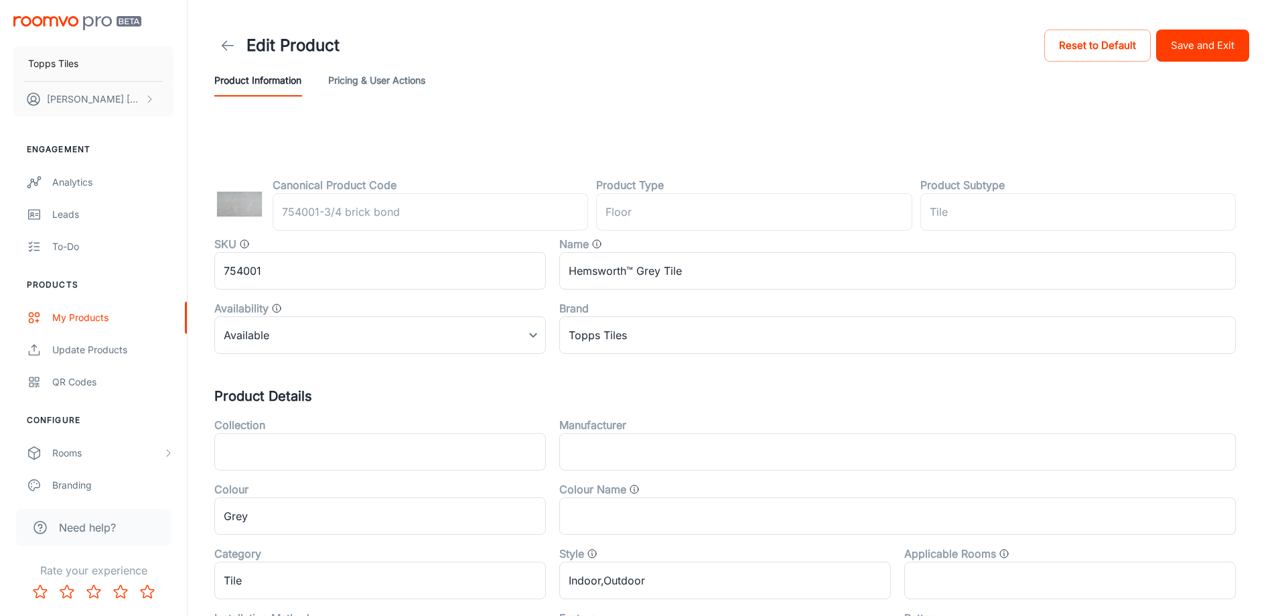
click at [1232, 60] on button "Save and Exit" at bounding box center [1202, 45] width 93 height 32
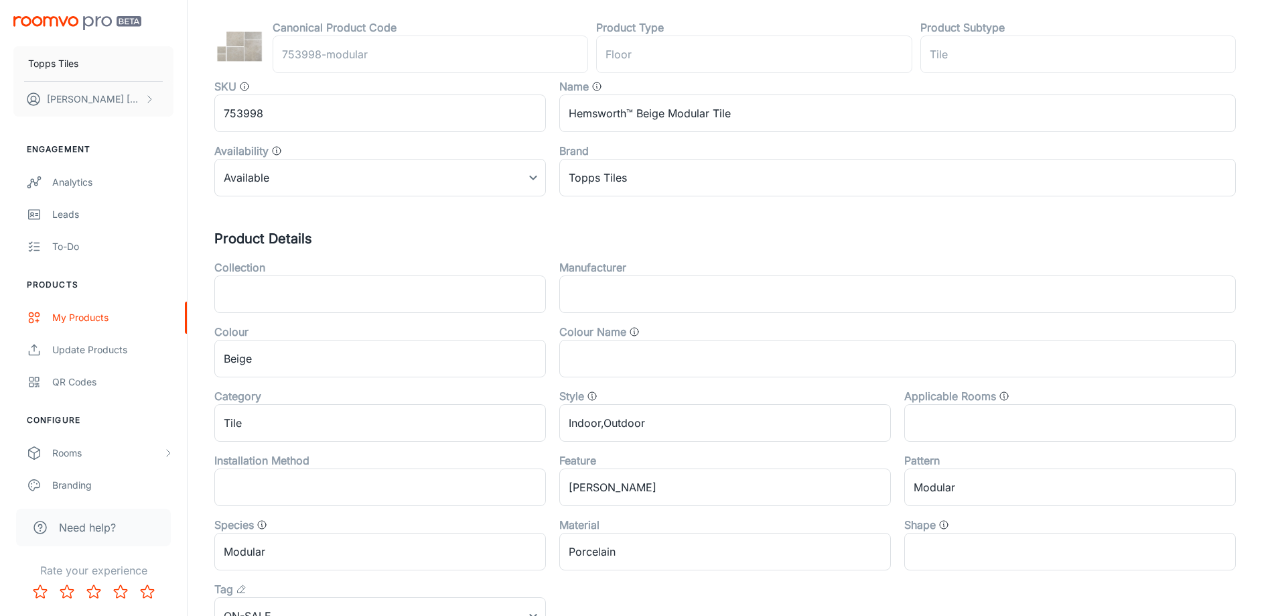
scroll to position [443, 0]
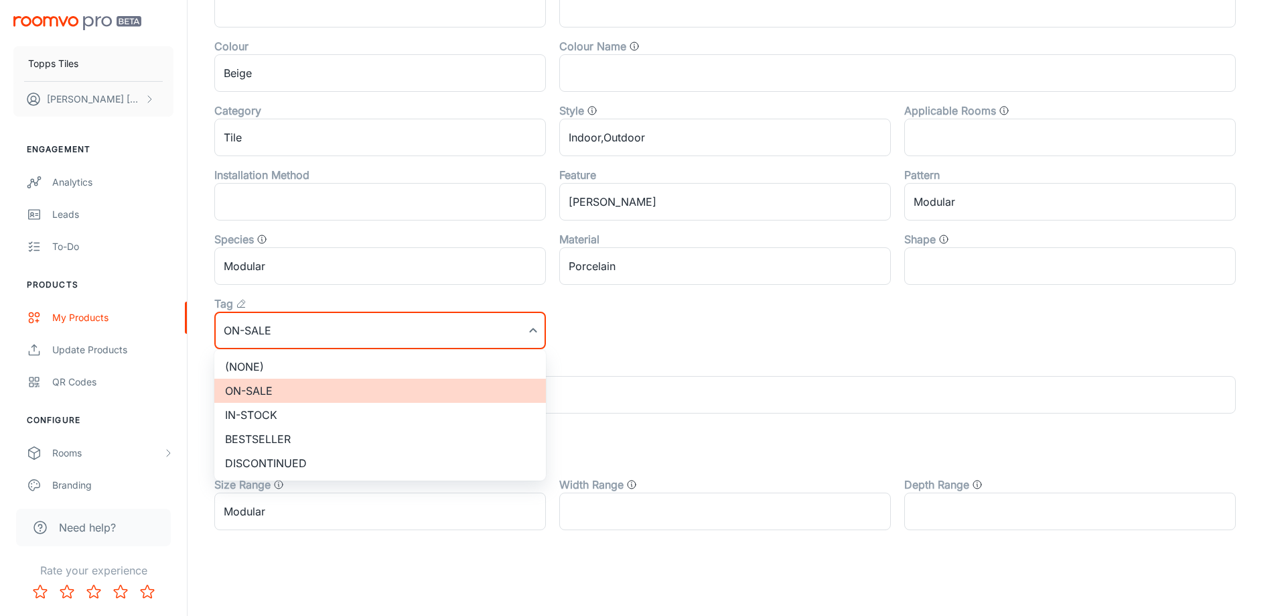
click at [320, 362] on li "(None)" at bounding box center [380, 366] width 332 height 24
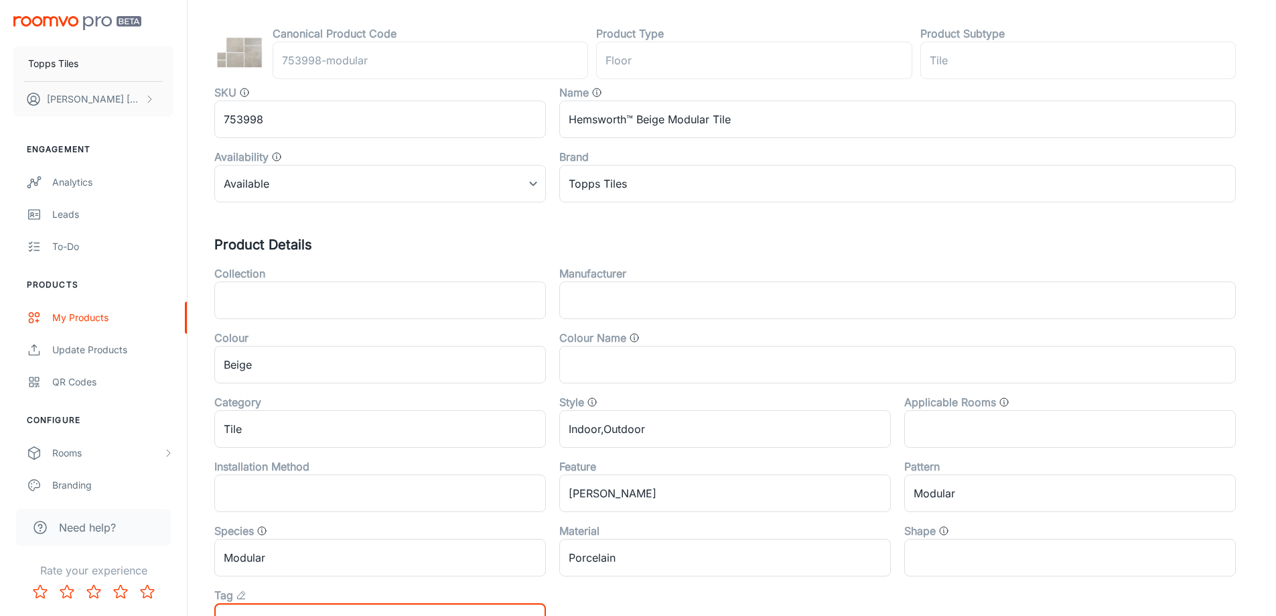
scroll to position [0, 0]
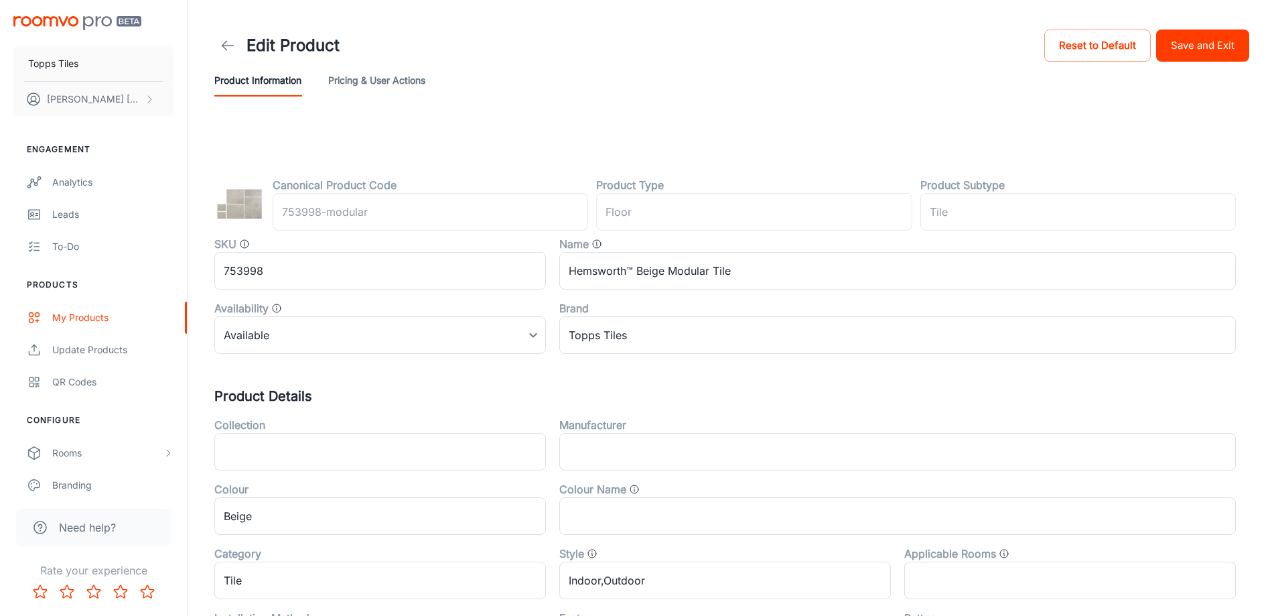
click at [1242, 58] on button "Save and Exit" at bounding box center [1202, 45] width 93 height 32
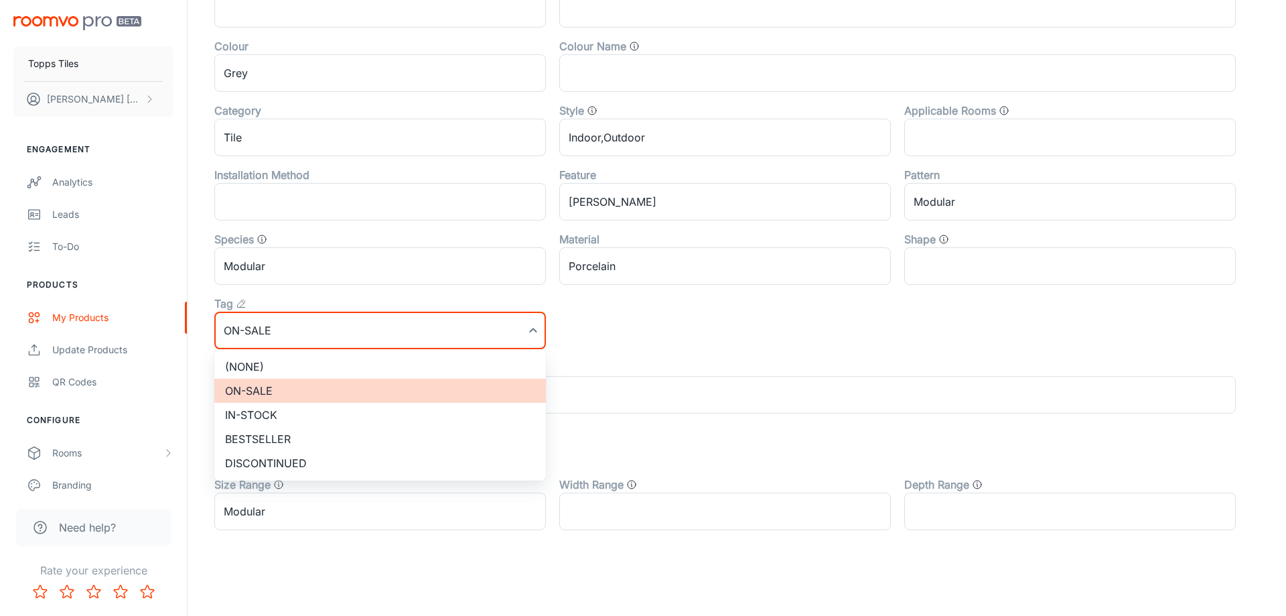
click at [303, 362] on li "(None)" at bounding box center [380, 366] width 332 height 24
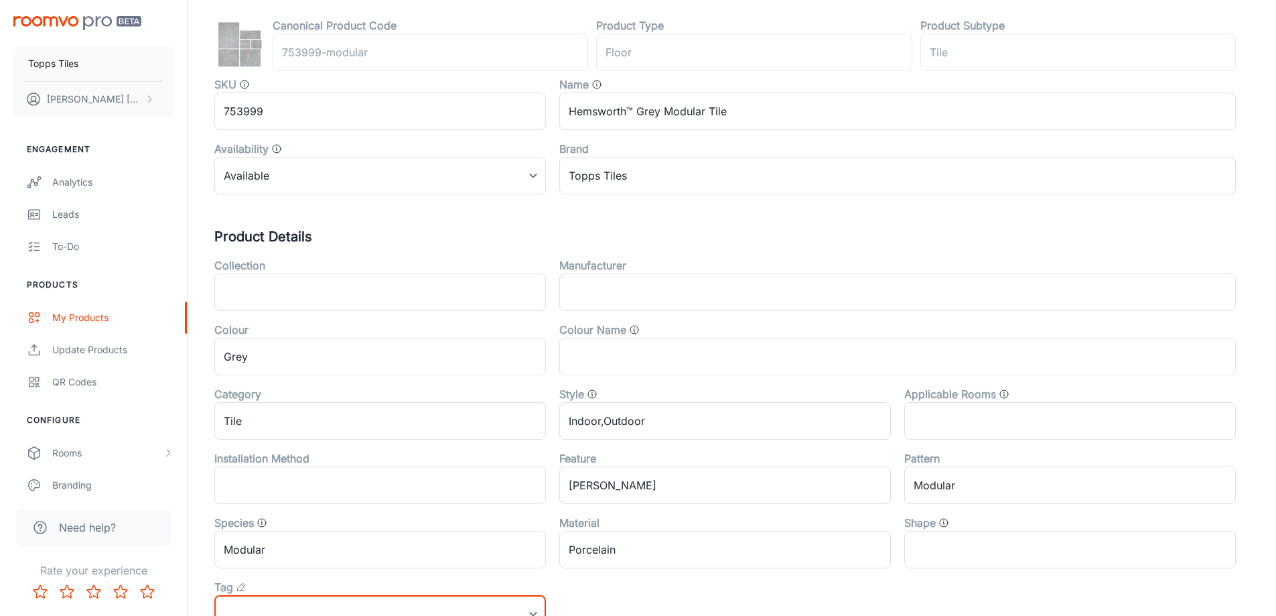
scroll to position [0, 0]
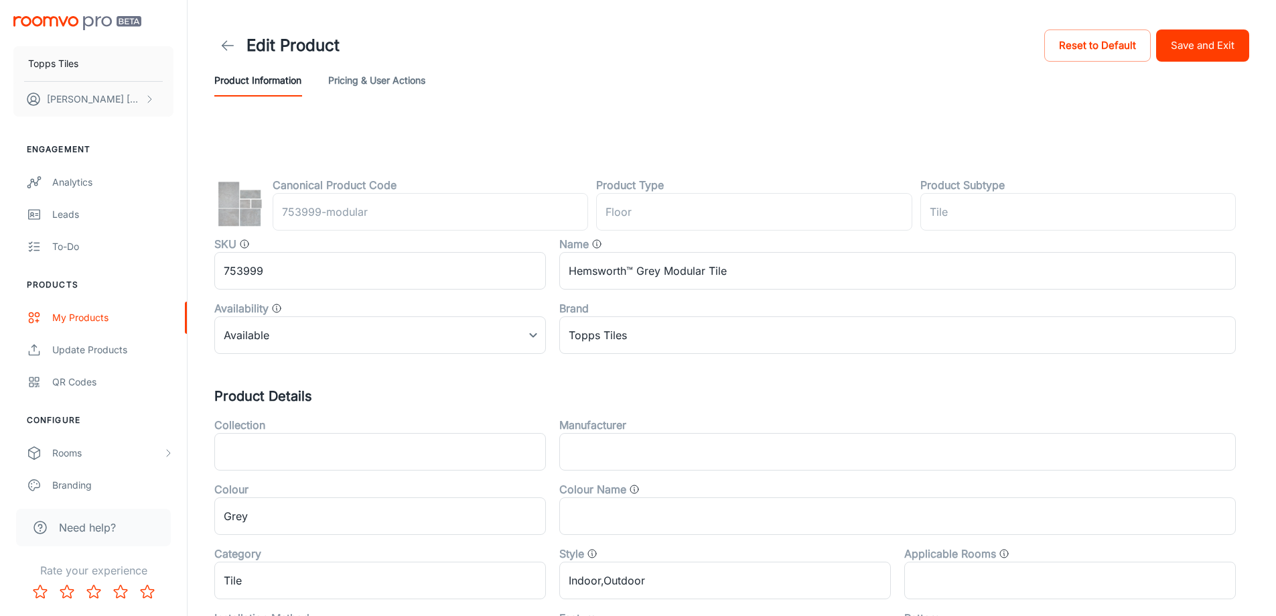
click at [1204, 34] on button "Save and Exit" at bounding box center [1202, 45] width 93 height 32
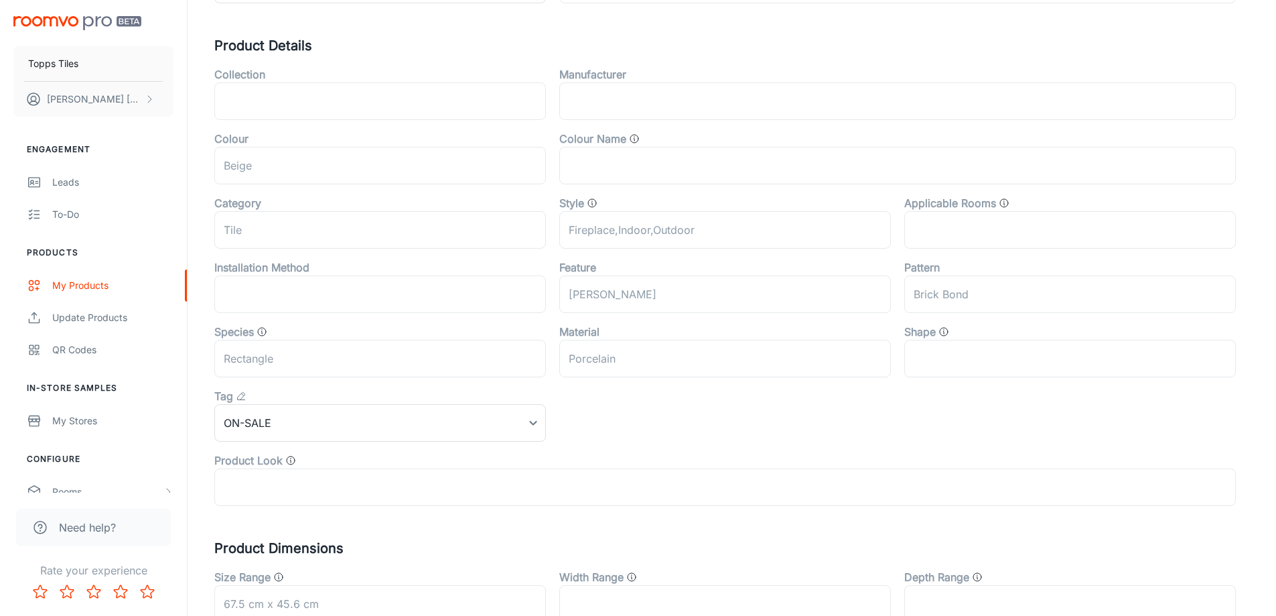
scroll to position [443, 0]
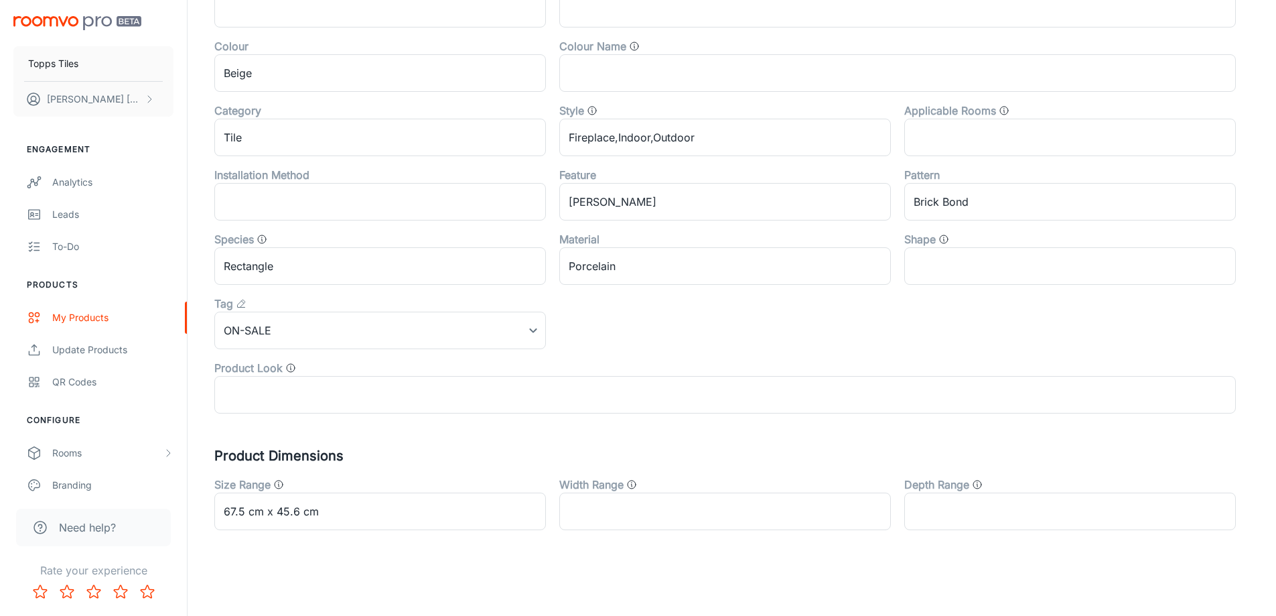
click at [352, 353] on div "Product Look ​" at bounding box center [718, 381] width 1035 height 64
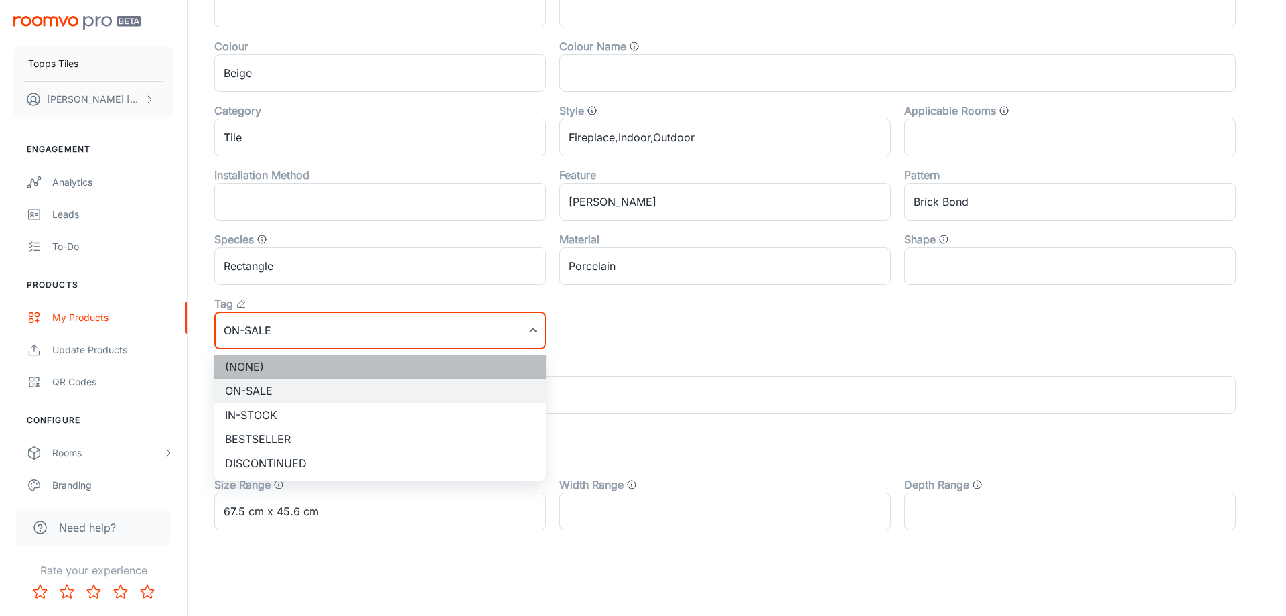
click at [342, 368] on li "(None)" at bounding box center [380, 366] width 332 height 24
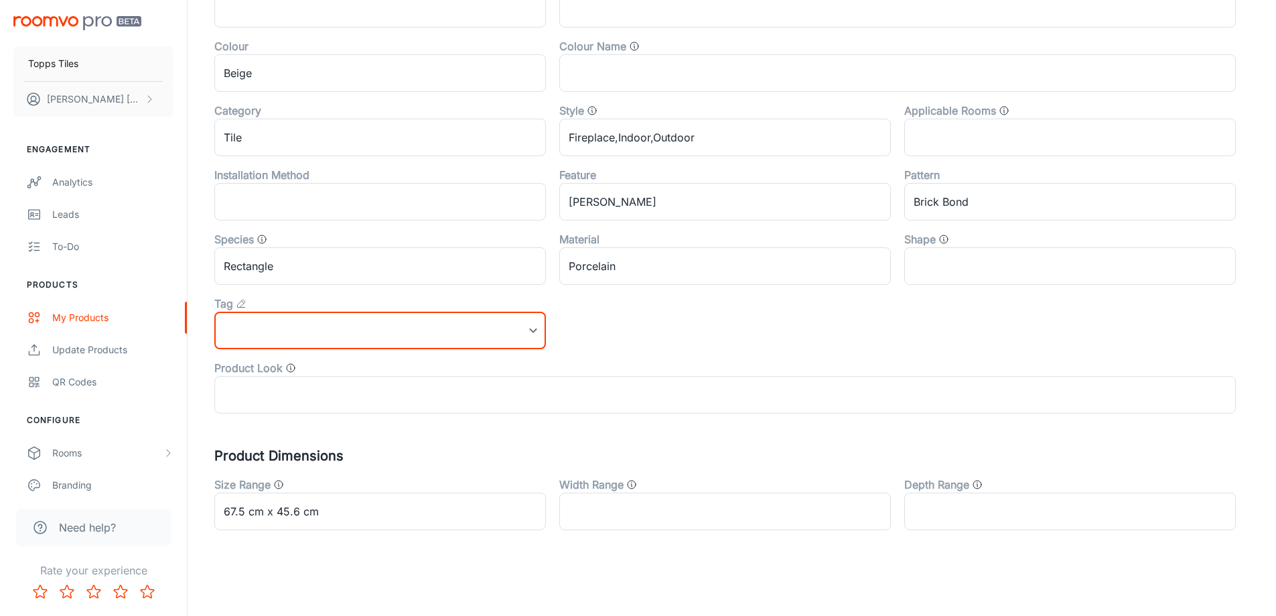
scroll to position [0, 0]
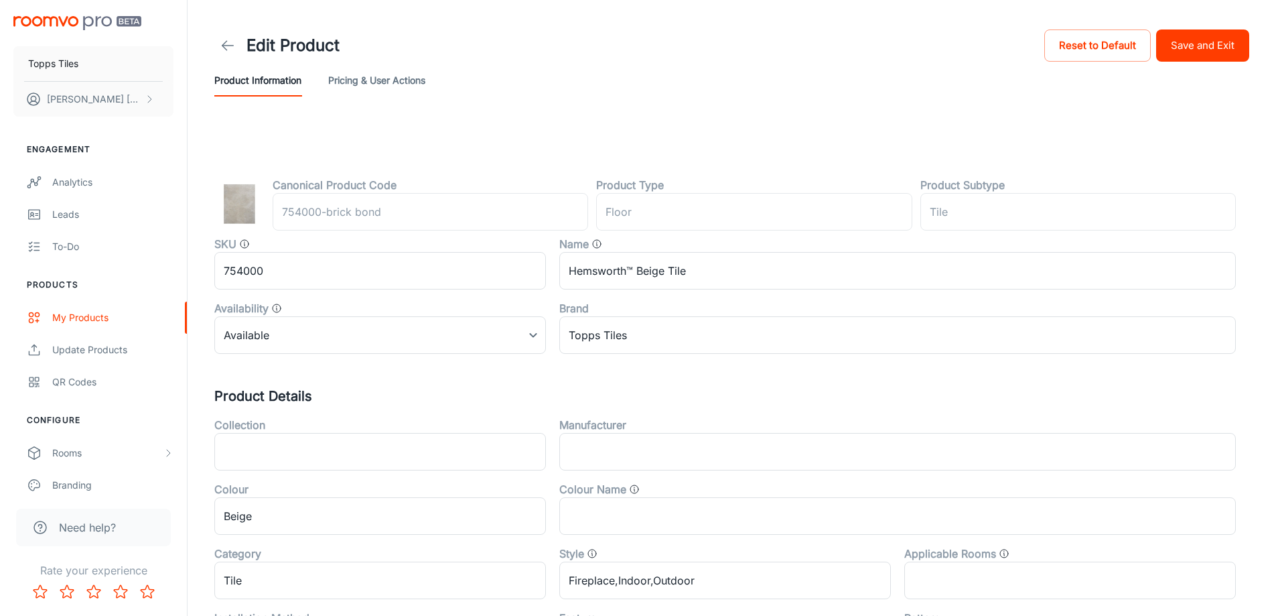
click at [1186, 49] on button "Save and Exit" at bounding box center [1202, 45] width 93 height 32
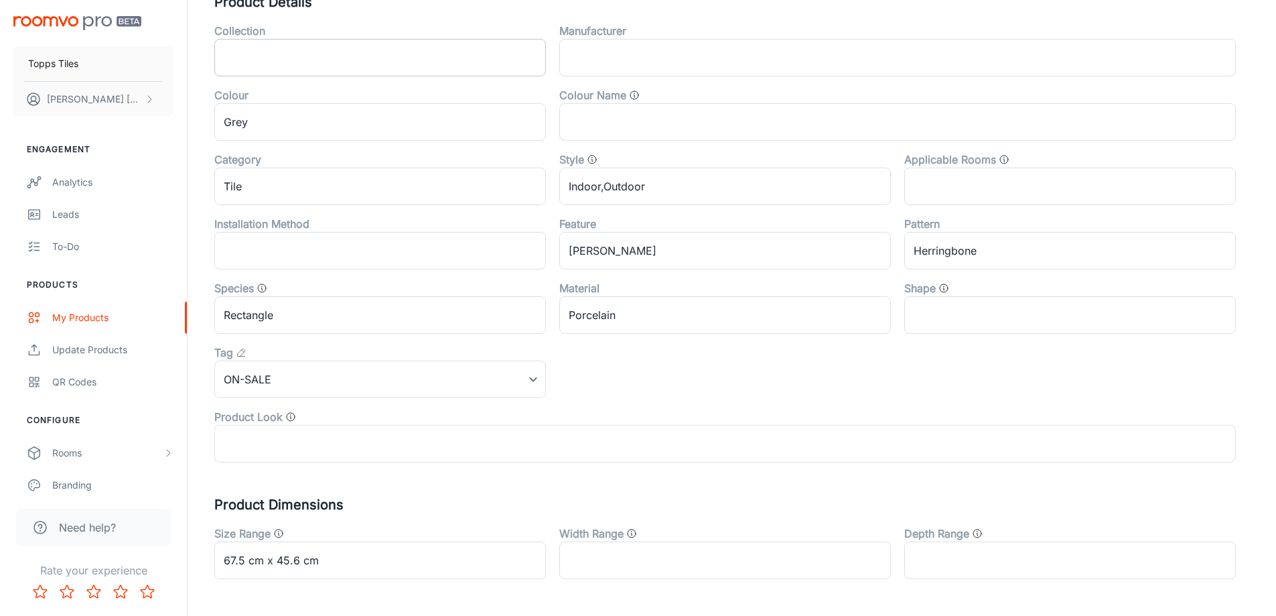
scroll to position [443, 0]
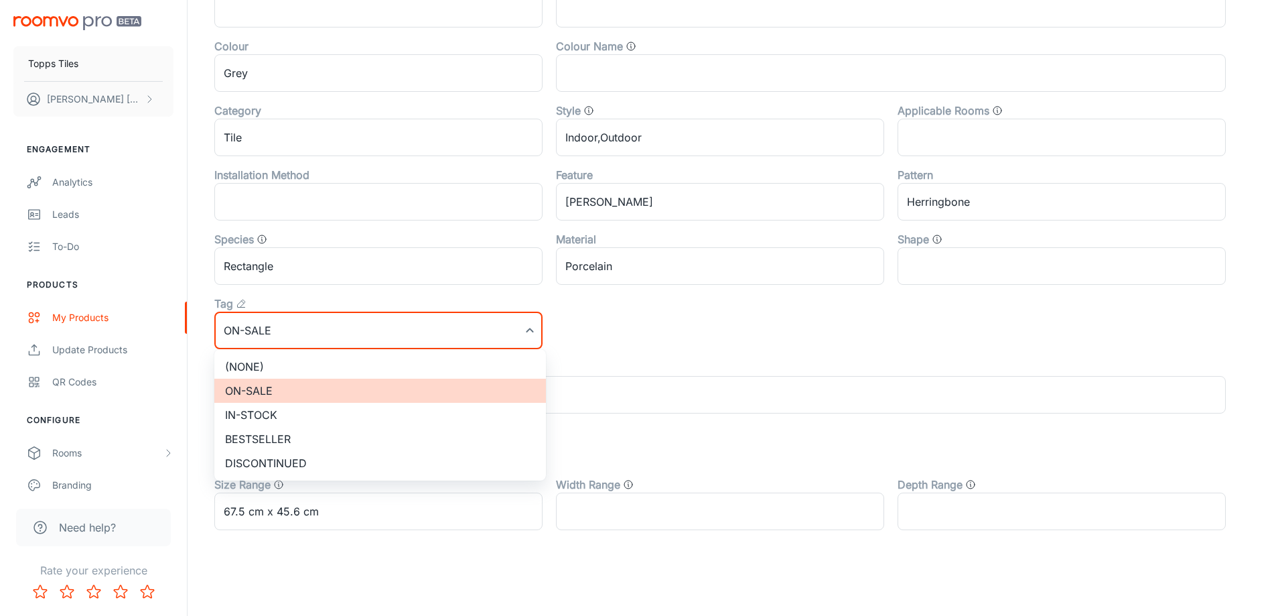
click at [269, 348] on div at bounding box center [643, 308] width 1286 height 616
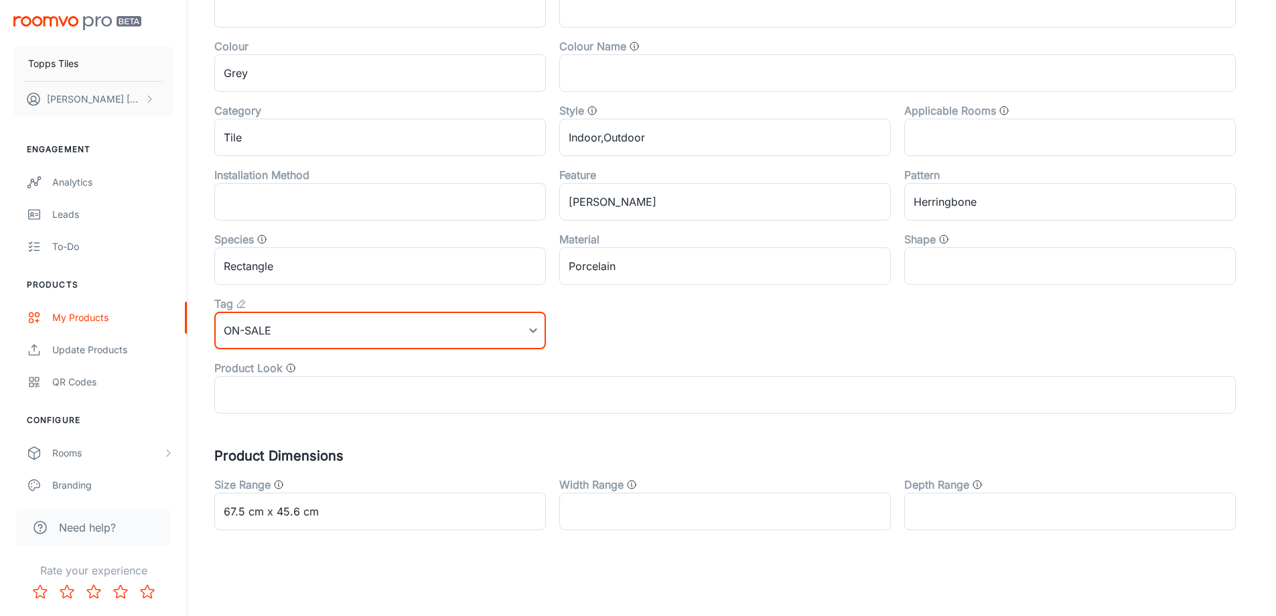
click at [270, 353] on li "(None)" at bounding box center [380, 358] width 249 height 13
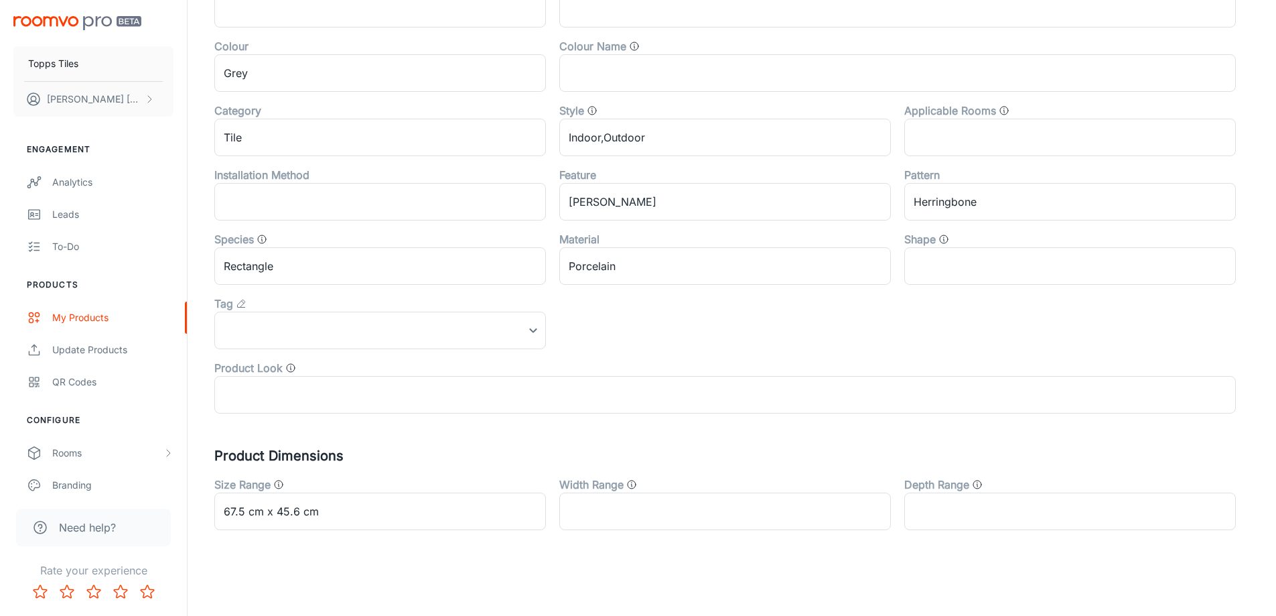
click at [271, 345] on div "(None) On-sale In-stock Bestseller Discontinued" at bounding box center [638, 308] width 1276 height 616
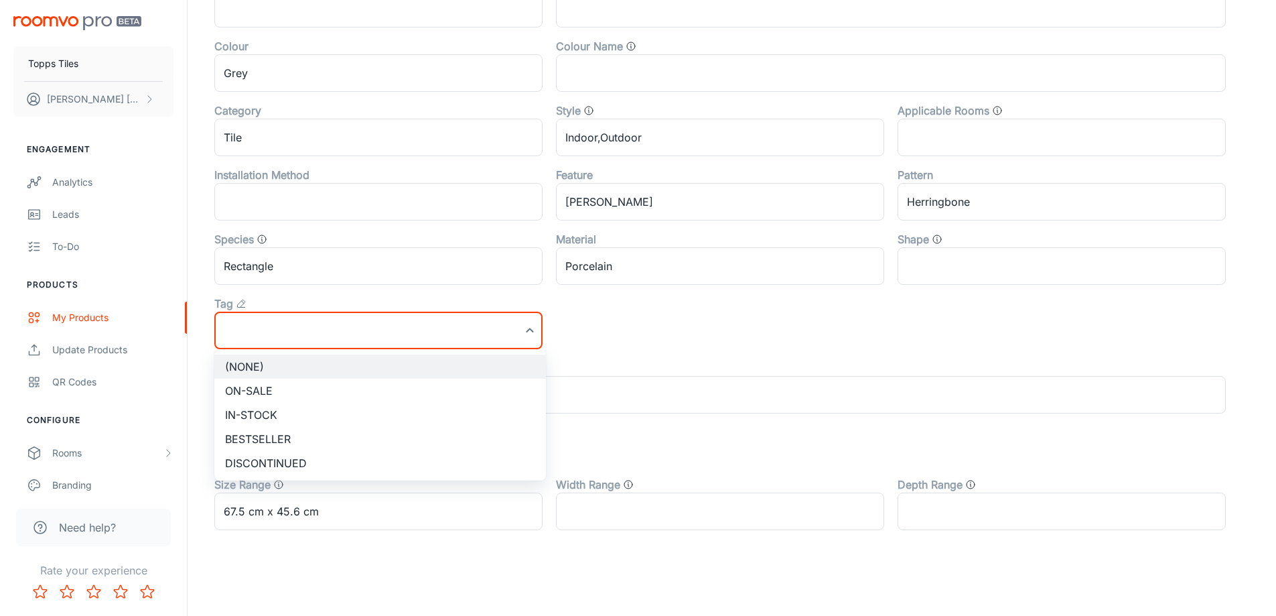
click at [273, 356] on li "(None)" at bounding box center [380, 366] width 332 height 24
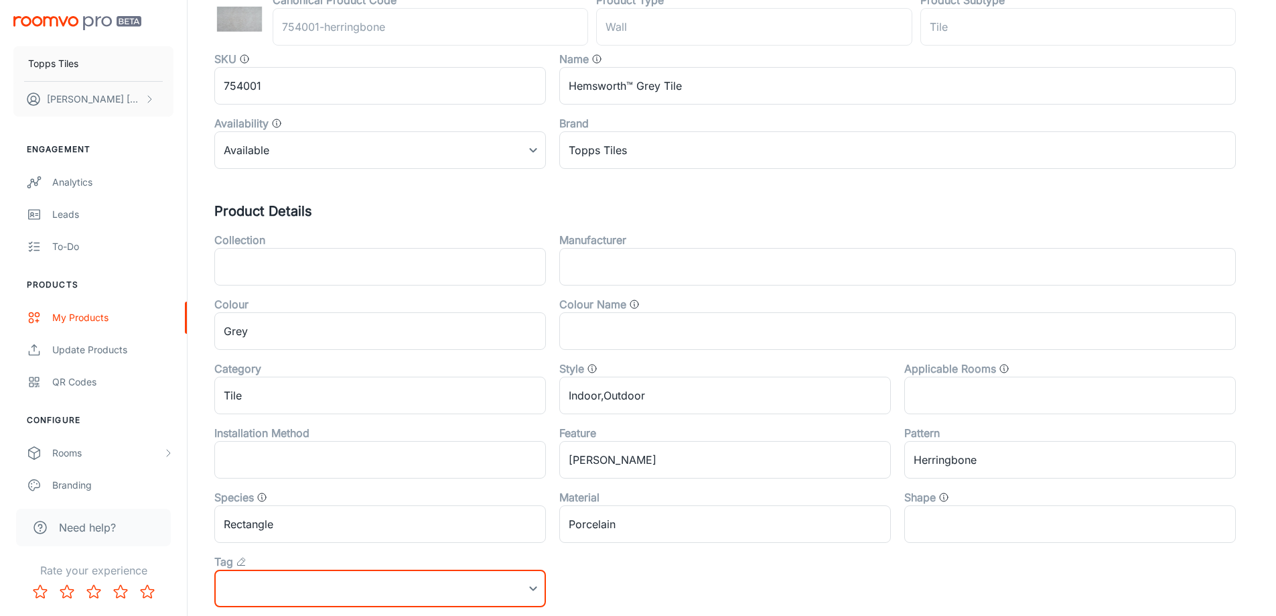
scroll to position [0, 0]
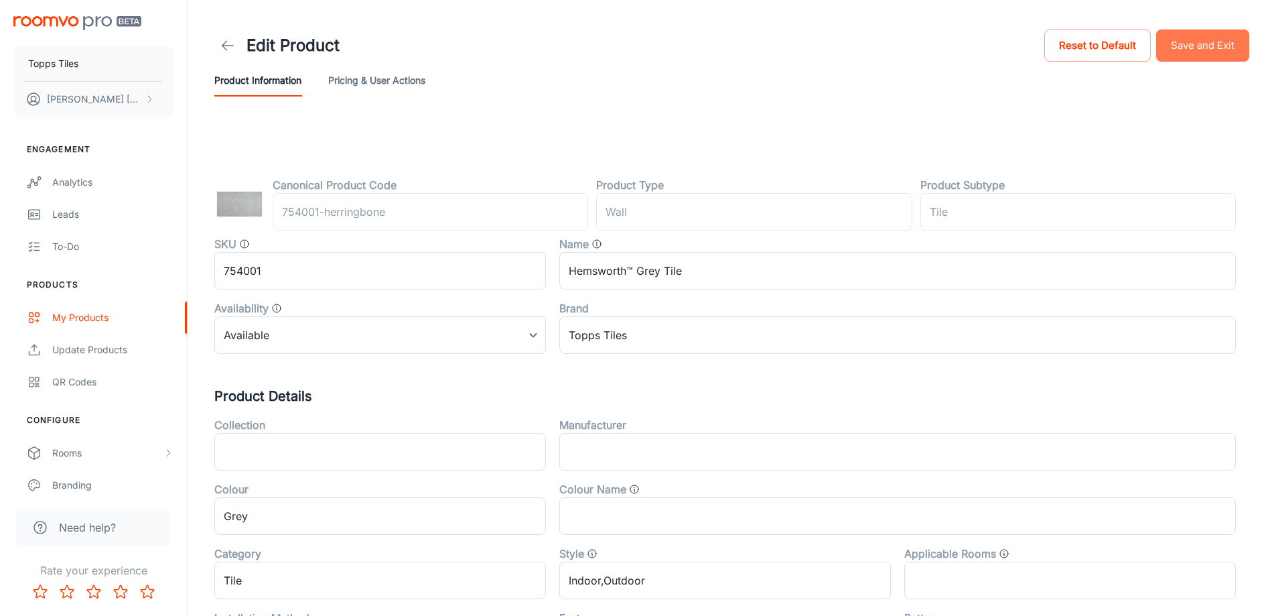
click at [1217, 52] on button "Save and Exit" at bounding box center [1202, 45] width 93 height 32
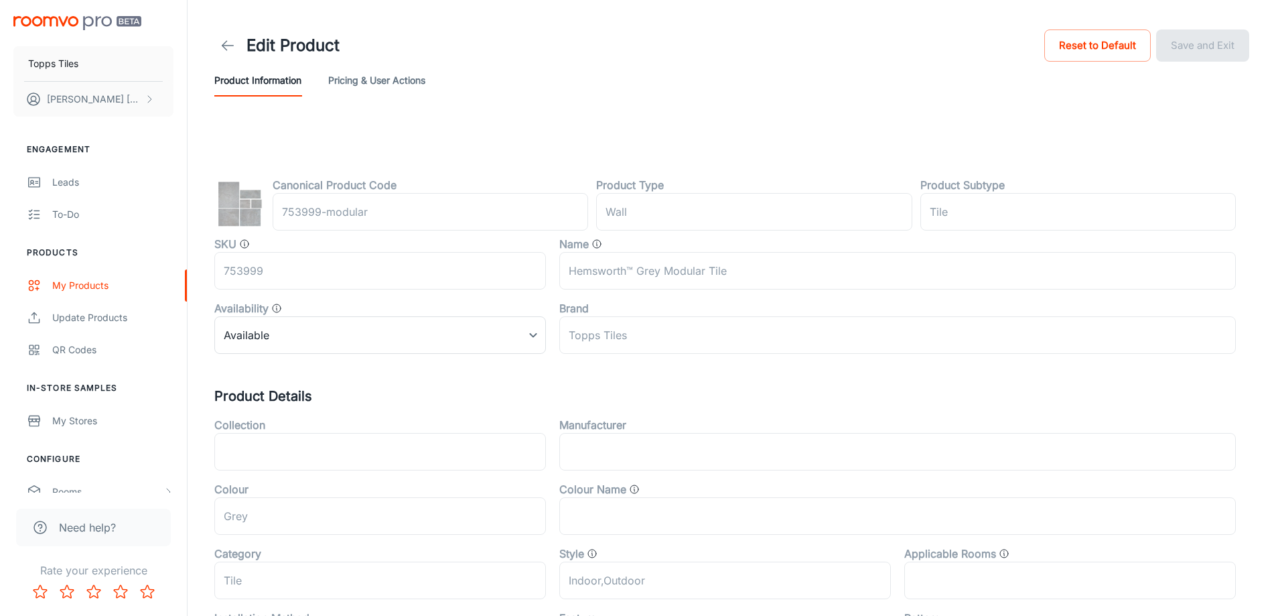
scroll to position [443, 0]
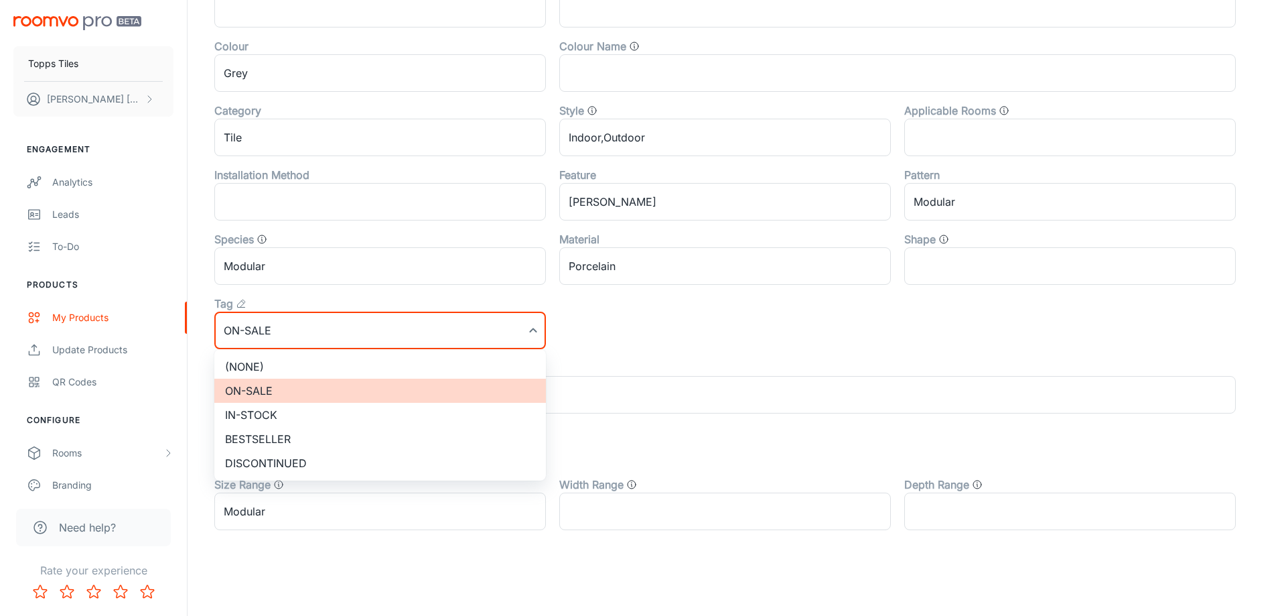
click at [284, 363] on li "(None)" at bounding box center [380, 366] width 332 height 24
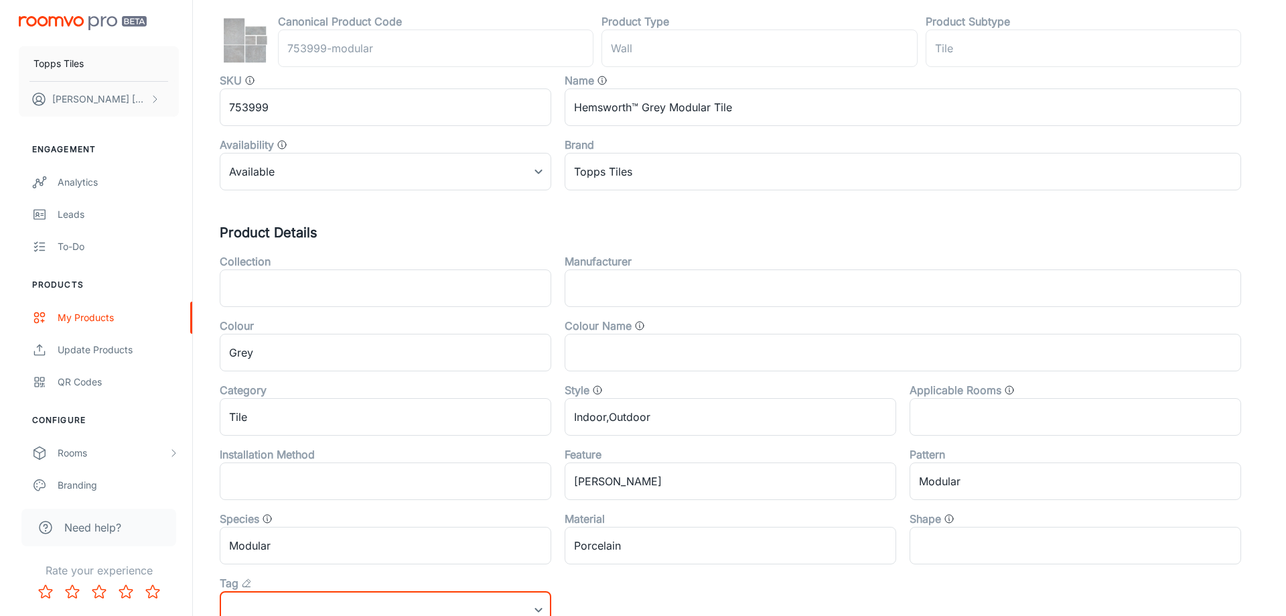
scroll to position [0, 0]
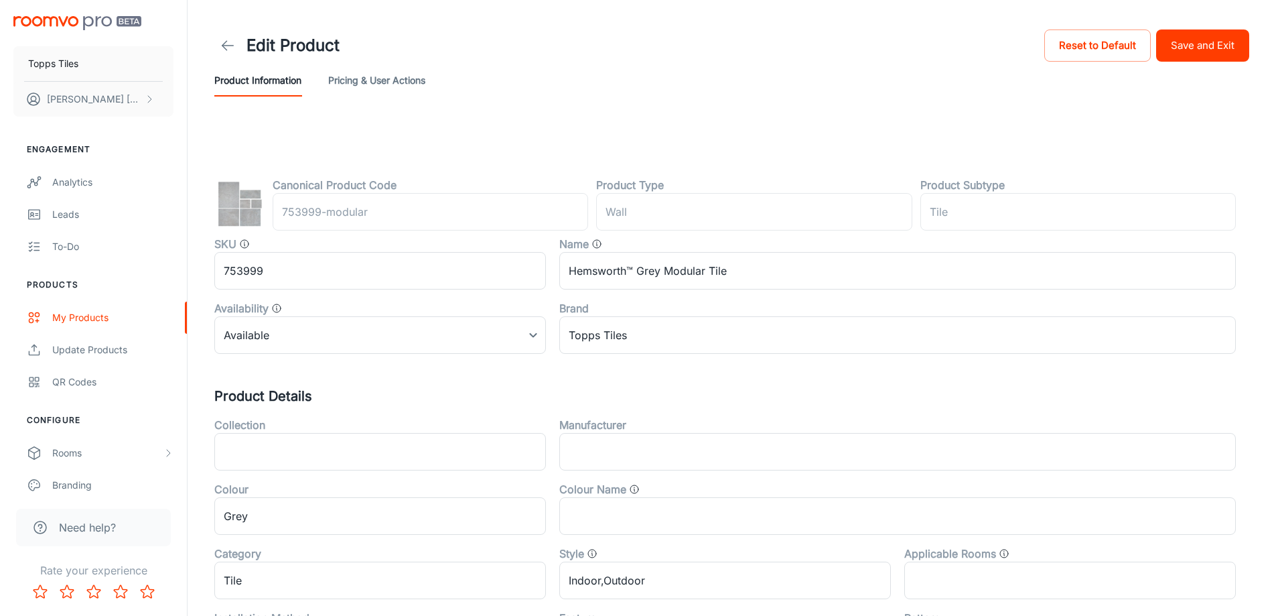
click at [1227, 42] on button "Save and Exit" at bounding box center [1202, 45] width 93 height 32
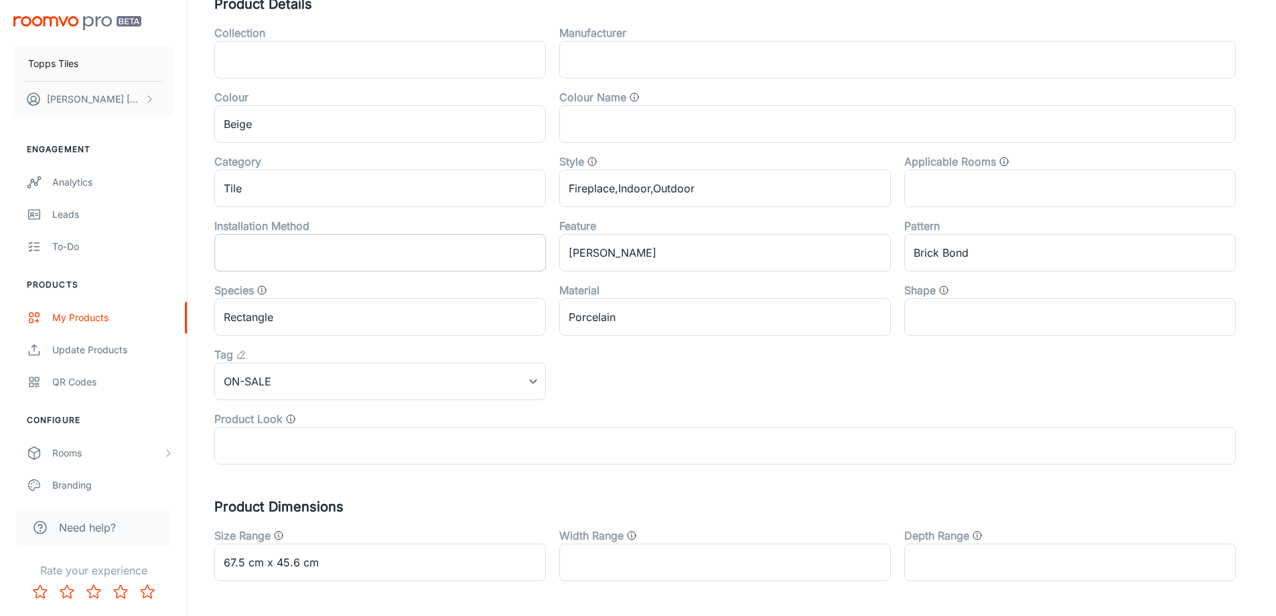
scroll to position [443, 0]
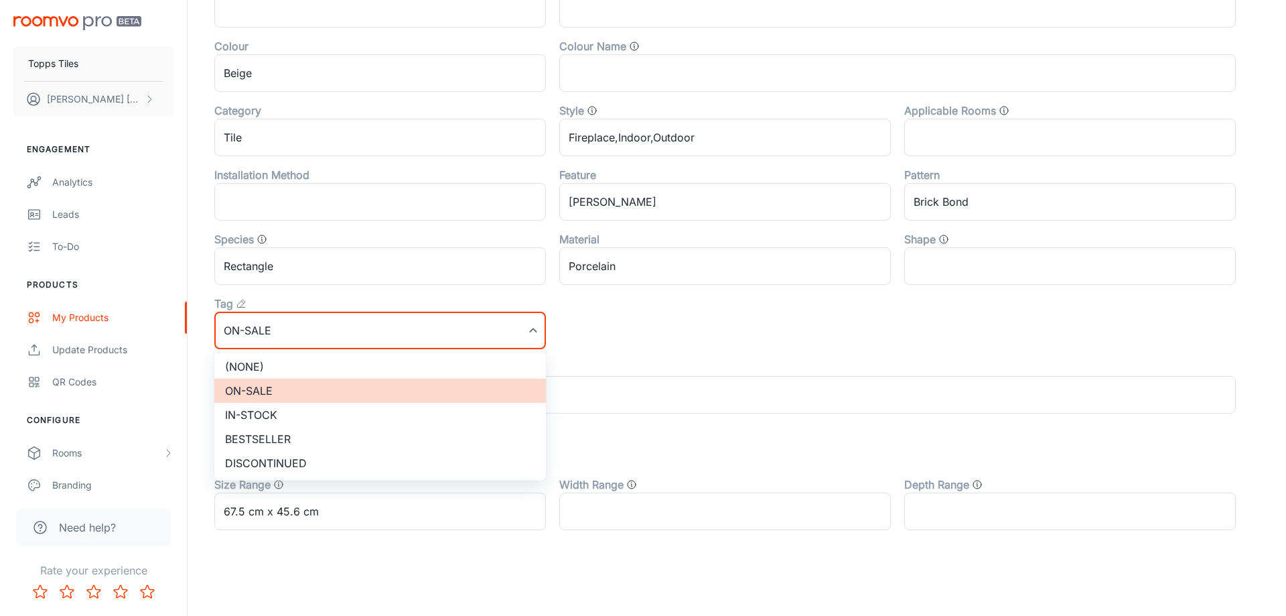
click at [283, 352] on ul "(None) On-sale In-stock Bestseller Discontinued" at bounding box center [380, 414] width 332 height 131
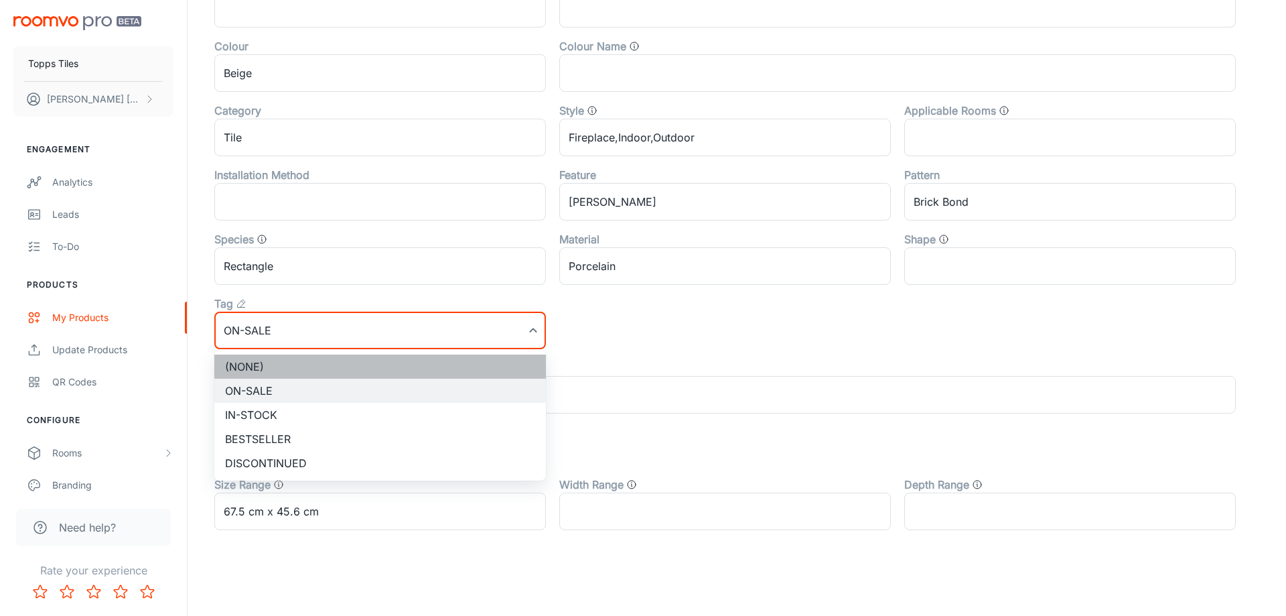
click at [283, 356] on li "(None)" at bounding box center [380, 366] width 332 height 24
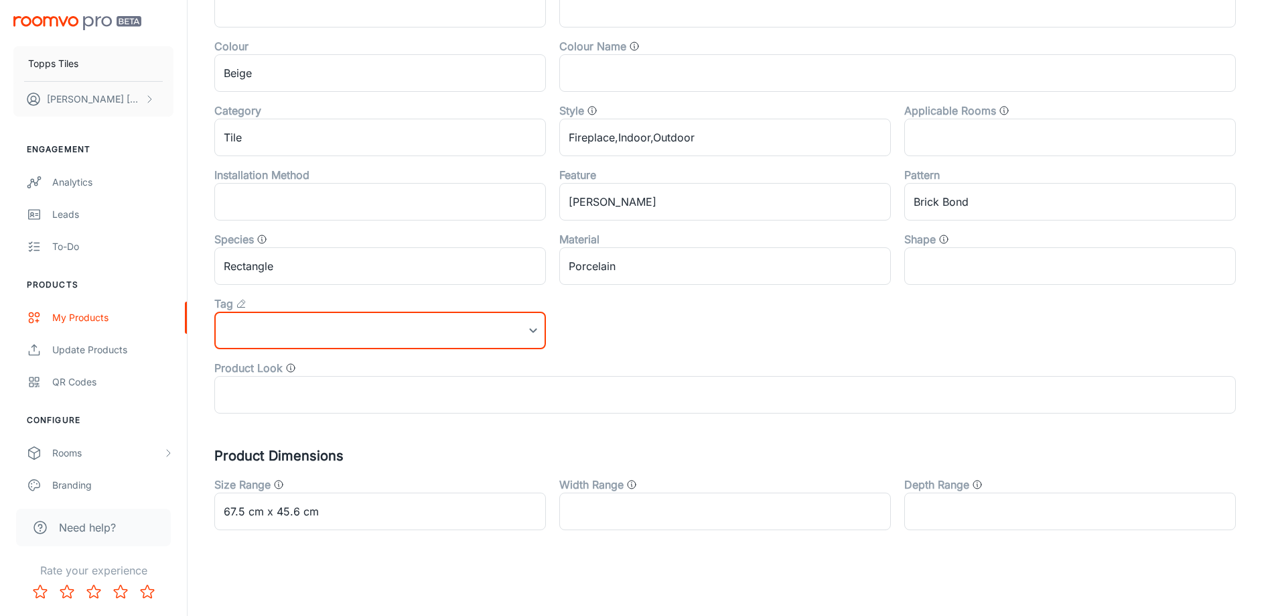
scroll to position [0, 0]
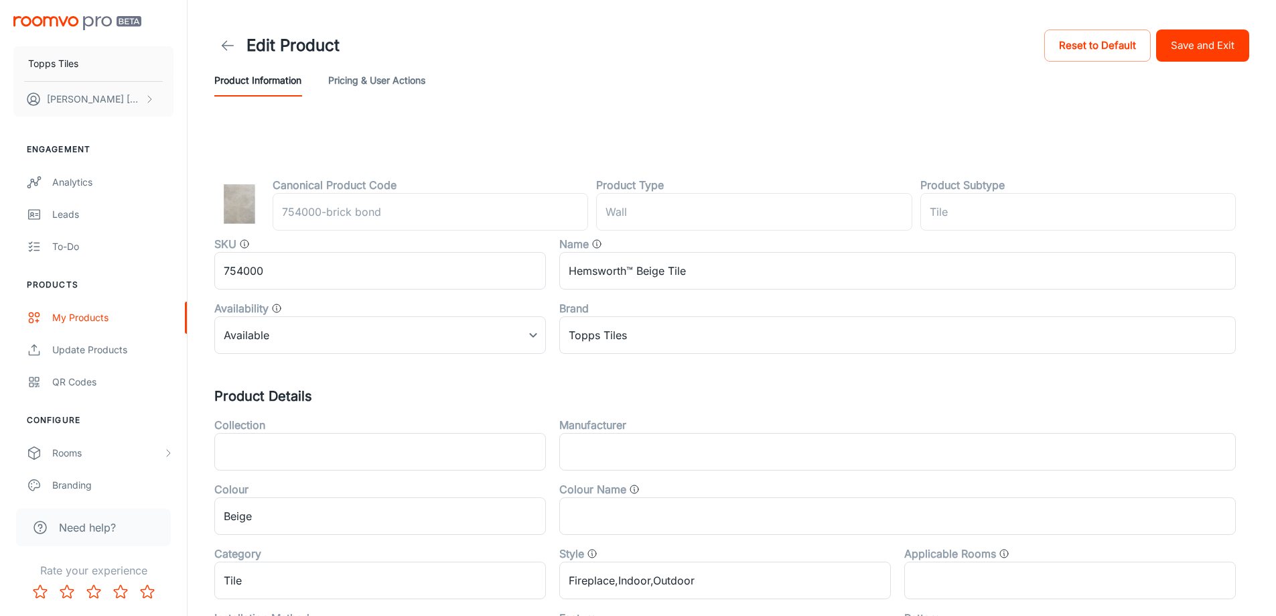
click at [1185, 34] on button "Save and Exit" at bounding box center [1202, 45] width 93 height 32
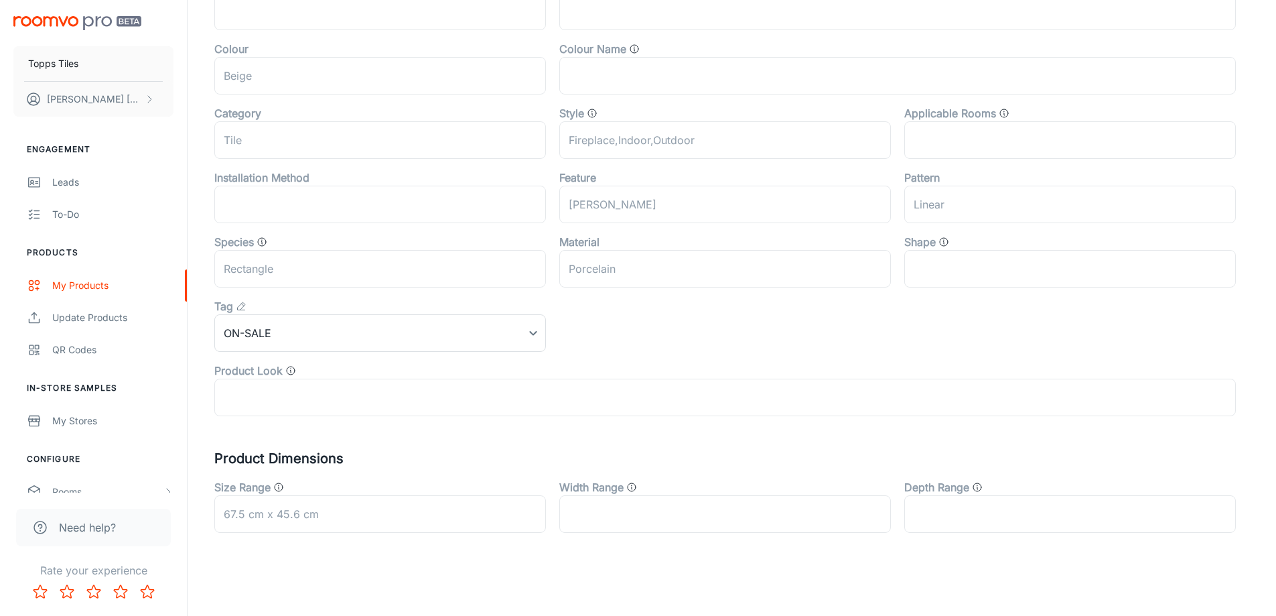
scroll to position [443, 0]
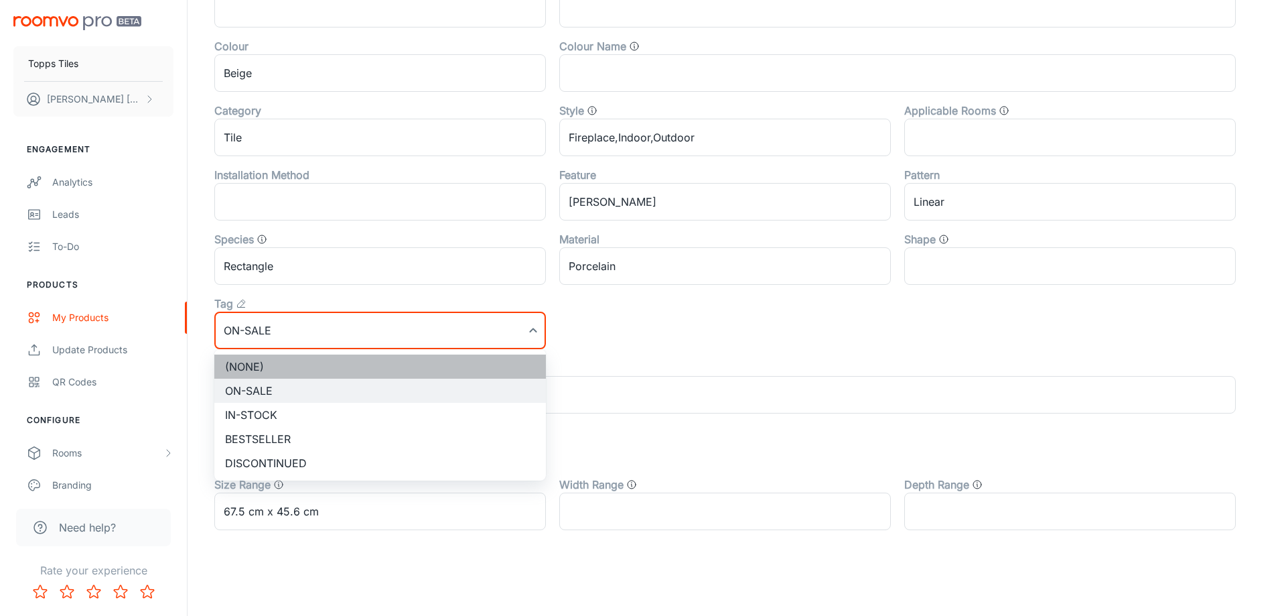
click at [279, 359] on li "(None)" at bounding box center [380, 366] width 332 height 24
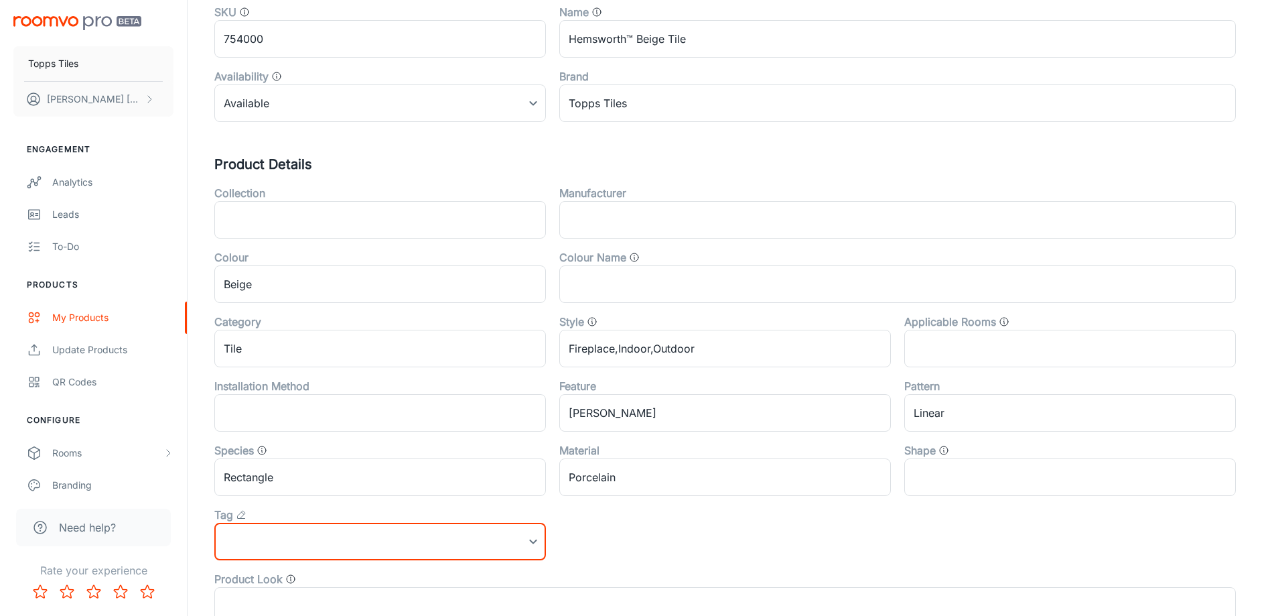
scroll to position [0, 0]
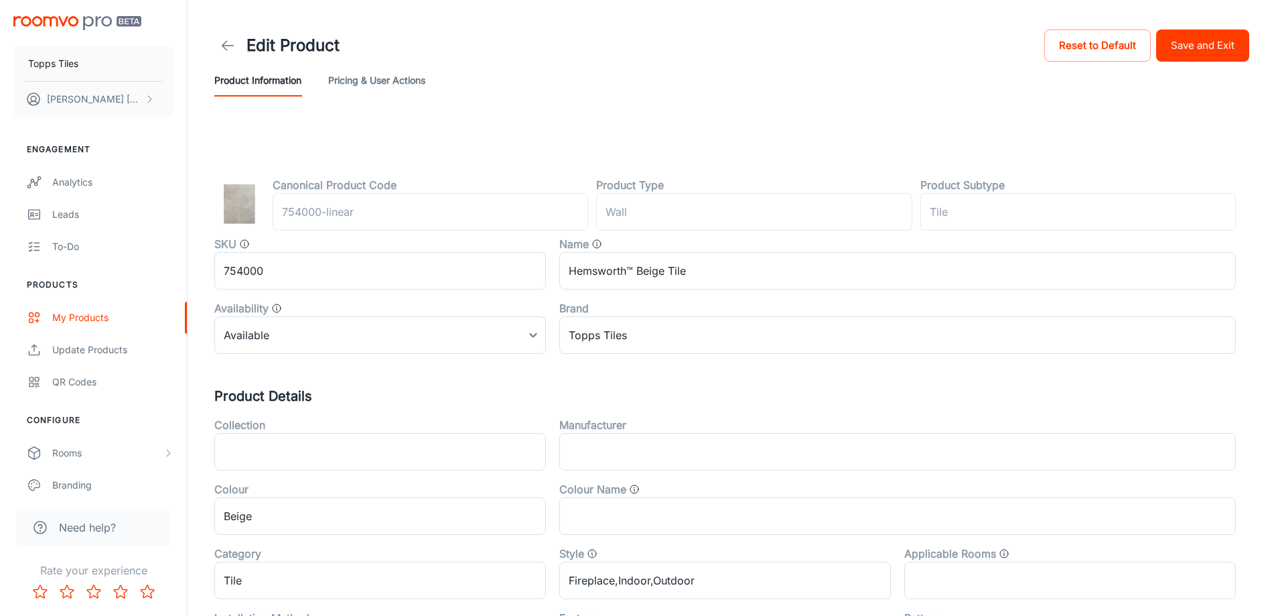
click at [1198, 52] on button "Save and Exit" at bounding box center [1202, 45] width 93 height 32
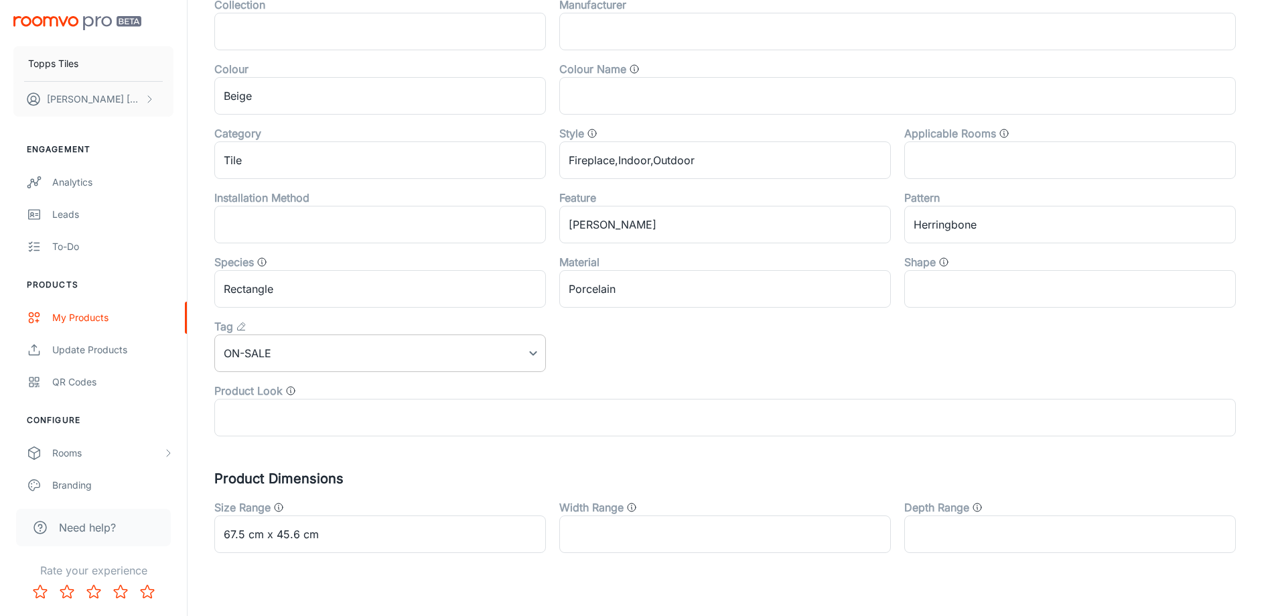
scroll to position [443, 0]
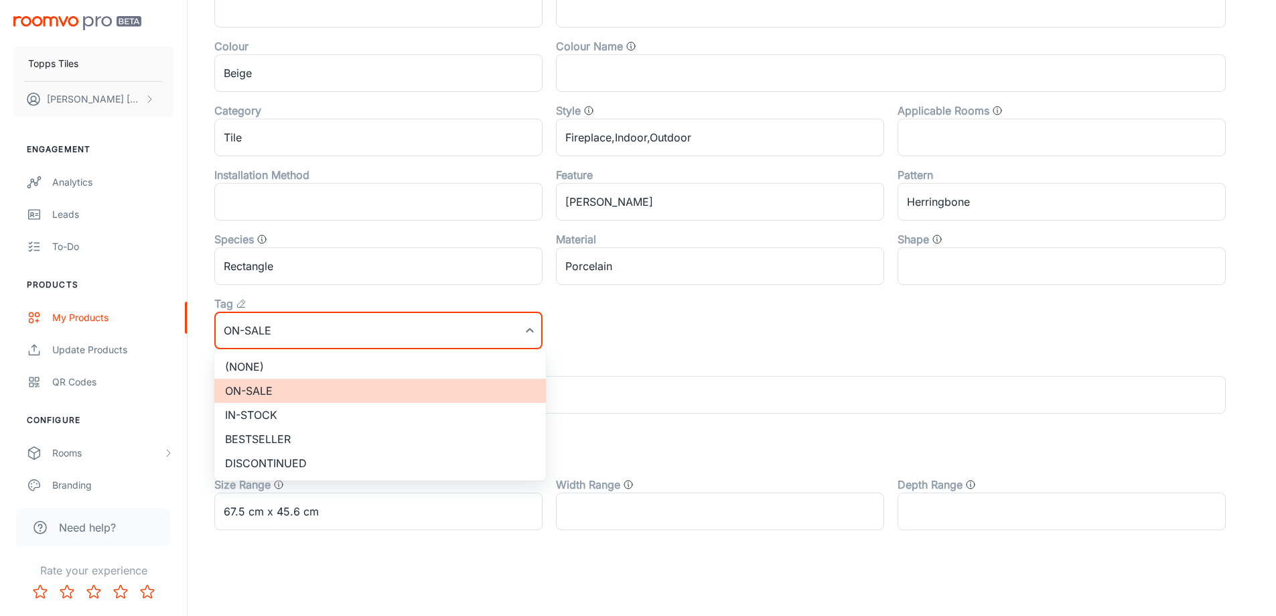
click at [318, 361] on li "(None)" at bounding box center [380, 366] width 332 height 24
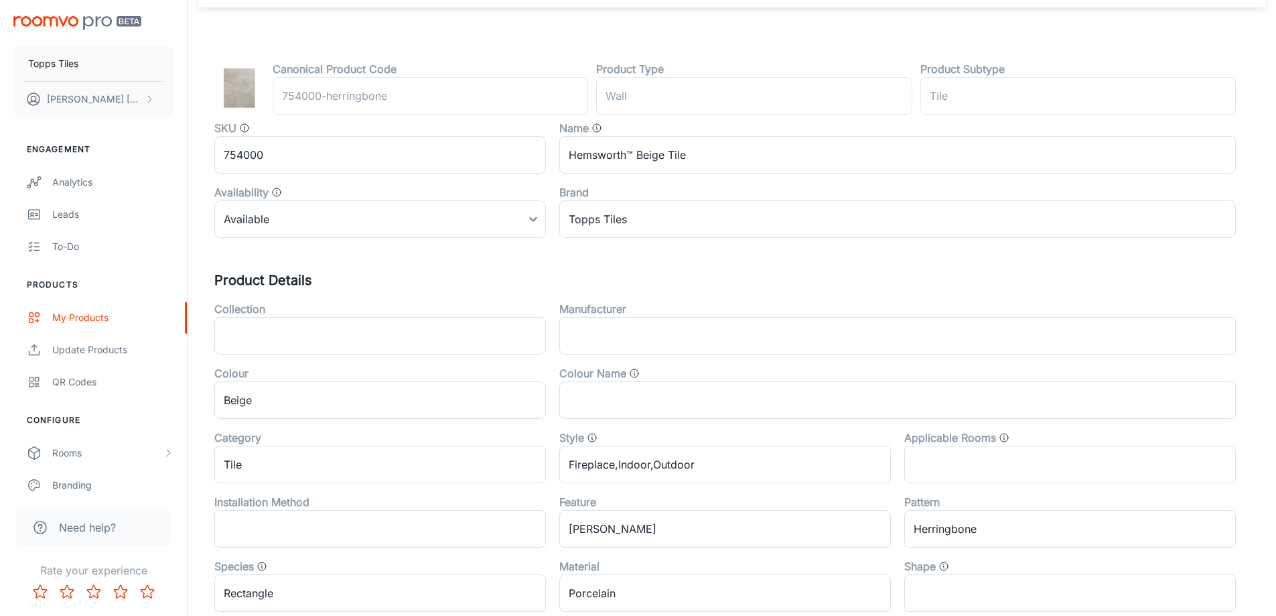
scroll to position [0, 0]
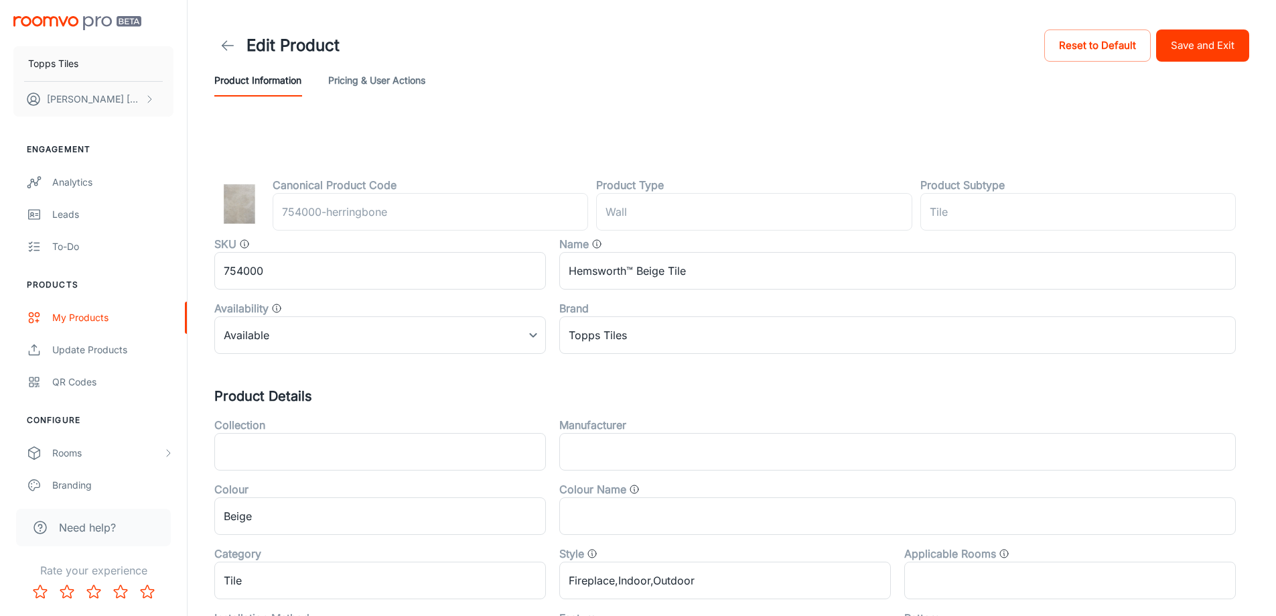
click at [1223, 52] on button "Save and Exit" at bounding box center [1202, 45] width 93 height 32
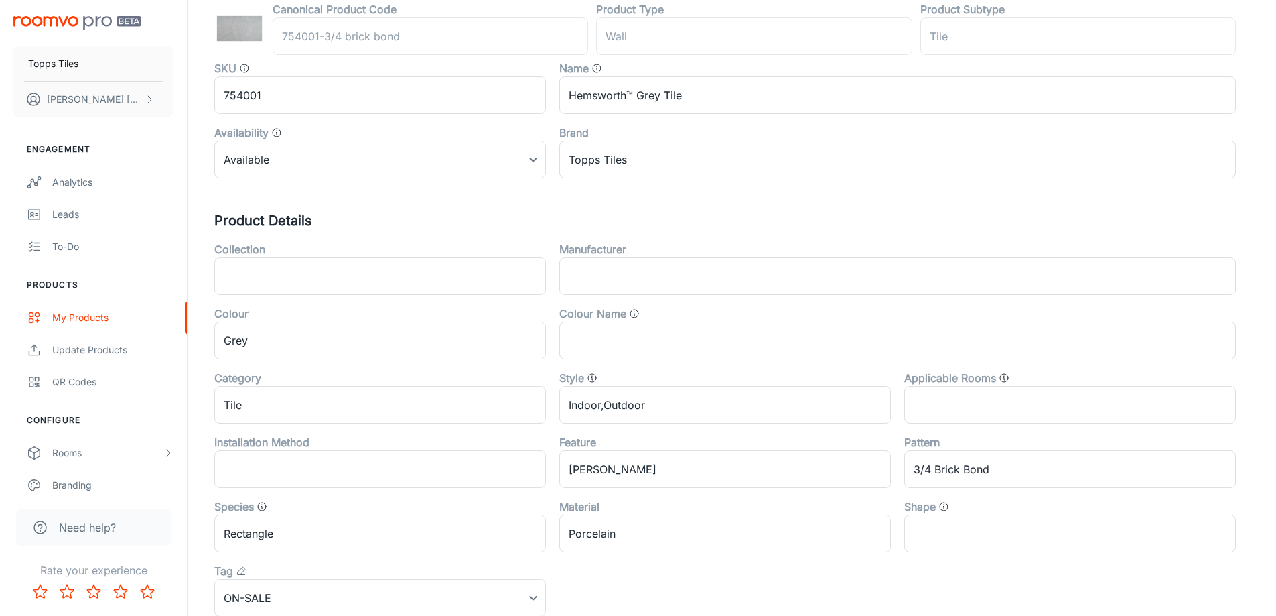
scroll to position [443, 0]
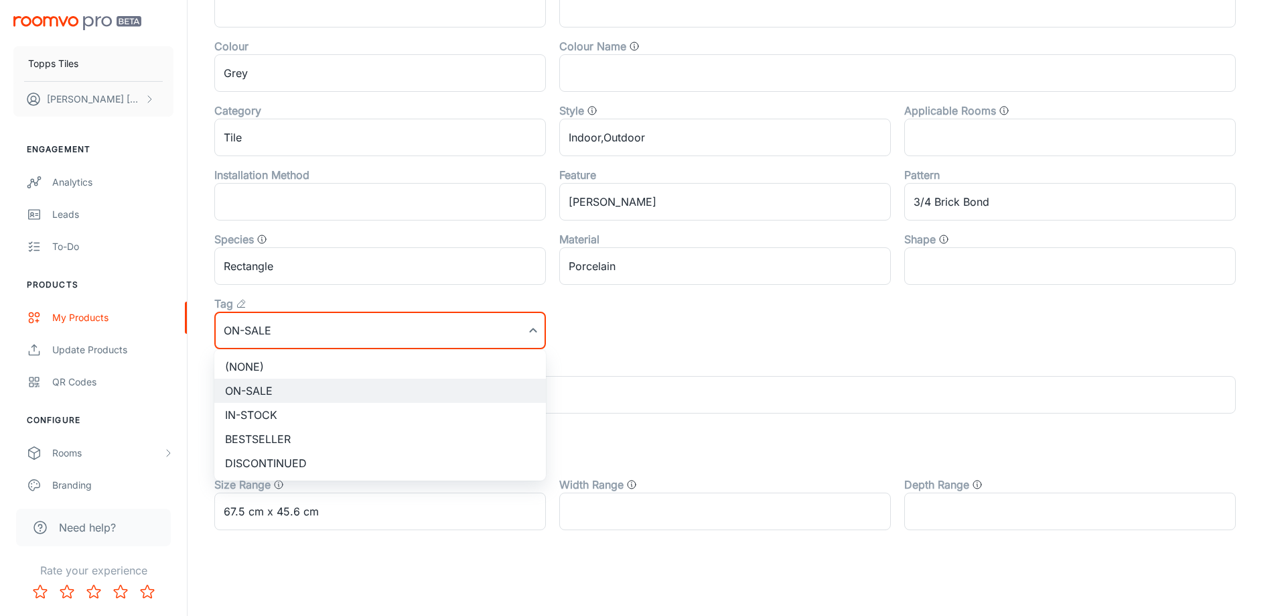
click at [299, 353] on ul "(None) On-sale In-stock Bestseller Discontinued" at bounding box center [380, 414] width 332 height 131
click at [297, 362] on li "(None)" at bounding box center [380, 366] width 332 height 24
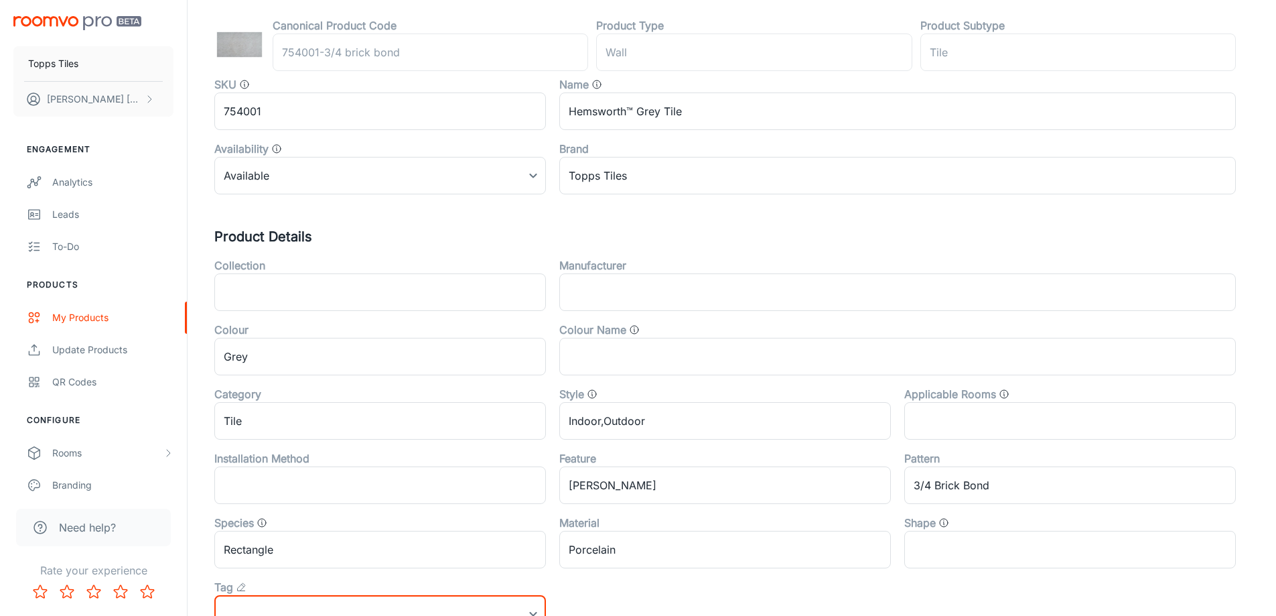
scroll to position [0, 0]
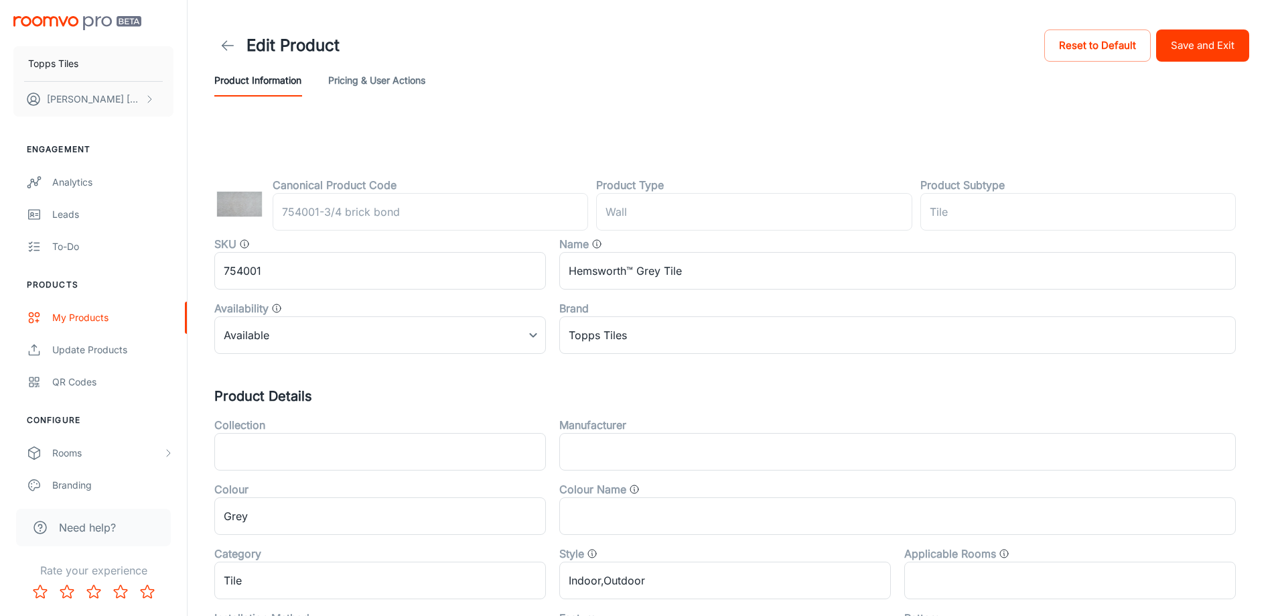
click at [1229, 29] on button "Save and Exit" at bounding box center [1202, 45] width 93 height 32
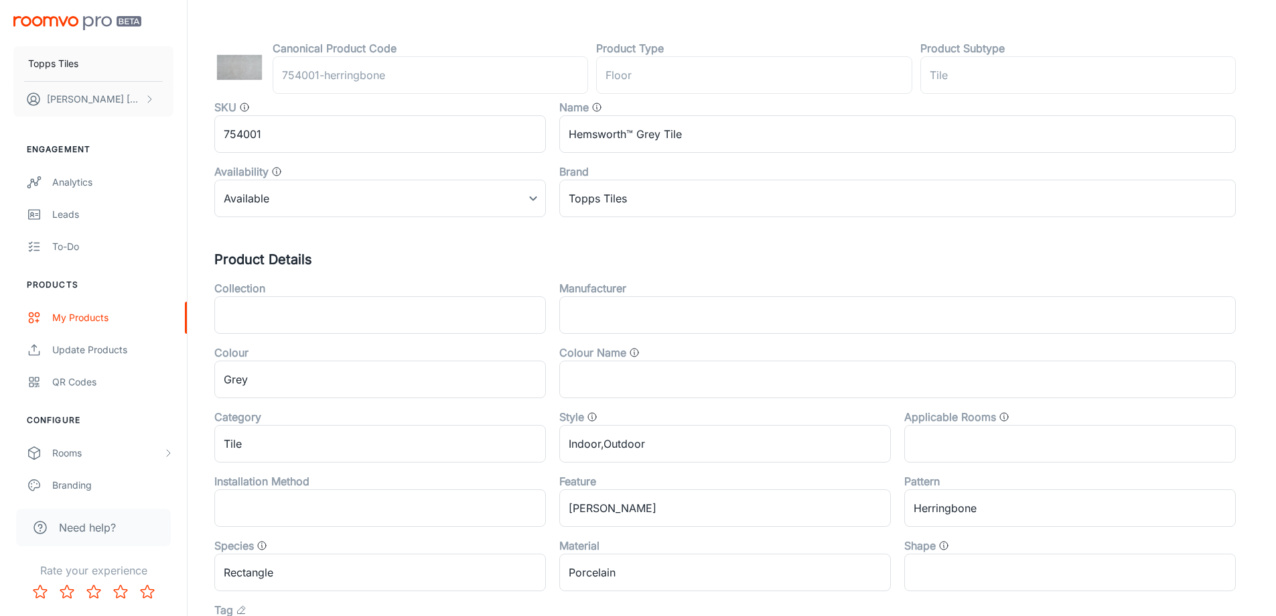
scroll to position [443, 0]
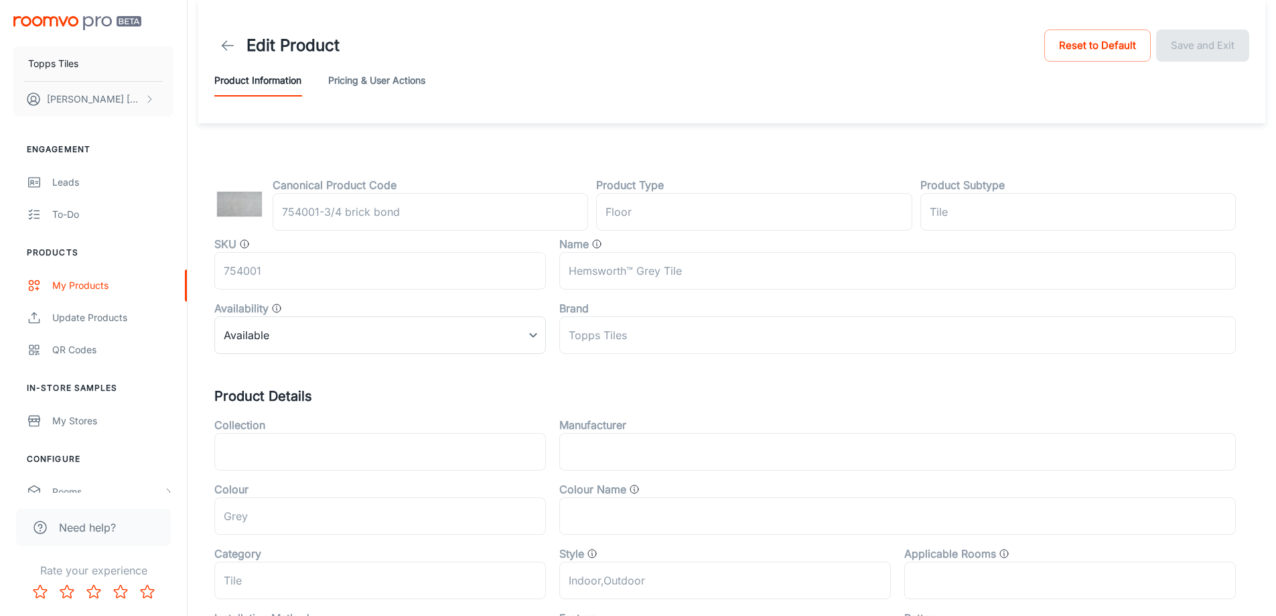
scroll to position [443, 0]
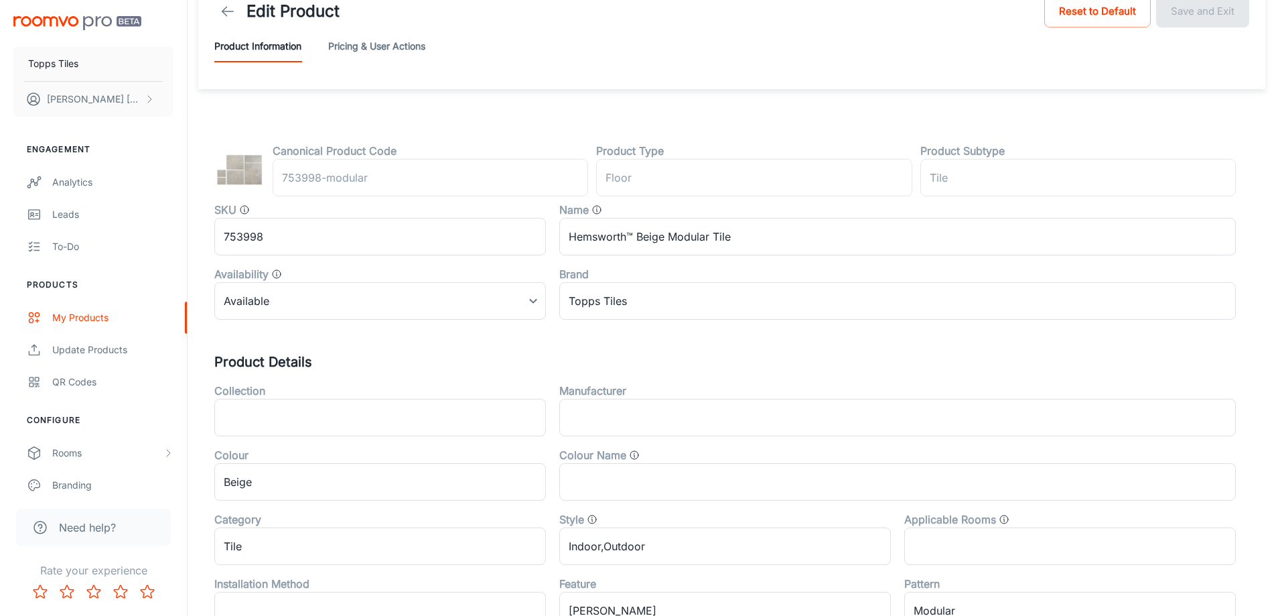
scroll to position [443, 0]
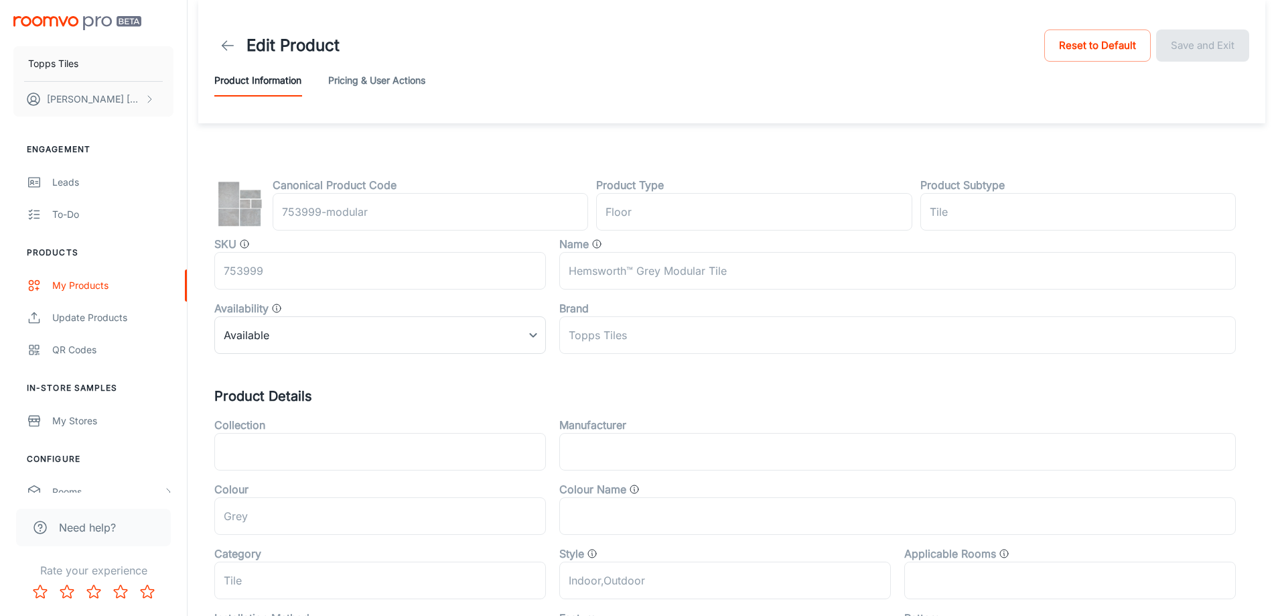
scroll to position [443, 0]
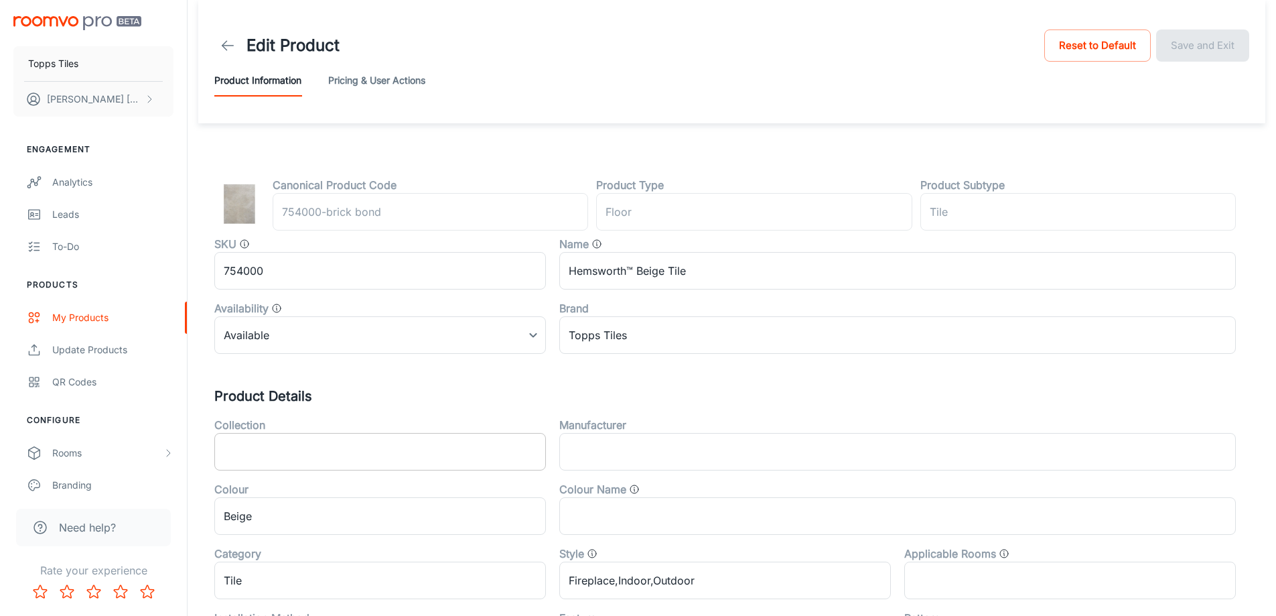
scroll to position [443, 0]
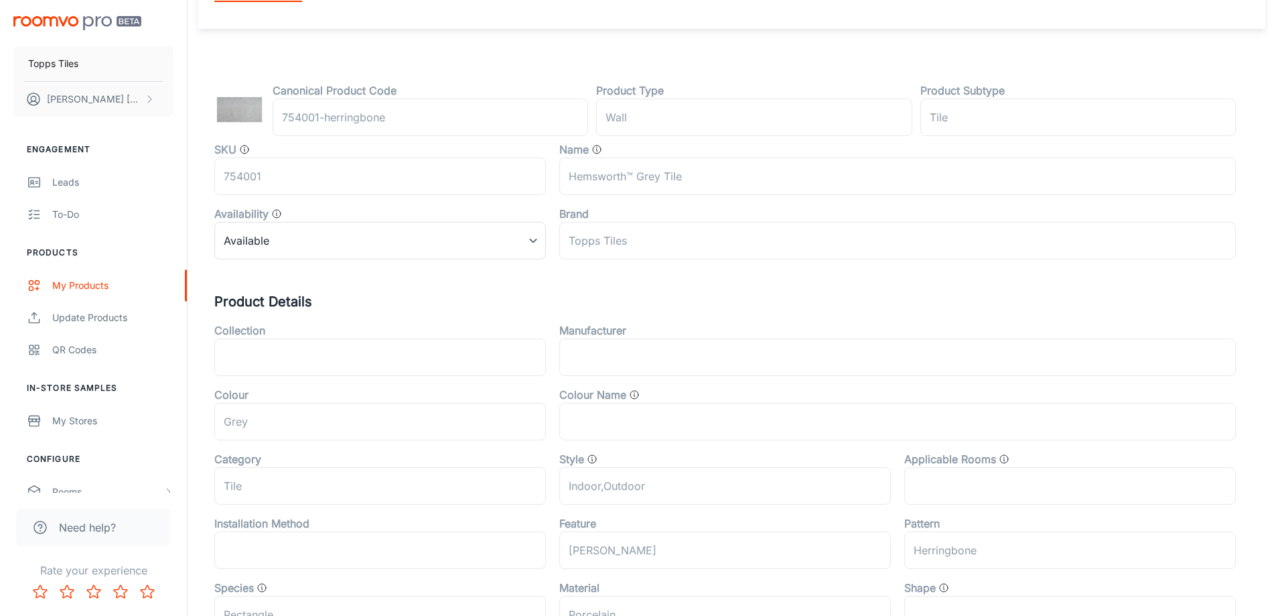
scroll to position [443, 0]
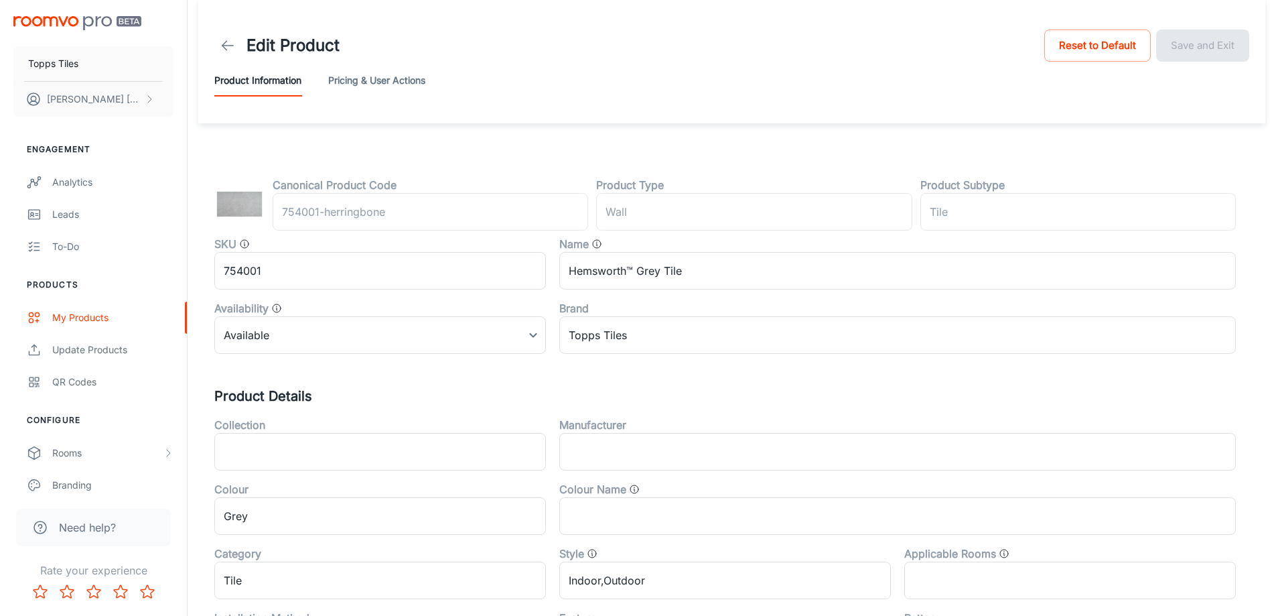
scroll to position [443, 0]
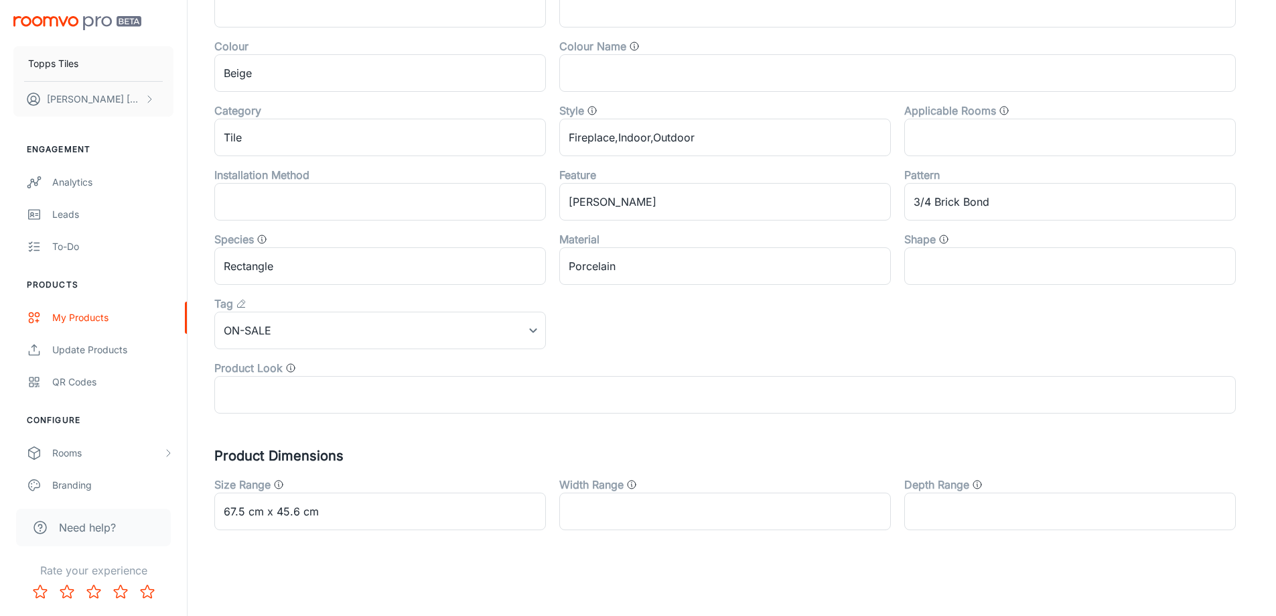
click at [326, 349] on div "Product Look ​" at bounding box center [718, 381] width 1035 height 64
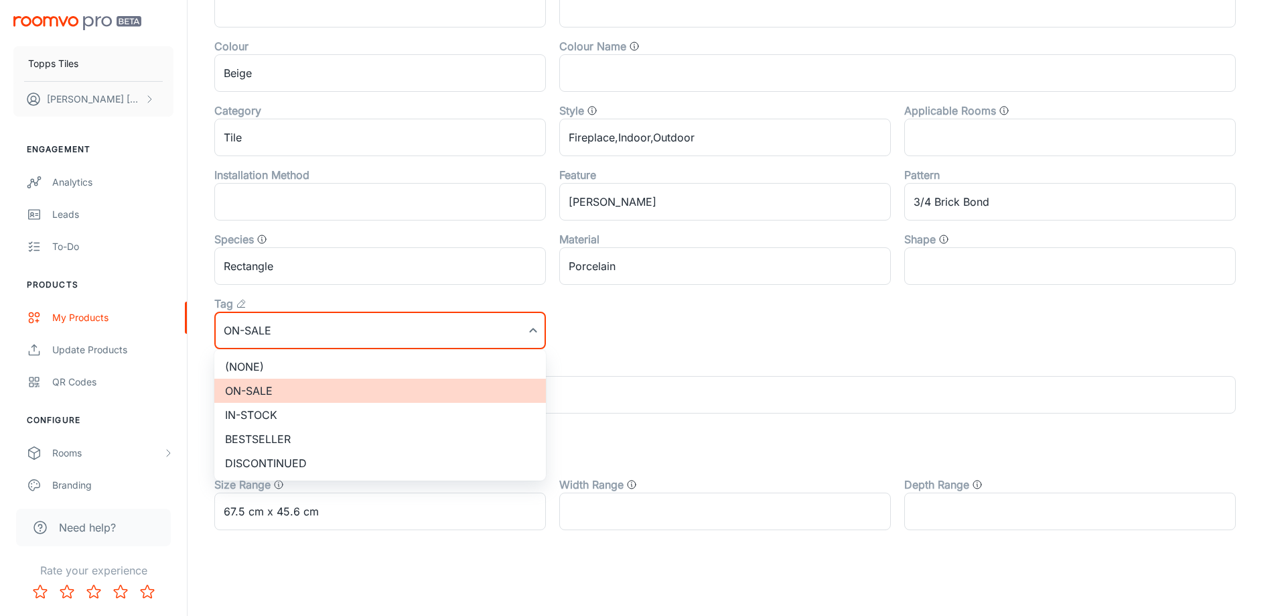
click at [322, 362] on li "(None)" at bounding box center [380, 366] width 332 height 24
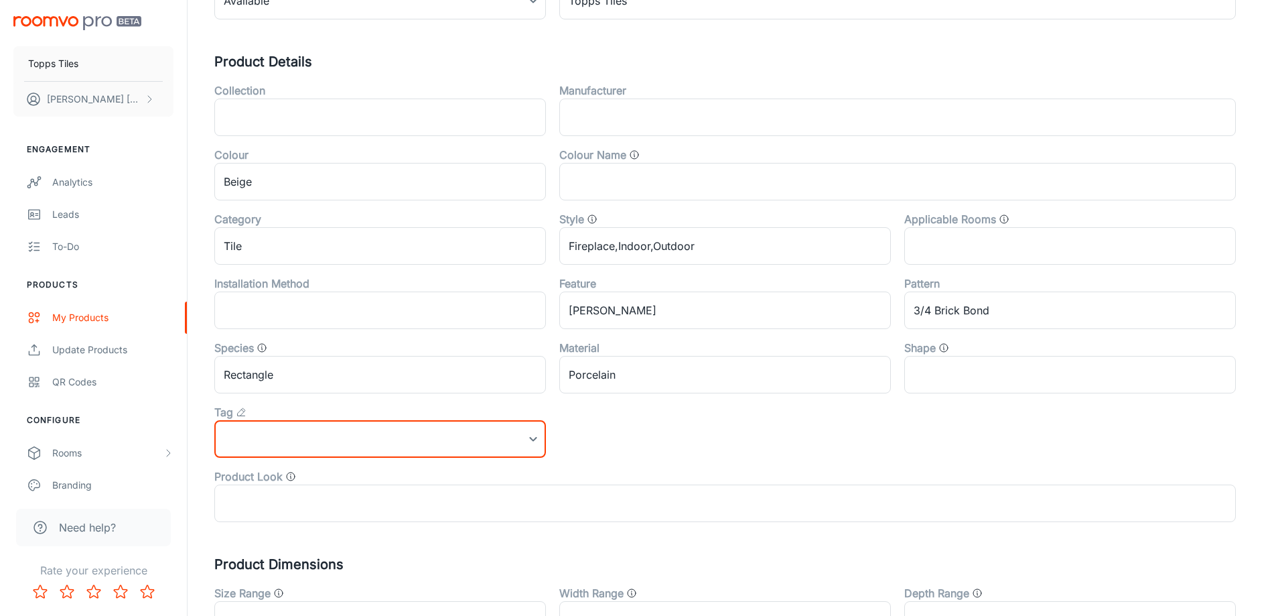
scroll to position [0, 0]
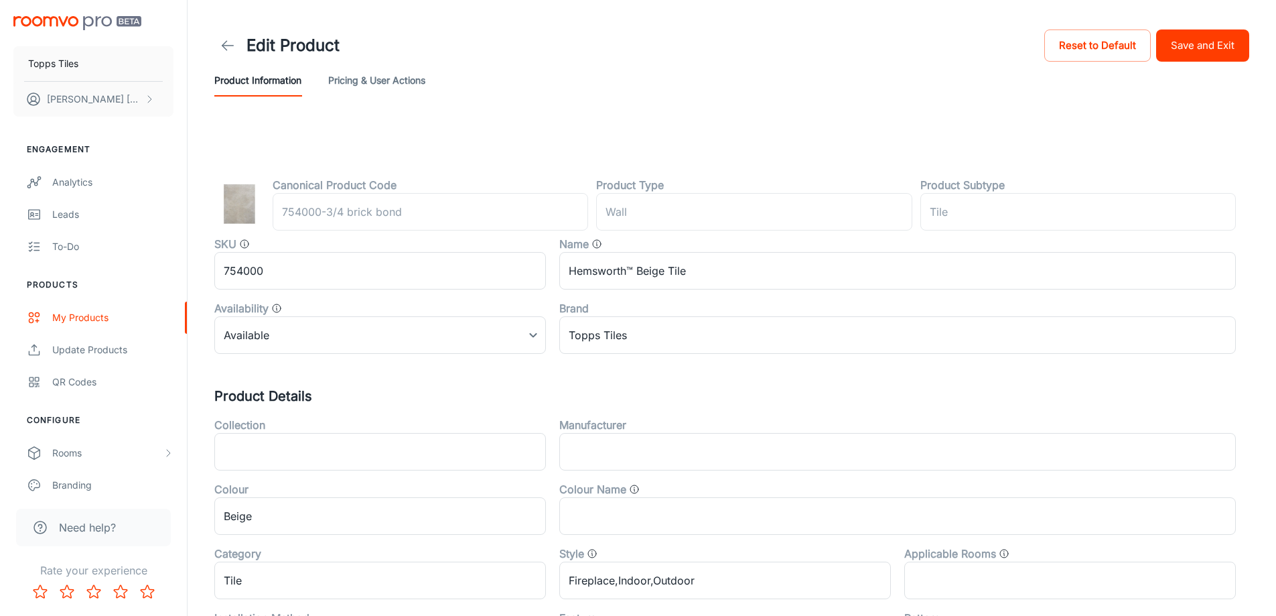
click at [1226, 34] on button "Save and Exit" at bounding box center [1202, 45] width 93 height 32
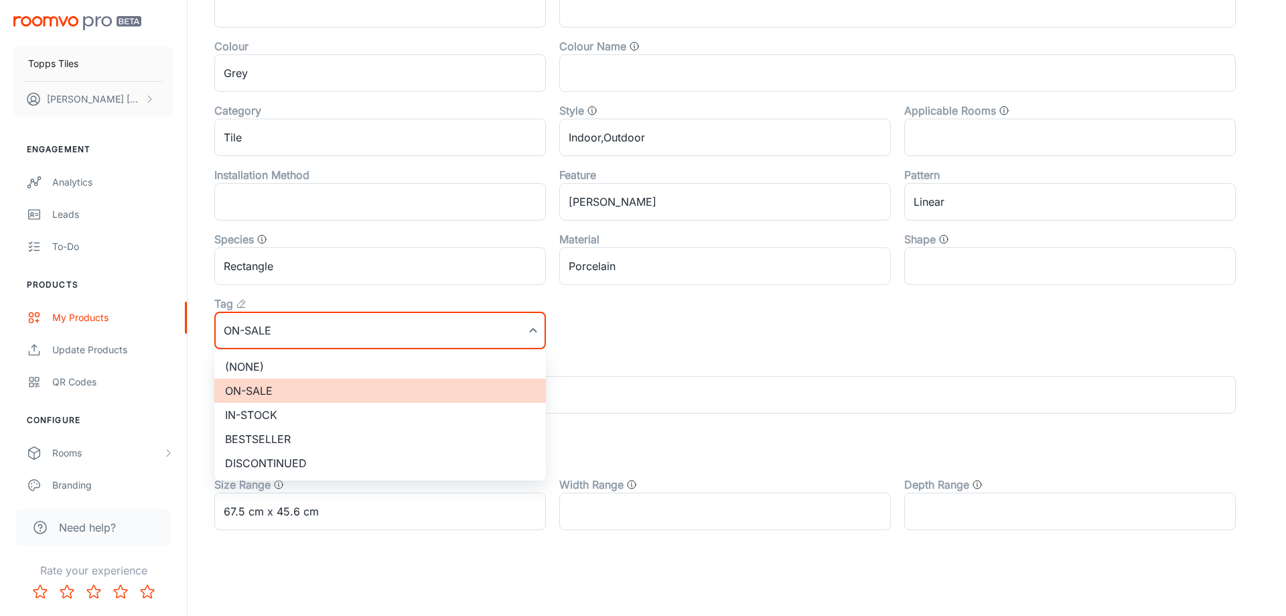
click at [307, 353] on ul "(None) On-sale In-stock Bestseller Discontinued" at bounding box center [380, 414] width 332 height 131
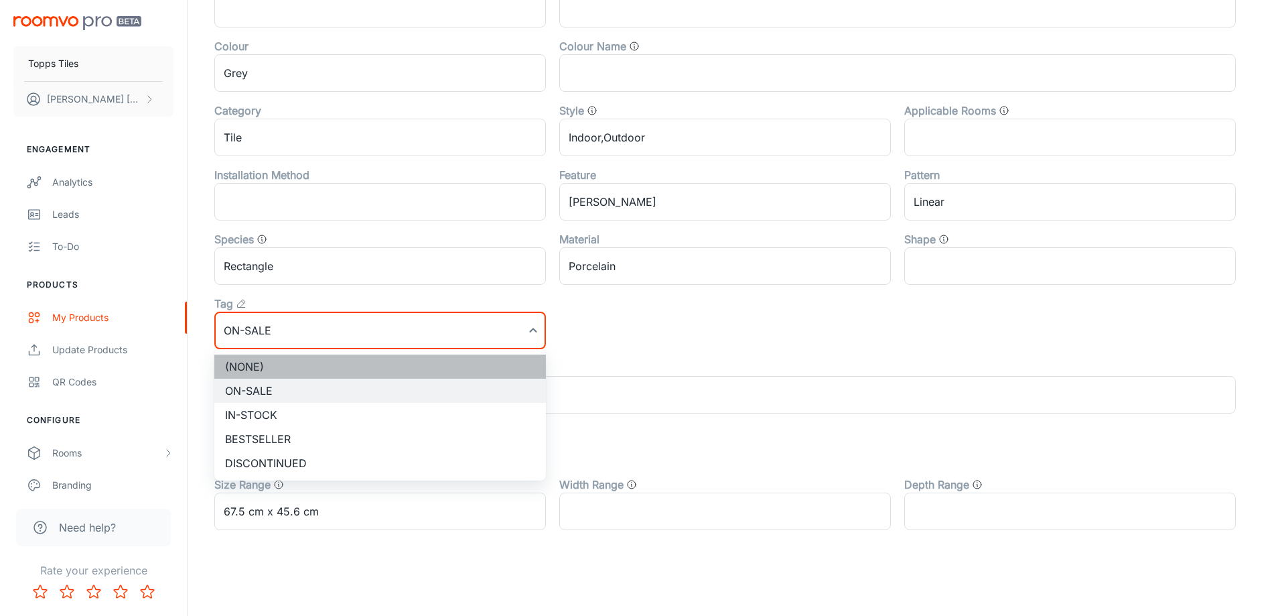
click at [308, 358] on li "(None)" at bounding box center [380, 366] width 332 height 24
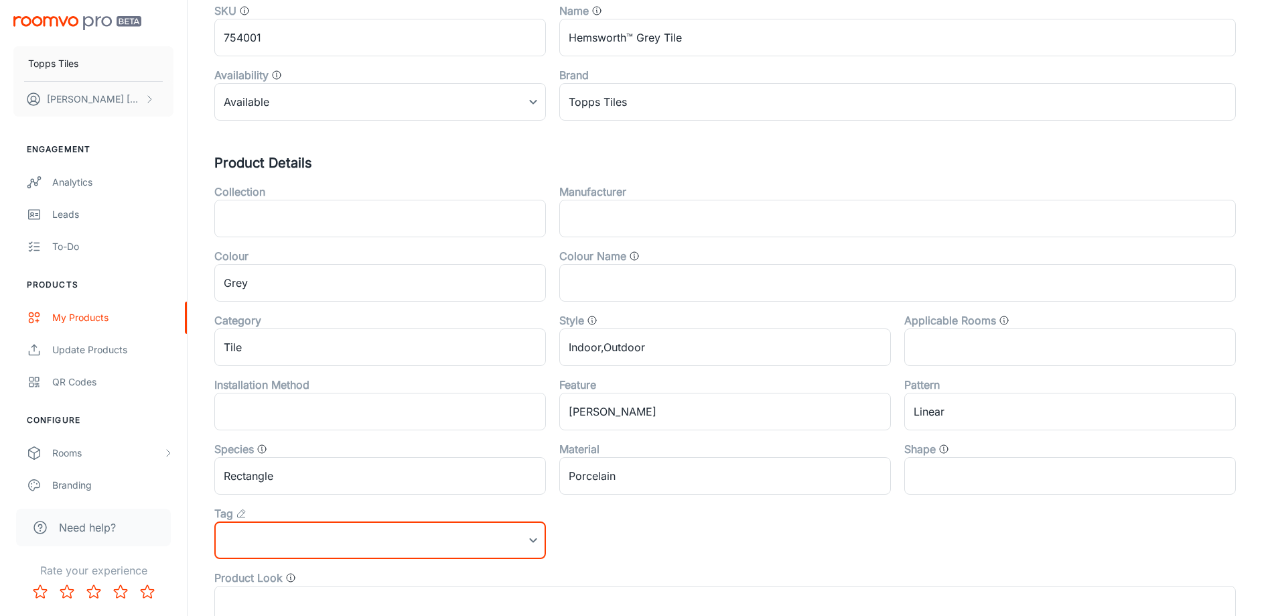
scroll to position [0, 0]
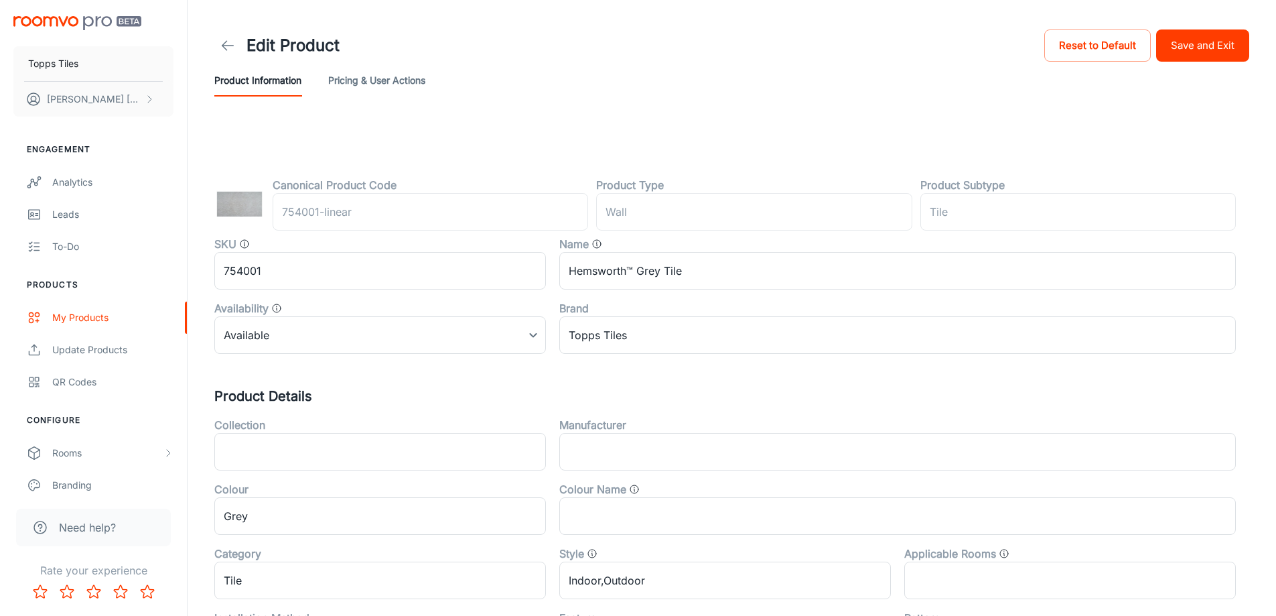
click at [1195, 39] on button "Save and Exit" at bounding box center [1202, 45] width 93 height 32
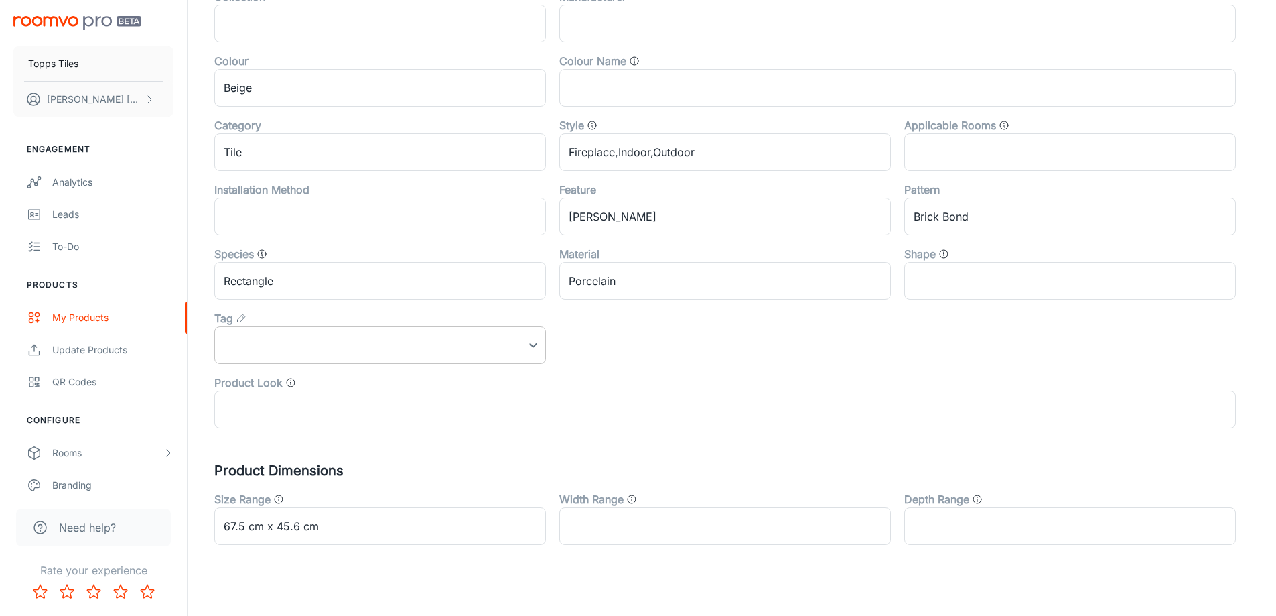
scroll to position [443, 0]
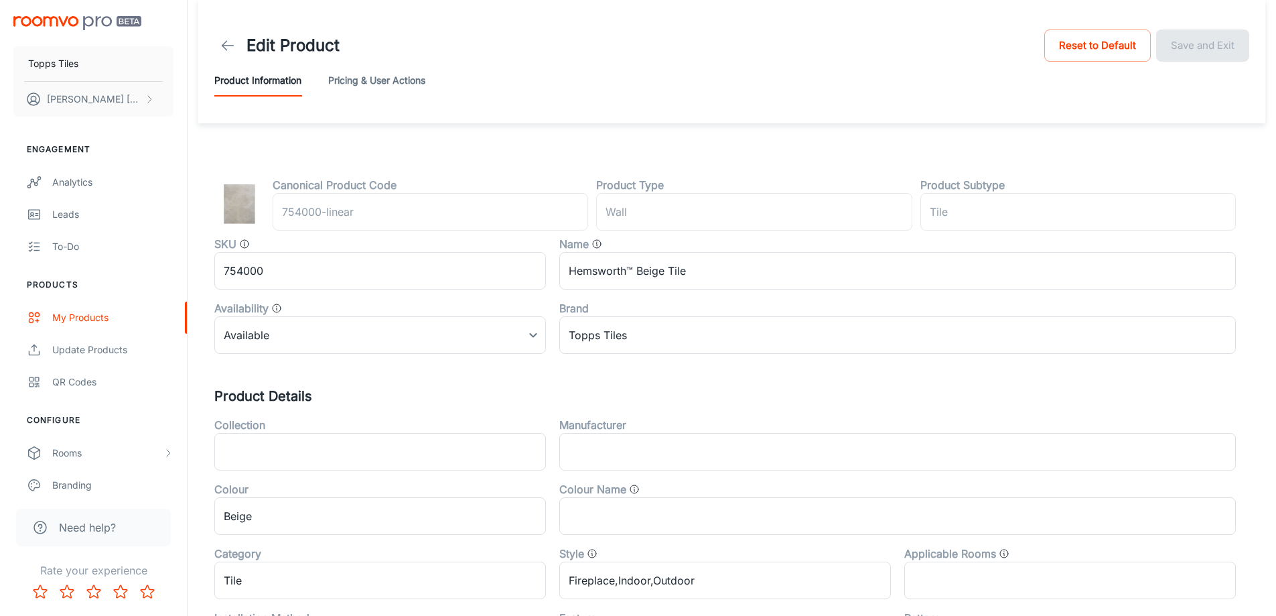
scroll to position [443, 0]
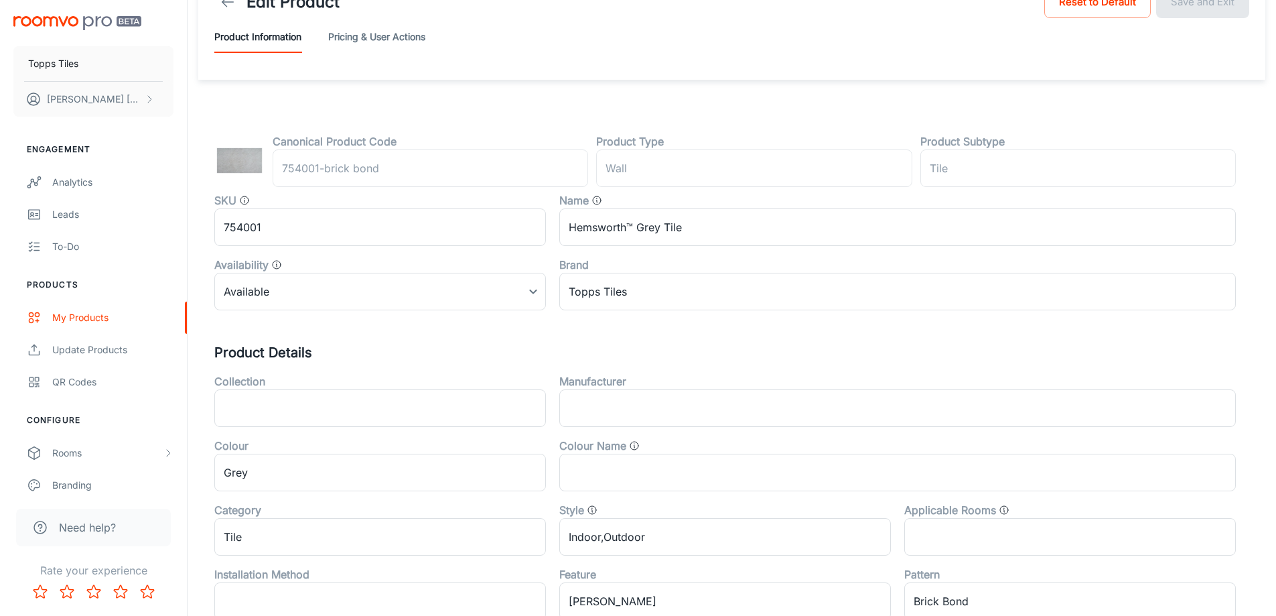
scroll to position [443, 0]
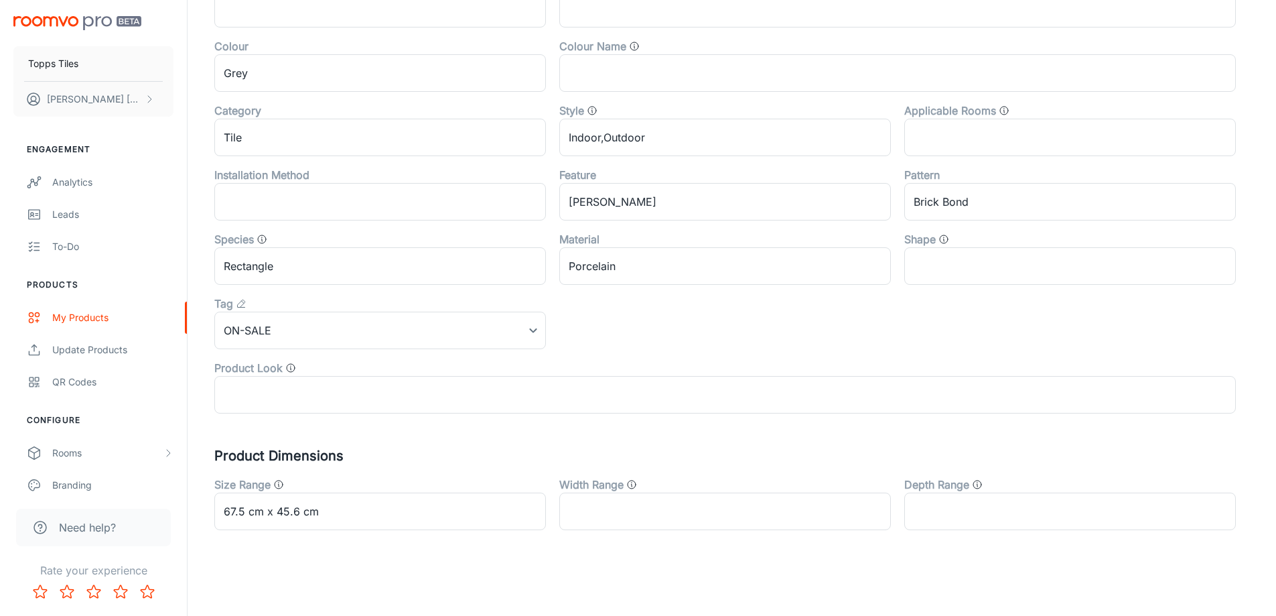
click at [352, 299] on div "Tag" at bounding box center [380, 303] width 332 height 16
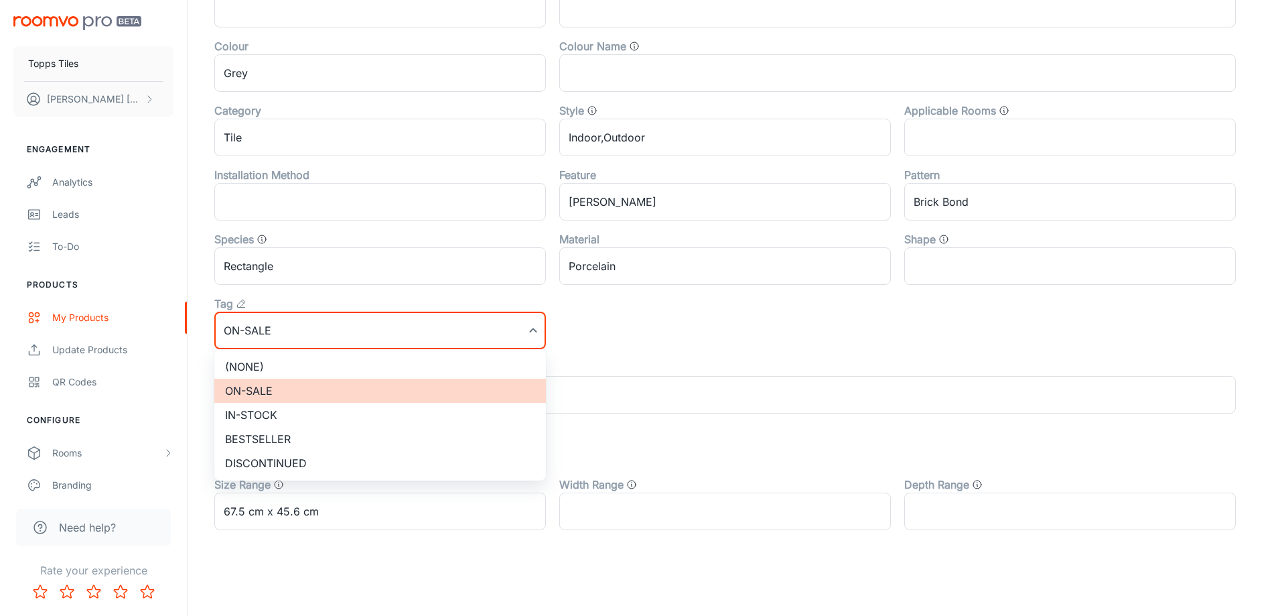
click at [352, 362] on li "(None)" at bounding box center [380, 366] width 332 height 24
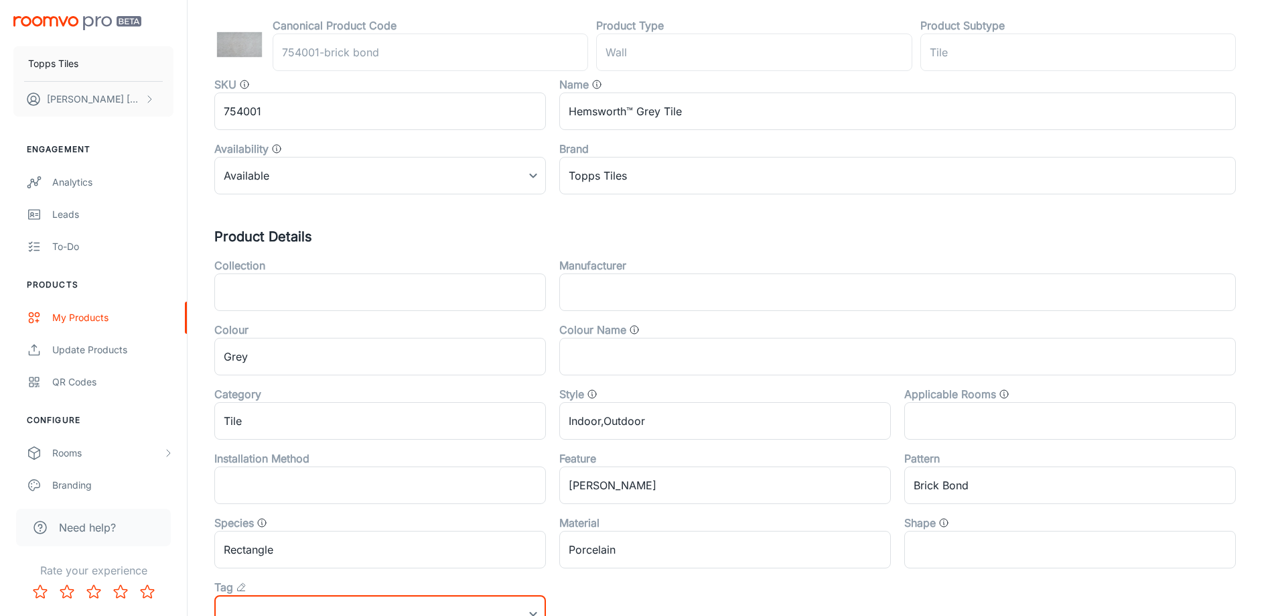
scroll to position [0, 0]
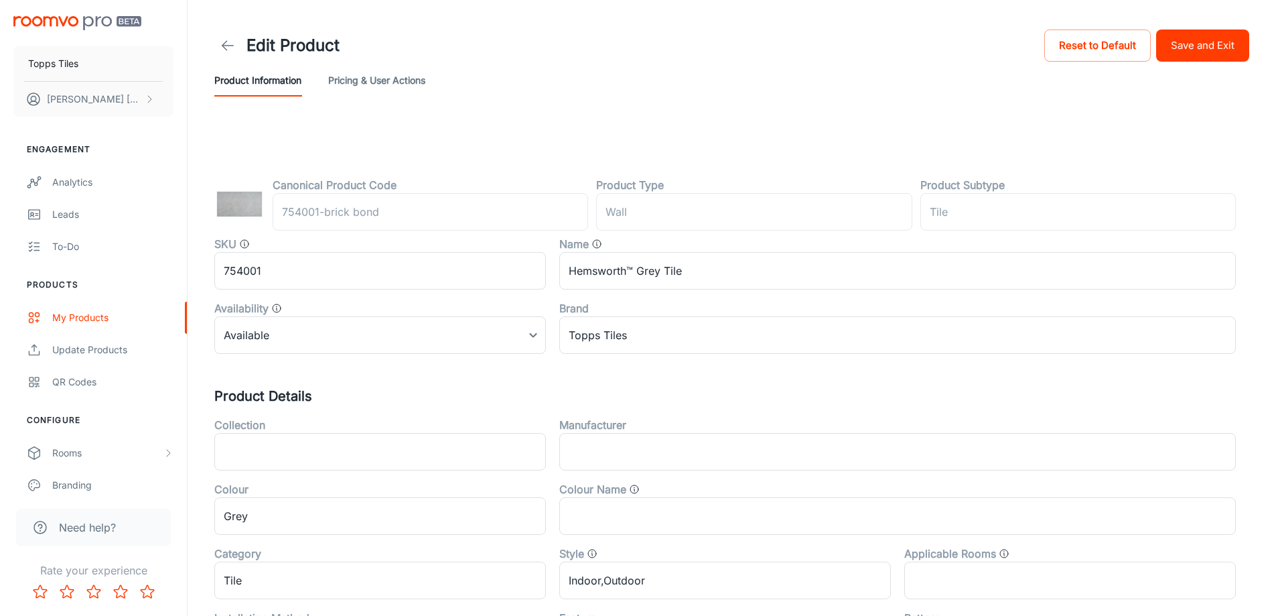
click at [1173, 46] on button "Save and Exit" at bounding box center [1202, 45] width 93 height 32
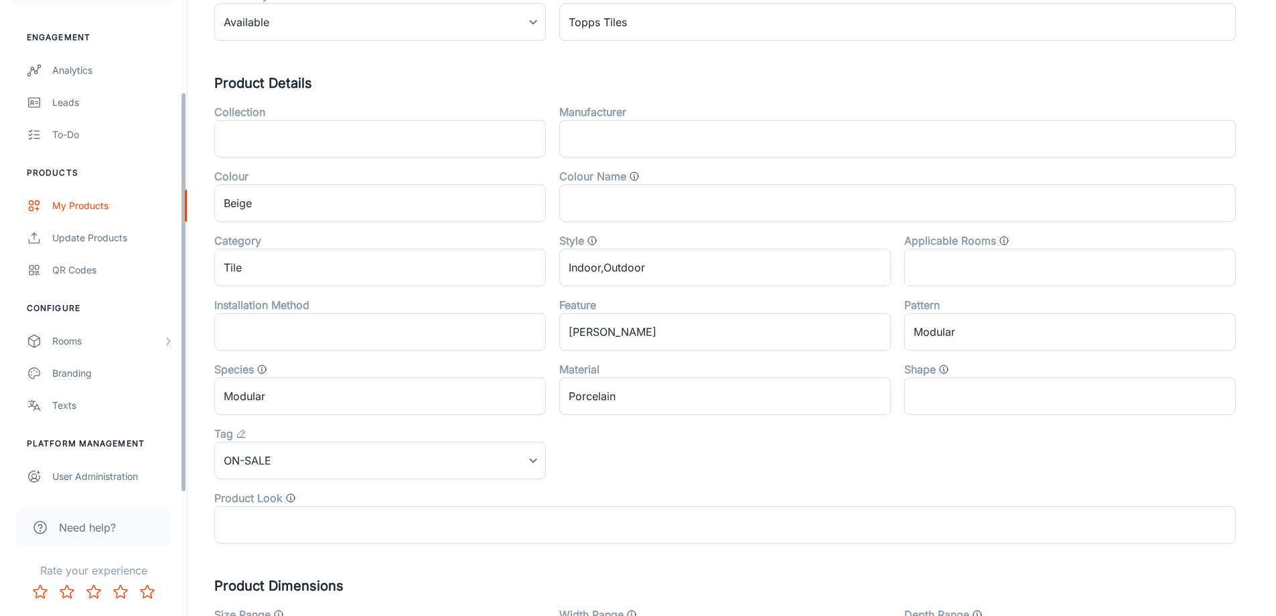
scroll to position [402, 0]
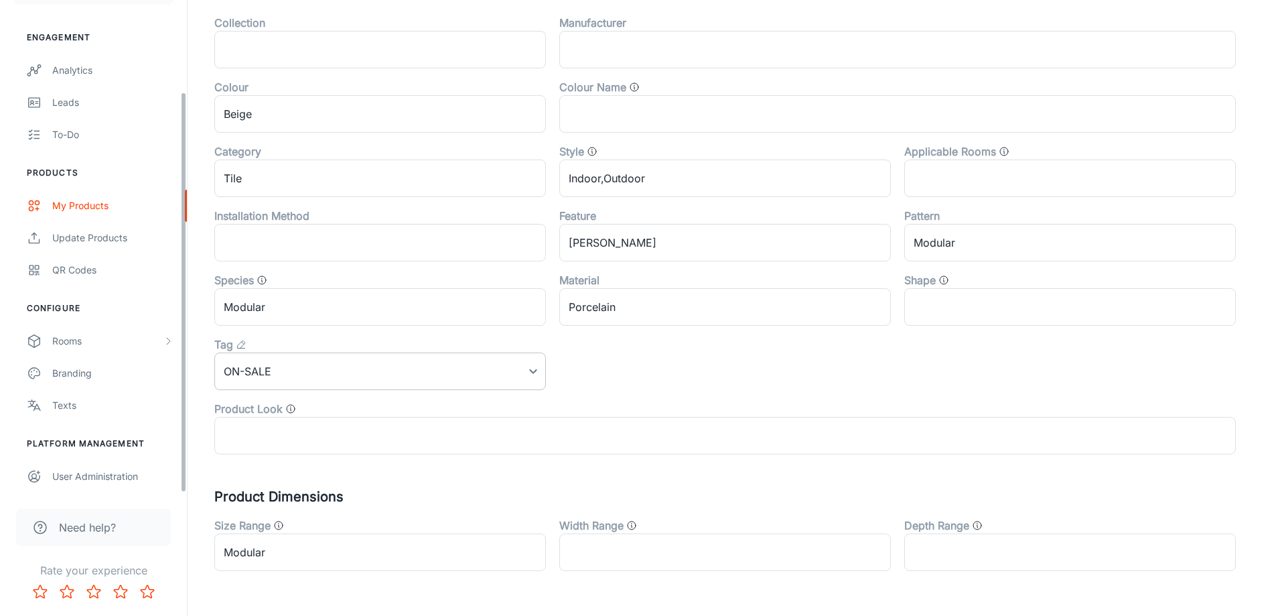
drag, startPoint x: 279, startPoint y: 353, endPoint x: 285, endPoint y: 373, distance: 21.0
click at [279, 355] on div "Tag On-sale On-sale ​" at bounding box center [380, 363] width 332 height 54
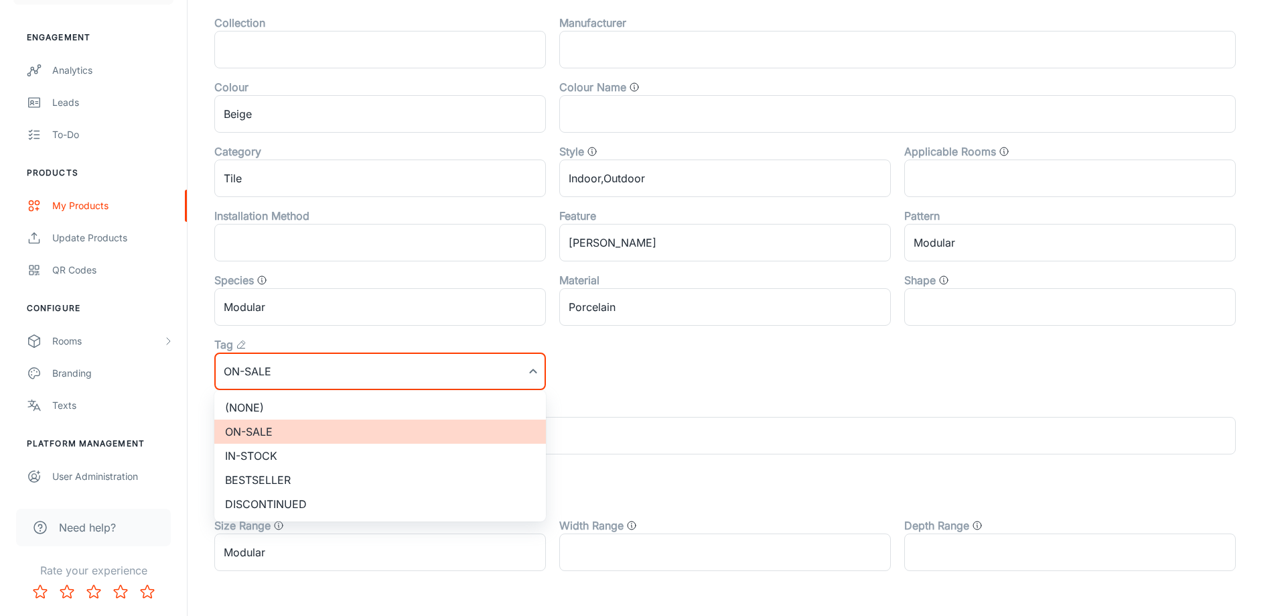
click at [284, 411] on li "(None)" at bounding box center [380, 407] width 332 height 24
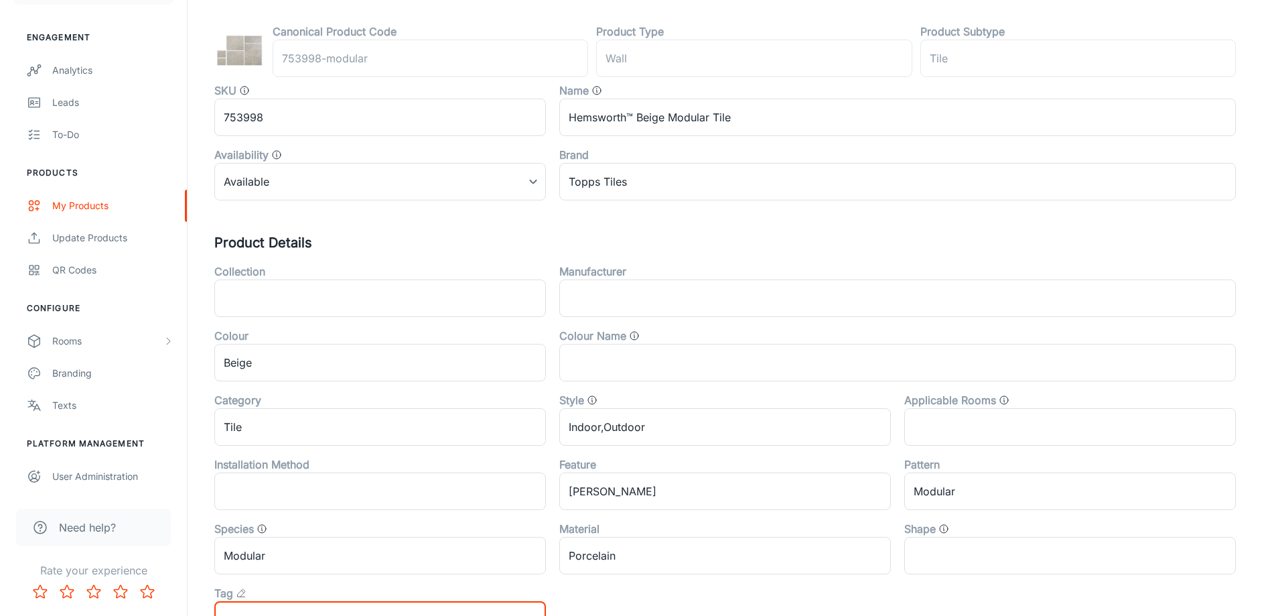
scroll to position [0, 0]
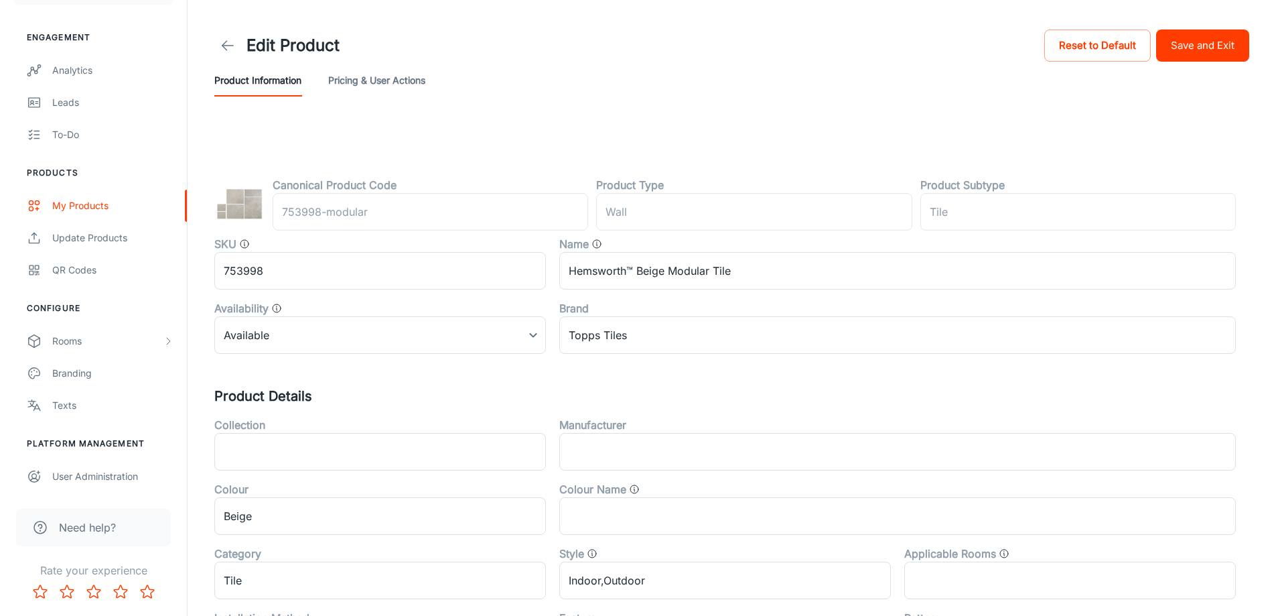
click at [1189, 49] on button "Save and Exit" at bounding box center [1202, 45] width 93 height 32
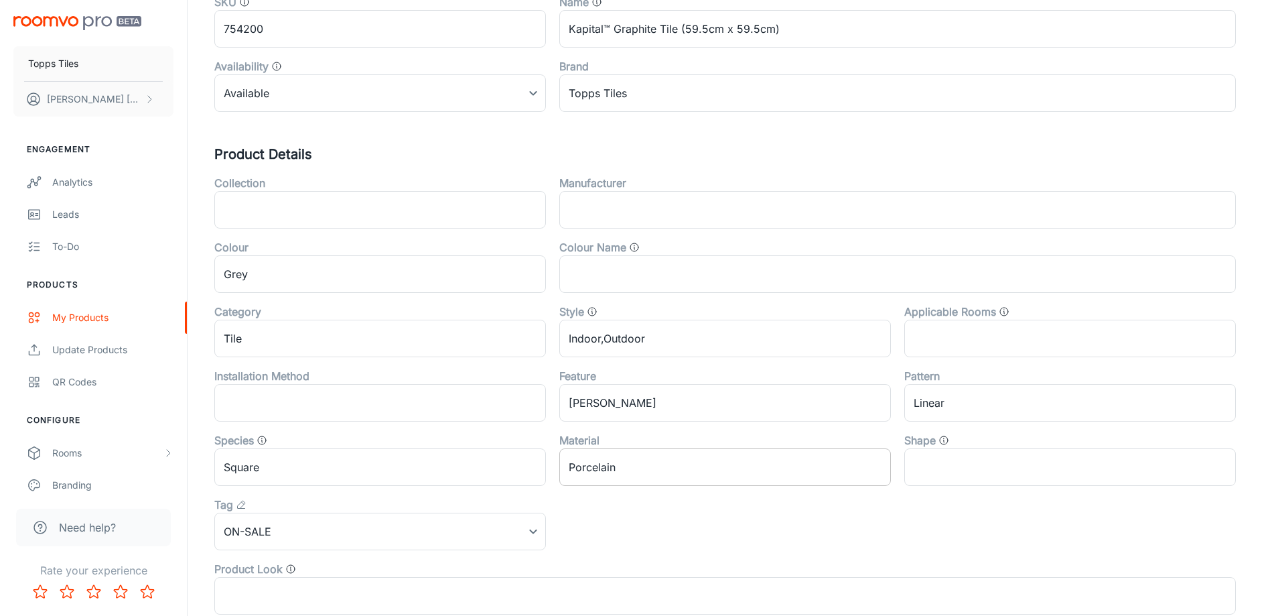
scroll to position [443, 0]
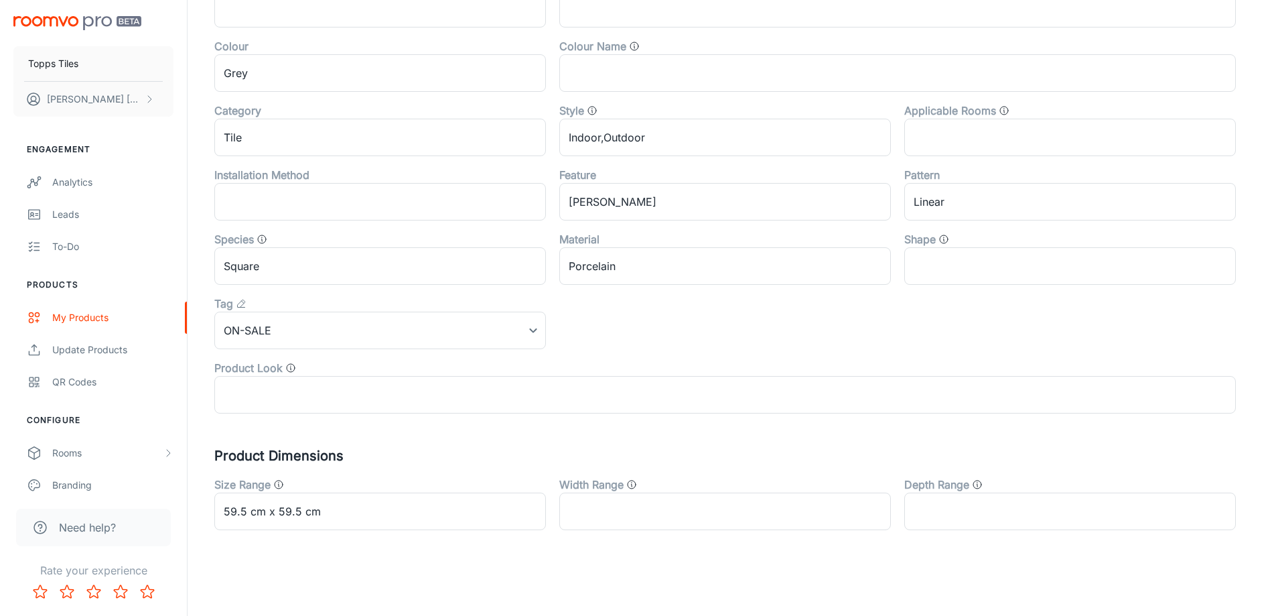
click at [296, 352] on div "Product Look ​" at bounding box center [718, 381] width 1035 height 64
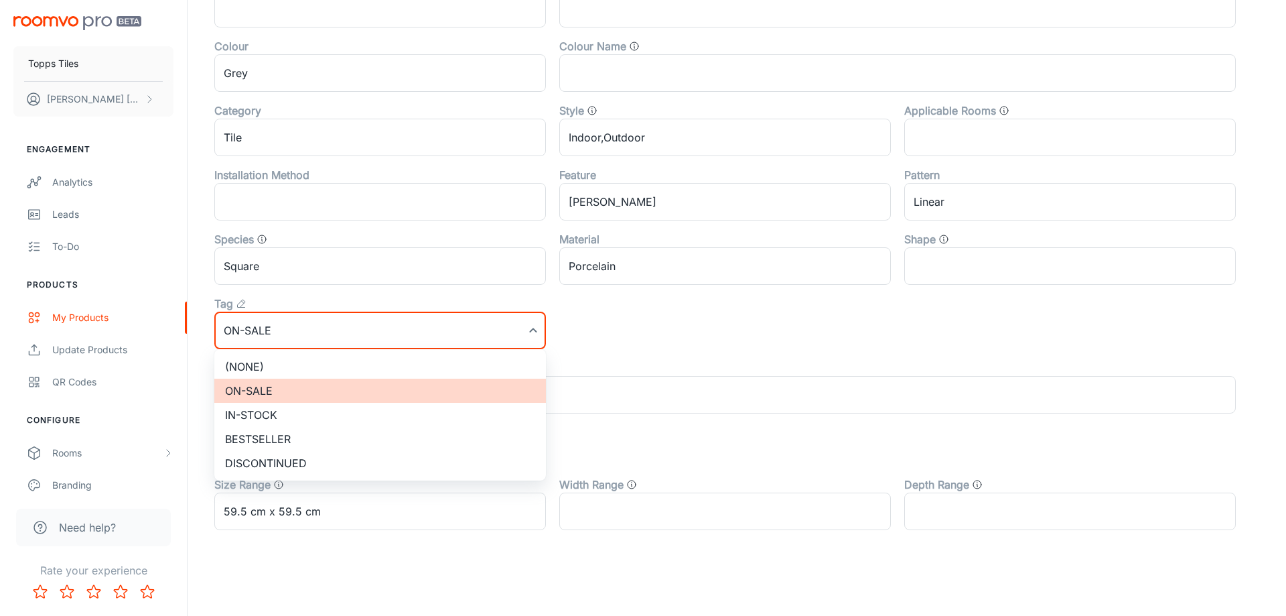
click at [271, 374] on li "(None)" at bounding box center [380, 366] width 332 height 24
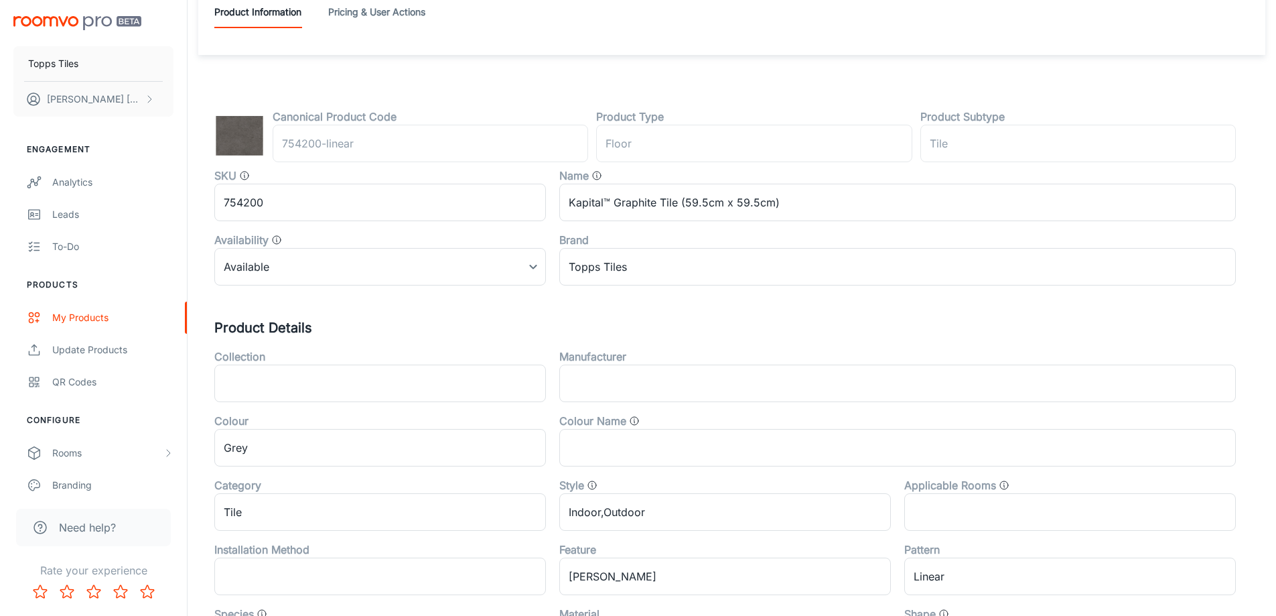
scroll to position [0, 0]
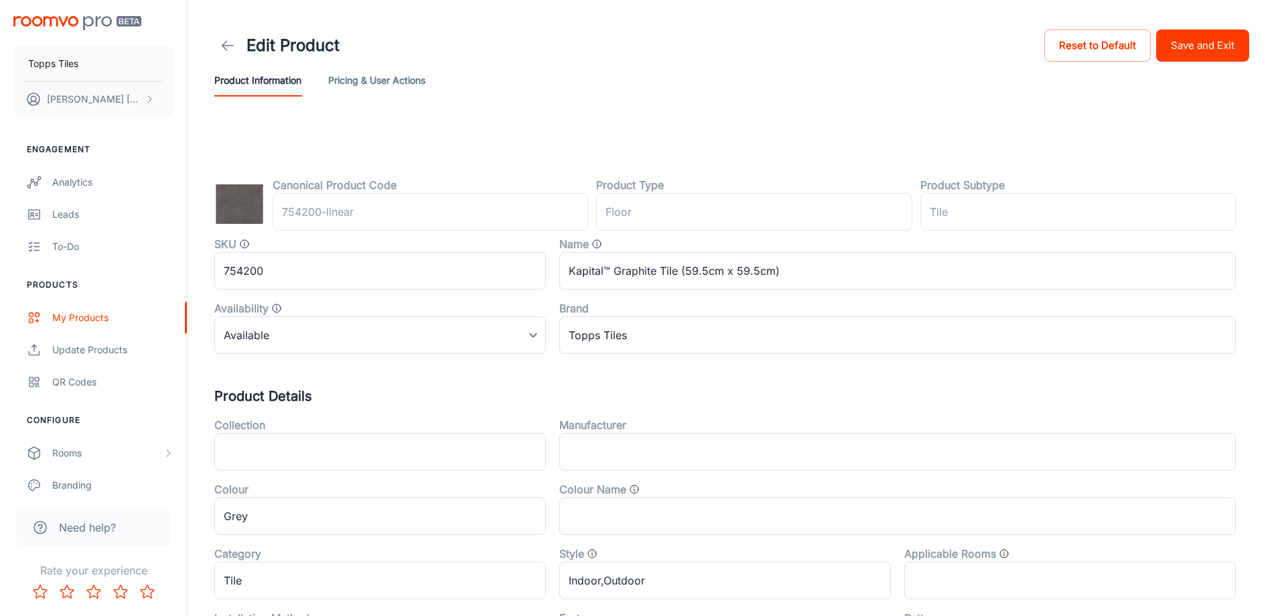
click at [1235, 50] on button "Save and Exit" at bounding box center [1202, 45] width 93 height 32
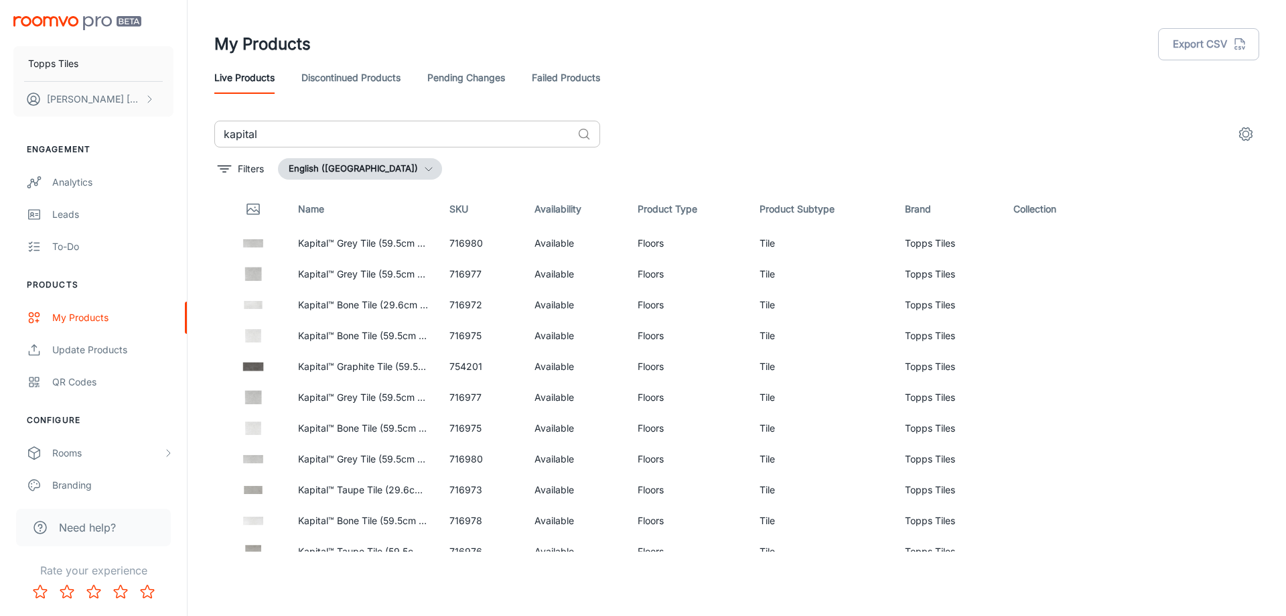
click at [326, 141] on input "kapital" at bounding box center [393, 134] width 358 height 27
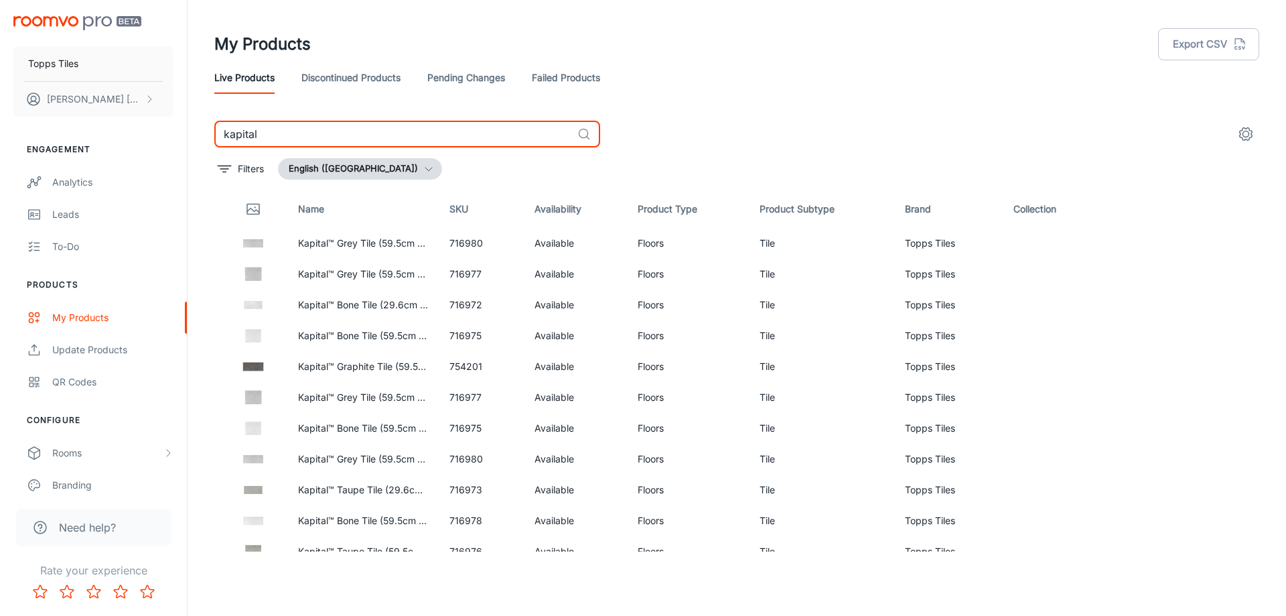
click at [326, 141] on input "kapital" at bounding box center [393, 134] width 358 height 27
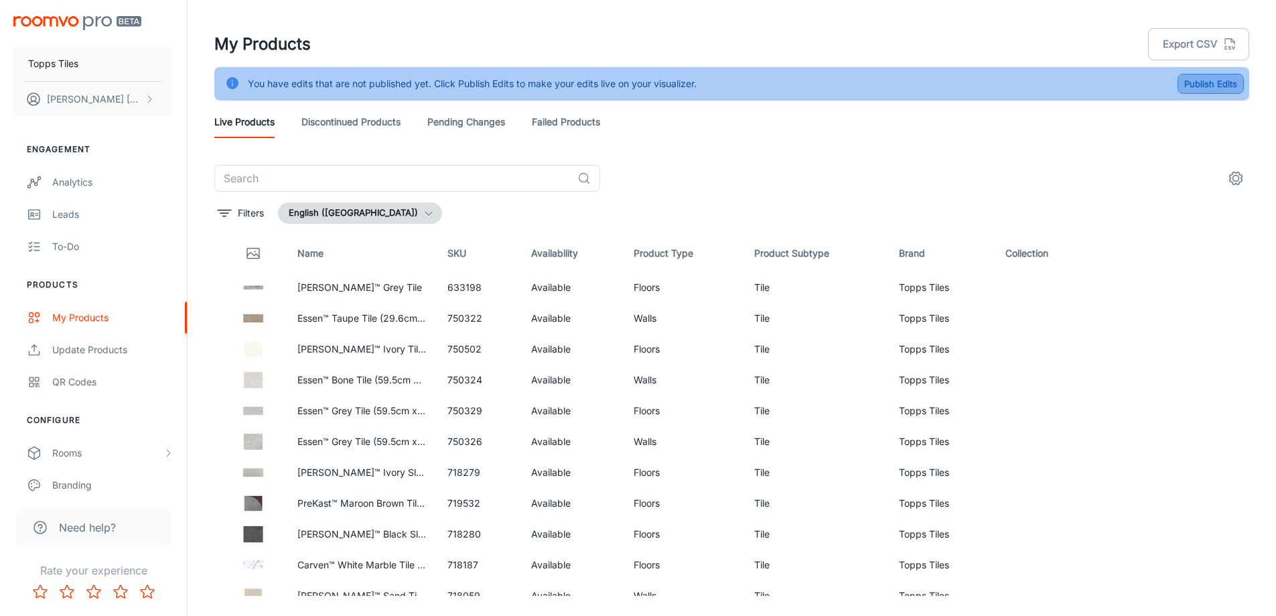
click at [1229, 84] on button "Publish Edits" at bounding box center [1211, 84] width 66 height 20
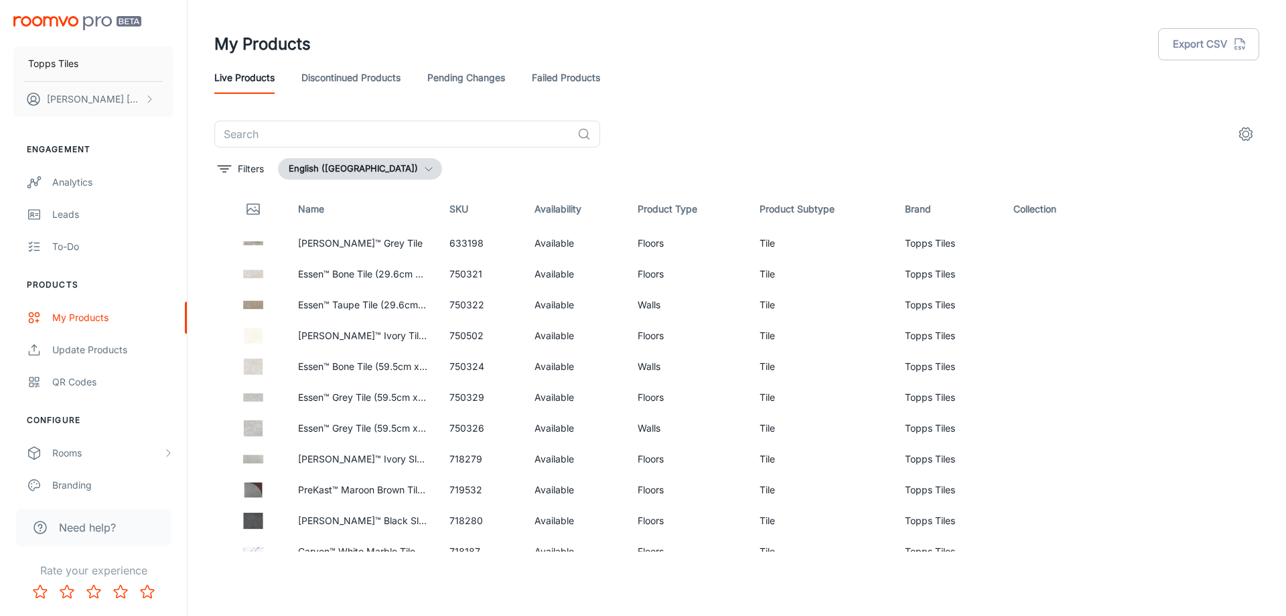
click at [495, 129] on input "text" at bounding box center [393, 134] width 358 height 27
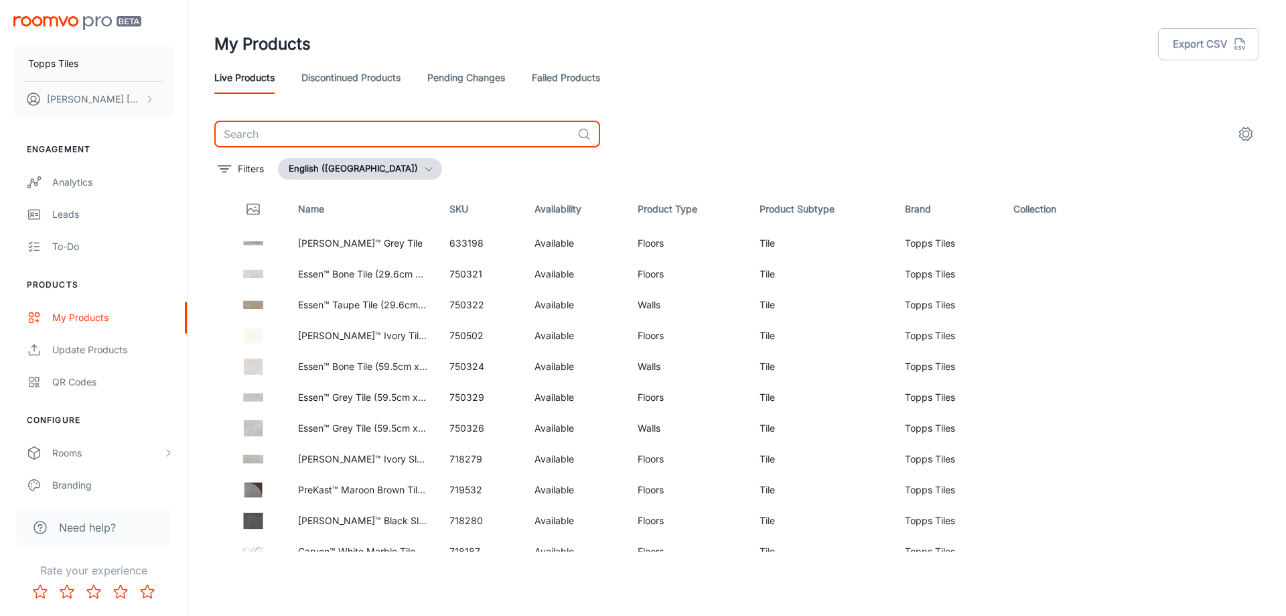
click at [265, 122] on input "text" at bounding box center [393, 134] width 358 height 27
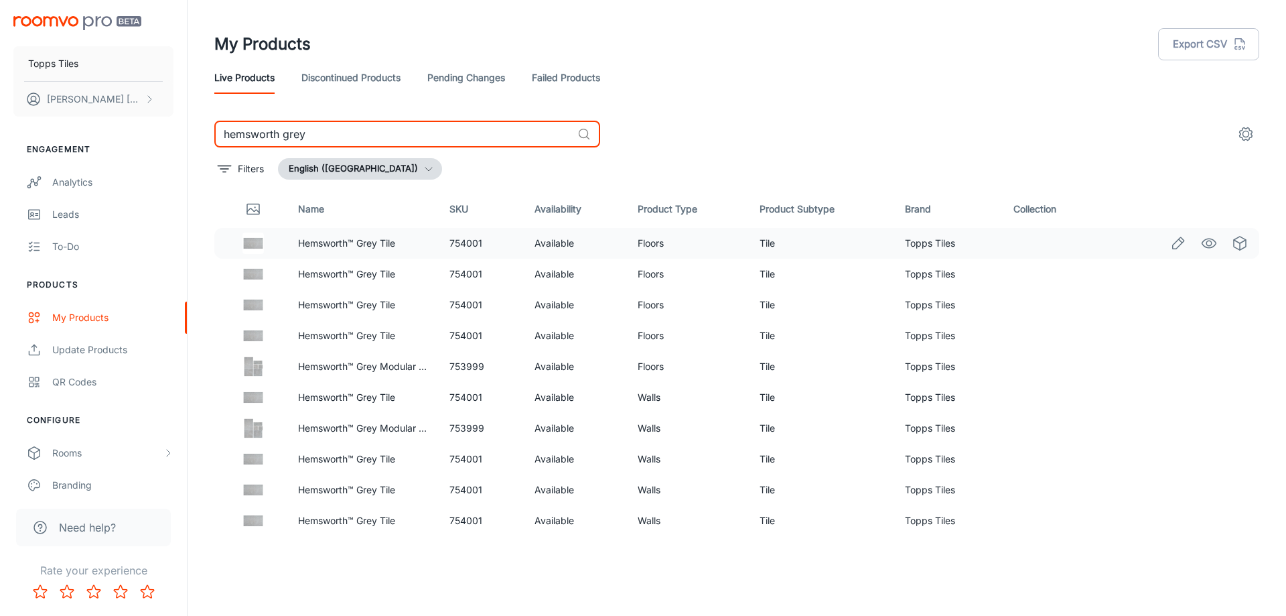
drag, startPoint x: 1174, startPoint y: 238, endPoint x: 1154, endPoint y: 254, distance: 25.7
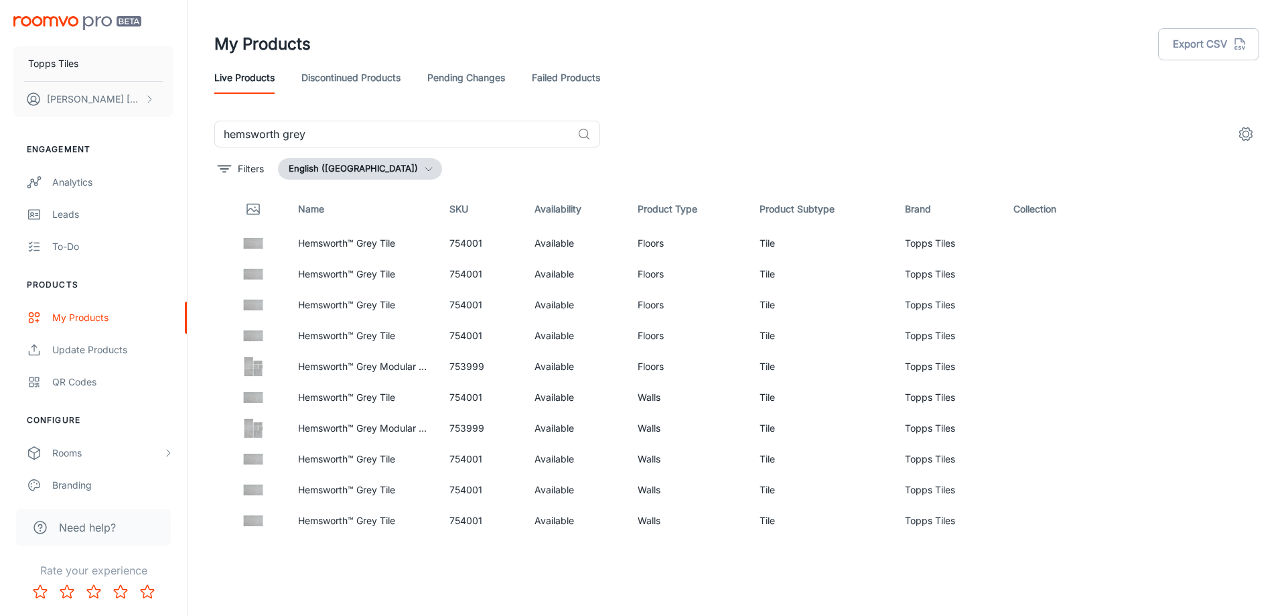
drag, startPoint x: 1154, startPoint y: 254, endPoint x: 701, endPoint y: 92, distance: 481.1
click at [770, 49] on div "My Products Export CSV" at bounding box center [736, 44] width 1045 height 35
click at [350, 133] on input "hemsworth grey" at bounding box center [393, 134] width 358 height 27
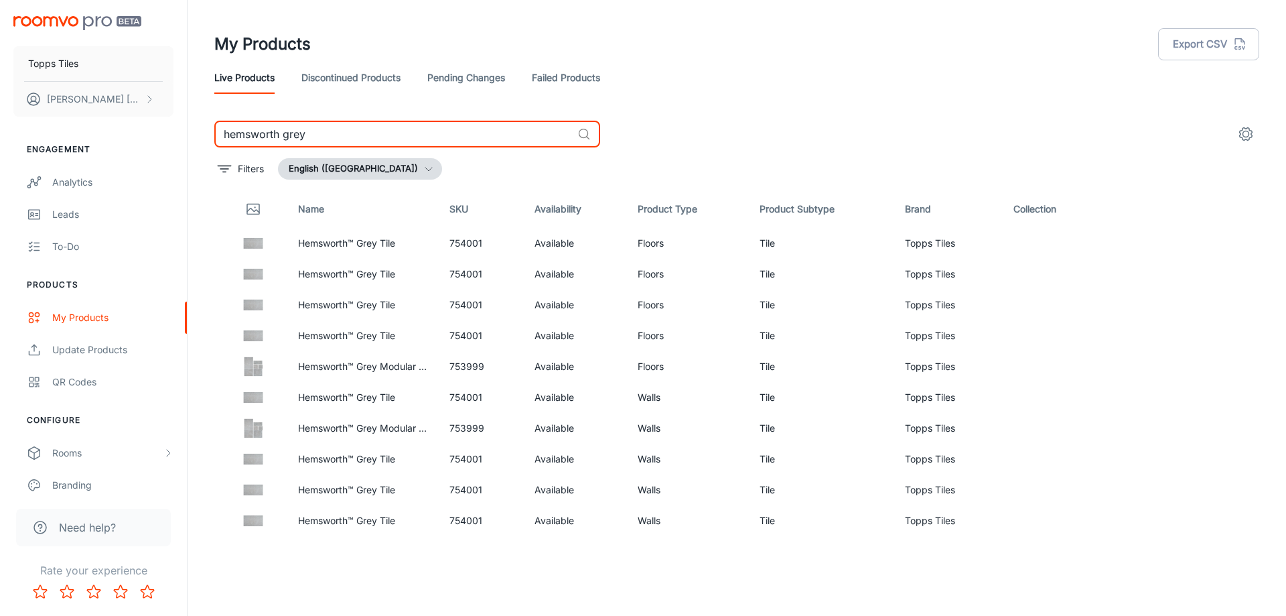
click at [350, 133] on input "hemsworth grey" at bounding box center [393, 134] width 358 height 27
type input "kapital taupe"
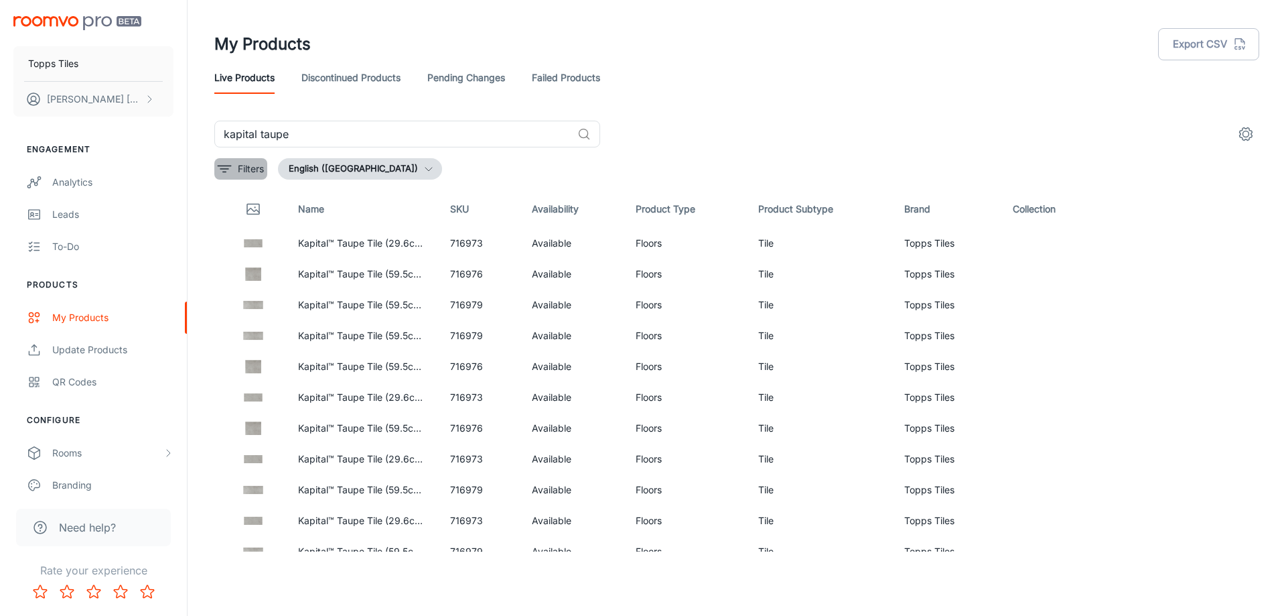
click at [220, 170] on icon "filter" at bounding box center [224, 169] width 16 height 16
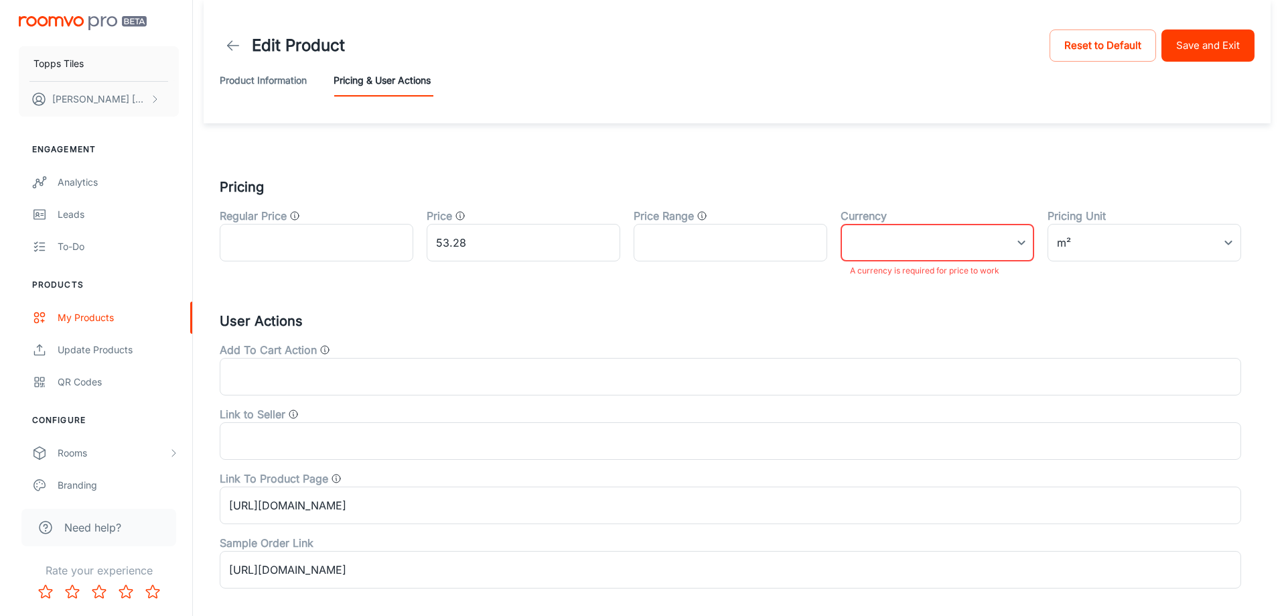
scroll to position [58, 0]
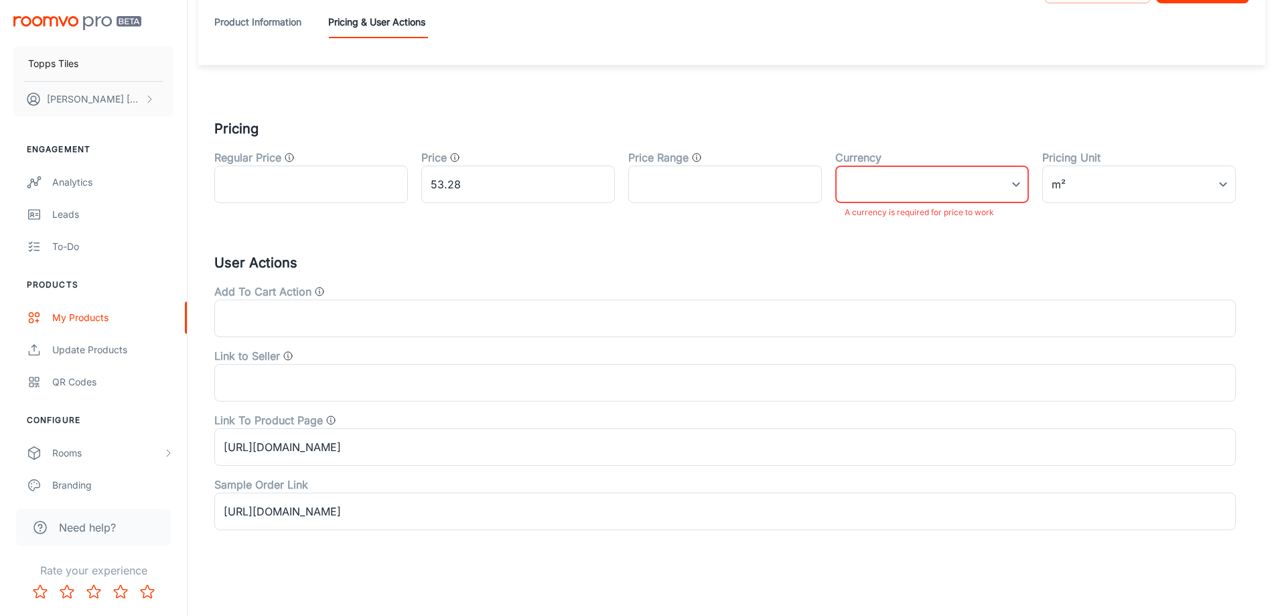
click at [925, 176] on body "Topps Tiles [PERSON_NAME] Engagement Analytics Leads To-do Products My Products…" at bounding box center [638, 250] width 1276 height 616
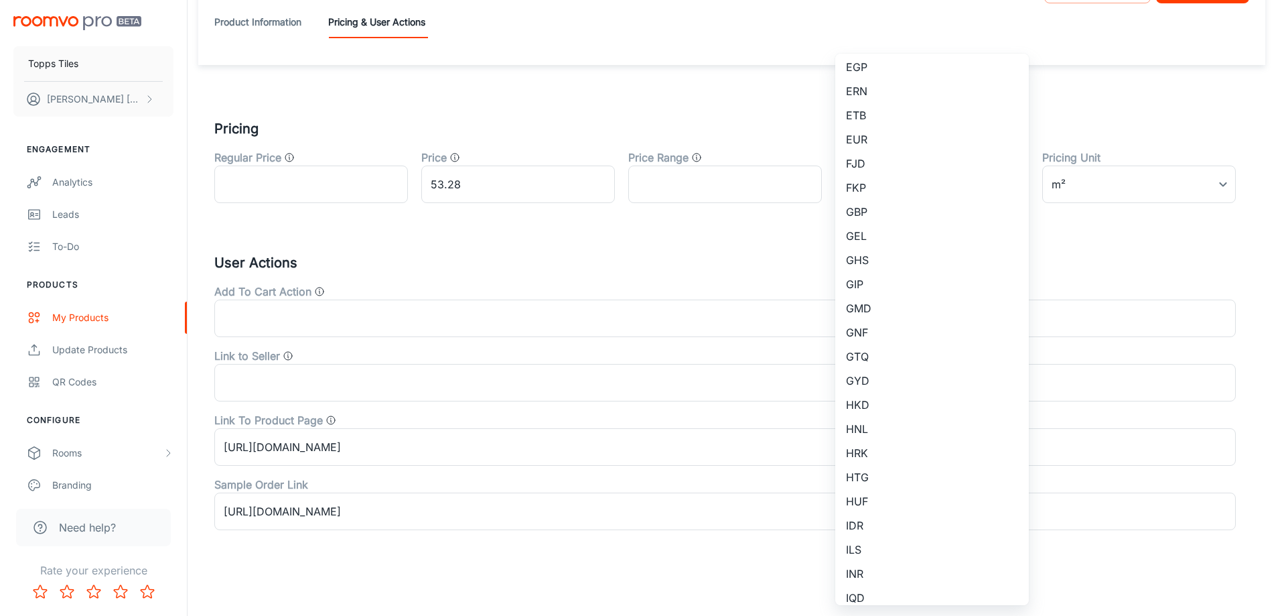
scroll to position [1139, 0]
click at [882, 63] on li "GBP" at bounding box center [932, 66] width 194 height 24
type input "GBP"
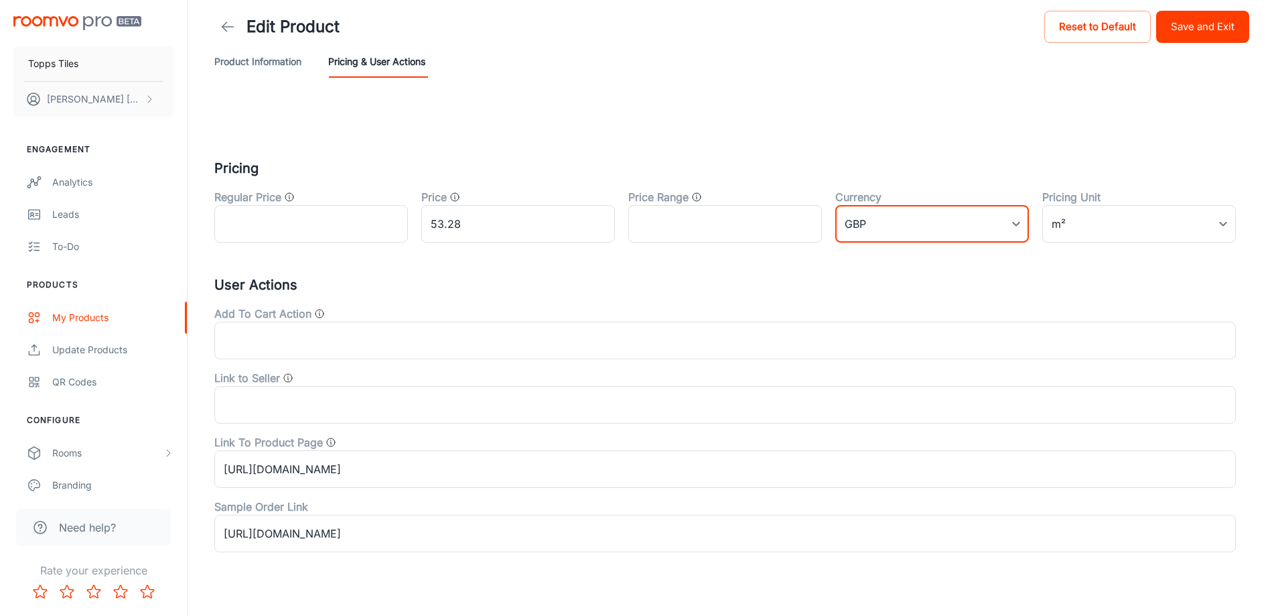
scroll to position [0, 0]
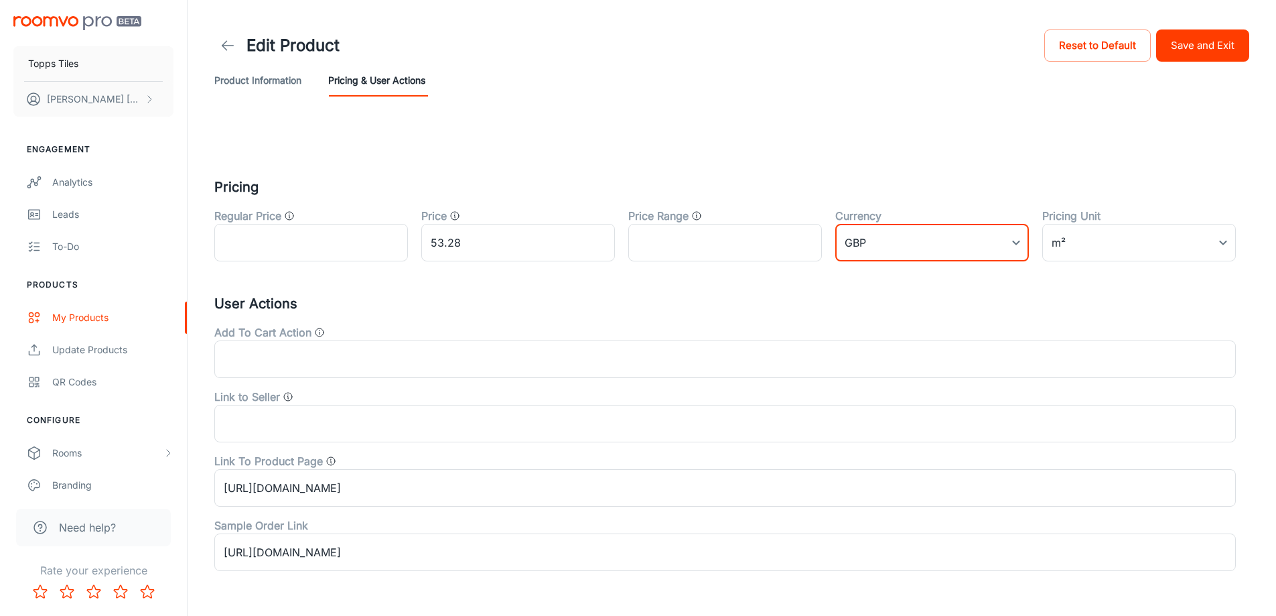
click at [1177, 54] on button "Save and Exit" at bounding box center [1202, 45] width 93 height 32
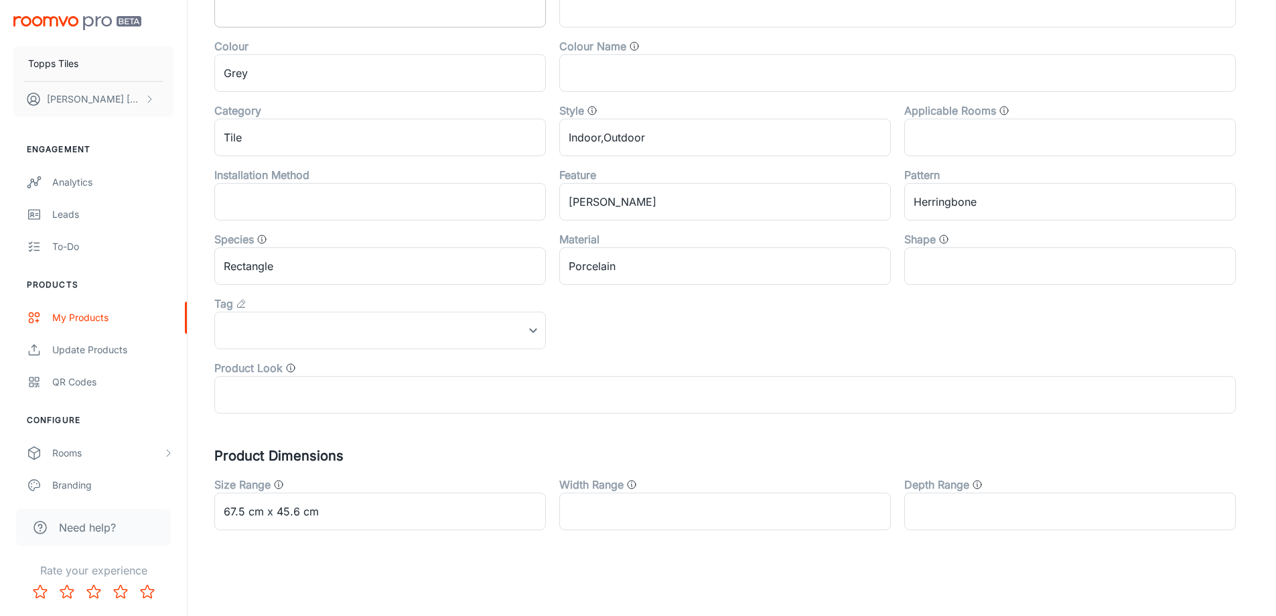
scroll to position [443, 0]
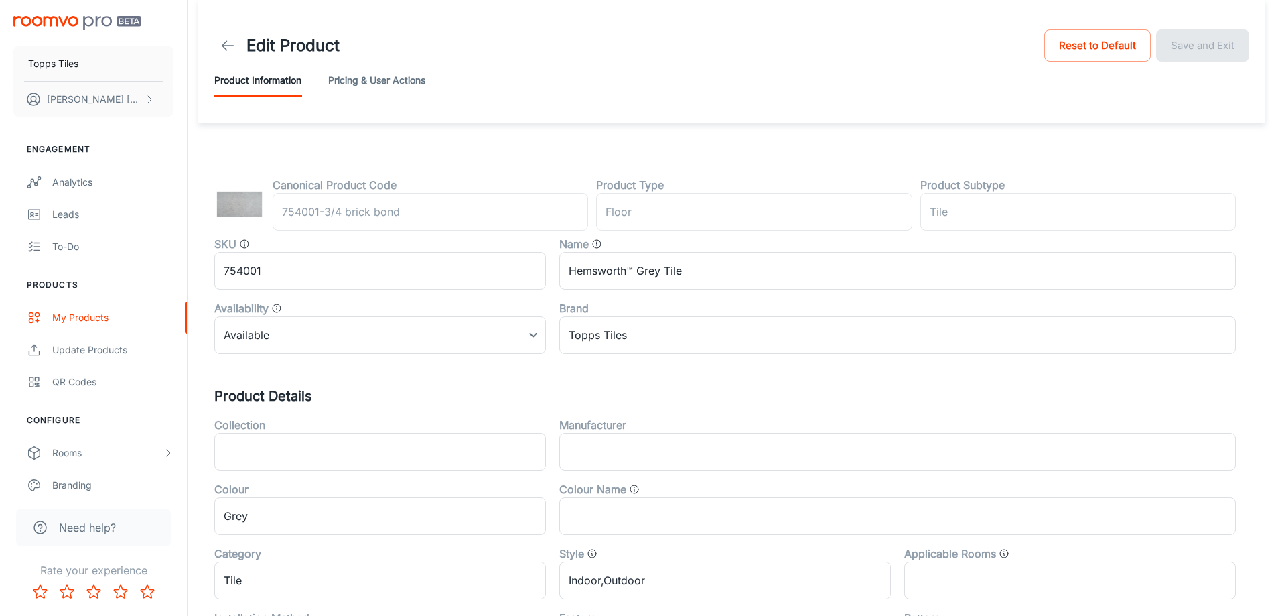
scroll to position [443, 0]
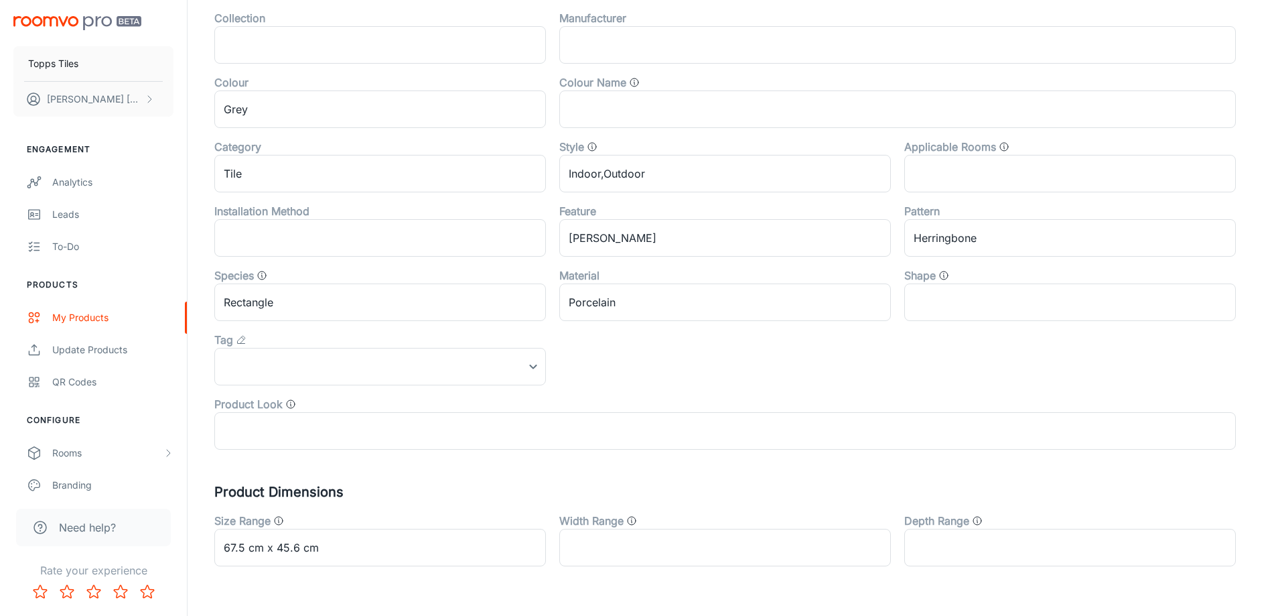
scroll to position [443, 0]
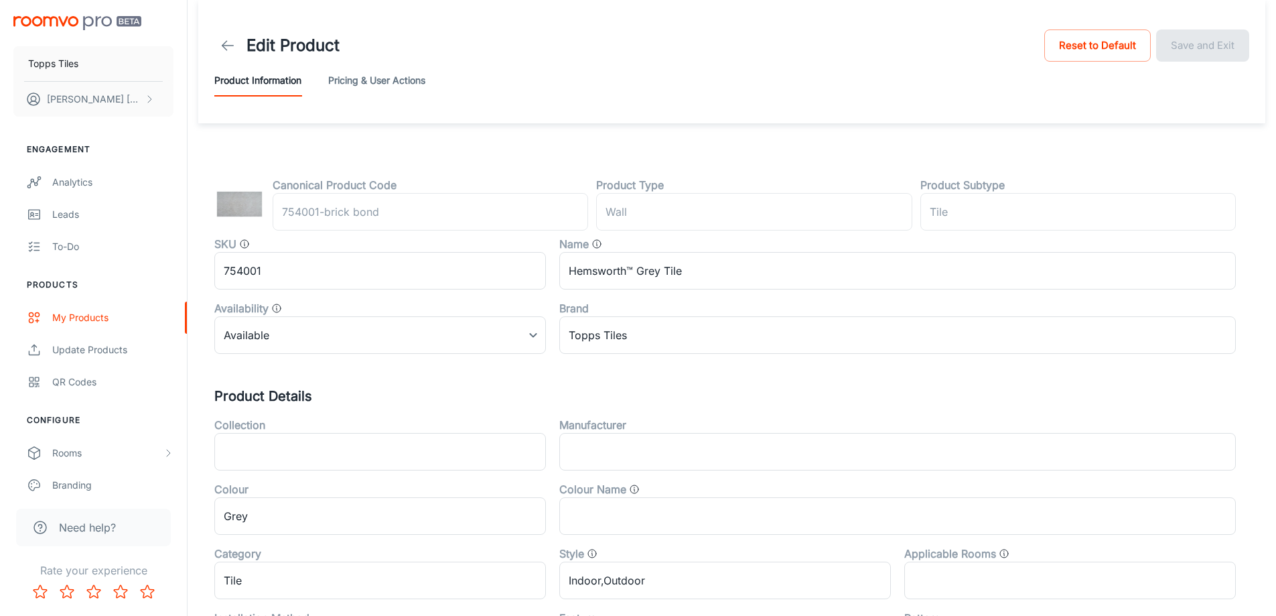
scroll to position [443, 0]
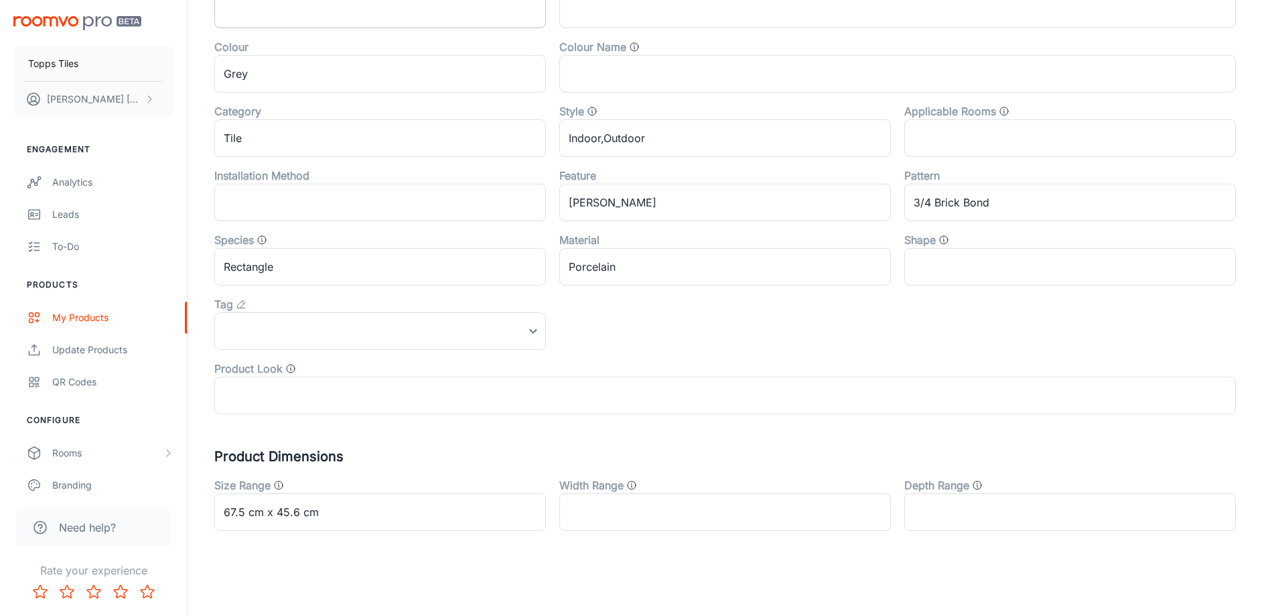
scroll to position [443, 0]
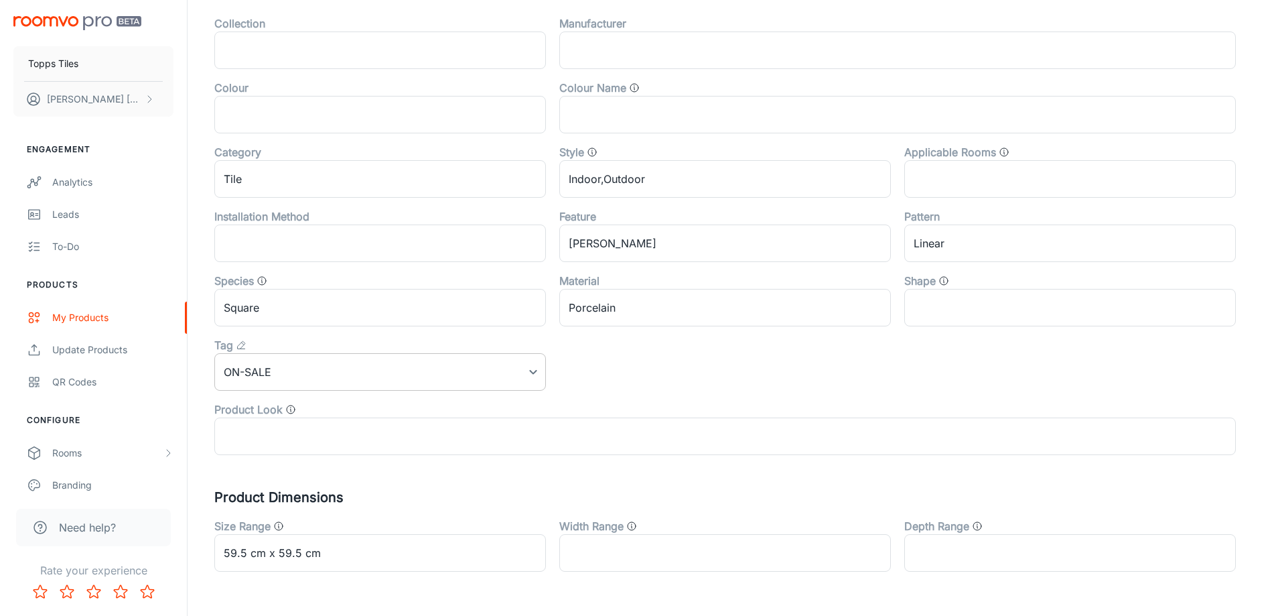
scroll to position [402, 0]
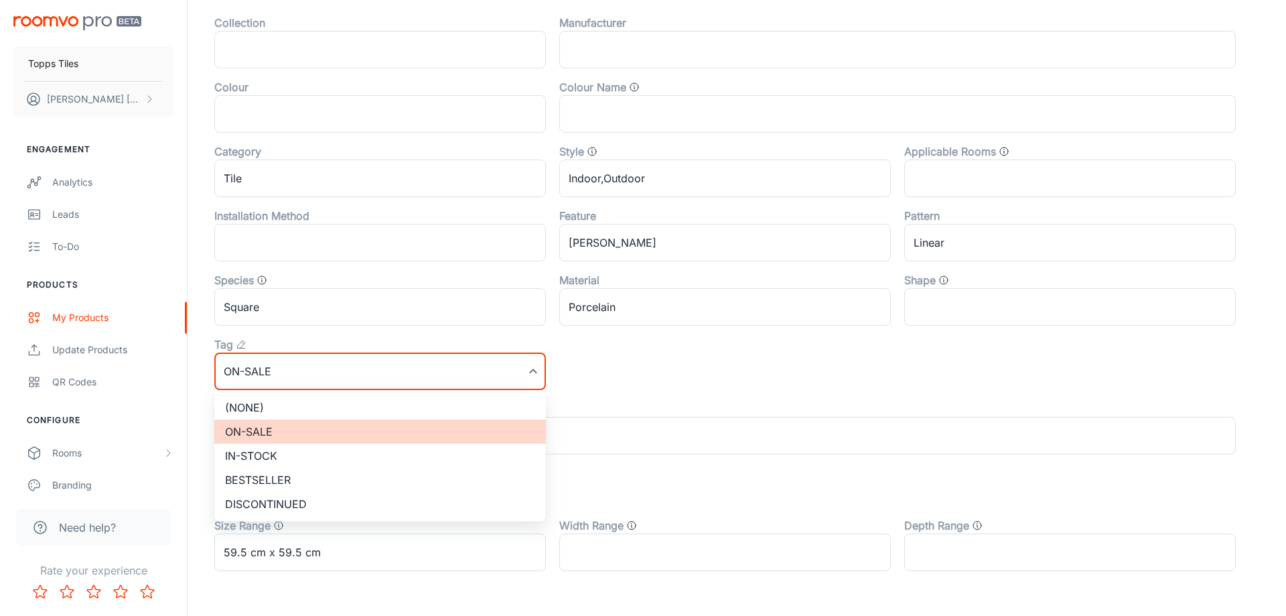
click at [286, 403] on li "(None)" at bounding box center [380, 407] width 332 height 24
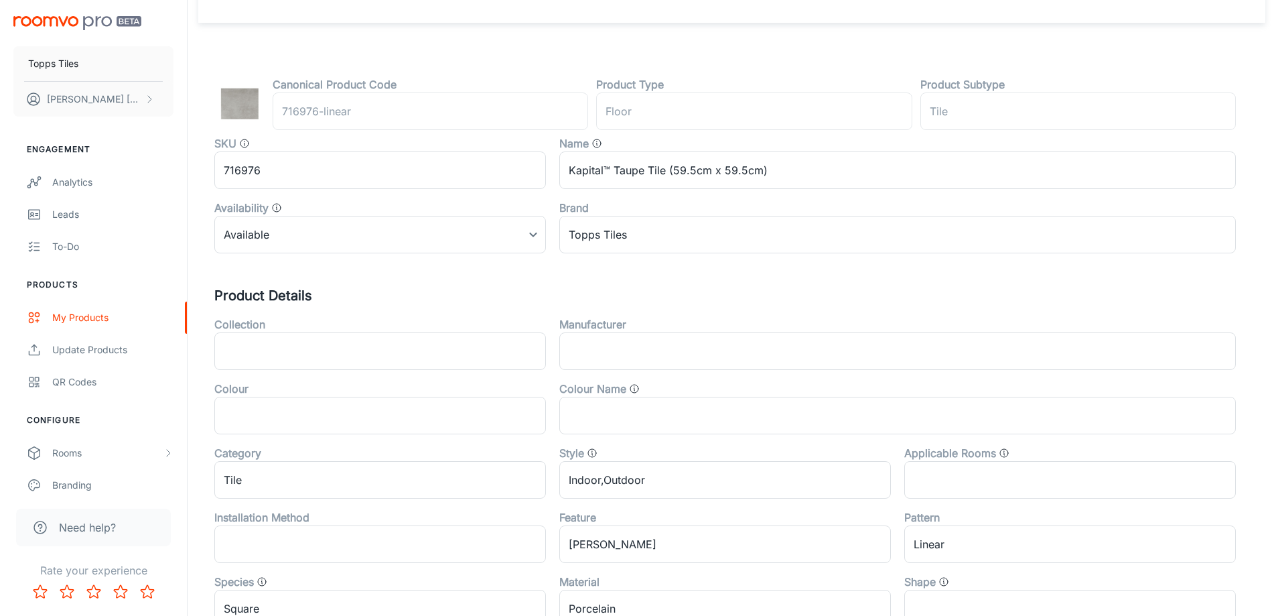
scroll to position [0, 0]
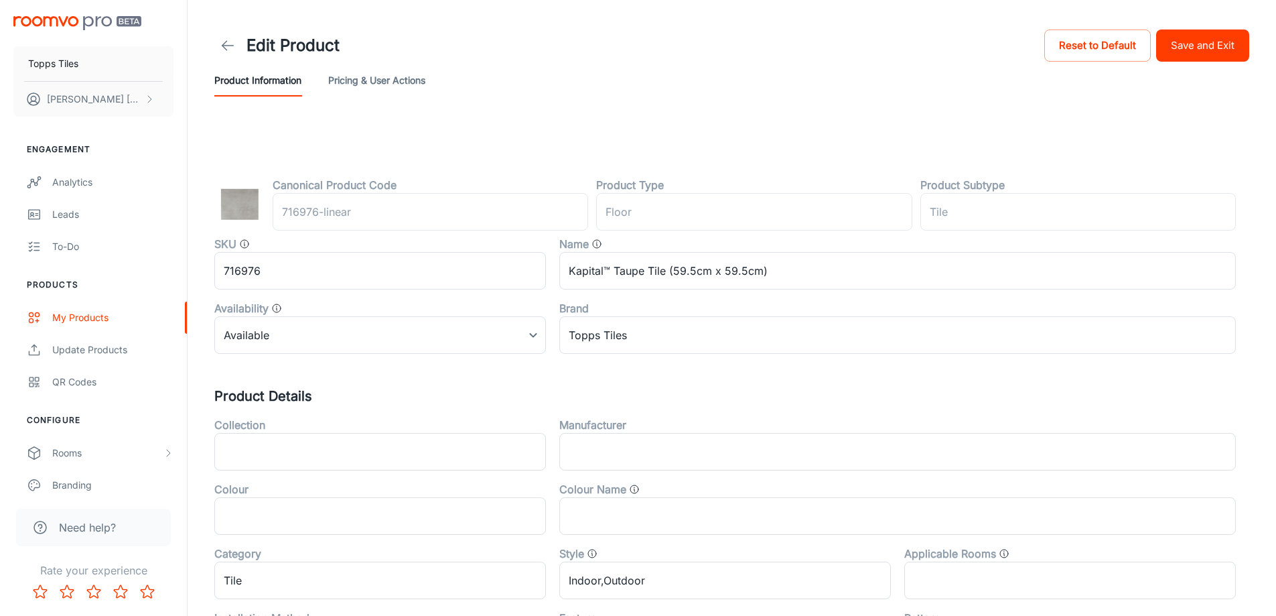
click at [1194, 46] on button "Save and Exit" at bounding box center [1202, 45] width 93 height 32
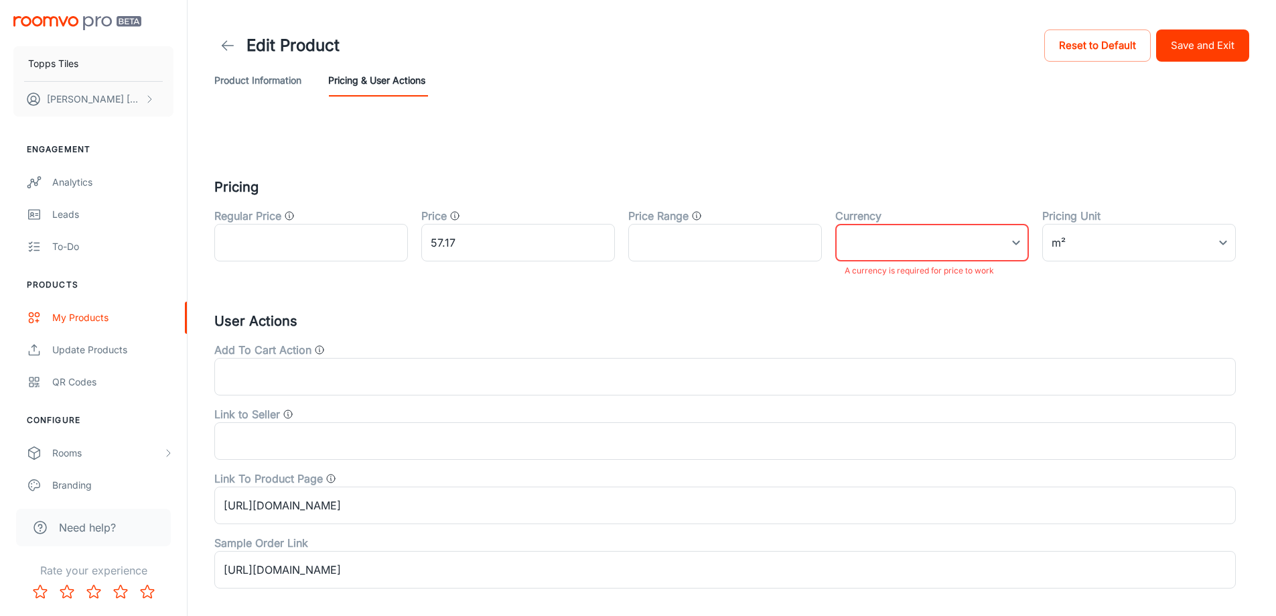
click at [884, 241] on body "Topps Tiles [PERSON_NAME] Engagement Analytics Leads To-do Products My Products…" at bounding box center [638, 308] width 1276 height 616
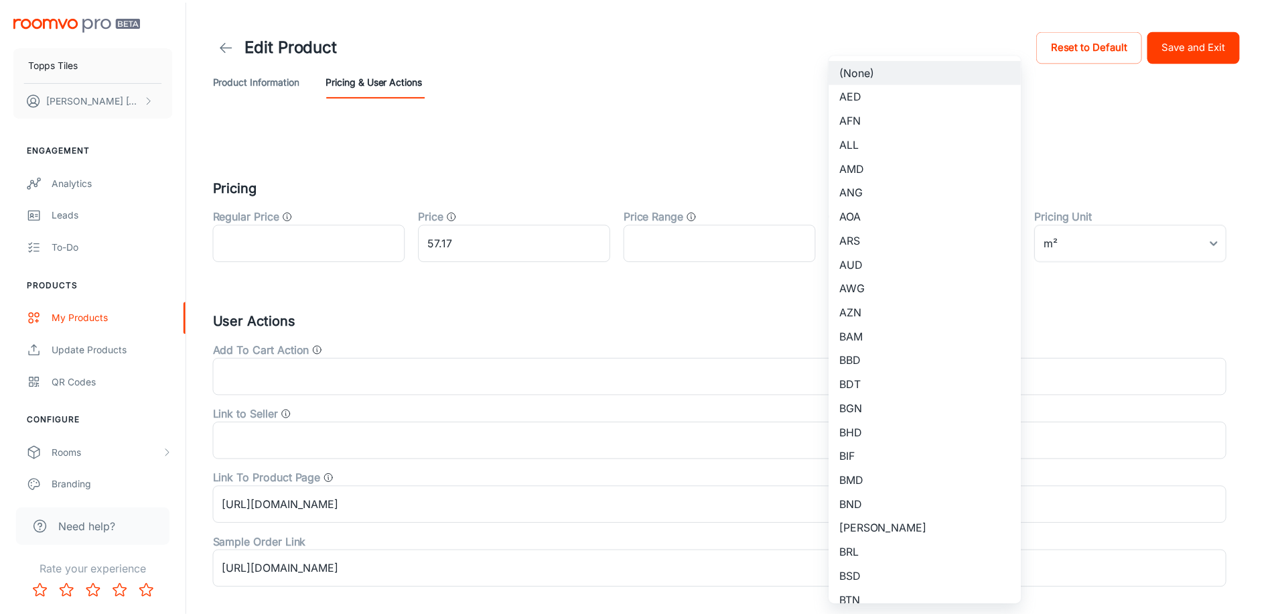
scroll to position [876, 0]
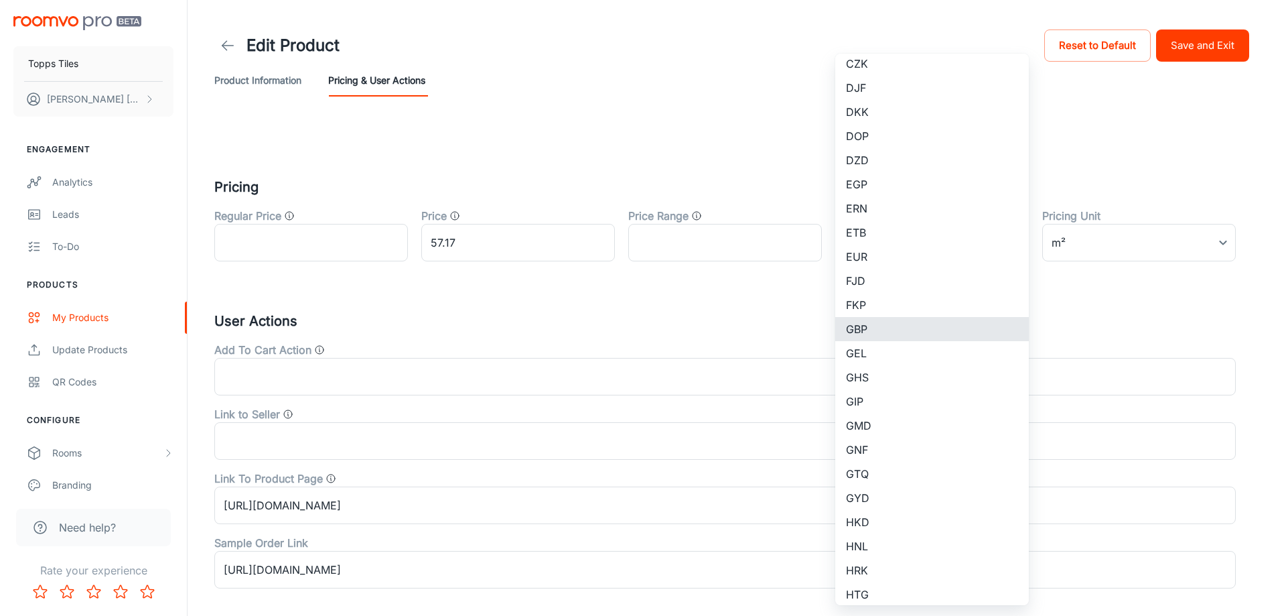
type input "GBP"
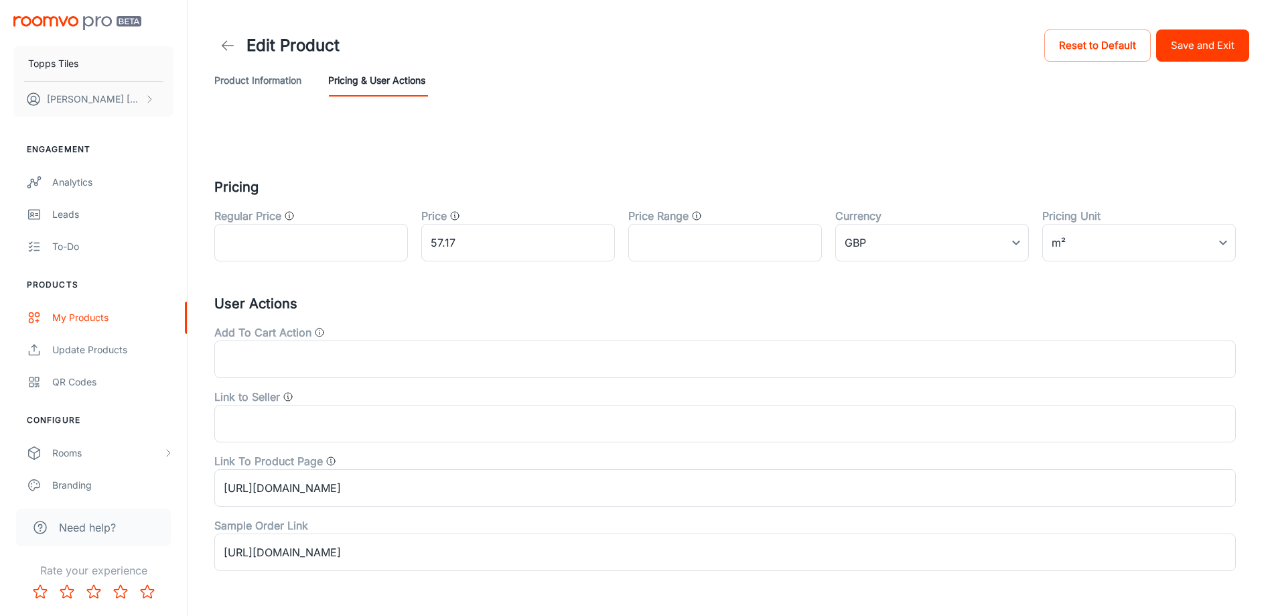
click at [1252, 43] on header "Edit Product Reset to Default Save and Exit Product Information Pricing & User …" at bounding box center [731, 61] width 1067 height 123
click at [1235, 43] on button "Save and Exit" at bounding box center [1202, 45] width 93 height 32
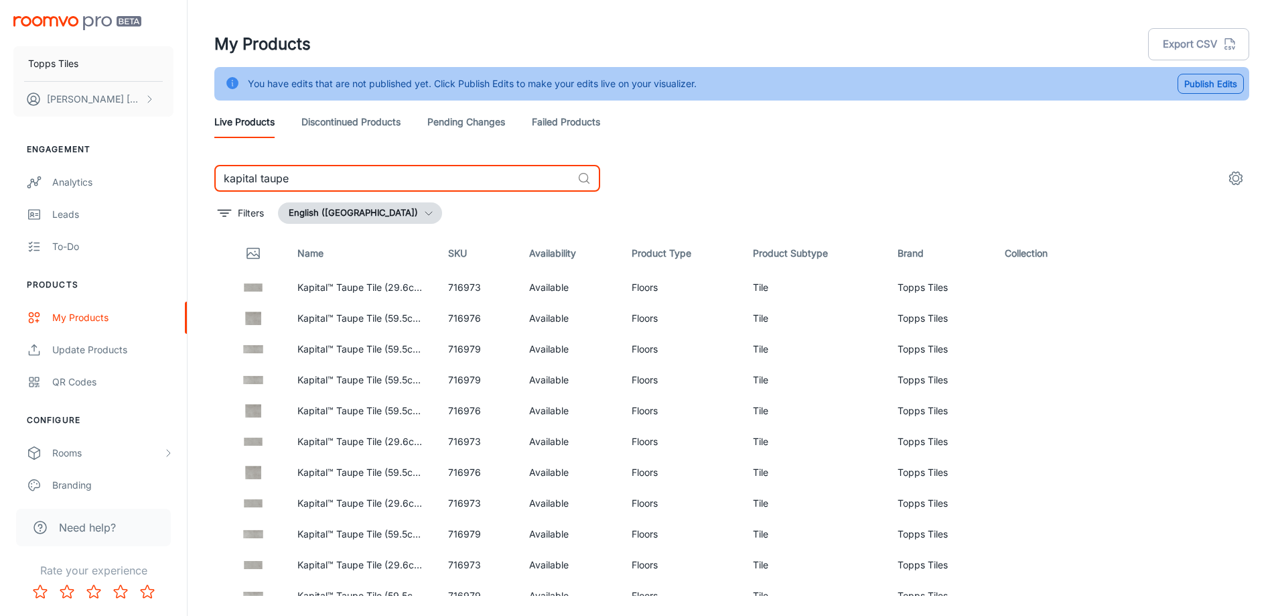
click at [271, 176] on input "kapital taupe" at bounding box center [393, 178] width 358 height 27
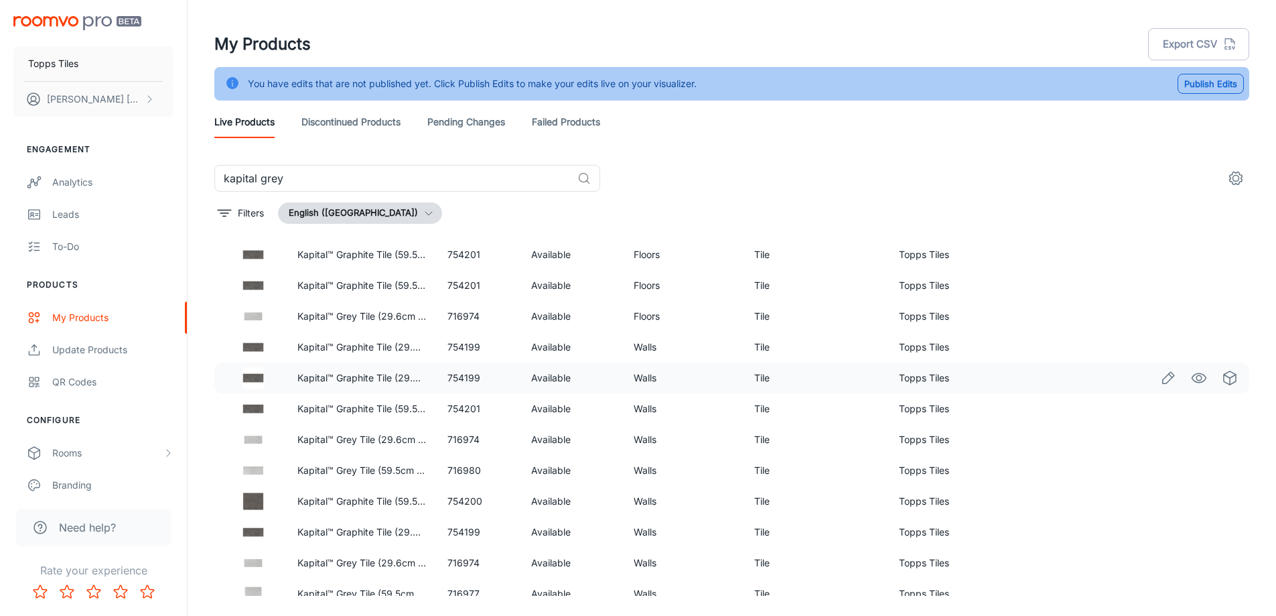
scroll to position [563, 0]
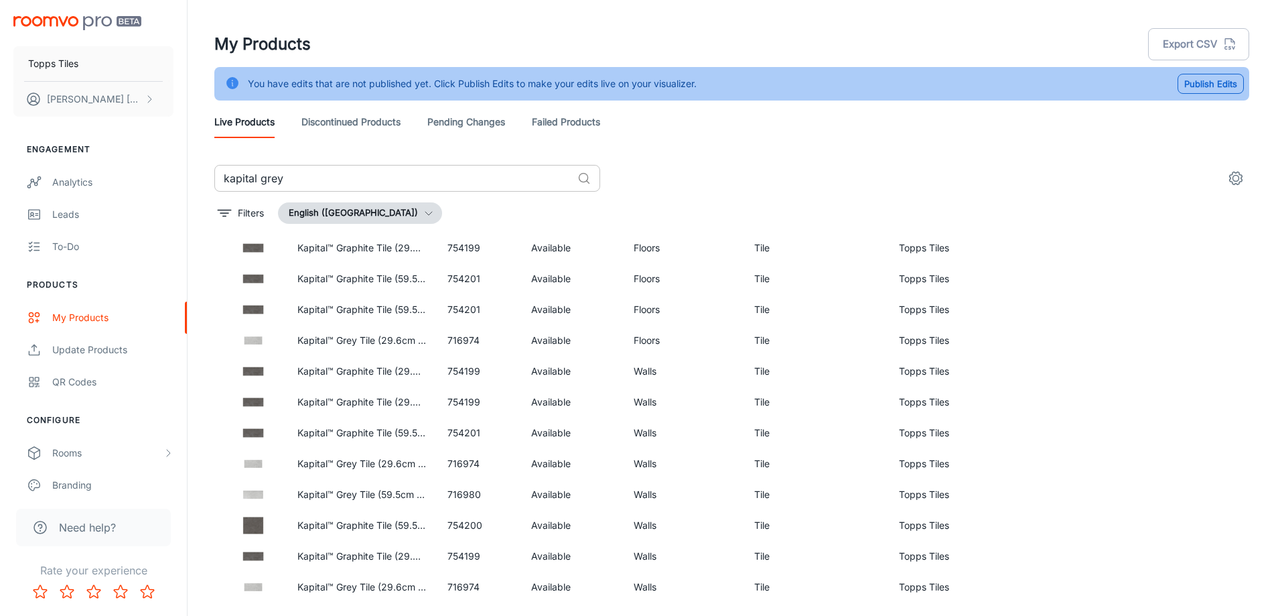
click at [304, 171] on input "kapital grey" at bounding box center [393, 178] width 358 height 27
type input "kapital taupe"
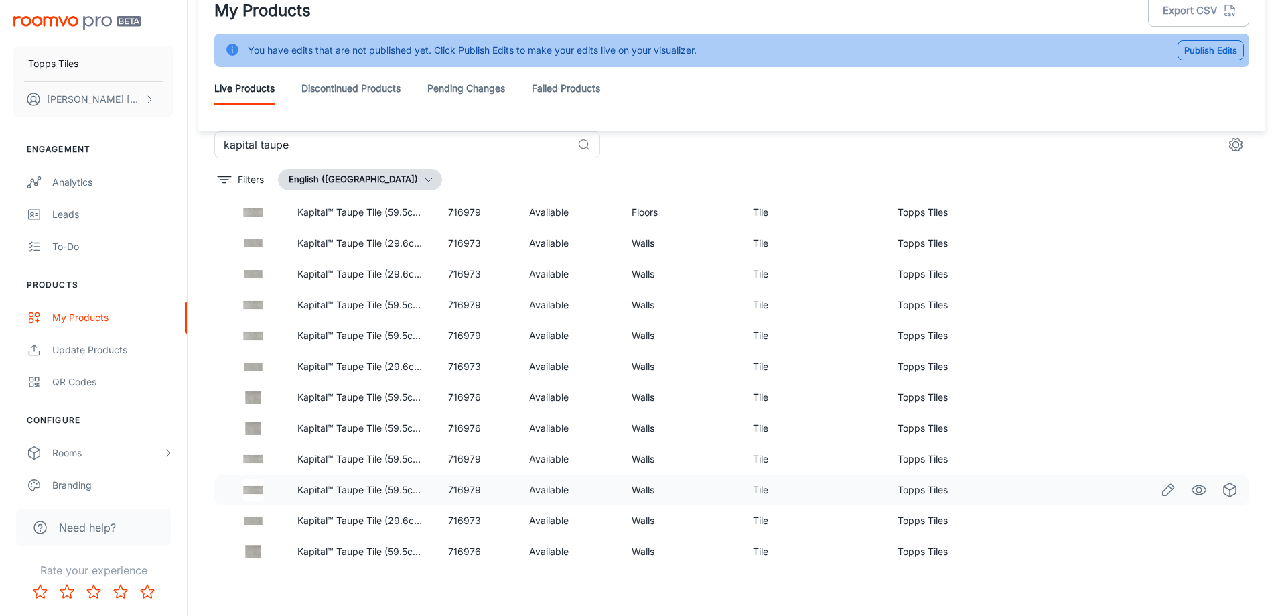
scroll to position [354, 0]
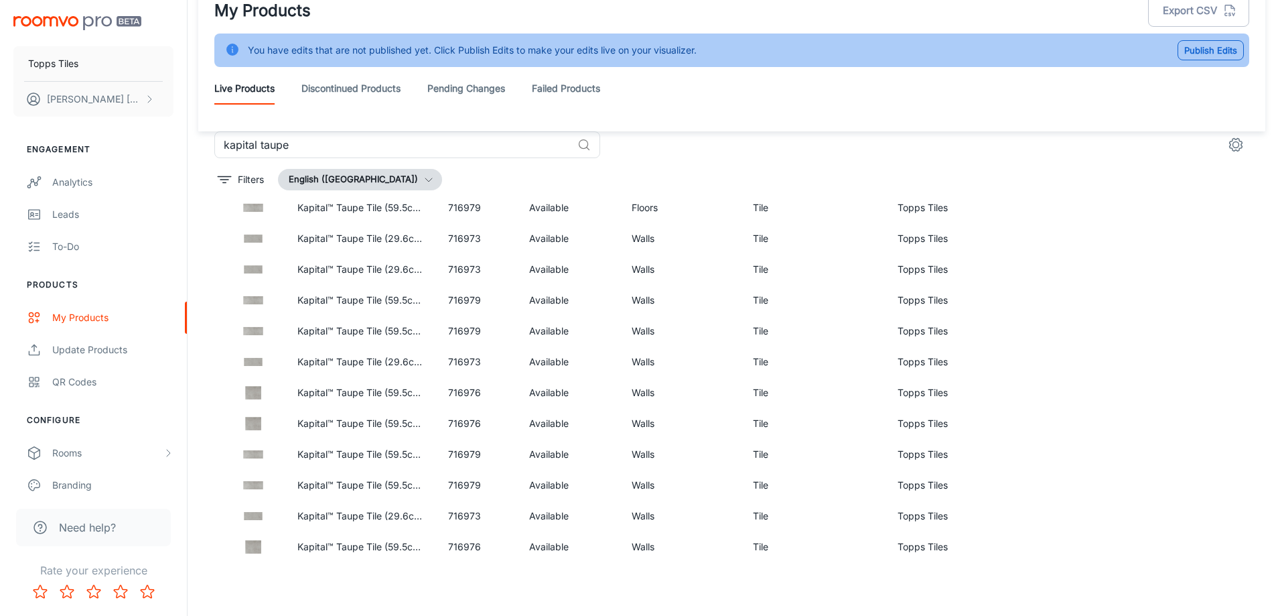
drag, startPoint x: 1157, startPoint y: 483, endPoint x: 391, endPoint y: 587, distance: 772.8
click at [391, 587] on div "My Products Export CSV You have edits that are not published yet. Click Publish…" at bounding box center [732, 291] width 1089 height 649
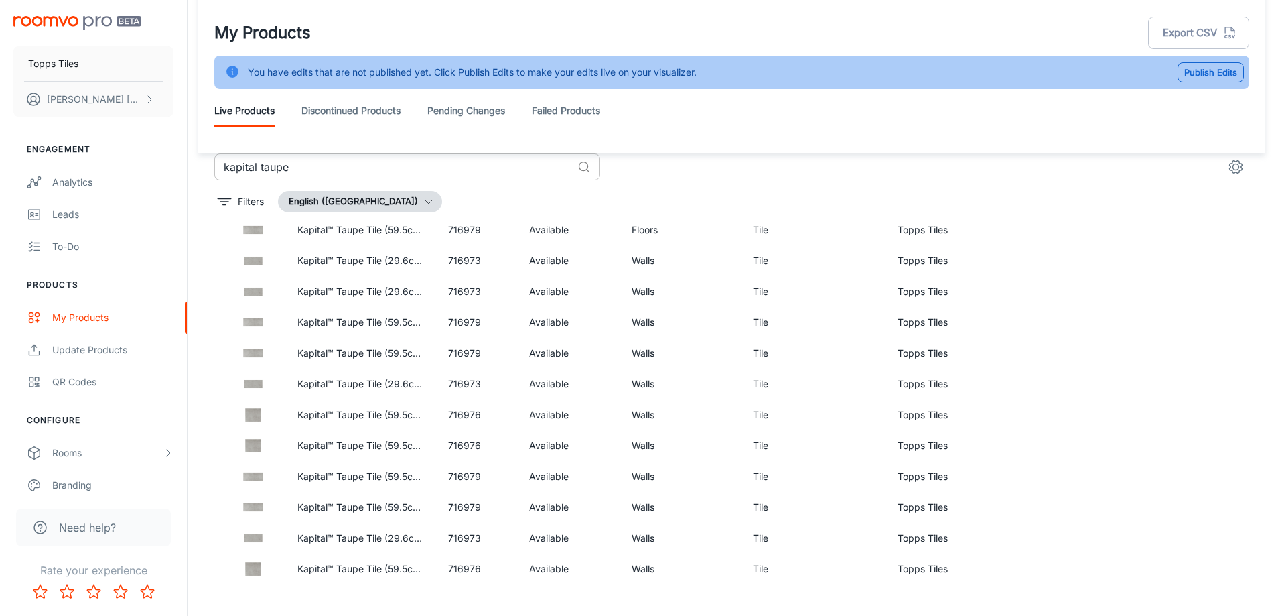
scroll to position [0, 0]
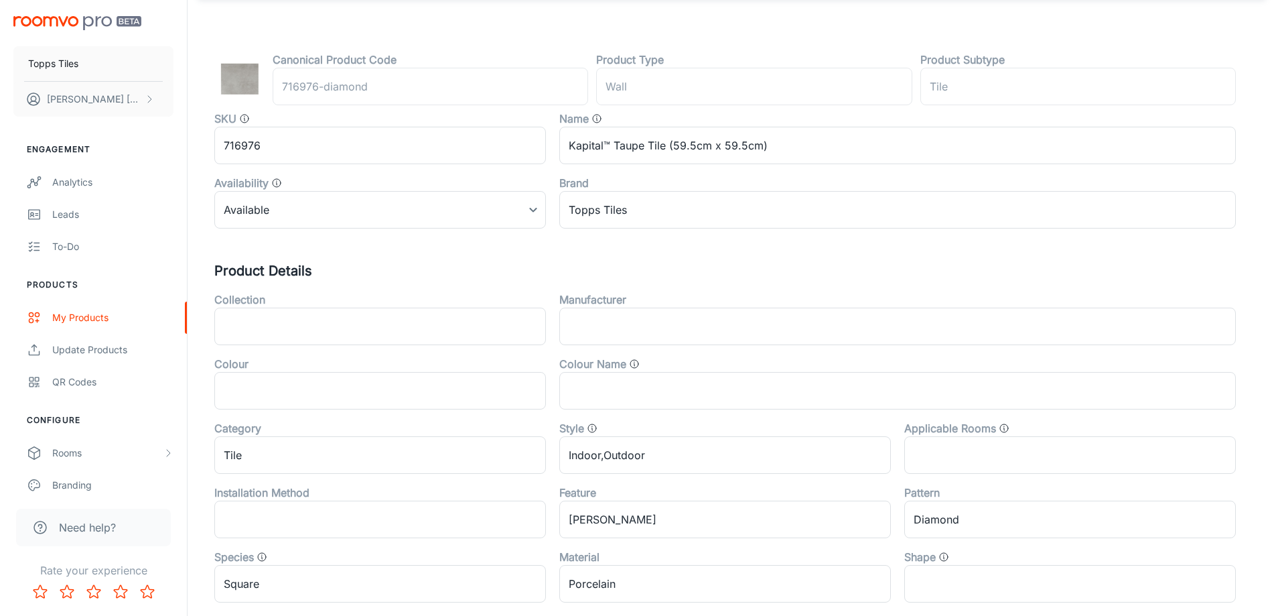
scroll to position [402, 0]
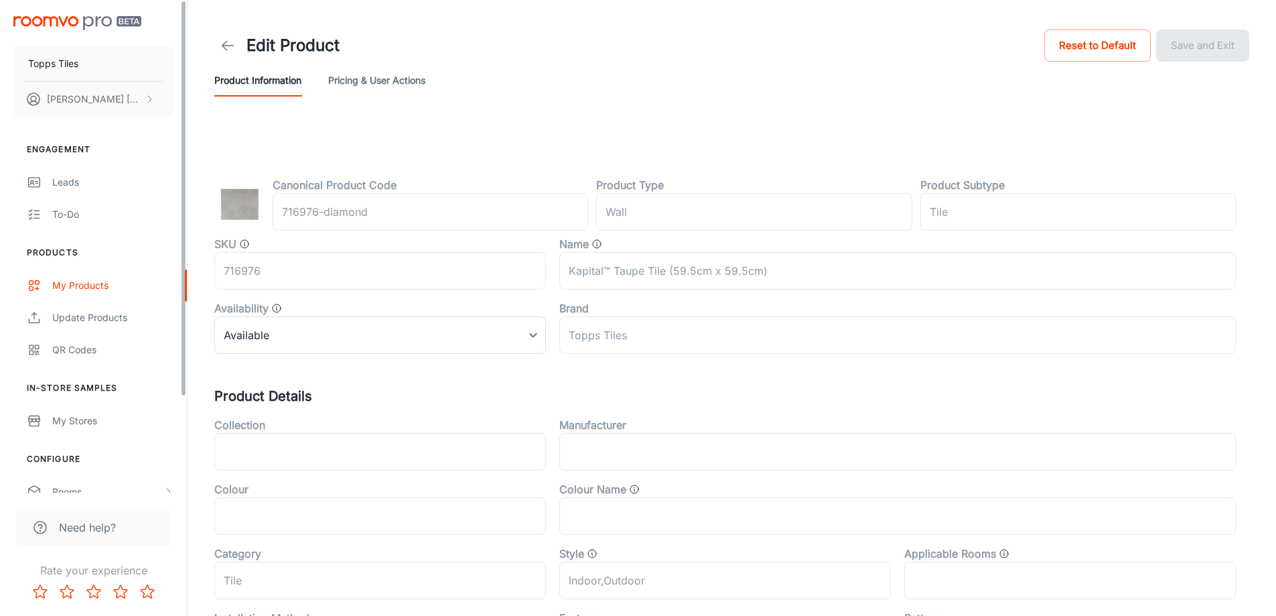
scroll to position [443, 0]
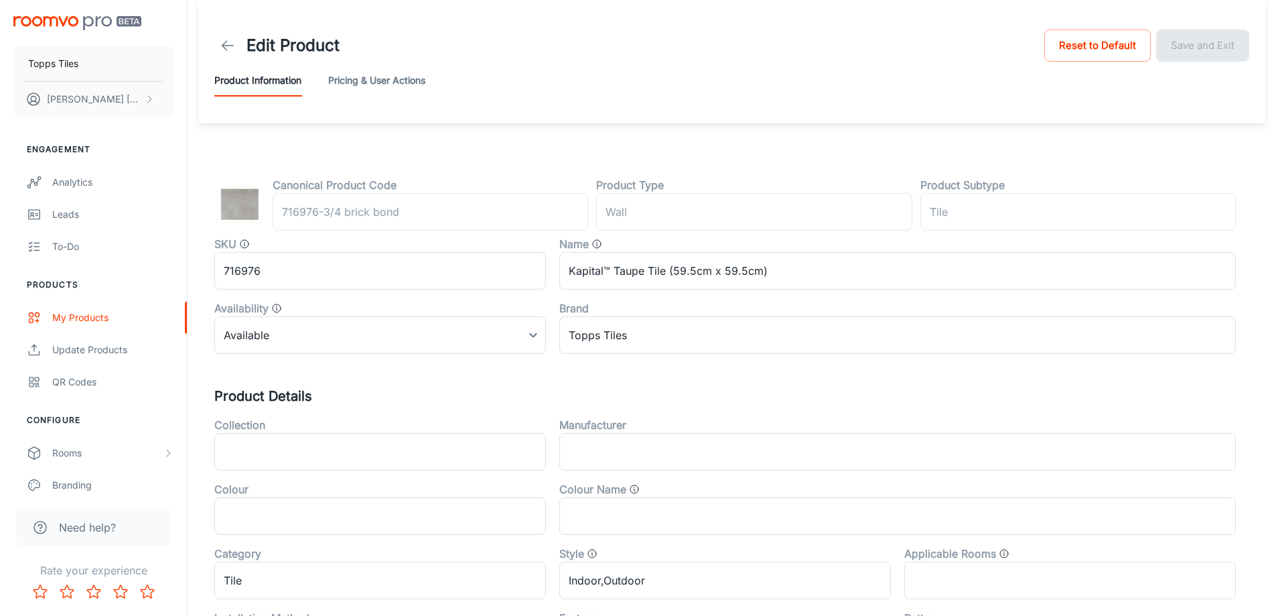
scroll to position [402, 0]
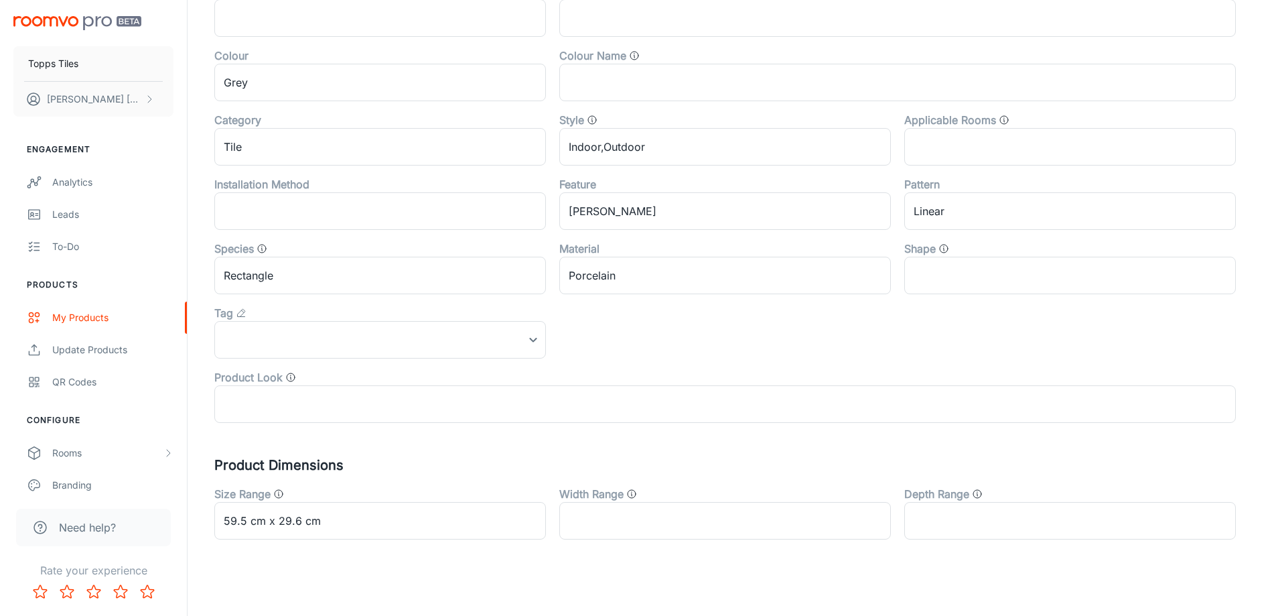
scroll to position [443, 0]
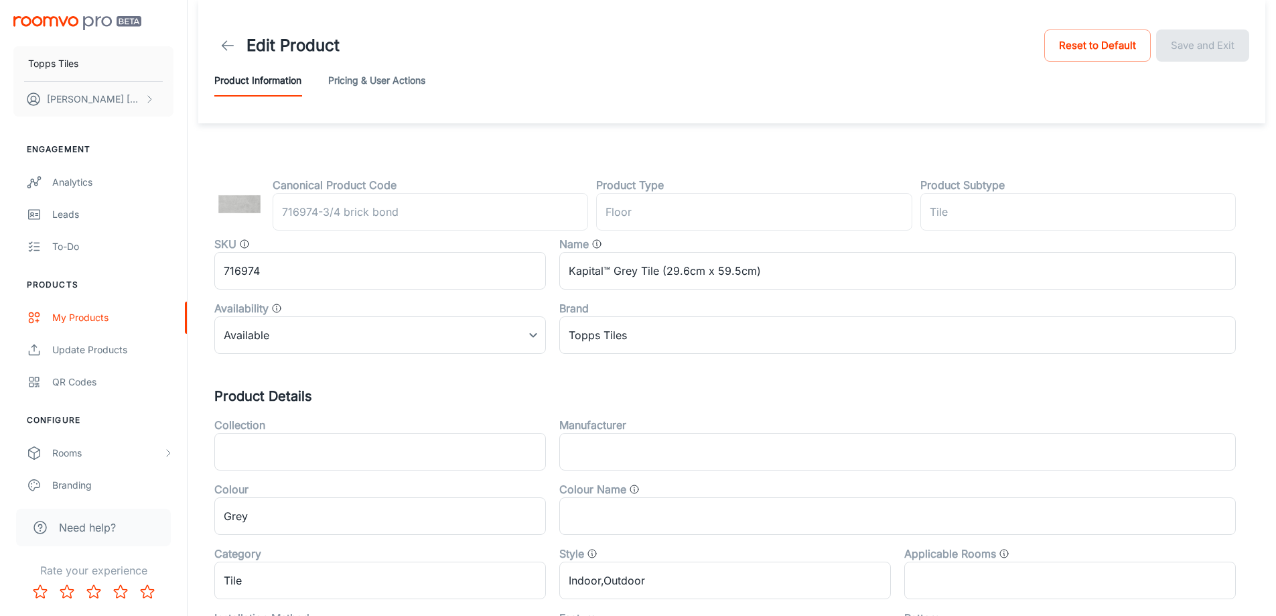
scroll to position [443, 0]
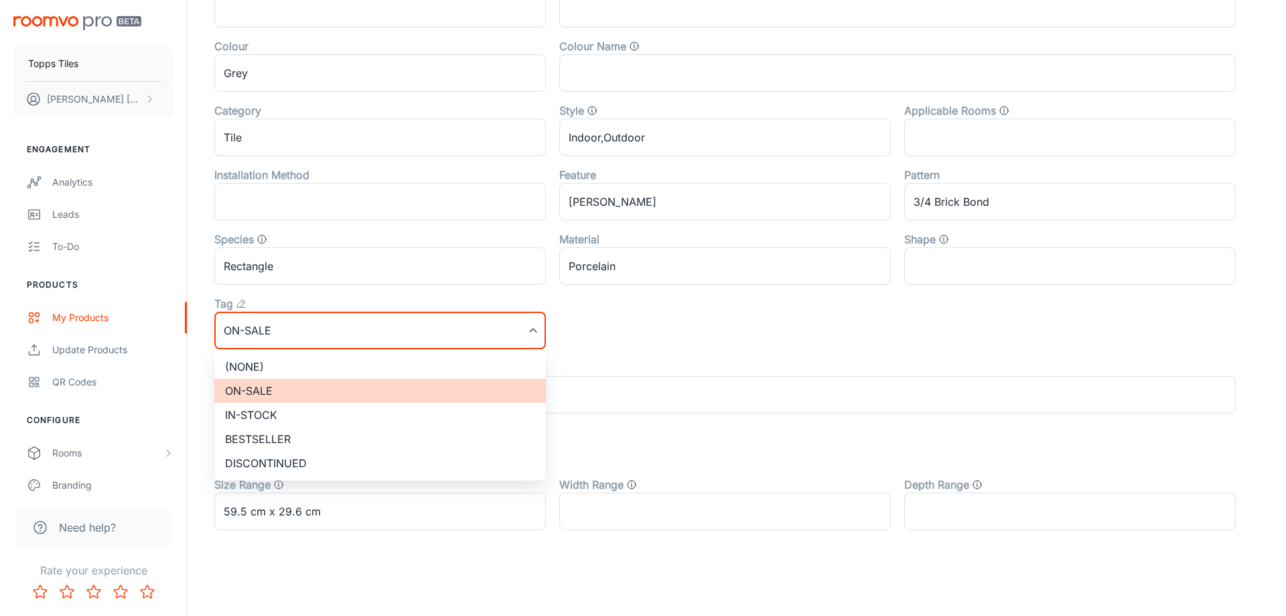
click at [340, 371] on li "(None)" at bounding box center [380, 366] width 332 height 24
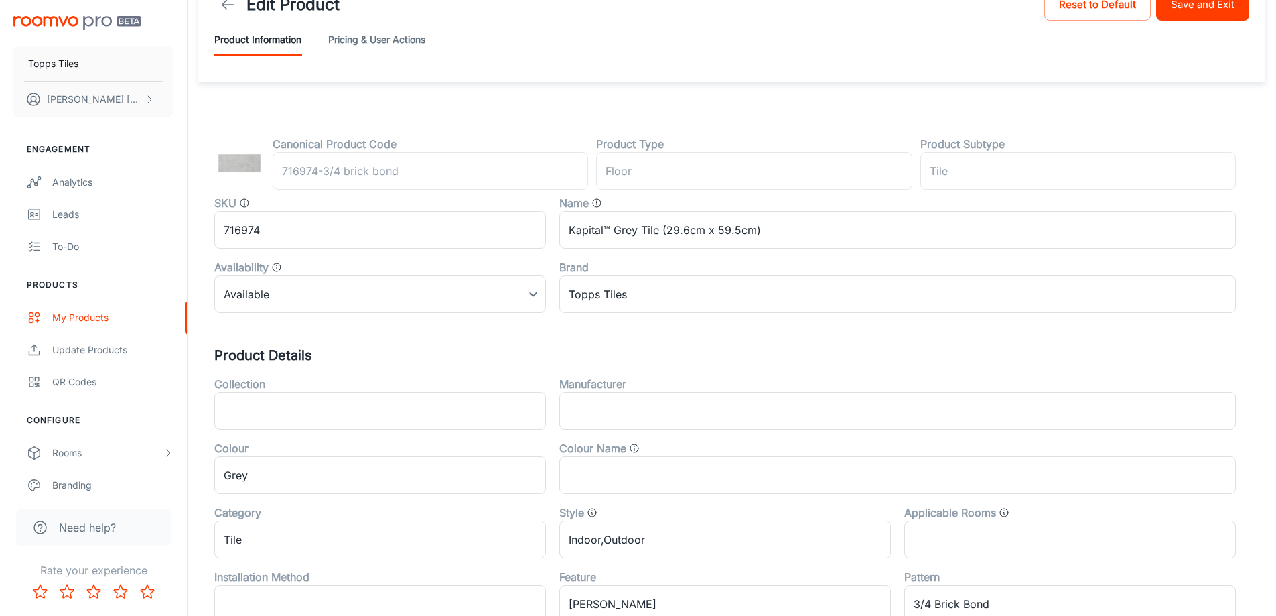
click at [1174, 15] on button "Save and Exit" at bounding box center [1202, 5] width 93 height 32
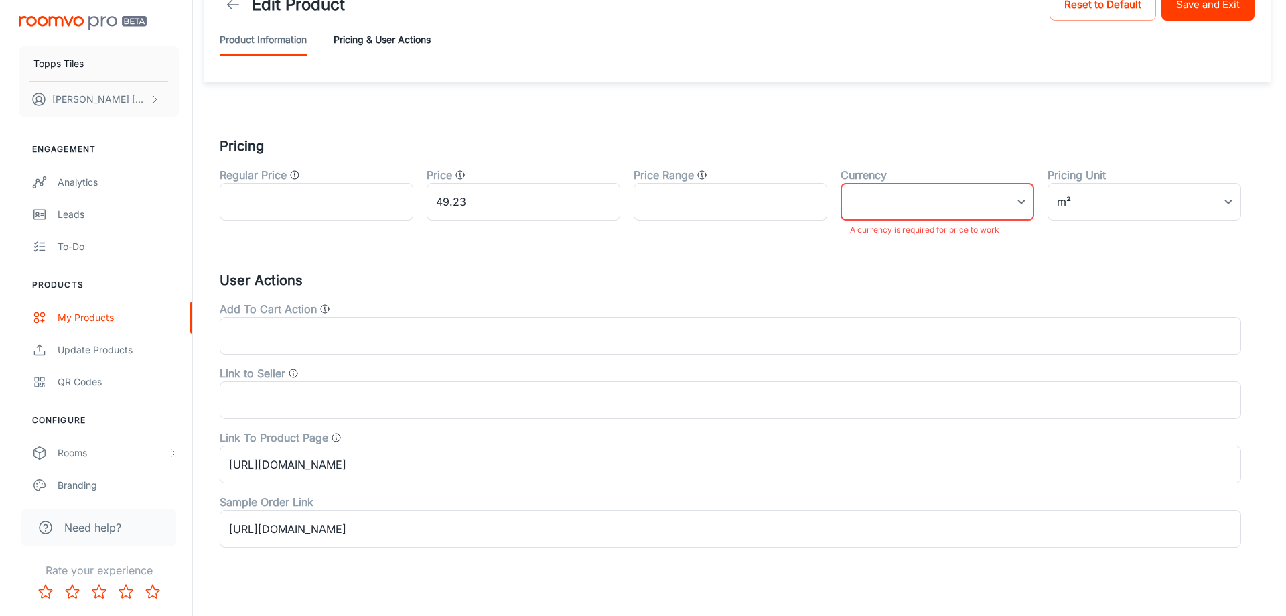
scroll to position [58, 0]
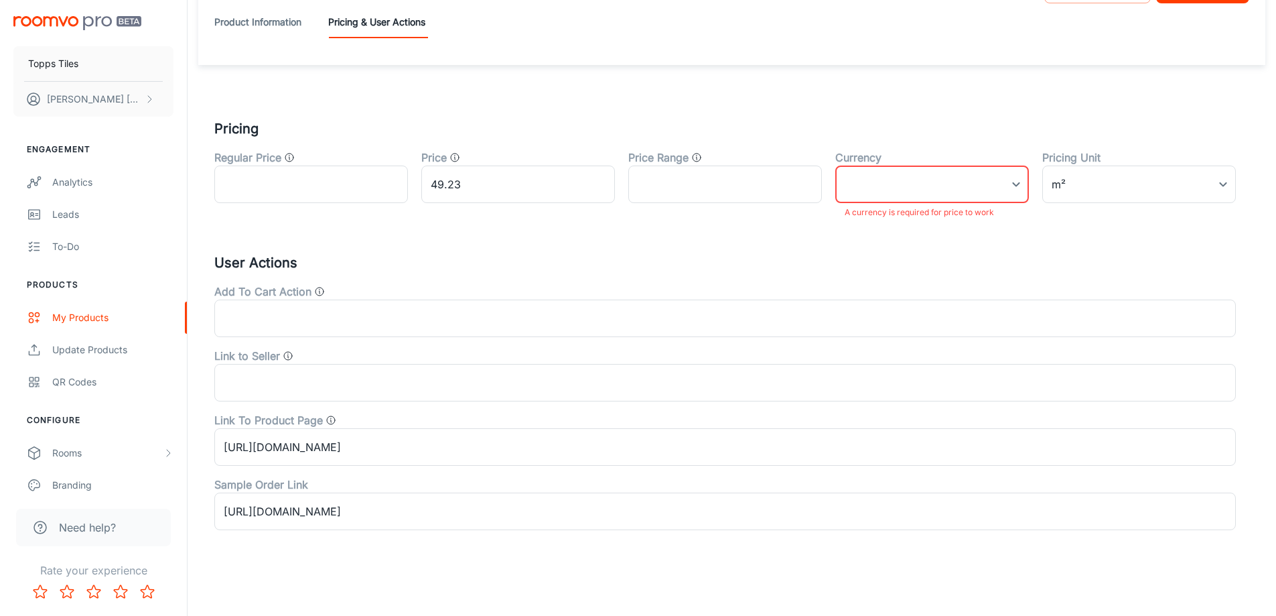
click at [875, 168] on body "Topps Tiles Amelia Gohil Engagement Analytics Leads To-do Products My Products …" at bounding box center [638, 250] width 1276 height 616
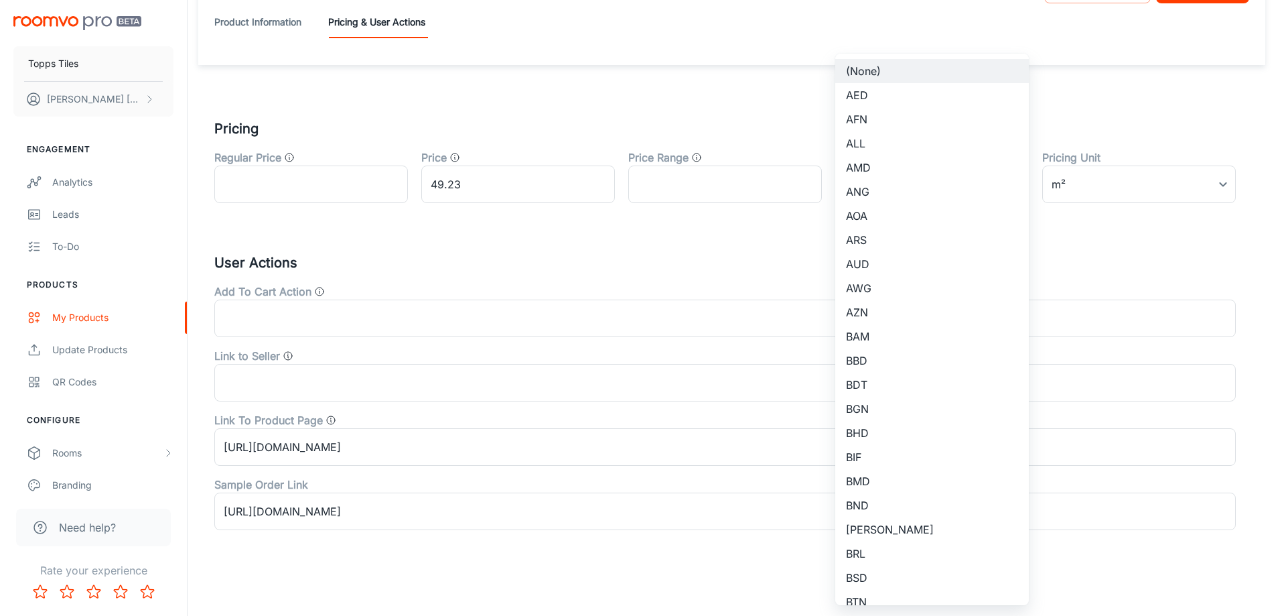
scroll to position [876, 0]
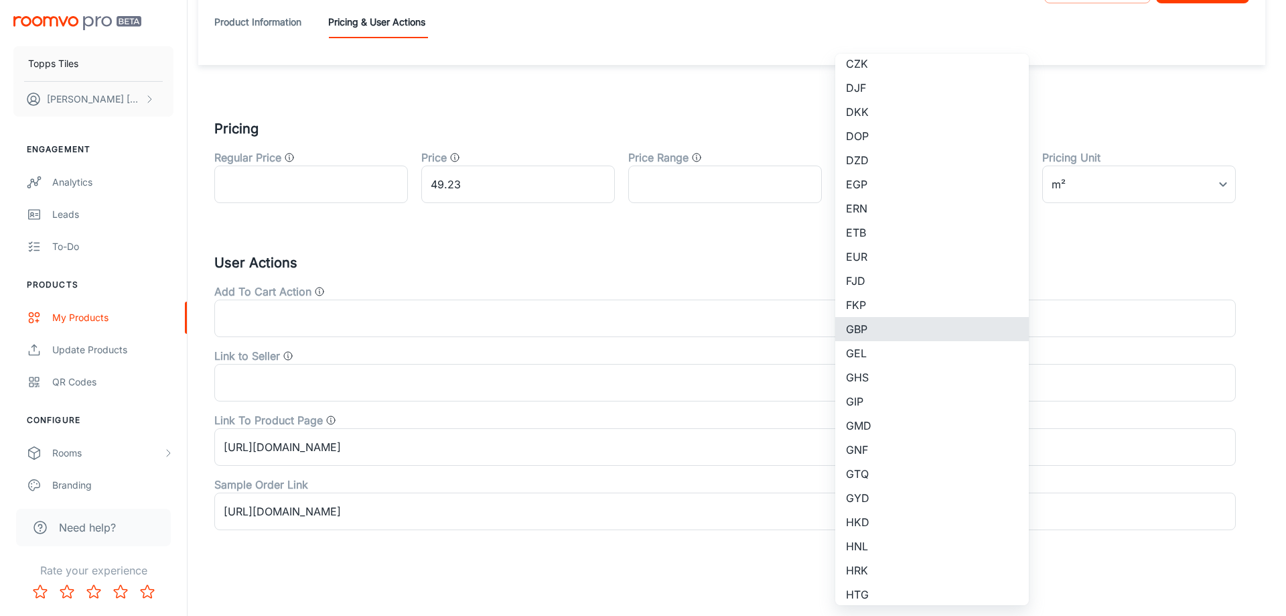
type input "GBP"
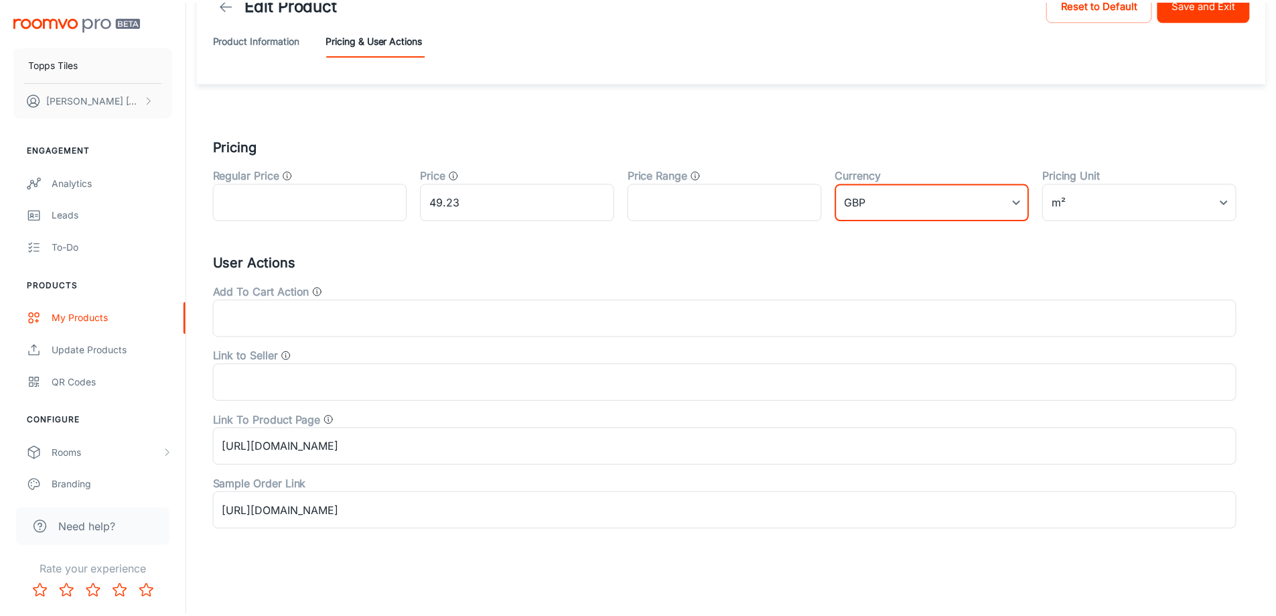
scroll to position [41, 0]
click at [1183, 17] on button "Save and Exit" at bounding box center [1202, 5] width 93 height 32
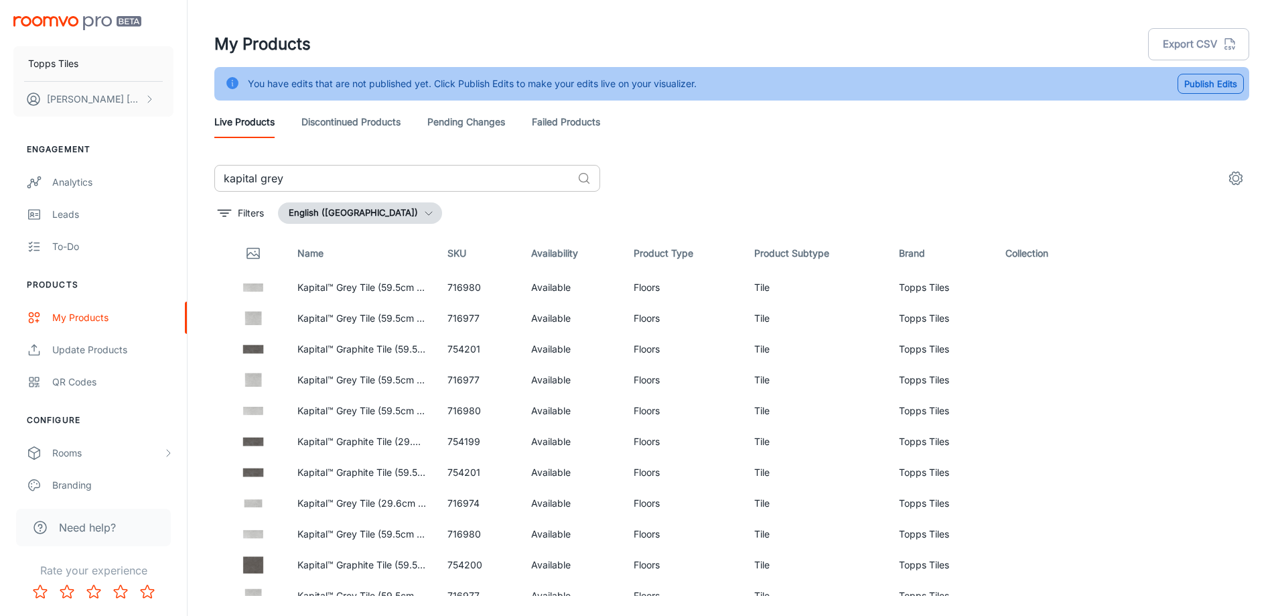
click at [314, 177] on input "kapital grey" at bounding box center [393, 178] width 358 height 27
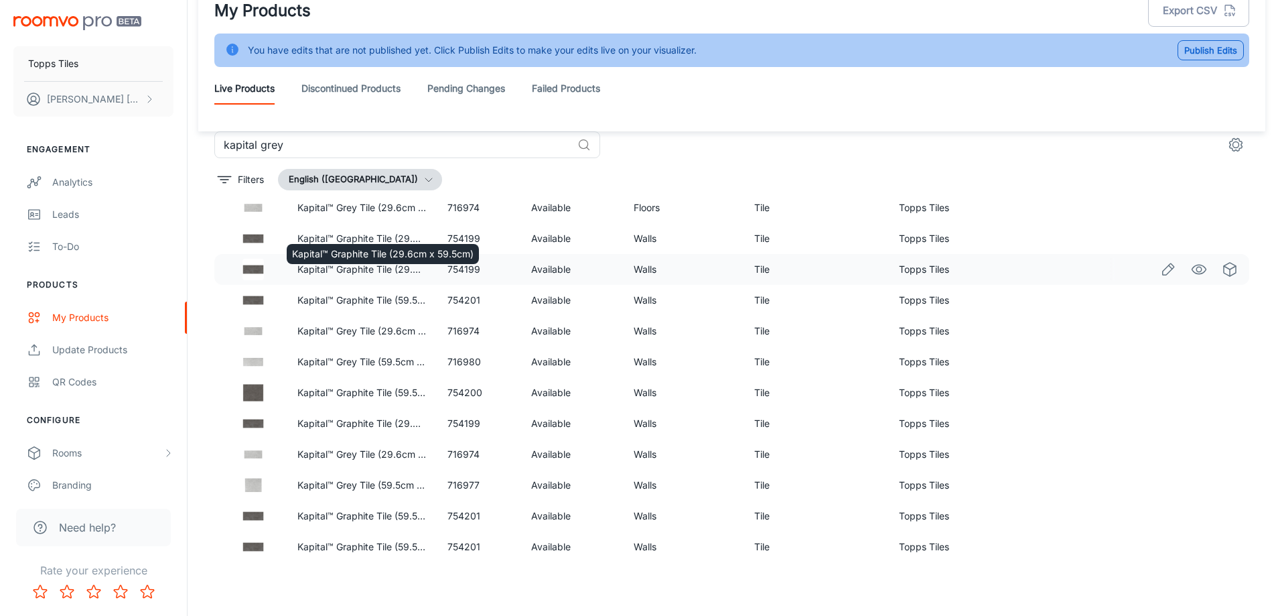
scroll to position [730, 0]
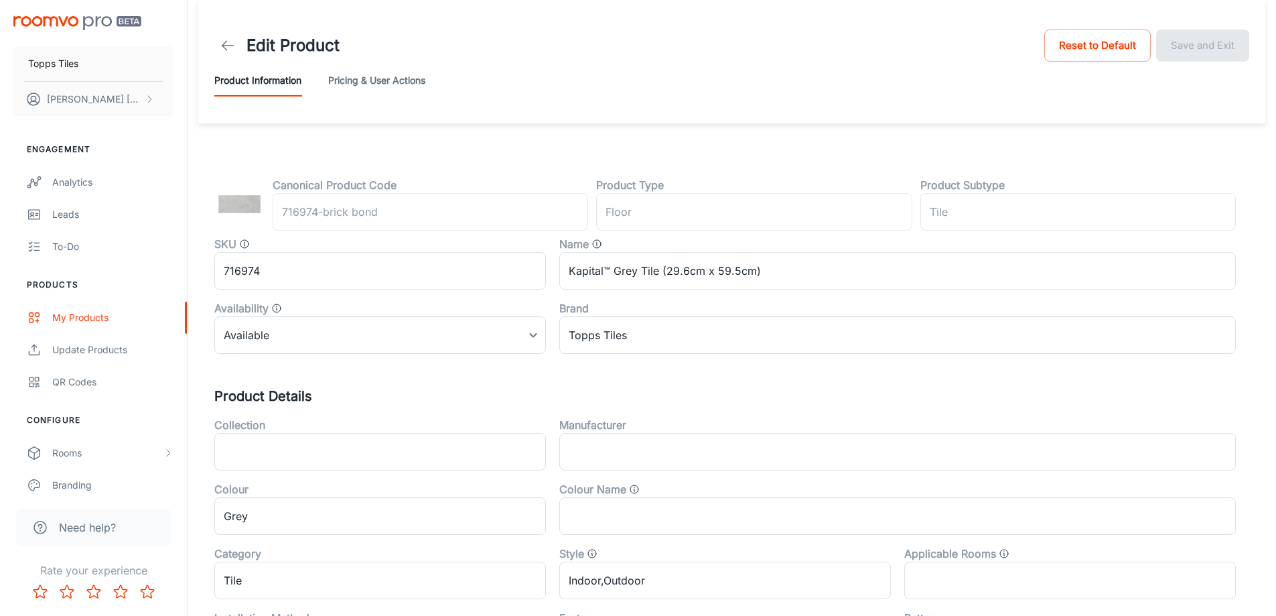
scroll to position [443, 0]
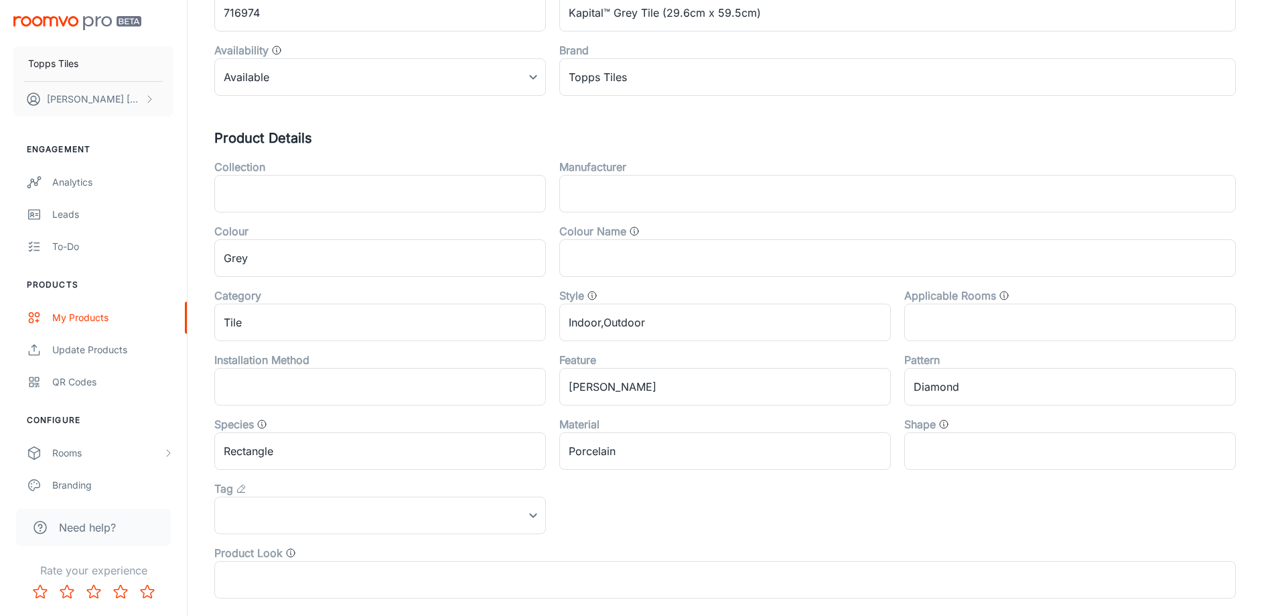
scroll to position [268, 0]
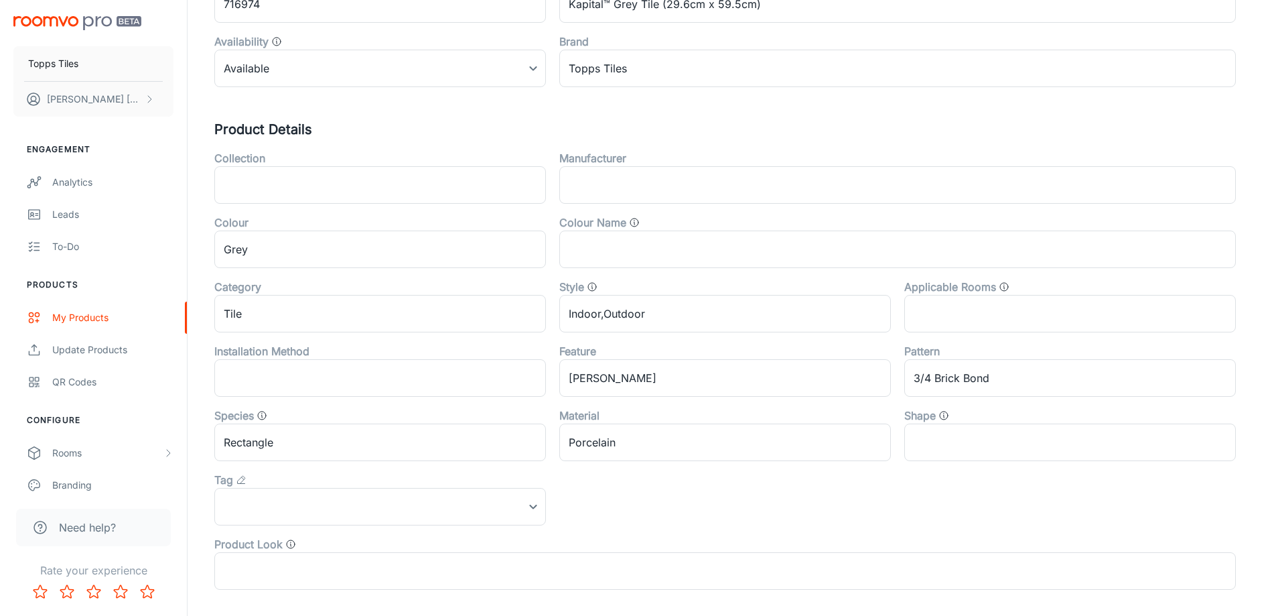
scroll to position [268, 0]
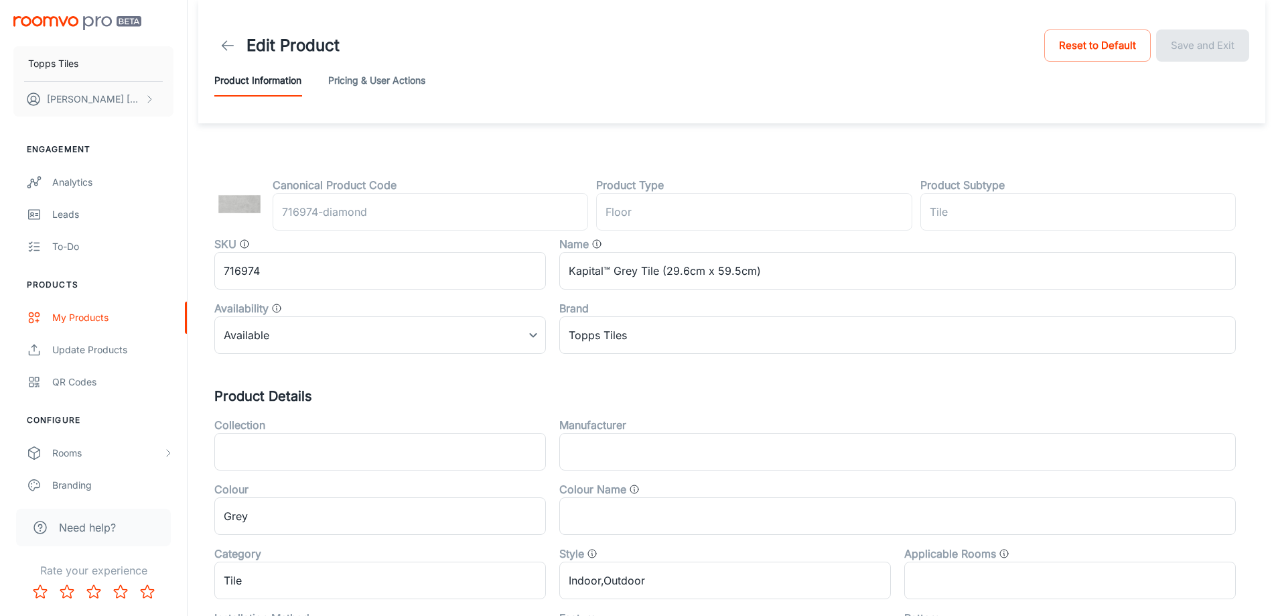
scroll to position [335, 0]
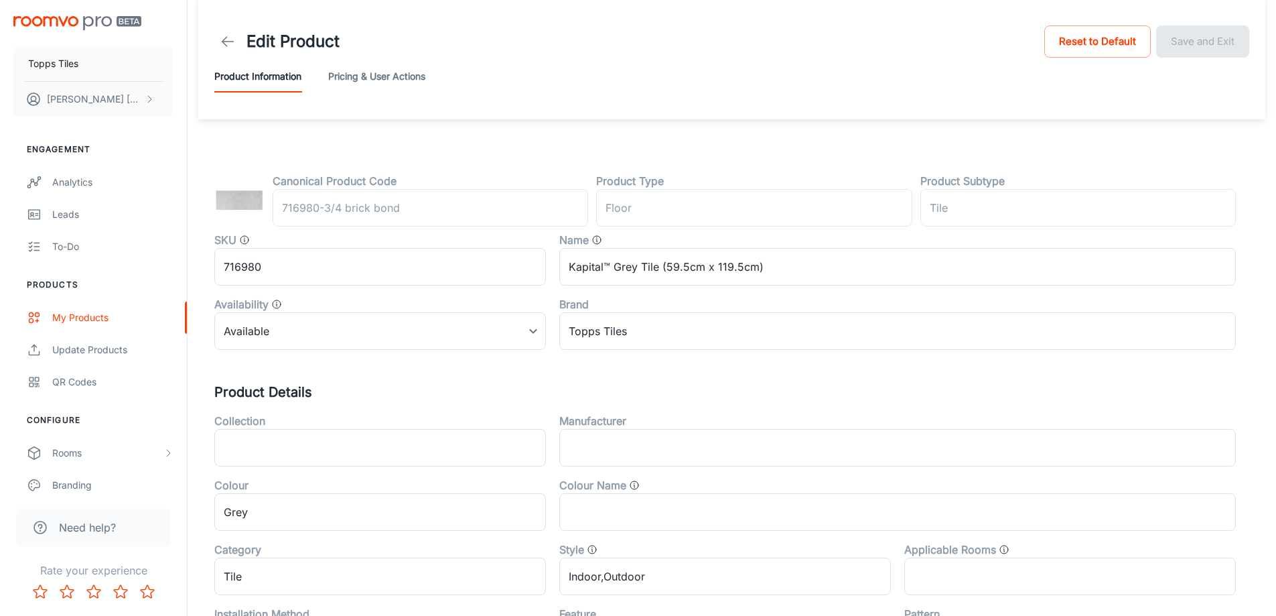
scroll to position [268, 0]
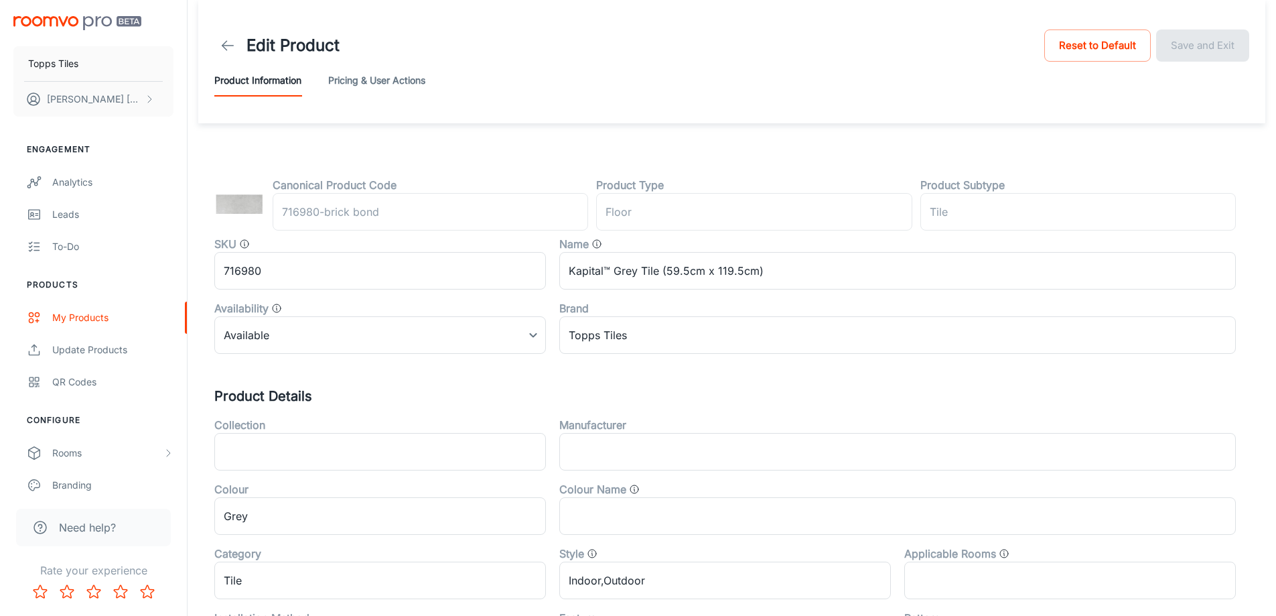
scroll to position [443, 0]
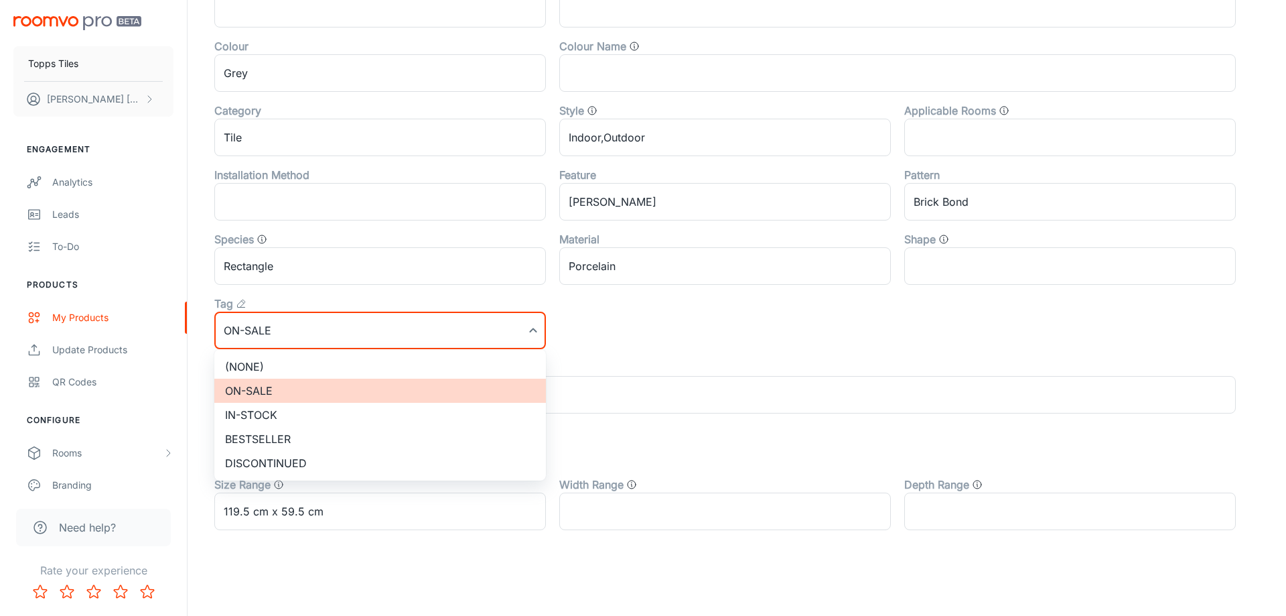
click at [309, 358] on li "(None)" at bounding box center [380, 366] width 332 height 24
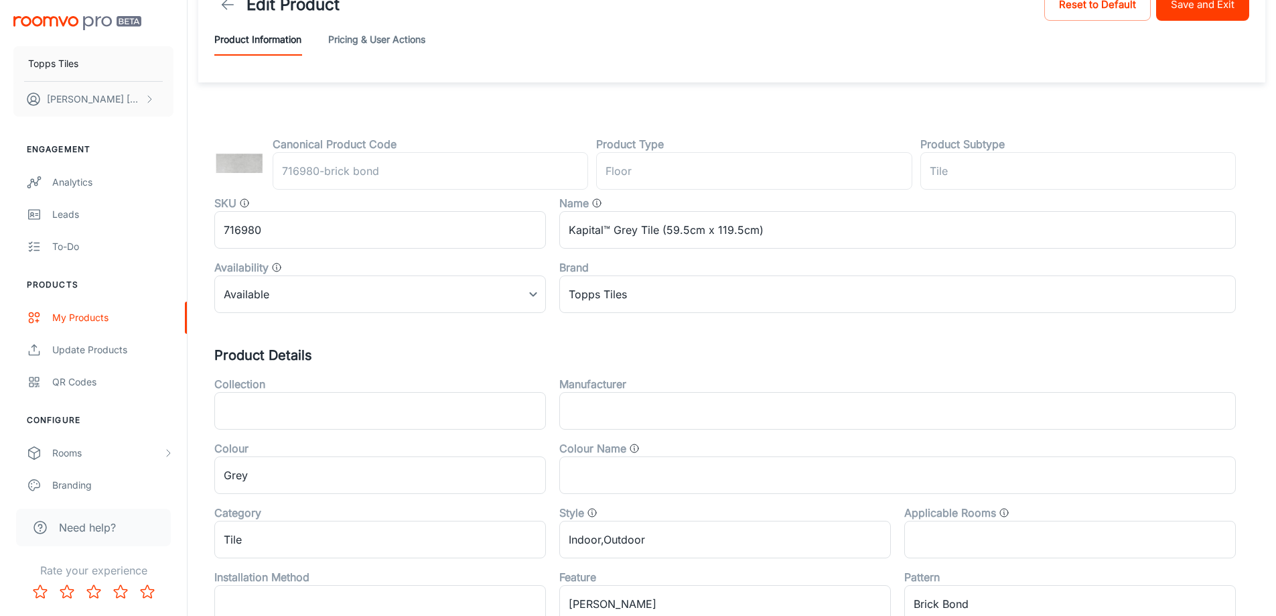
click at [1232, 15] on button "Save and Exit" at bounding box center [1202, 5] width 93 height 32
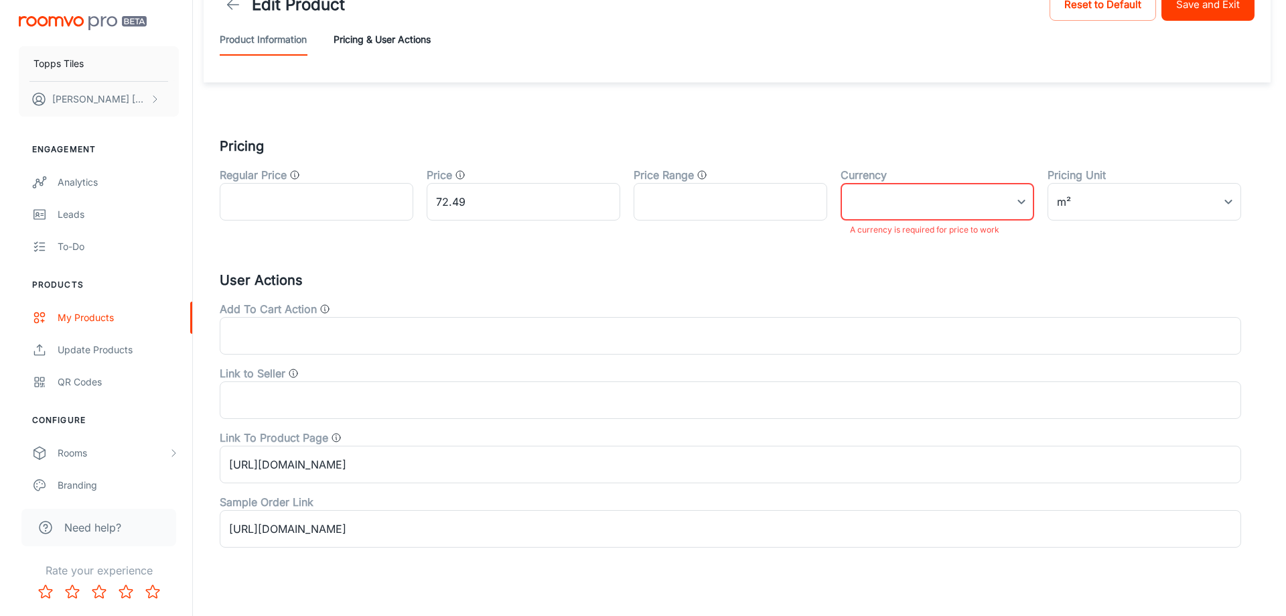
scroll to position [58, 0]
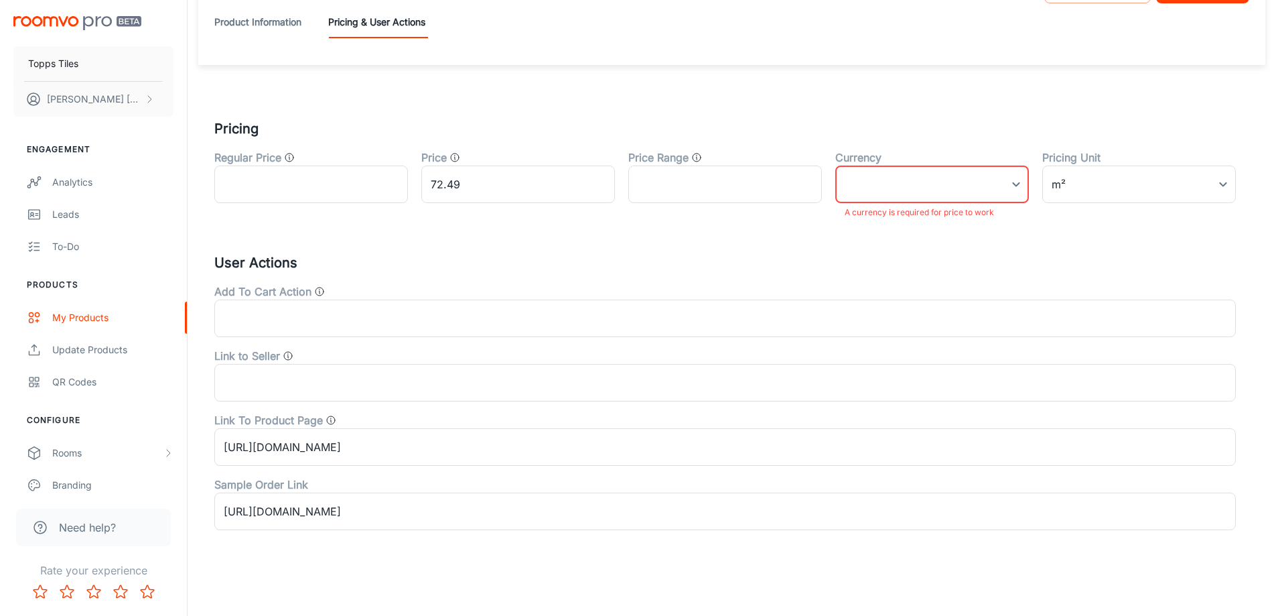
click at [992, 177] on body "Topps Tiles [PERSON_NAME] Engagement Analytics Leads To-do Products My Products…" at bounding box center [638, 250] width 1276 height 616
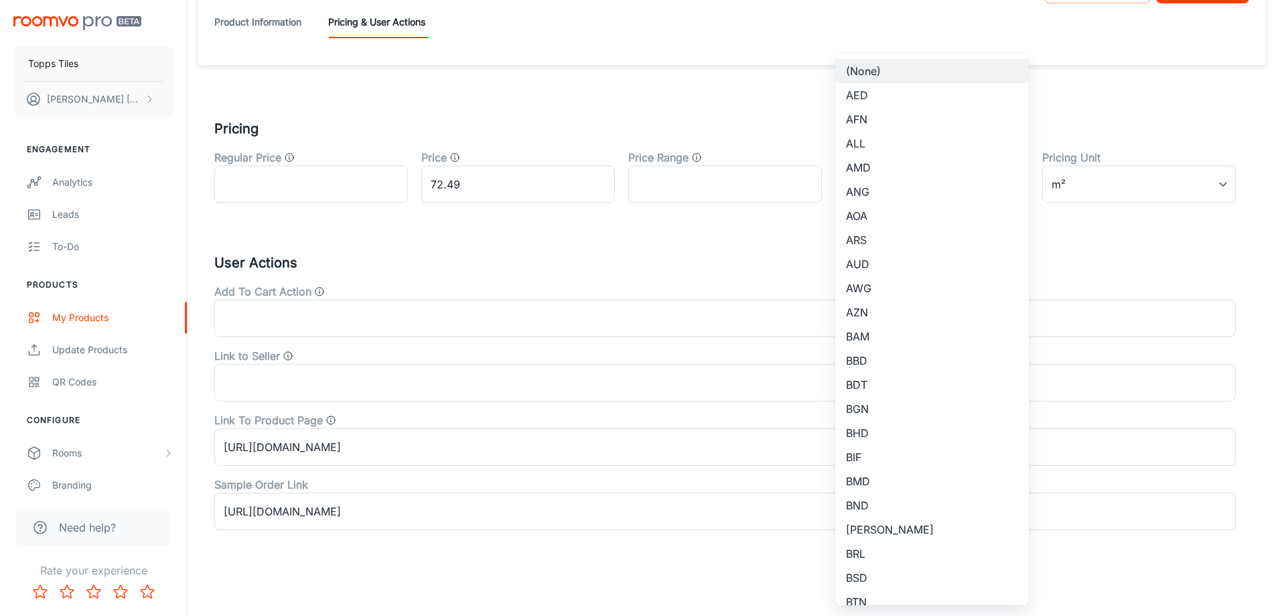
scroll to position [876, 0]
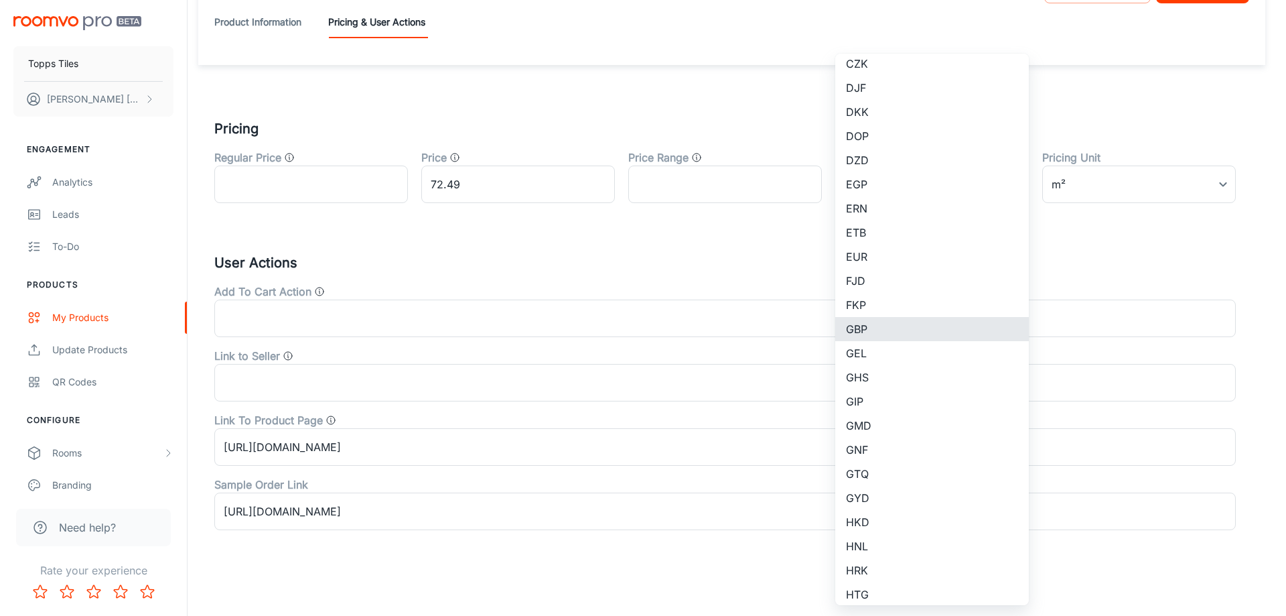
type input "GBP"
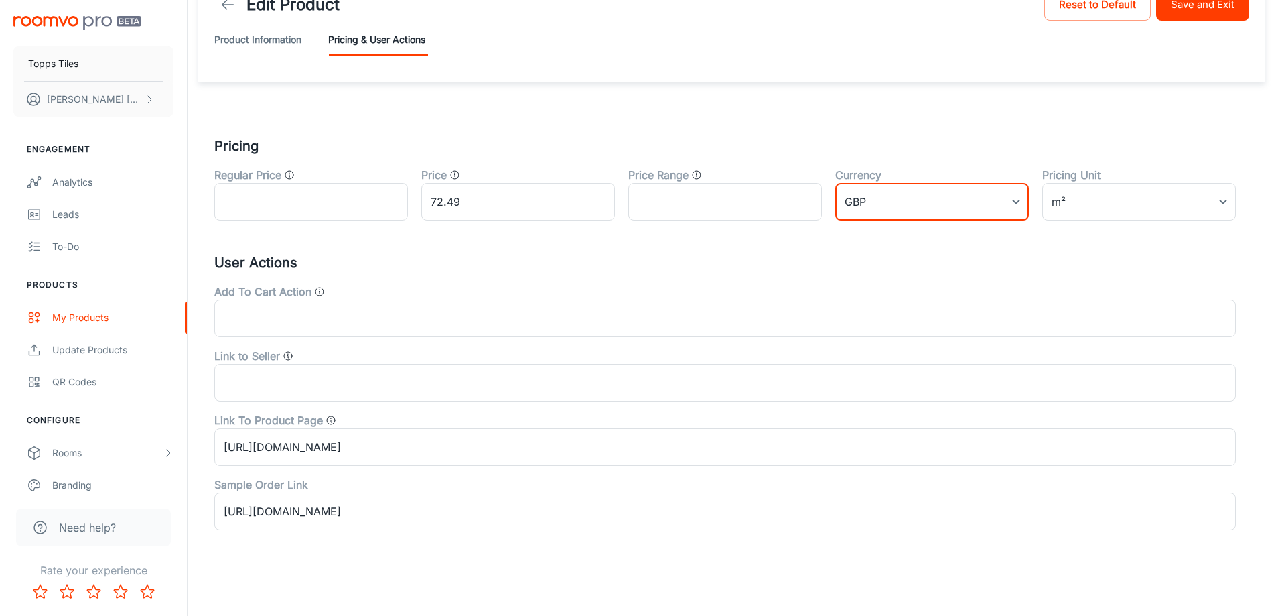
click at [1213, 10] on button "Save and Exit" at bounding box center [1202, 5] width 93 height 32
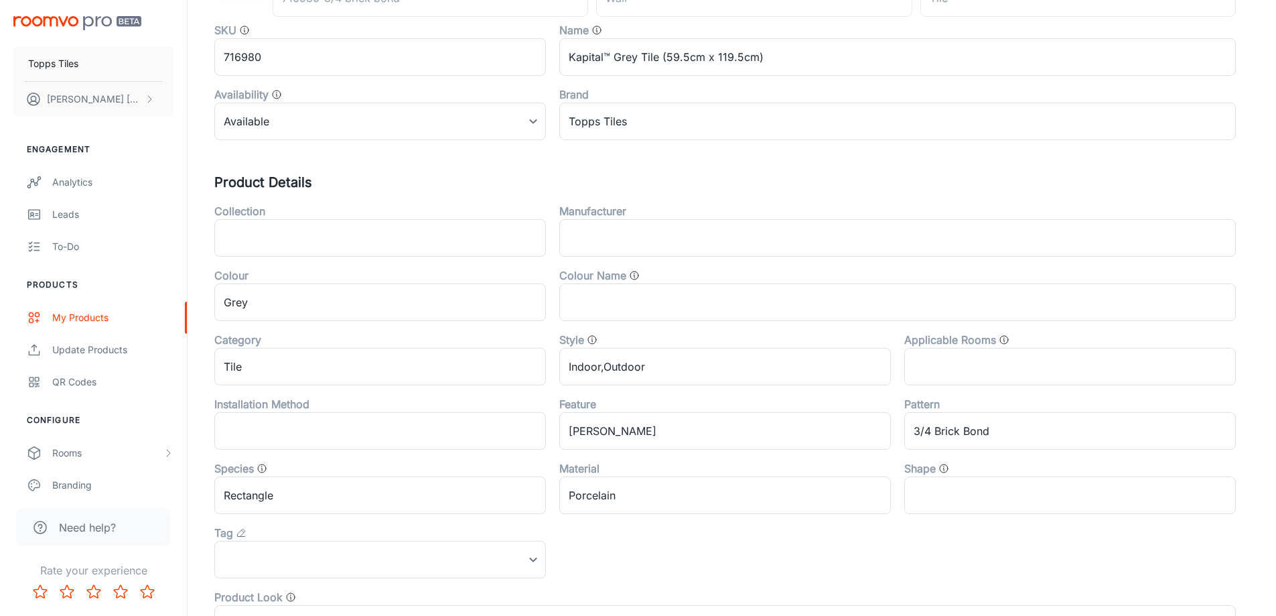
scroll to position [402, 0]
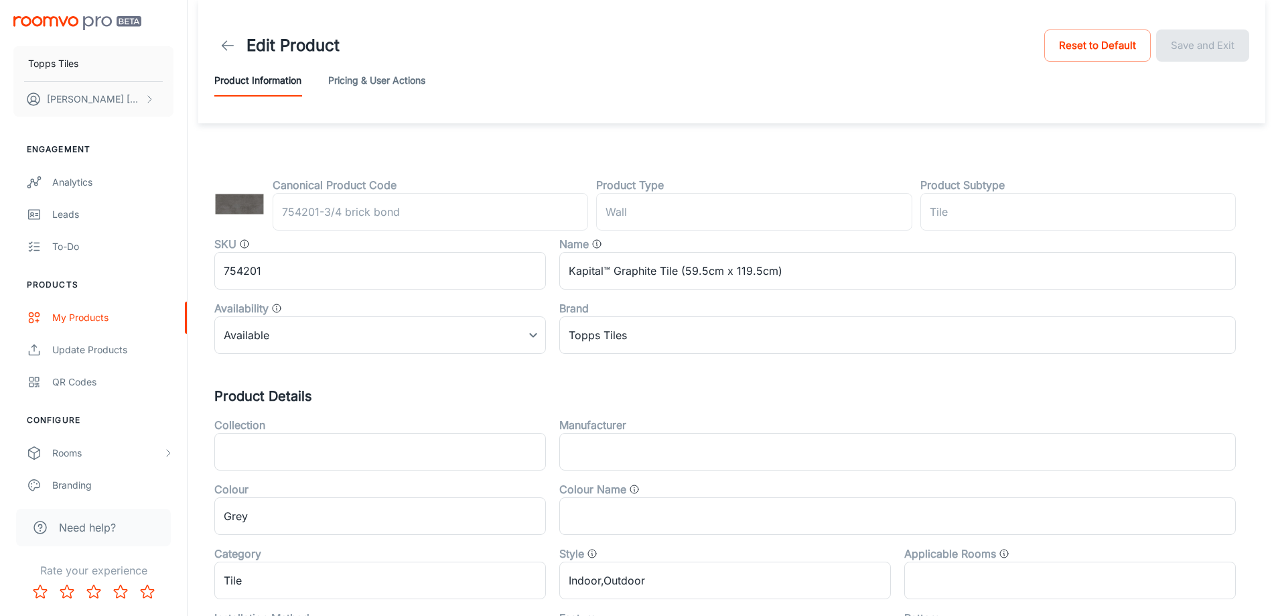
scroll to position [402, 0]
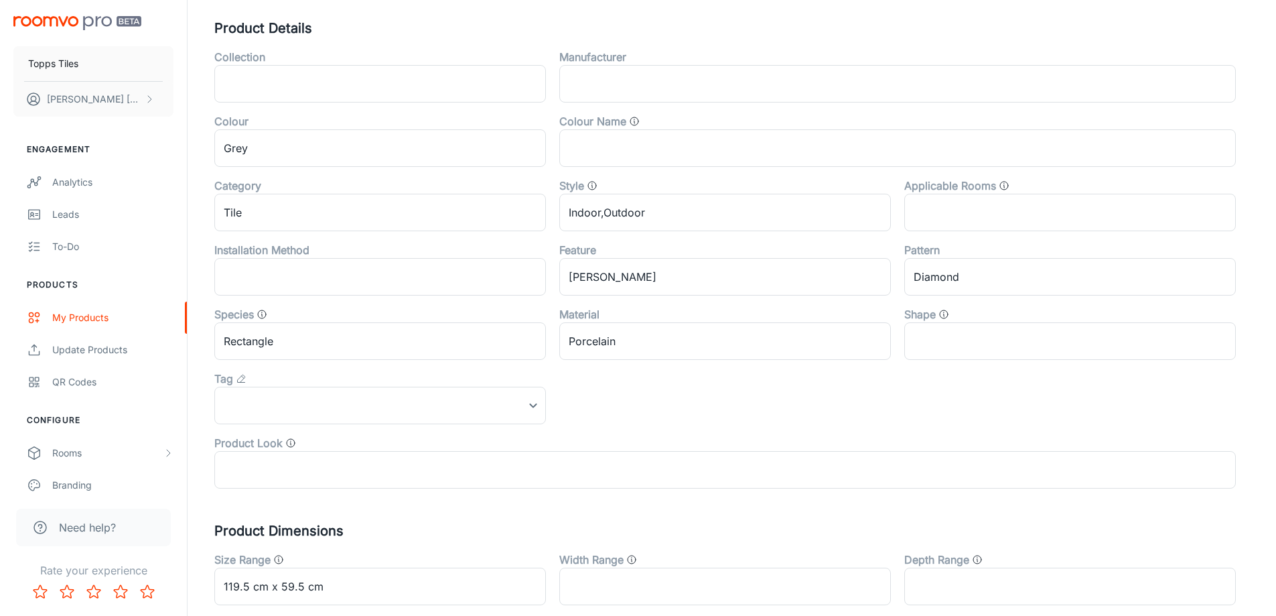
scroll to position [443, 0]
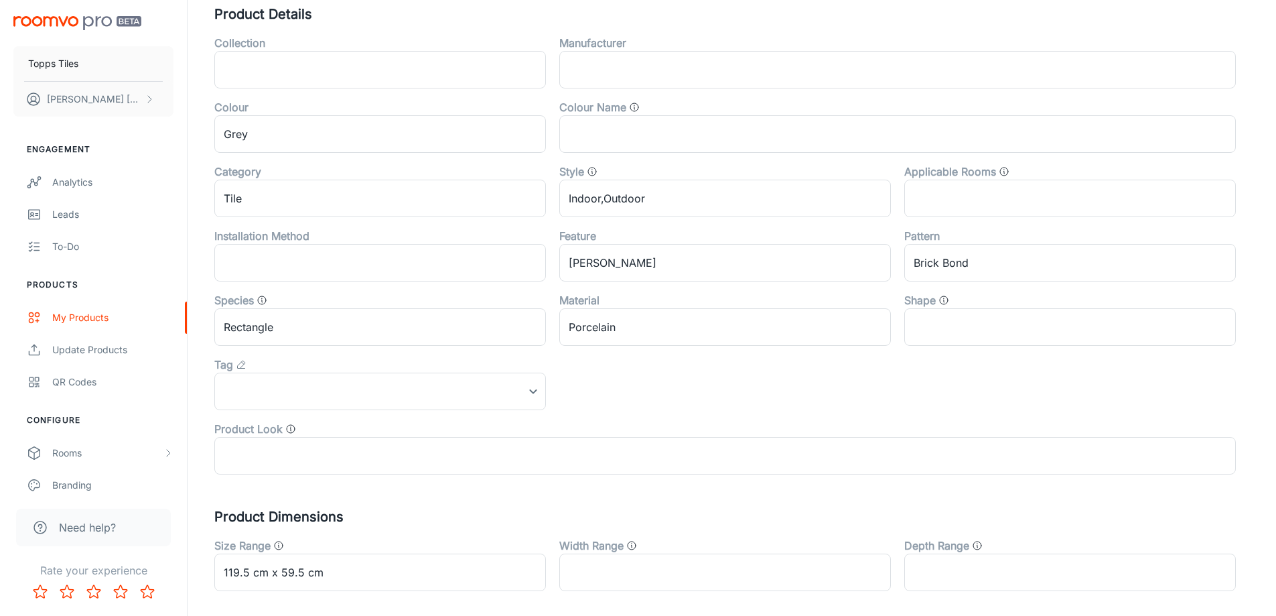
scroll to position [402, 0]
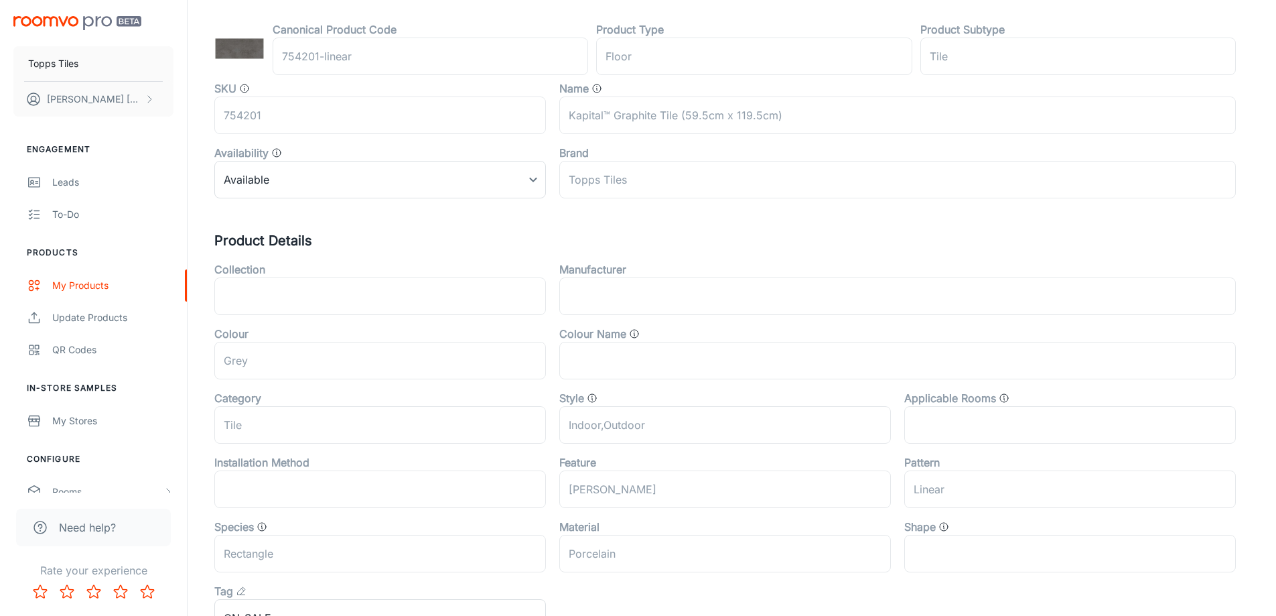
scroll to position [443, 0]
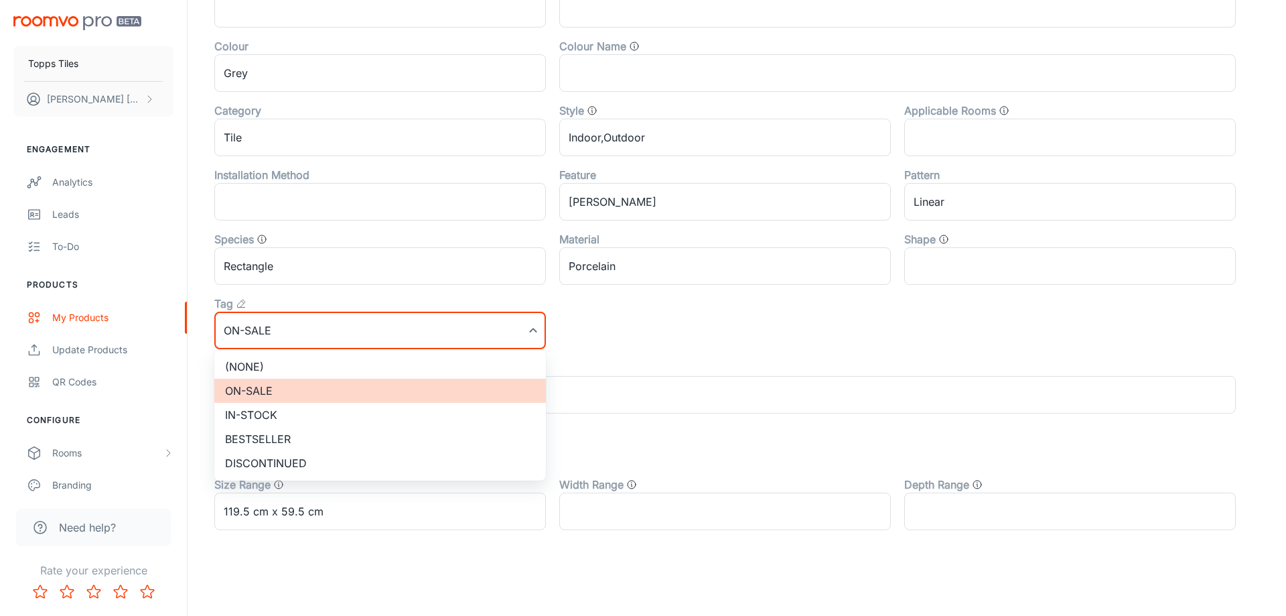
click at [296, 368] on li "(None)" at bounding box center [380, 366] width 332 height 24
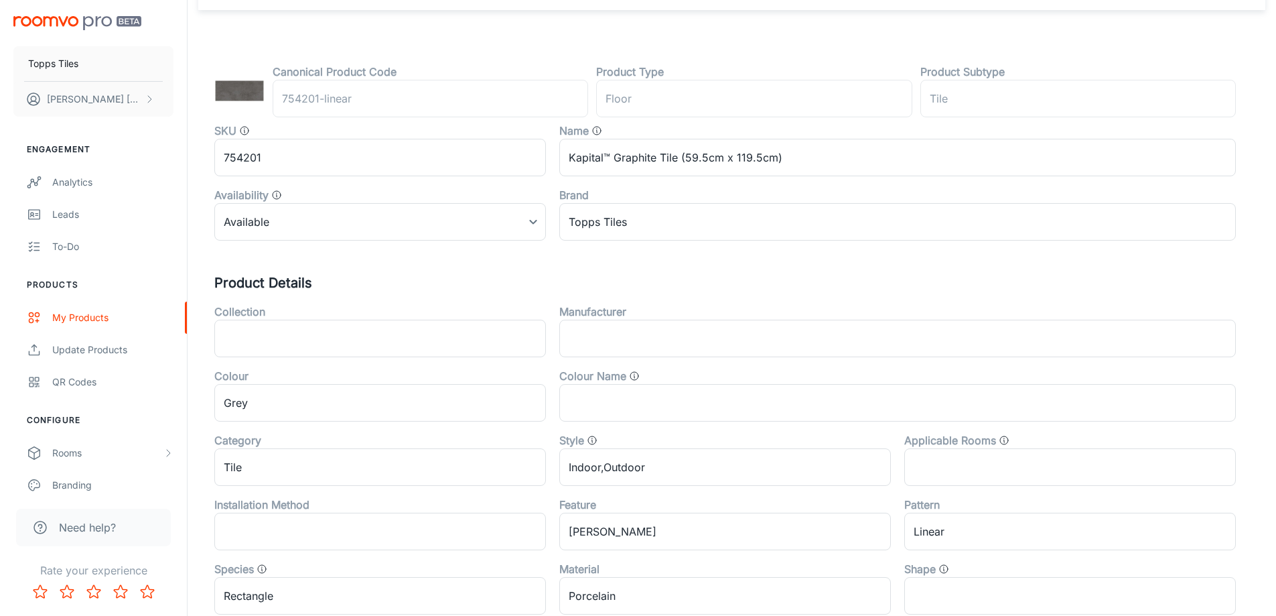
scroll to position [0, 0]
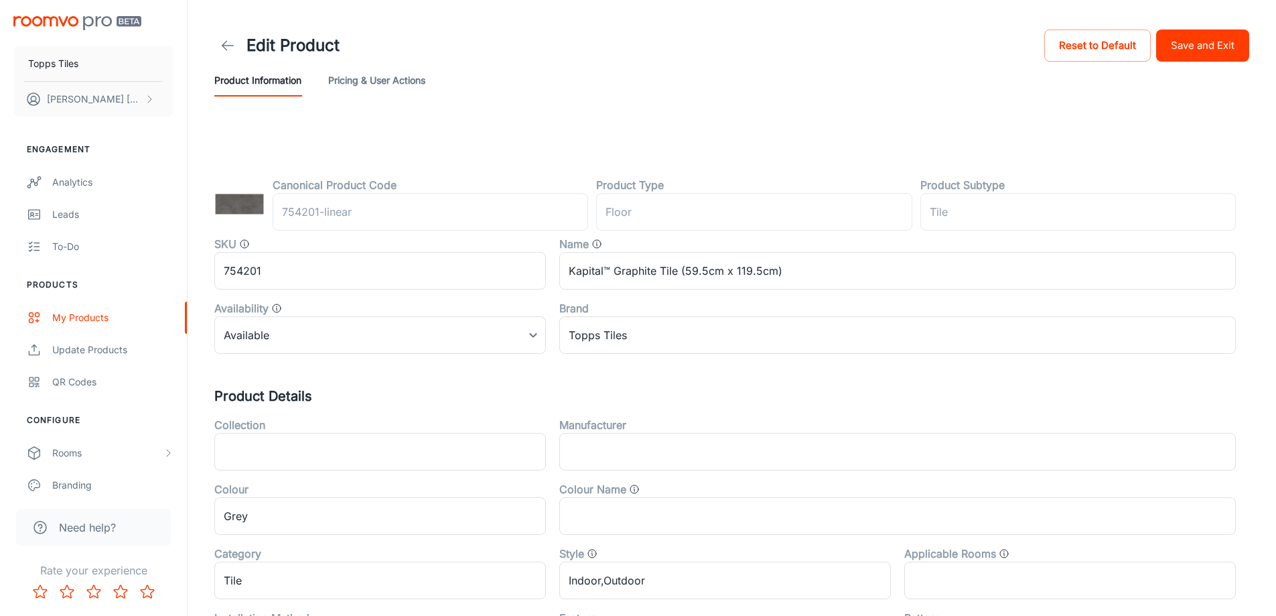
click at [1213, 60] on button "Save and Exit" at bounding box center [1202, 45] width 93 height 32
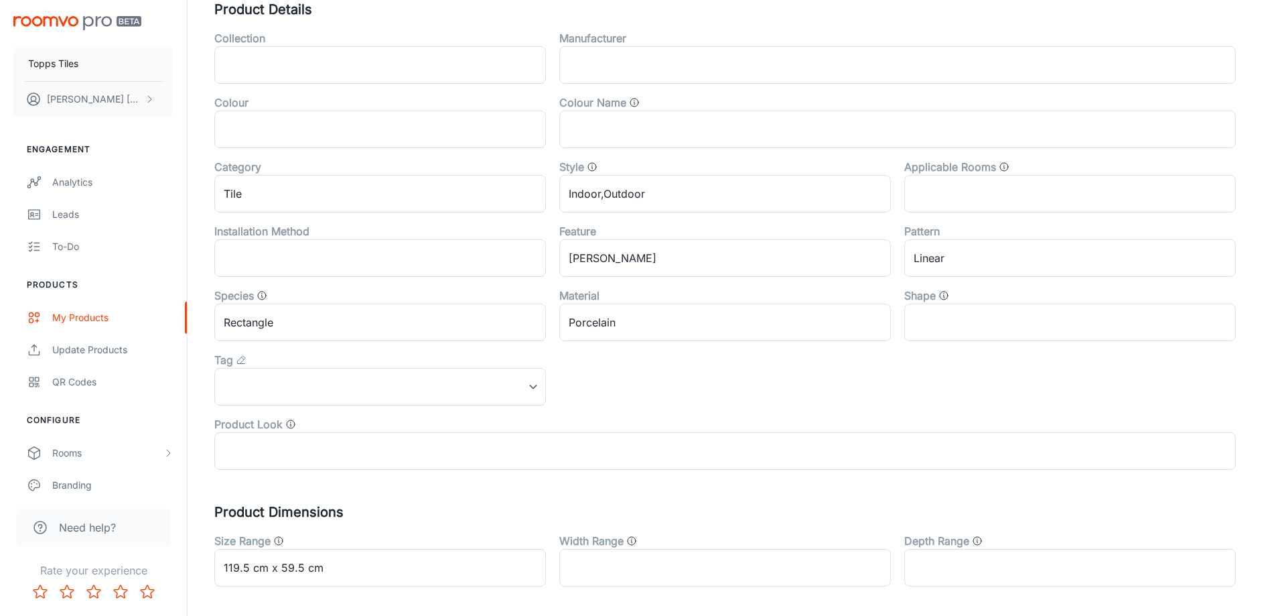
scroll to position [402, 0]
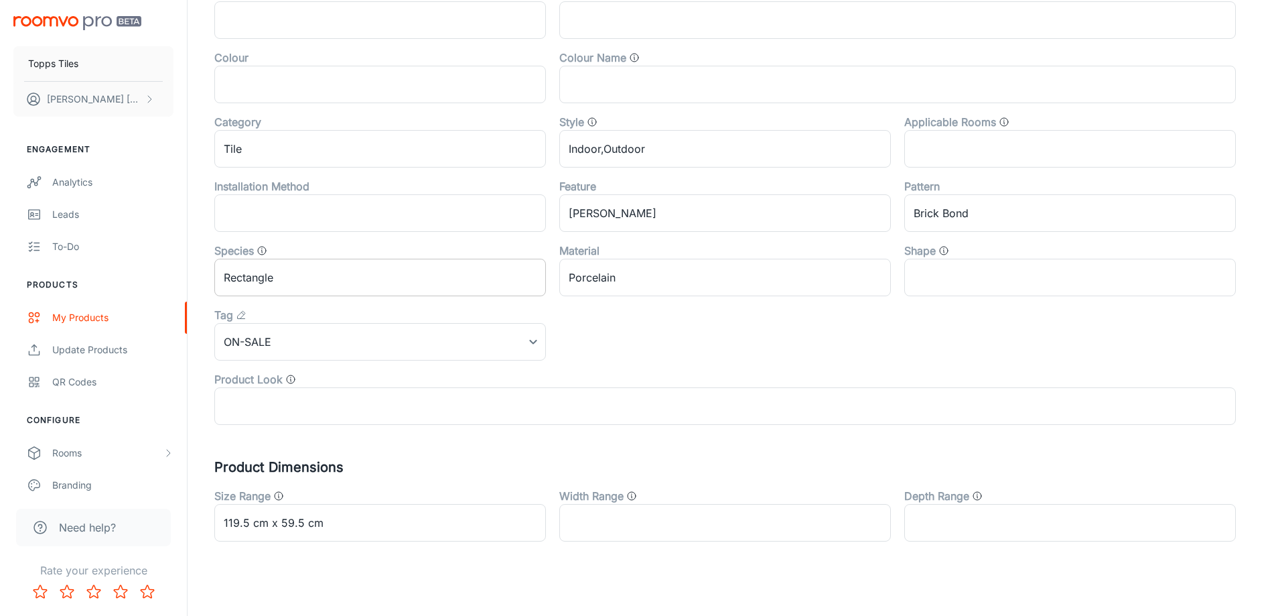
scroll to position [443, 0]
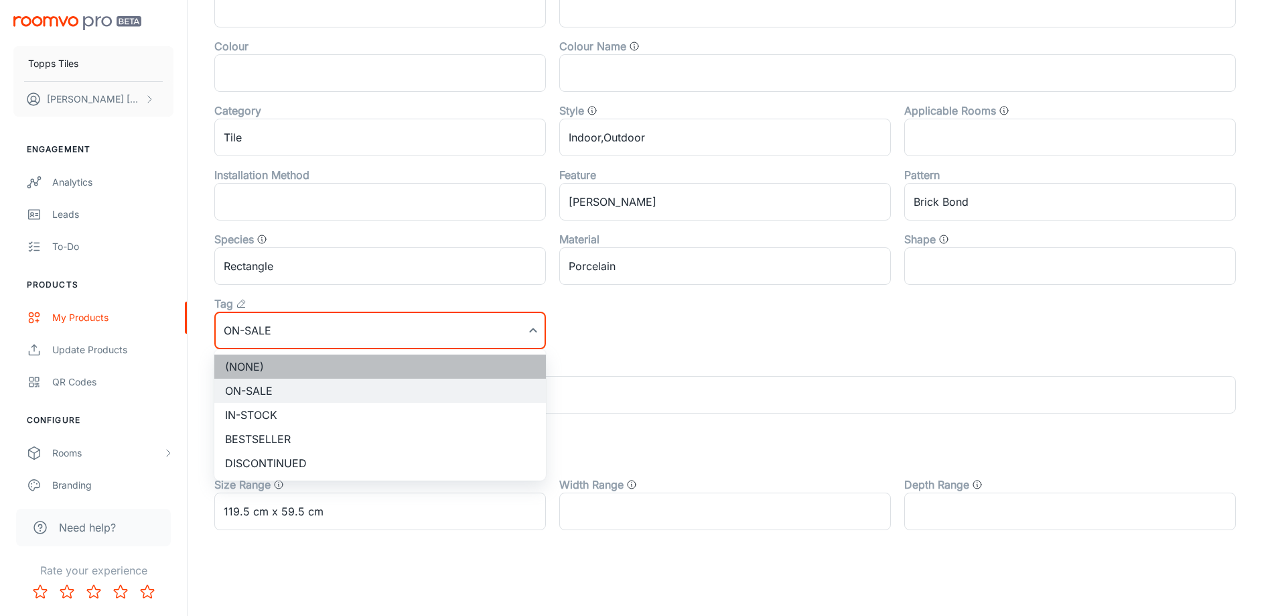
click at [316, 356] on li "(None)" at bounding box center [380, 366] width 332 height 24
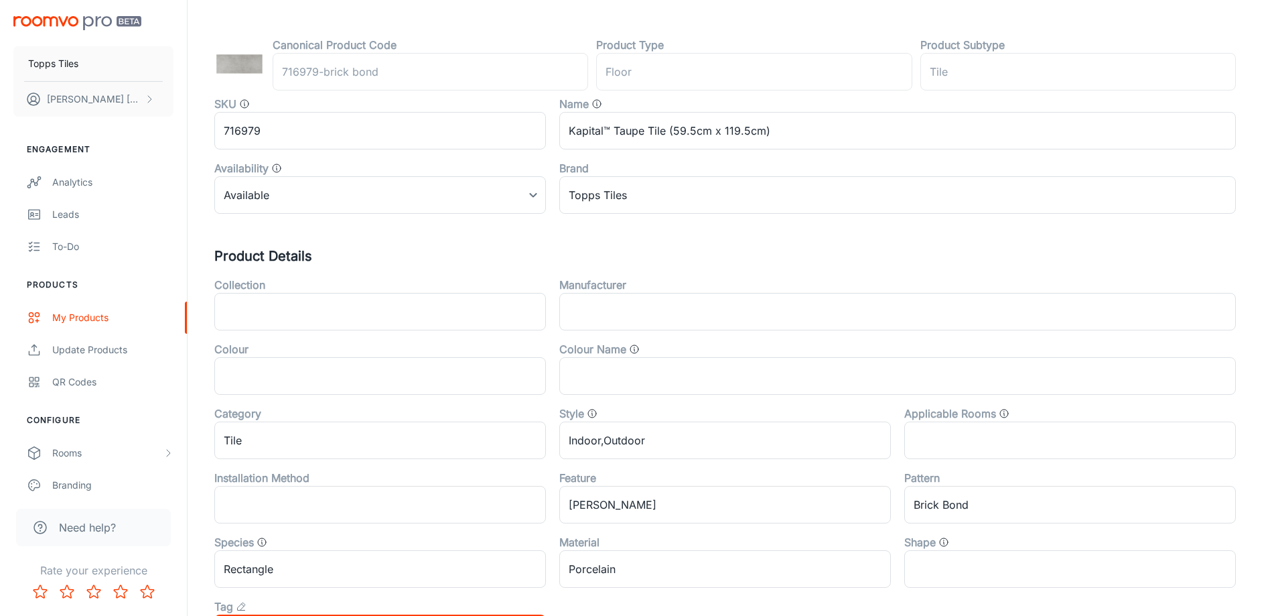
scroll to position [0, 0]
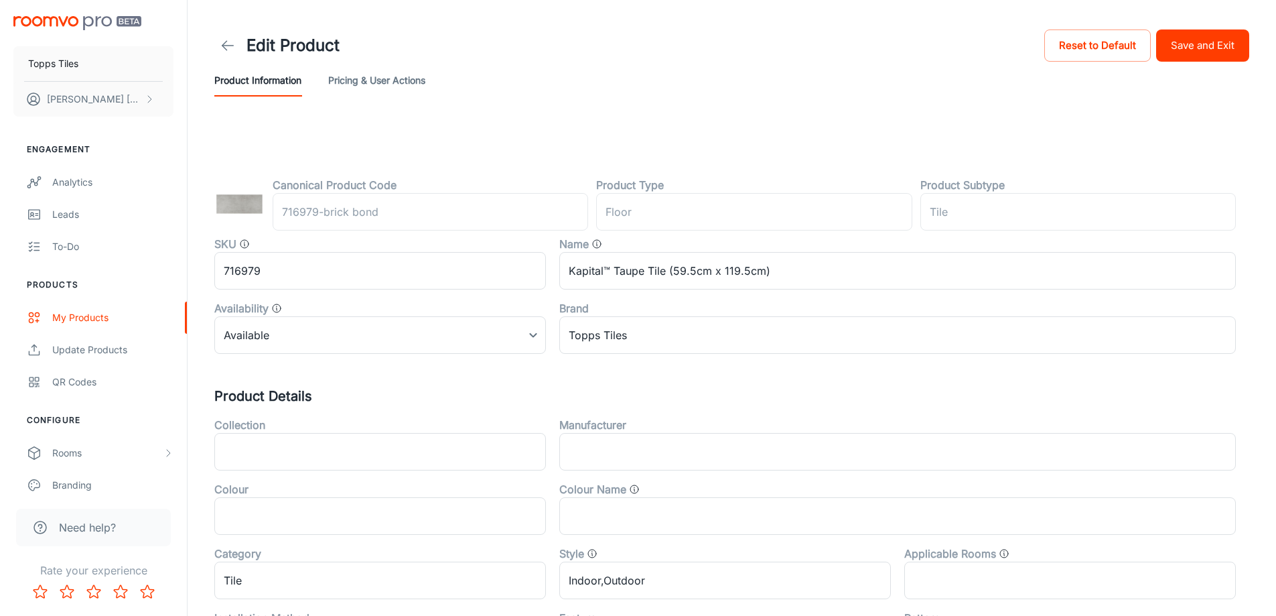
click at [1214, 48] on button "Save and Exit" at bounding box center [1202, 45] width 93 height 32
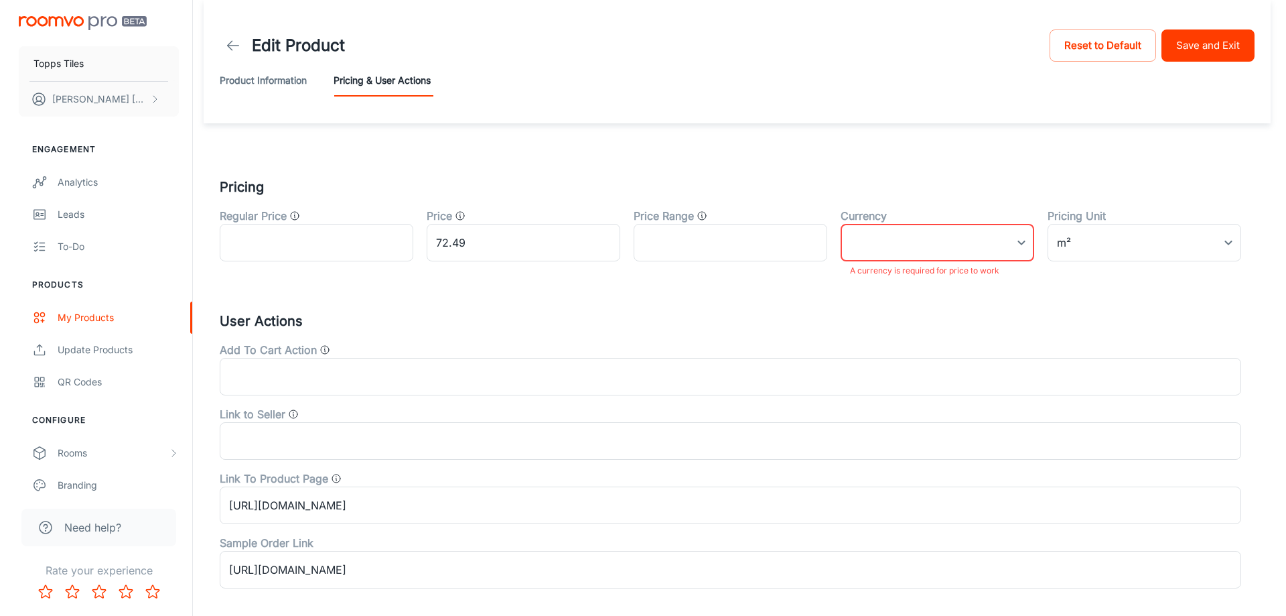
scroll to position [58, 0]
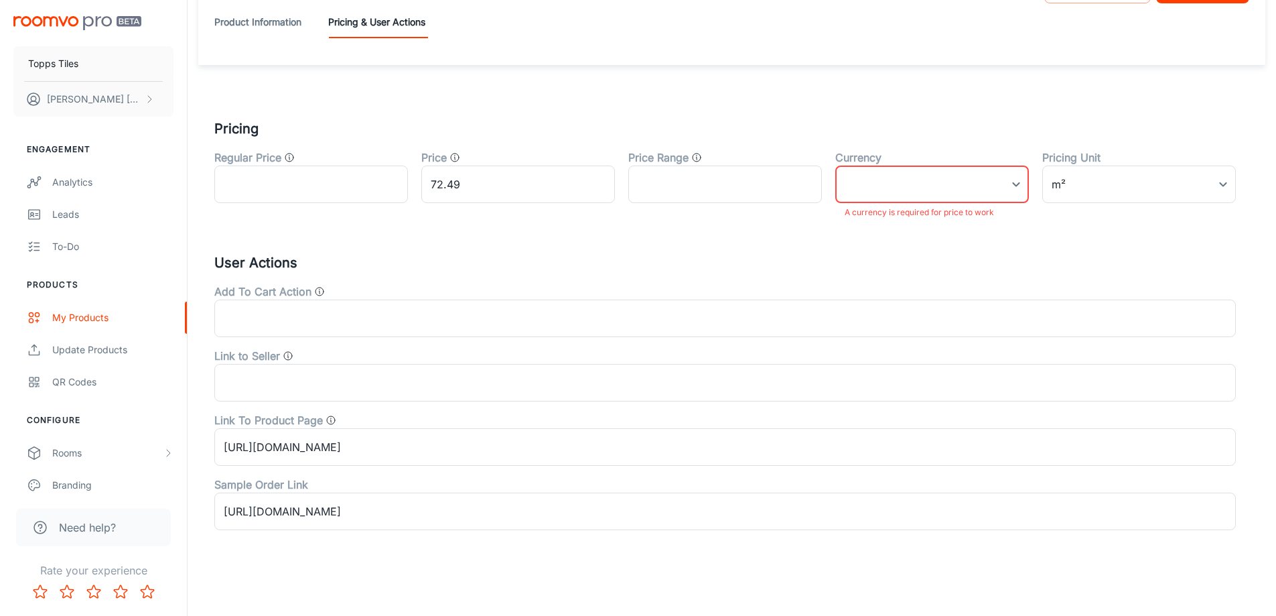
click at [867, 183] on body "Topps Tiles Amelia Gohil Engagement Analytics Leads To-do Products My Products …" at bounding box center [638, 250] width 1276 height 616
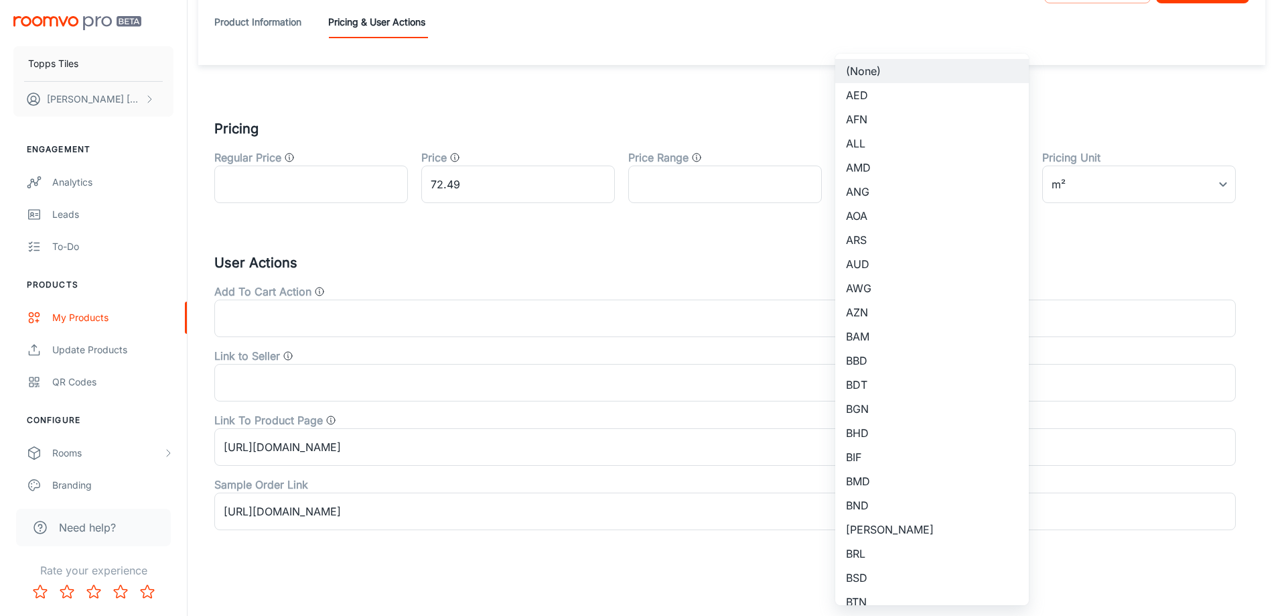
scroll to position [876, 0]
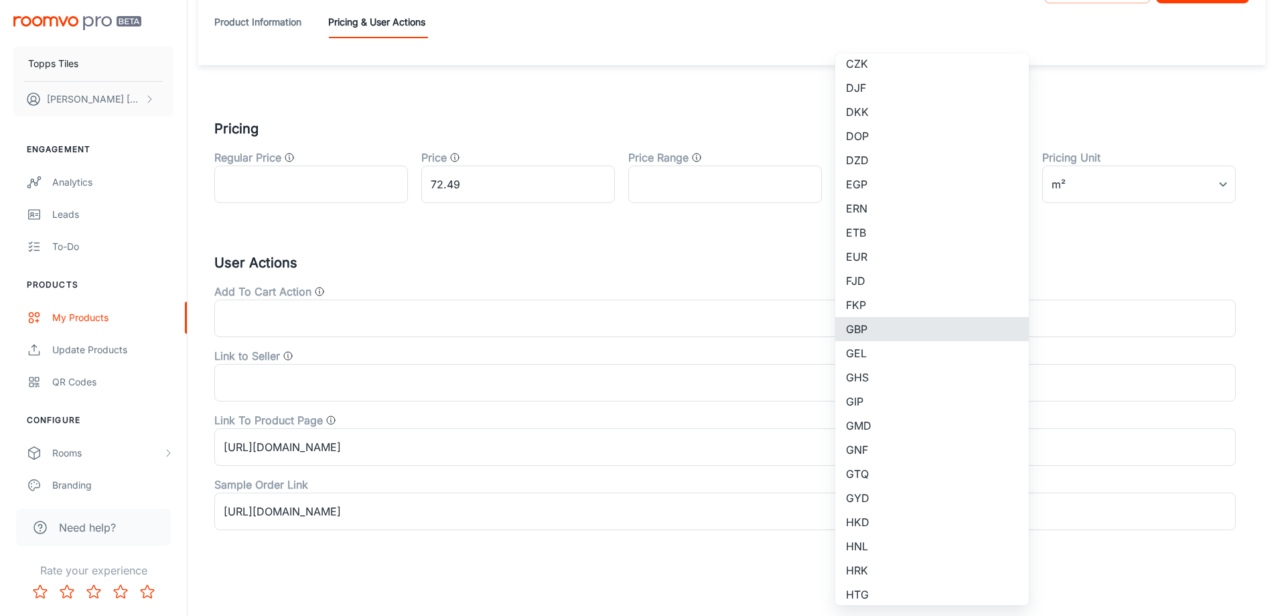
type input "GBP"
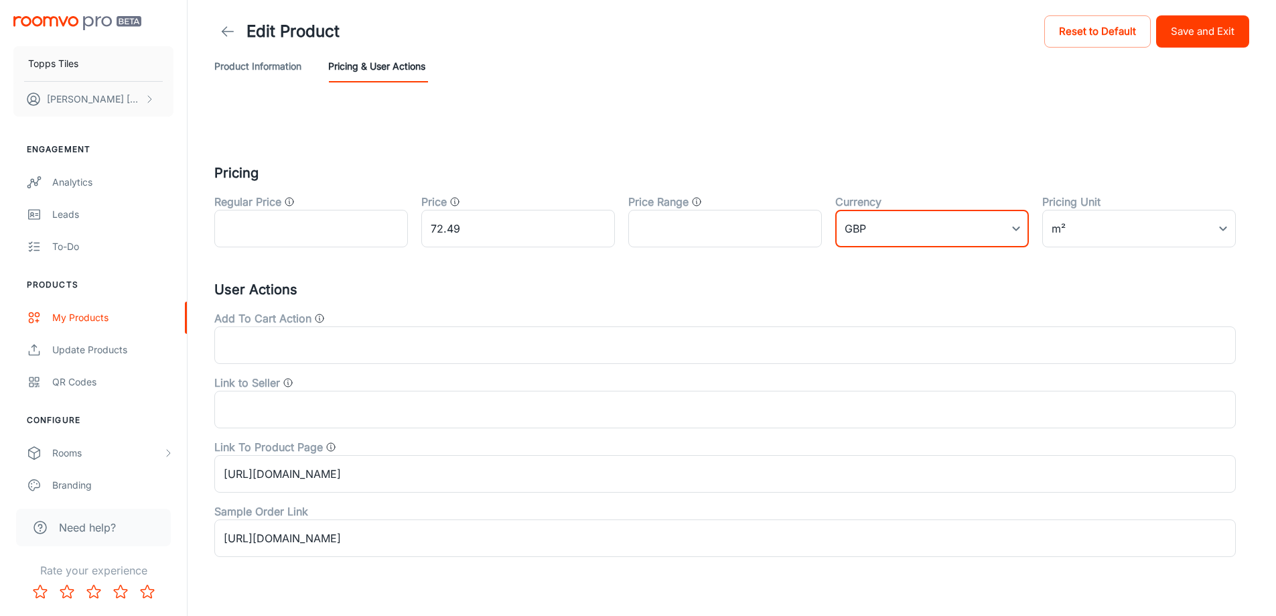
scroll to position [0, 0]
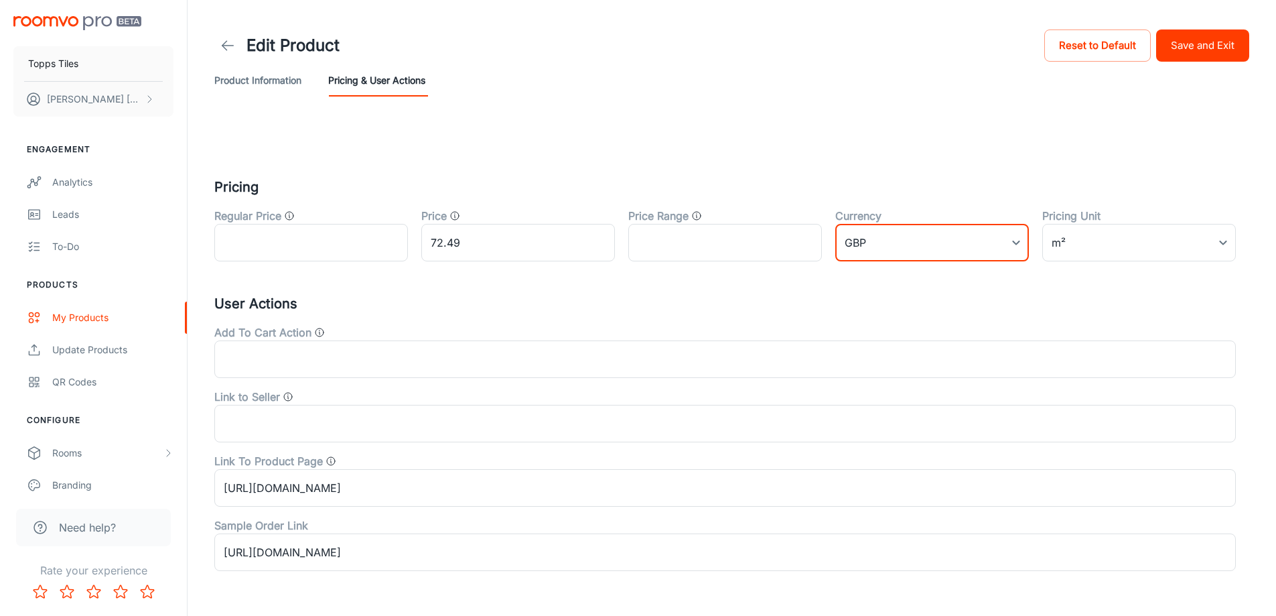
click at [1204, 49] on button "Save and Exit" at bounding box center [1202, 45] width 93 height 32
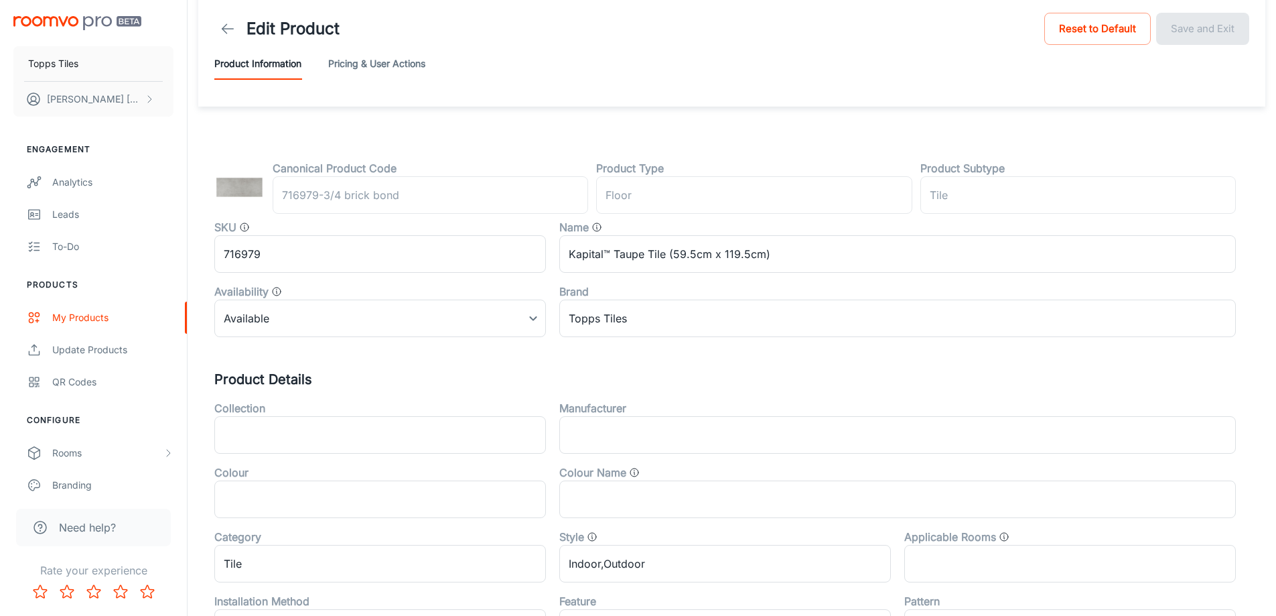
scroll to position [443, 0]
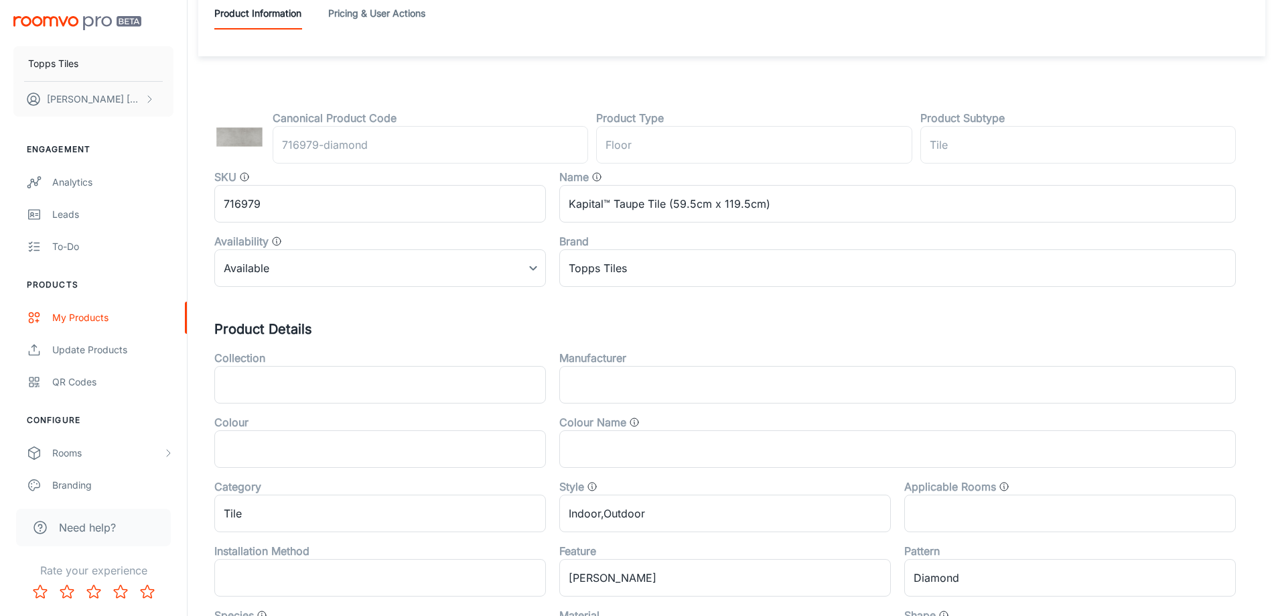
scroll to position [443, 0]
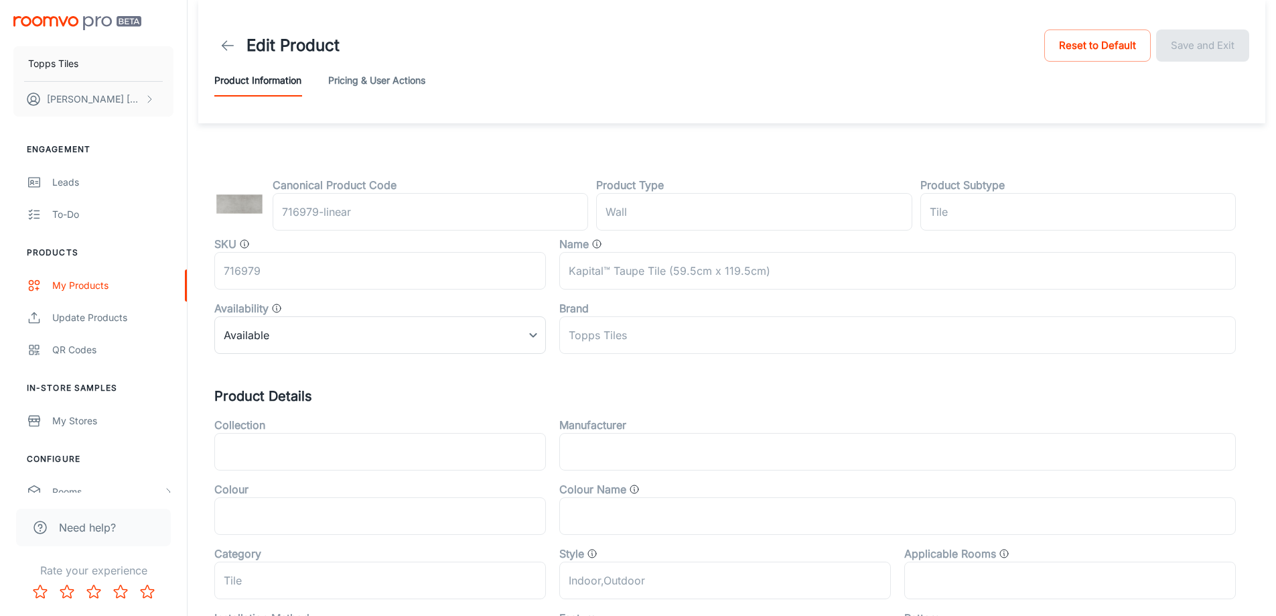
scroll to position [443, 0]
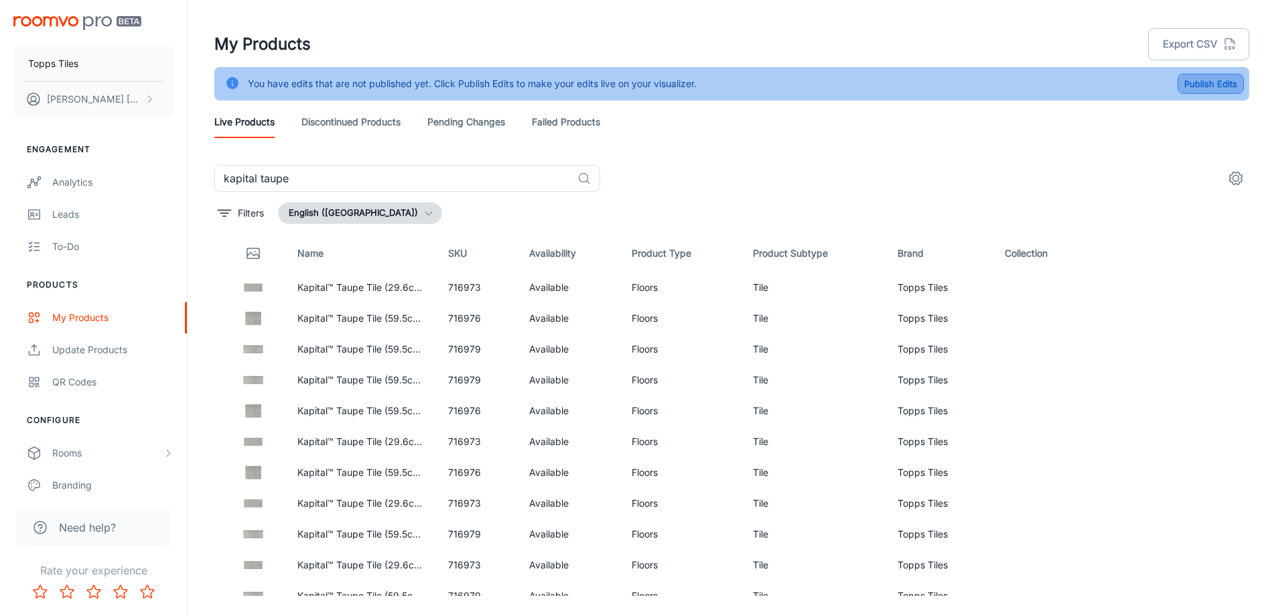
click at [1201, 81] on button "Publish Edits" at bounding box center [1211, 84] width 66 height 20
